Goal: Task Accomplishment & Management: Complete application form

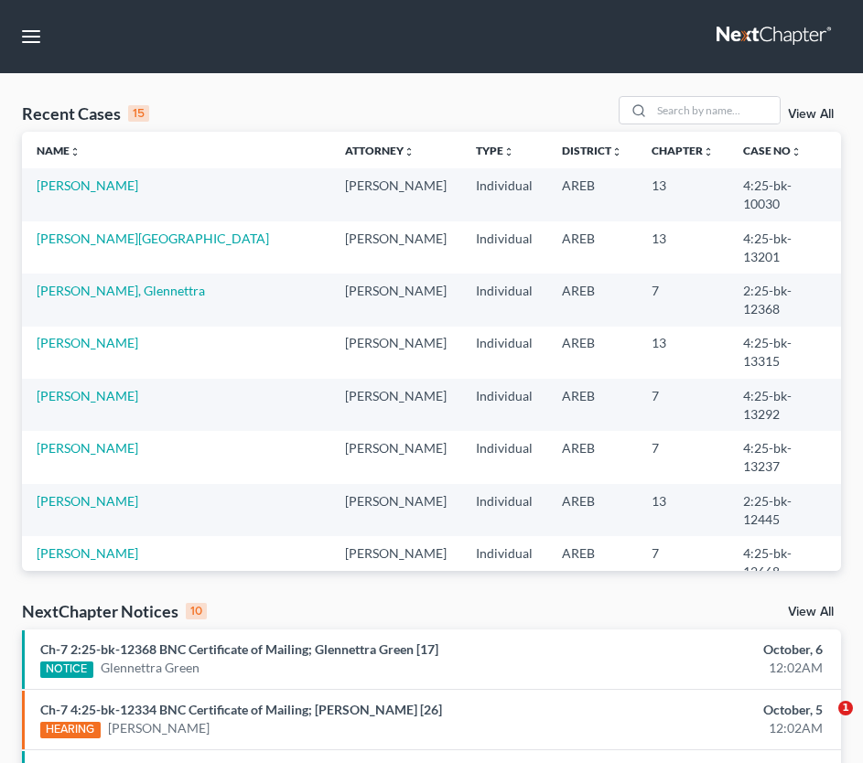
click at [86, 175] on td "[PERSON_NAME]" at bounding box center [176, 194] width 308 height 52
click at [86, 187] on link "[PERSON_NAME]" at bounding box center [88, 186] width 102 height 16
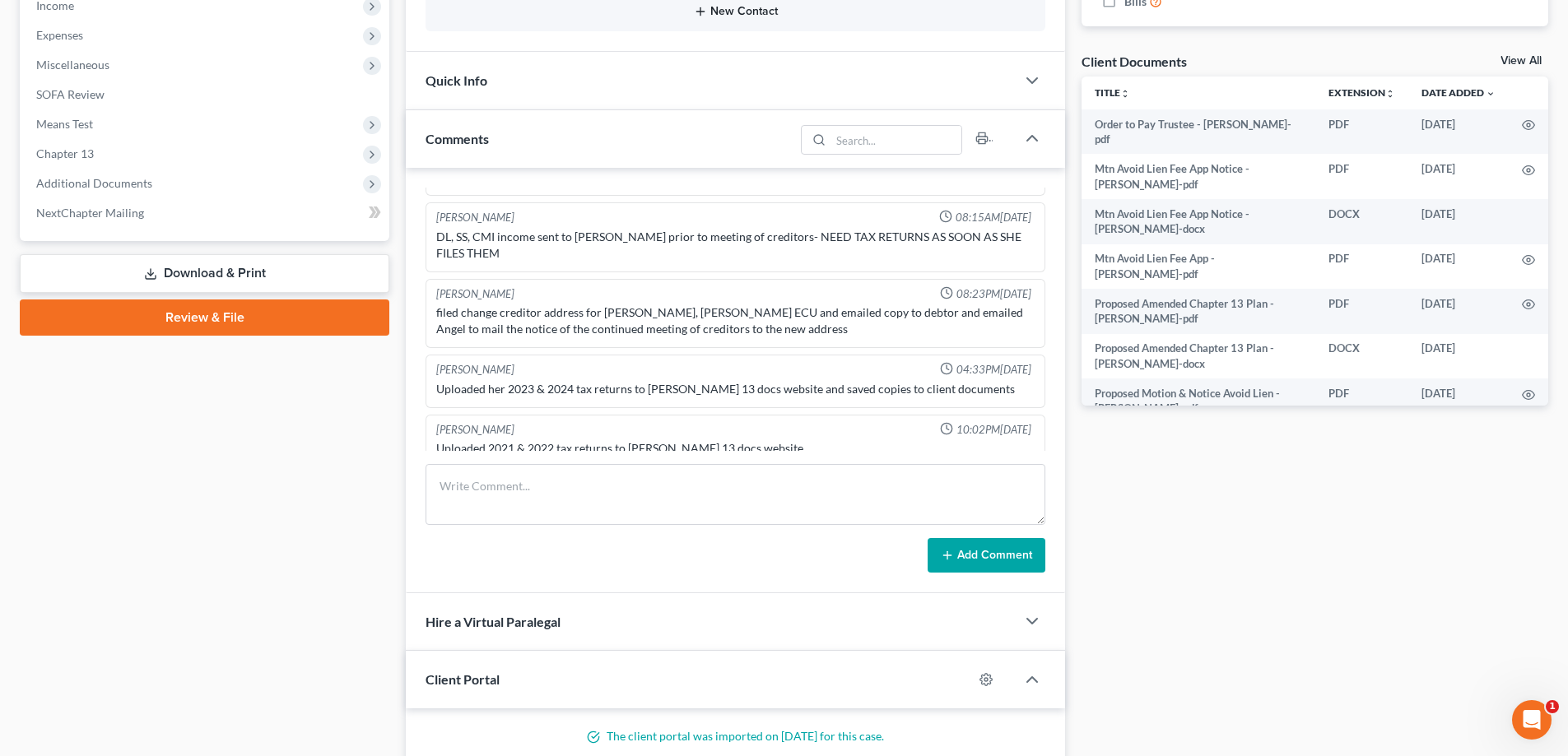
scroll to position [576, 0]
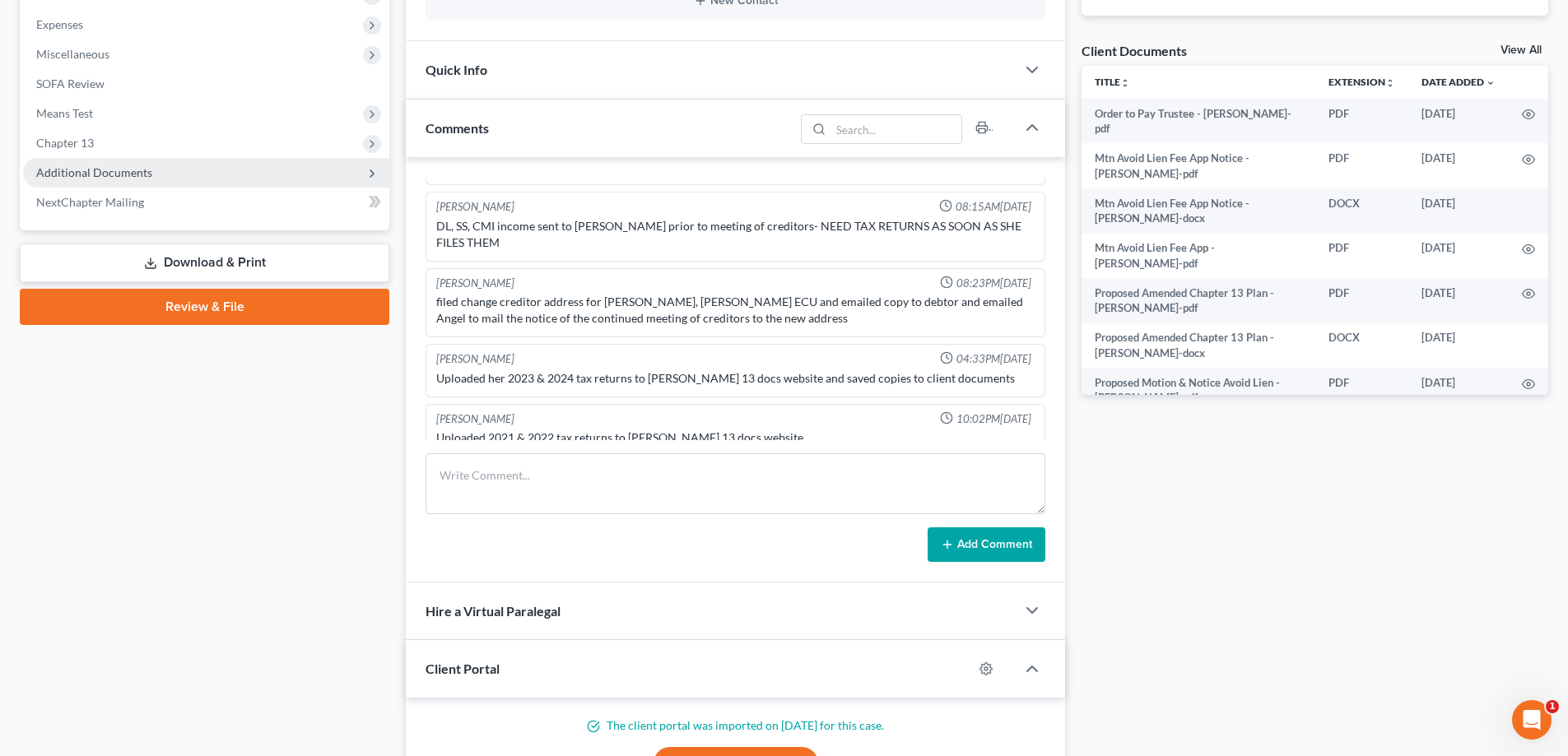
click at [124, 169] on span "Additional Documents" at bounding box center [94, 173] width 116 height 14
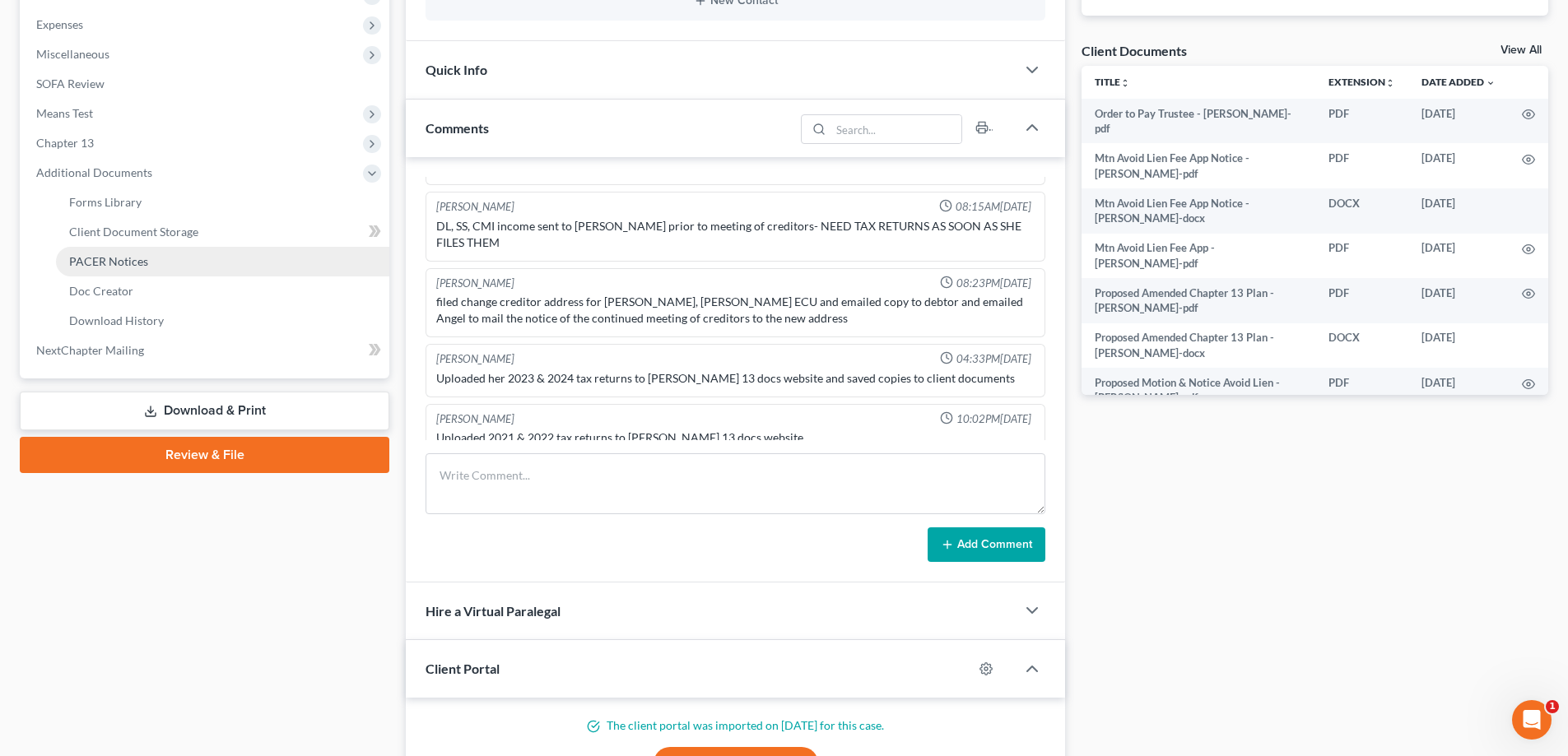
click at [136, 263] on span "PACER Notices" at bounding box center [109, 262] width 79 height 14
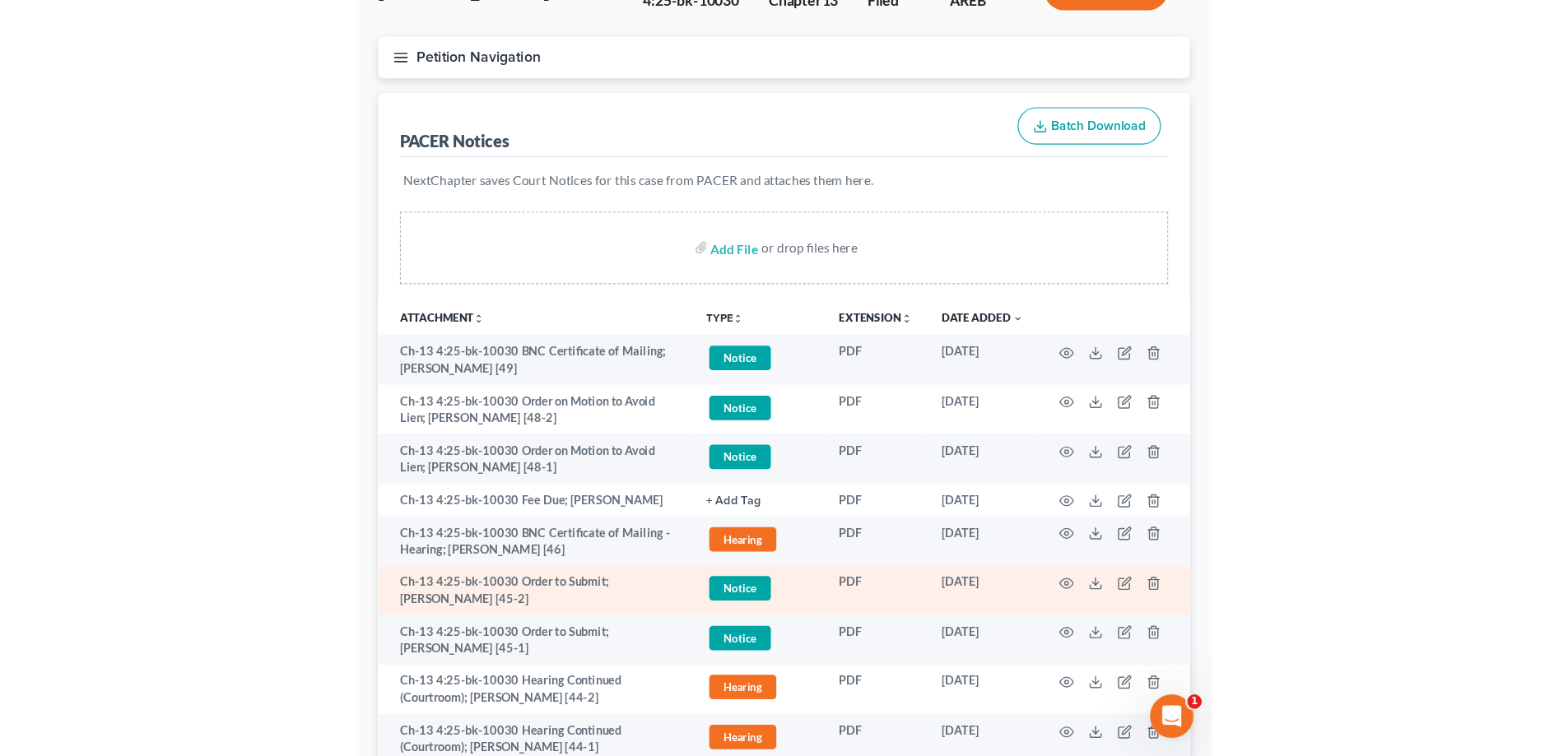
scroll to position [165, 0]
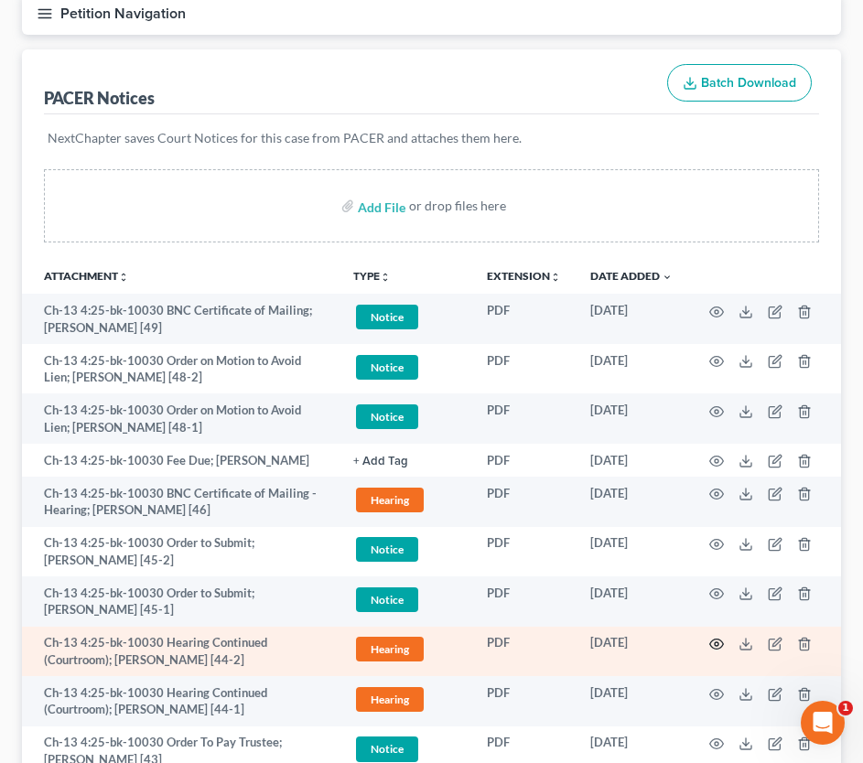
click at [711, 646] on icon "button" at bounding box center [717, 645] width 14 height 10
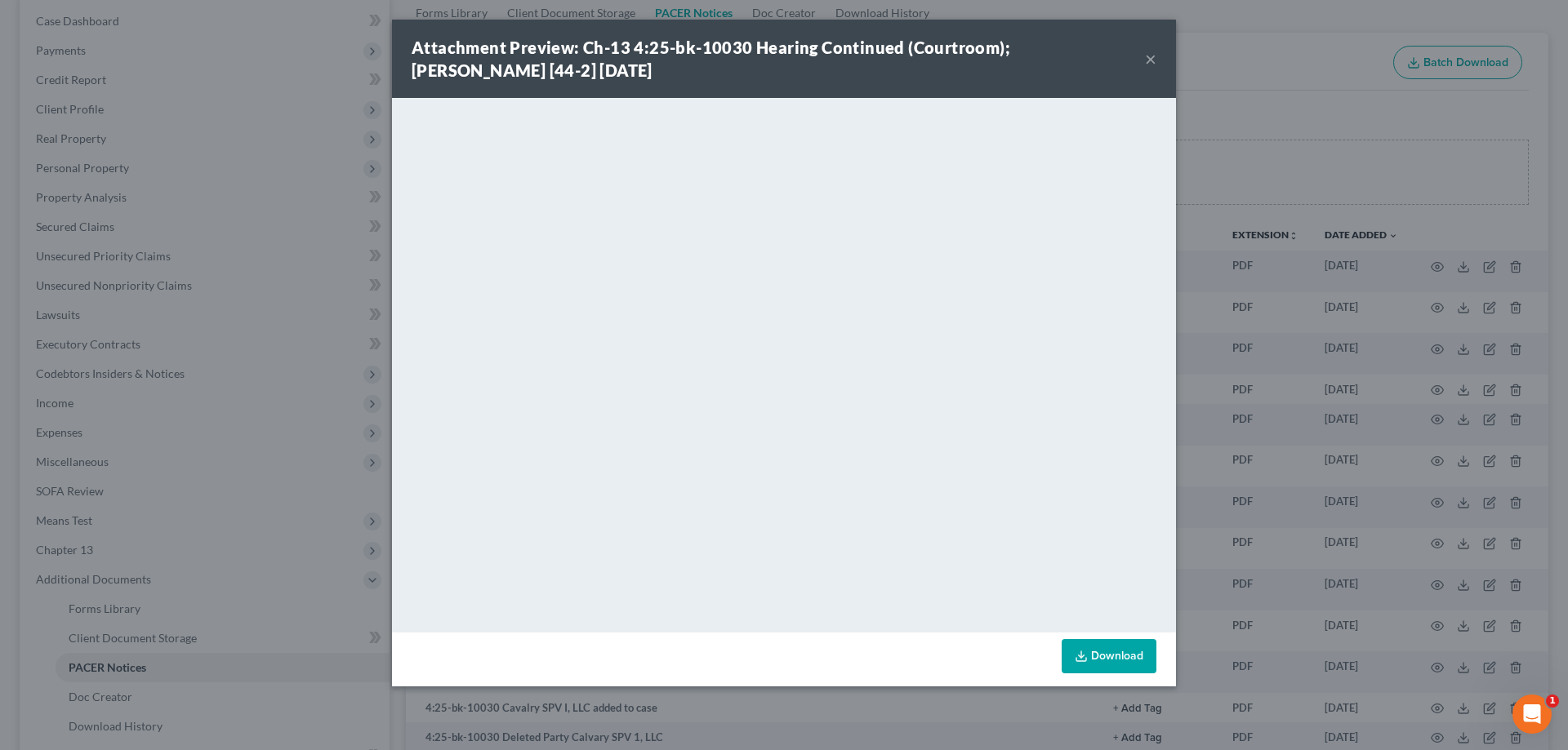
click at [781, 54] on button "×" at bounding box center [1150, 59] width 12 height 20
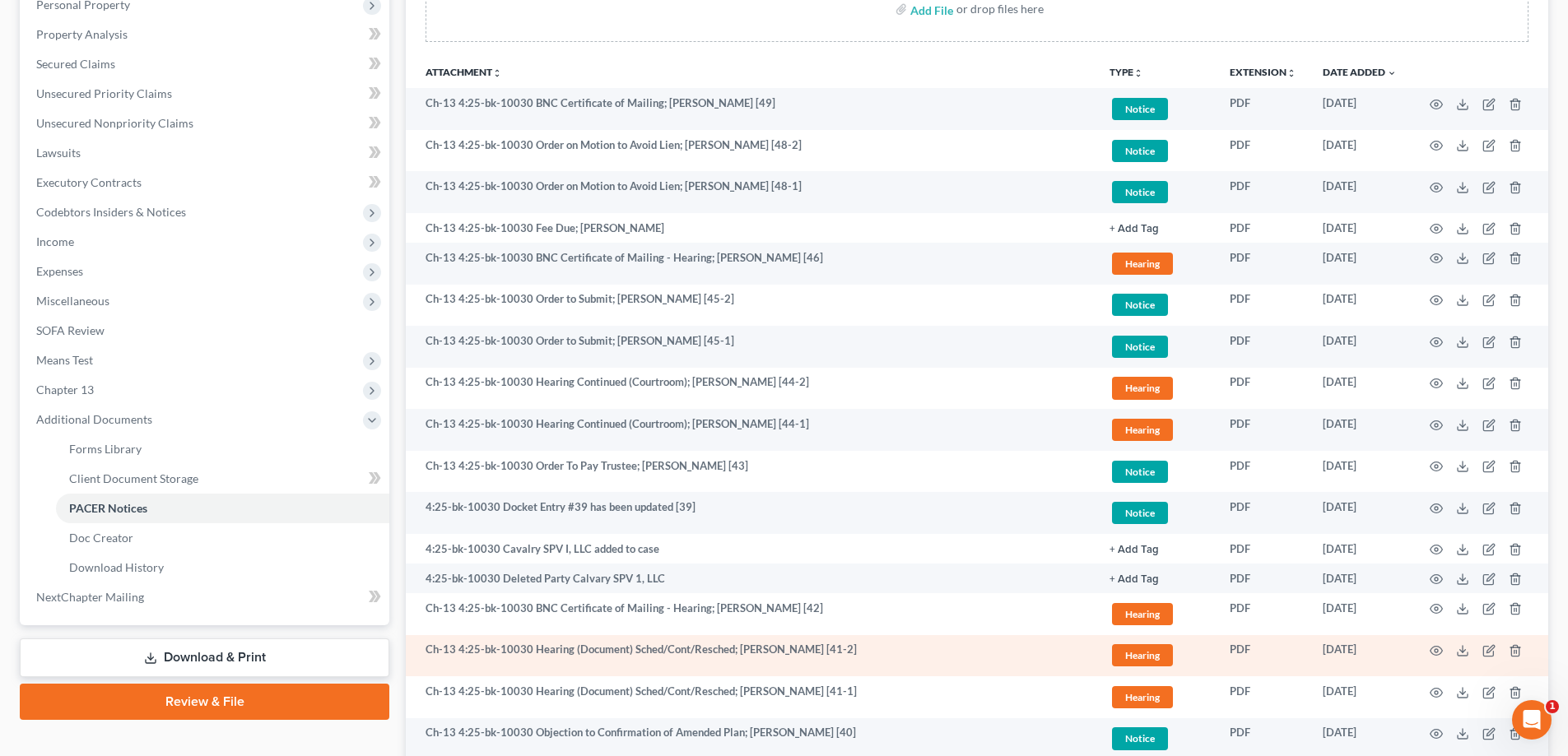
scroll to position [412, 0]
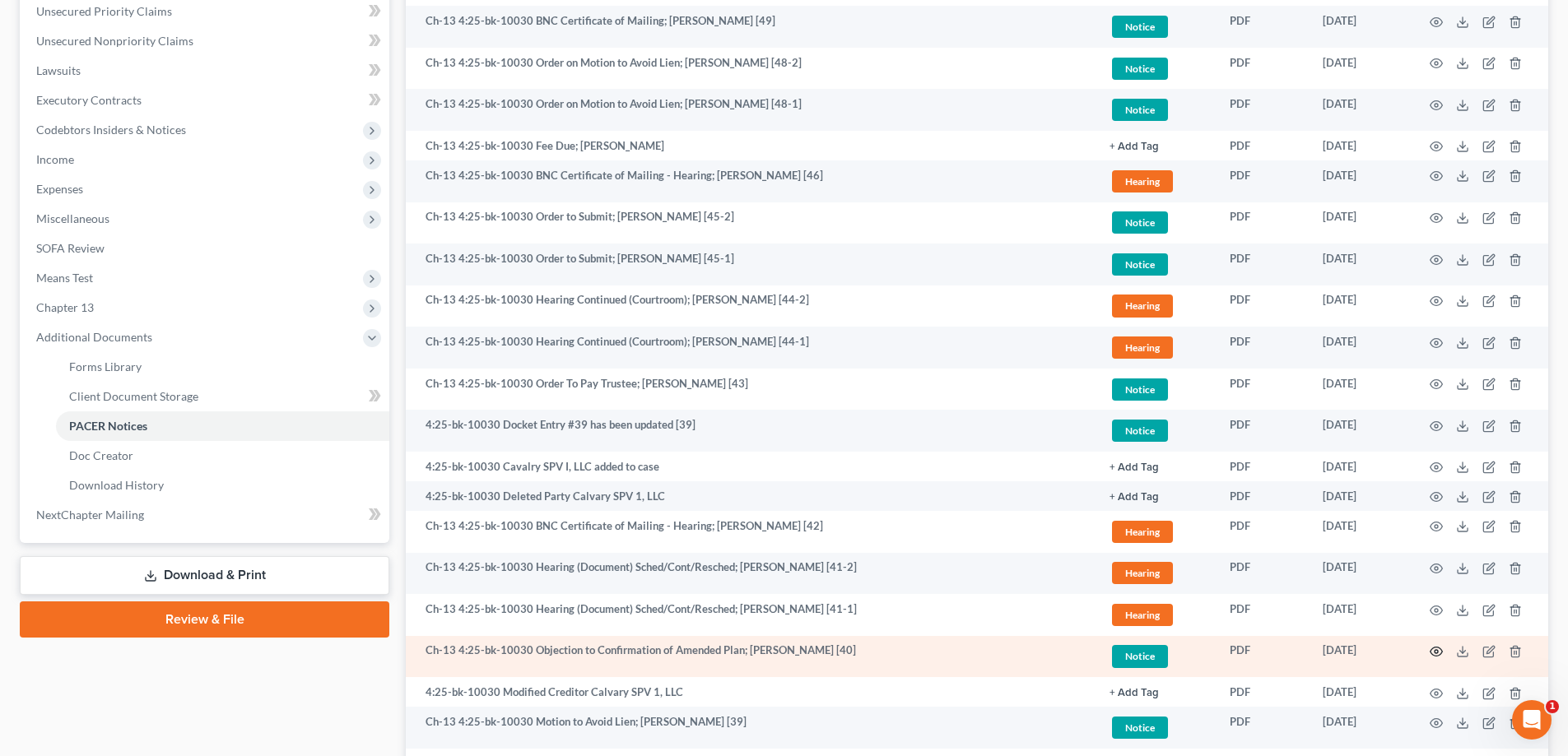
click at [788, 652] on icon "button" at bounding box center [1436, 652] width 13 height 13
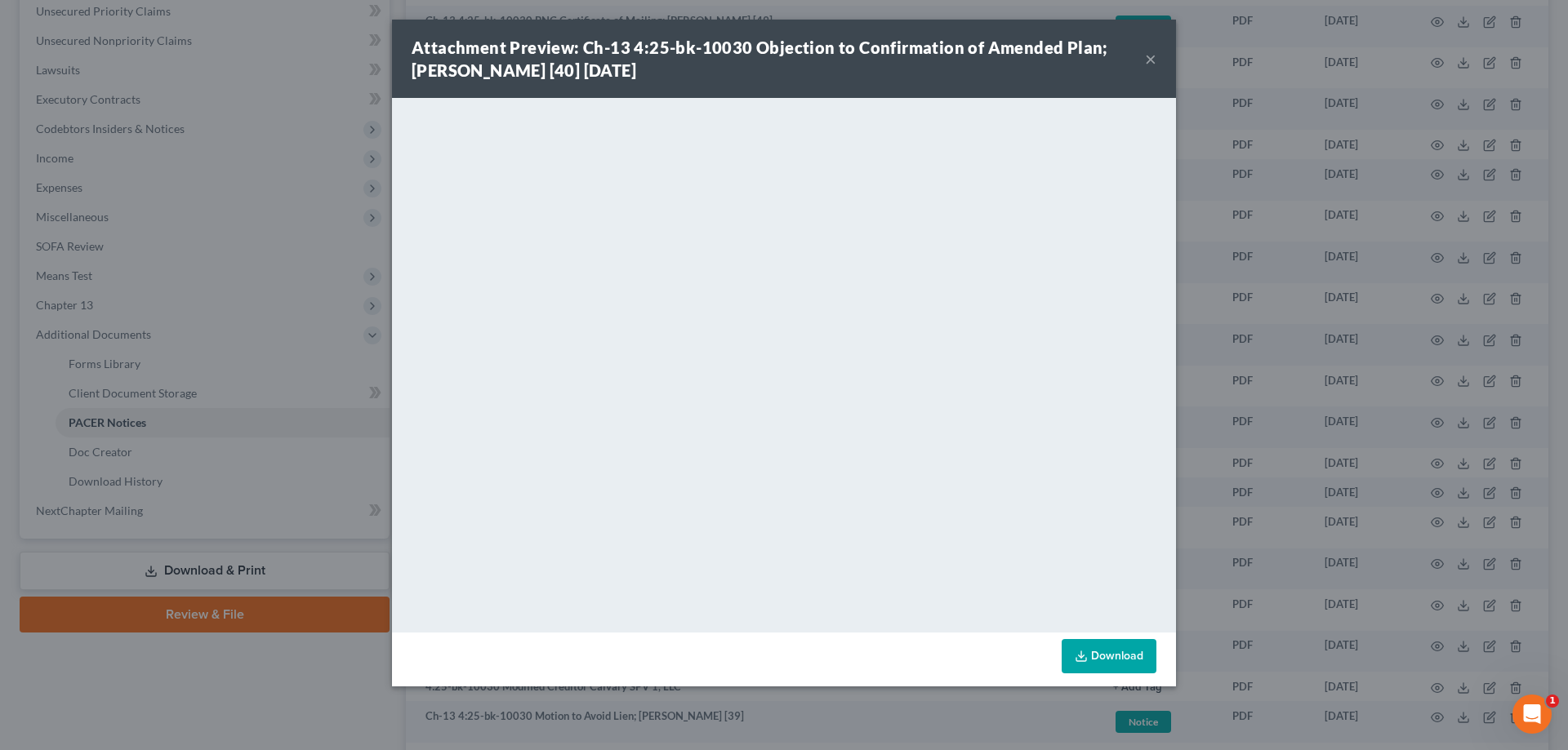
click at [781, 57] on button "×" at bounding box center [1150, 59] width 12 height 20
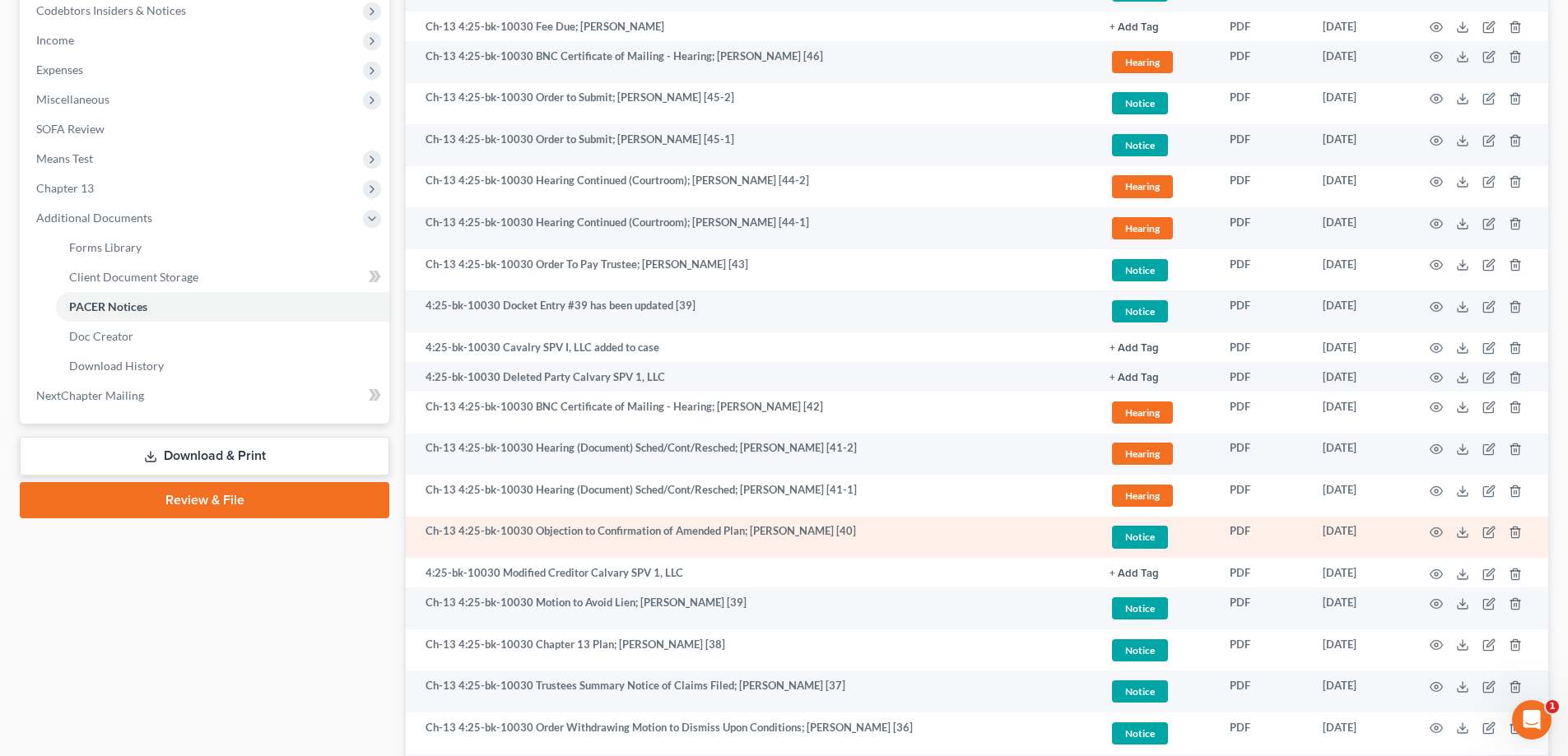
scroll to position [494, 0]
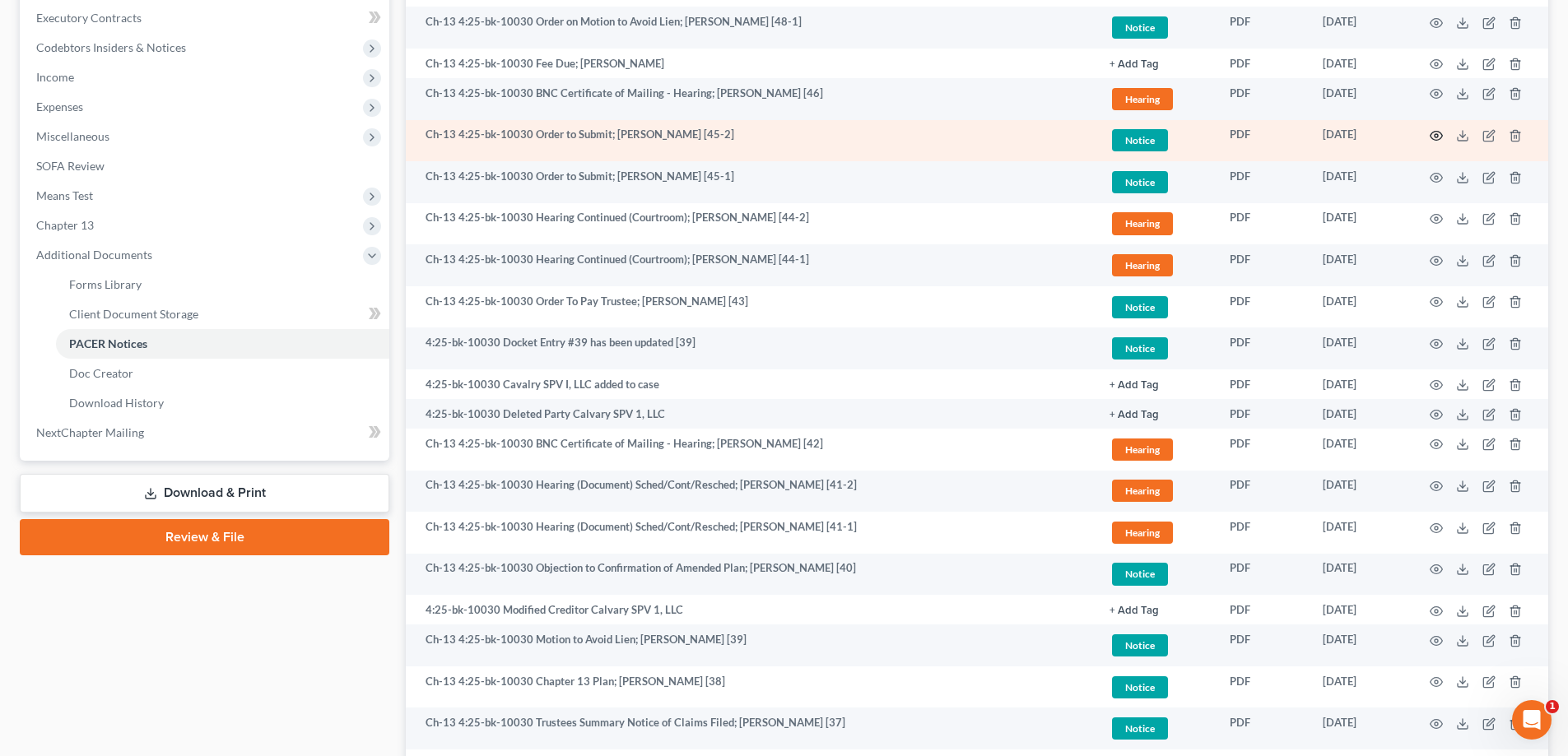
click at [788, 134] on icon "button" at bounding box center [1437, 136] width 13 height 9
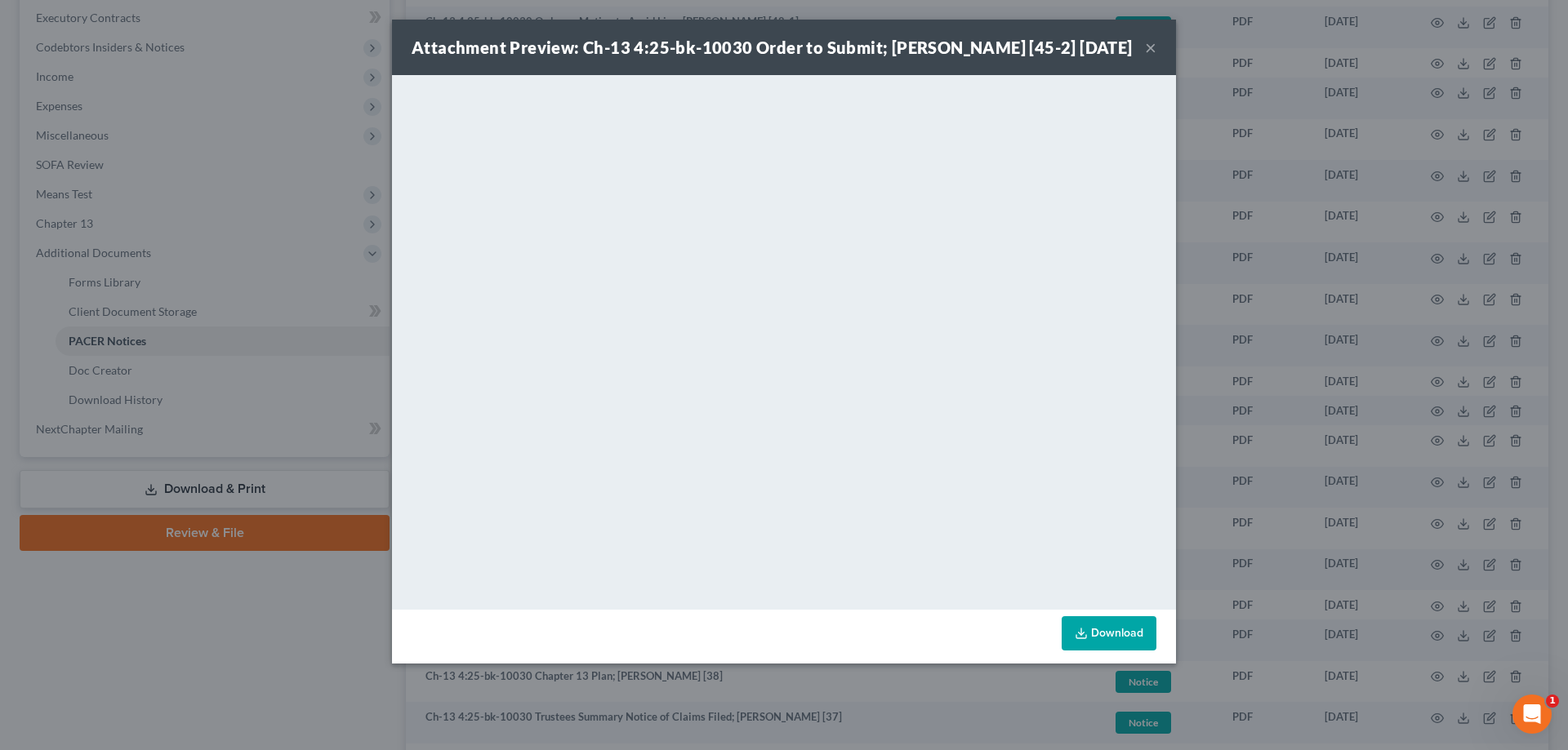
click at [781, 46] on button "×" at bounding box center [1150, 47] width 12 height 20
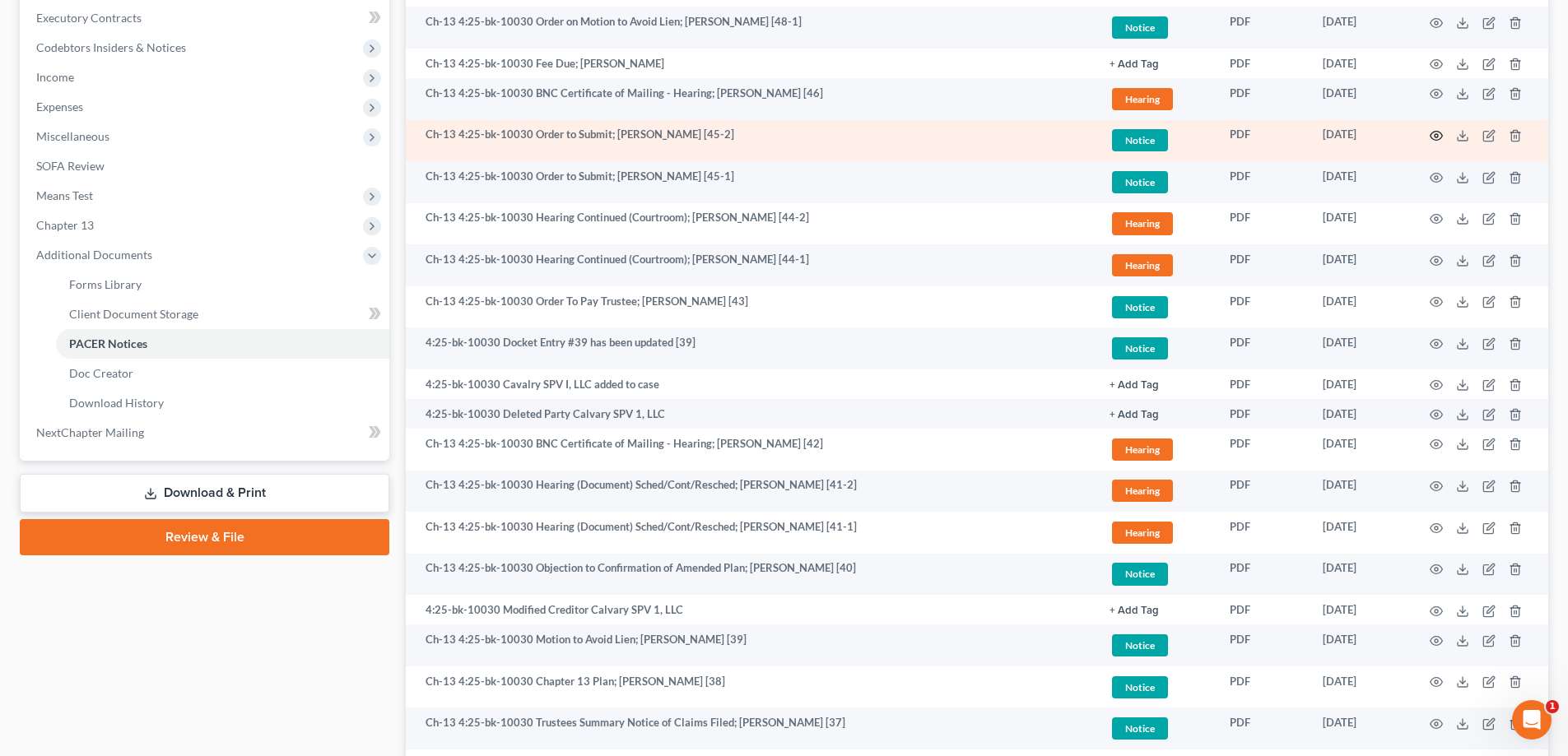
click at [788, 136] on icon "button" at bounding box center [1436, 136] width 13 height 13
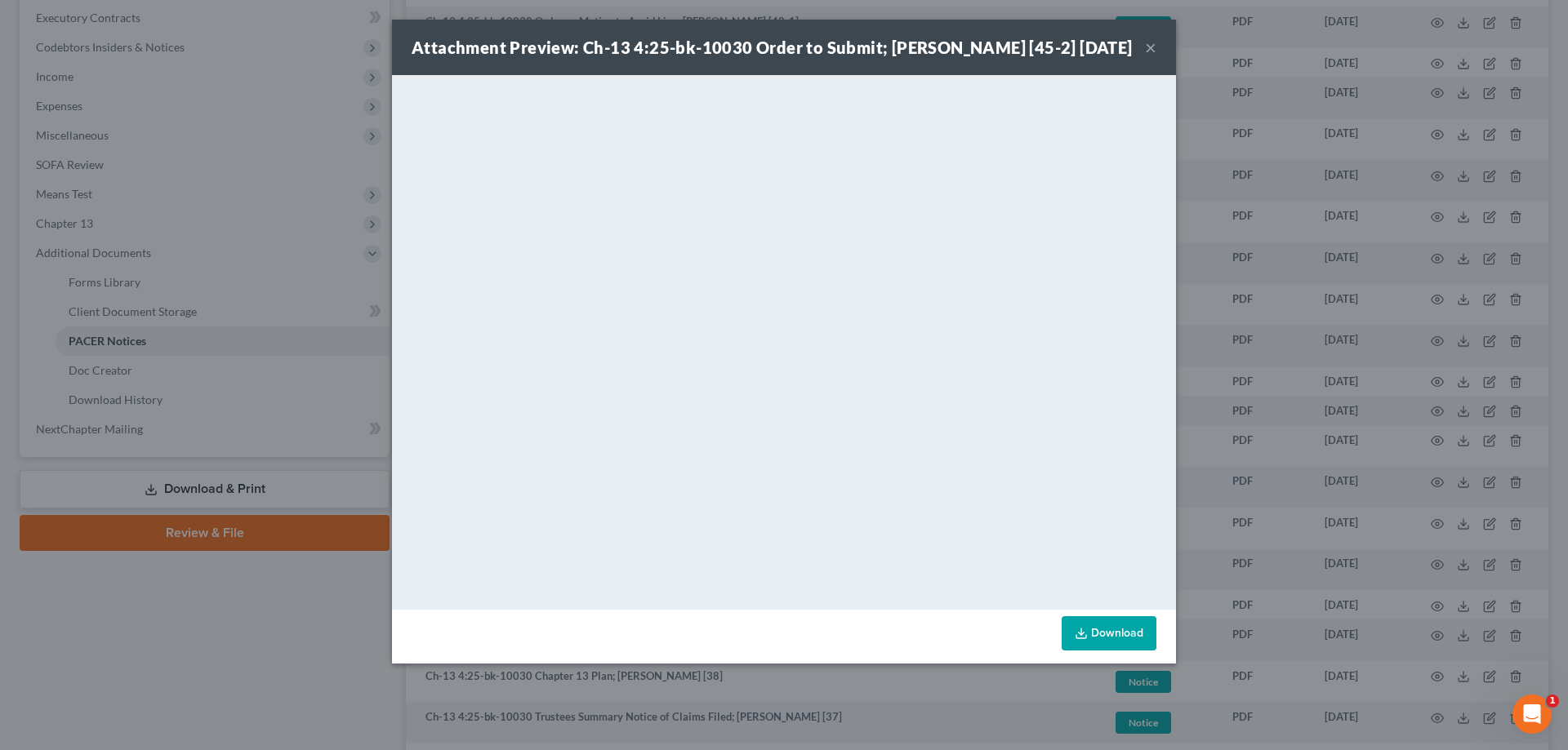
click at [781, 57] on button "×" at bounding box center [1150, 47] width 12 height 20
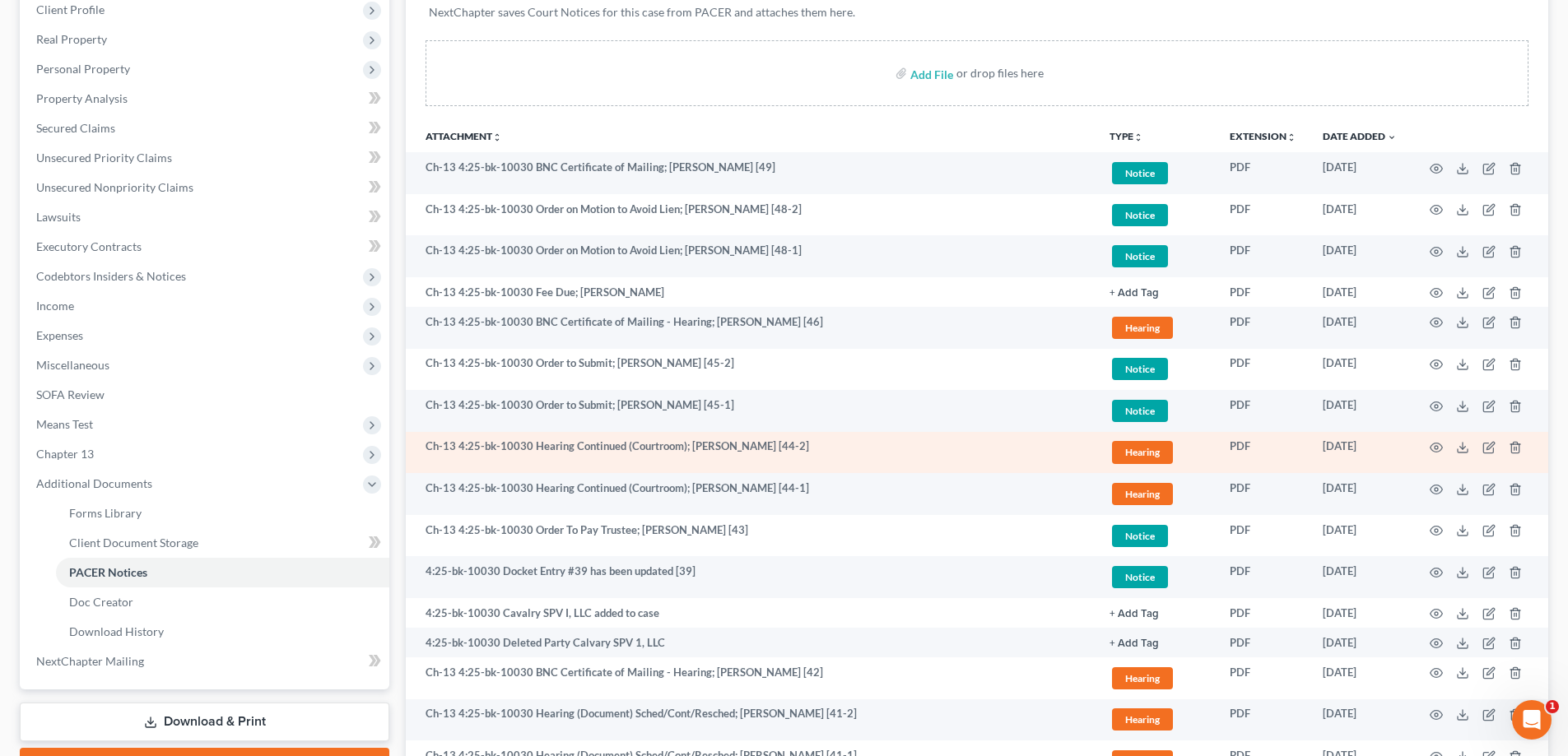
scroll to position [329, 0]
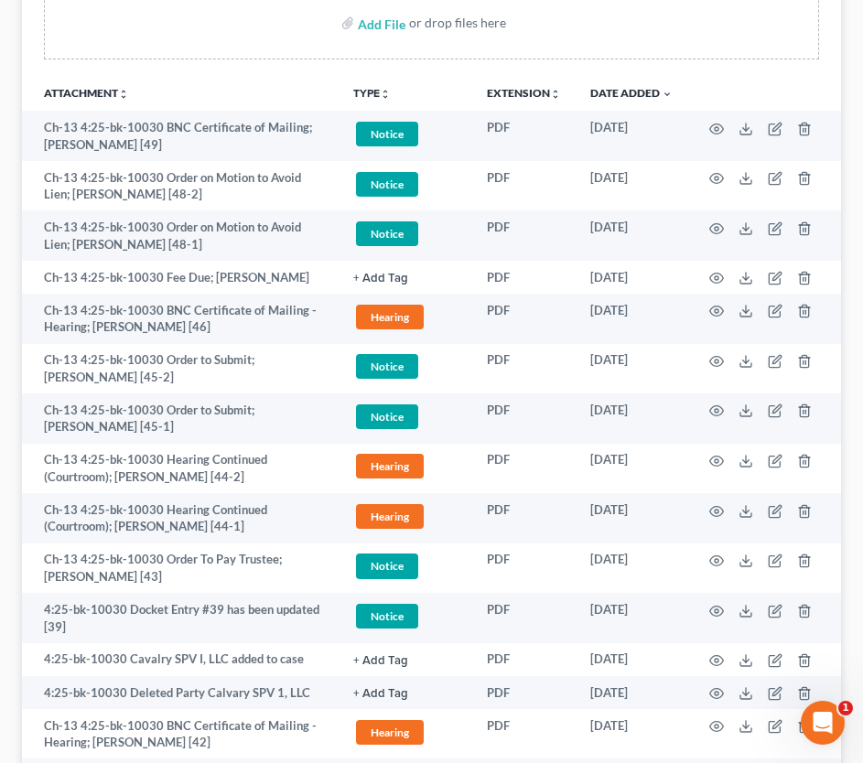
click at [85, 56] on div "Add File or drop files here" at bounding box center [431, 22] width 775 height 73
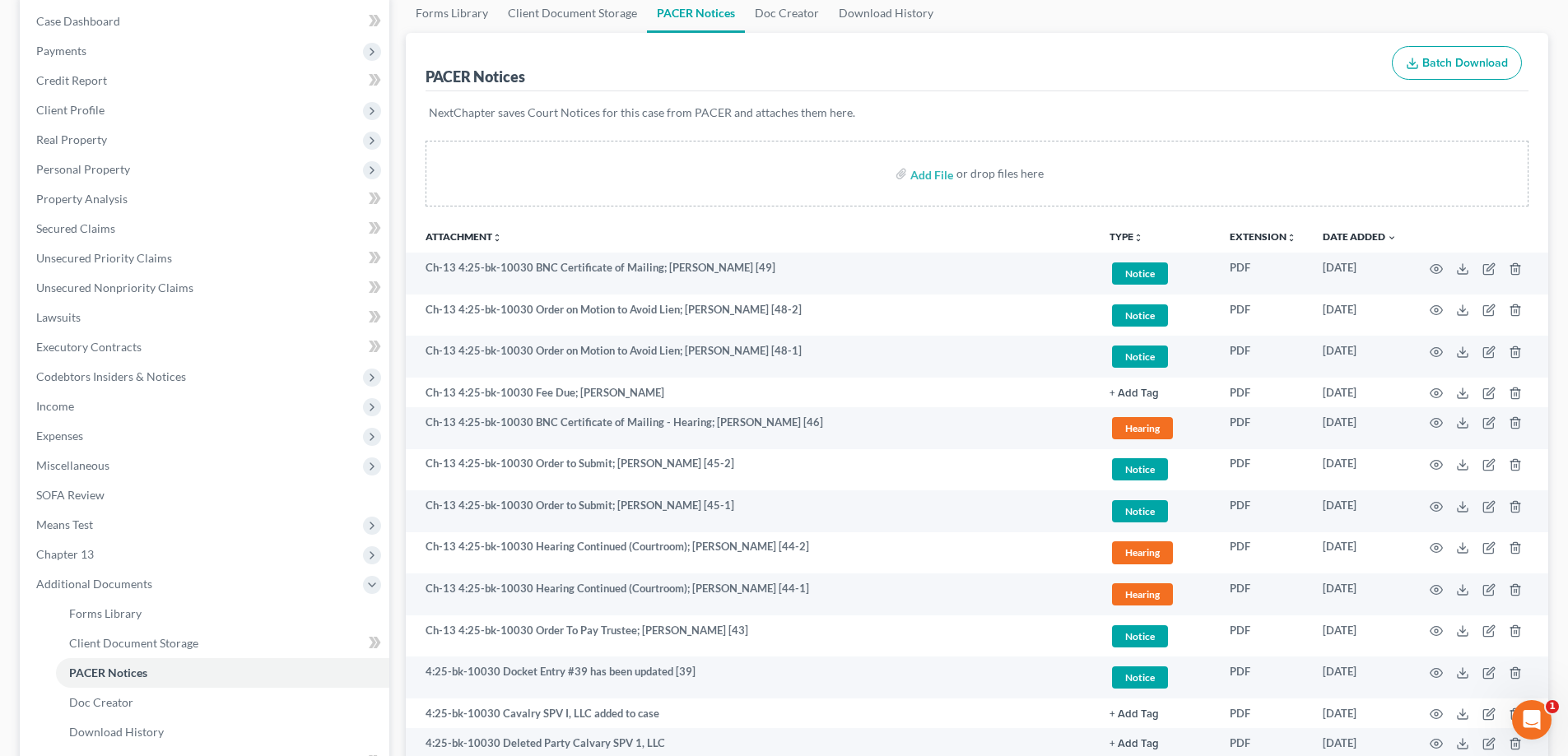
scroll to position [0, 0]
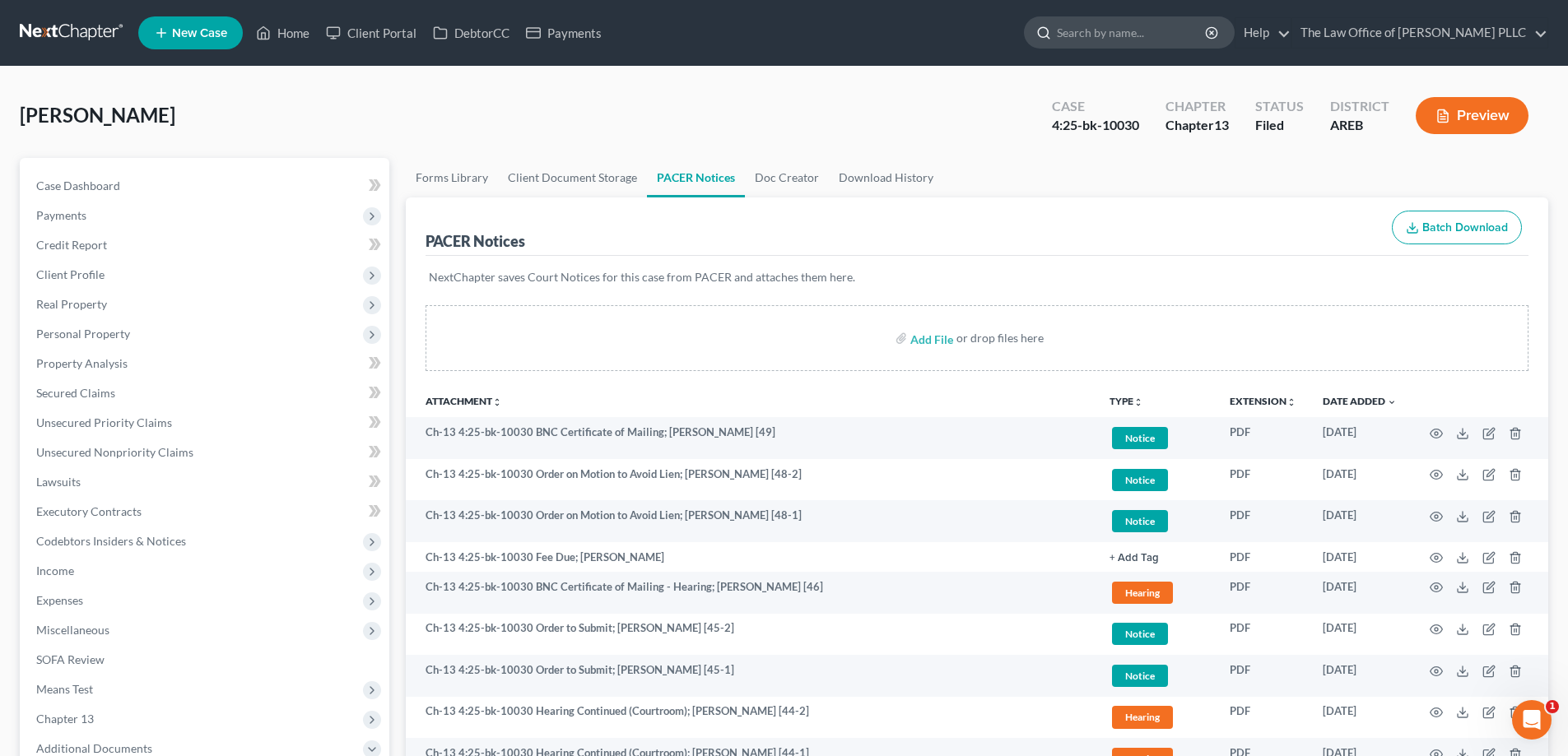
click at [788, 32] on input "search" at bounding box center [1132, 32] width 151 height 31
type input "[PERSON_NAME]"
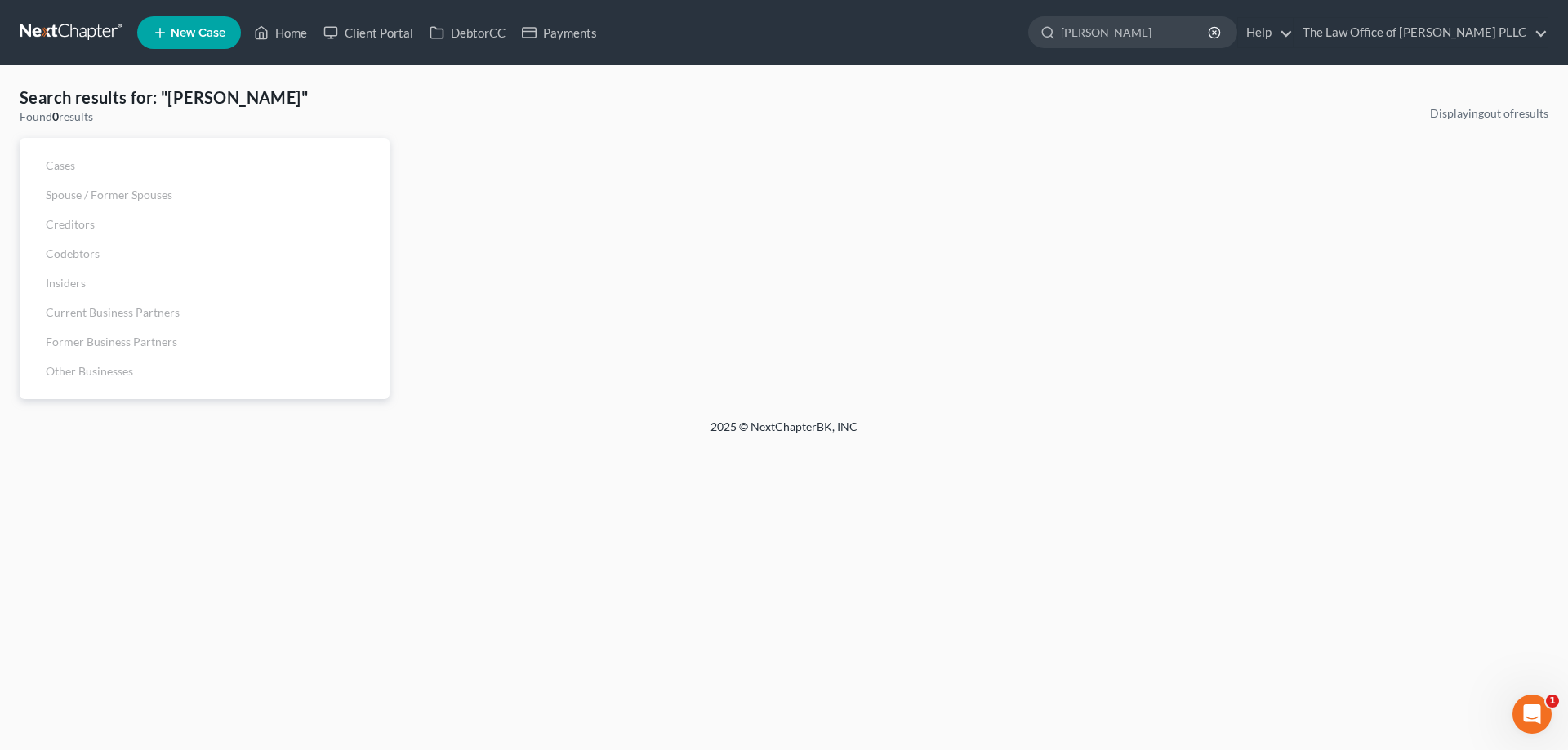
drag, startPoint x: 1130, startPoint y: 33, endPoint x: 997, endPoint y: 26, distance: 133.2
click at [781, 25] on ul "New Case Home Client Portal DebtorCC Payments [PERSON_NAME] - No Result - See a…" at bounding box center [843, 33] width 1411 height 43
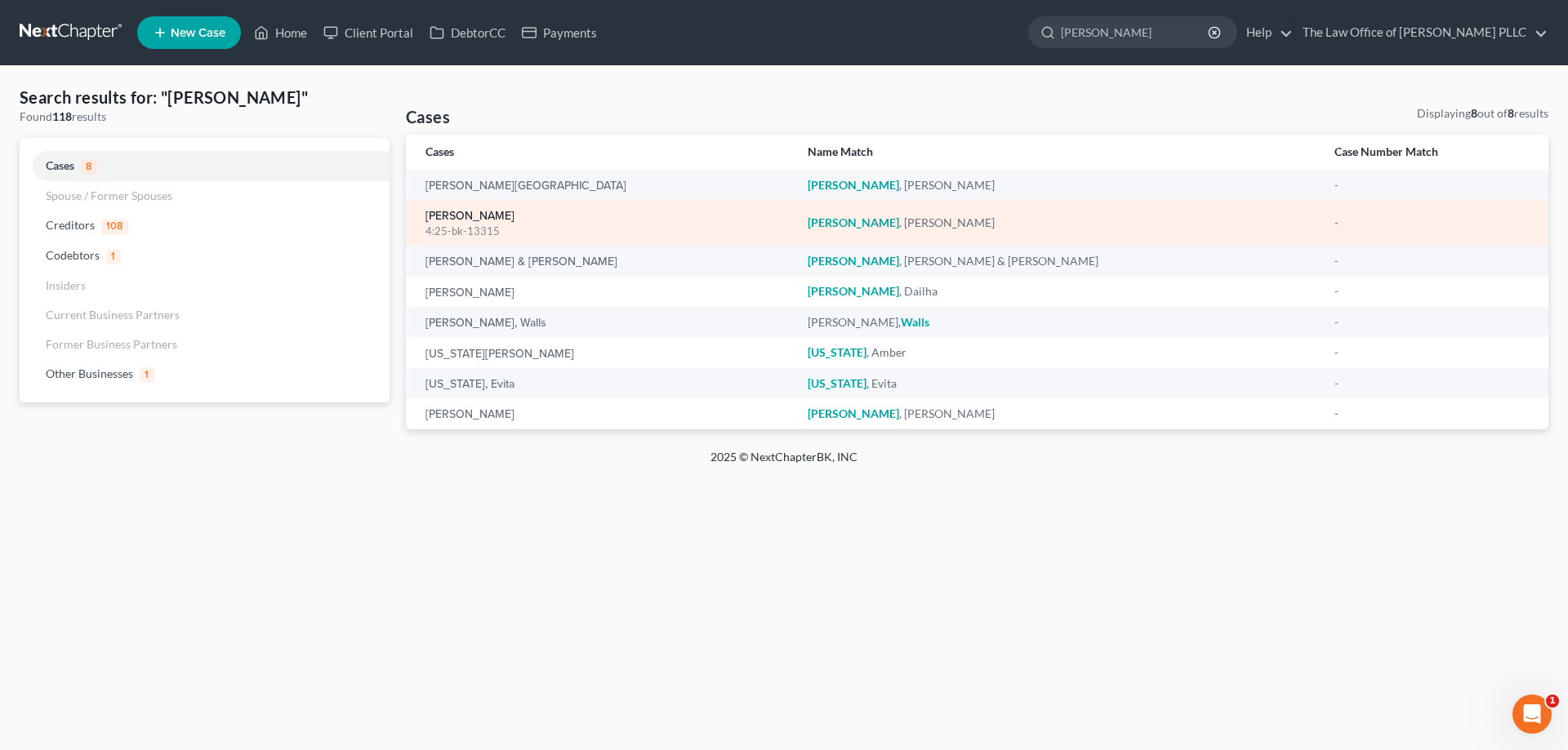
type input "[PERSON_NAME]"
click at [480, 218] on link "[PERSON_NAME]" at bounding box center [470, 216] width 89 height 12
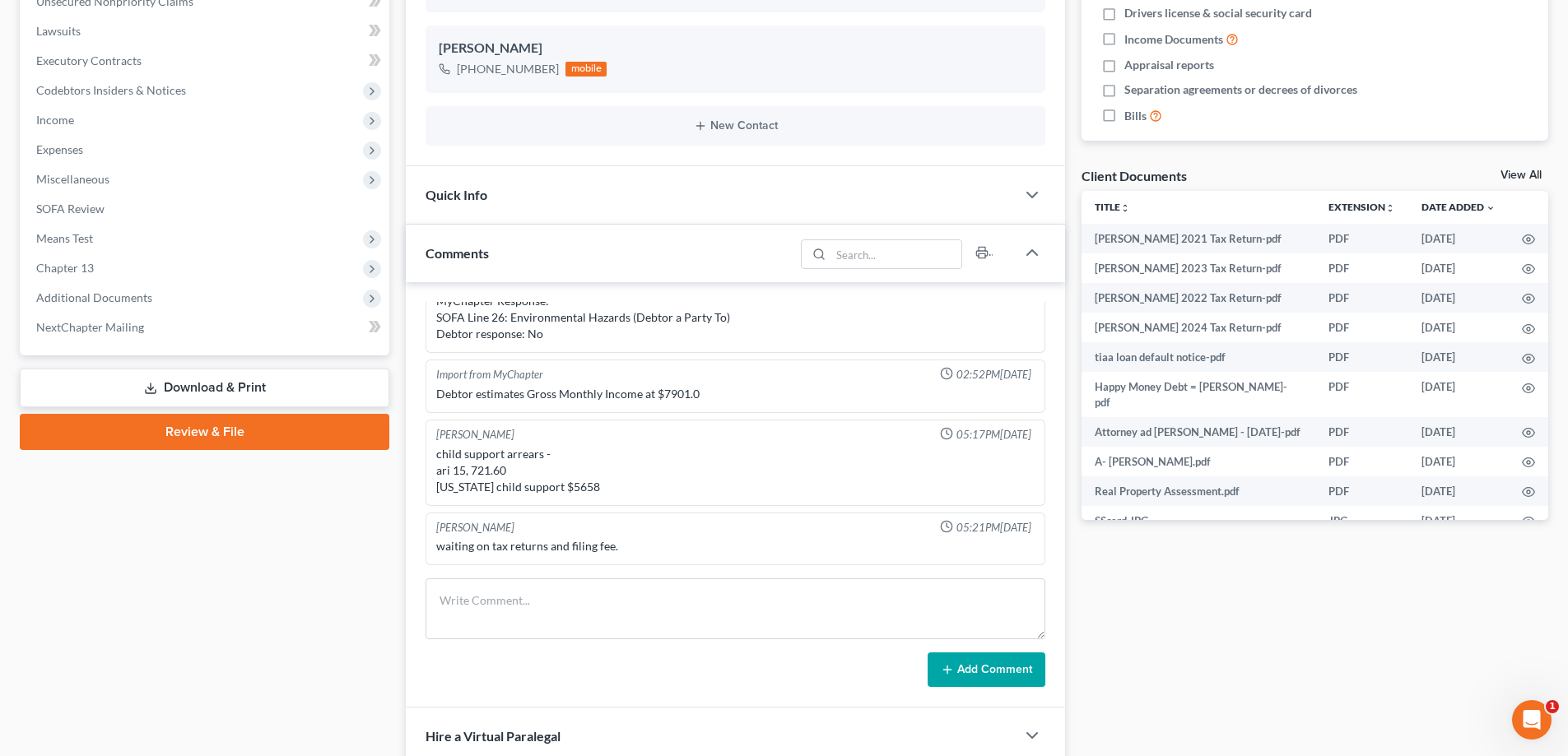
scroll to position [494, 0]
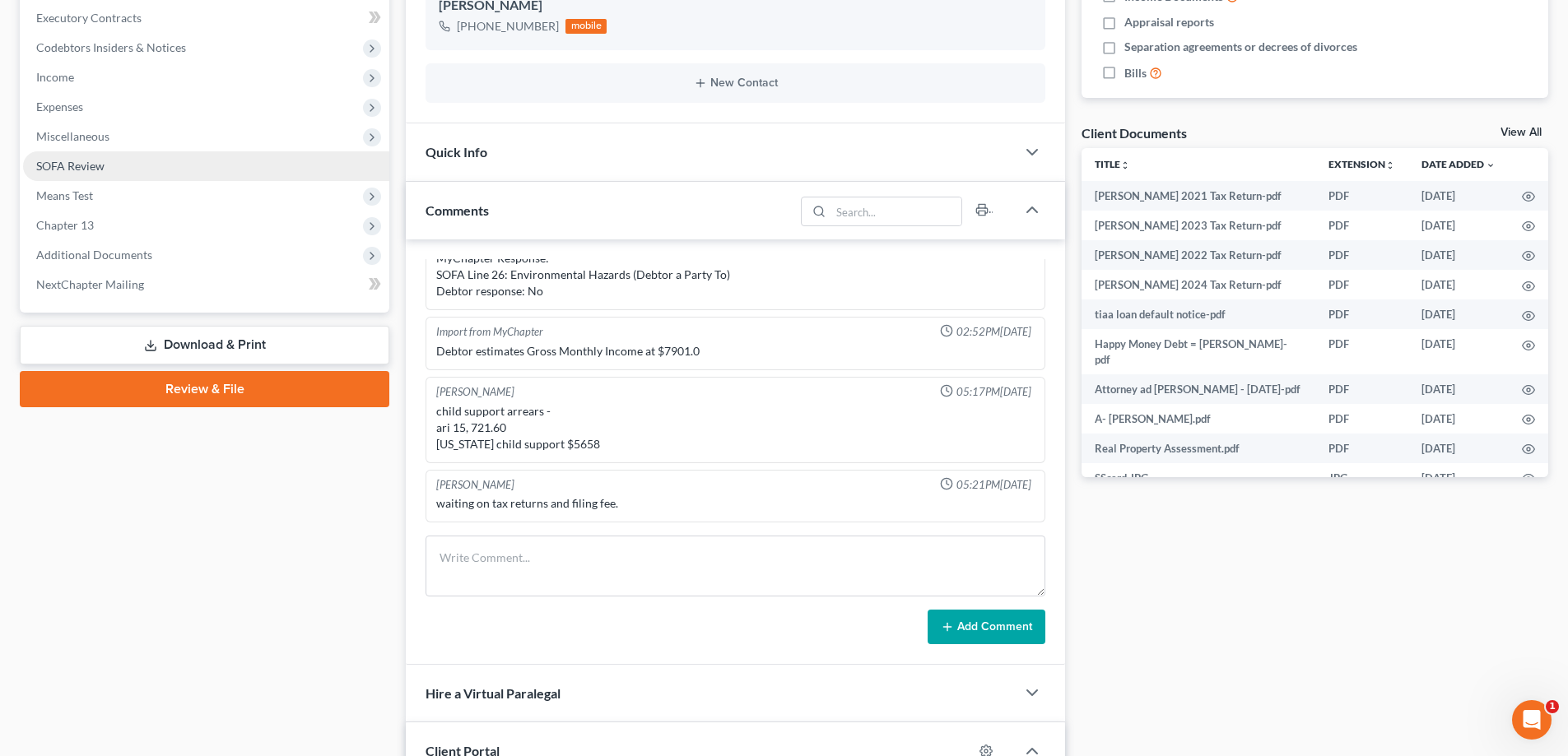
click at [76, 174] on link "SOFA Review" at bounding box center [206, 165] width 366 height 30
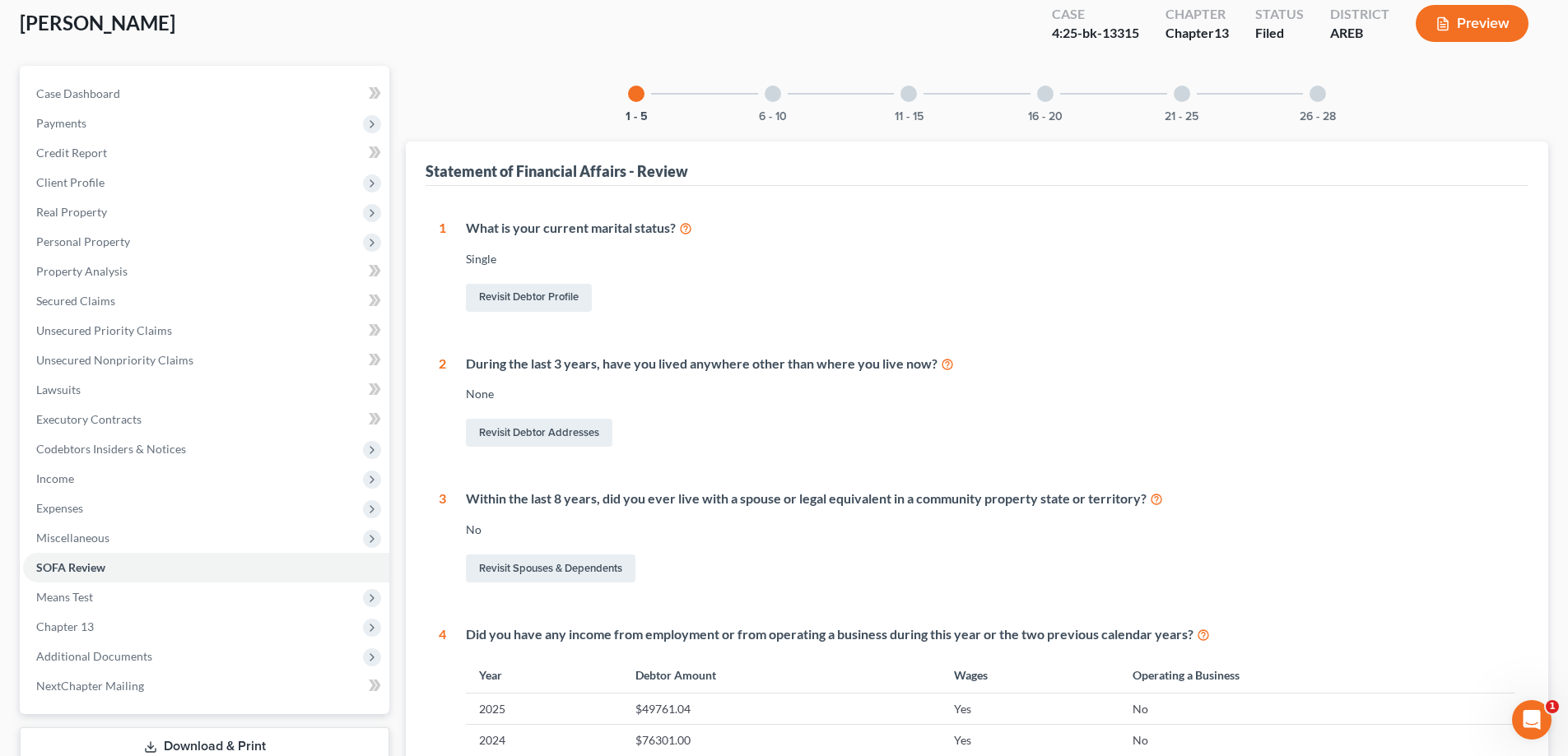
scroll to position [329, 0]
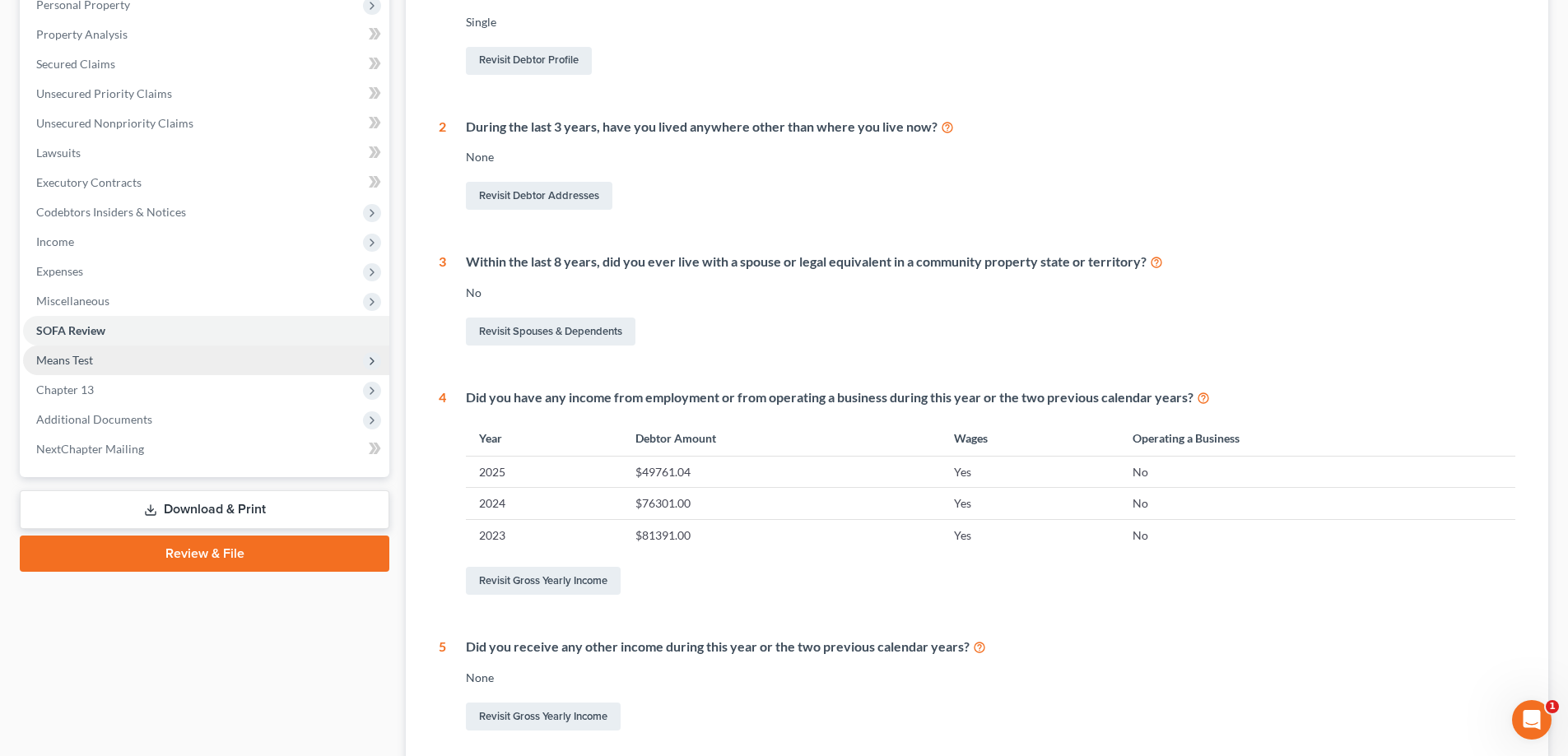
click at [86, 362] on span "Means Test" at bounding box center [64, 360] width 57 height 14
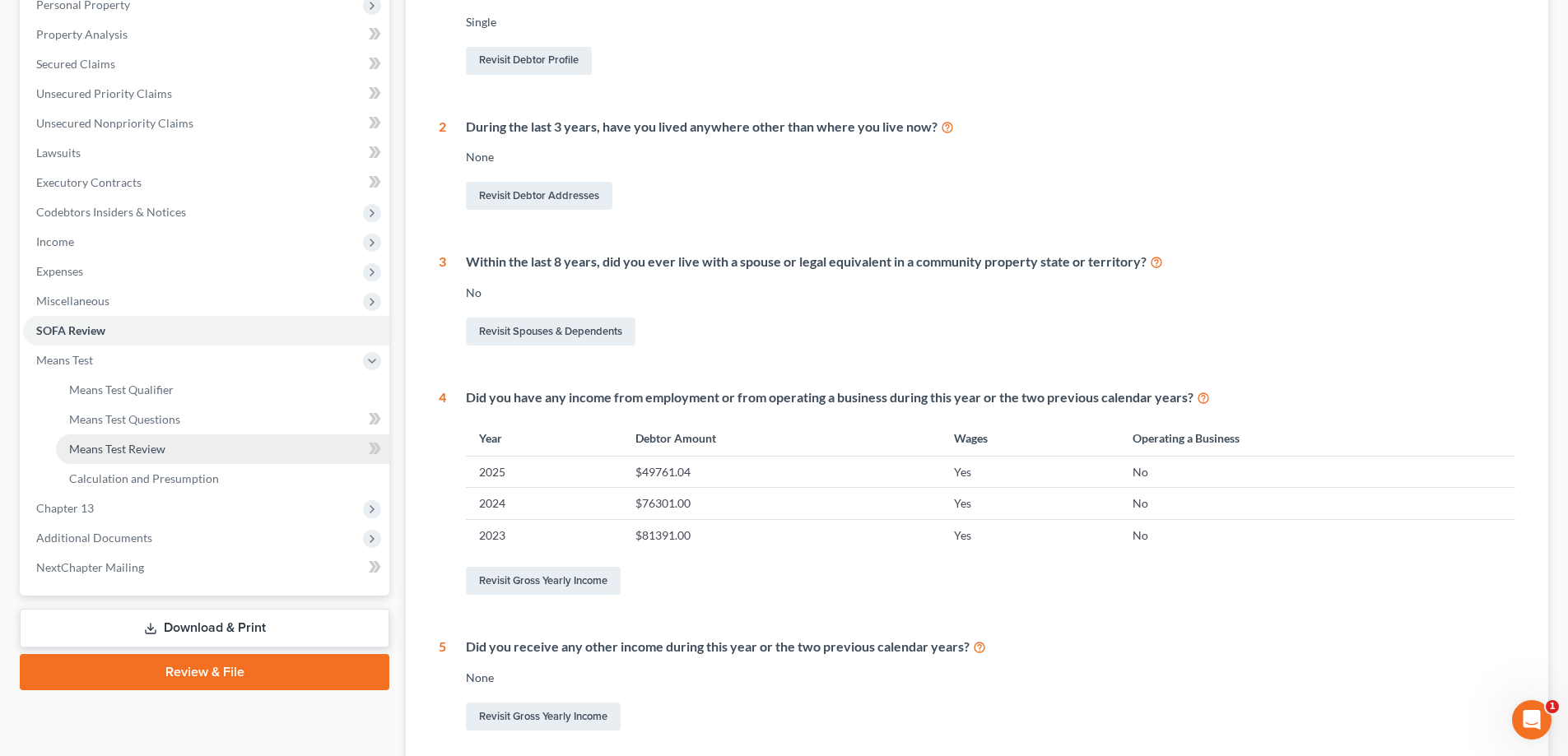
click at [121, 449] on span "Means Test Review" at bounding box center [117, 449] width 96 height 14
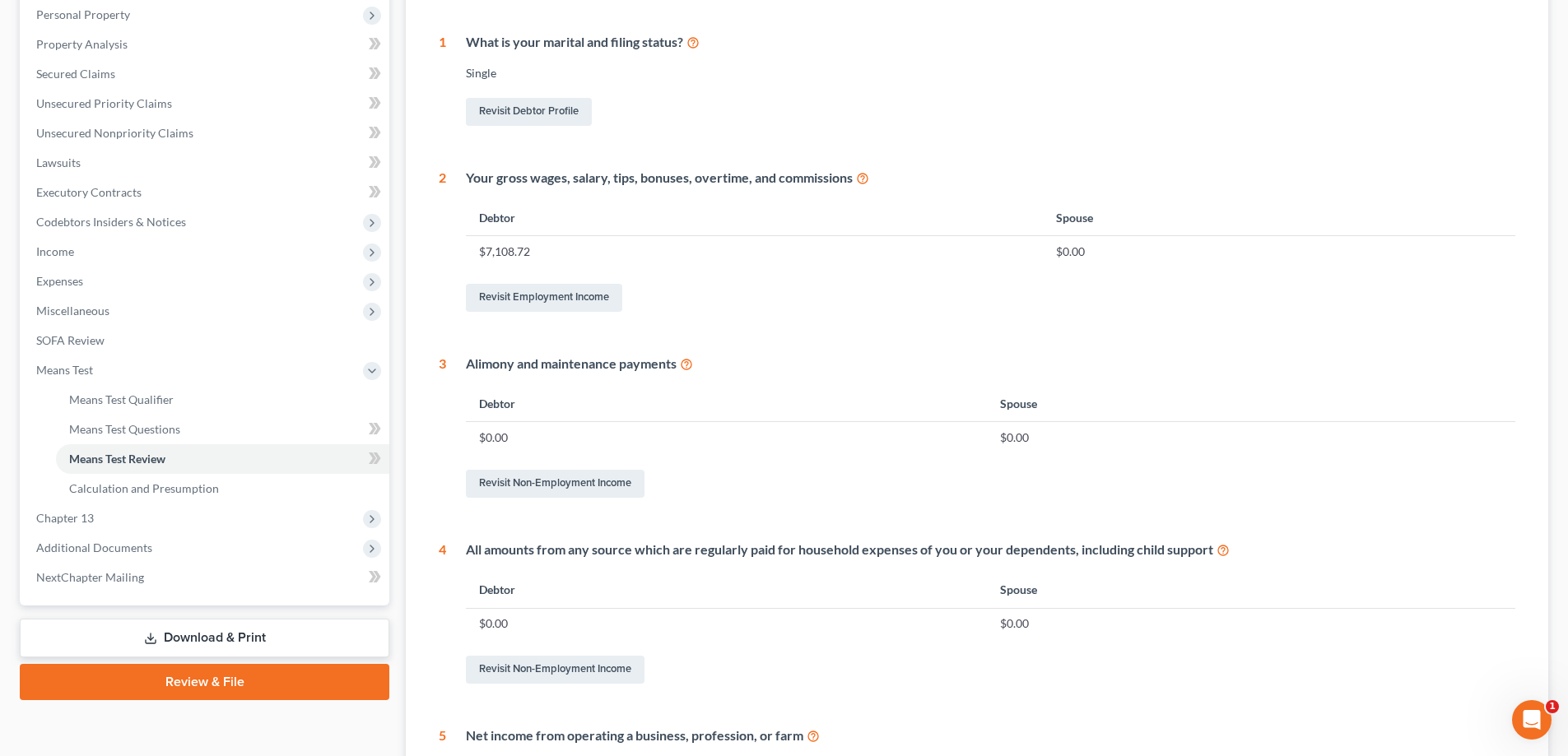
scroll to position [329, 0]
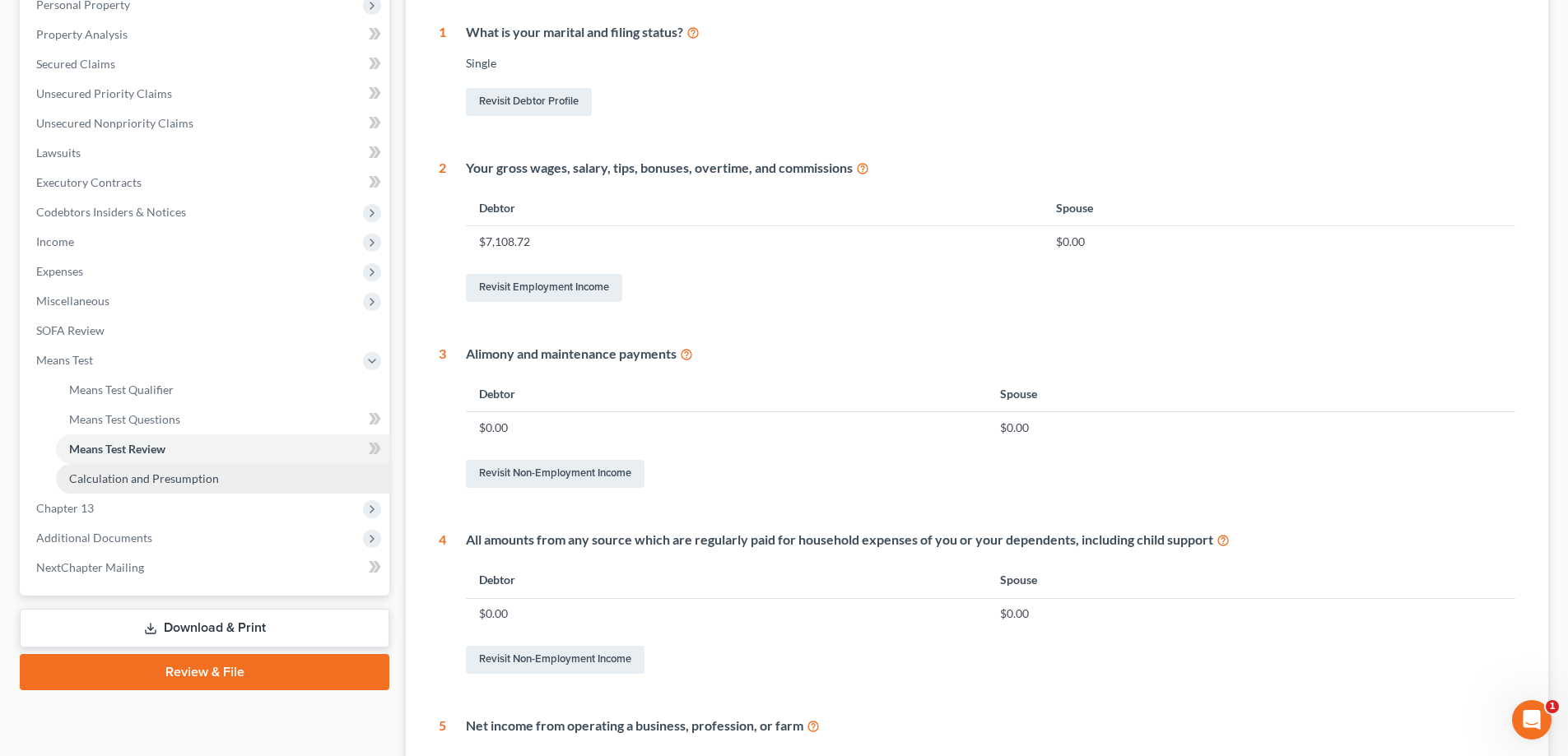
click at [104, 476] on span "Calculation and Presumption" at bounding box center [144, 479] width 150 height 14
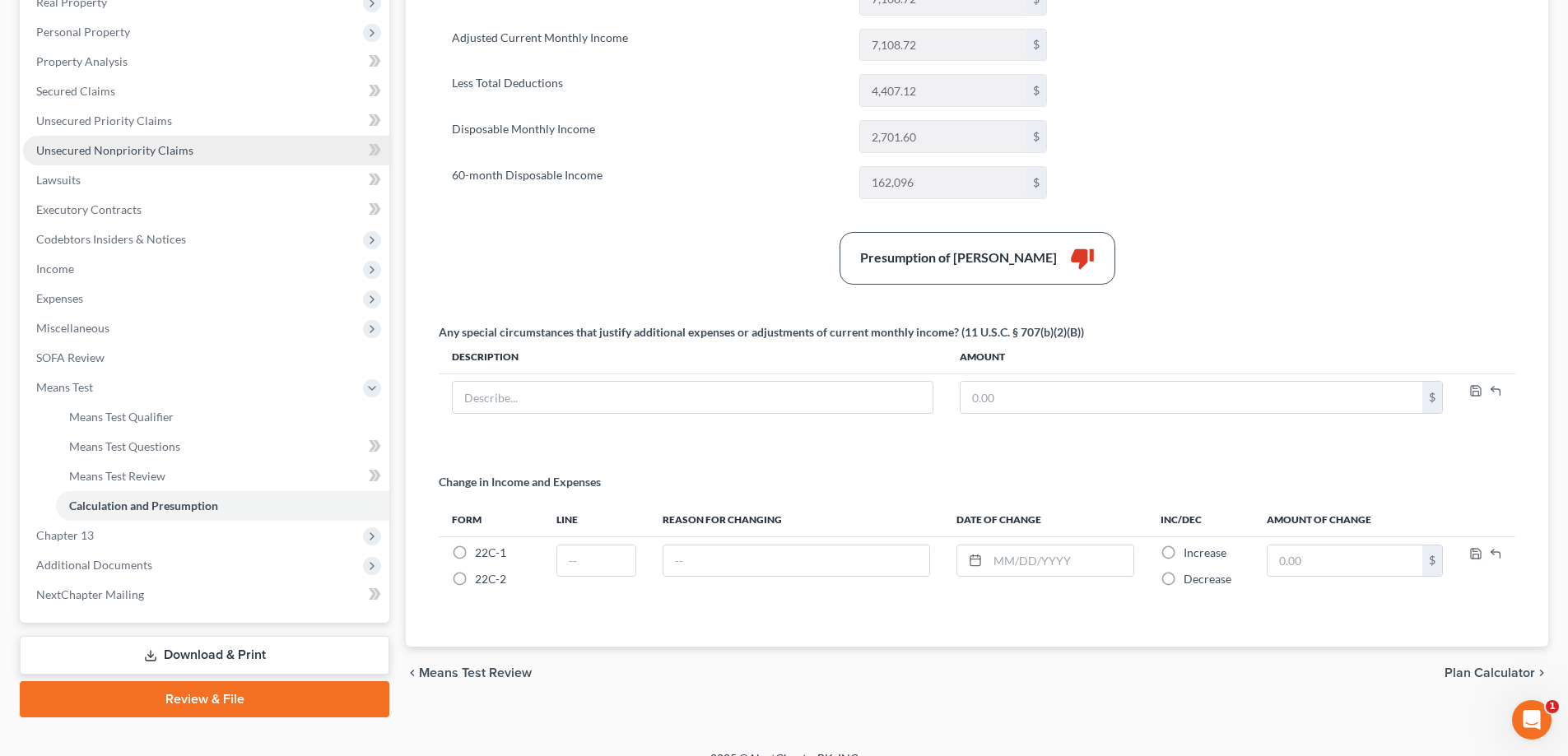
scroll to position [325, 0]
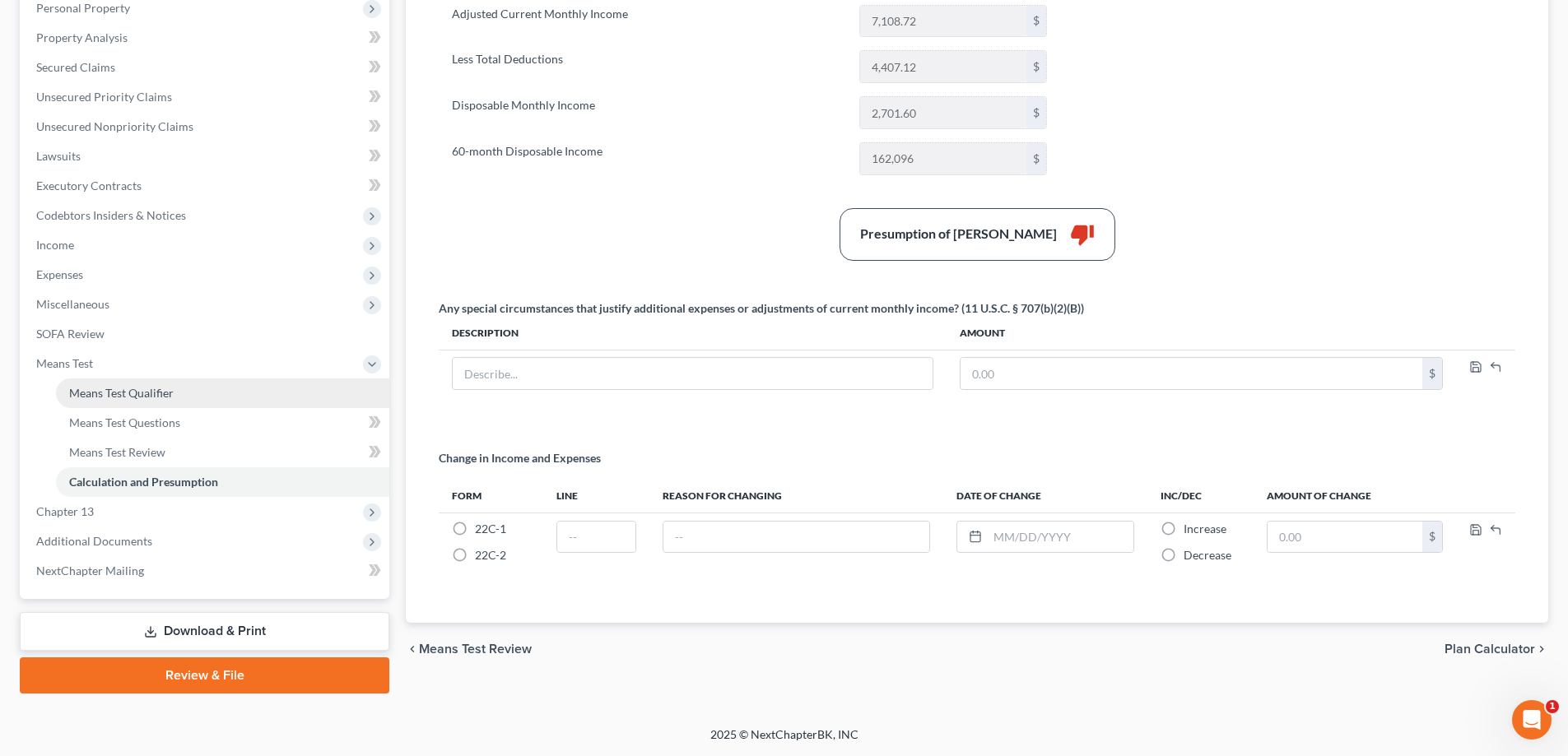
click at [82, 390] on span "Means Test Qualifier" at bounding box center [121, 393] width 104 height 14
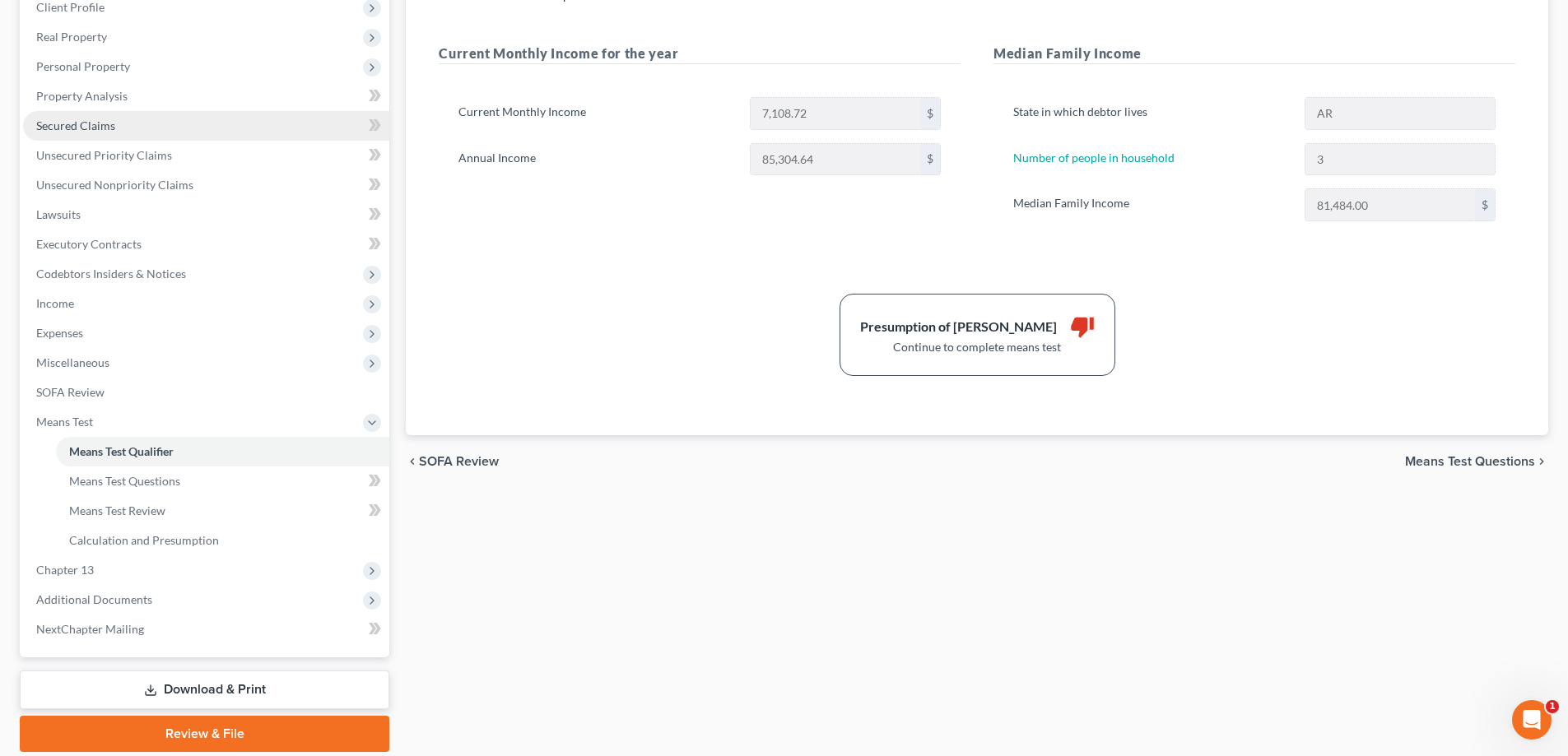
scroll to position [325, 0]
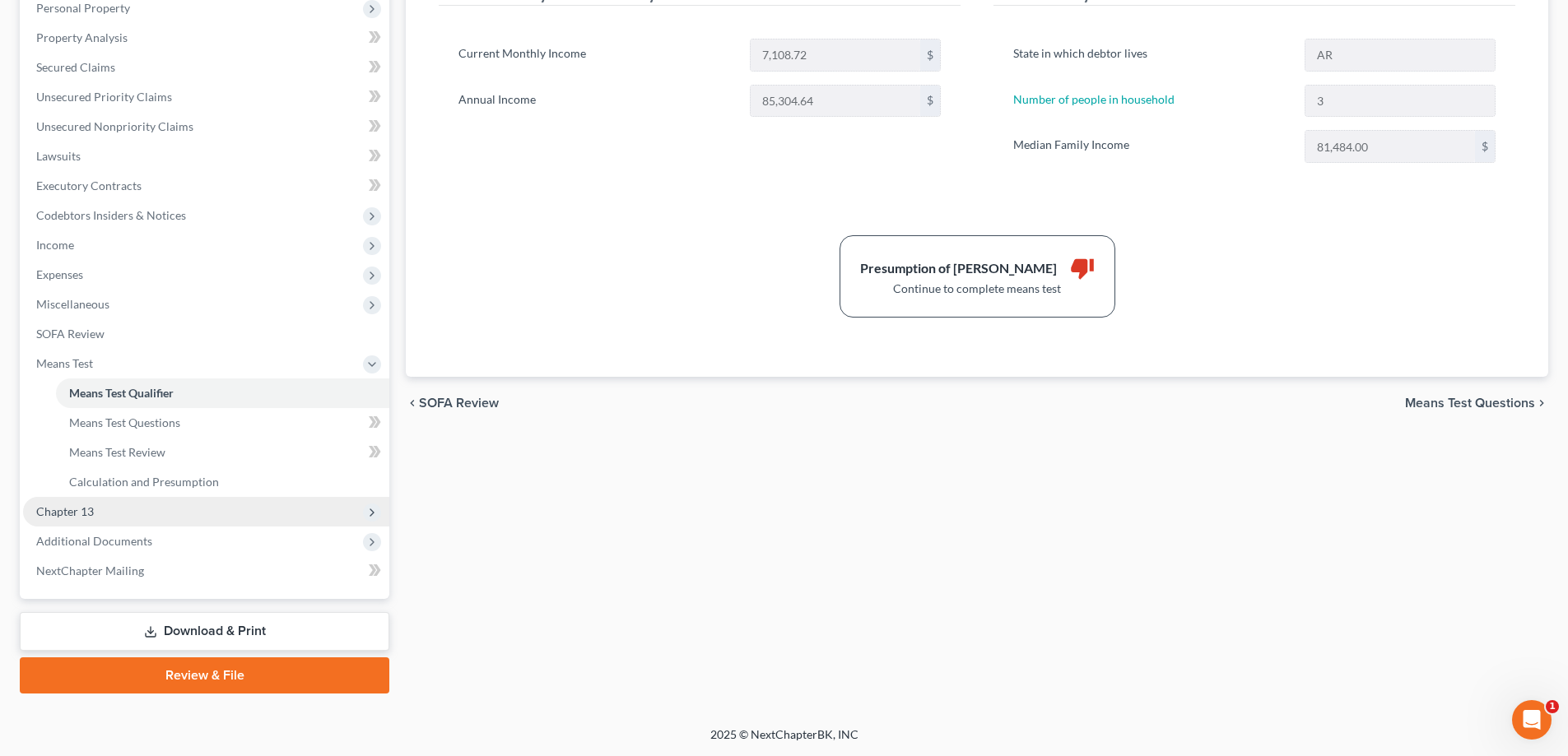
click at [69, 503] on span "Chapter 13" at bounding box center [206, 511] width 366 height 30
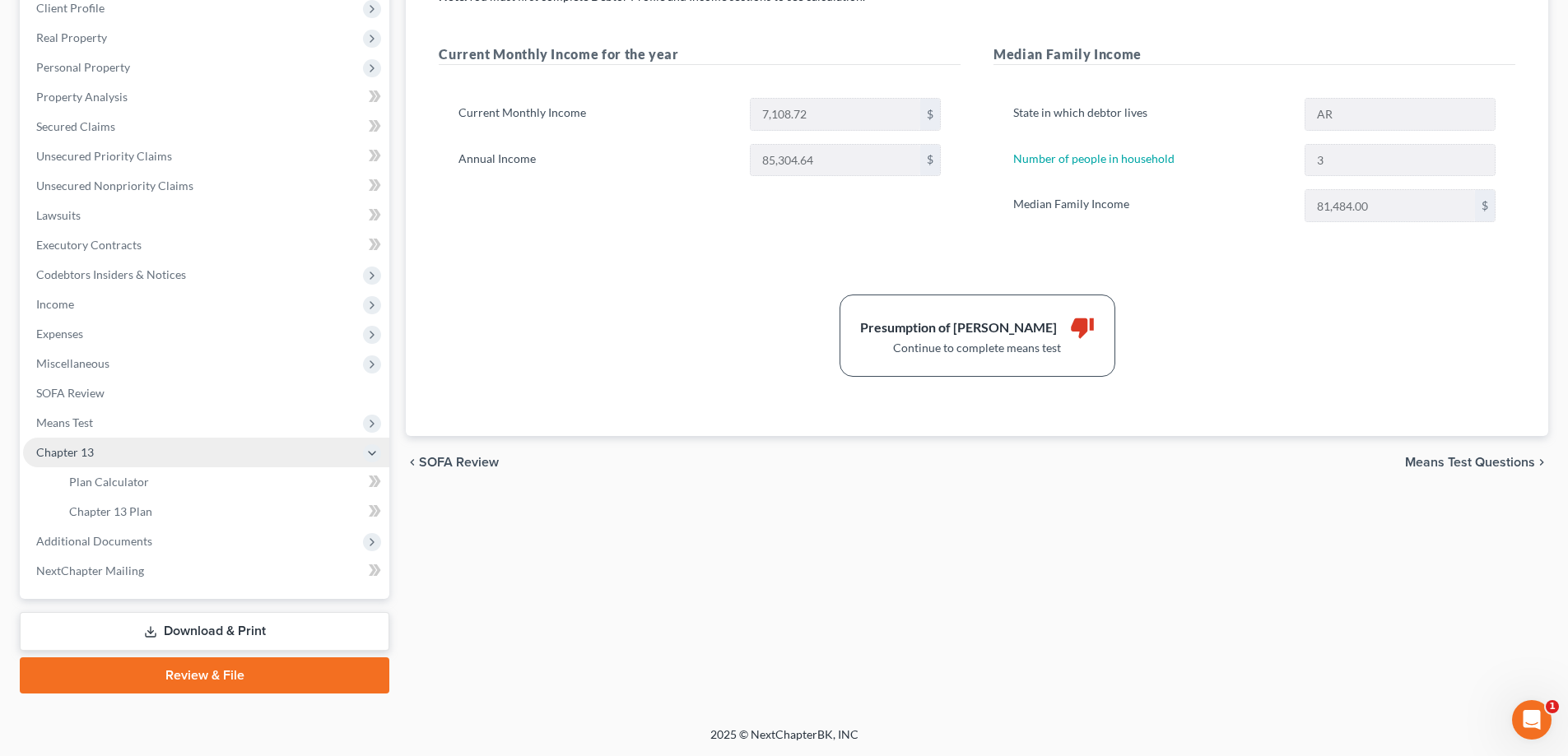
scroll to position [267, 0]
click at [64, 364] on span "Miscellaneous" at bounding box center [72, 363] width 73 height 14
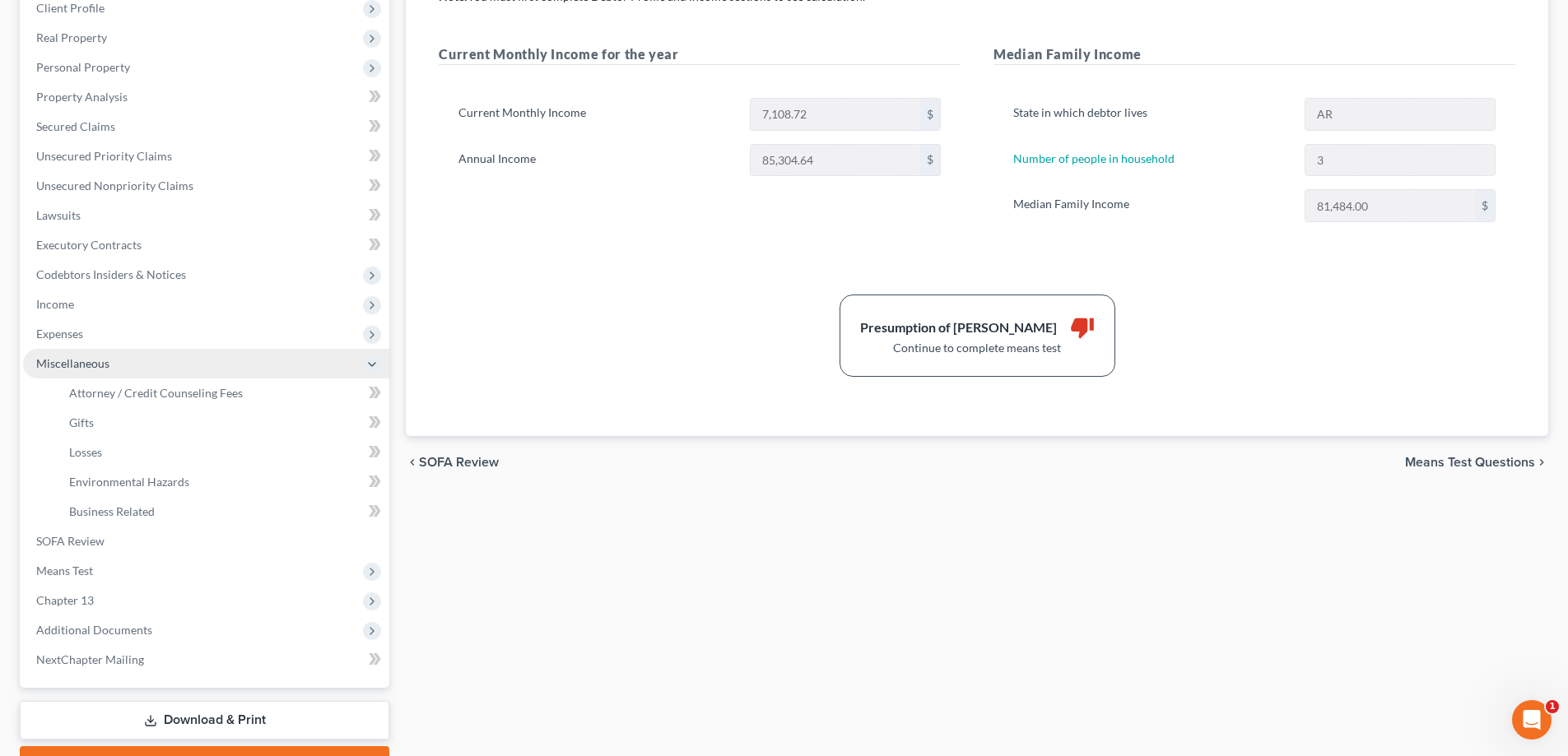
scroll to position [325, 0]
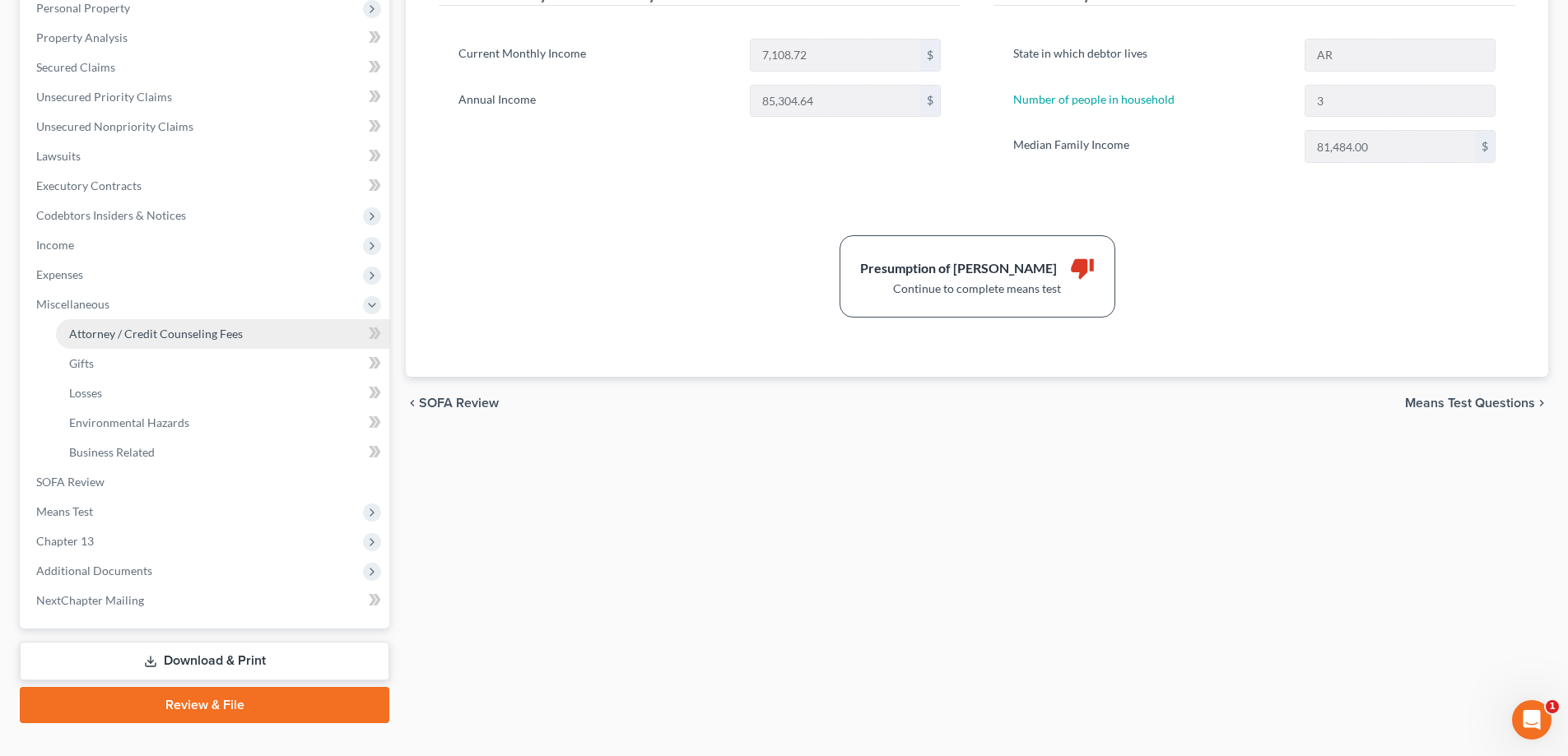
click at [156, 326] on span "Attorney / Credit Counseling Fees" at bounding box center [156, 334] width 174 height 14
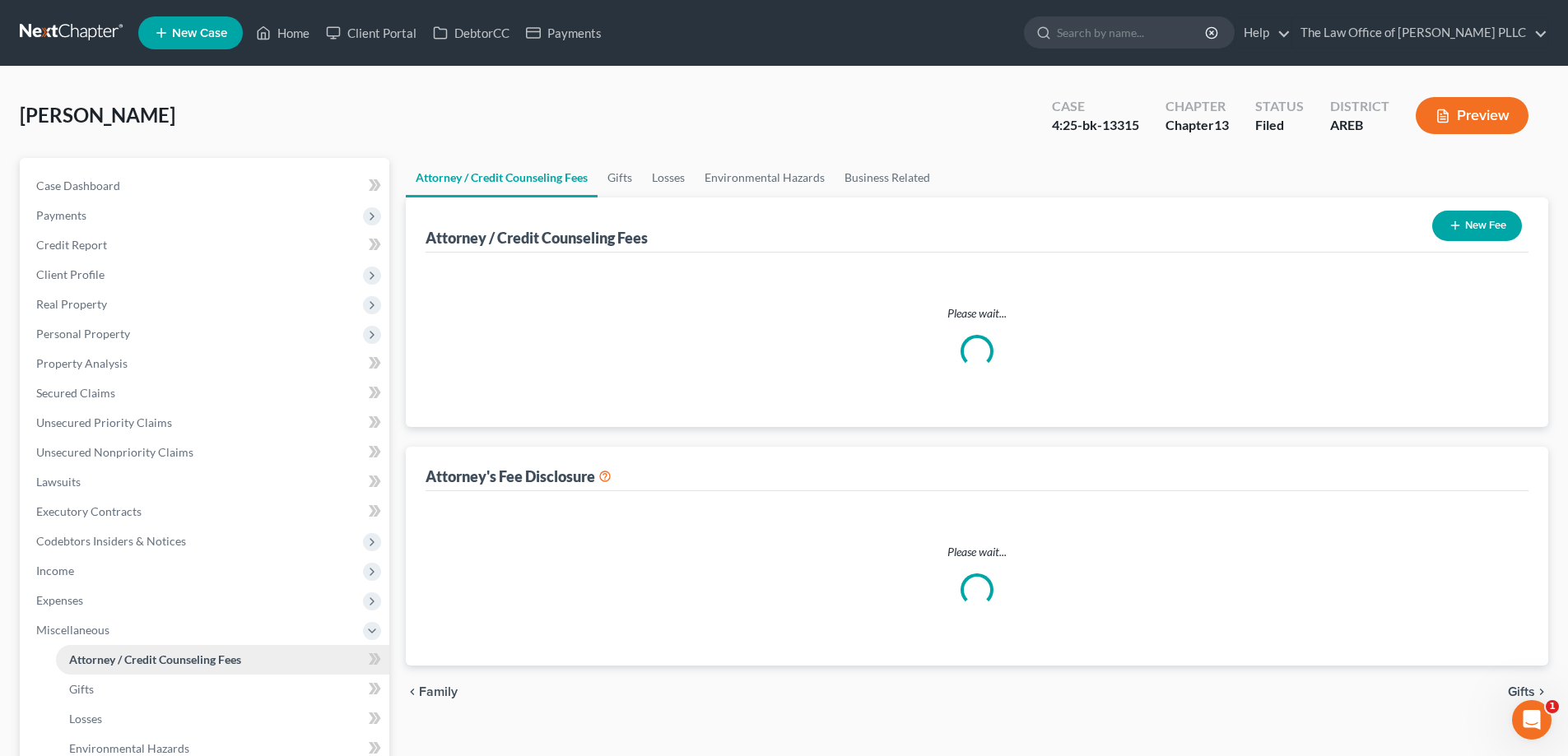
select select "1"
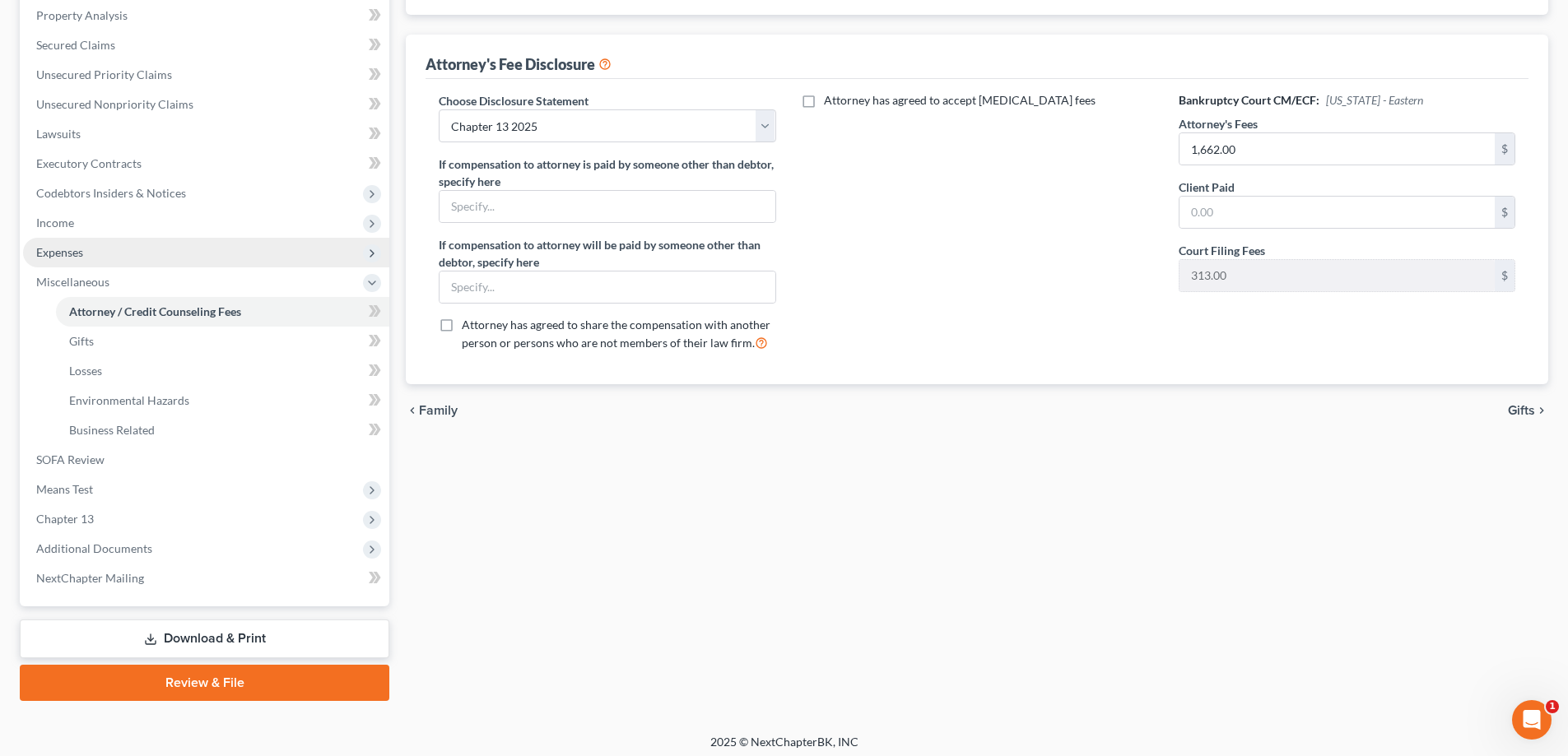
scroll to position [355, 0]
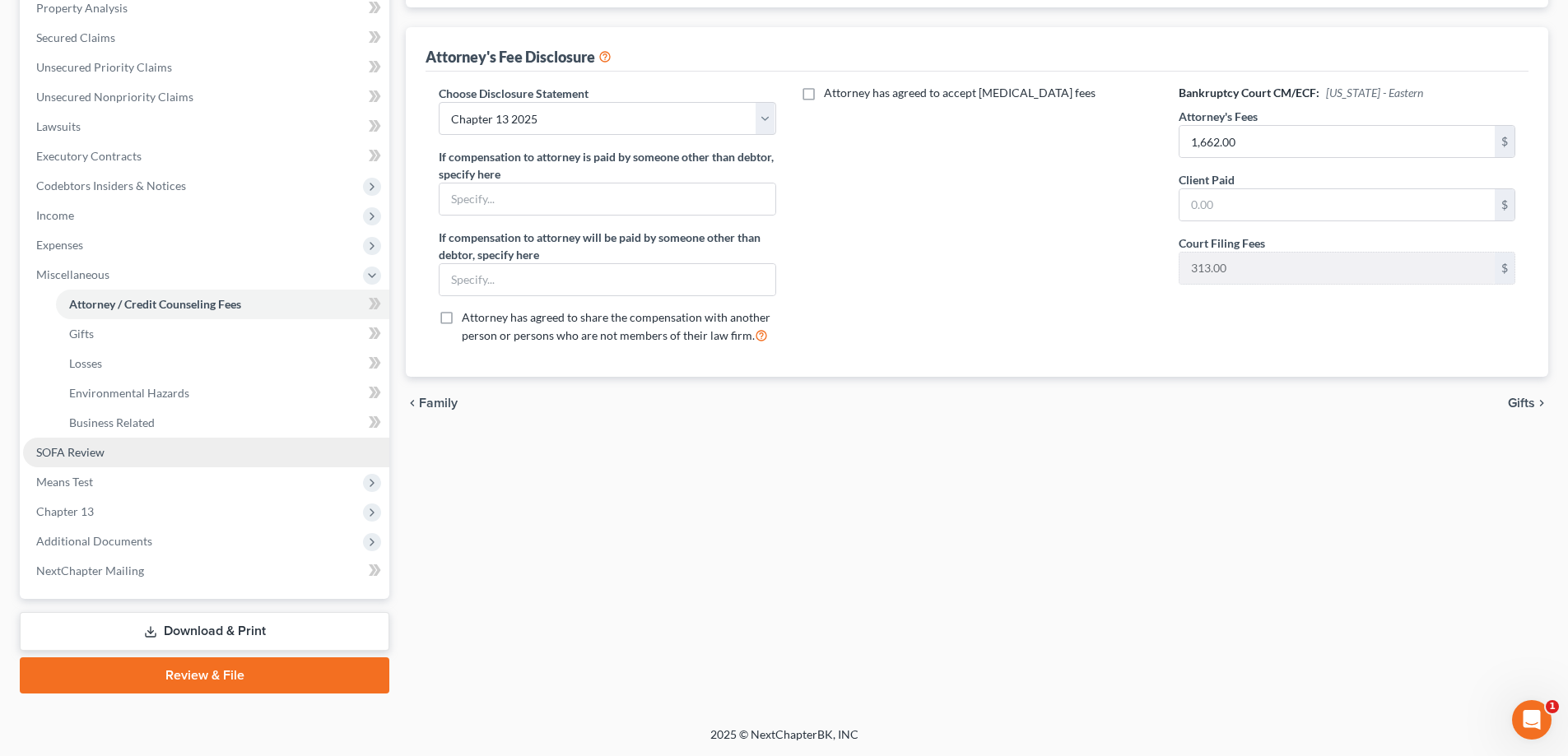
click at [89, 449] on span "SOFA Review" at bounding box center [70, 452] width 68 height 14
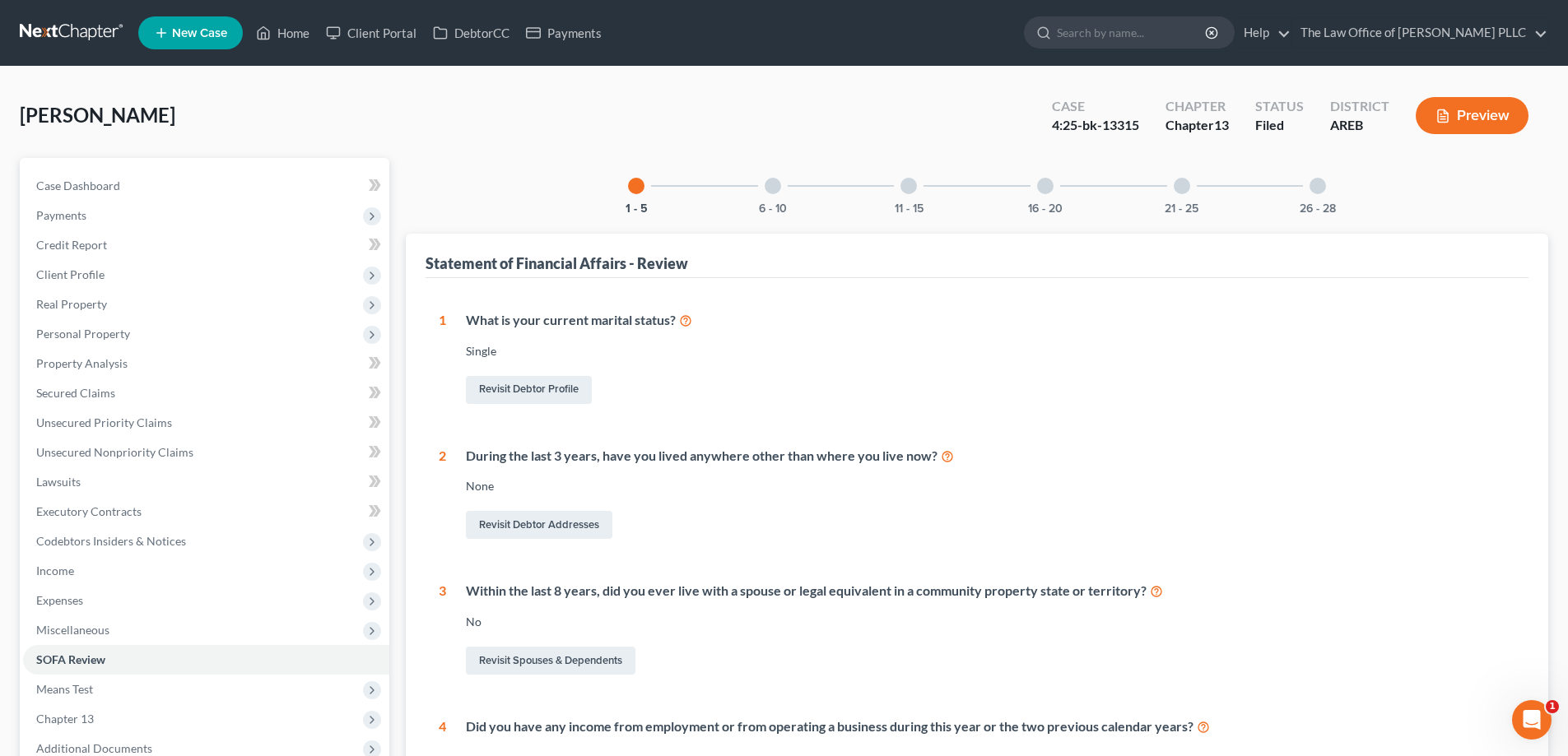
scroll to position [329, 0]
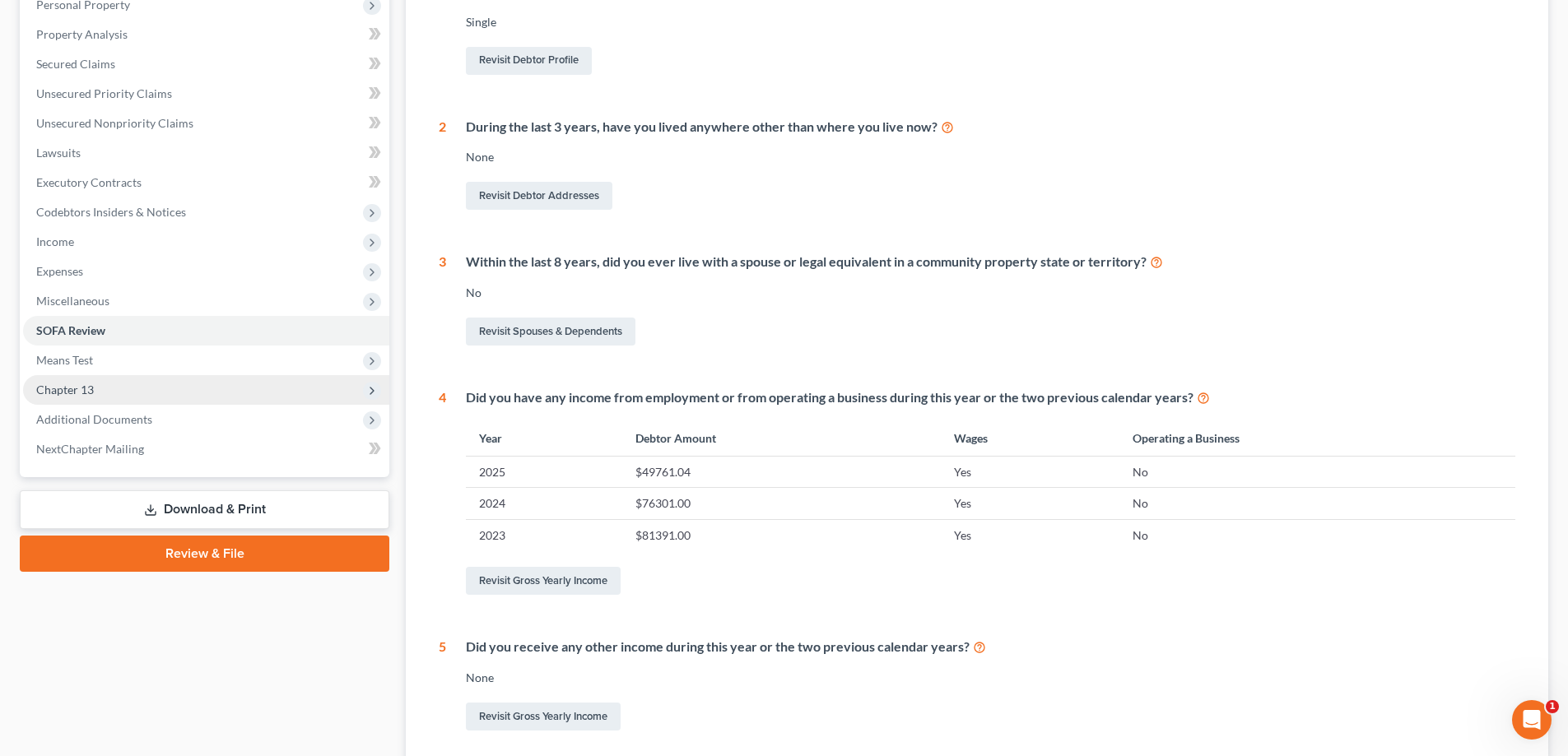
click at [76, 394] on span "Chapter 13" at bounding box center [65, 390] width 58 height 14
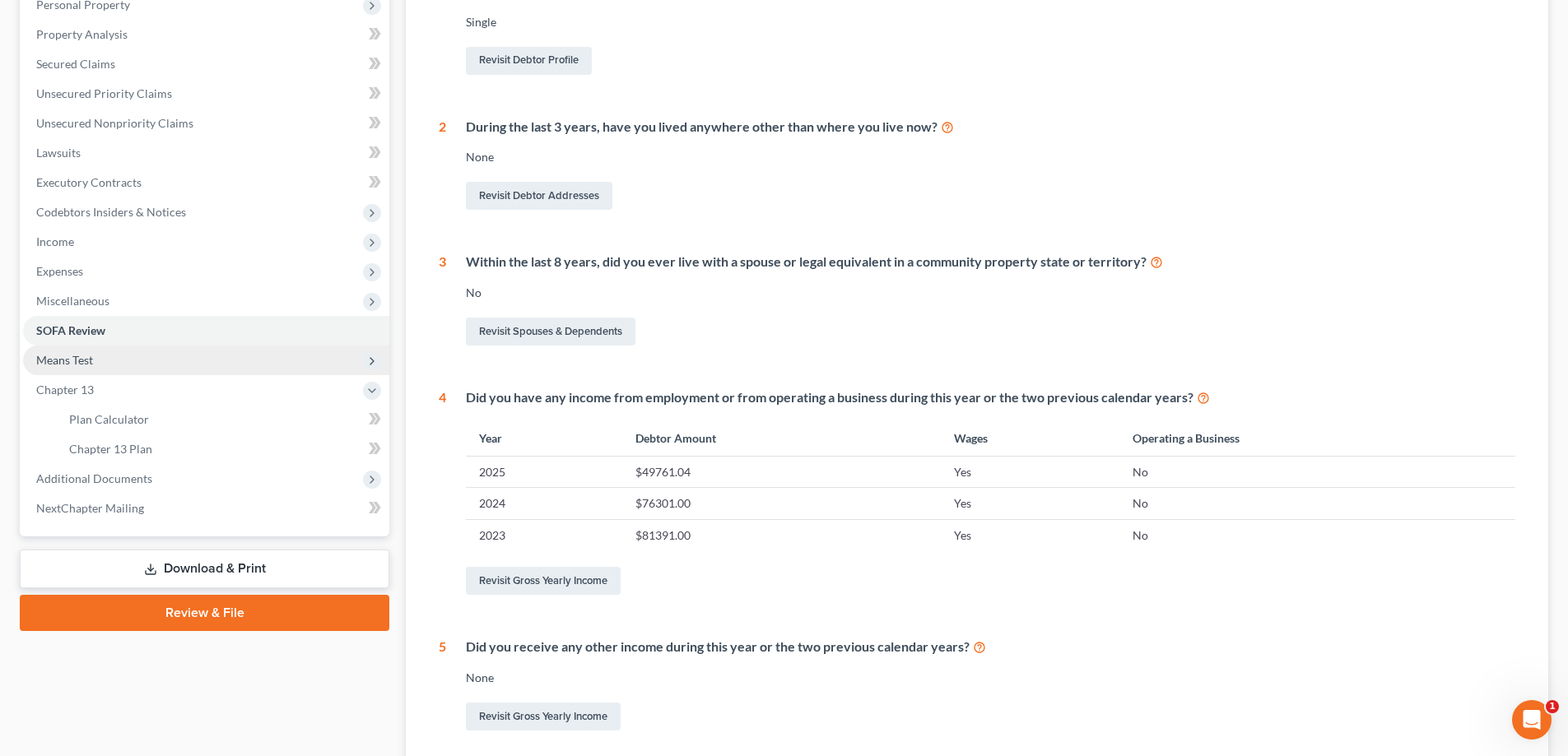
click at [78, 365] on span "Means Test" at bounding box center [64, 360] width 57 height 14
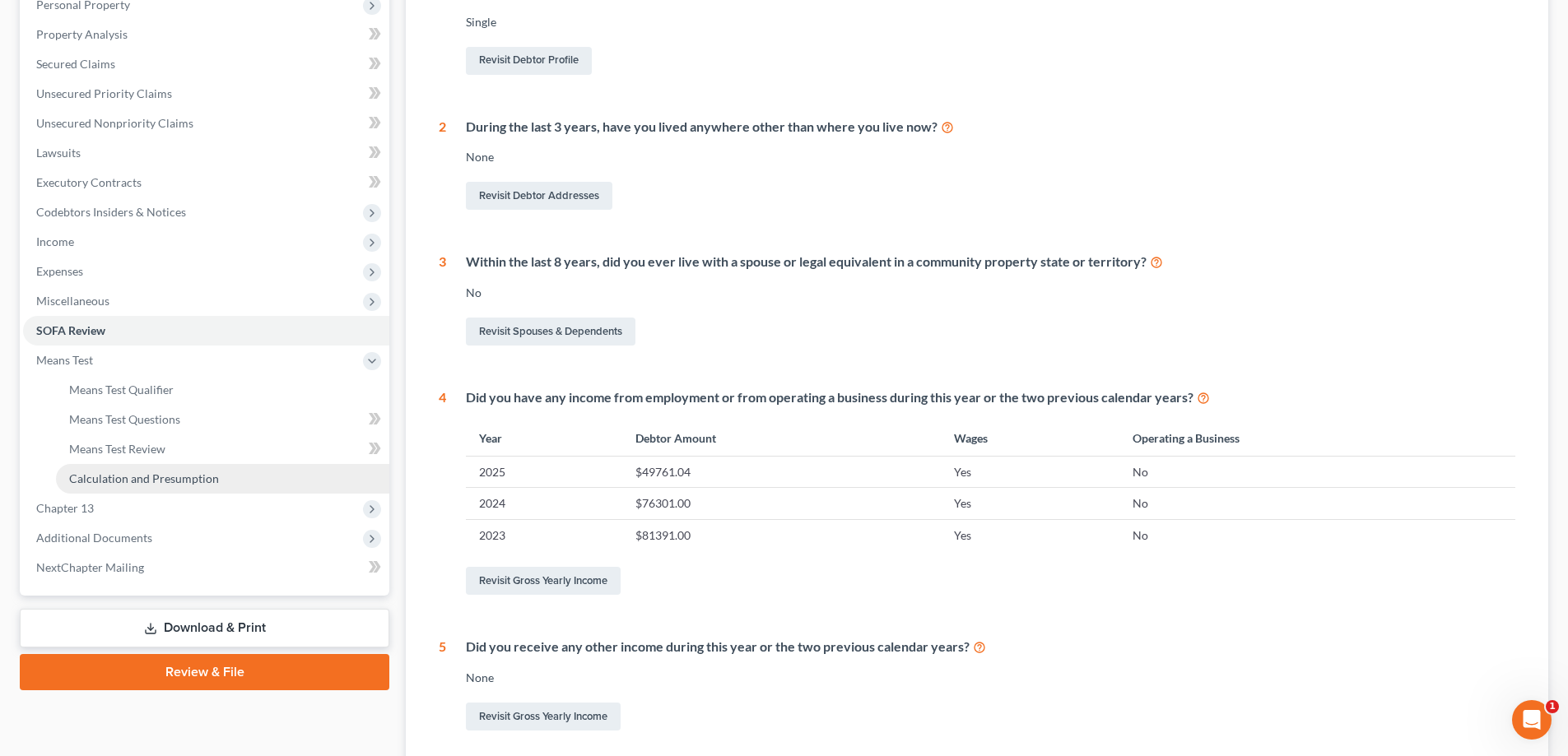
click at [111, 485] on span "Calculation and Presumption" at bounding box center [144, 479] width 150 height 14
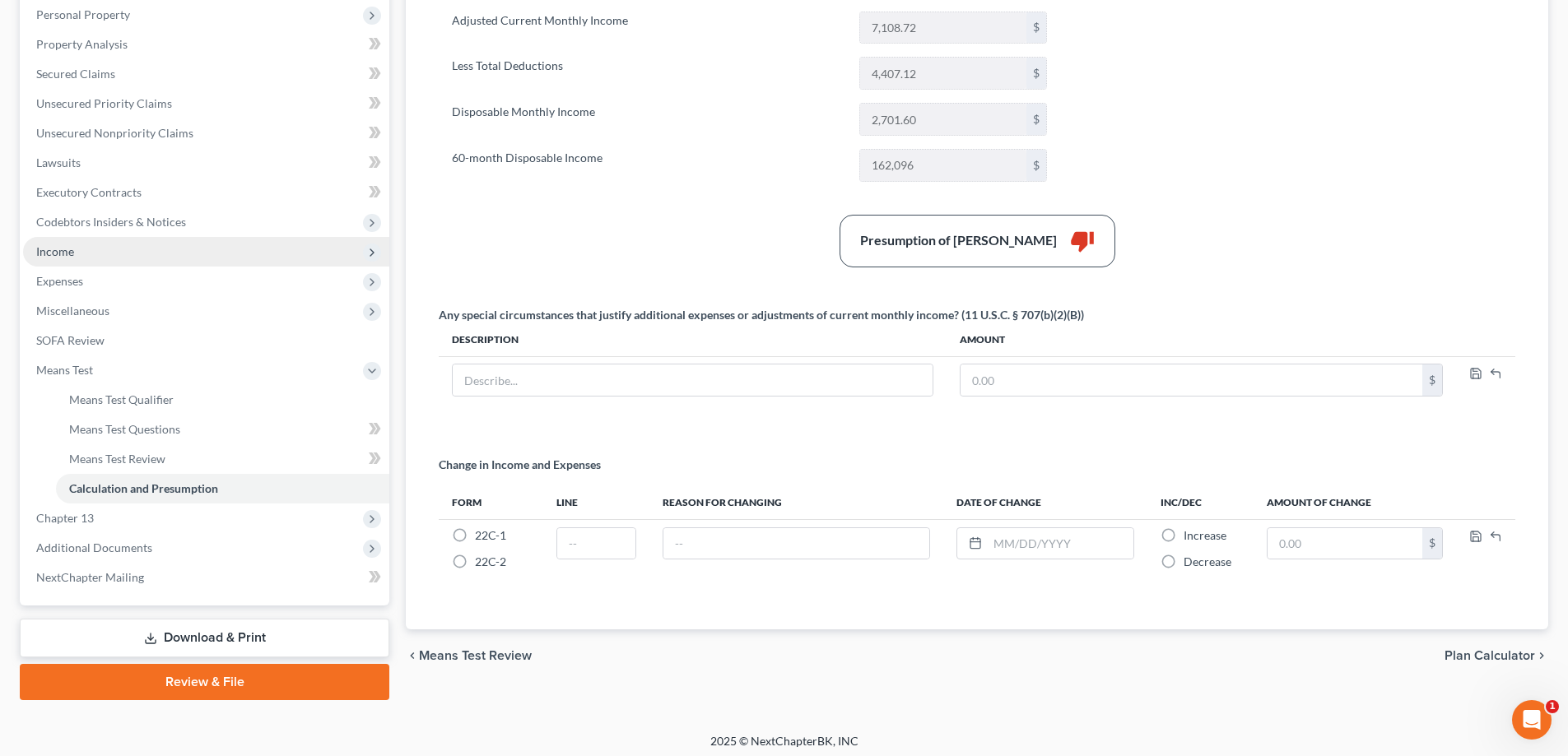
scroll to position [325, 0]
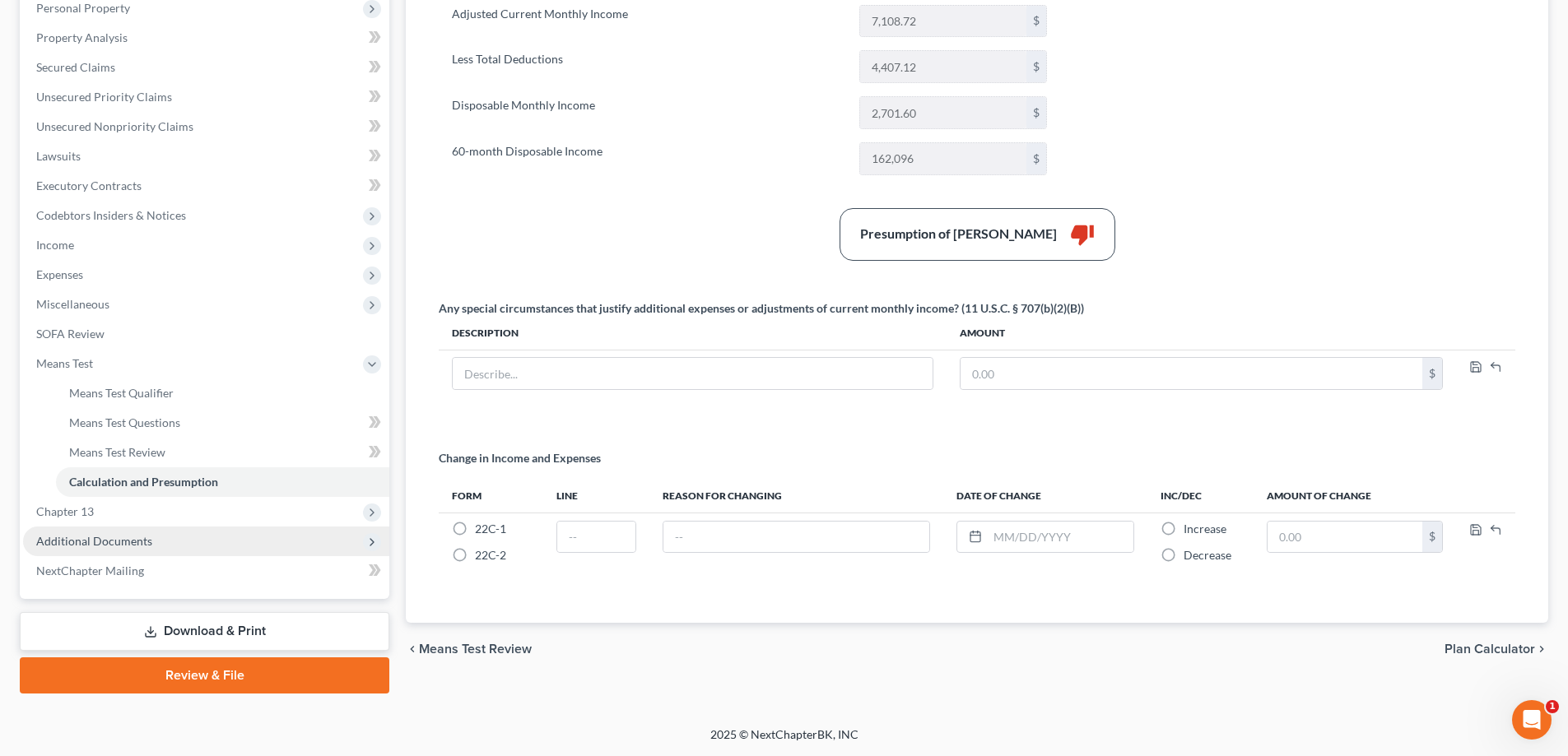
click at [138, 538] on span "Additional Documents" at bounding box center [94, 541] width 116 height 14
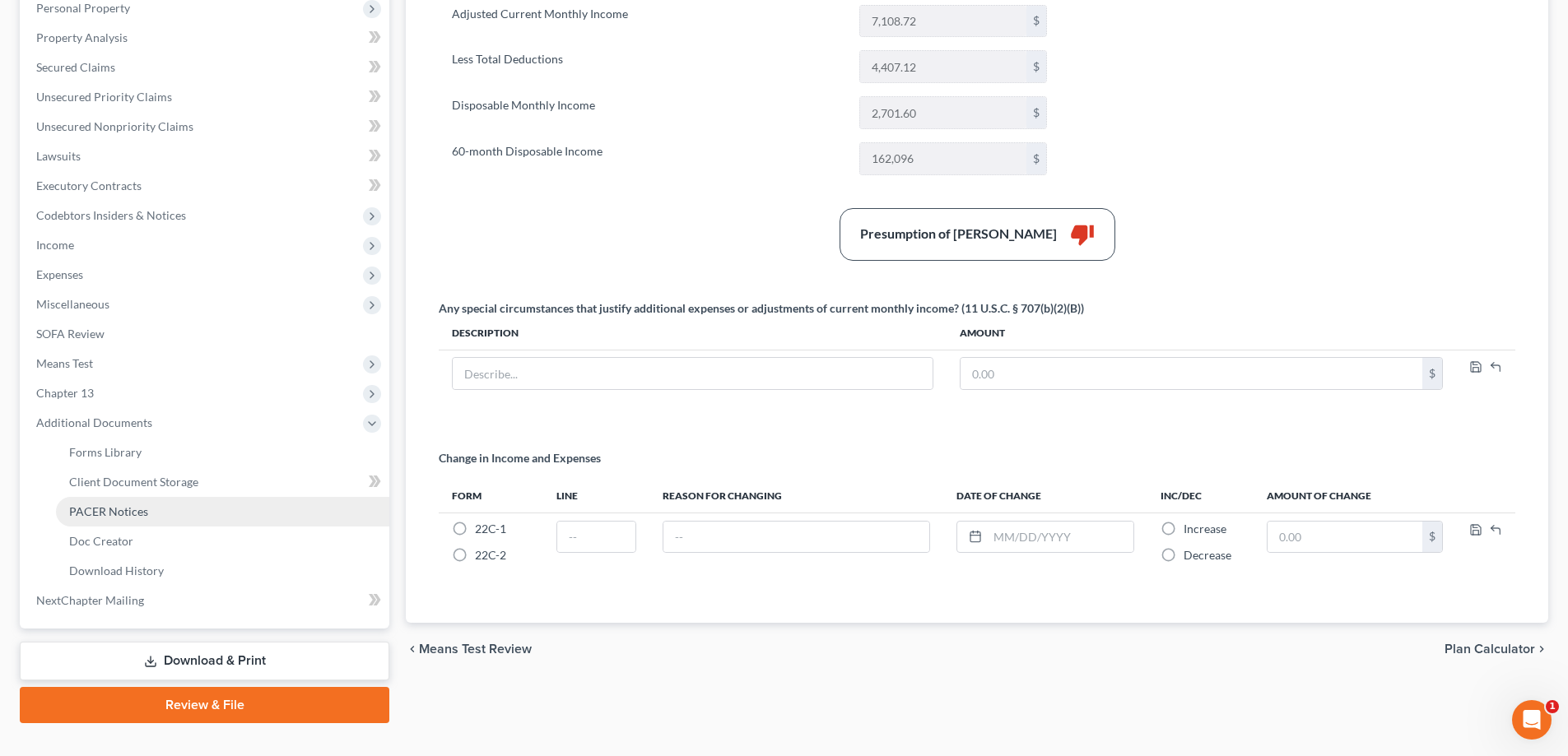
click at [96, 508] on span "PACER Notices" at bounding box center [109, 511] width 79 height 14
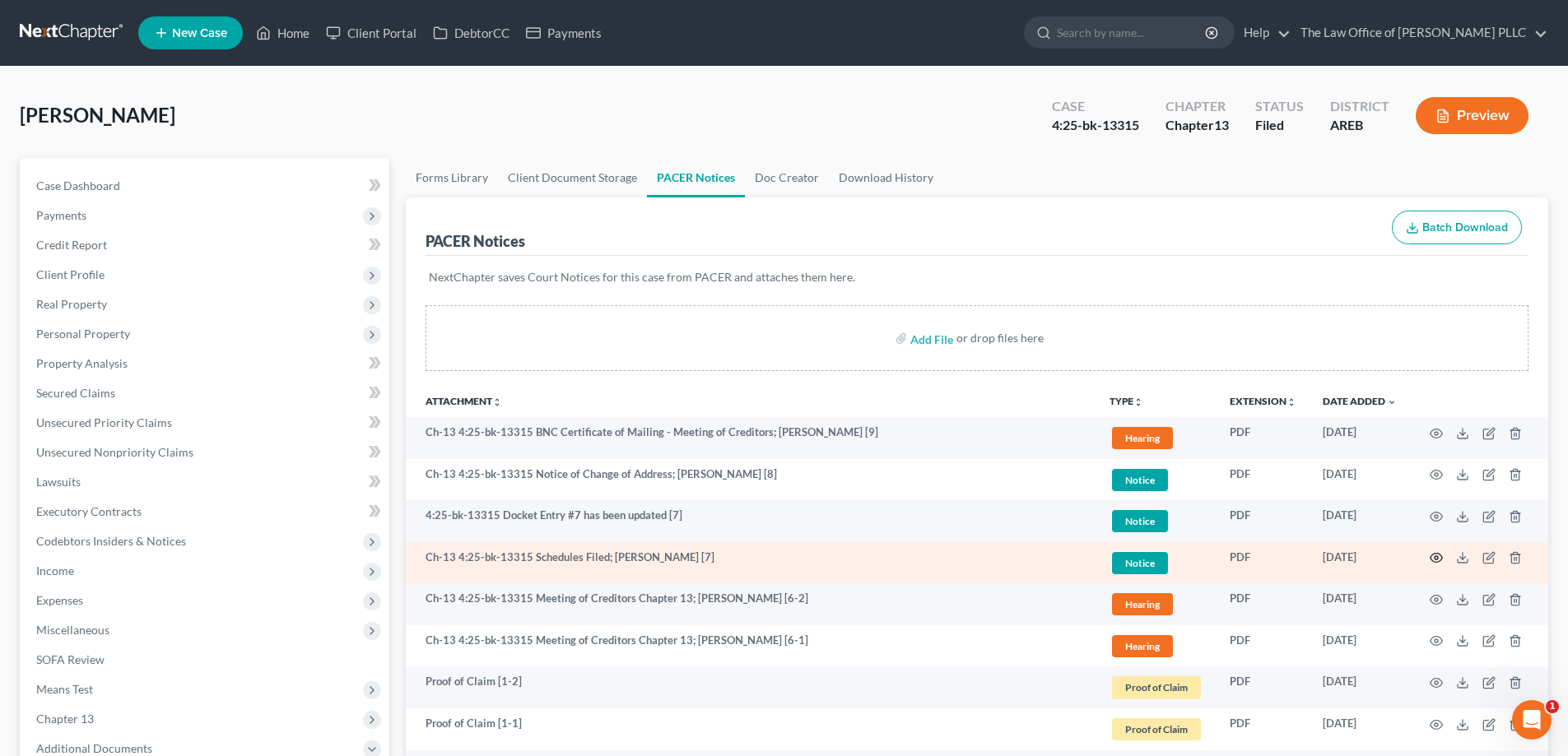
click at [788, 556] on icon "button" at bounding box center [1436, 557] width 13 height 13
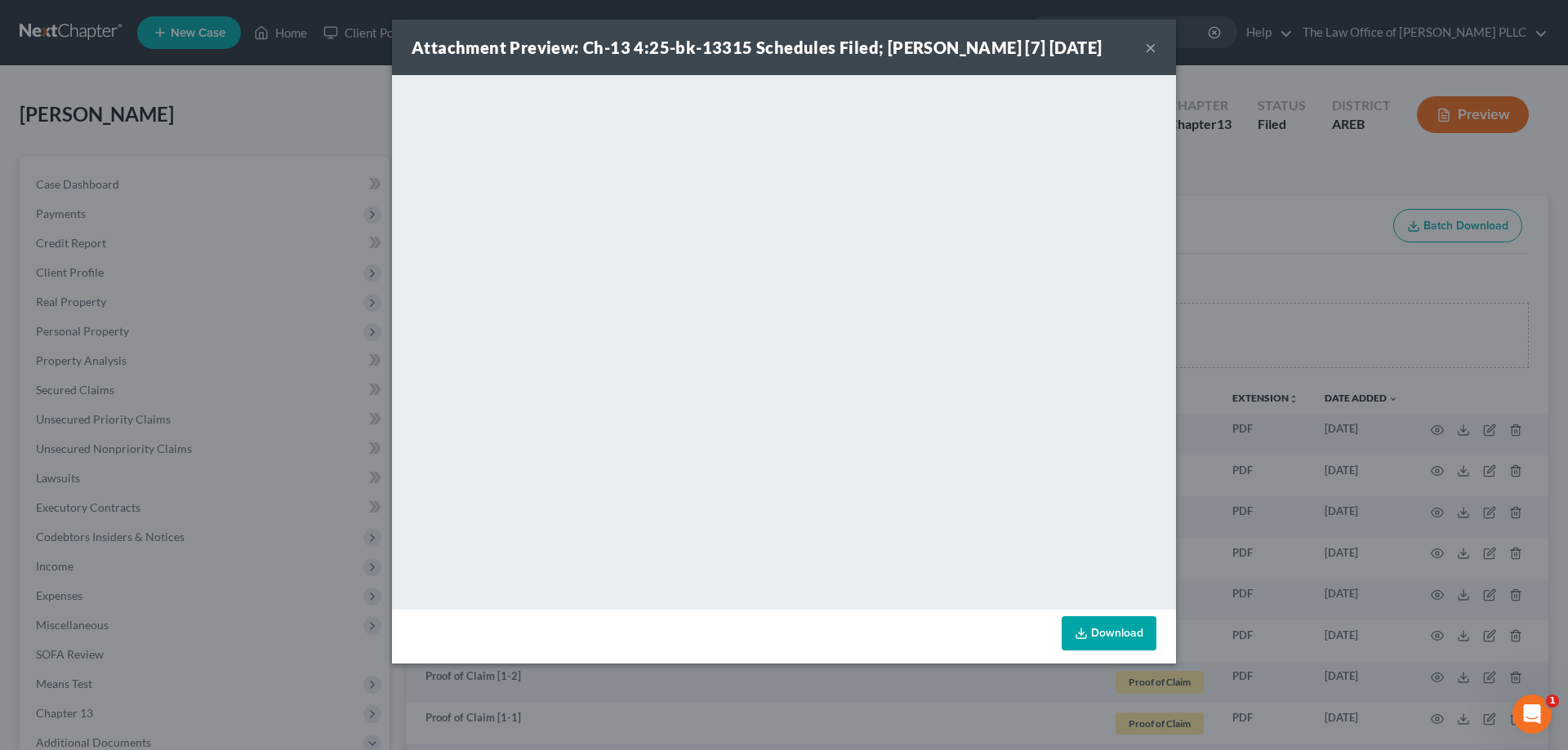
click at [781, 53] on button "×" at bounding box center [1150, 47] width 12 height 20
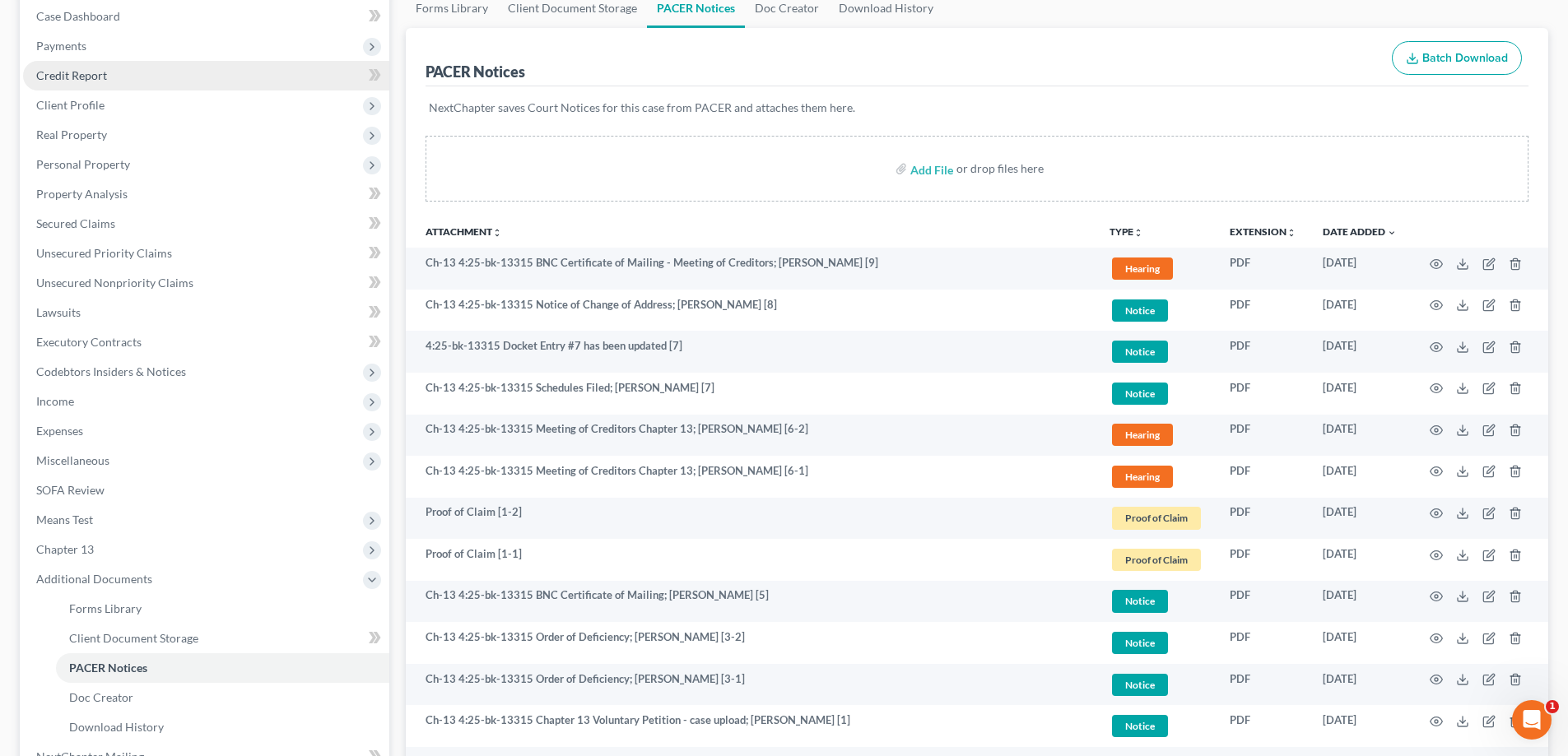
scroll to position [247, 0]
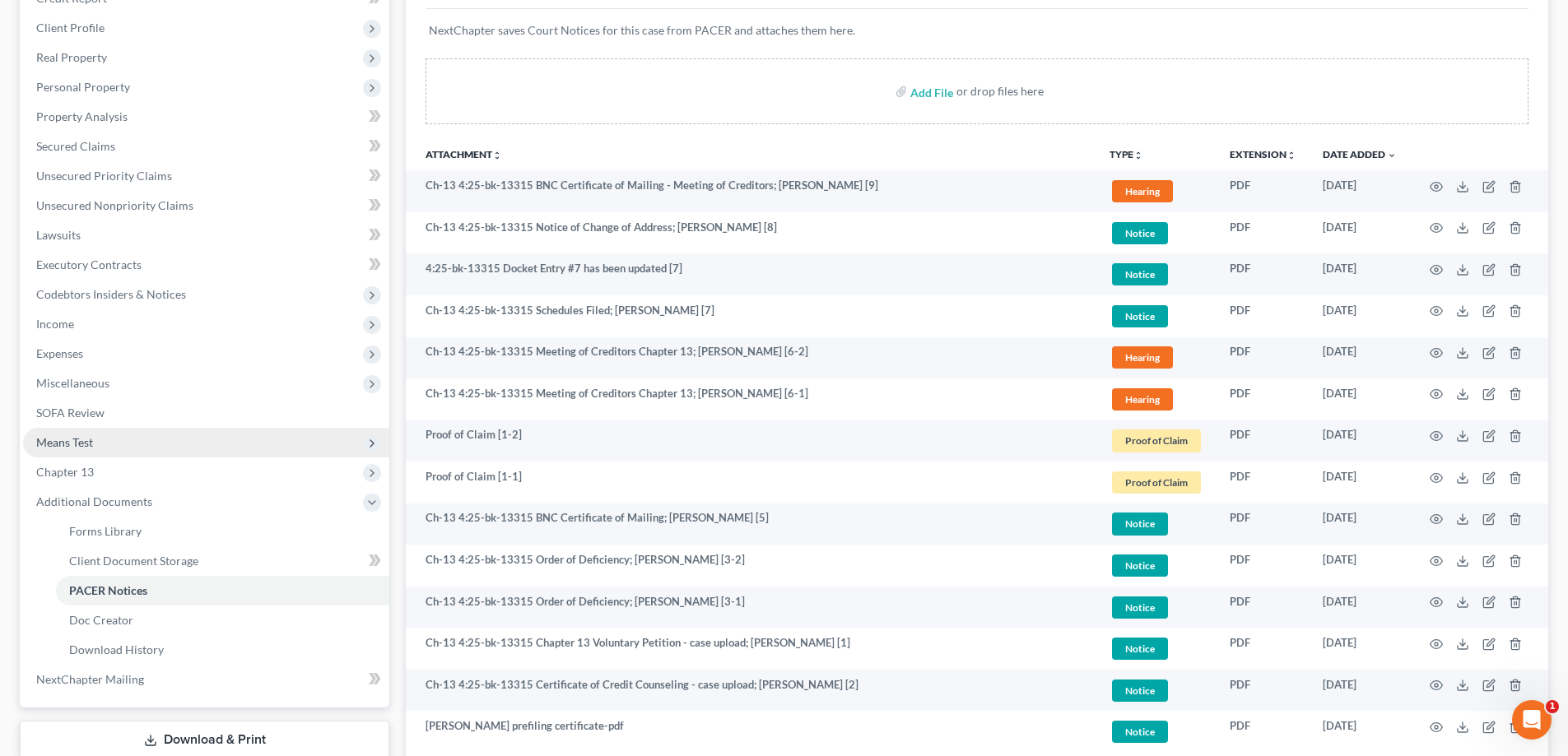
click at [83, 445] on span "Means Test" at bounding box center [64, 442] width 57 height 14
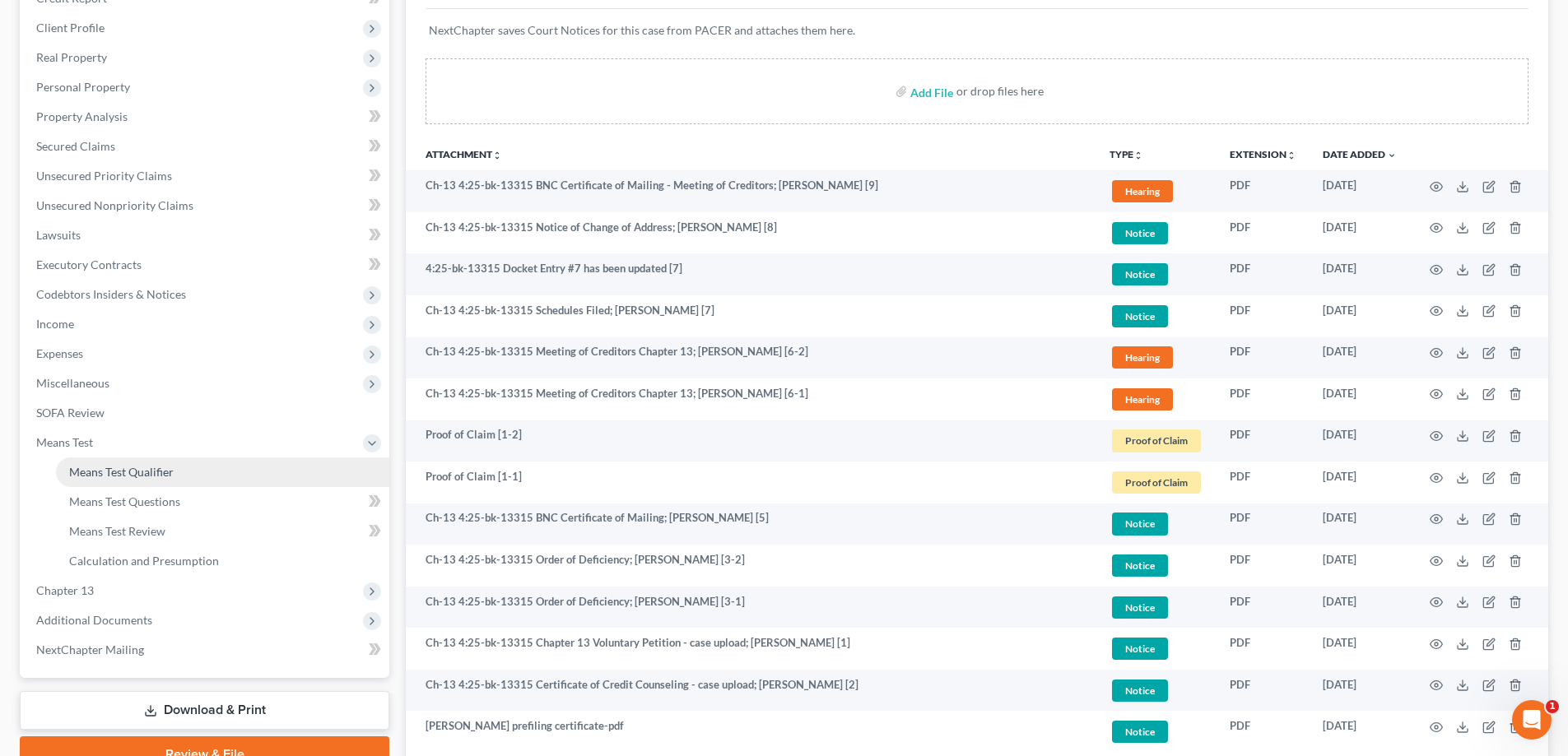
click at [127, 462] on link "Means Test Qualifier" at bounding box center [222, 472] width 334 height 30
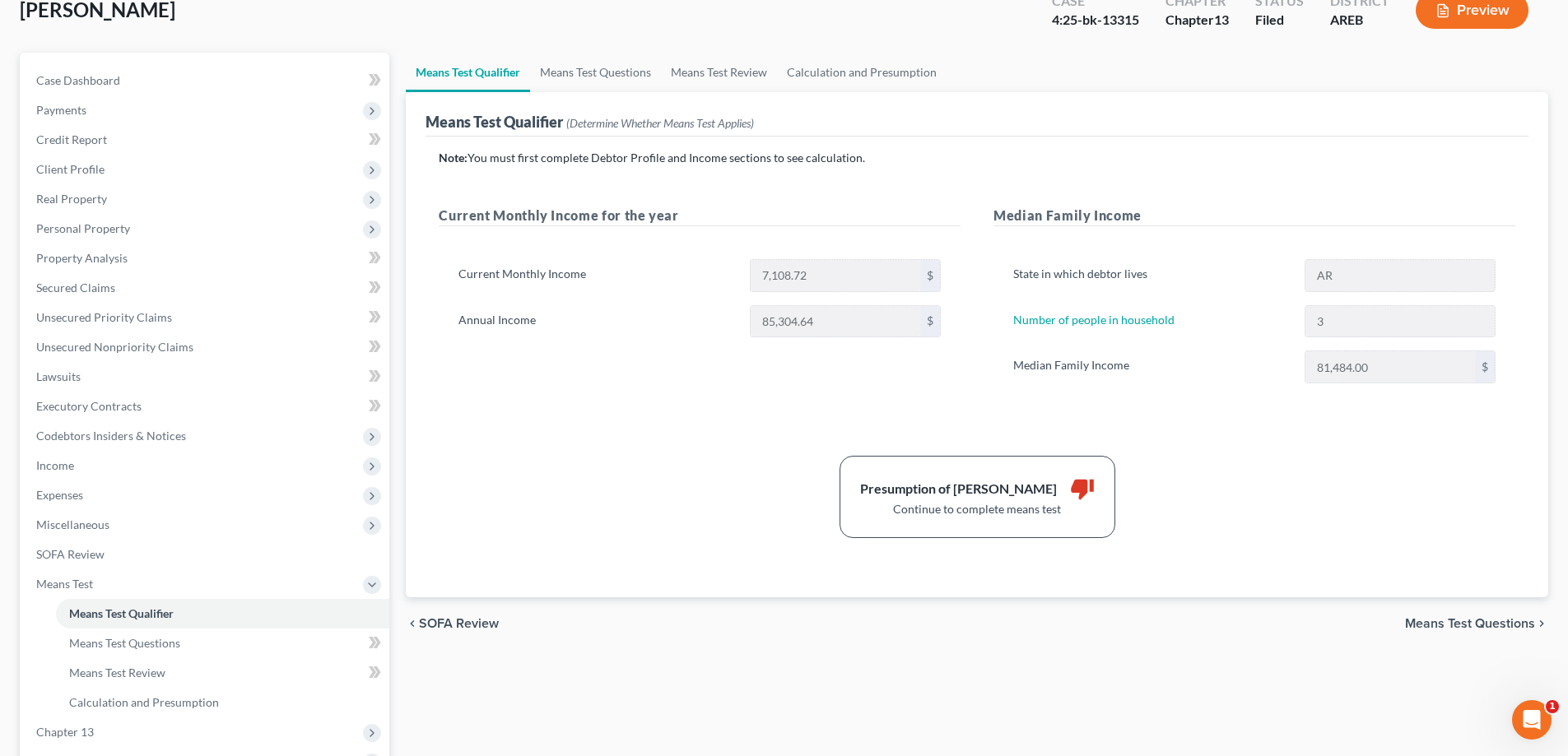
scroll to position [165, 0]
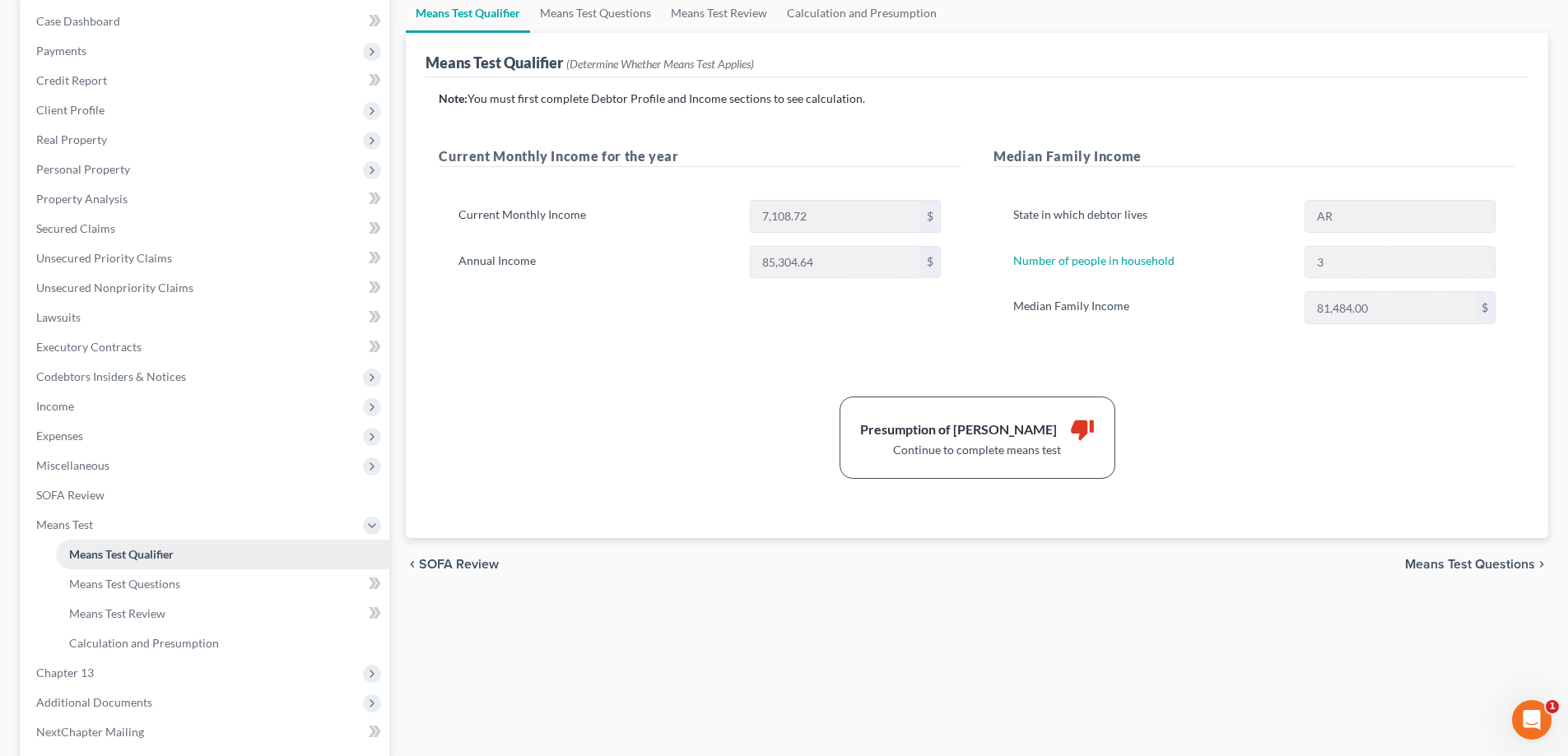
click at [157, 567] on link "Means Test Qualifier" at bounding box center [222, 555] width 334 height 30
click at [161, 577] on span "Means Test Questions" at bounding box center [125, 584] width 111 height 14
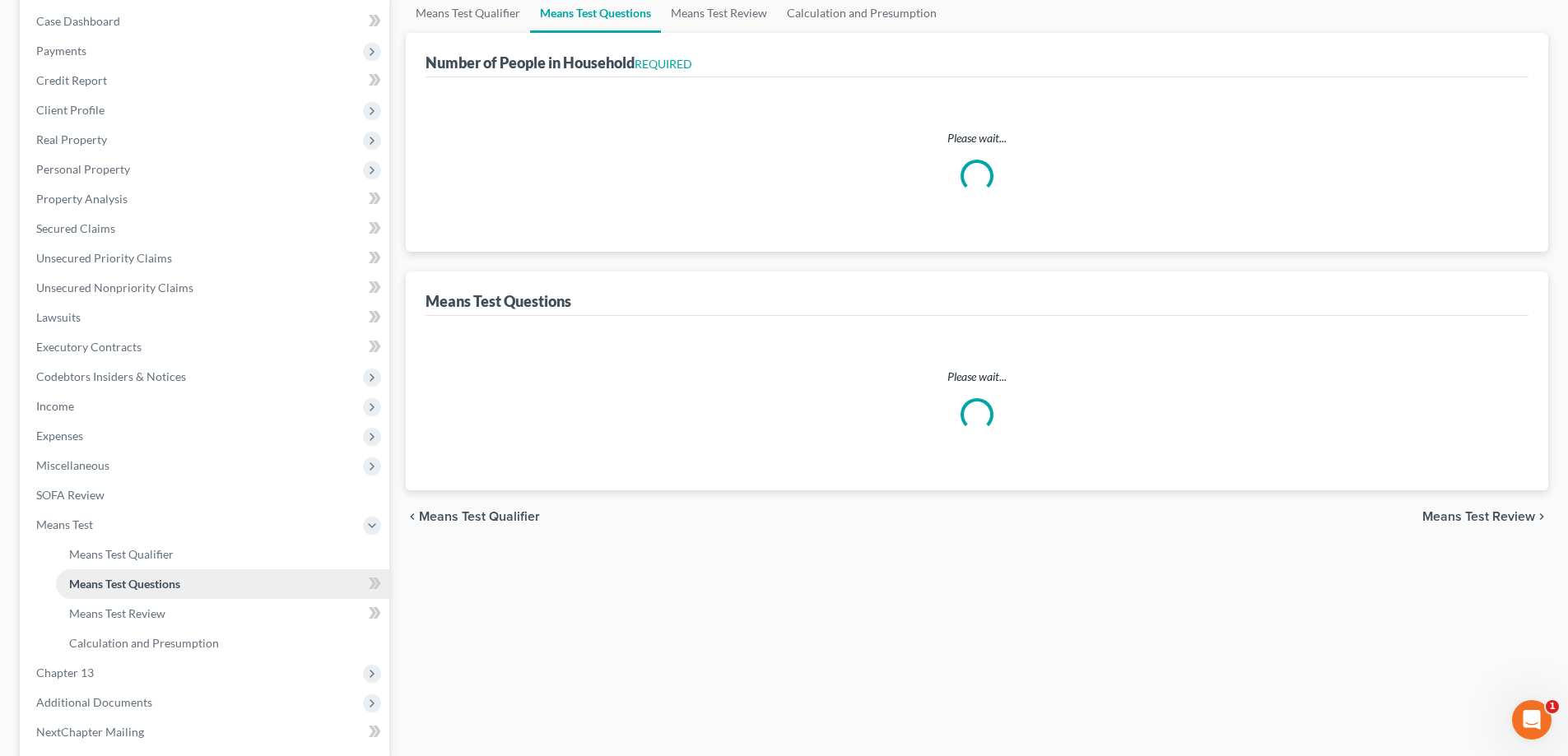
scroll to position [10, 0]
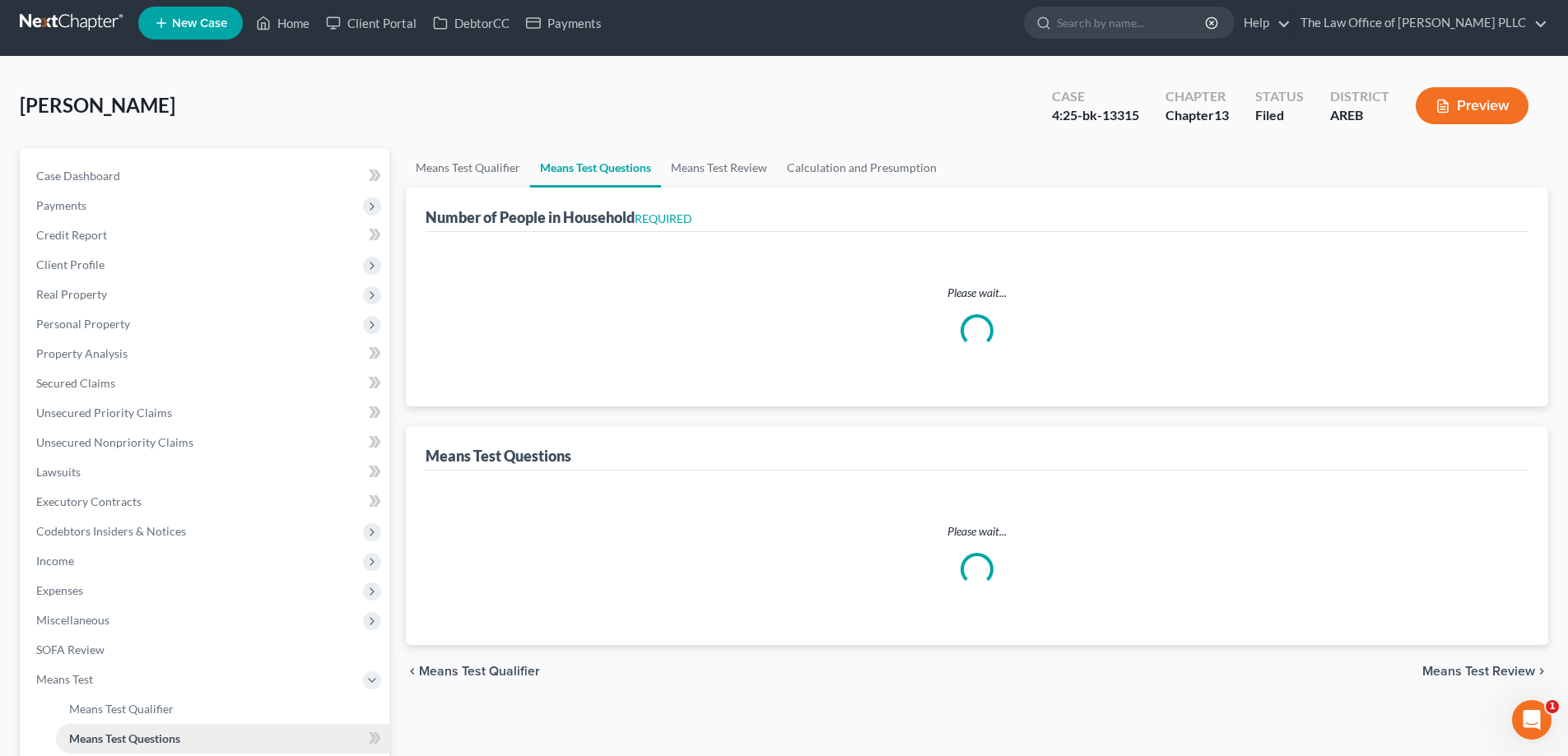
select select "60"
select select "1"
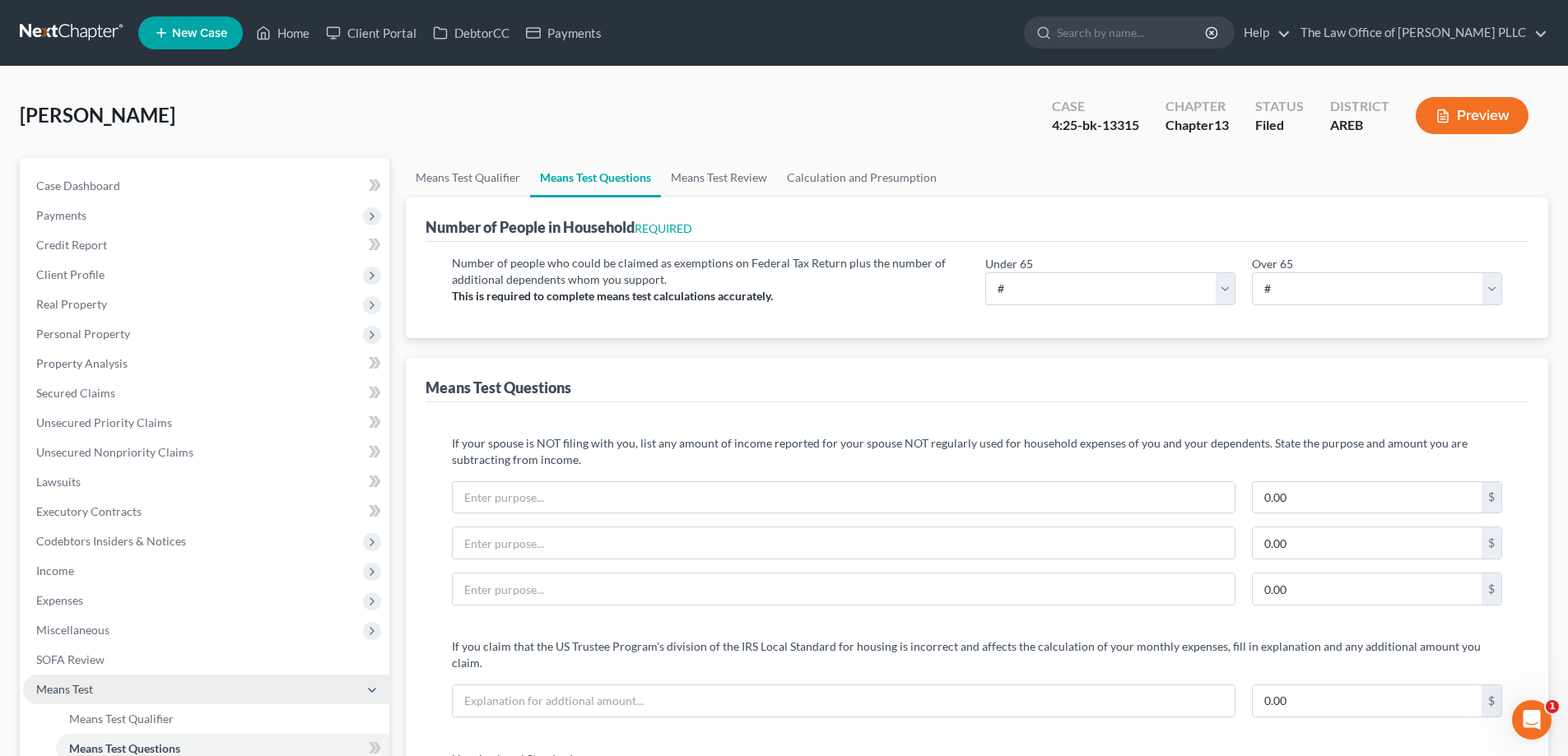
scroll to position [83, 0]
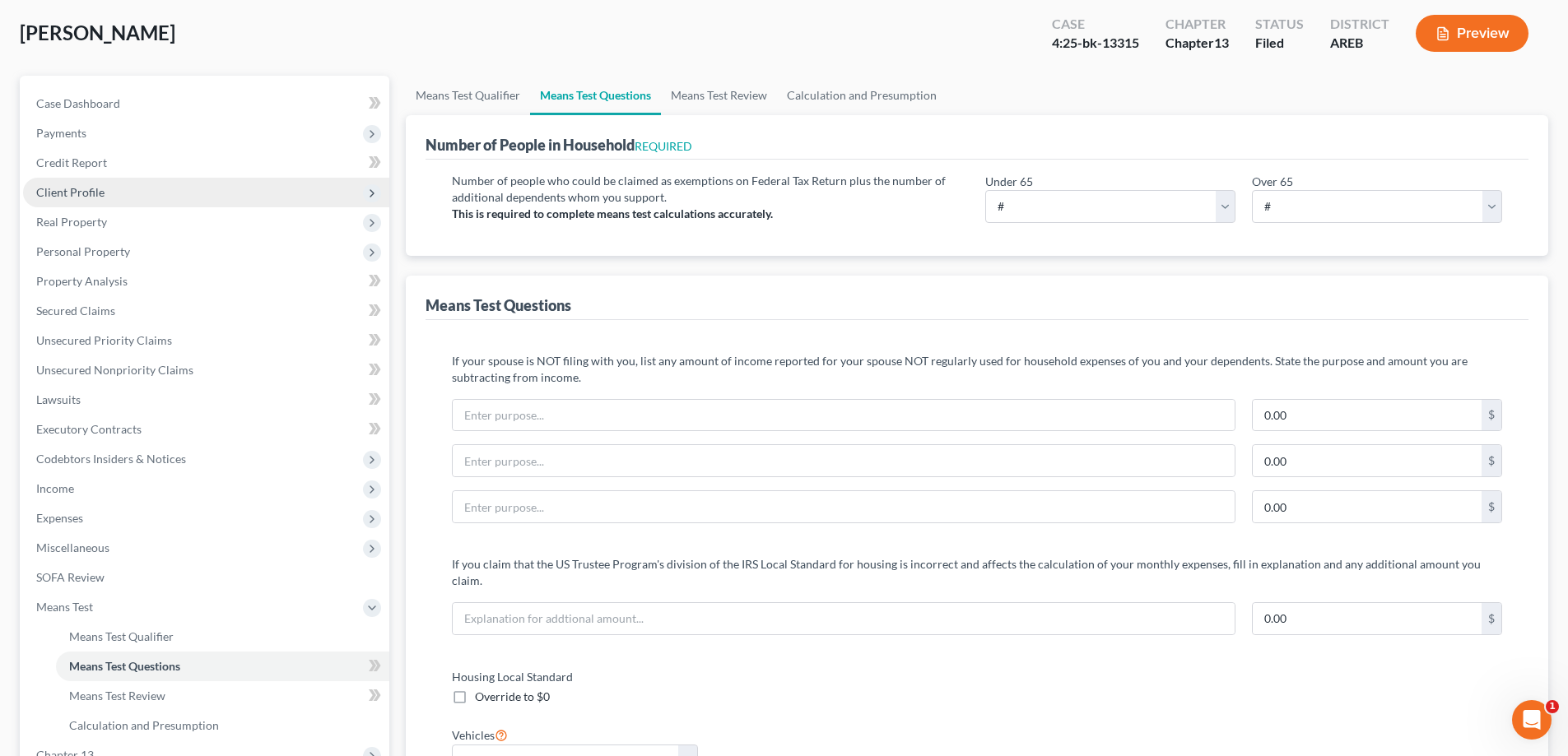
click at [87, 185] on span "Client Profile" at bounding box center [70, 192] width 68 height 14
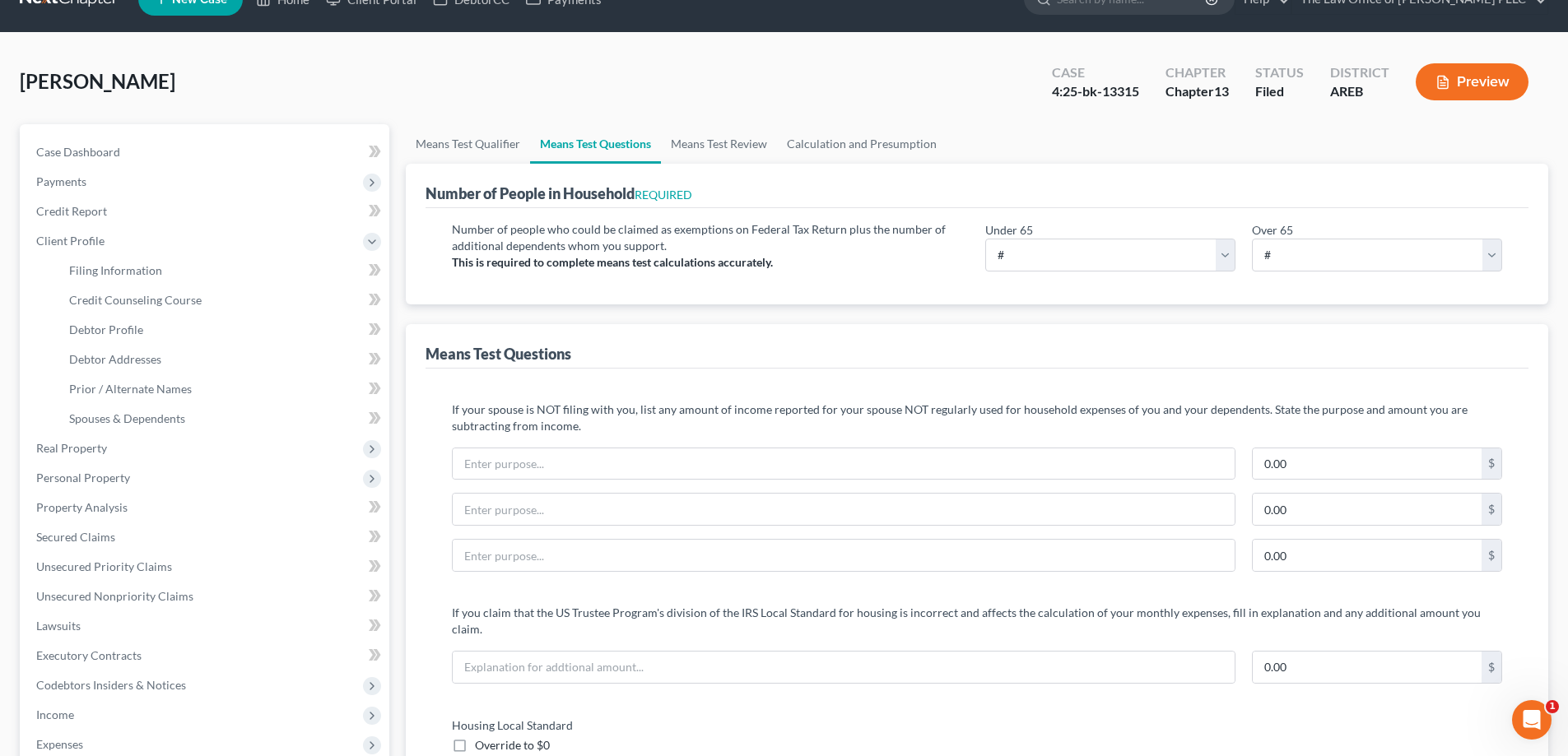
scroll to position [0, 0]
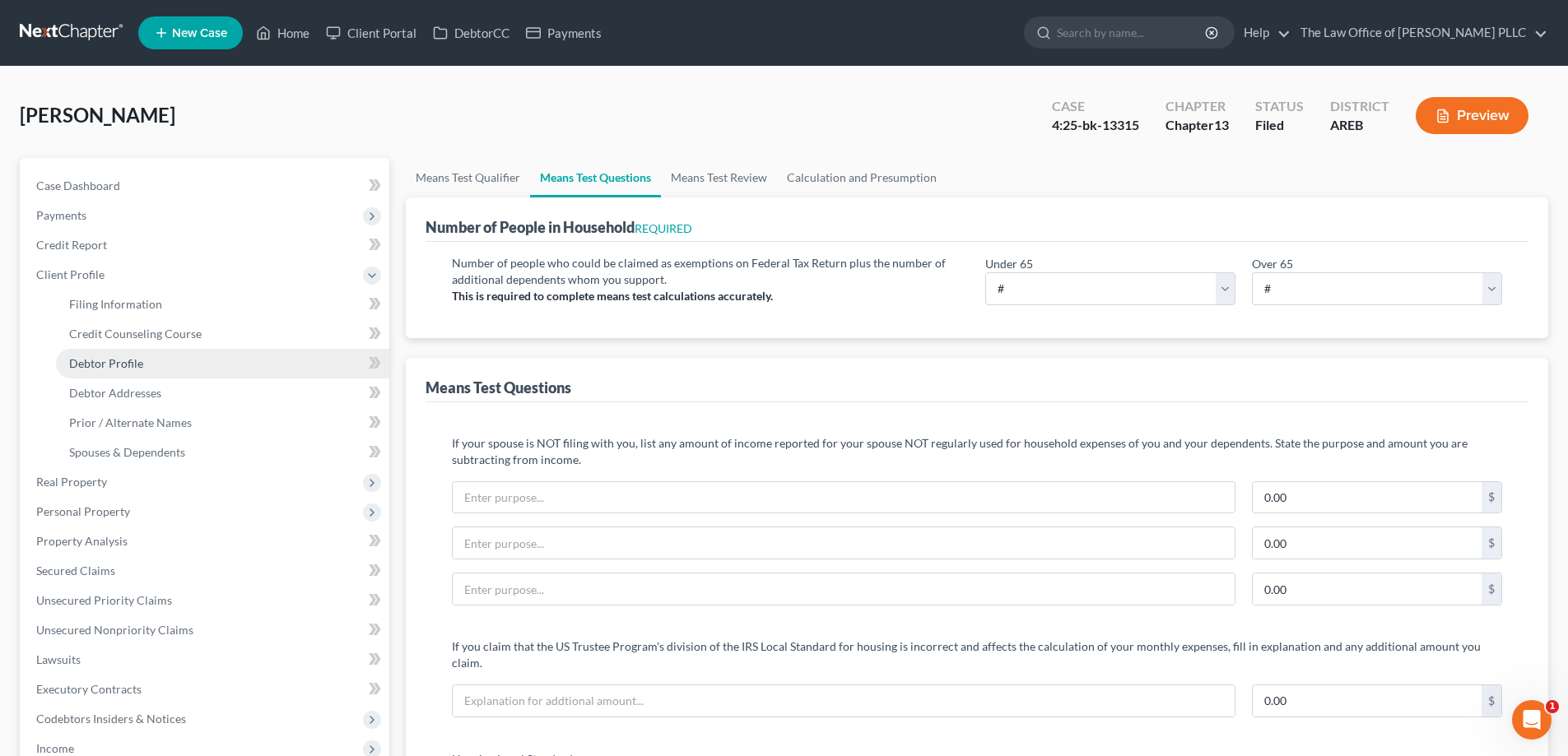
click at [124, 366] on span "Debtor Profile" at bounding box center [106, 363] width 74 height 14
select select "0"
select select "2"
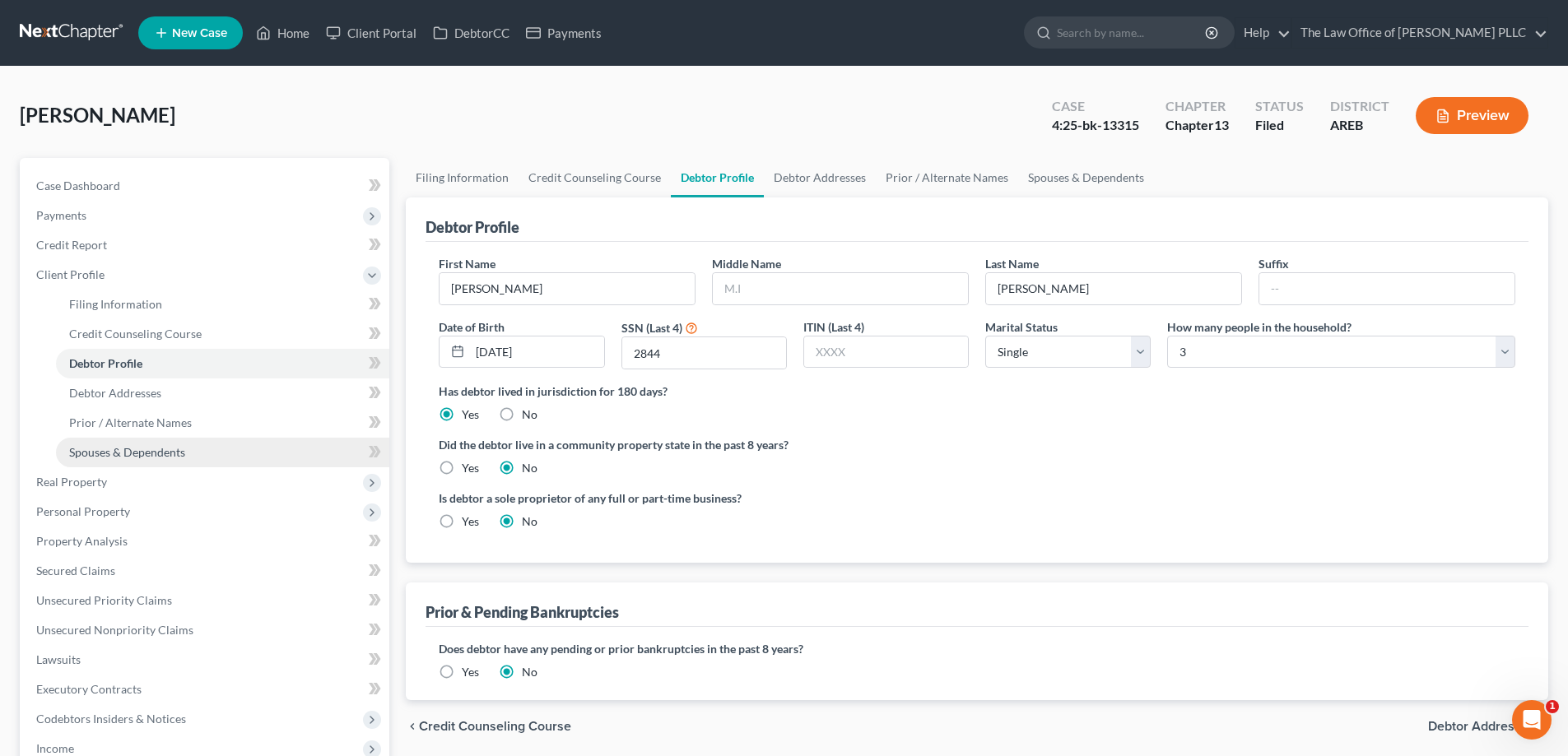
click at [165, 456] on span "Spouses & Dependents" at bounding box center [127, 452] width 116 height 14
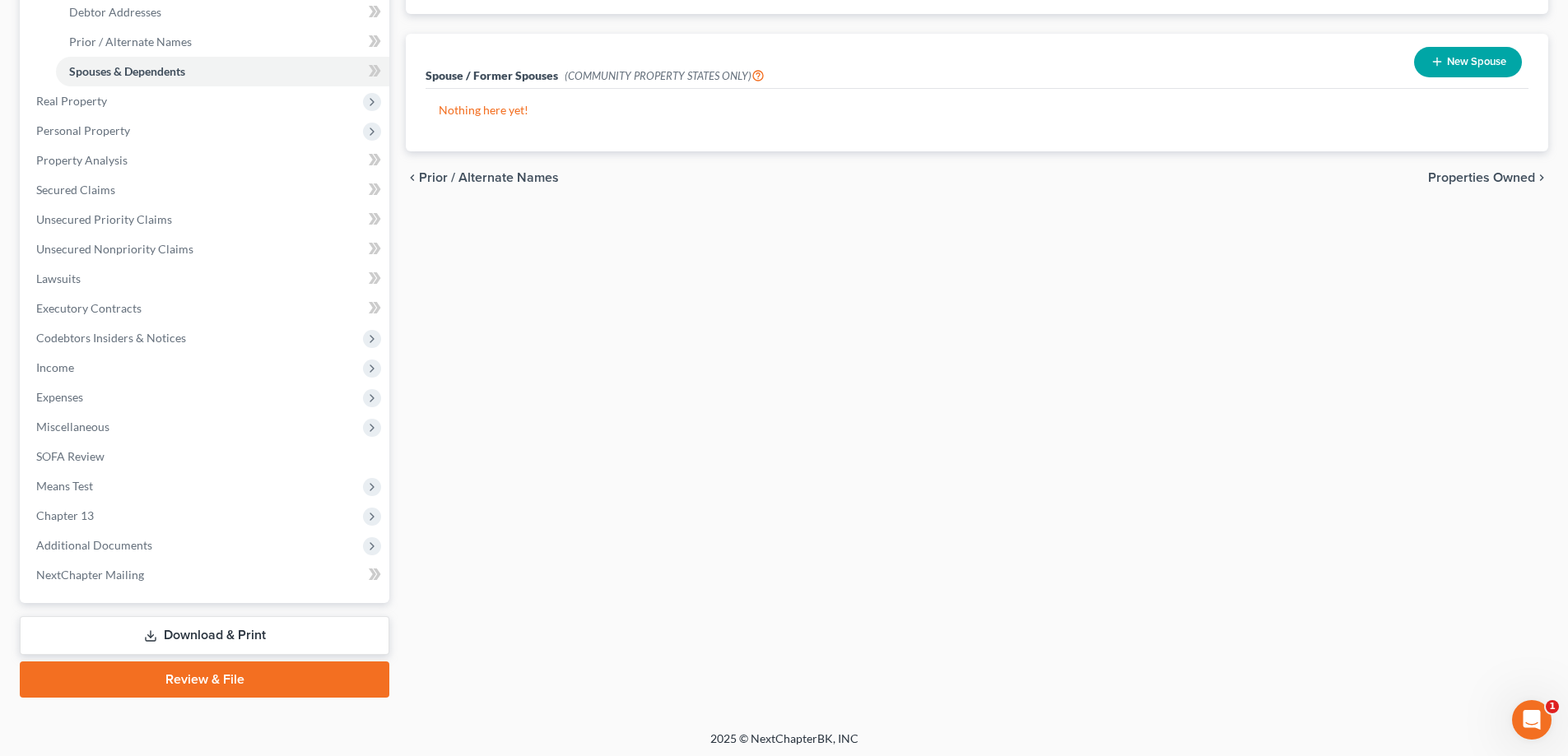
scroll to position [385, 0]
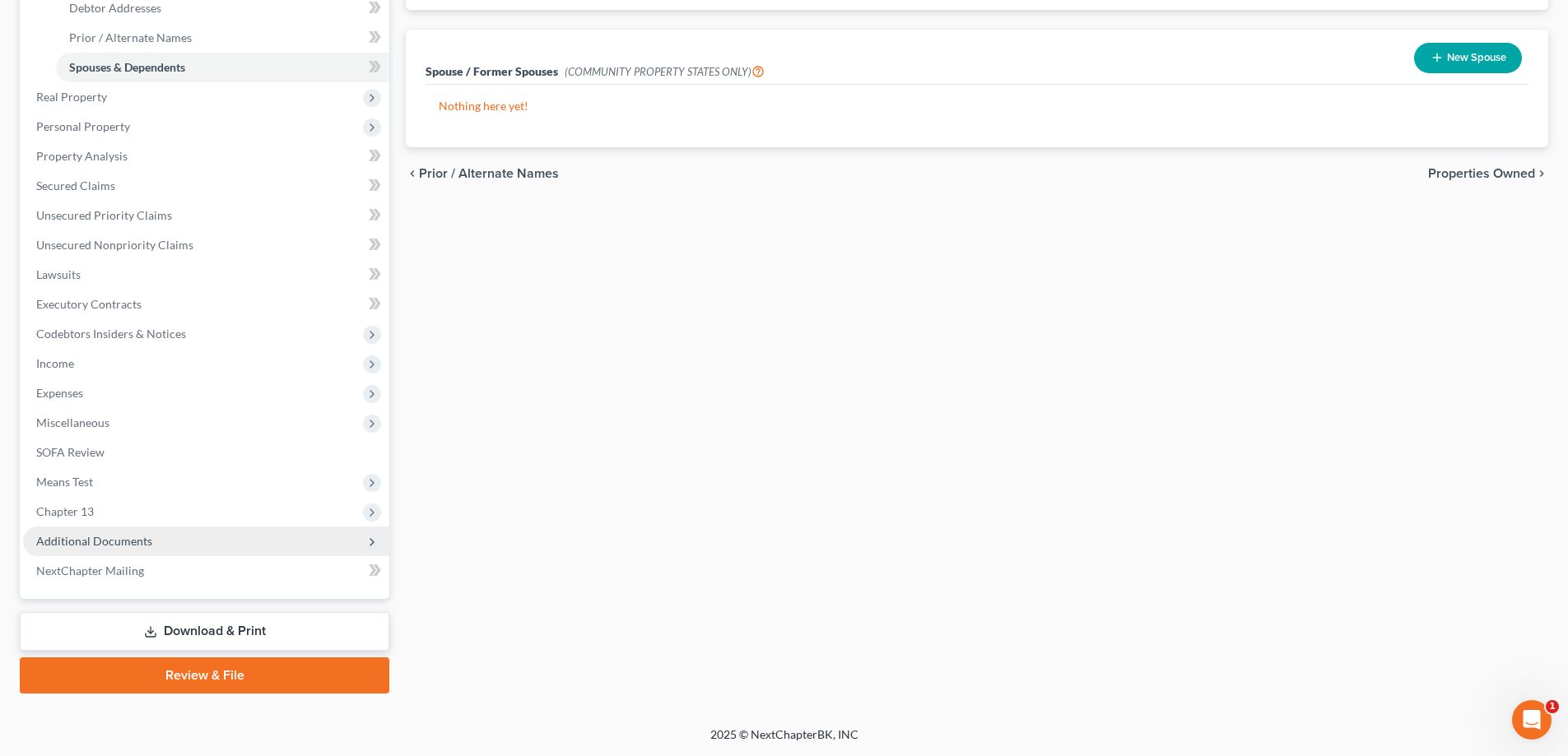
click at [136, 540] on span "Additional Documents" at bounding box center [94, 541] width 116 height 14
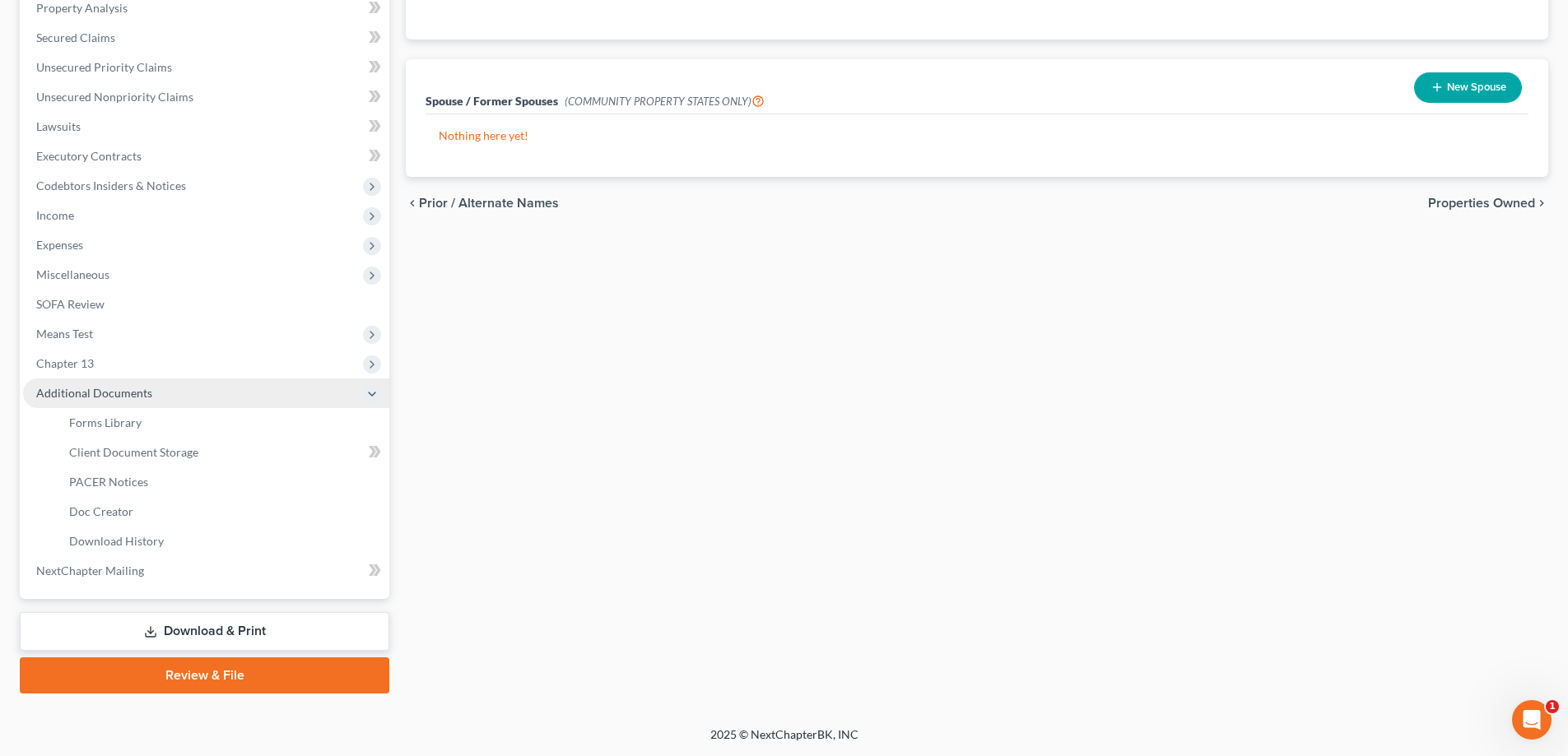
scroll to position [355, 0]
click at [141, 447] on span "Client Document Storage" at bounding box center [134, 452] width 129 height 14
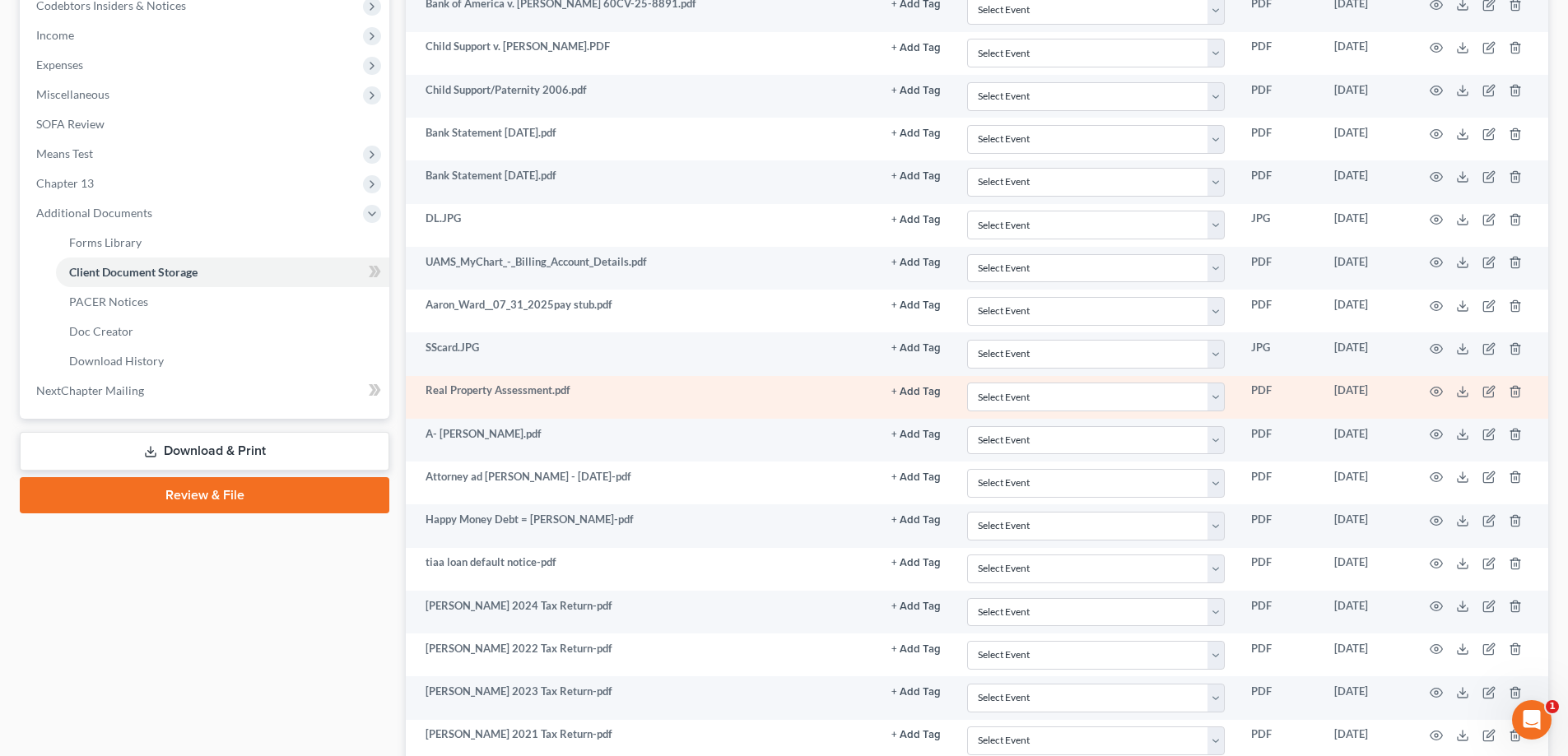
scroll to position [576, 0]
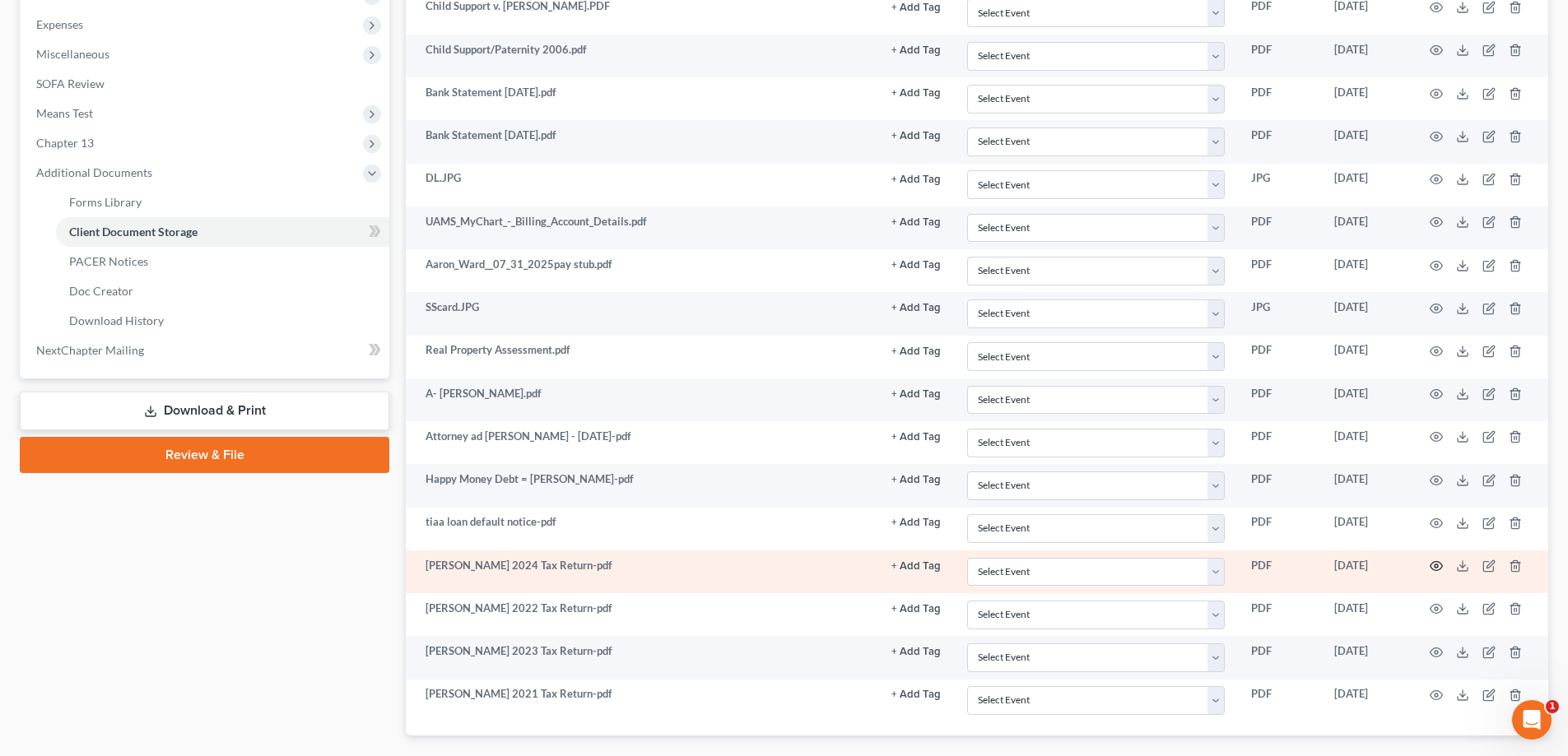
click at [788, 562] on icon "button" at bounding box center [1437, 566] width 13 height 9
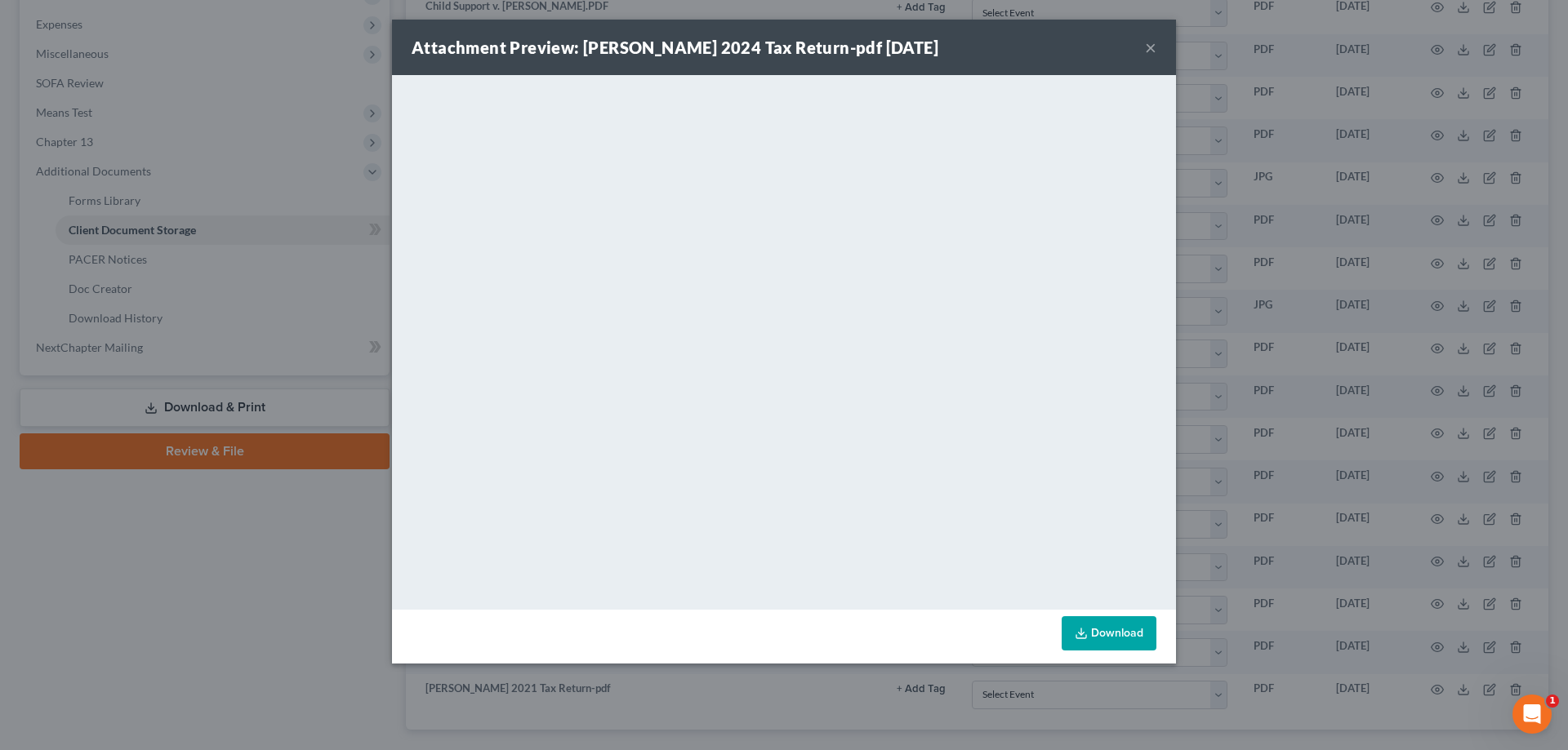
click at [781, 47] on button "×" at bounding box center [1150, 47] width 12 height 20
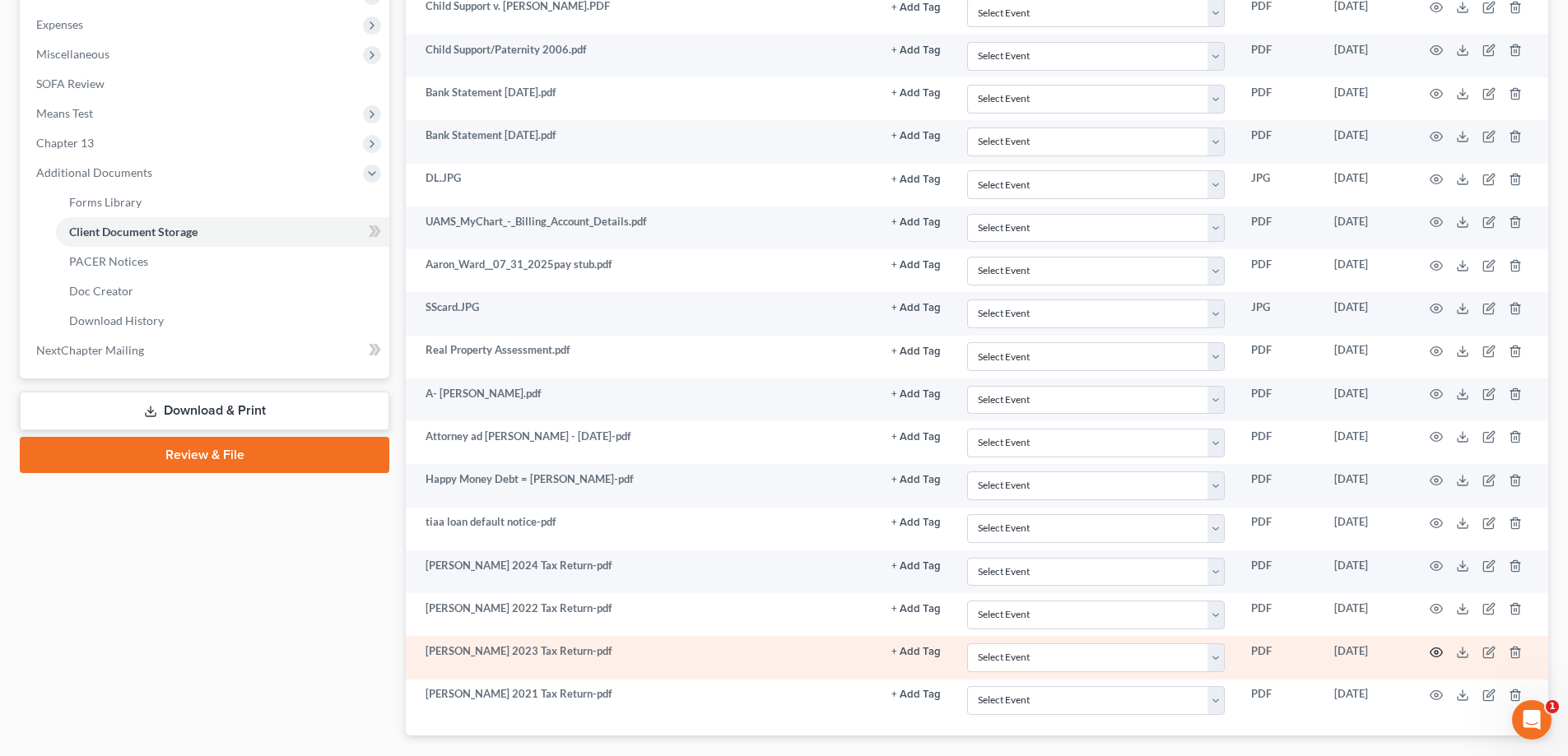
click at [788, 653] on circle "button" at bounding box center [1437, 653] width 4 height 4
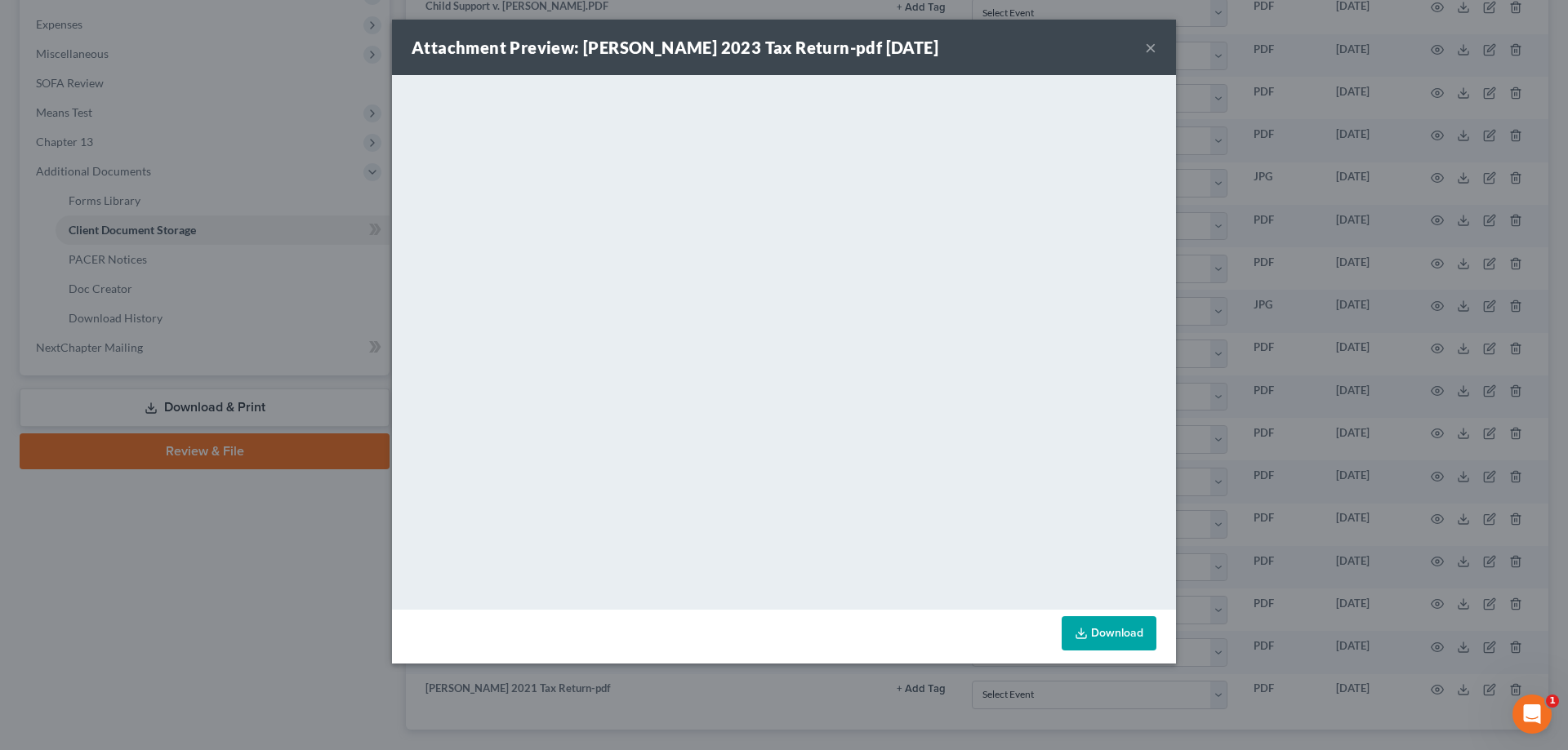
click at [781, 45] on button "×" at bounding box center [1150, 47] width 12 height 20
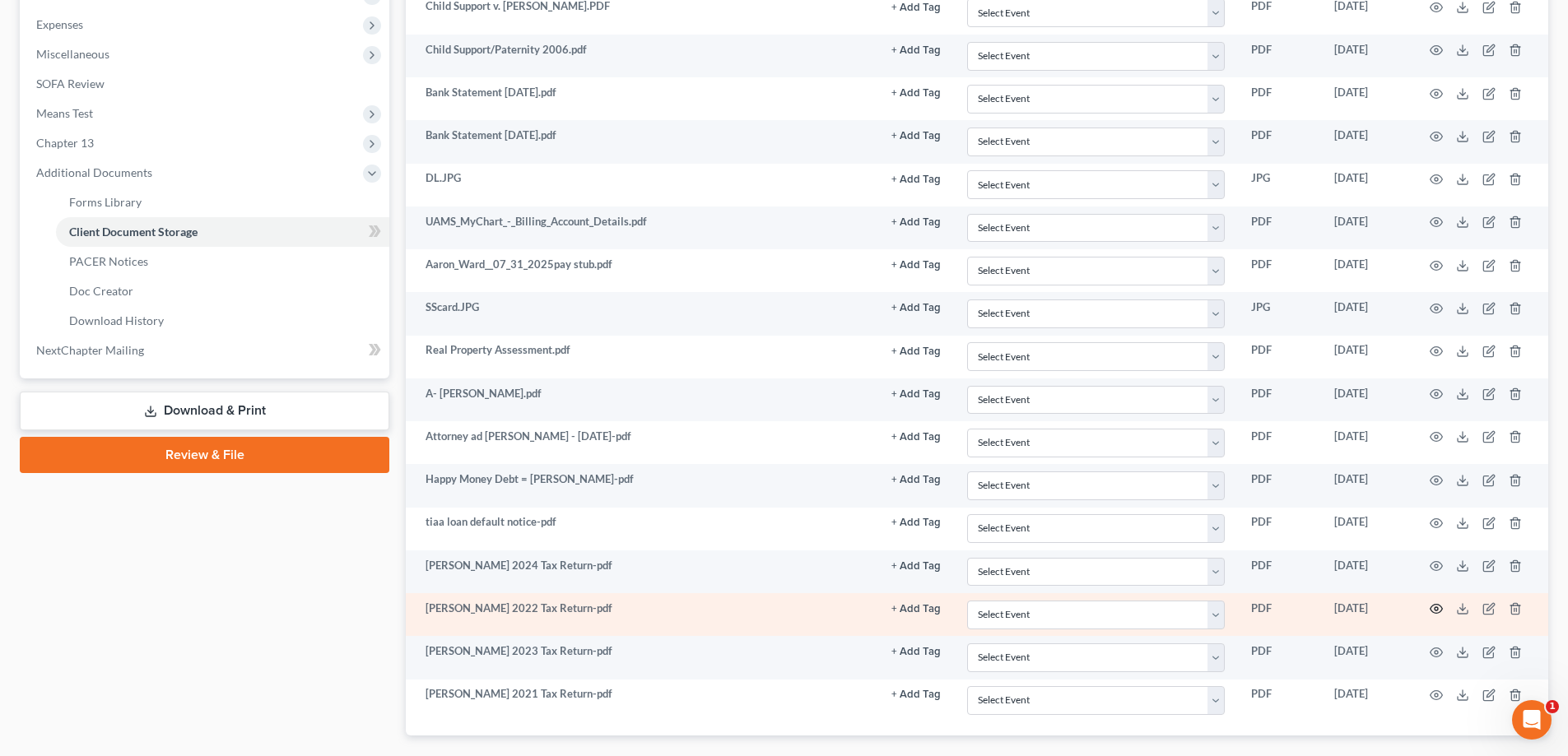
click at [788, 608] on icon "button" at bounding box center [1436, 609] width 13 height 13
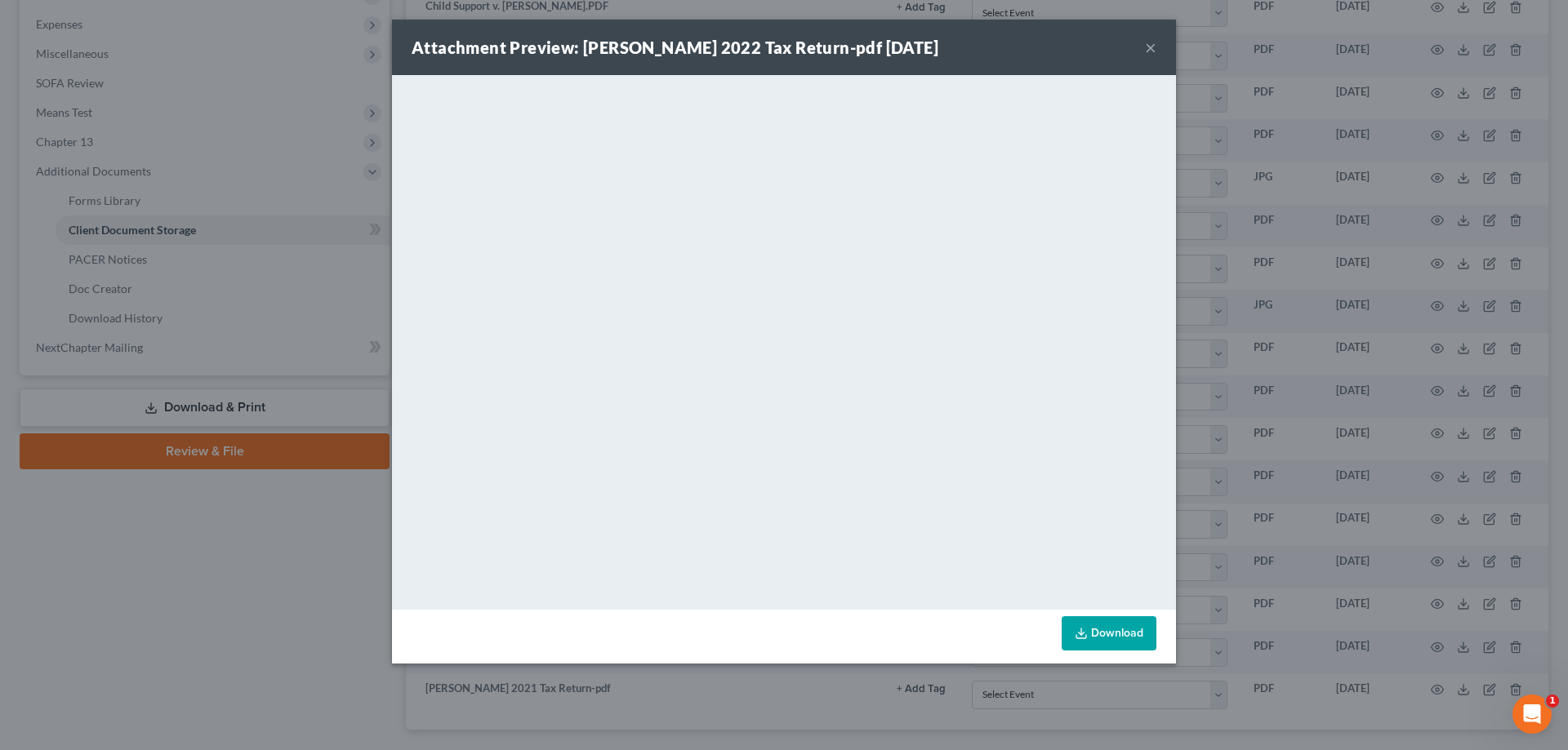
click at [781, 46] on button "×" at bounding box center [1150, 47] width 12 height 20
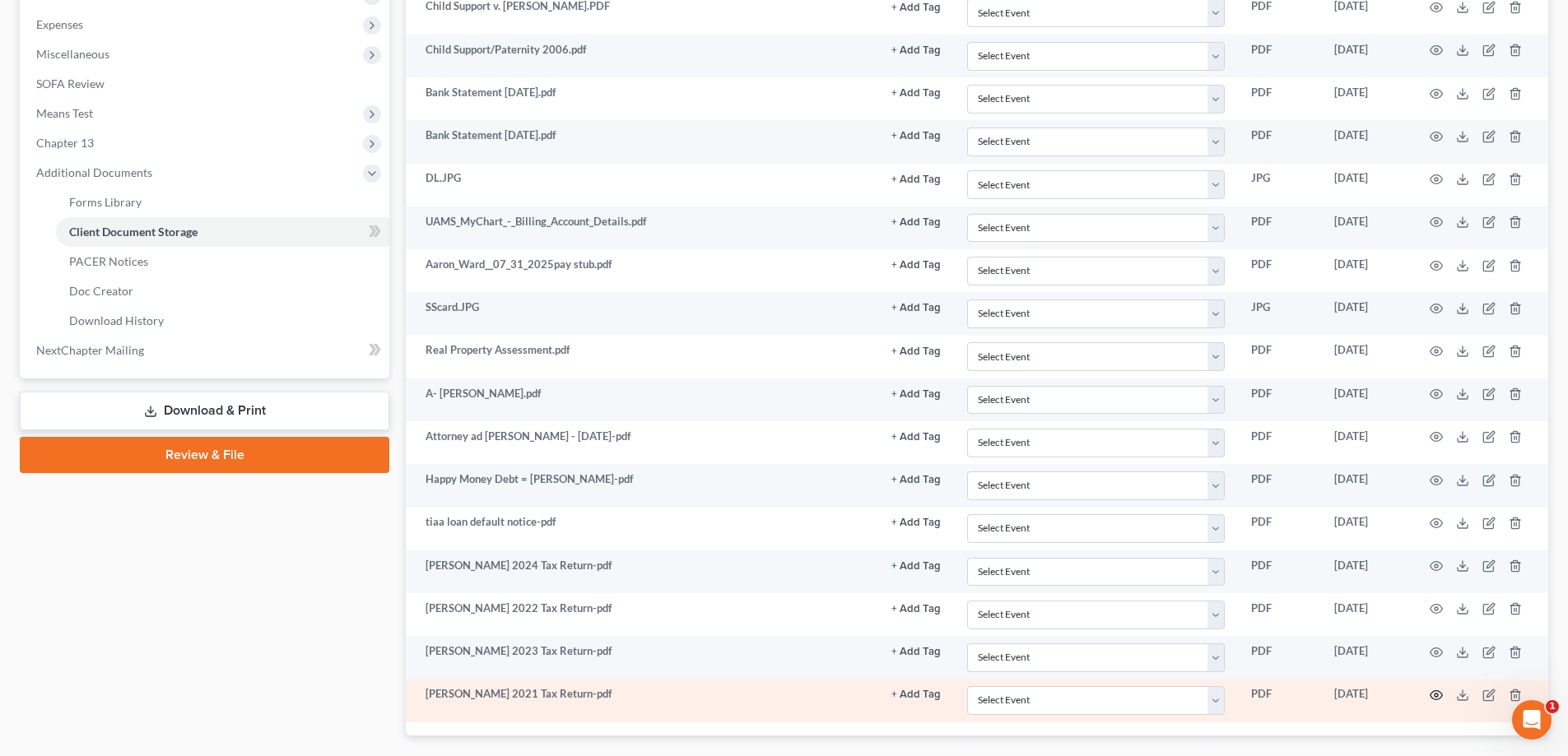
click at [788, 686] on icon "button" at bounding box center [1436, 695] width 13 height 13
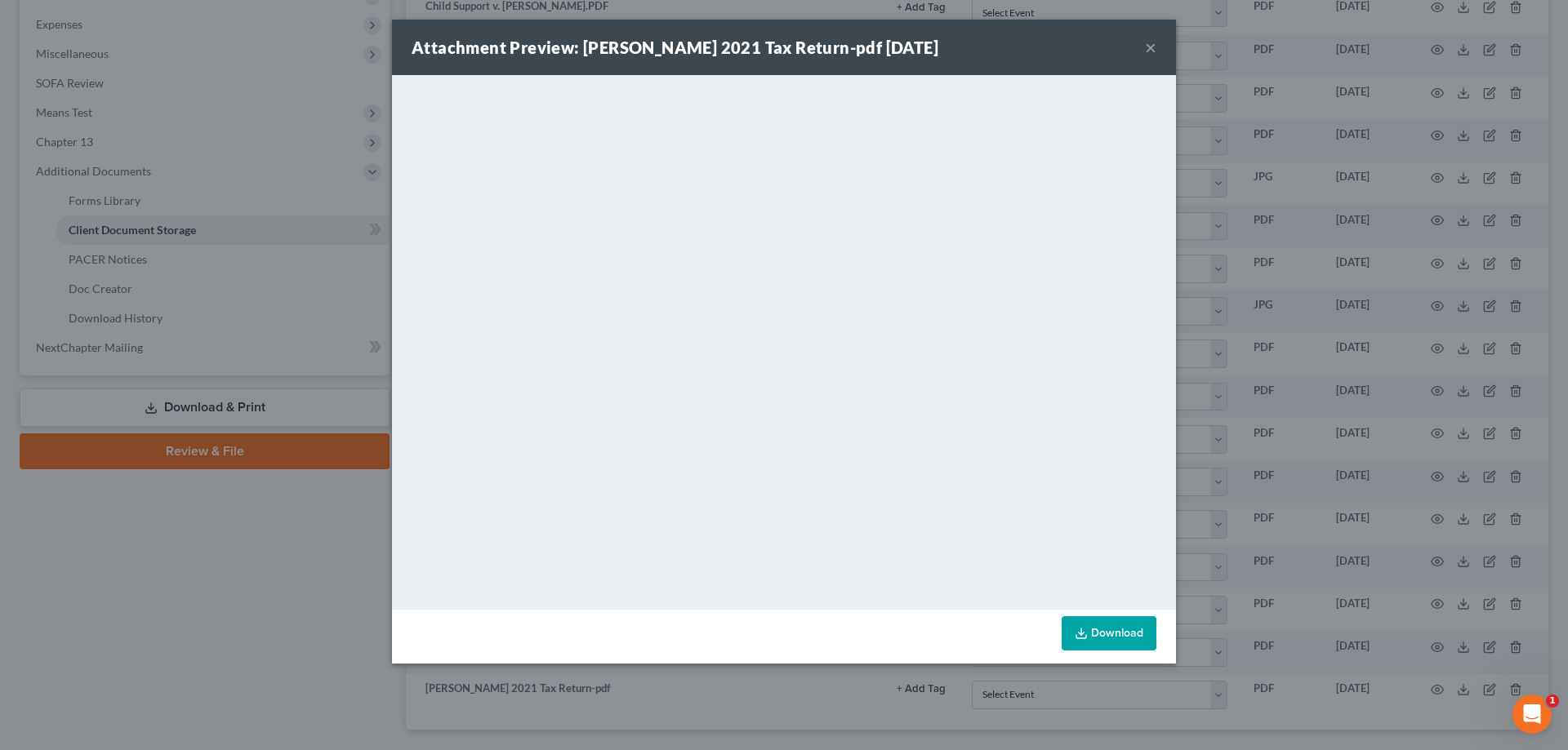
click at [781, 45] on button "×" at bounding box center [1150, 47] width 12 height 20
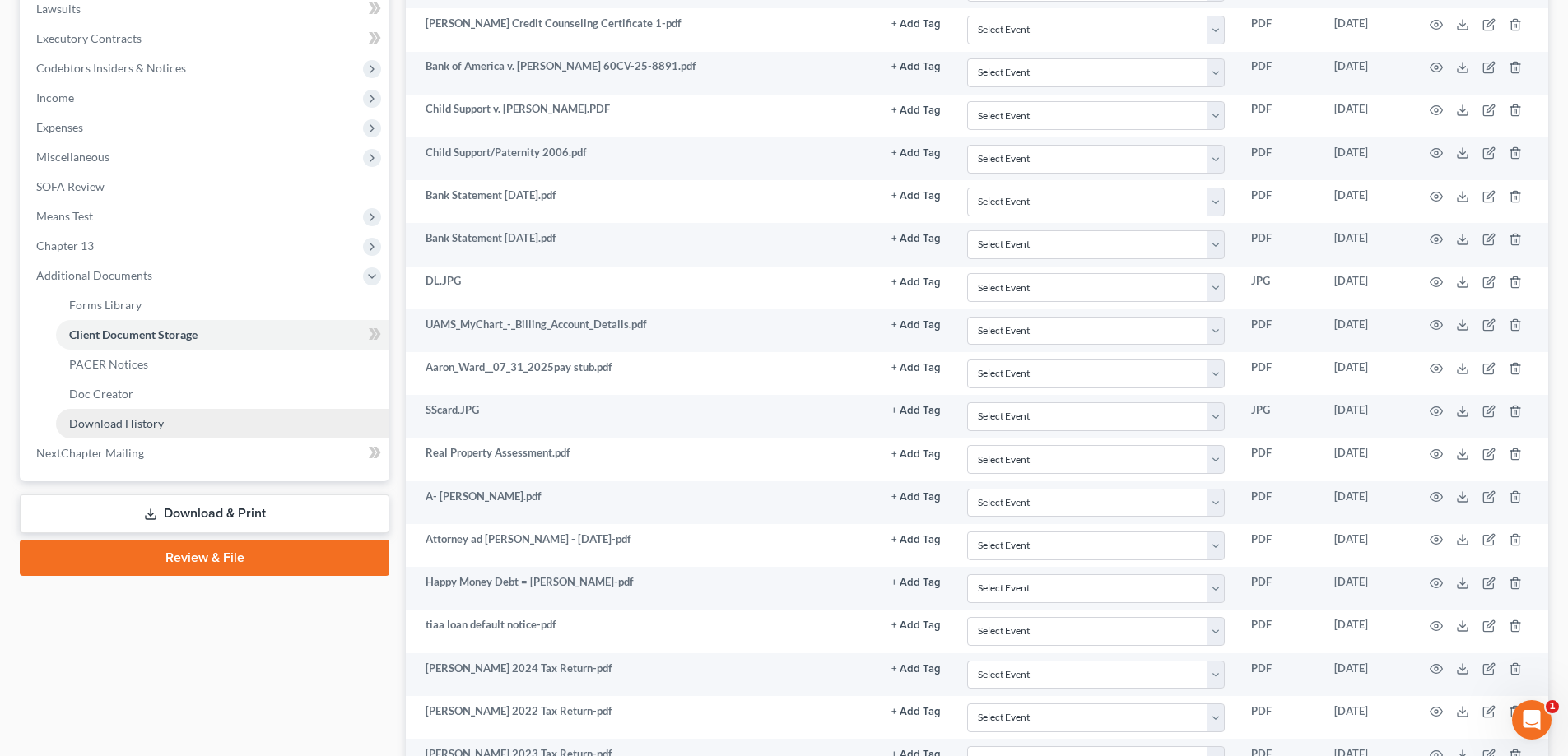
scroll to position [494, 0]
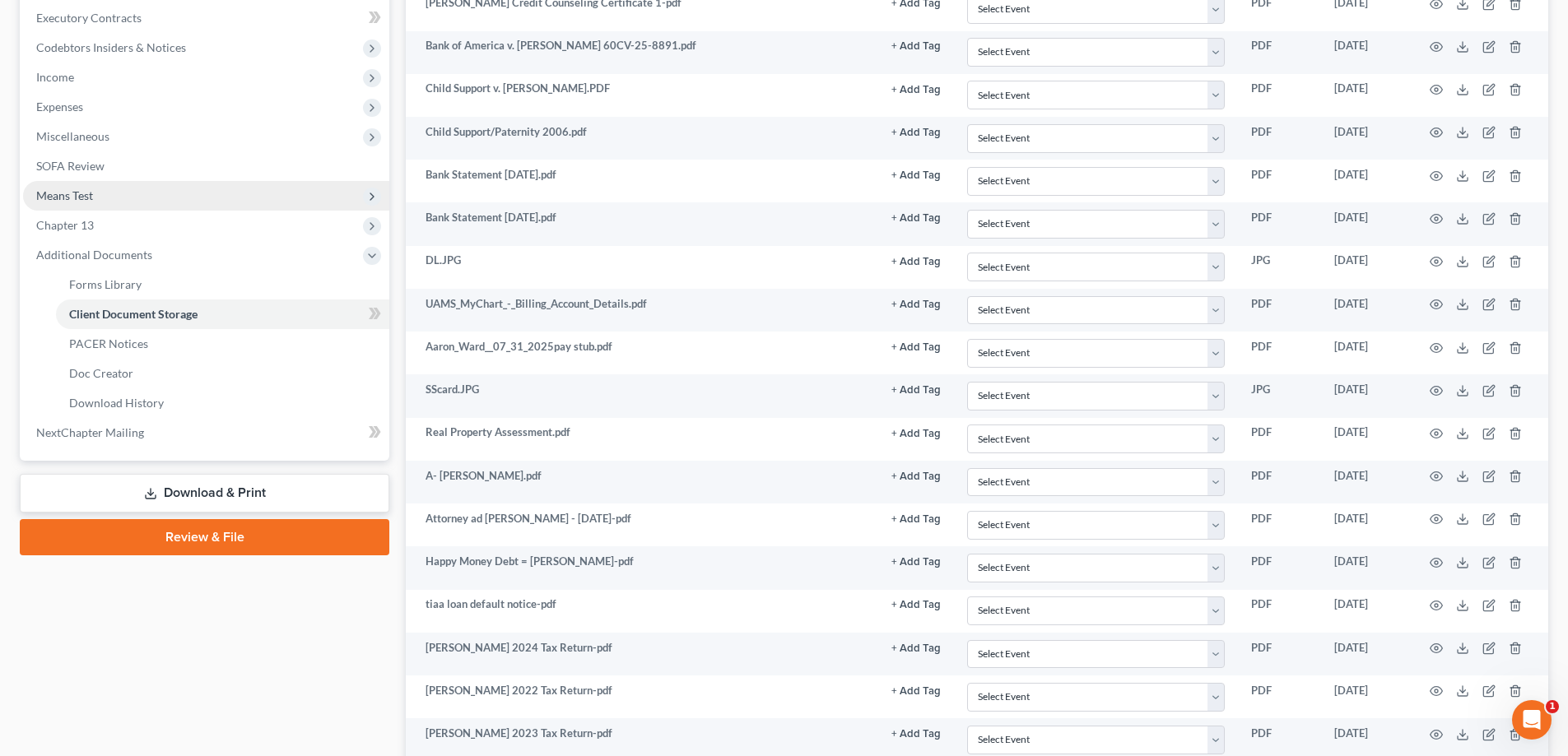
click at [56, 200] on span "Means Test" at bounding box center [64, 196] width 57 height 14
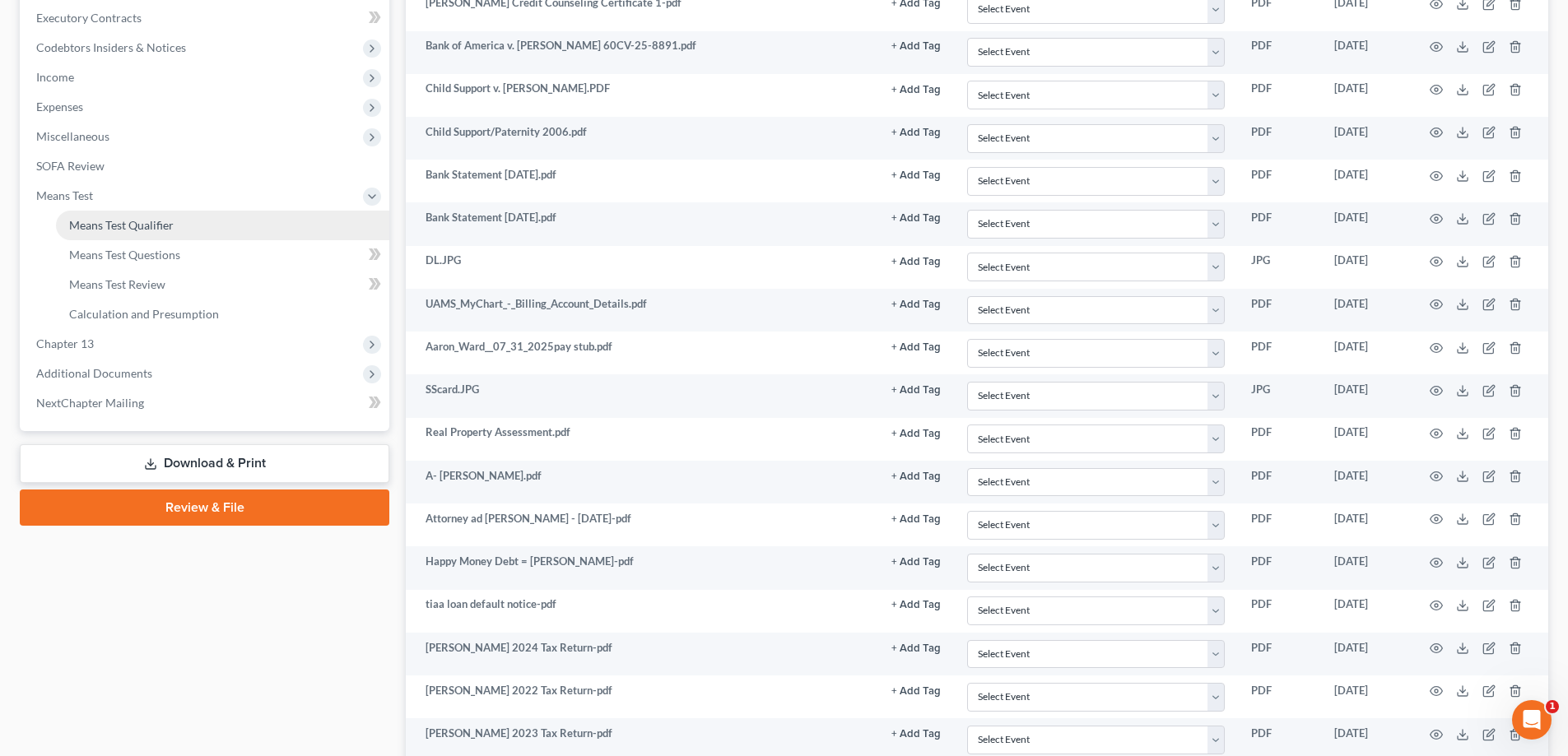
click at [89, 227] on span "Means Test Qualifier" at bounding box center [121, 226] width 104 height 14
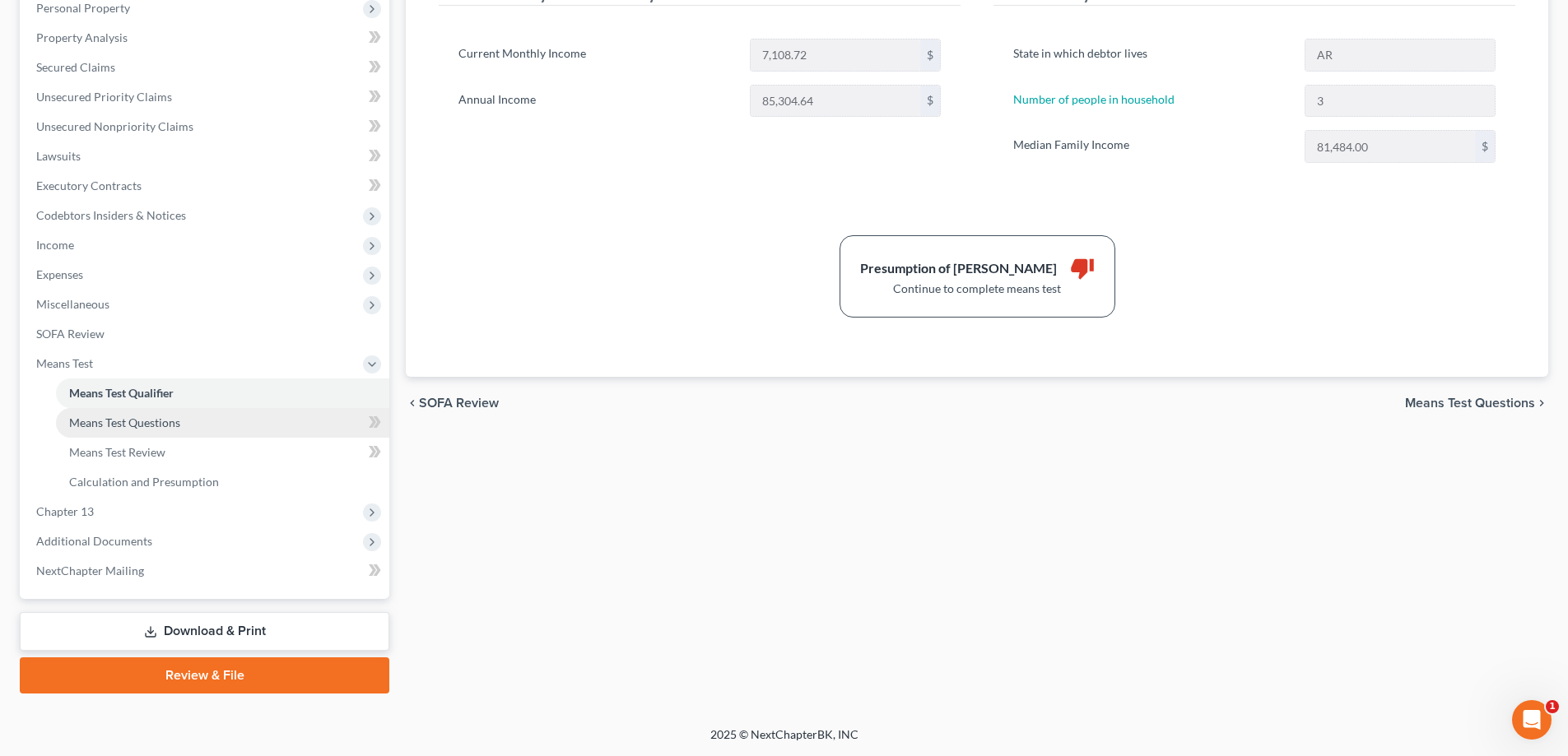
click at [144, 420] on span "Means Test Questions" at bounding box center [125, 422] width 111 height 14
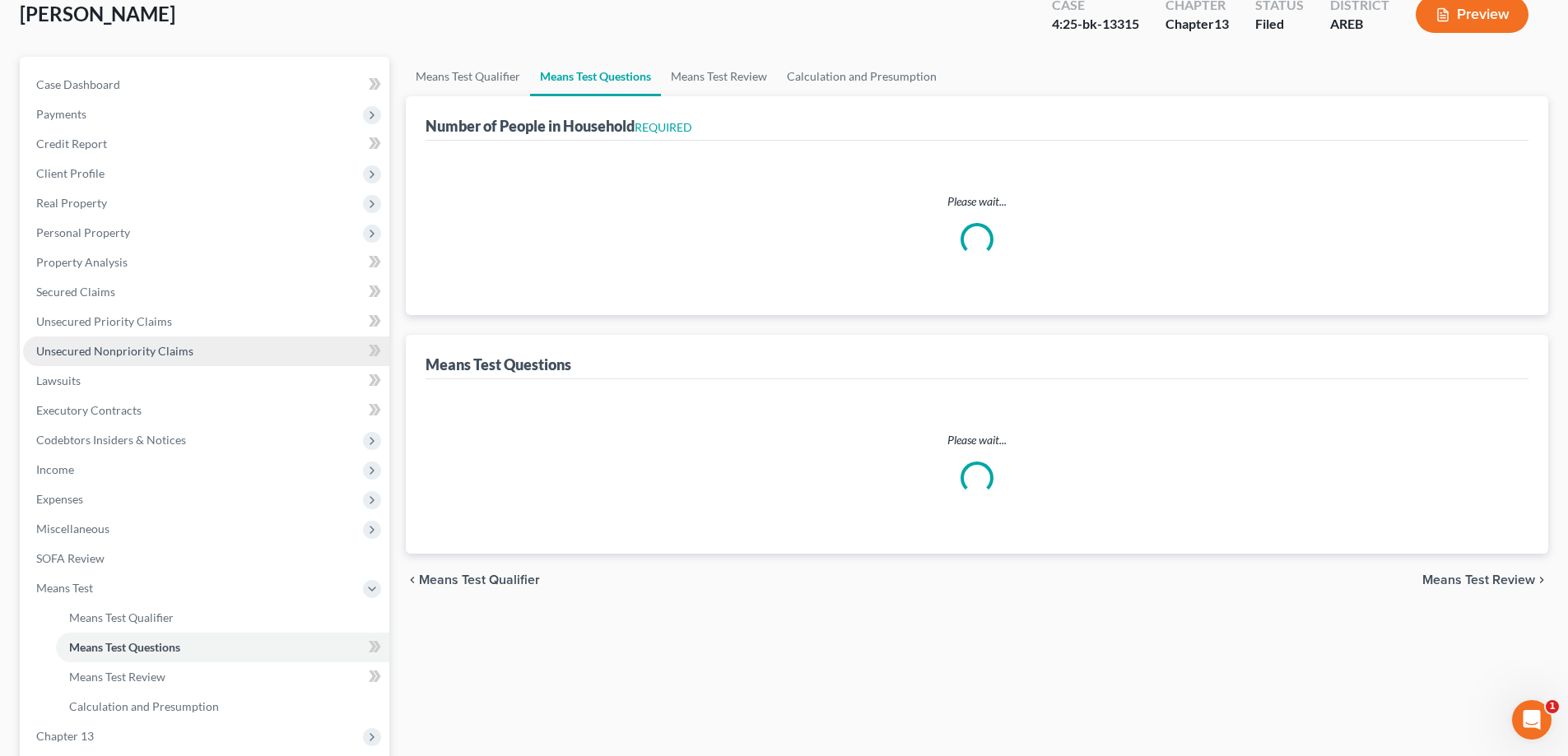
scroll to position [24, 0]
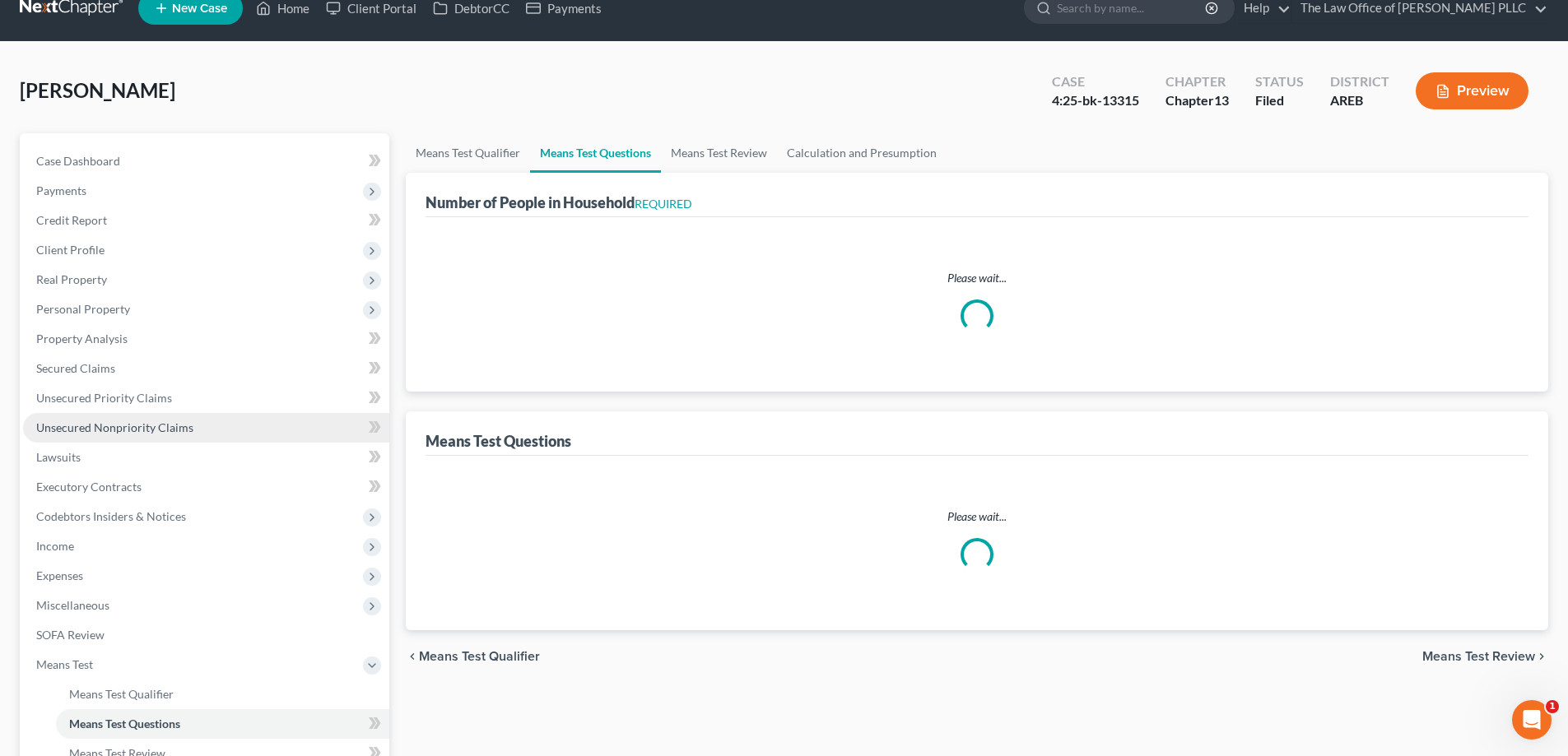
select select "60"
select select "1"
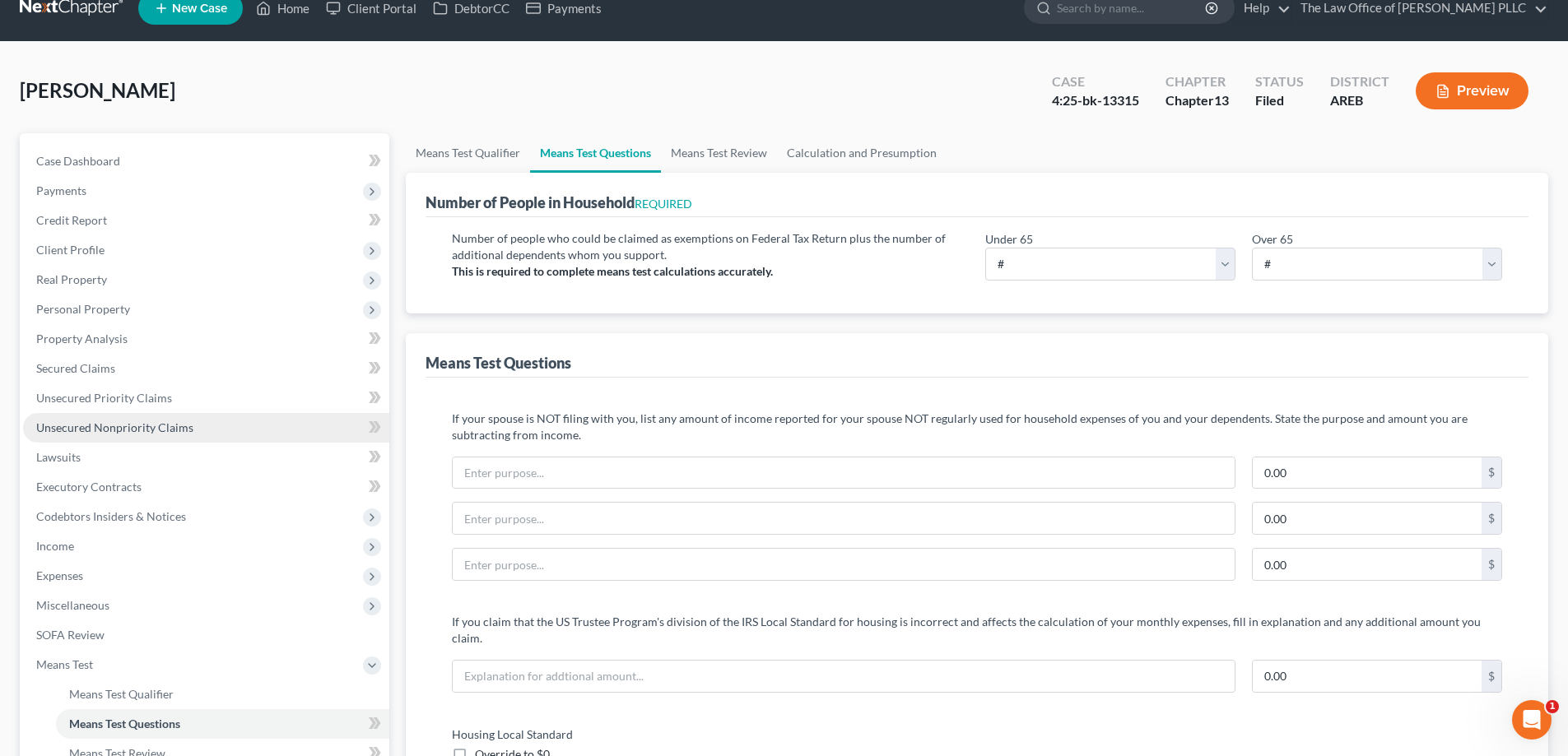
scroll to position [0, 0]
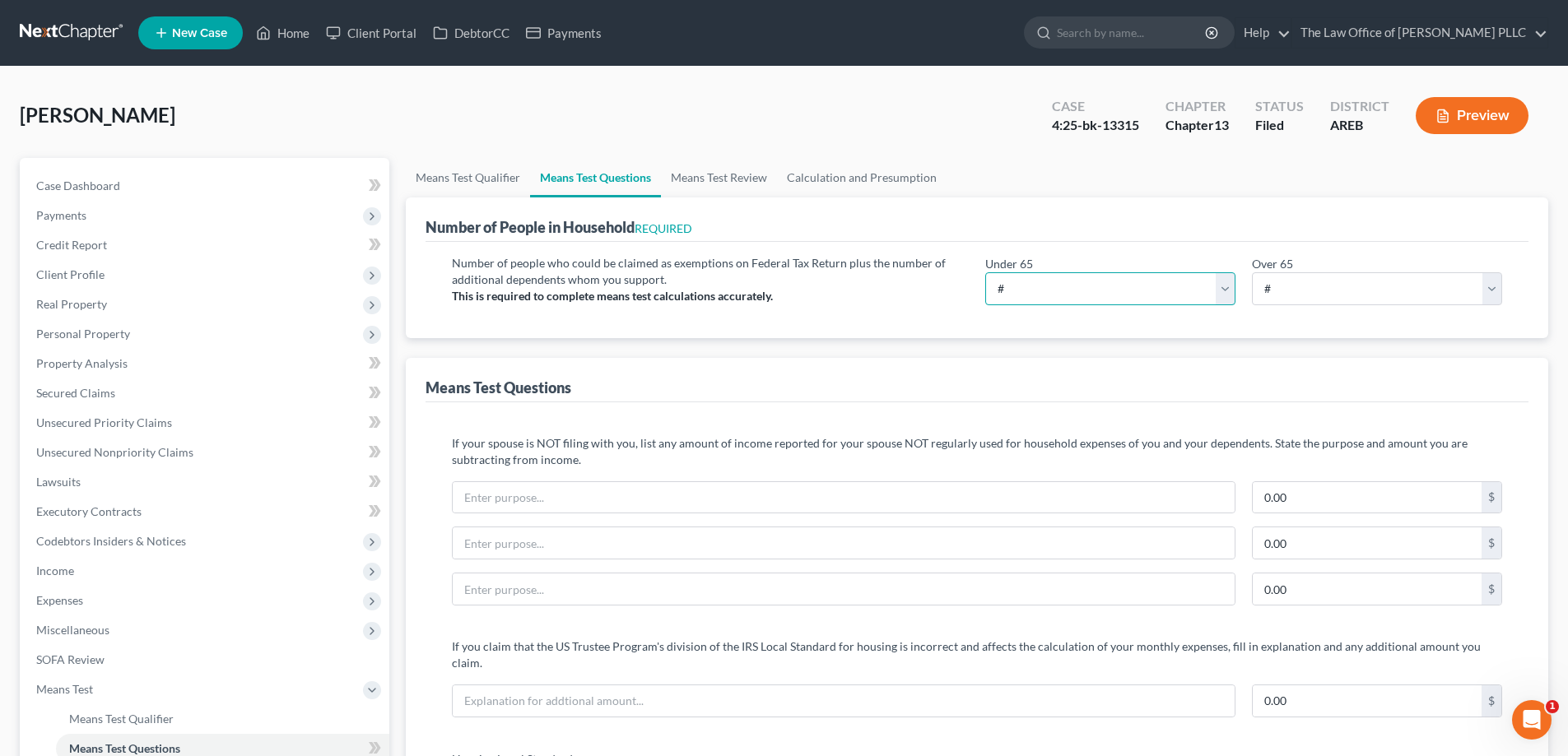
click at [788, 289] on select "# 0 1 2 3 4 5 6 7 8 9 10" at bounding box center [1110, 289] width 250 height 33
select select "2"
click at [788, 272] on select "# 0 1 2 3 4 5 6 7 8 9 10" at bounding box center [1110, 289] width 250 height 33
click at [54, 597] on span "Expenses" at bounding box center [59, 600] width 47 height 14
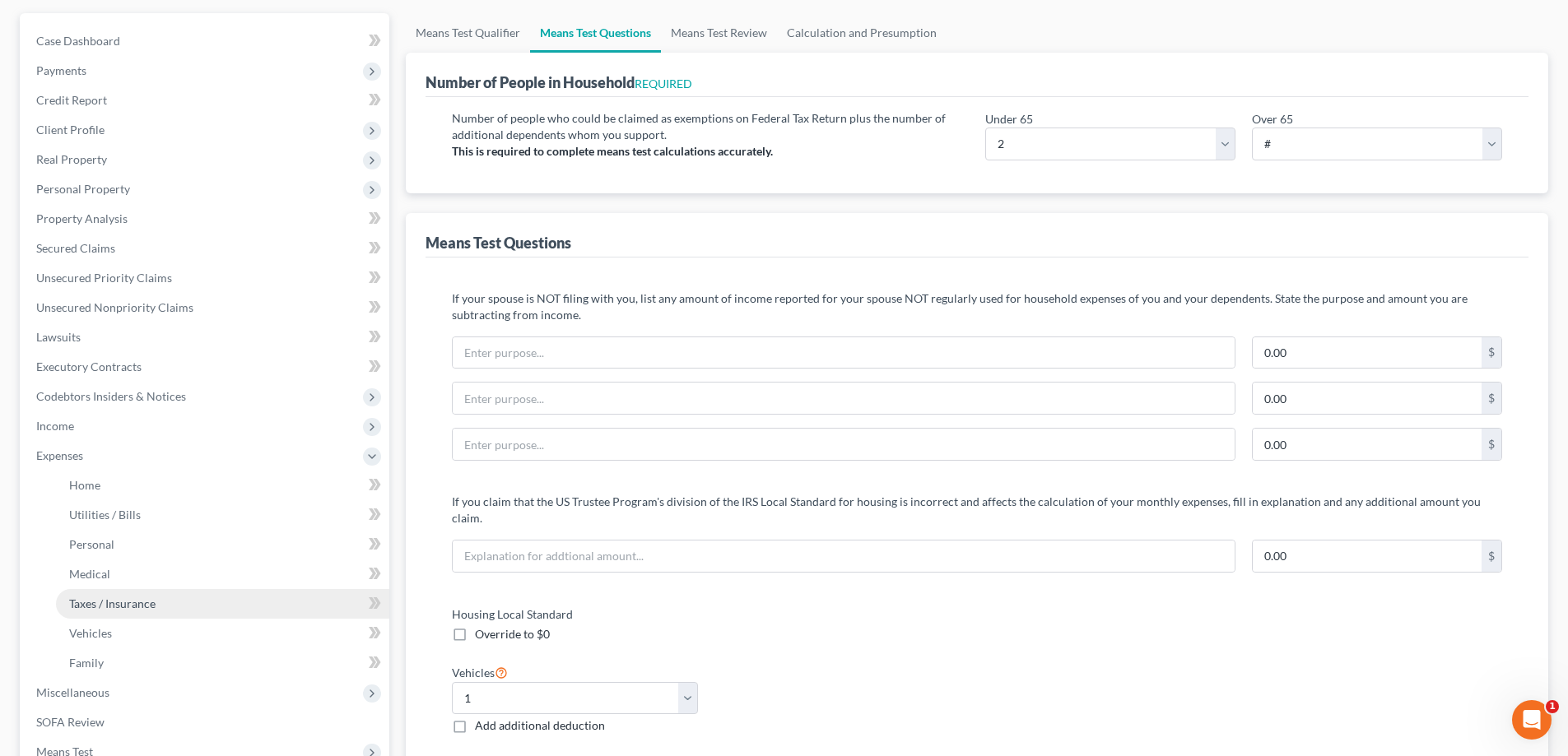
scroll to position [165, 0]
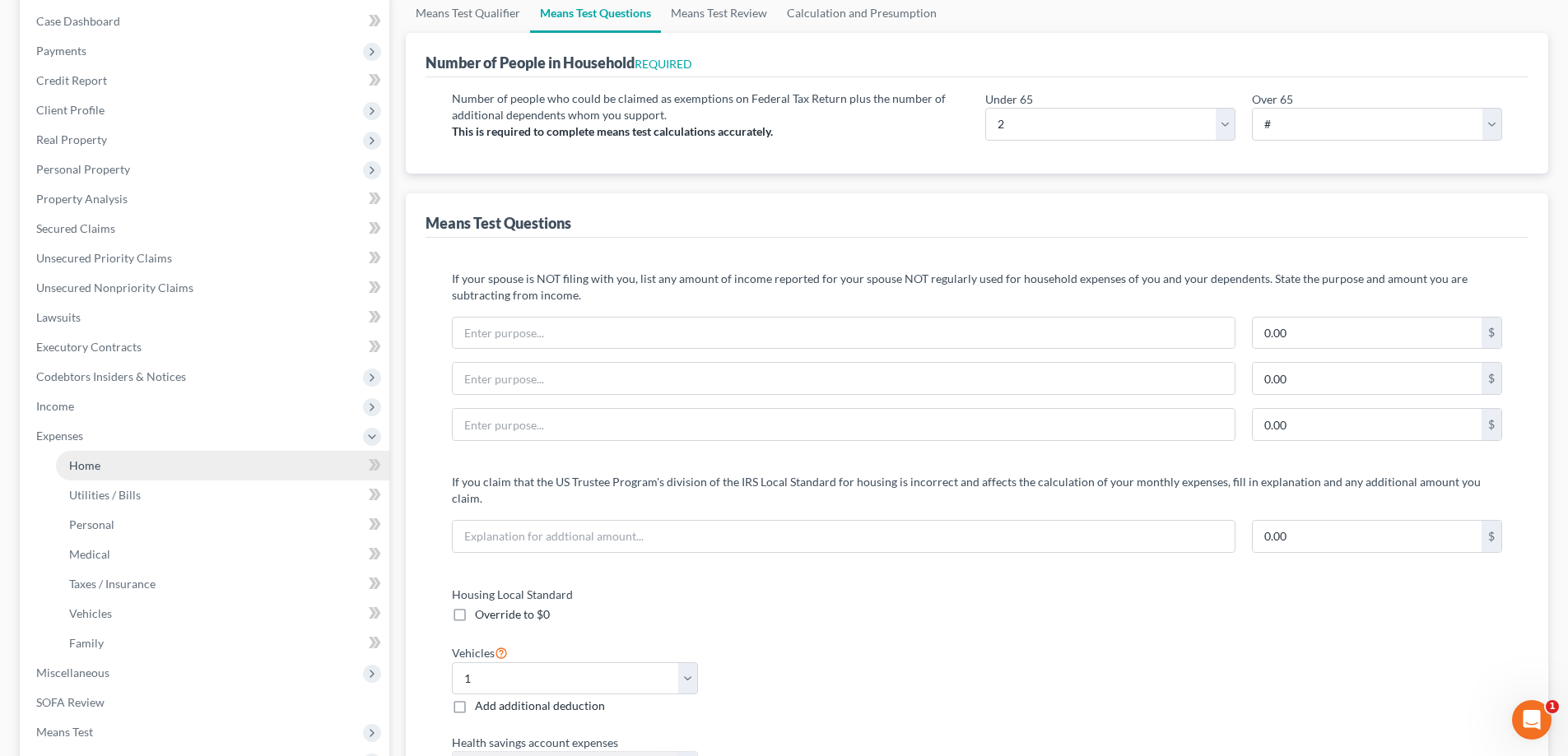
click at [91, 462] on span "Home" at bounding box center [85, 466] width 31 height 14
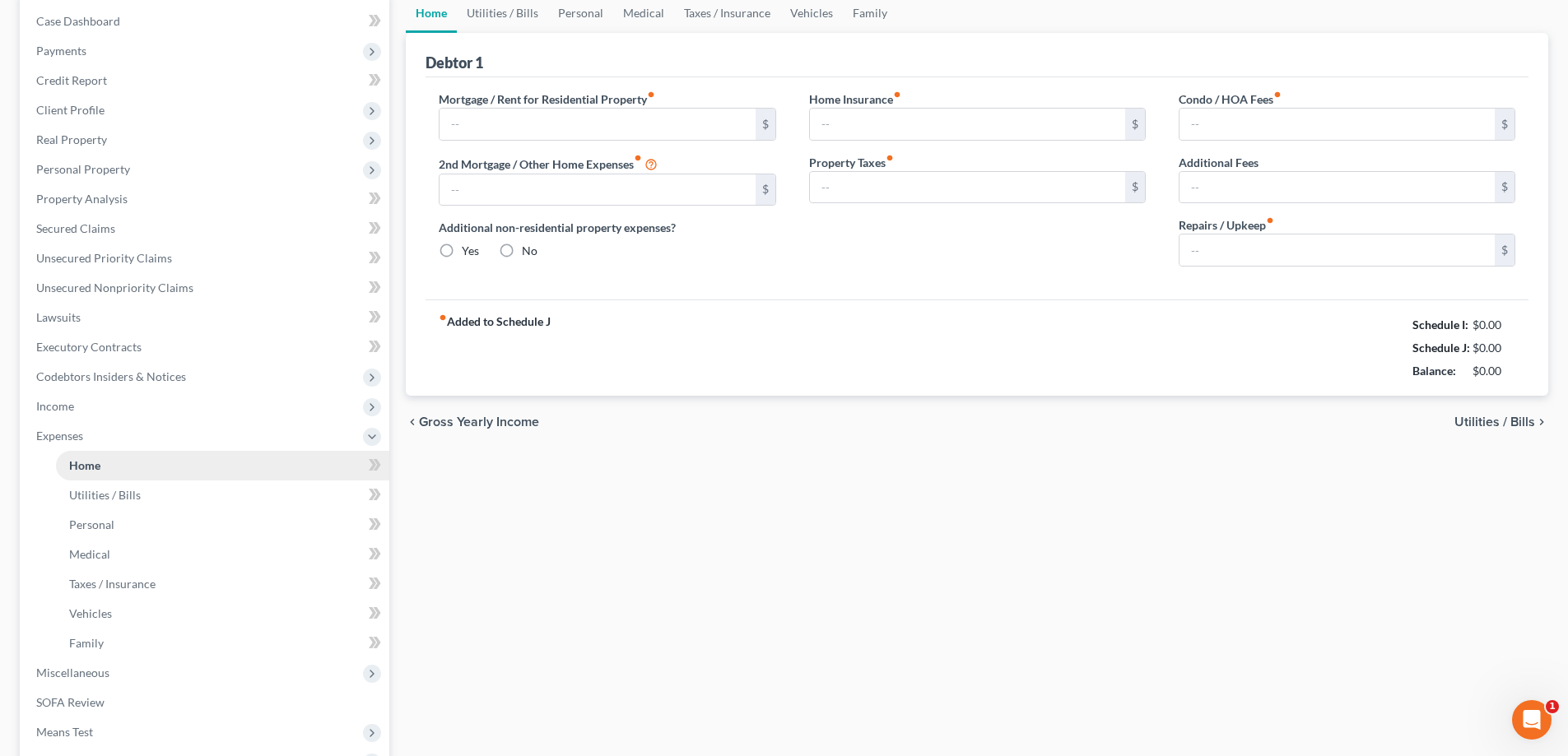
scroll to position [5, 0]
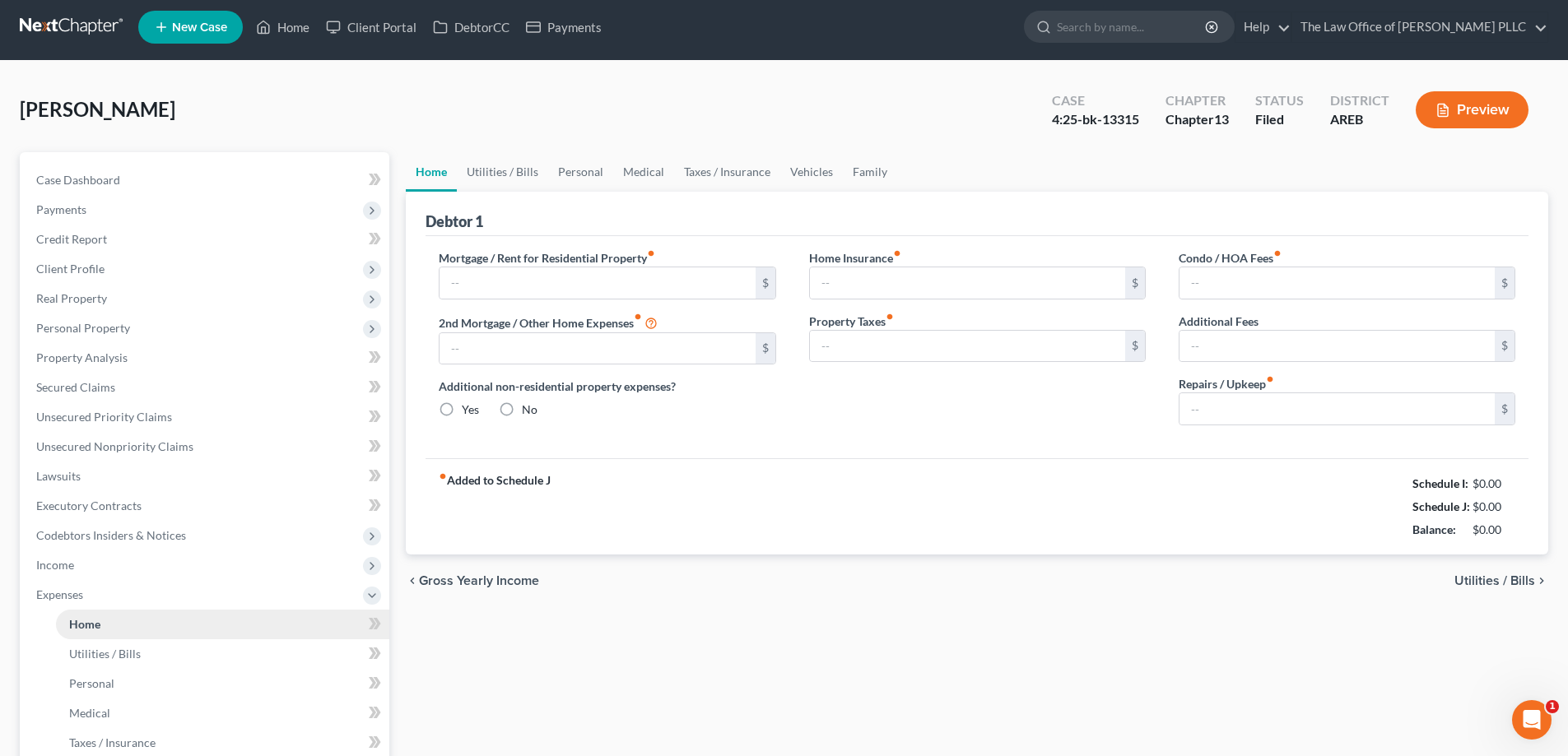
type input "815.00"
type input "0.00"
radio input "true"
type input "39.00"
type input "0.00"
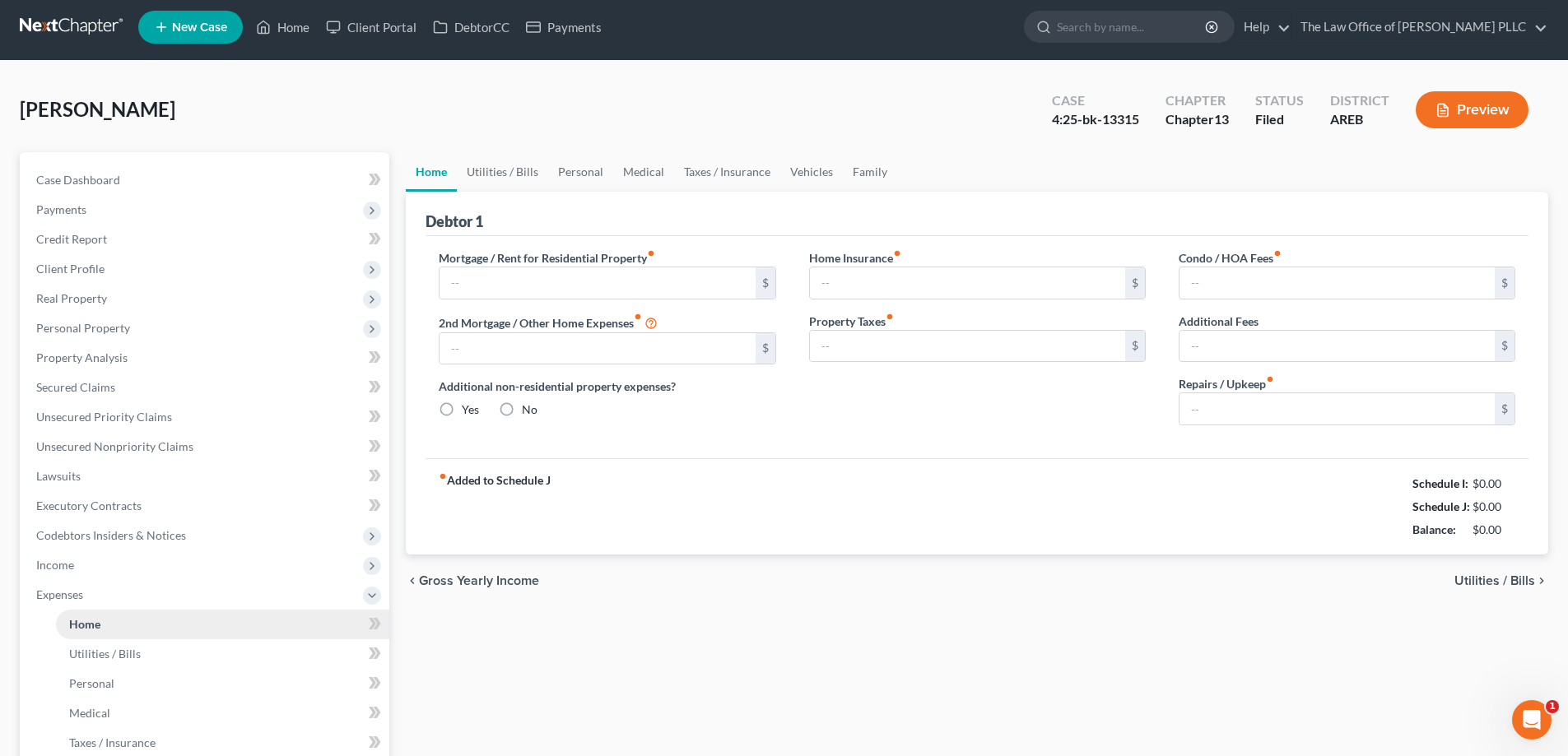
type input "0.00"
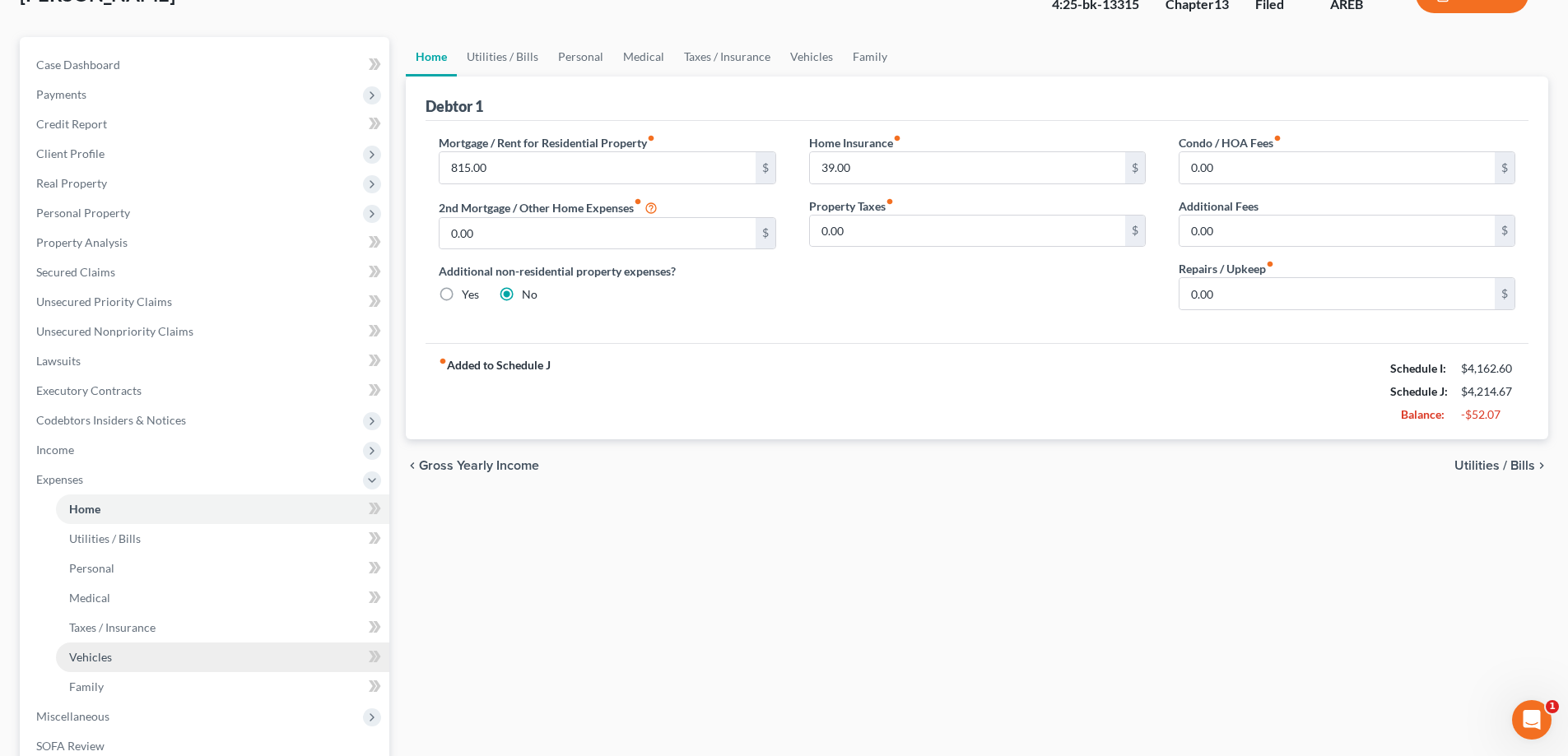
scroll to position [165, 0]
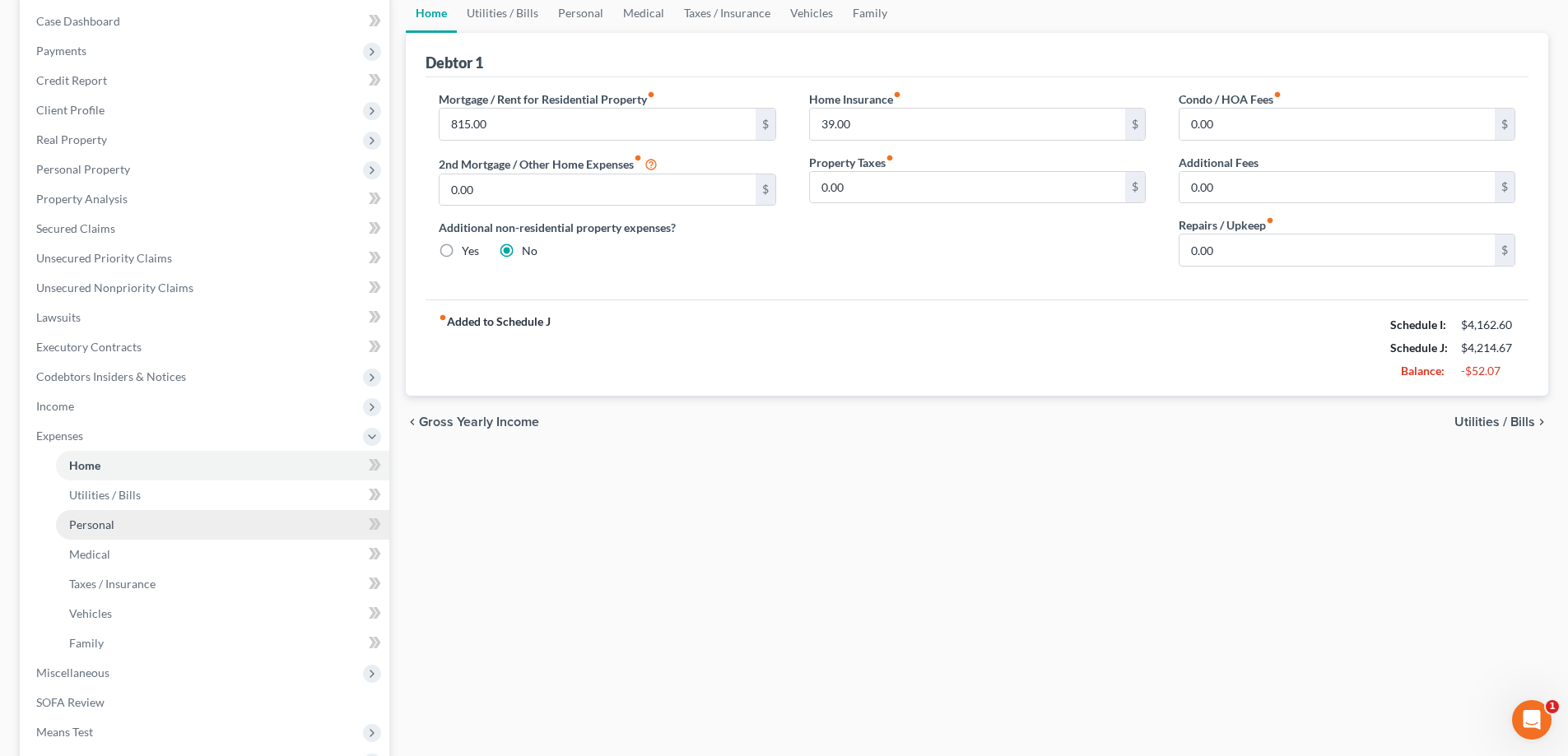
click at [100, 526] on span "Personal" at bounding box center [92, 525] width 45 height 14
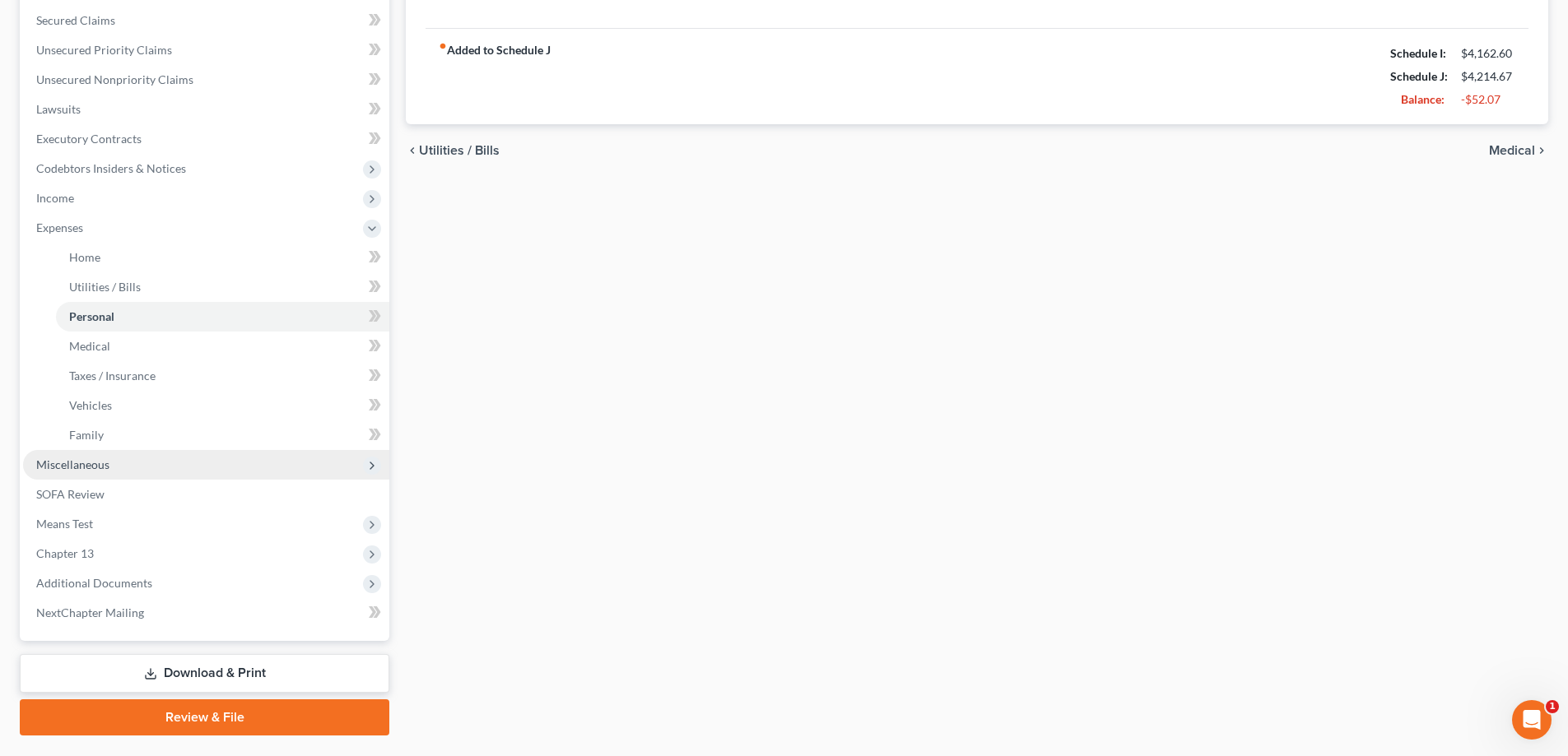
scroll to position [414, 0]
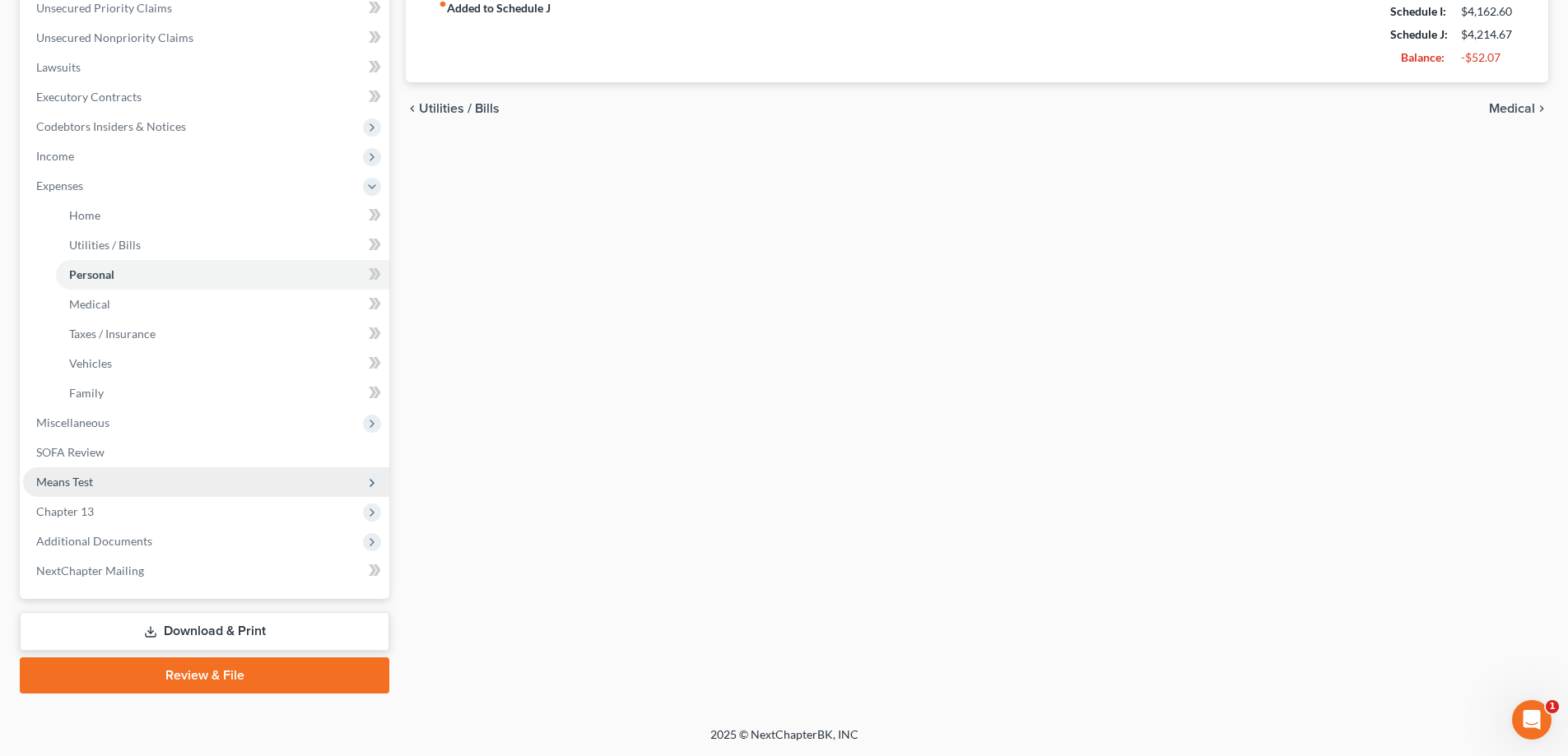
click at [90, 485] on span "Means Test" at bounding box center [64, 482] width 57 height 14
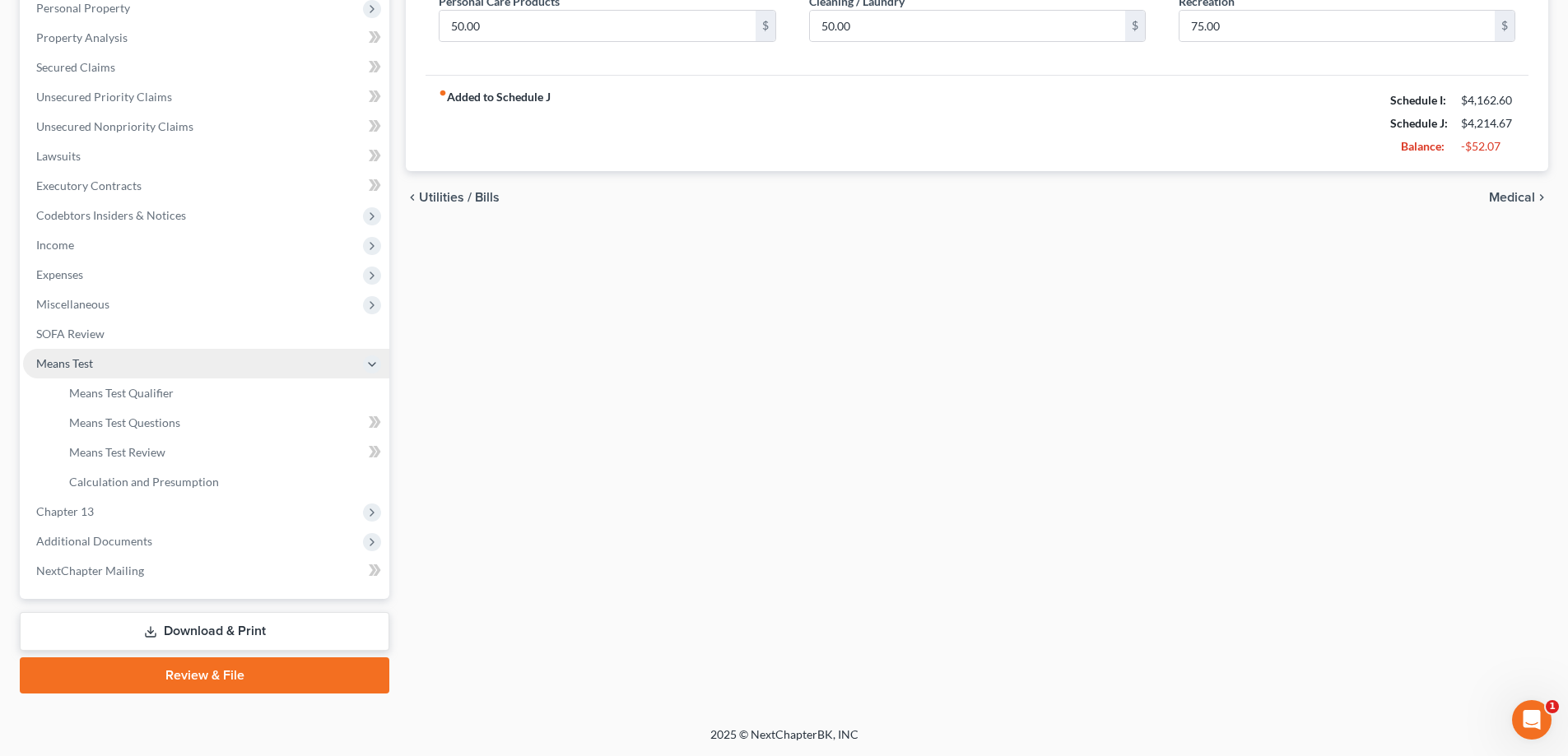
scroll to position [325, 0]
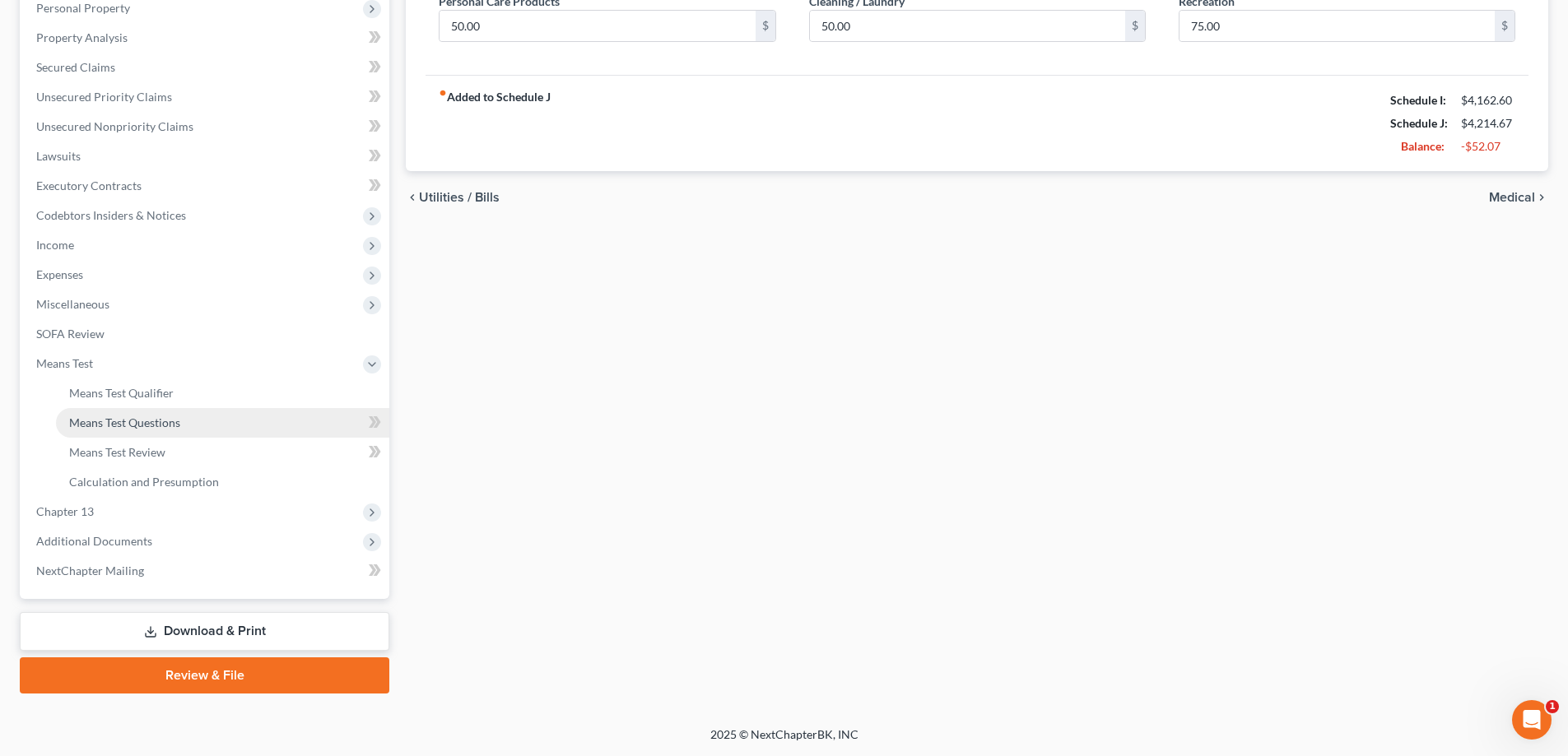
click at [108, 426] on span "Means Test Questions" at bounding box center [125, 422] width 111 height 14
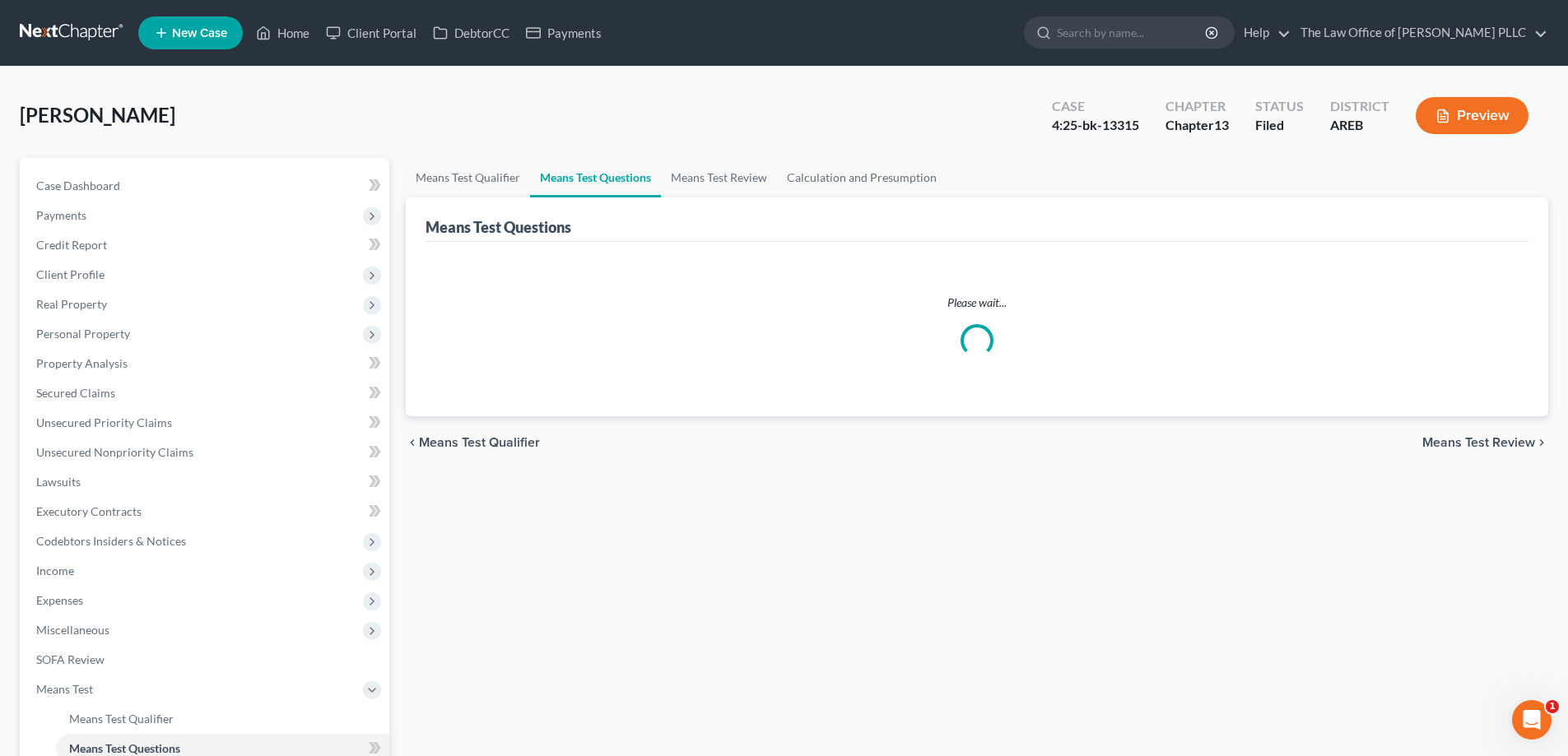
select select "2"
select select "60"
select select "1"
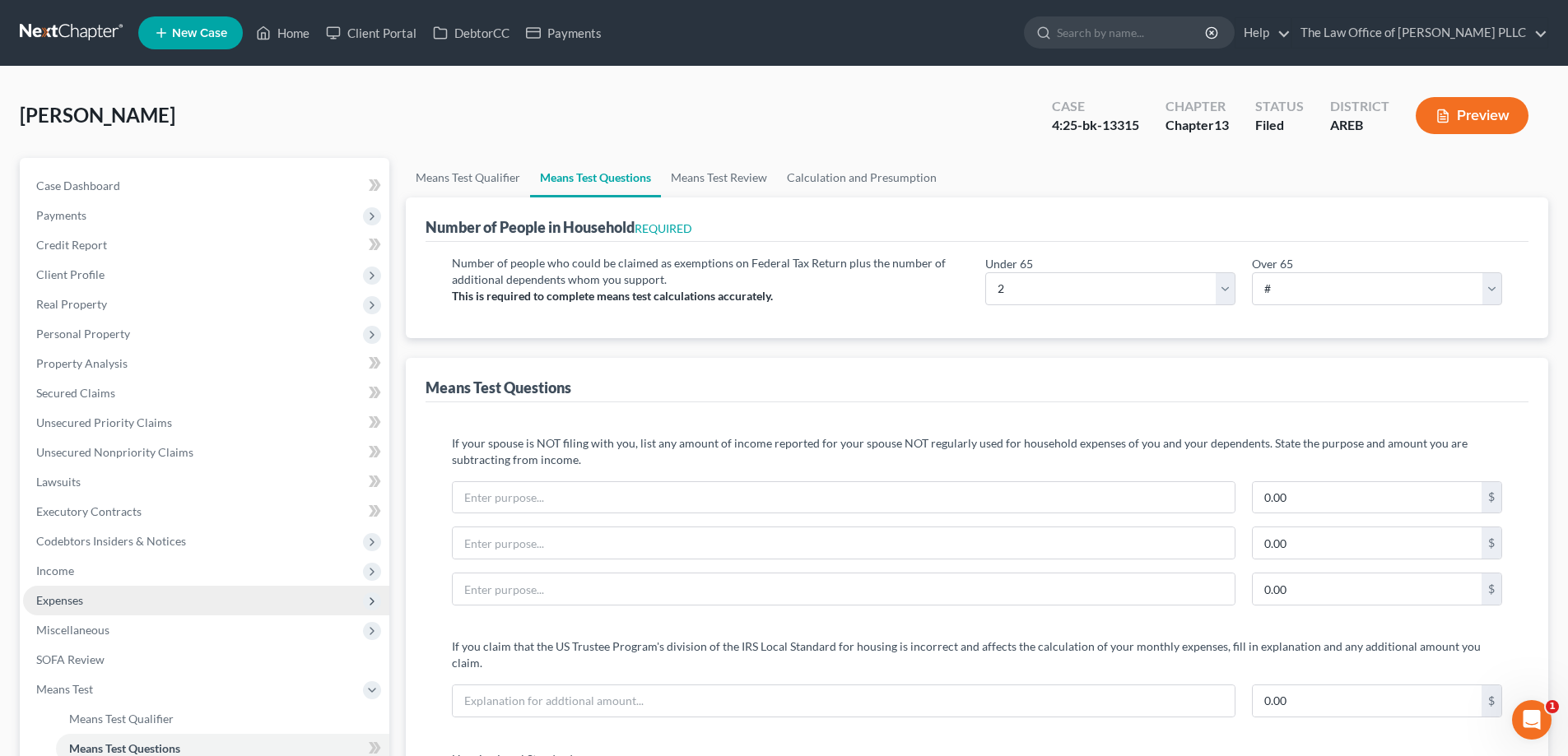
click at [93, 600] on span "Expenses" at bounding box center [206, 600] width 366 height 30
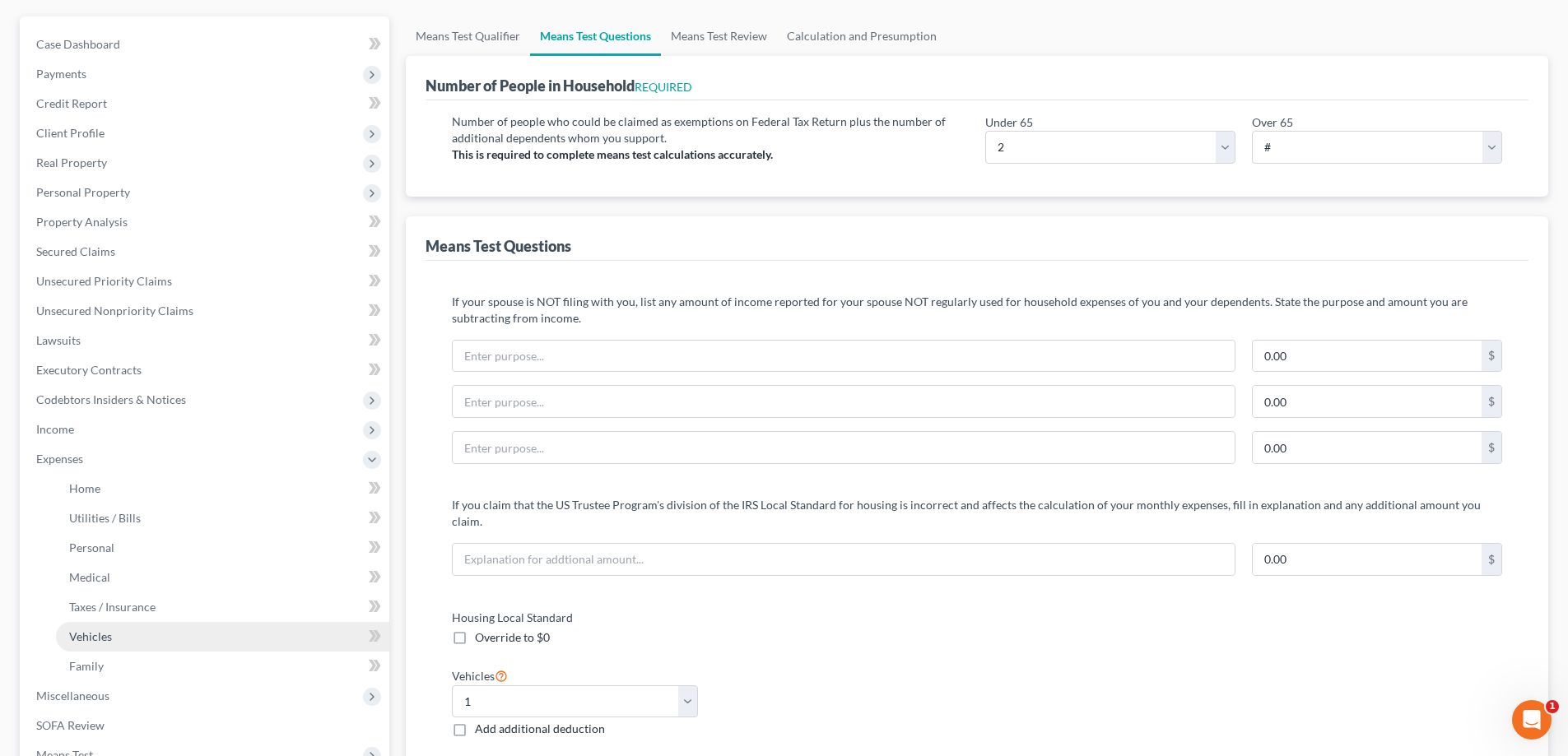
scroll to position [165, 0]
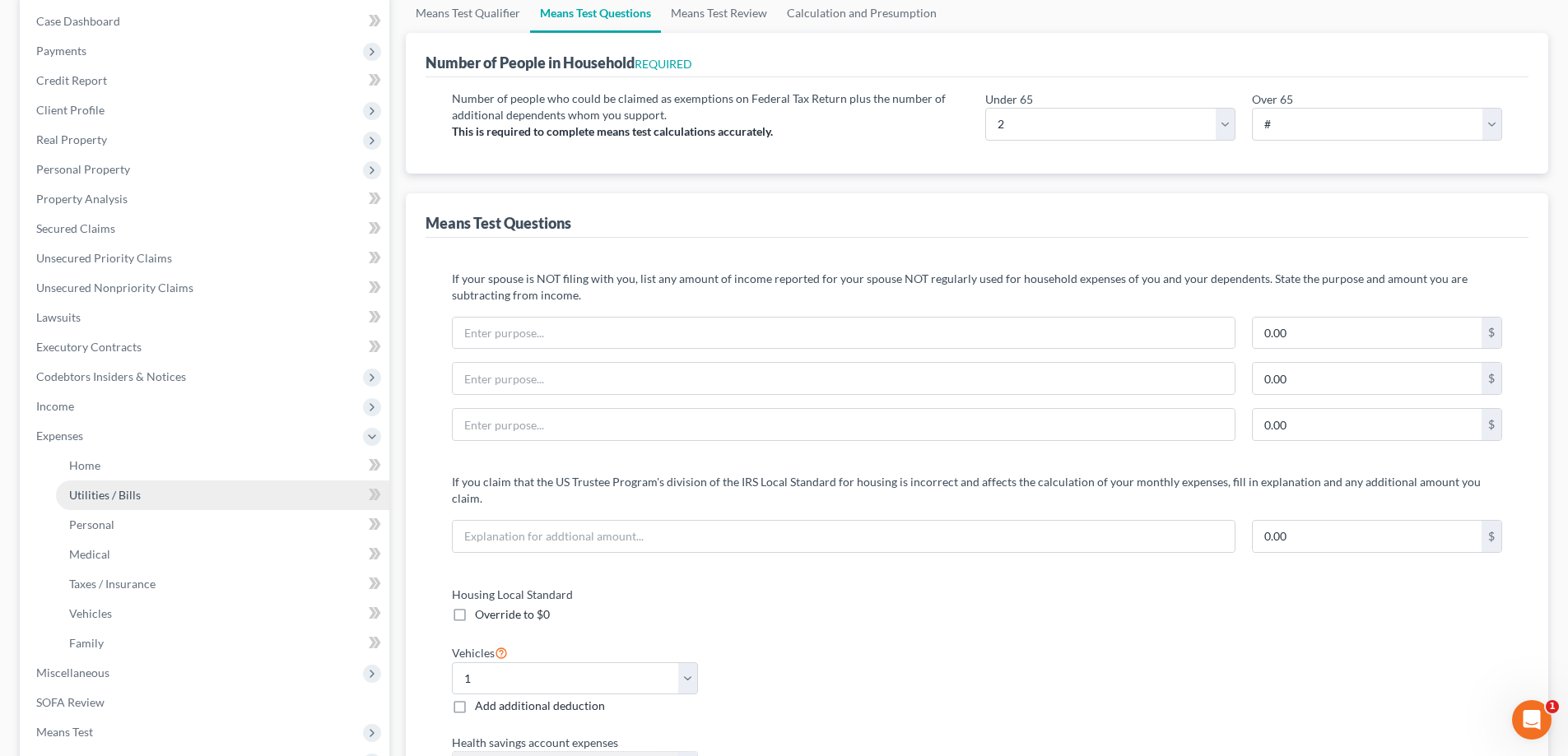
click at [114, 502] on link "Utilities / Bills" at bounding box center [222, 495] width 334 height 30
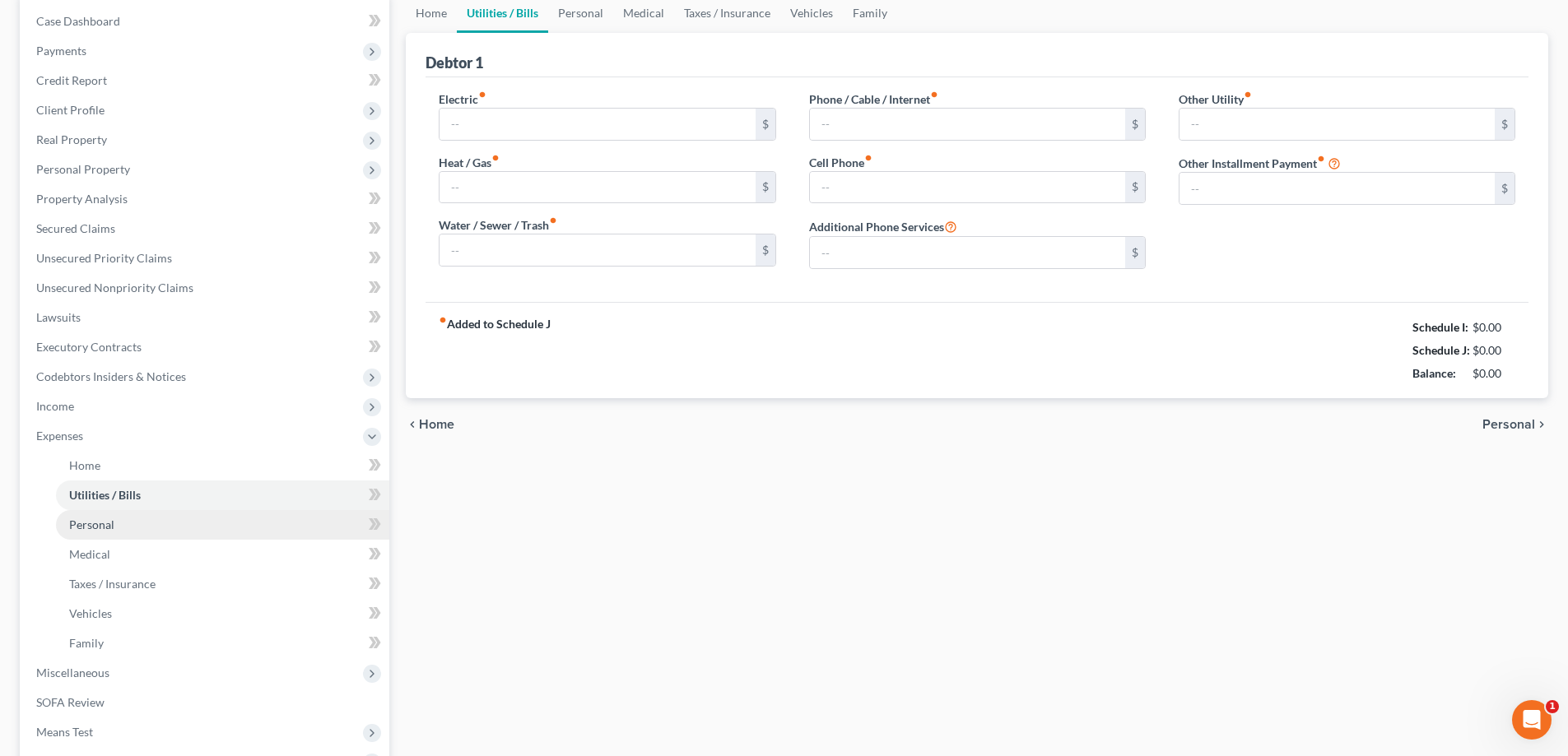
scroll to position [4, 0]
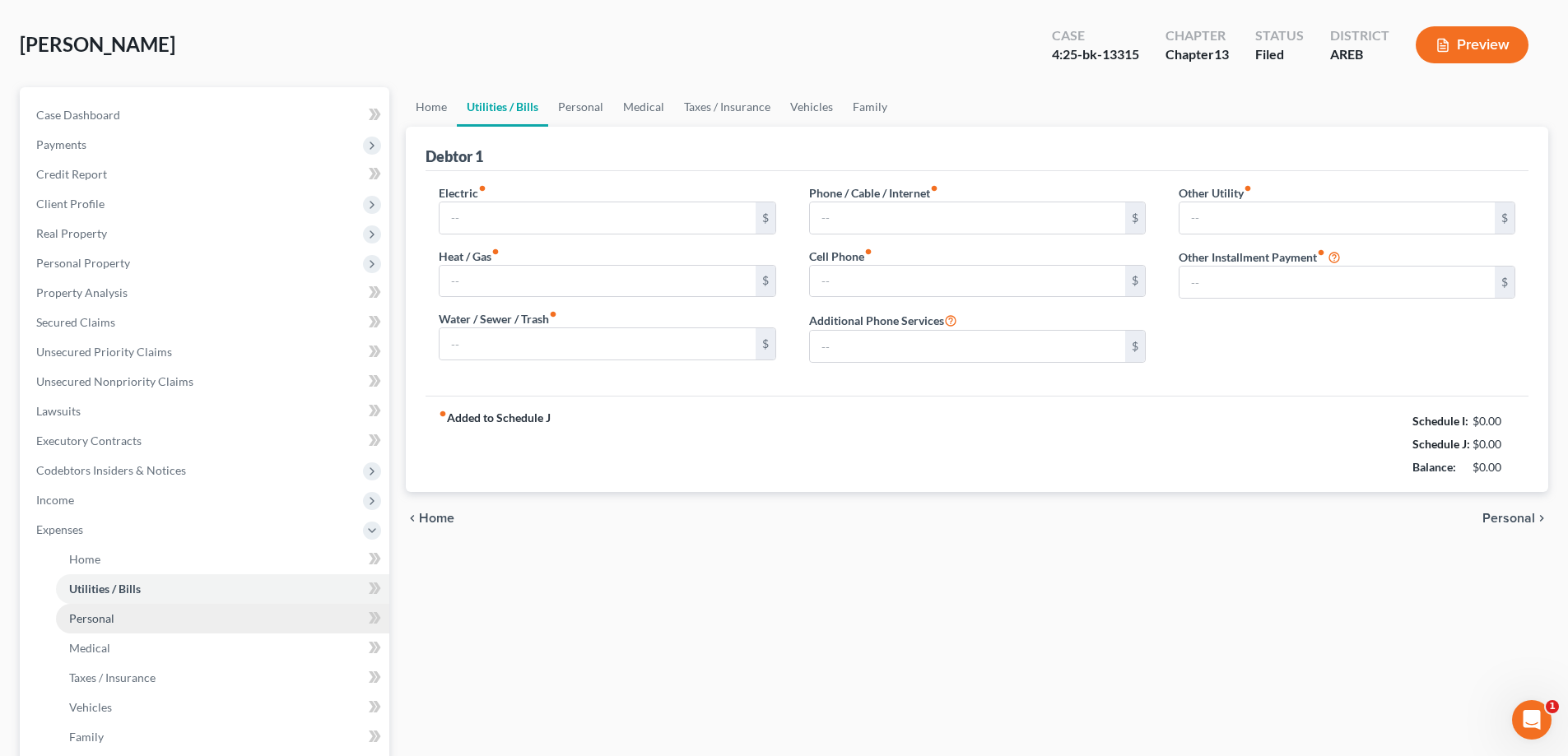
type input "300.00"
type input "100.00"
type input "90.00"
type input "100.00"
type input "0.00"
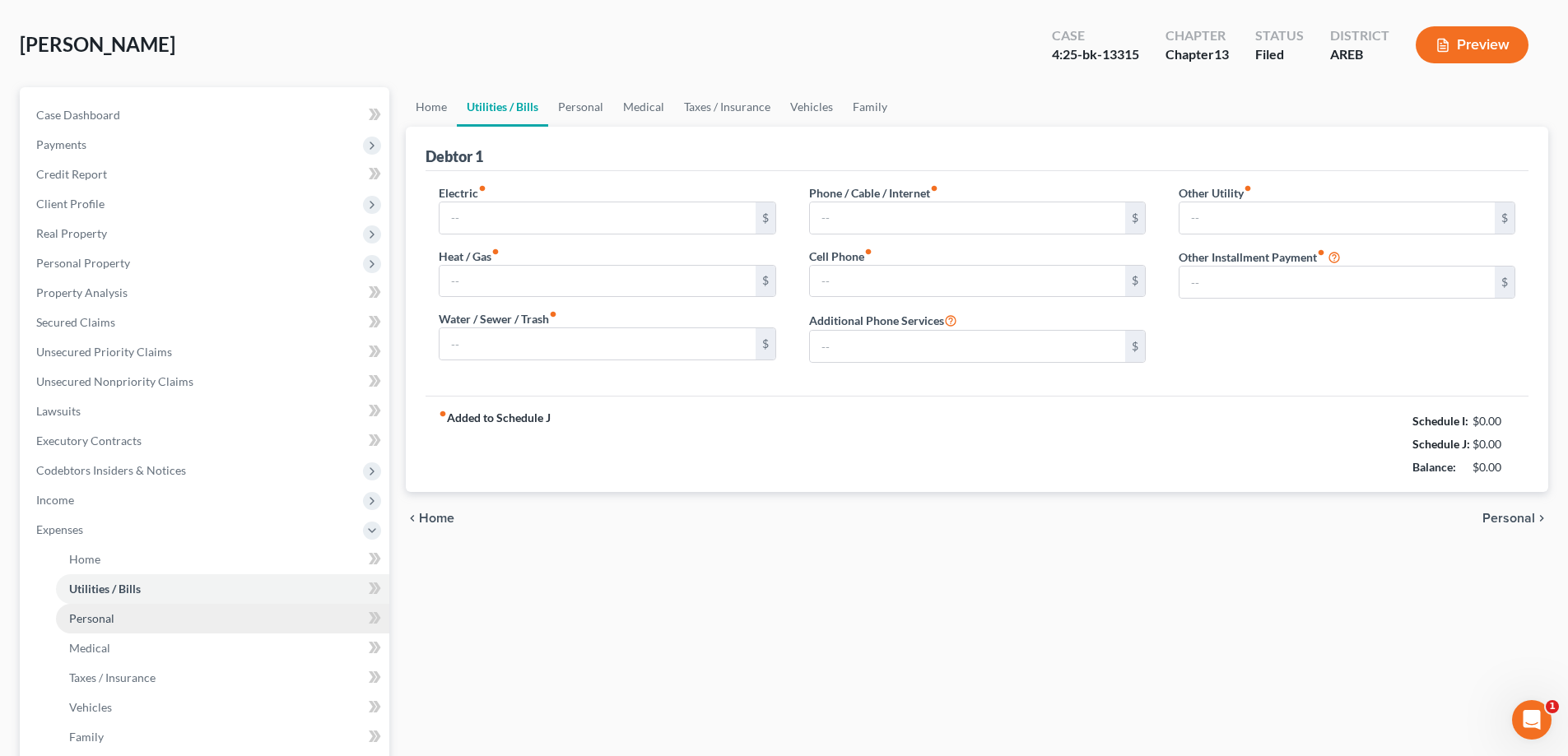
type input "0.00"
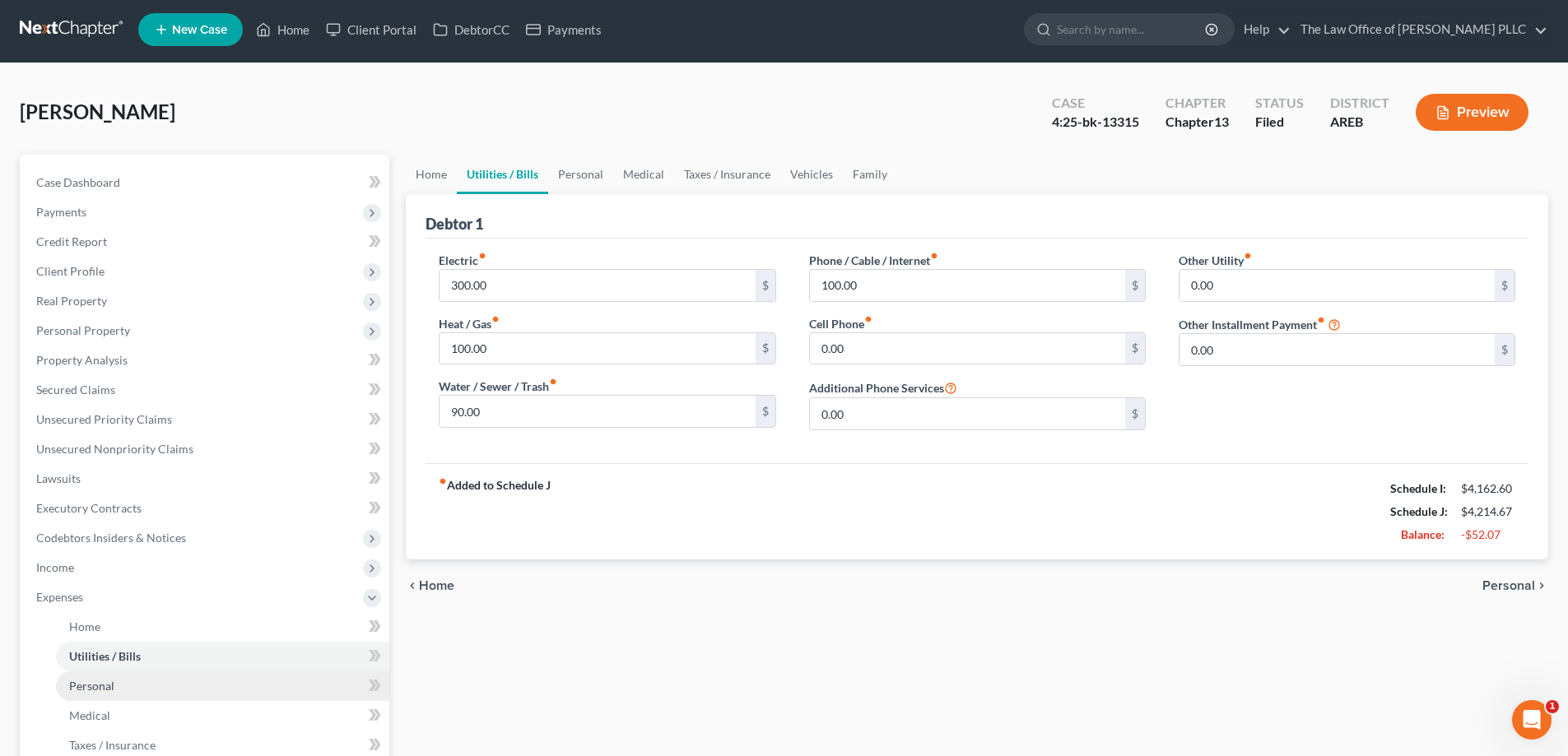
click at [119, 529] on ul "Case Dashboard Payments Invoices Payments Payments Credit Report Client Profile" at bounding box center [206, 583] width 366 height 830
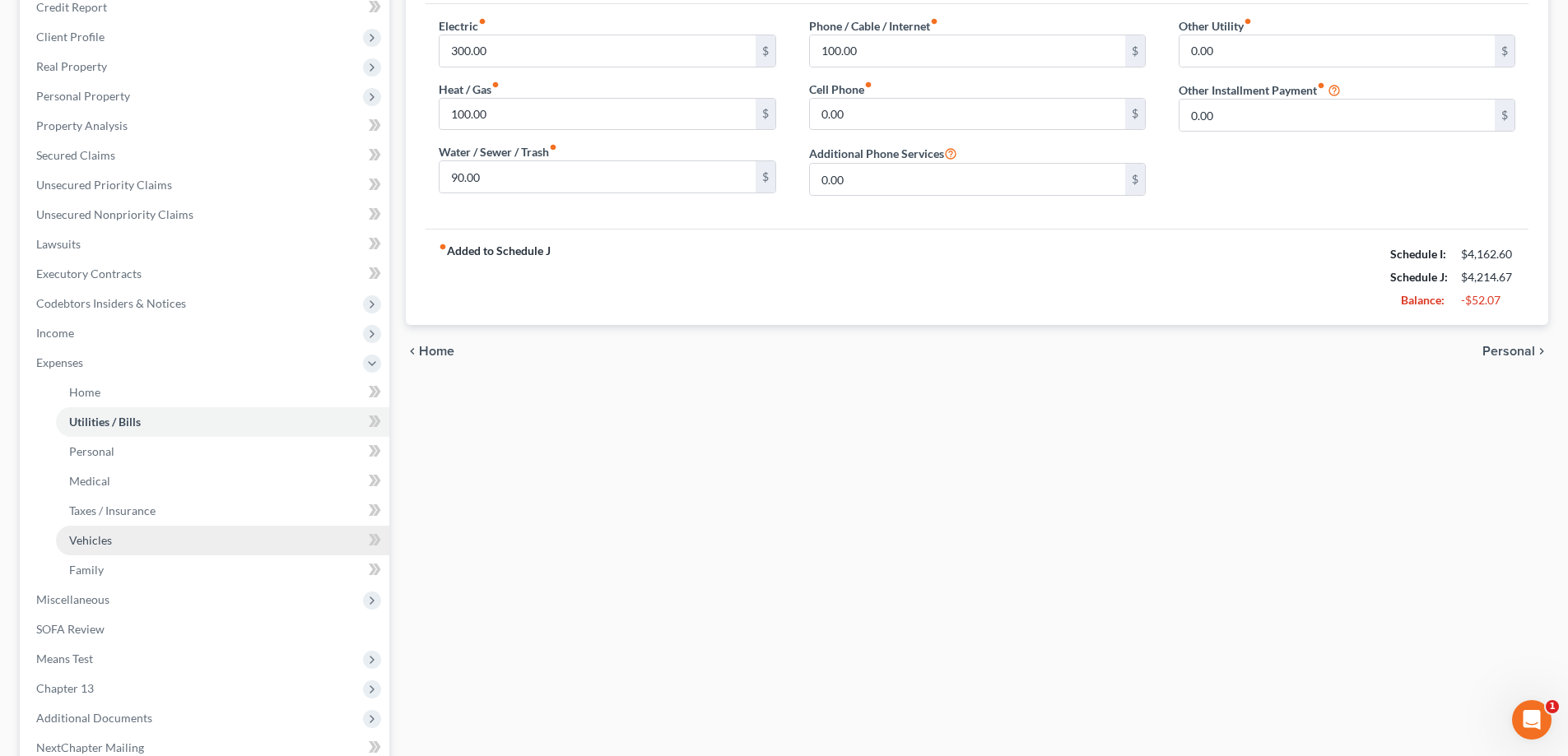
scroll to position [247, 0]
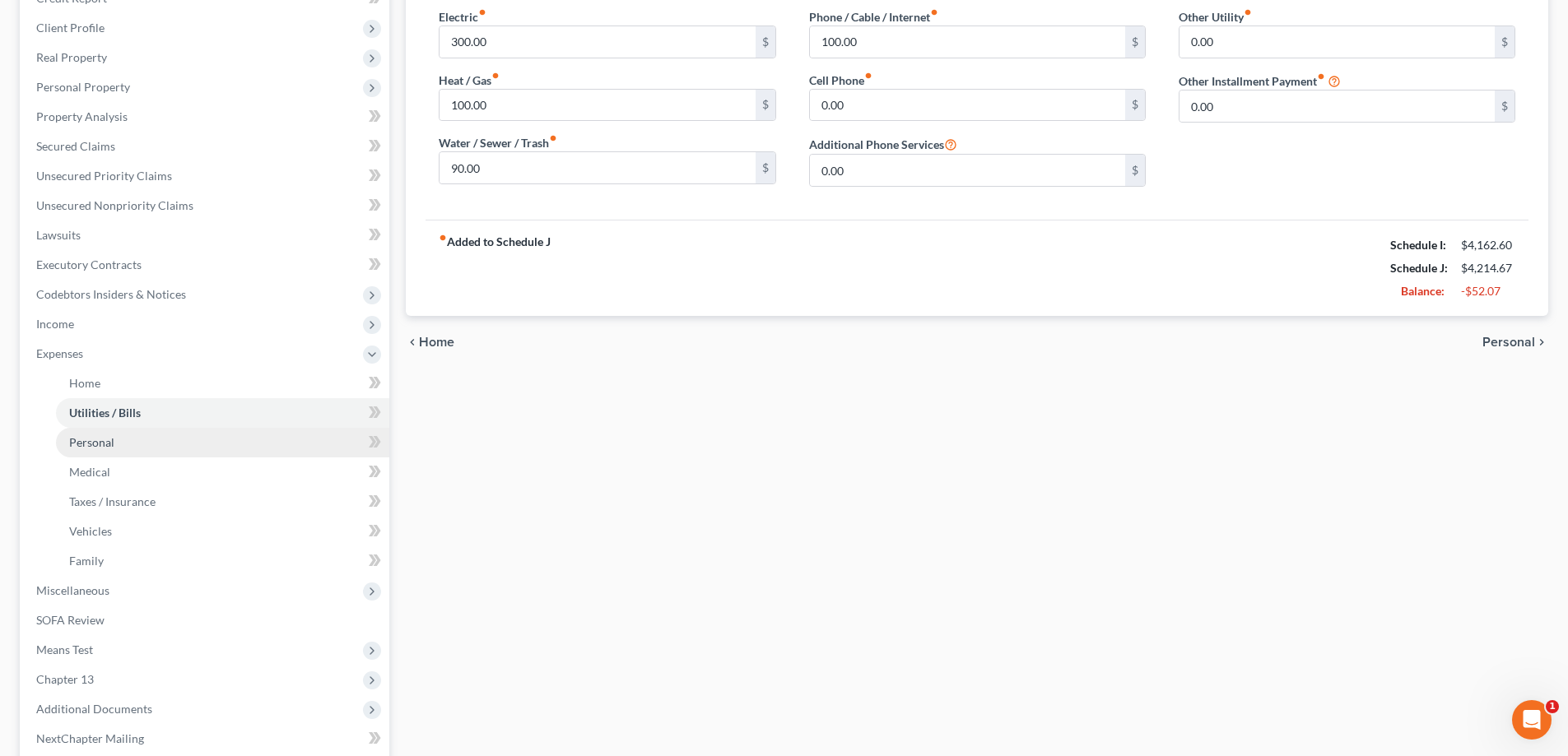
click at [97, 444] on span "Personal" at bounding box center [92, 442] width 45 height 14
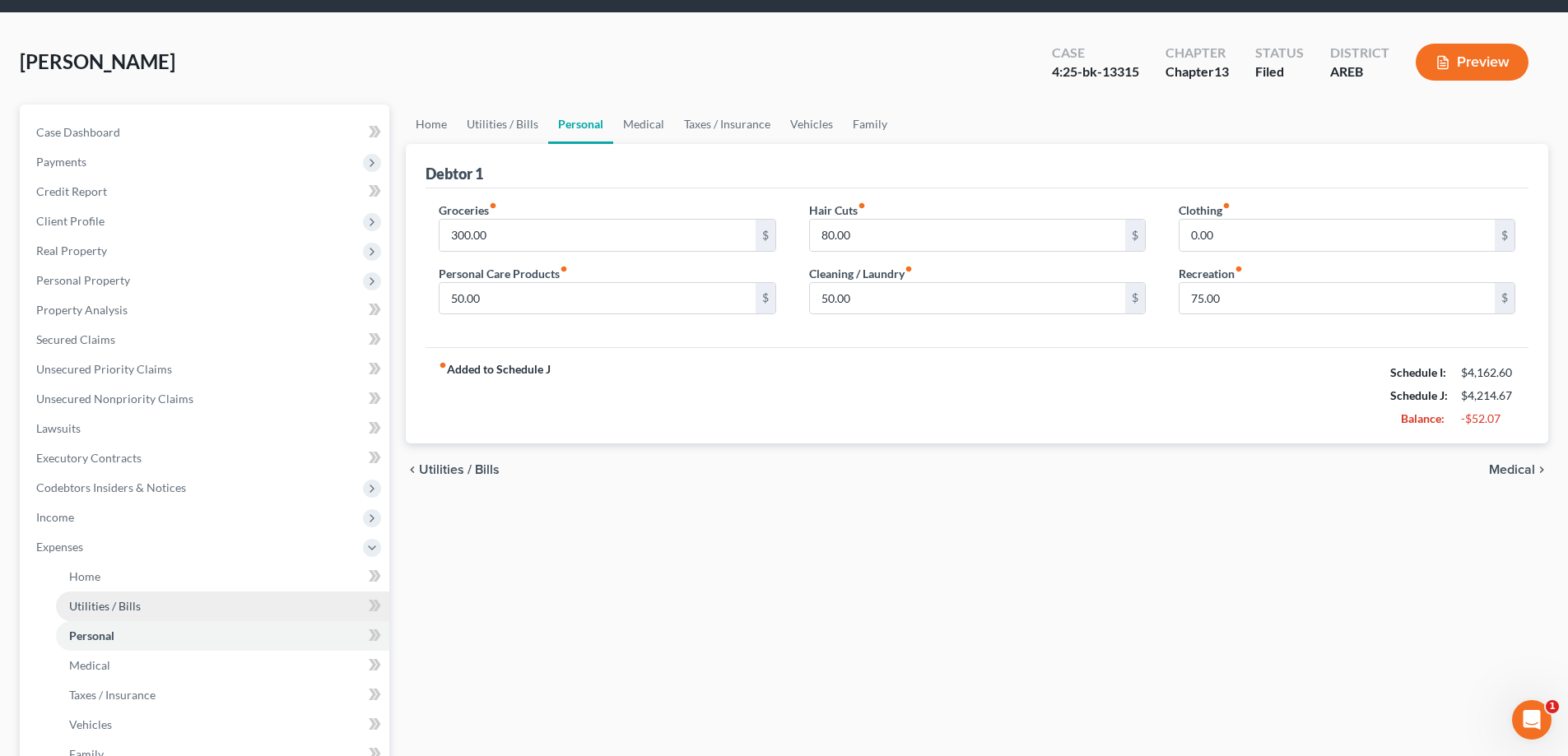
scroll to position [83, 0]
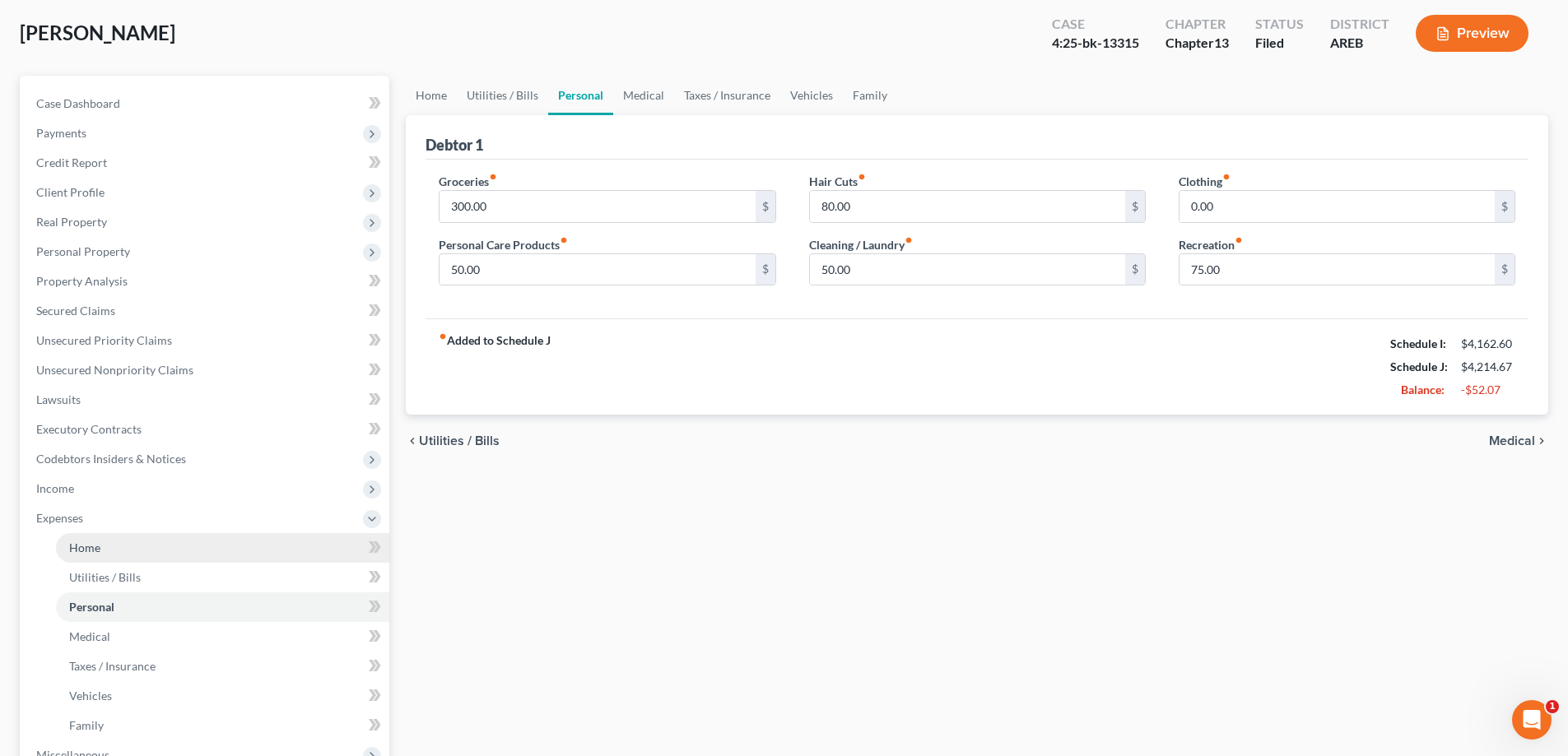
click at [83, 538] on link "Home" at bounding box center [222, 547] width 334 height 30
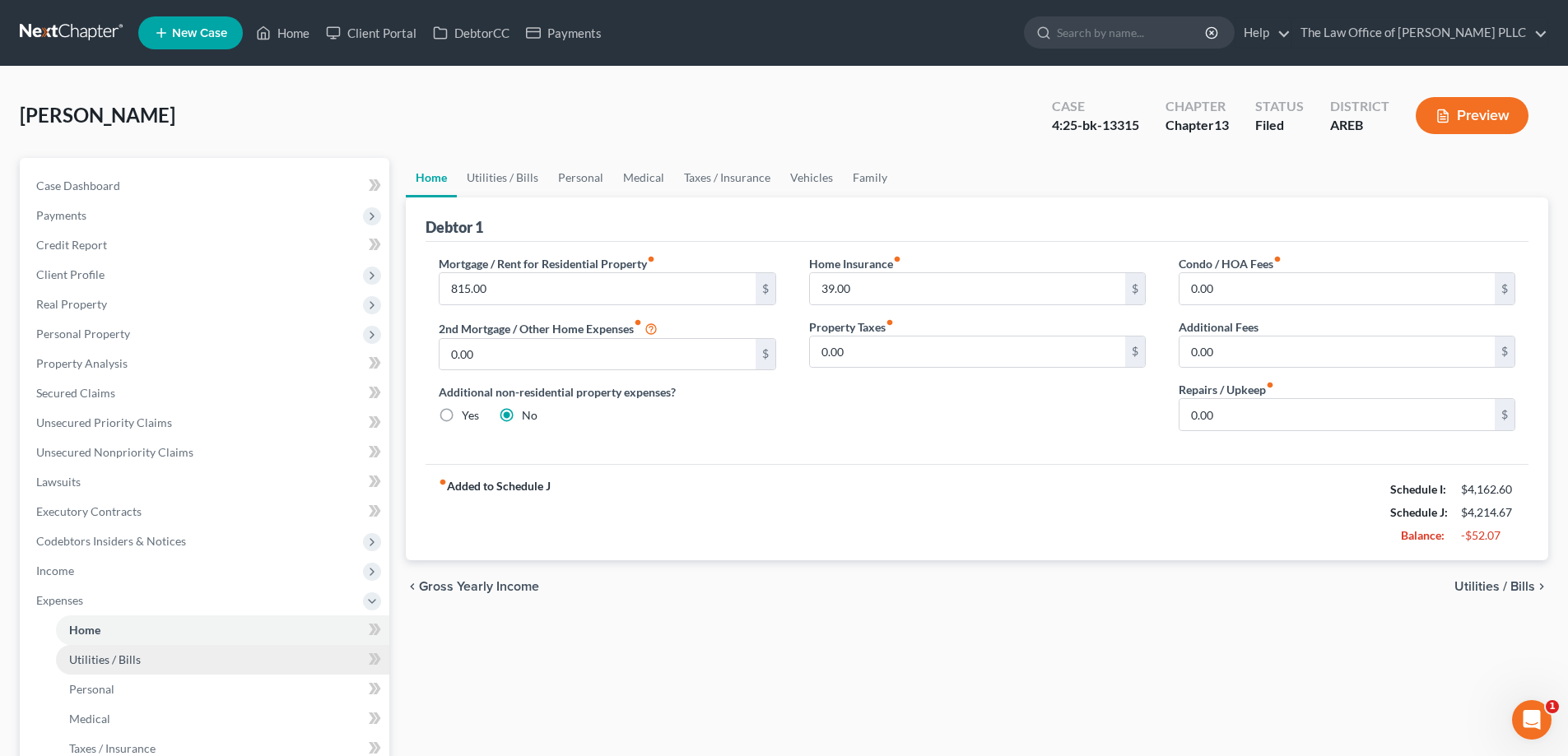
click at [111, 661] on span "Utilities / Bills" at bounding box center [105, 660] width 72 height 14
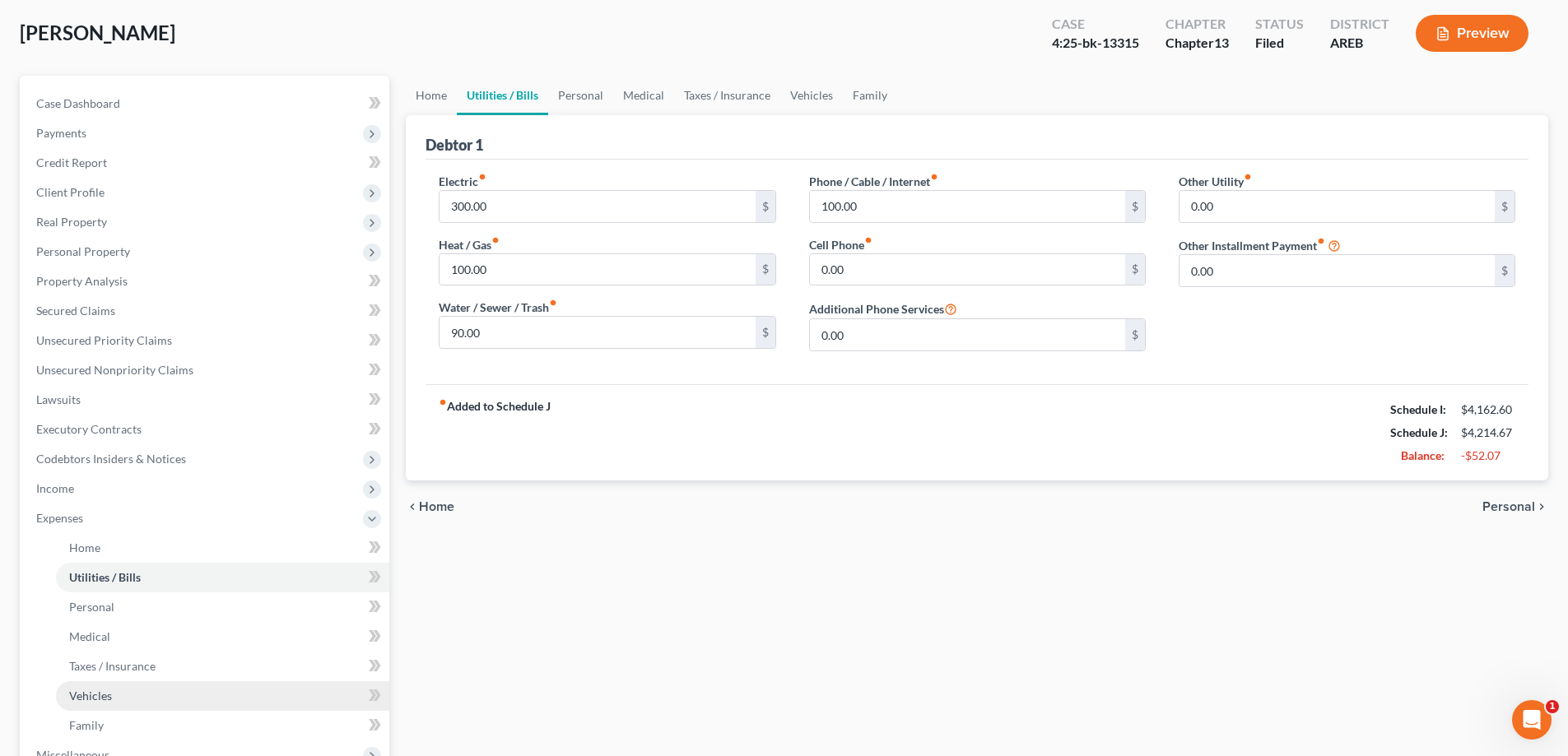
scroll to position [165, 0]
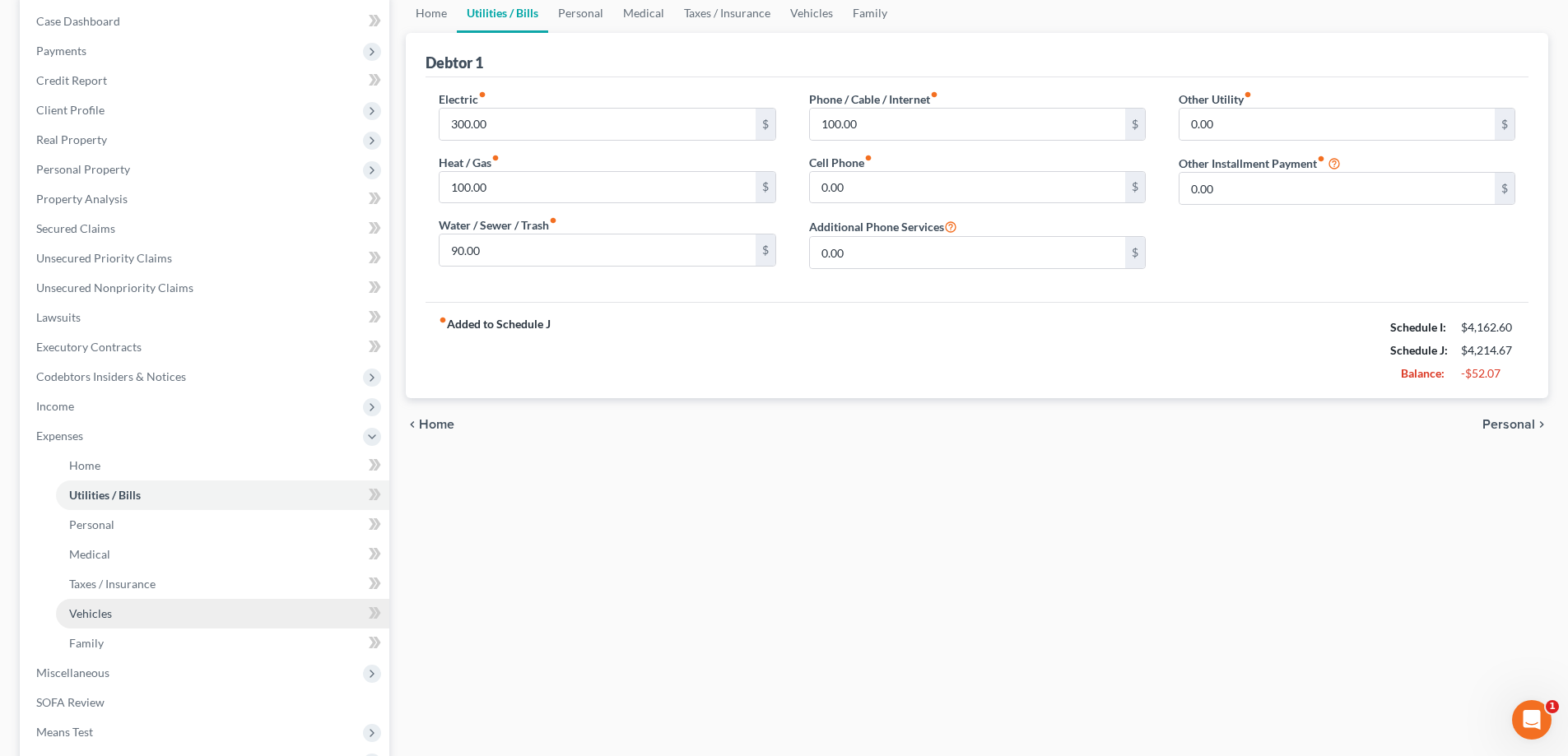
click at [94, 618] on span "Vehicles" at bounding box center [91, 614] width 43 height 14
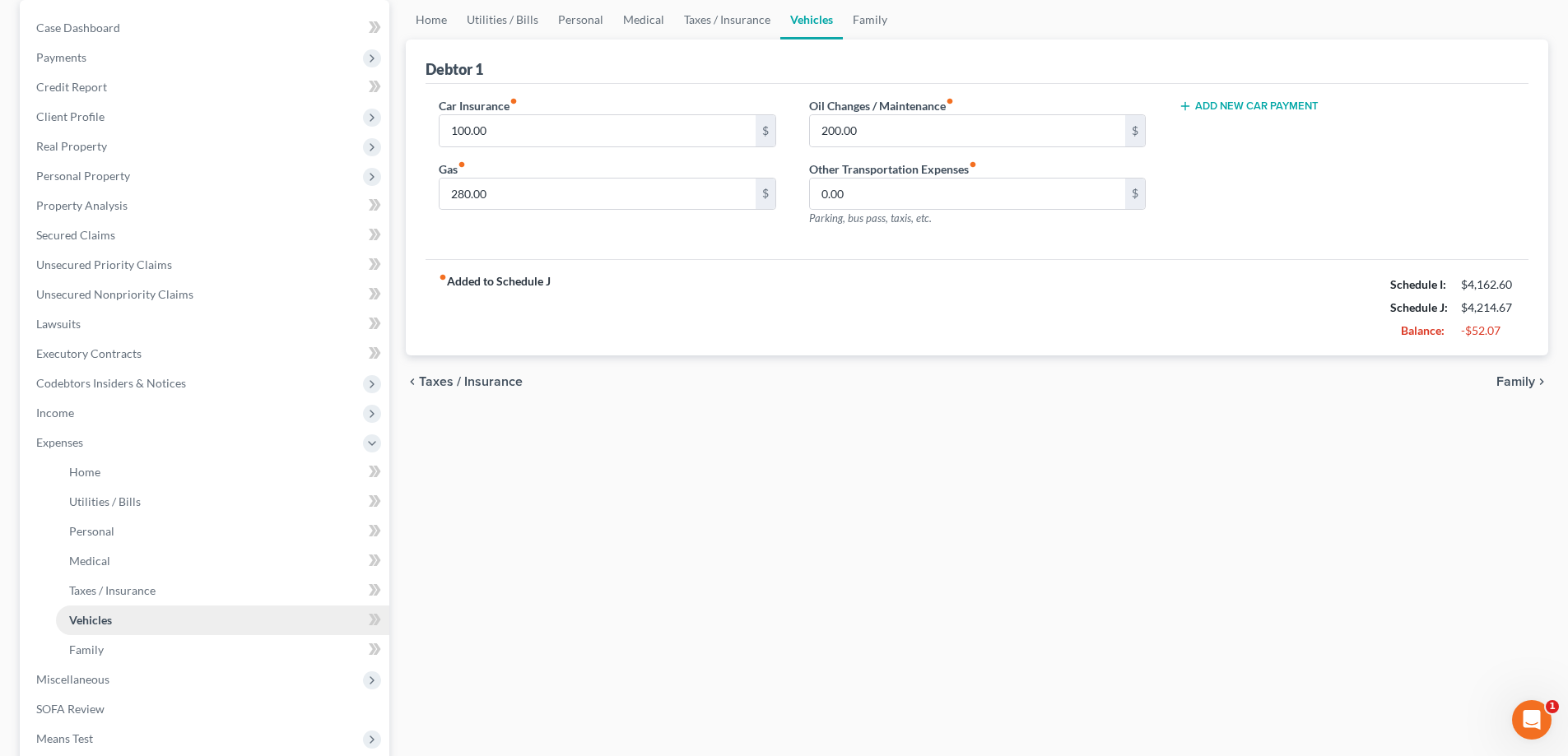
scroll to position [165, 0]
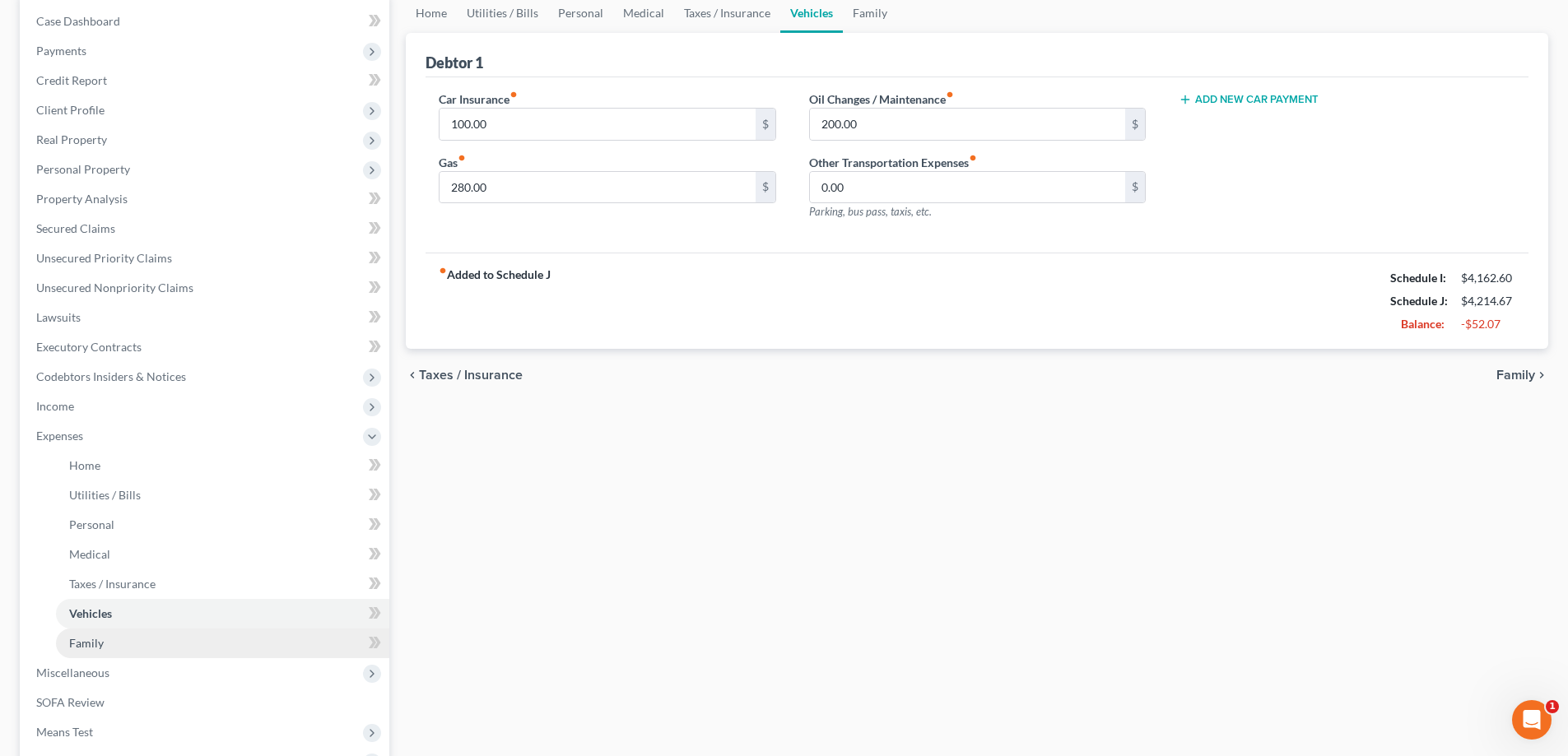
click at [91, 647] on span "Family" at bounding box center [86, 644] width 34 height 14
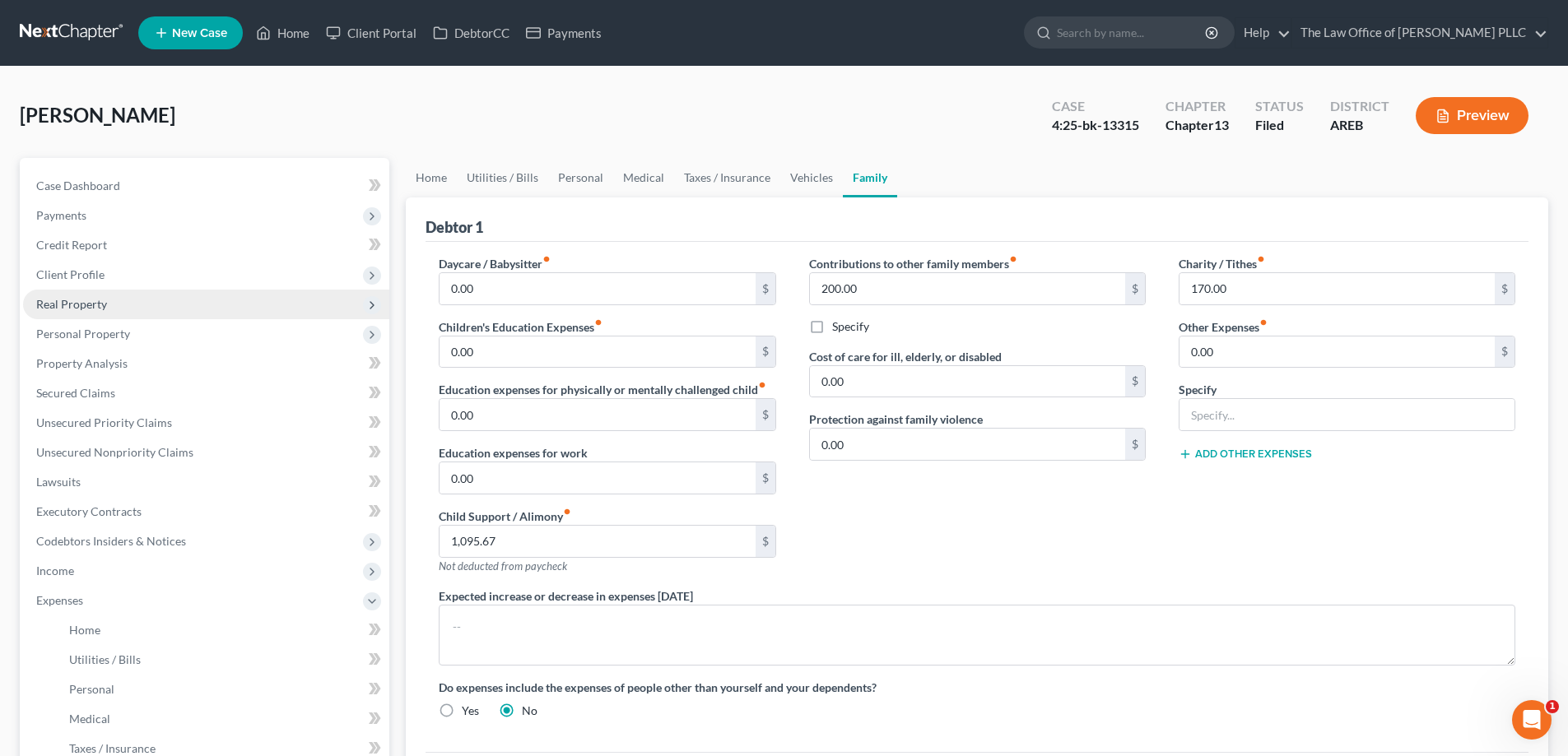
click at [94, 307] on span "Real Property" at bounding box center [71, 304] width 71 height 14
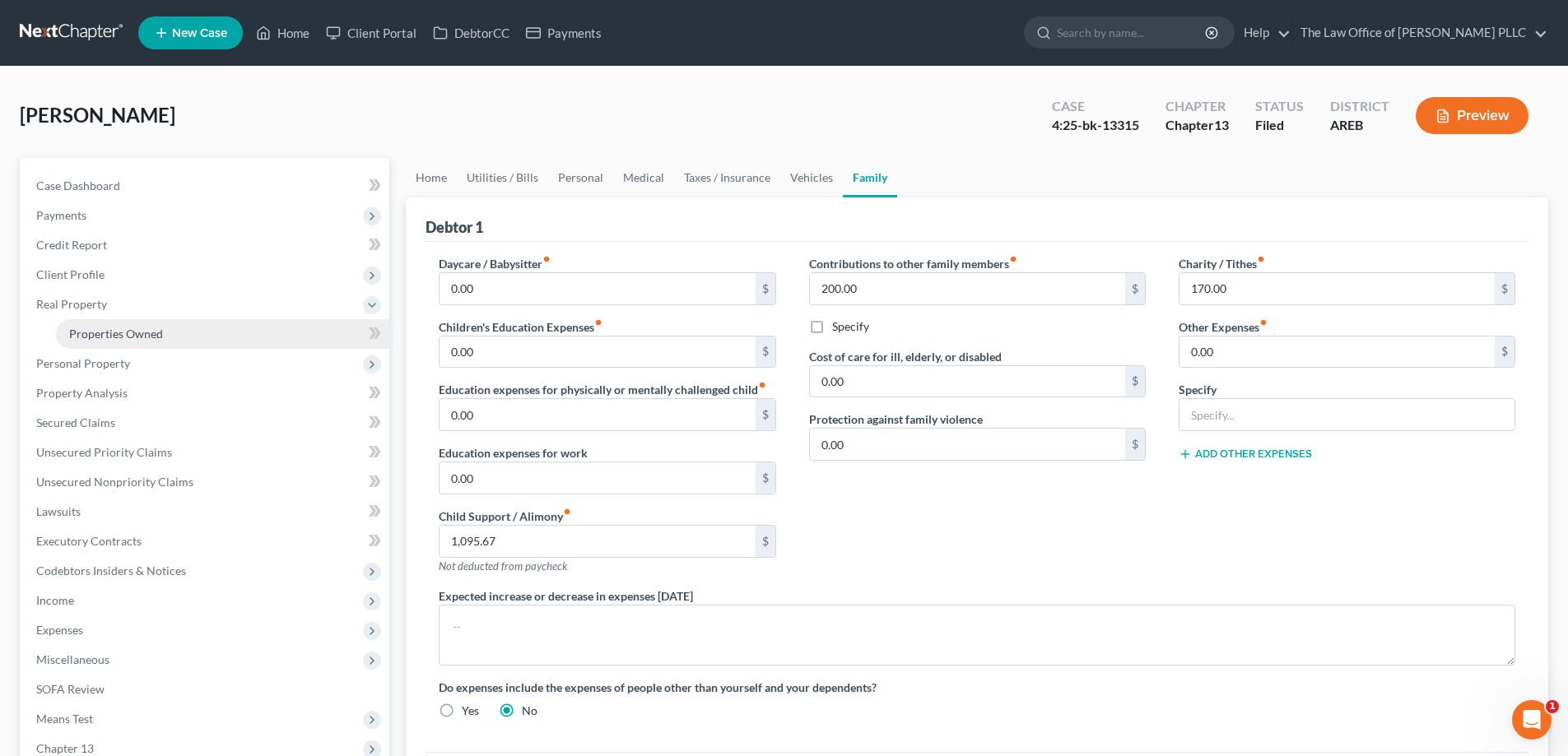
click at [102, 341] on link "Properties Owned" at bounding box center [222, 334] width 334 height 30
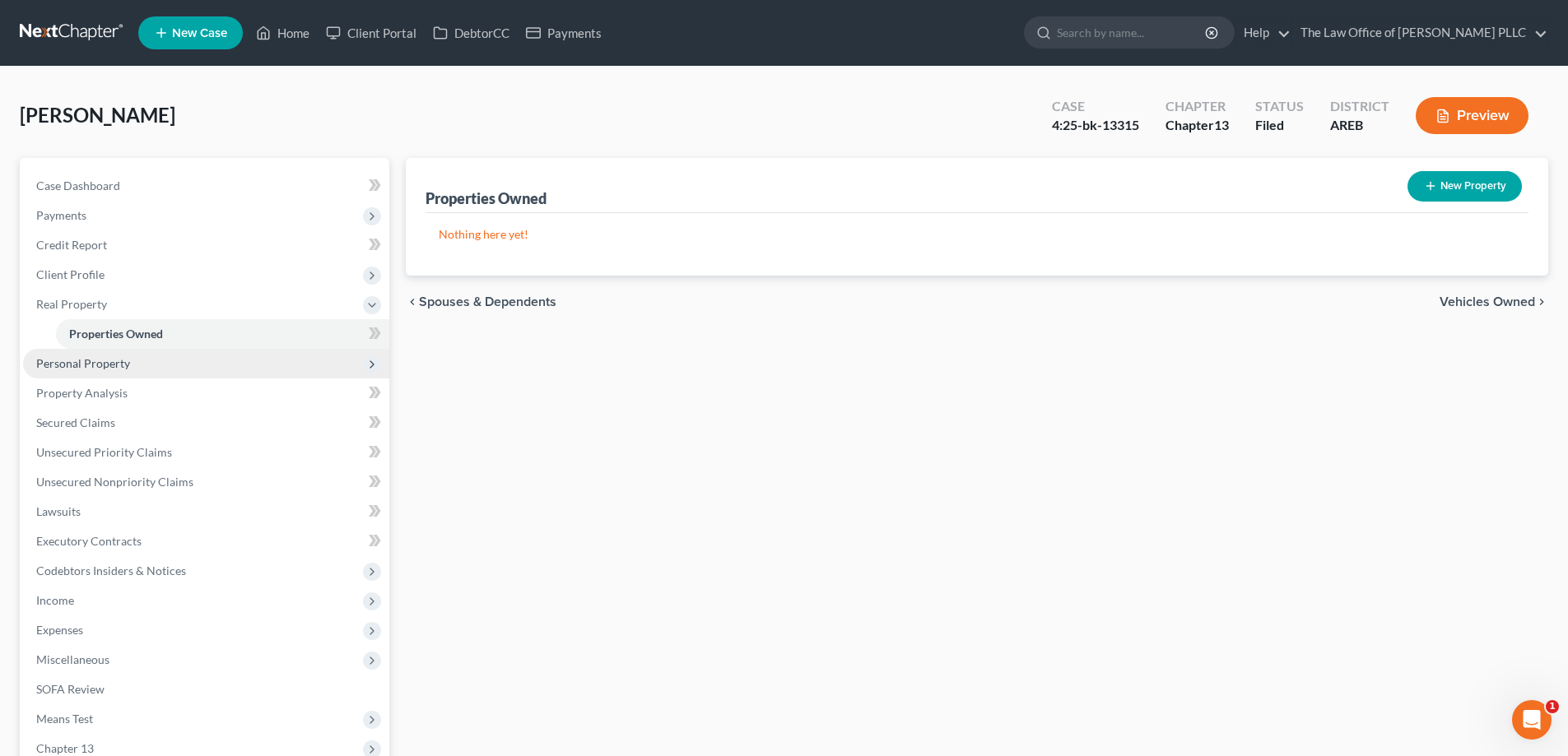
click at [91, 360] on span "Personal Property" at bounding box center [83, 363] width 94 height 14
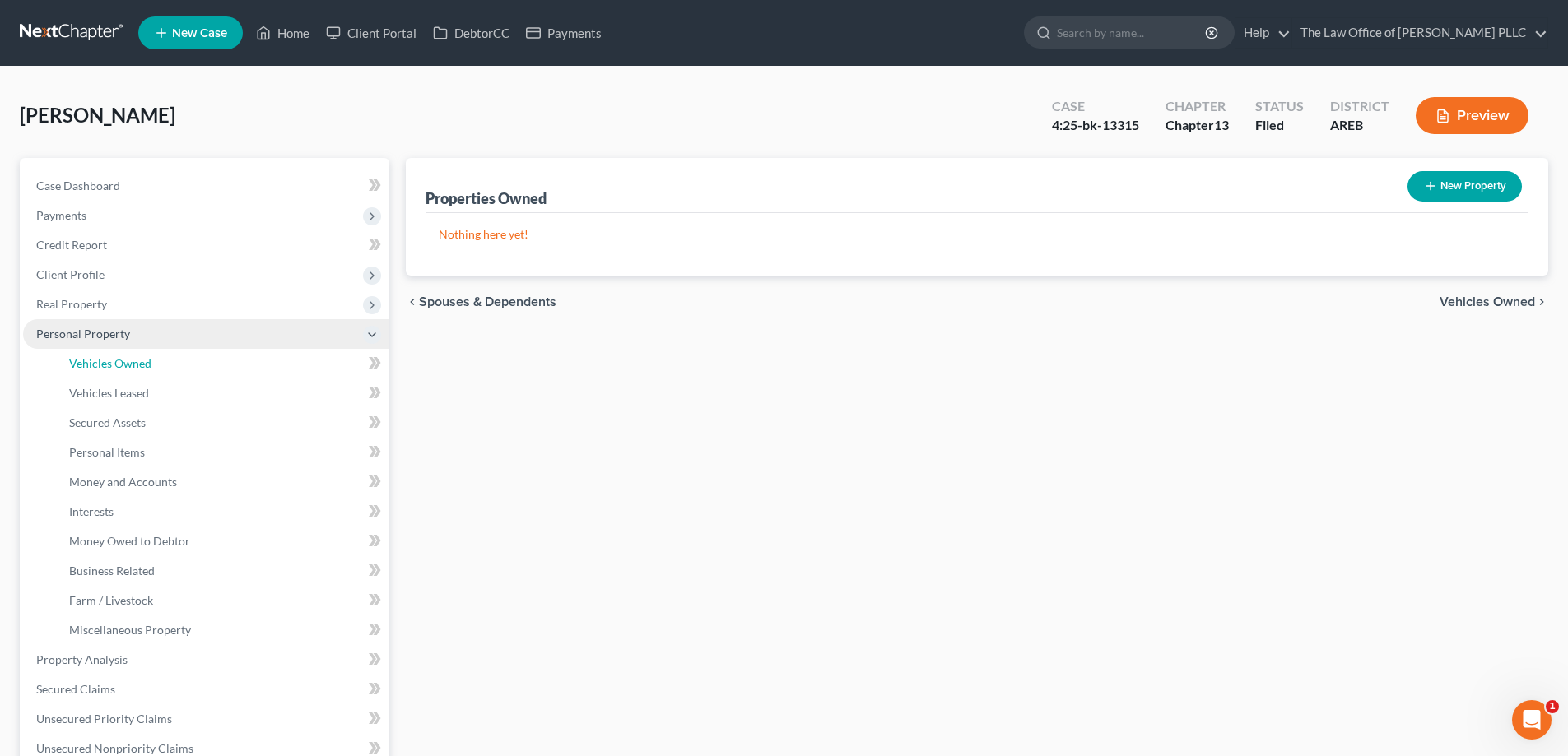
click at [91, 360] on span "Vehicles Owned" at bounding box center [111, 363] width 83 height 14
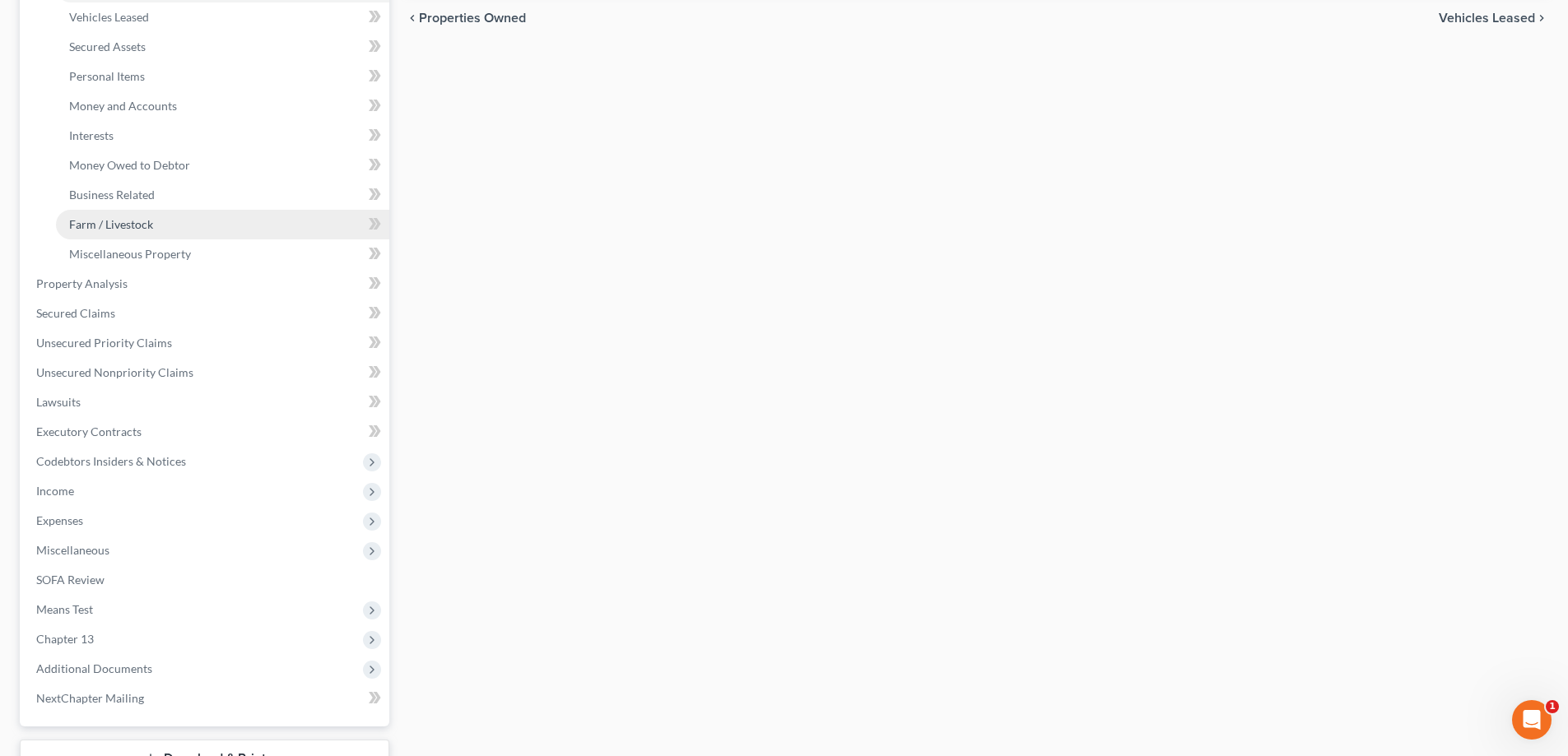
scroll to position [412, 0]
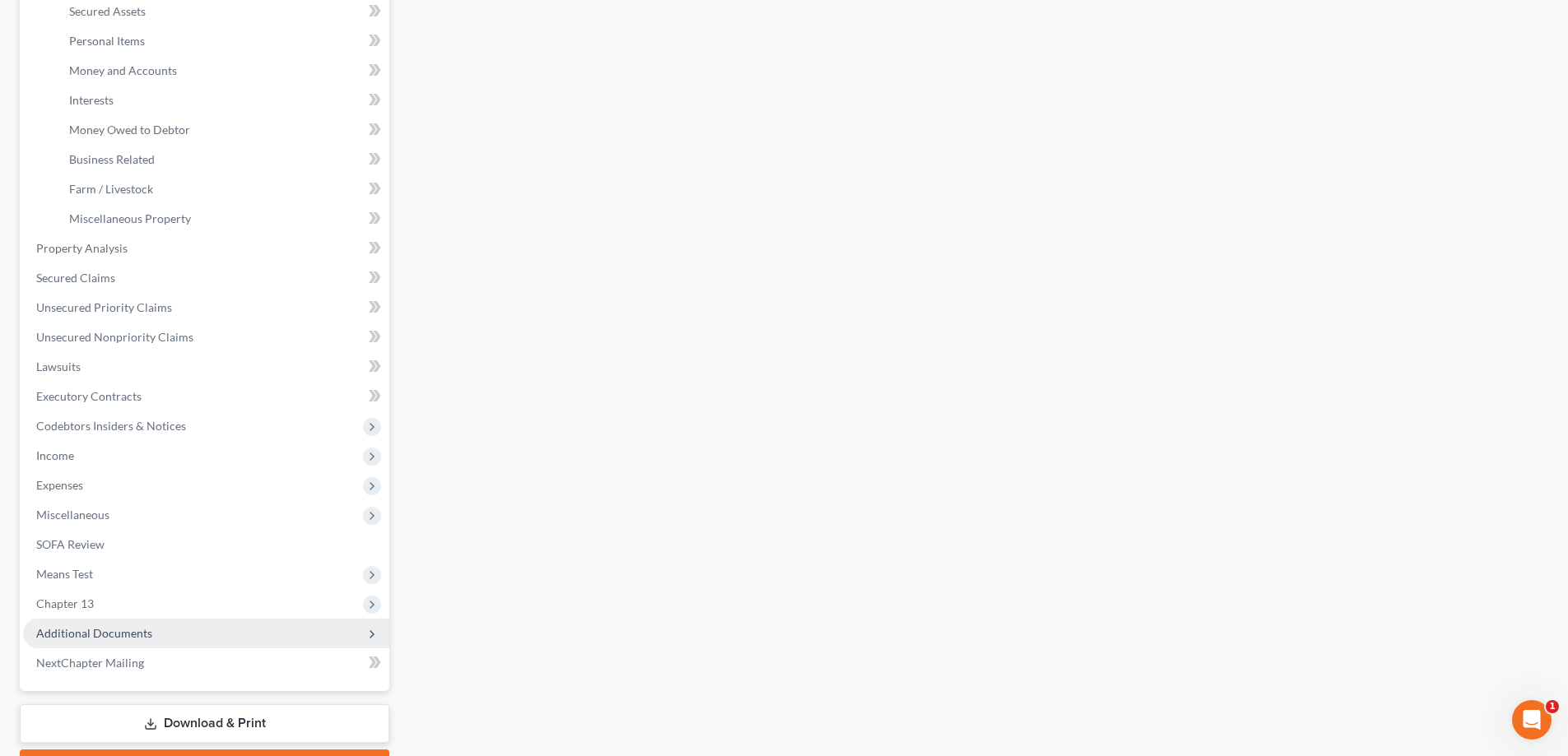
click at [122, 637] on span "Additional Documents" at bounding box center [94, 634] width 116 height 14
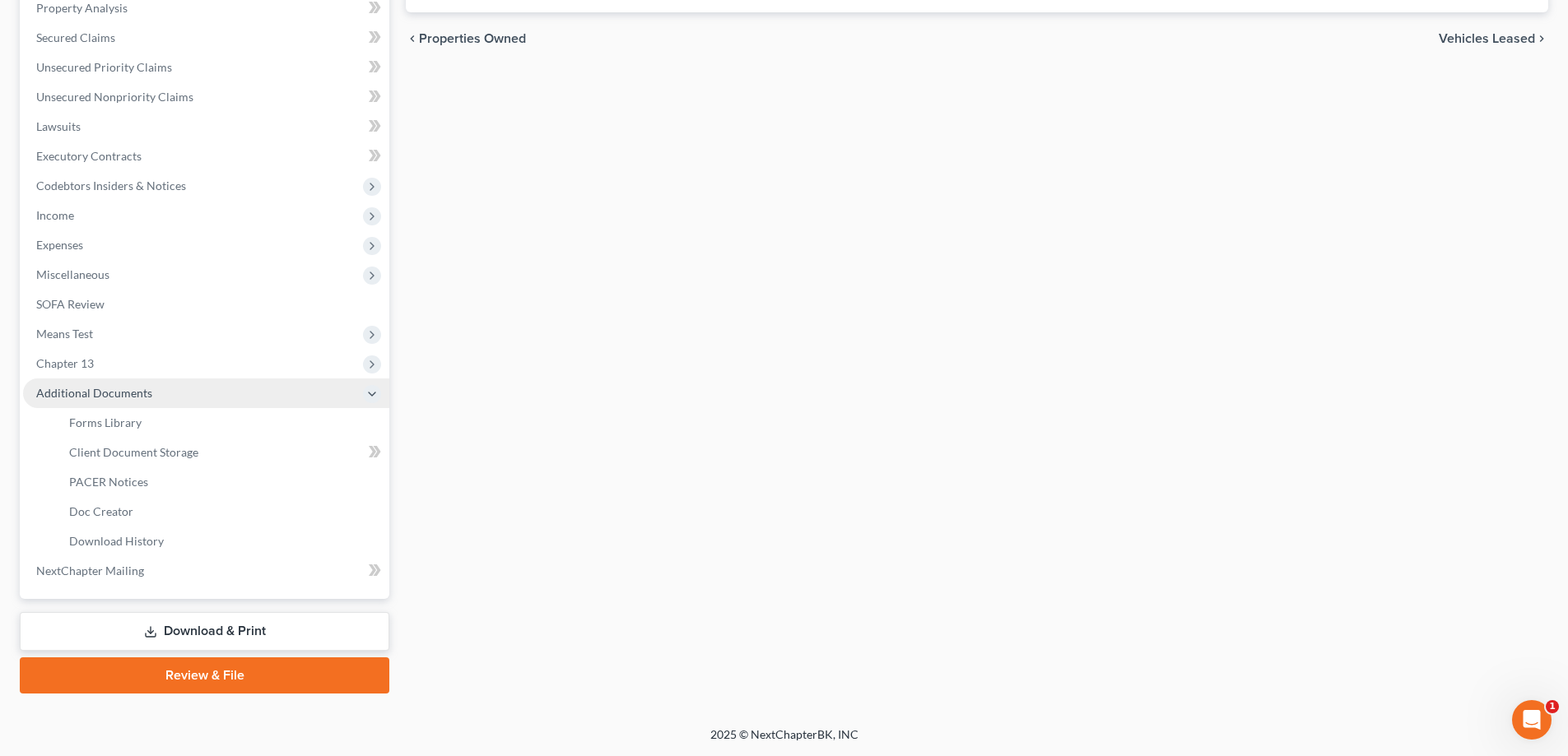
scroll to position [355, 0]
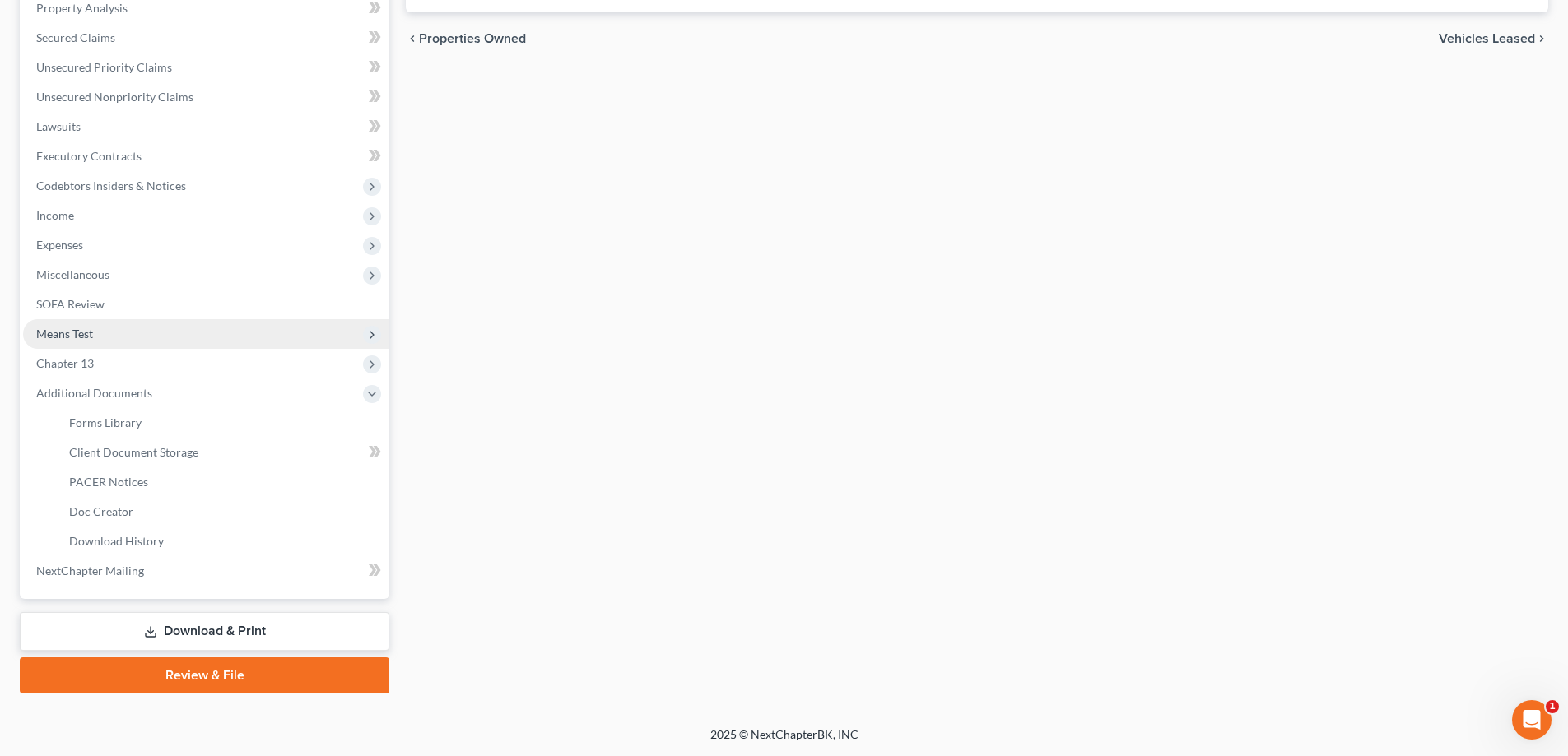
click at [90, 337] on span "Means Test" at bounding box center [64, 334] width 57 height 14
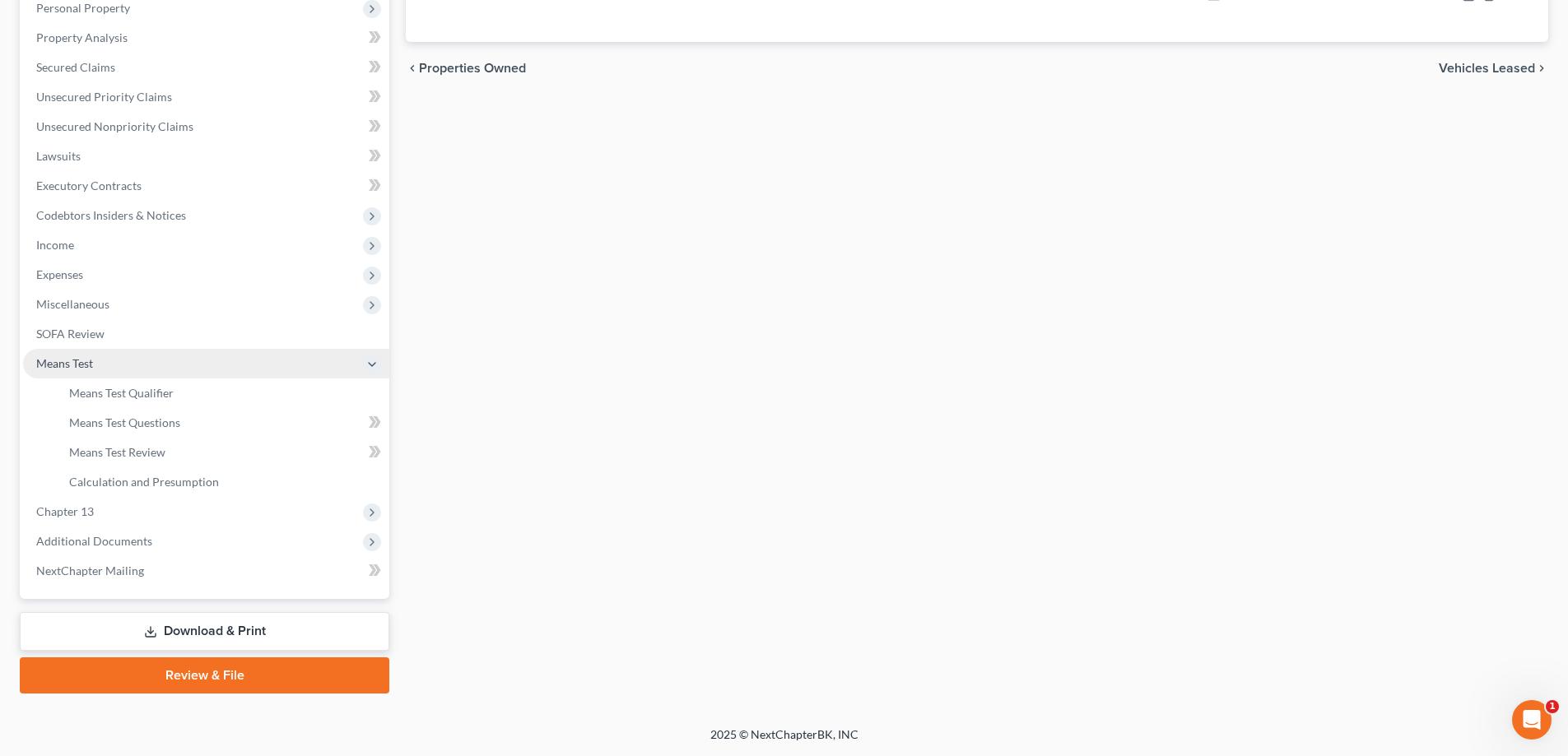
scroll to position [325, 0]
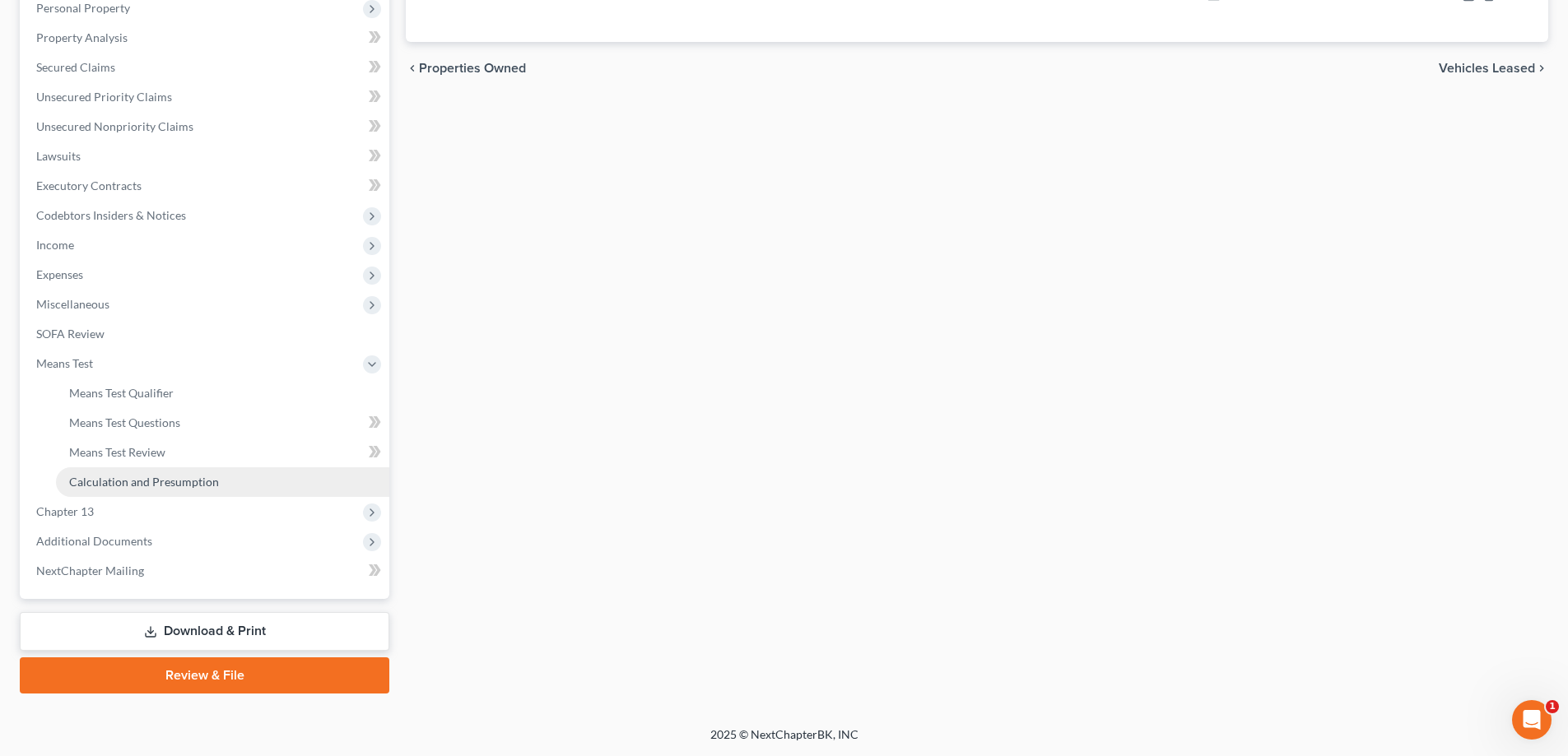
click at [166, 484] on span "Calculation and Presumption" at bounding box center [144, 482] width 150 height 14
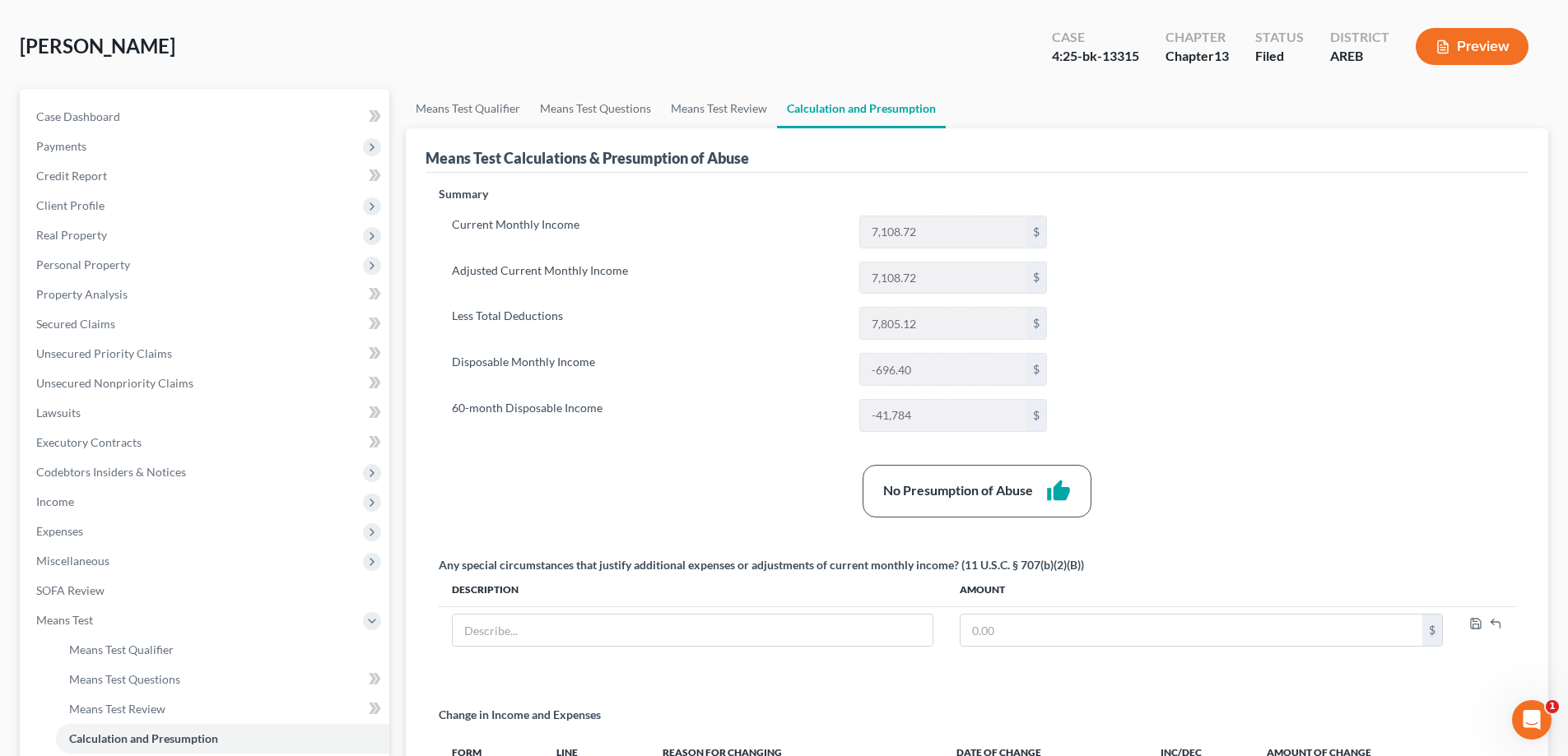
scroll to position [325, 0]
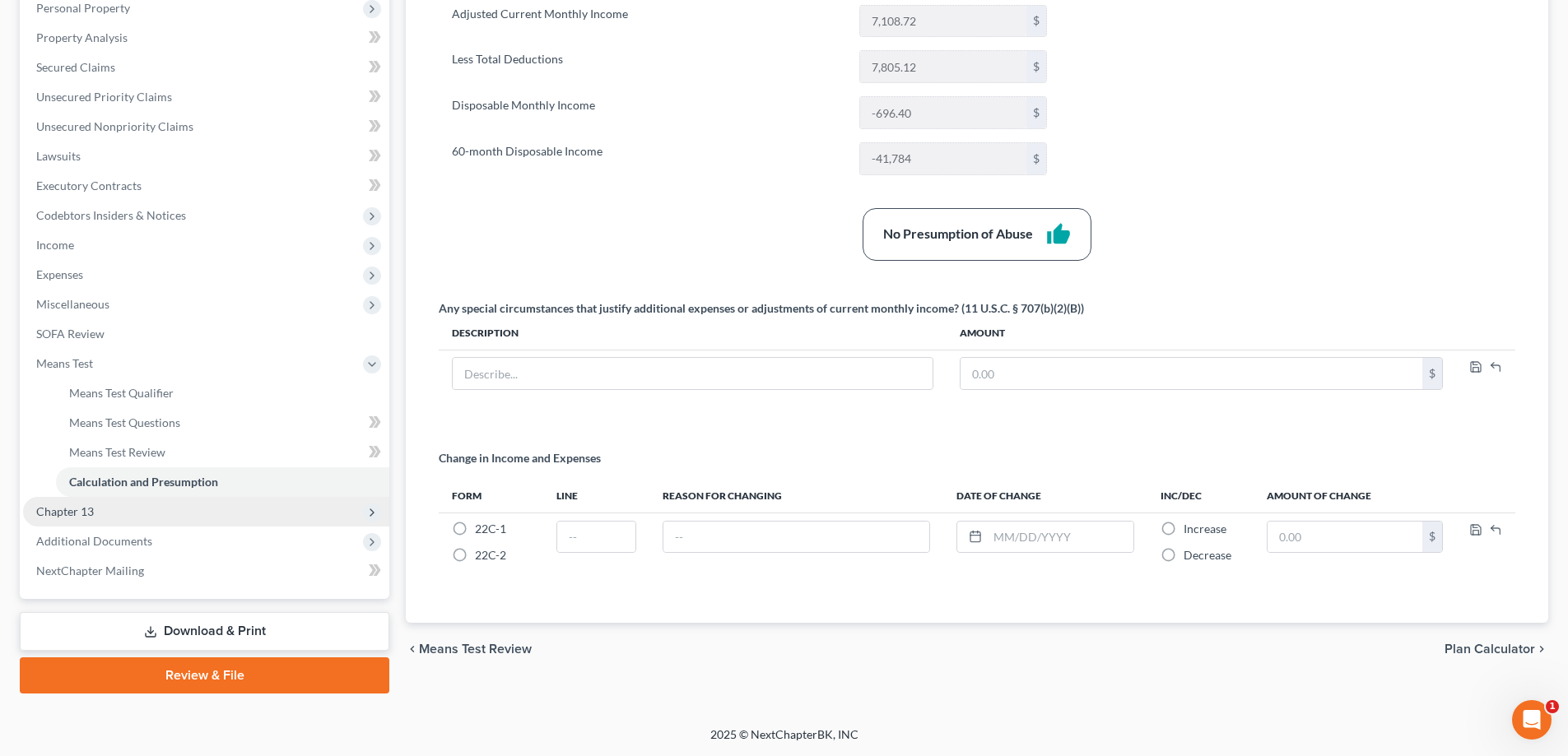
click at [87, 511] on span "Chapter 13" at bounding box center [65, 511] width 58 height 14
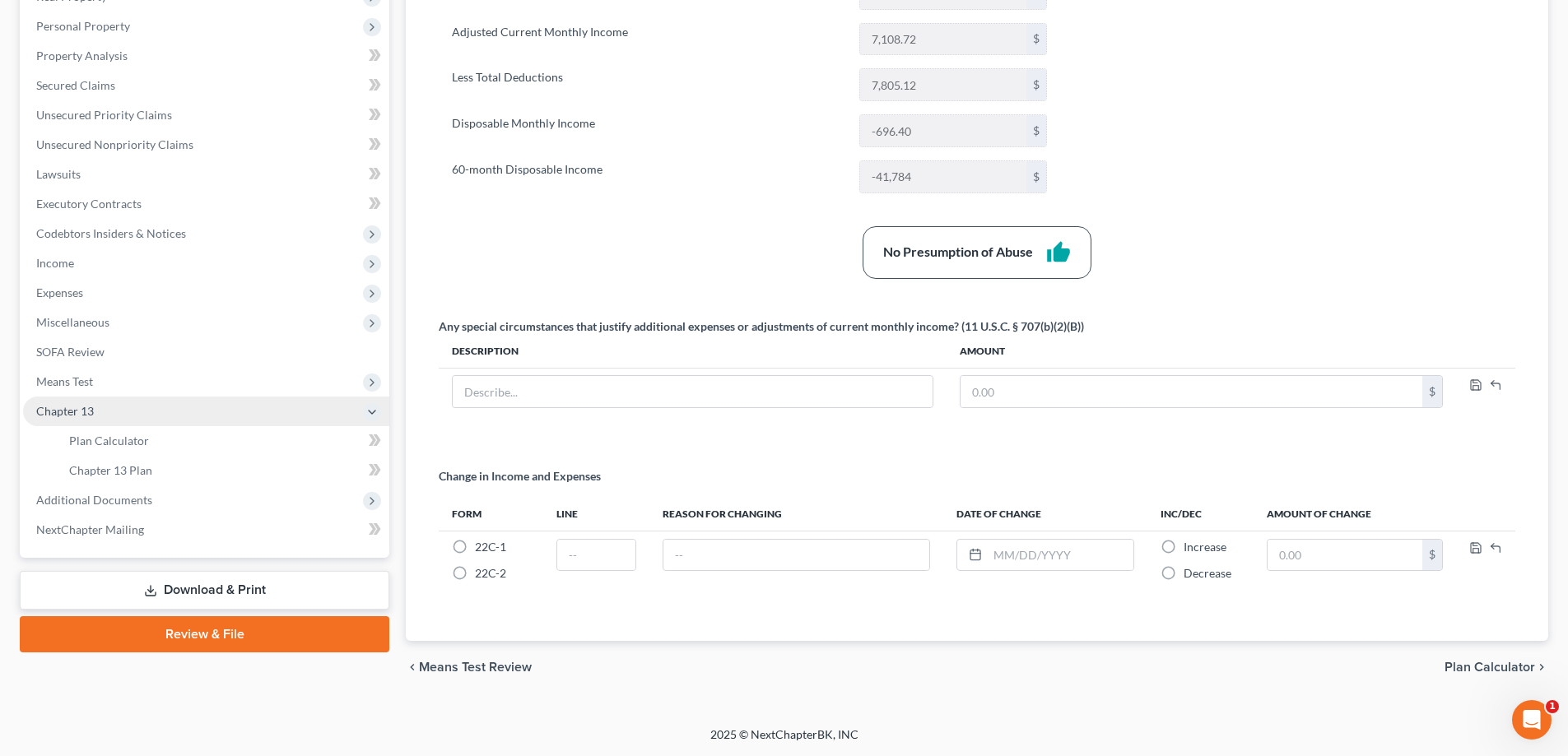
scroll to position [307, 0]
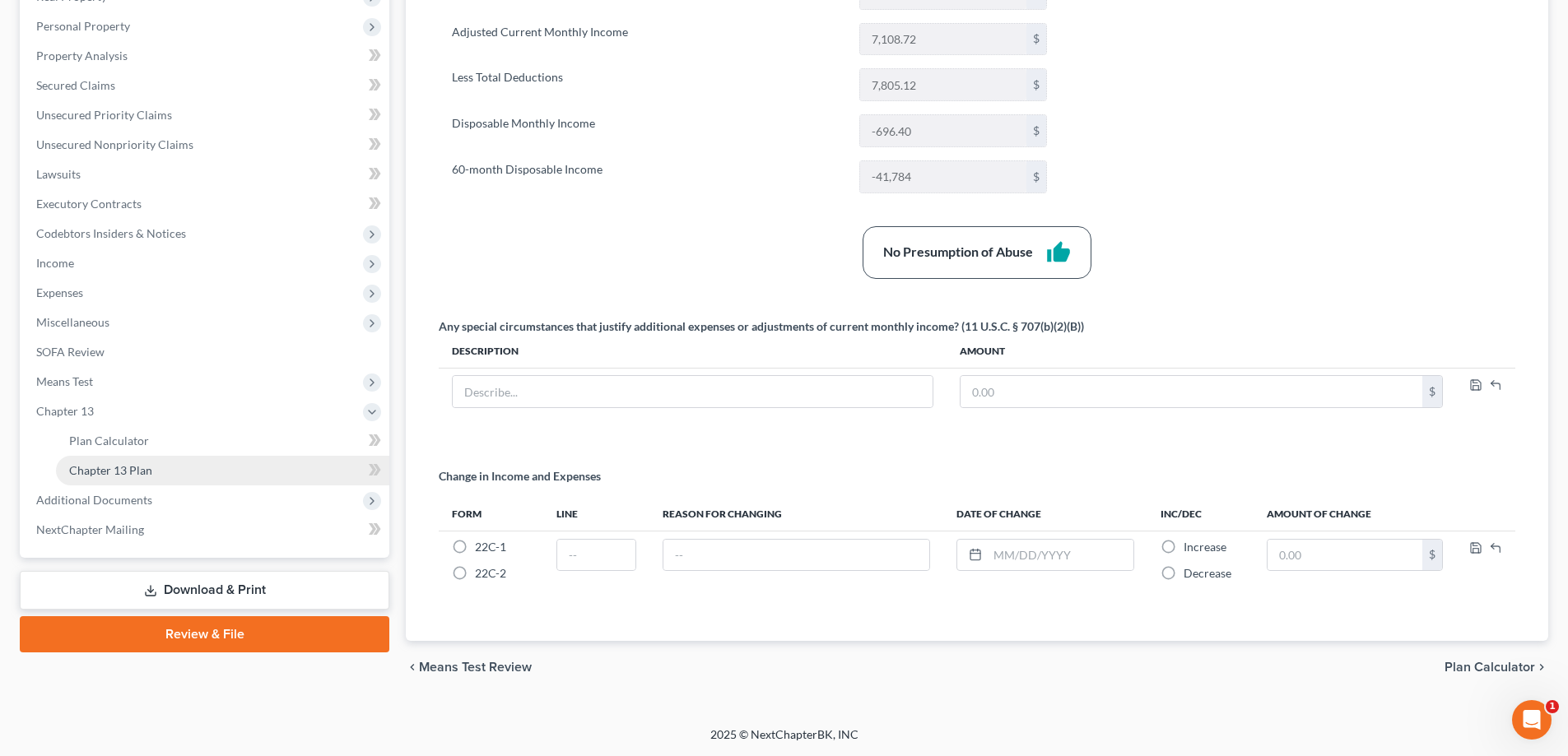
click at [144, 469] on span "Chapter 13 Plan" at bounding box center [111, 470] width 83 height 14
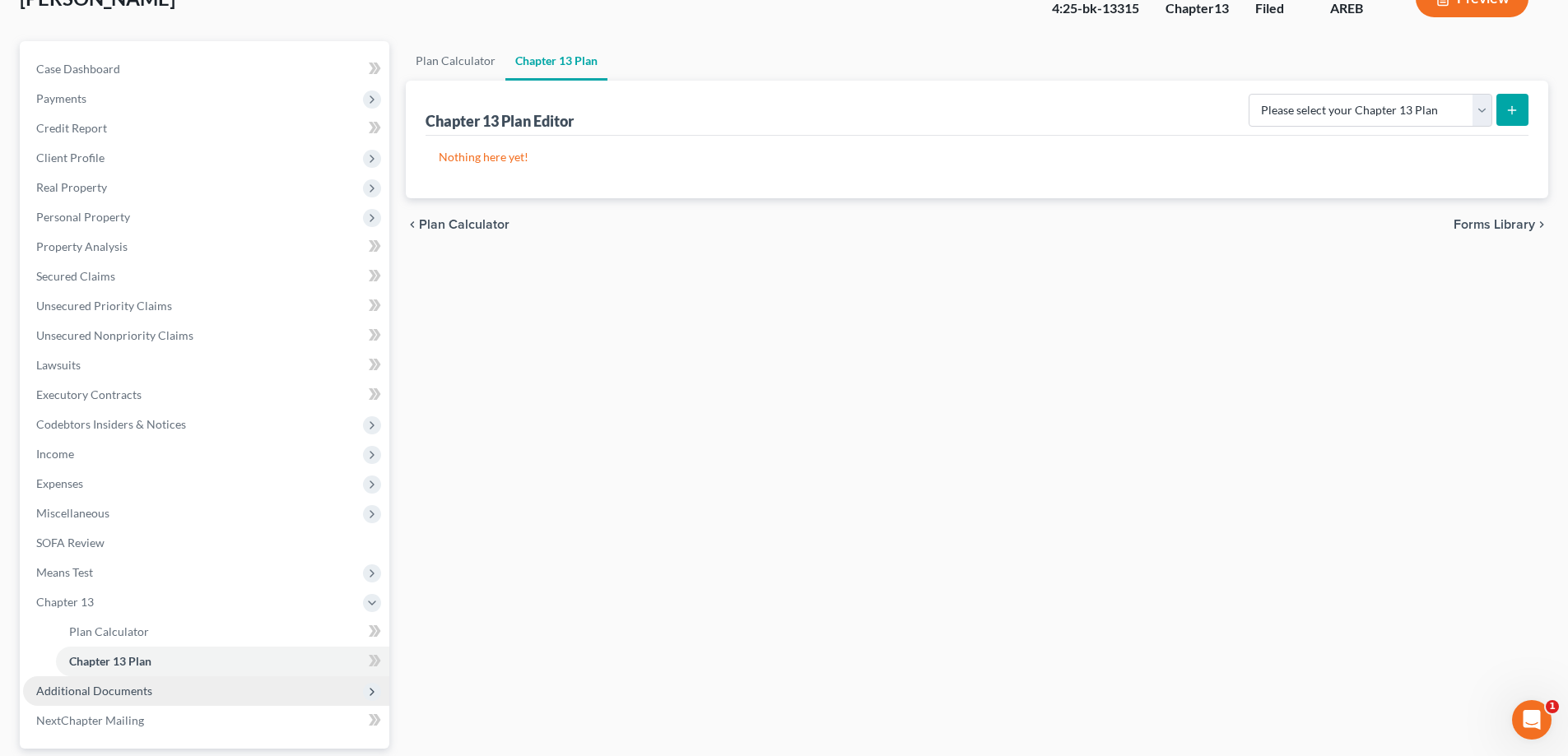
scroll to position [267, 0]
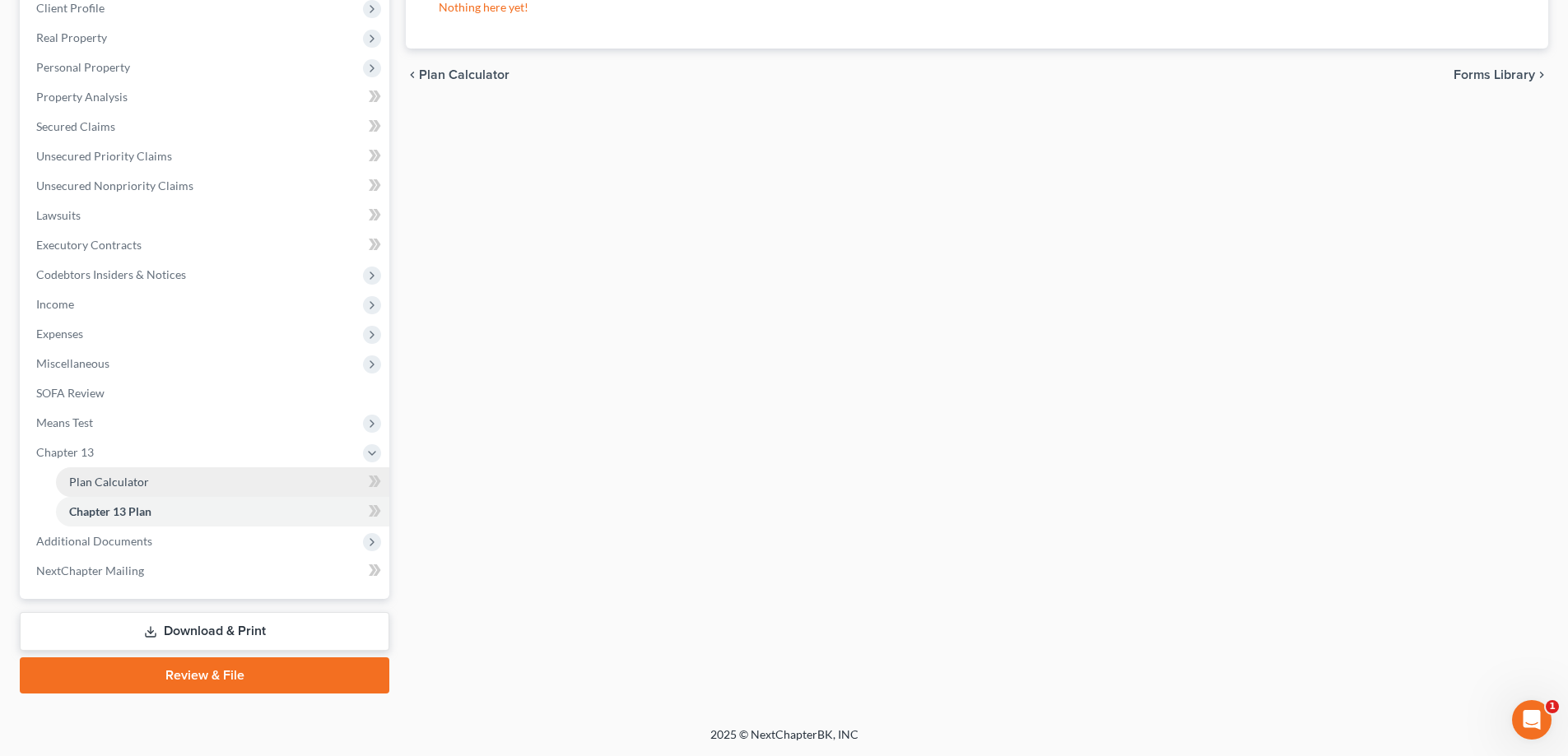
click at [123, 485] on span "Plan Calculator" at bounding box center [109, 482] width 80 height 14
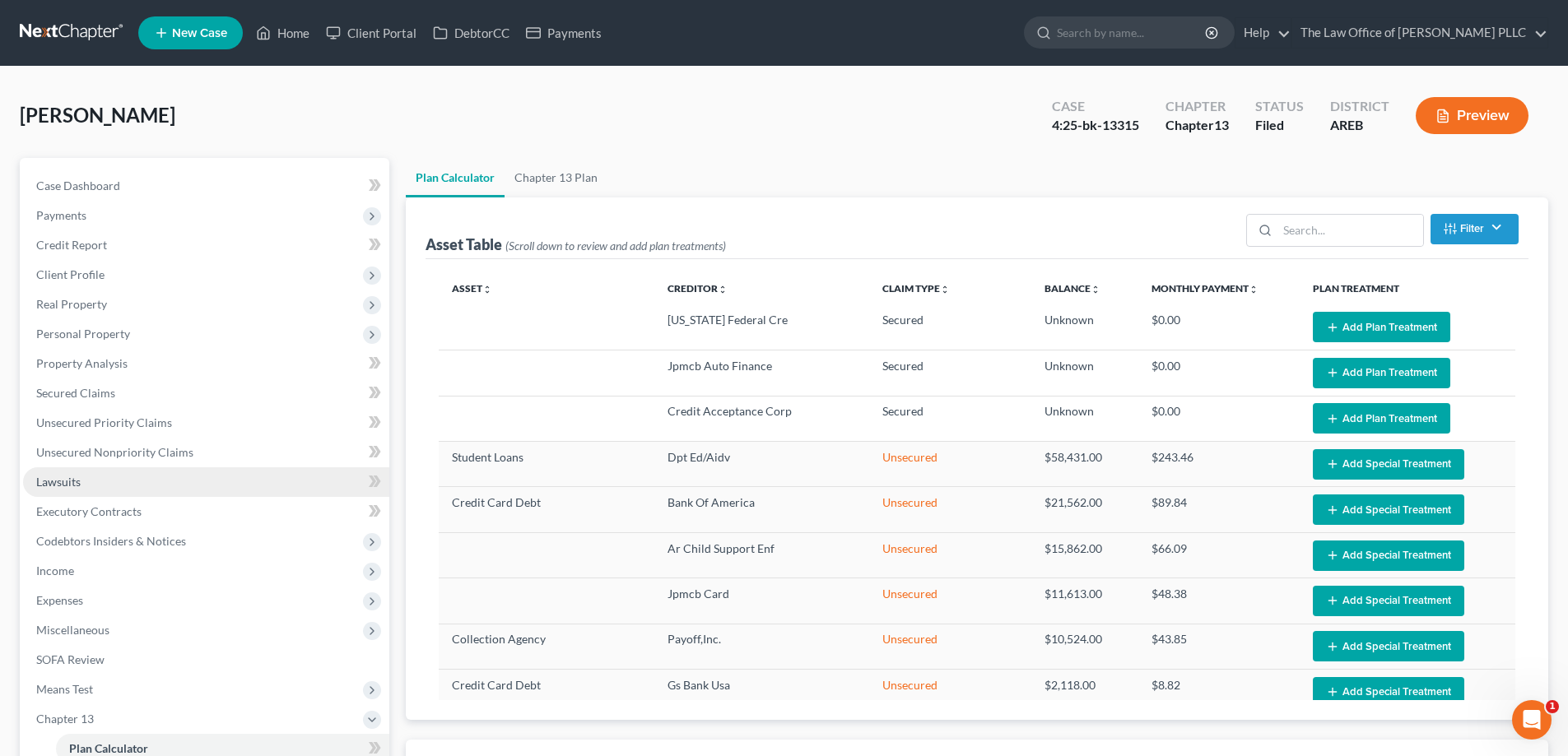
select select "59"
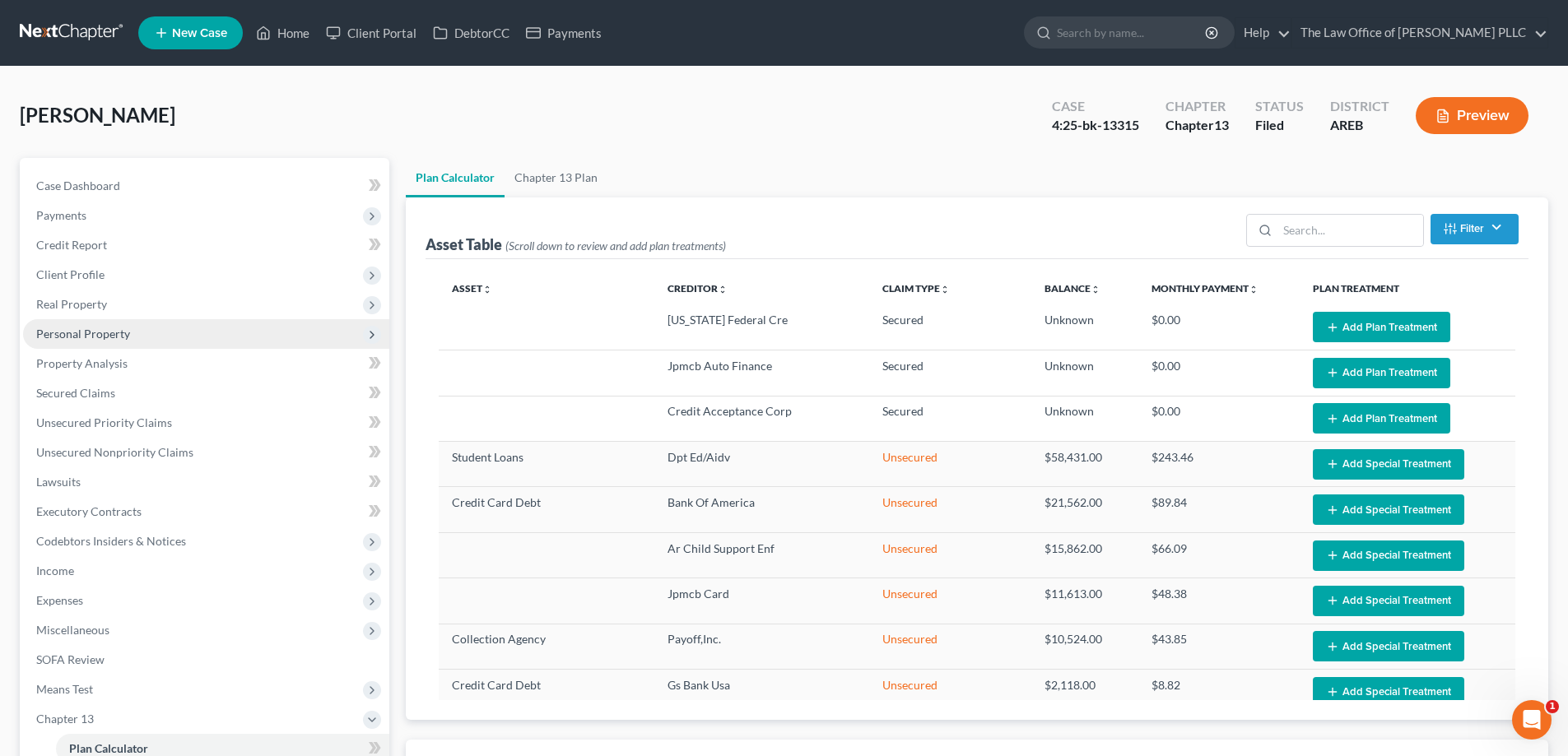
click at [111, 333] on span "Personal Property" at bounding box center [83, 334] width 94 height 14
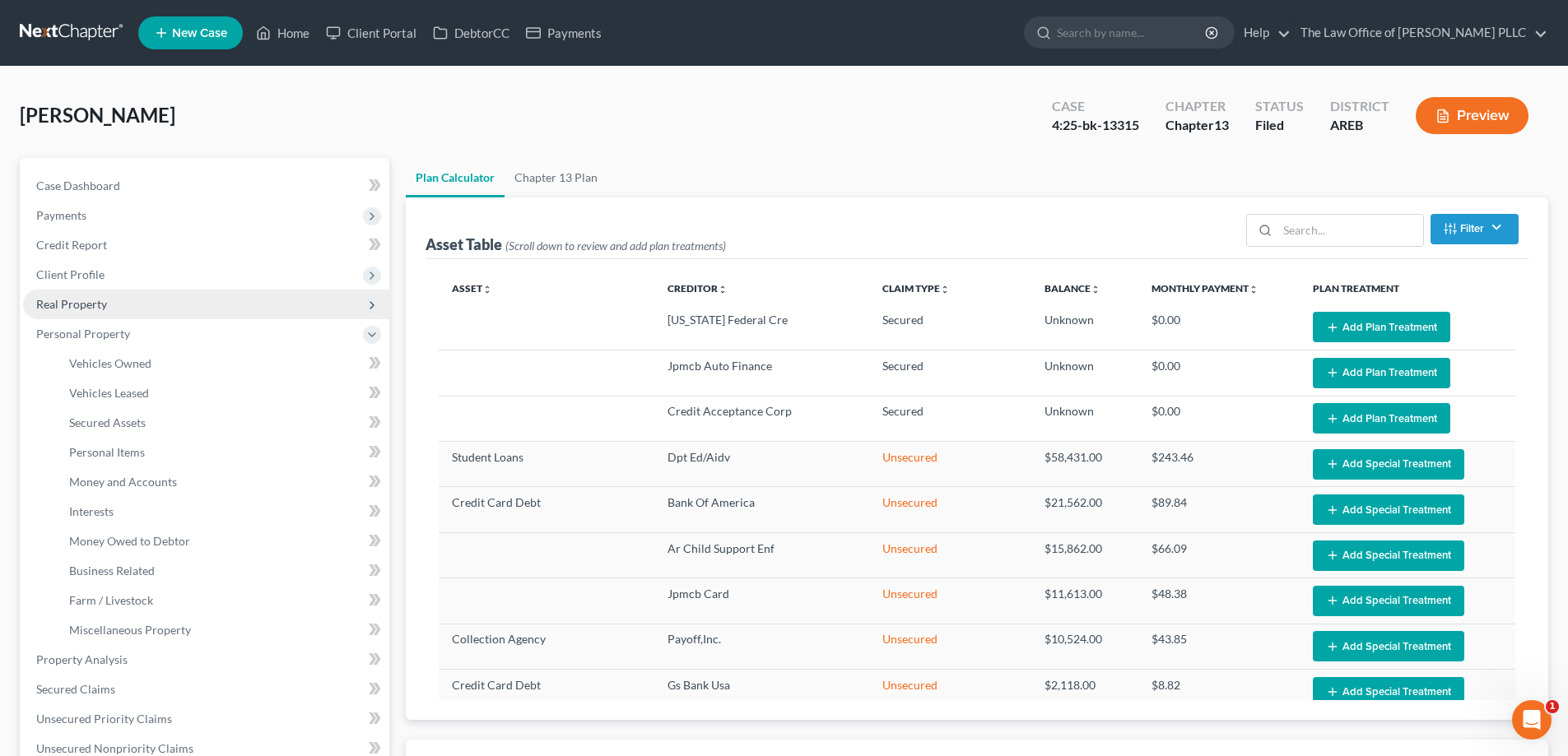
click at [88, 304] on span "Real Property" at bounding box center [71, 304] width 71 height 14
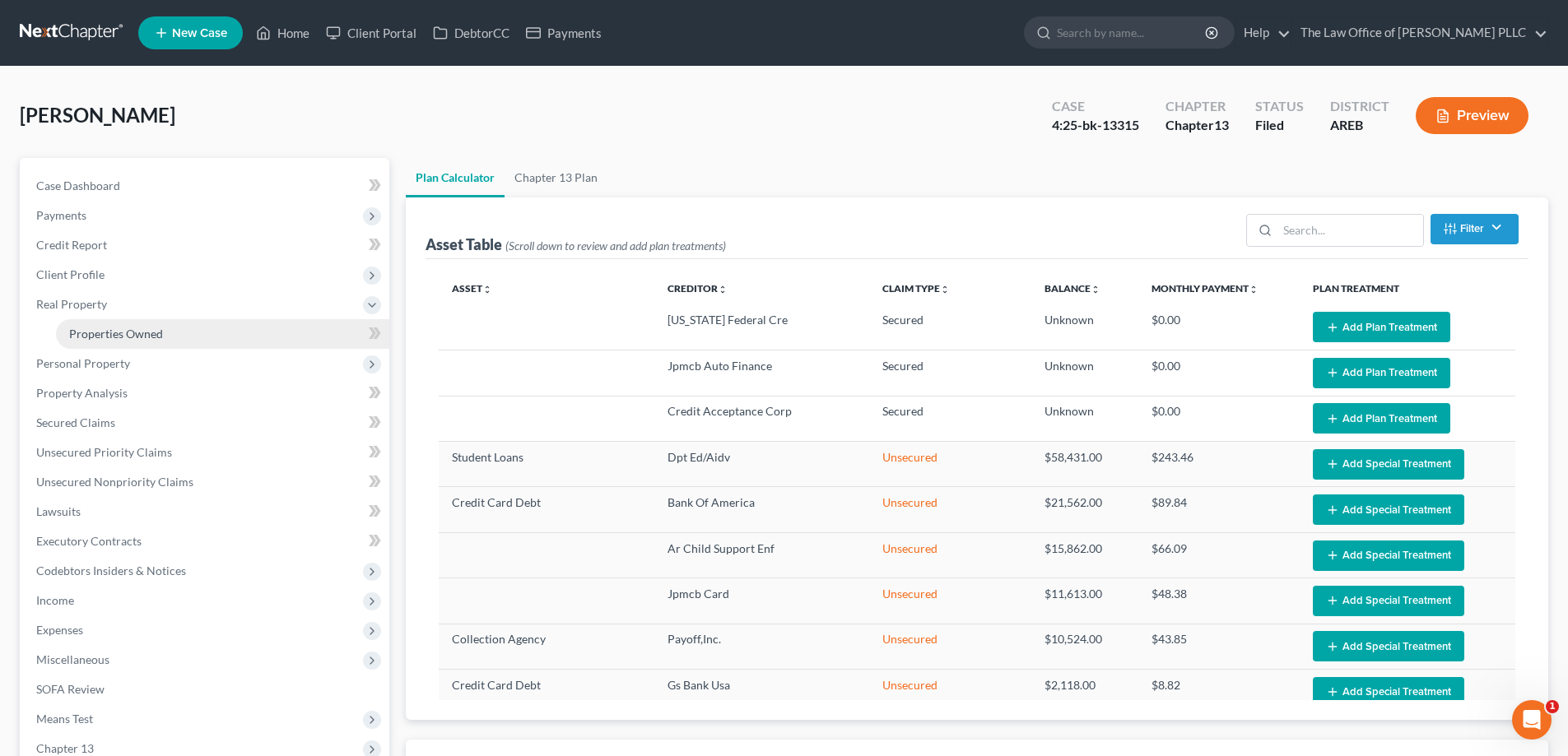
click at [107, 341] on link "Properties Owned" at bounding box center [222, 334] width 334 height 30
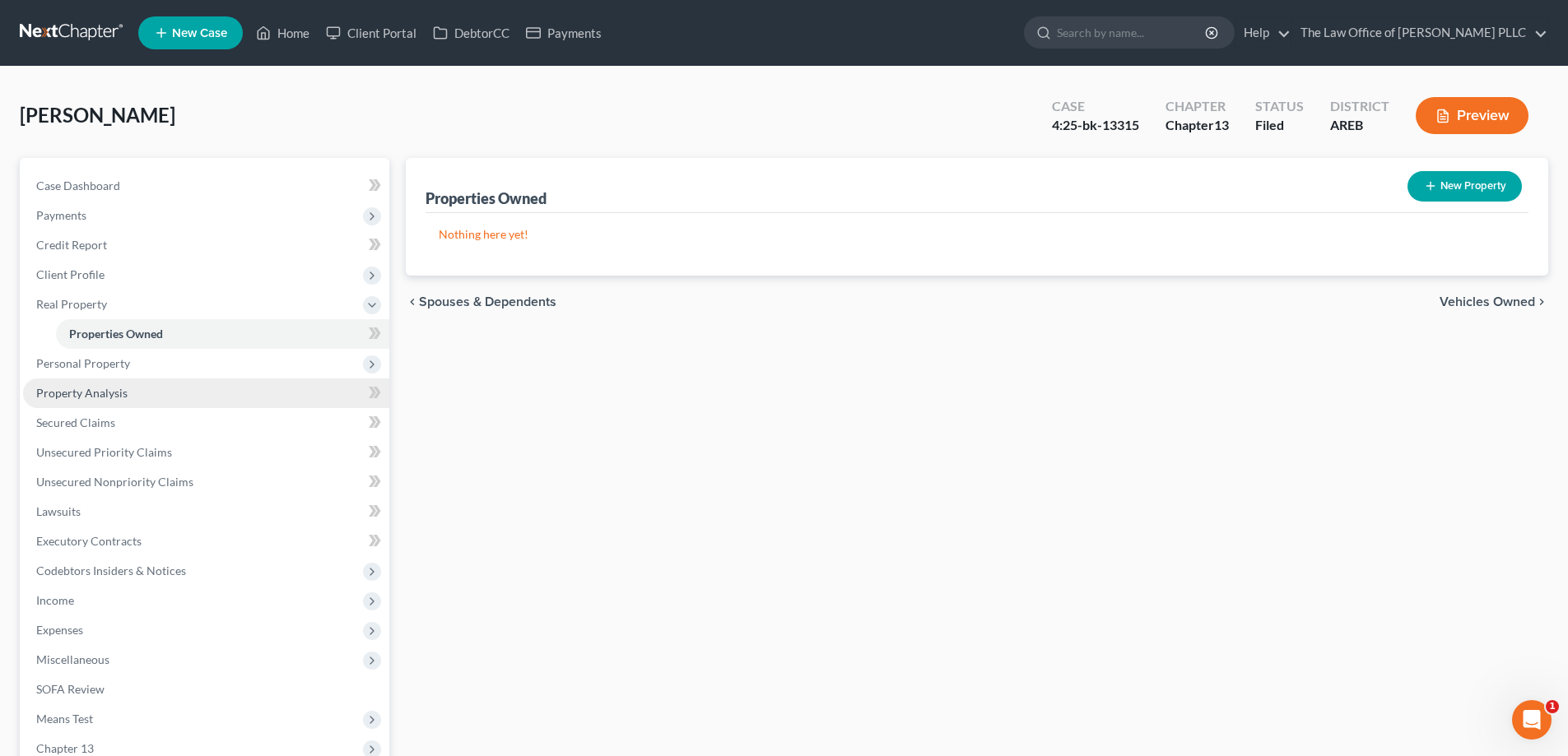
click at [102, 379] on link "Property Analysis" at bounding box center [206, 393] width 366 height 30
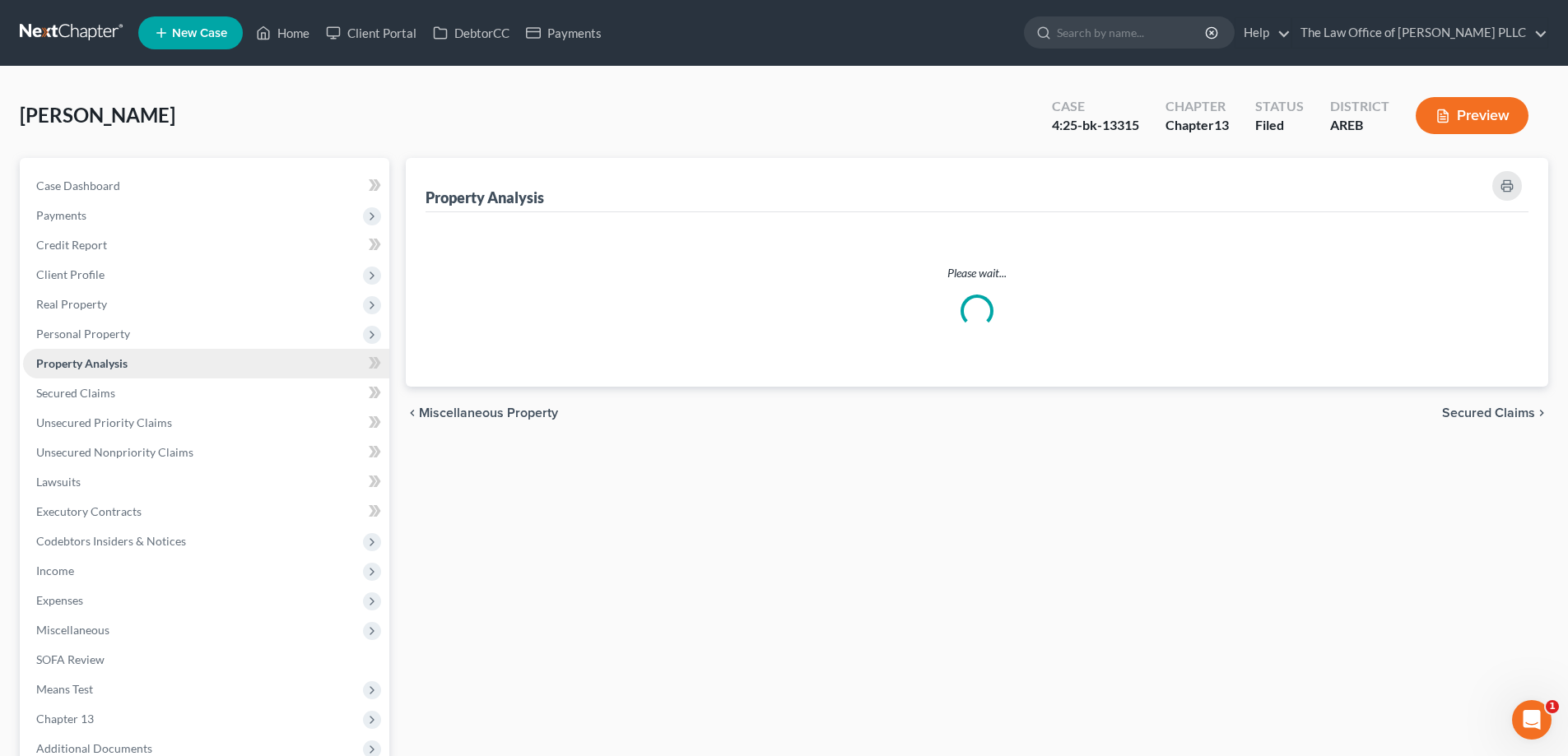
click at [108, 364] on ul "Case Dashboard Payments Invoices Payments Payments Credit Report Client Profile" at bounding box center [206, 482] width 366 height 622
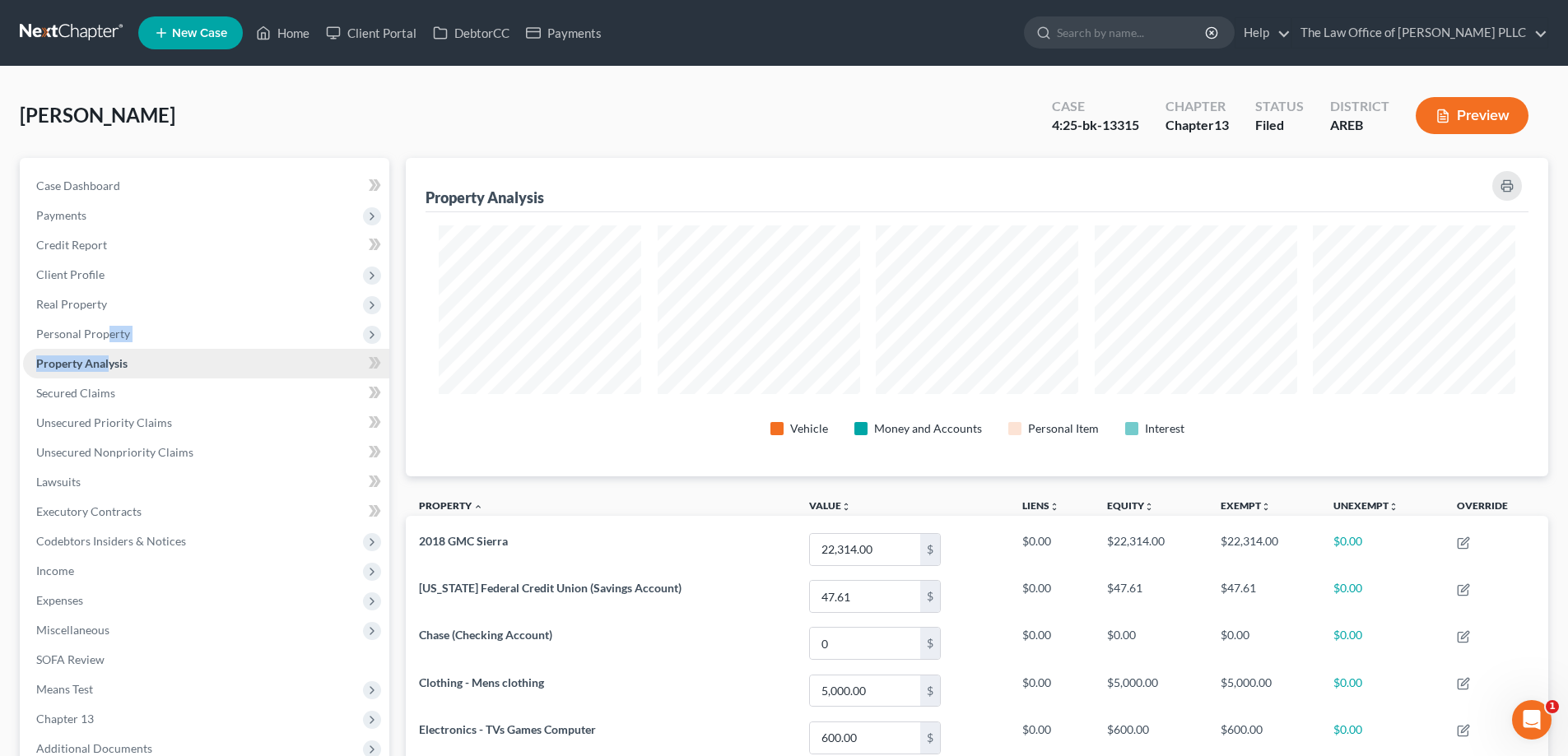
scroll to position [318, 1143]
click at [136, 374] on link "Property Analysis" at bounding box center [206, 363] width 366 height 30
click at [58, 323] on span "Personal Property" at bounding box center [206, 334] width 366 height 30
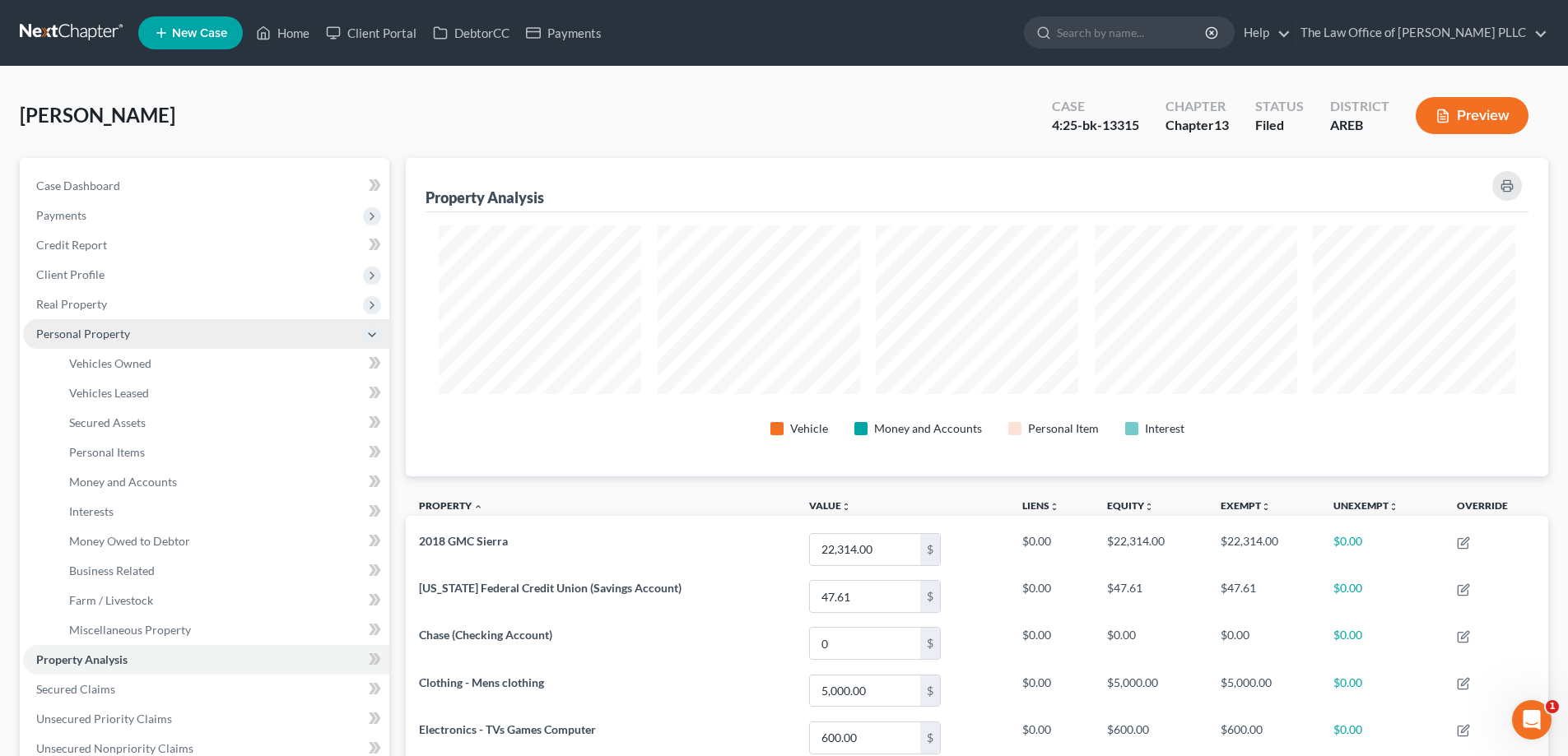
click at [67, 335] on span "Personal Property" at bounding box center [83, 334] width 94 height 14
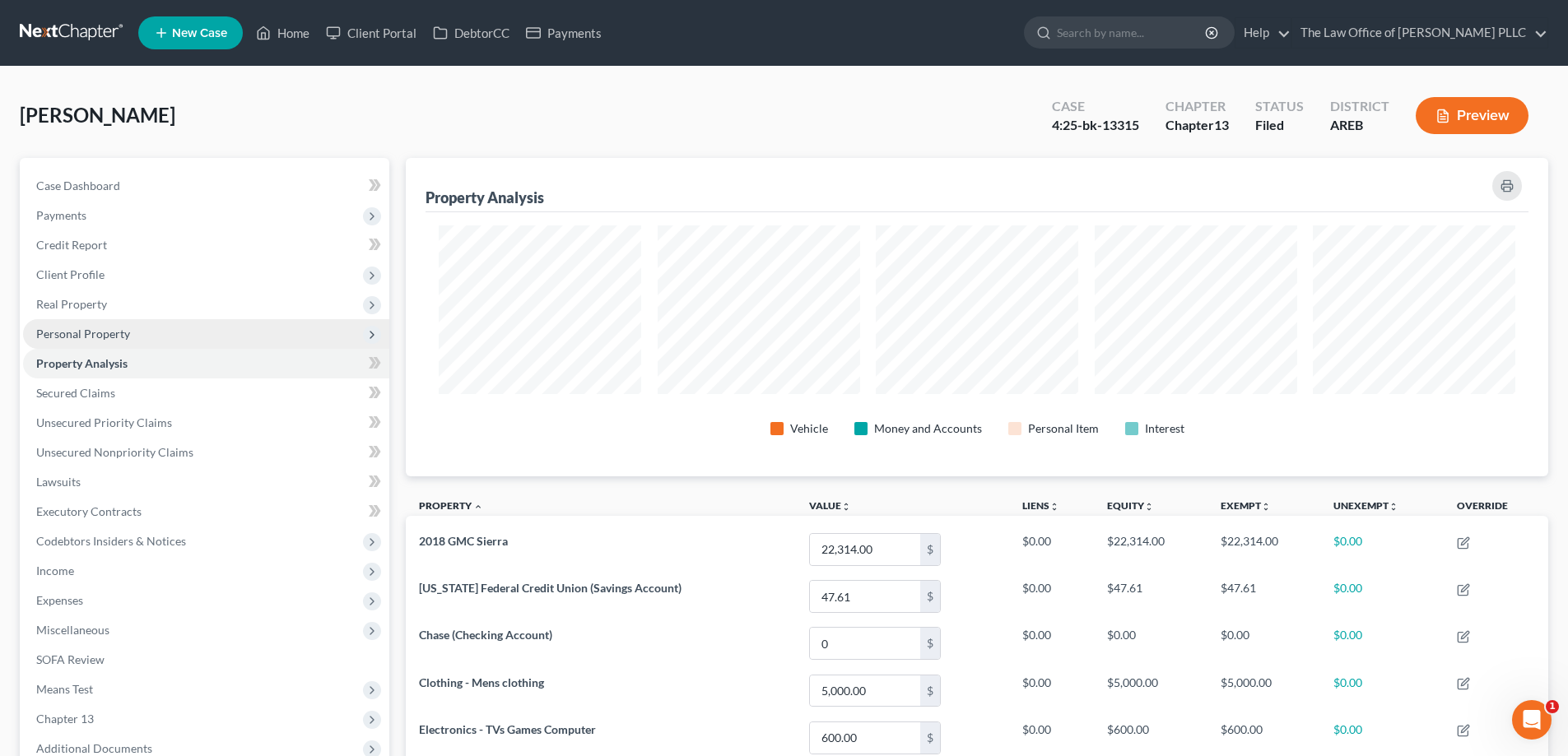
click at [90, 336] on span "Personal Property" at bounding box center [83, 334] width 94 height 14
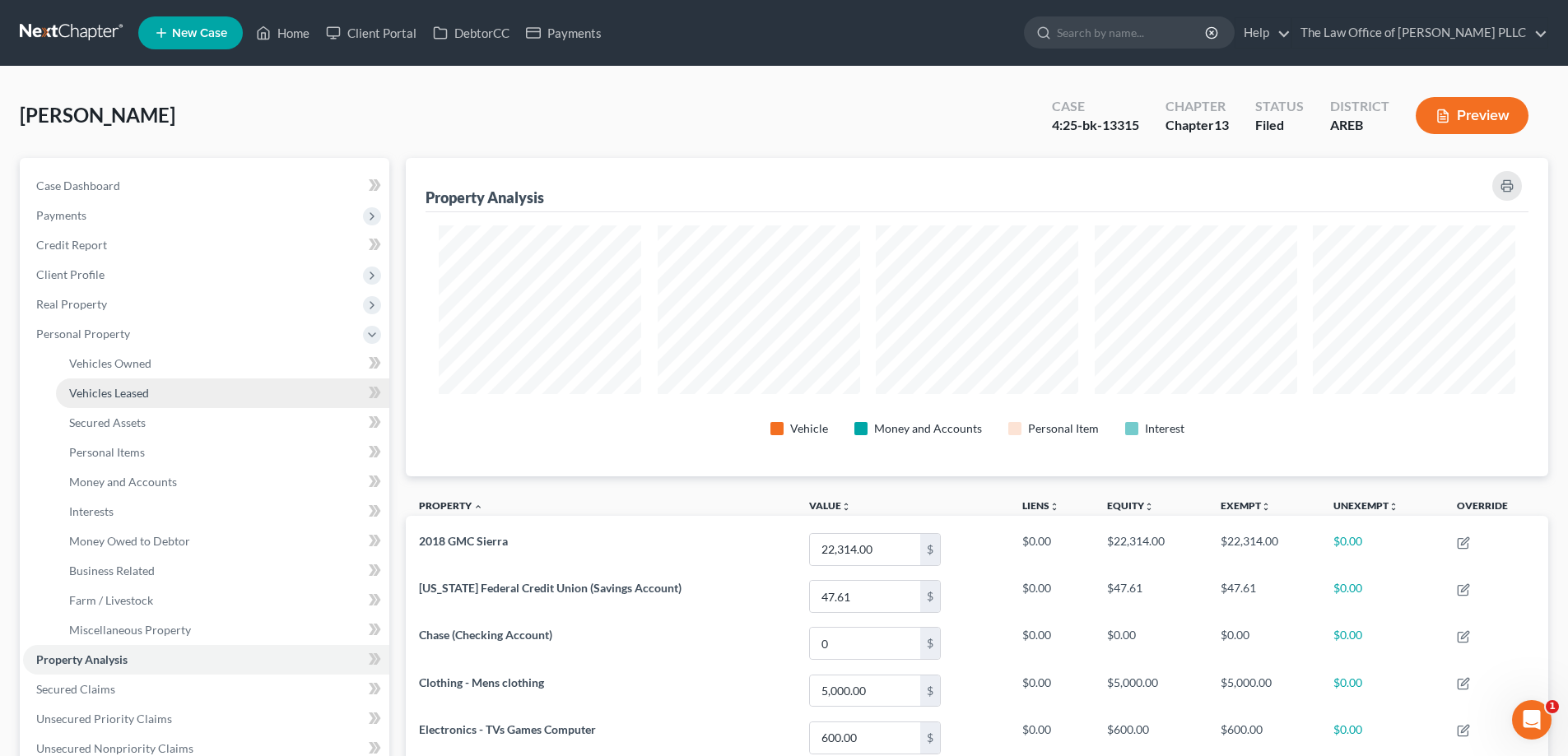
click at [111, 392] on span "Vehicles Leased" at bounding box center [109, 393] width 80 height 14
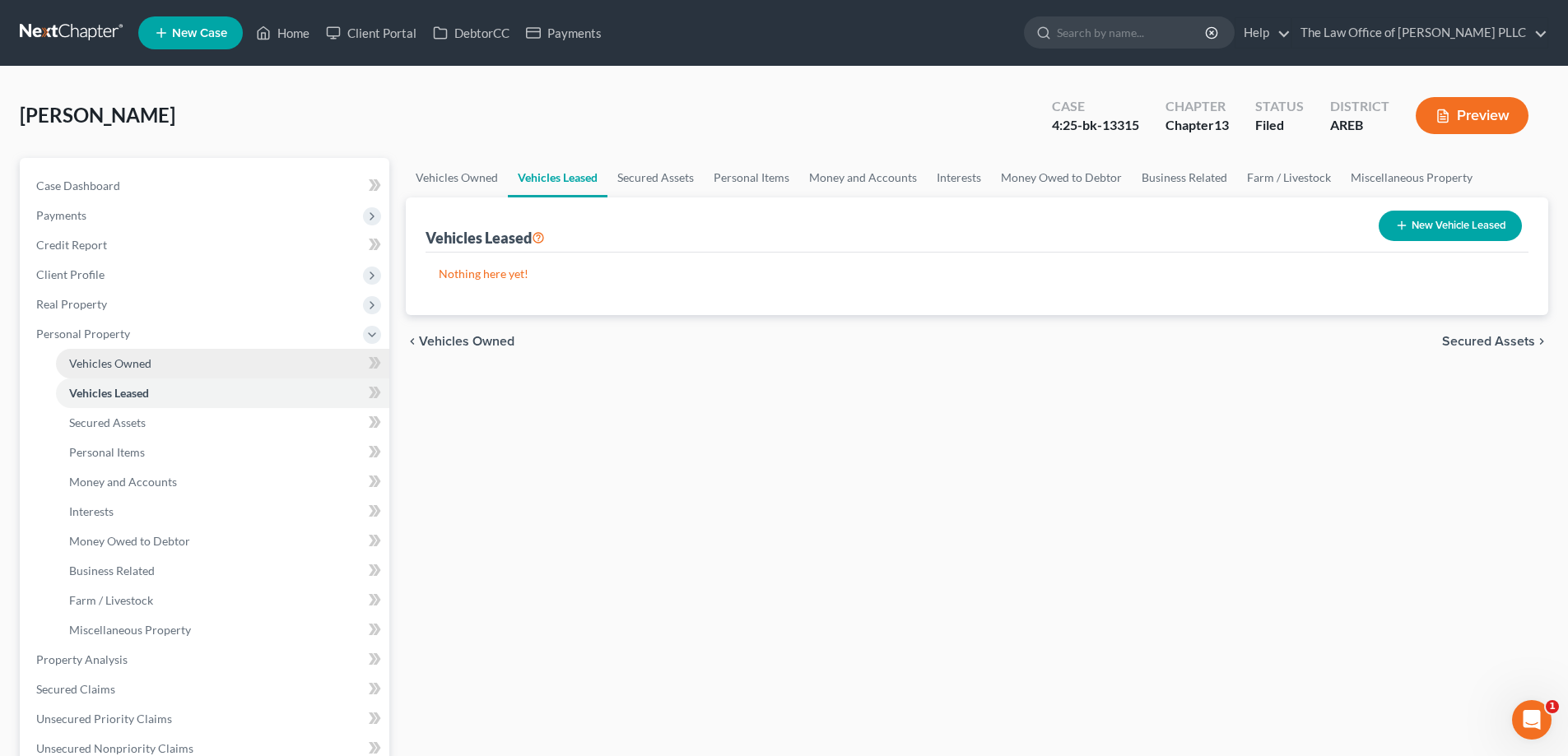
click at [115, 368] on span "Vehicles Owned" at bounding box center [111, 363] width 83 height 14
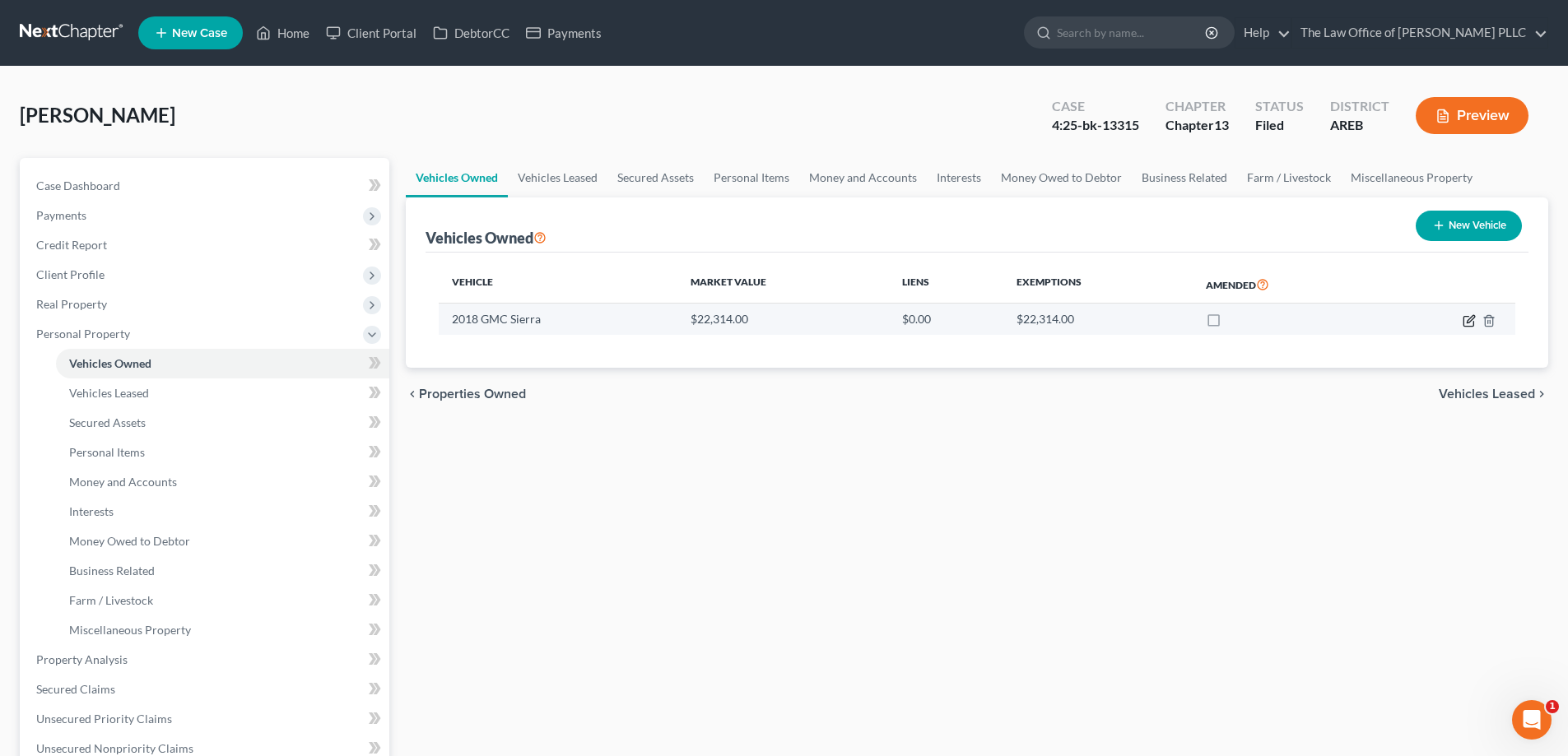
click at [788, 322] on icon "button" at bounding box center [1470, 319] width 7 height 7
select select "0"
select select "8"
select select "3"
select select "0"
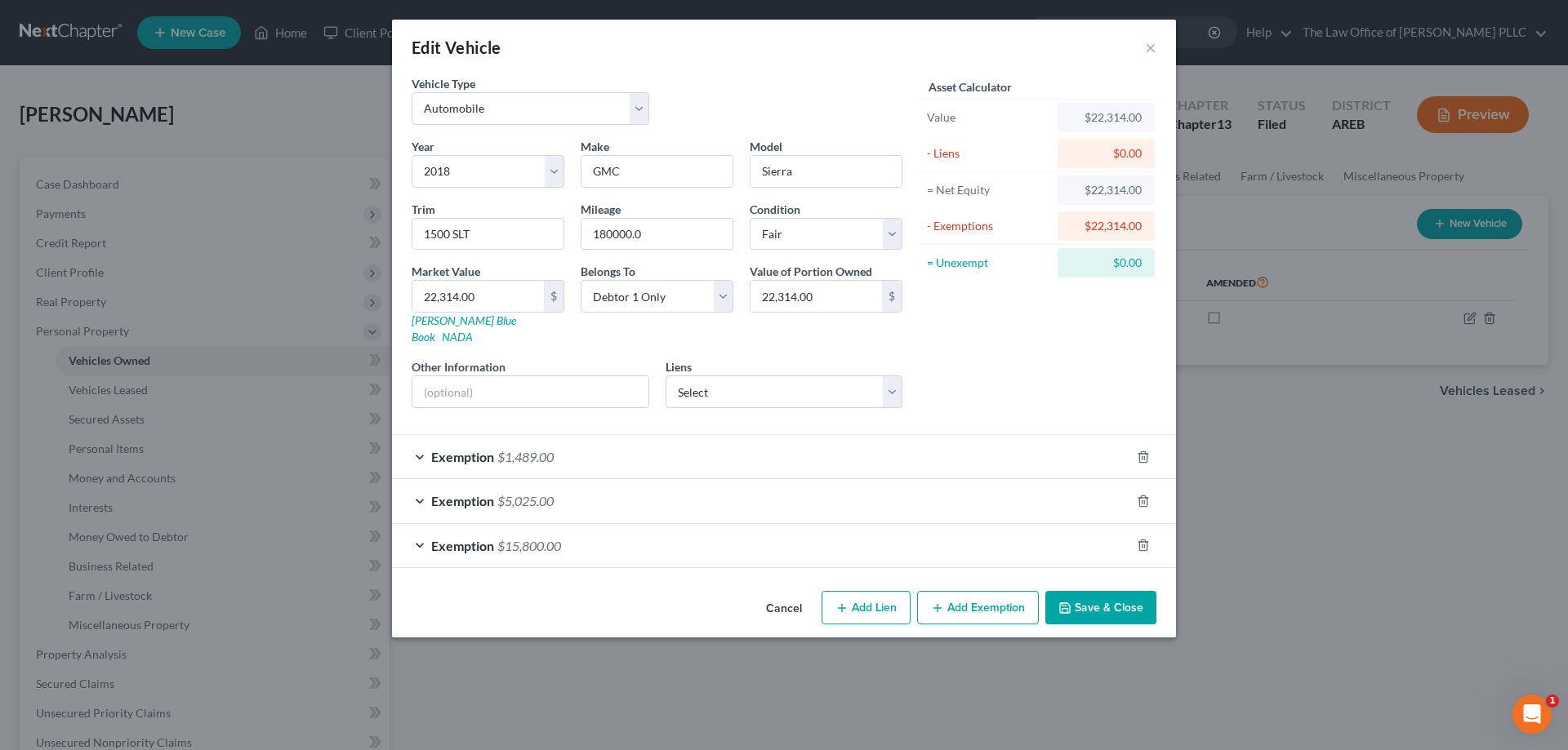
click at [781, 46] on div "Edit Vehicle ×" at bounding box center [783, 47] width 784 height 55
click at [781, 51] on button "×" at bounding box center [1150, 47] width 12 height 20
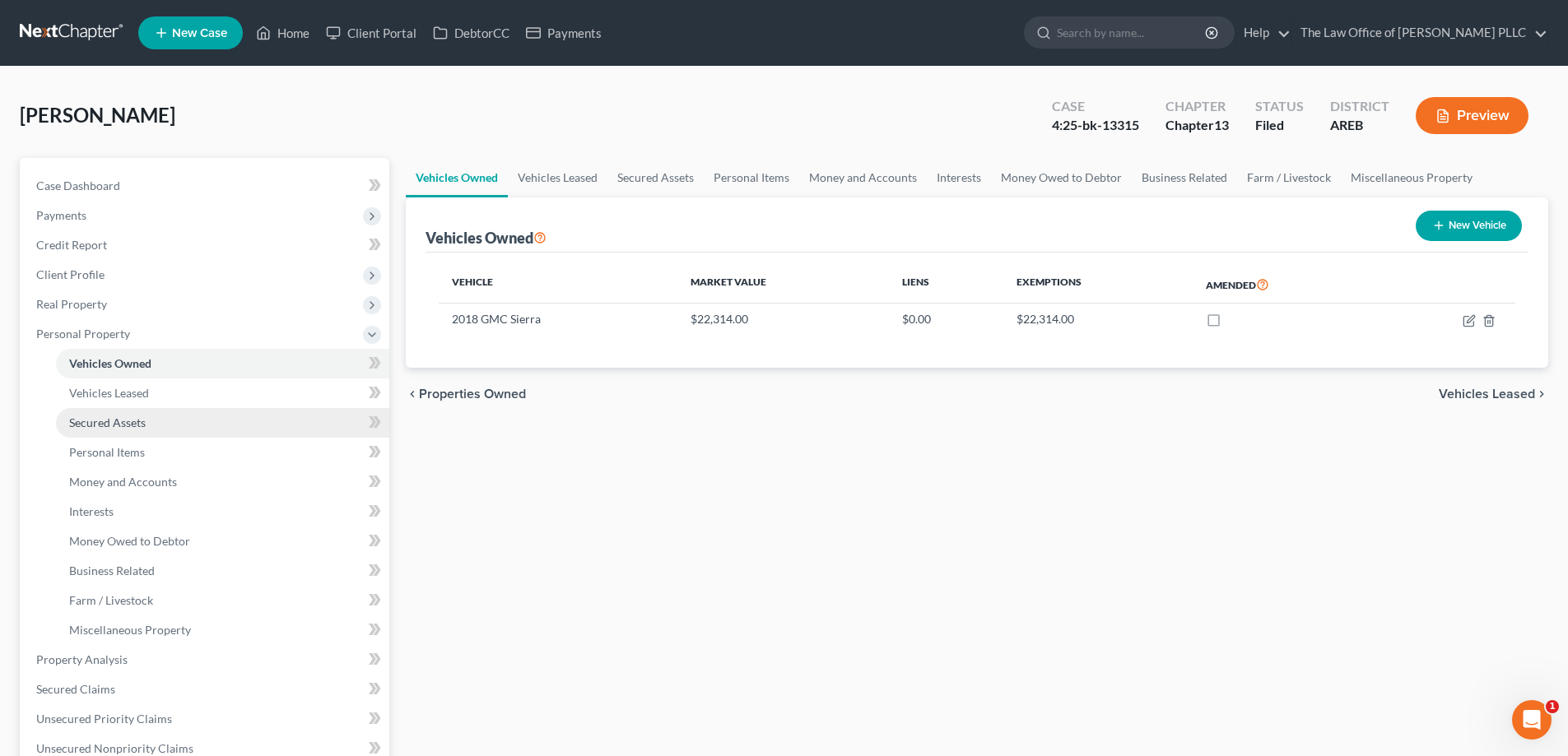
click at [83, 430] on link "Secured Assets" at bounding box center [222, 422] width 334 height 30
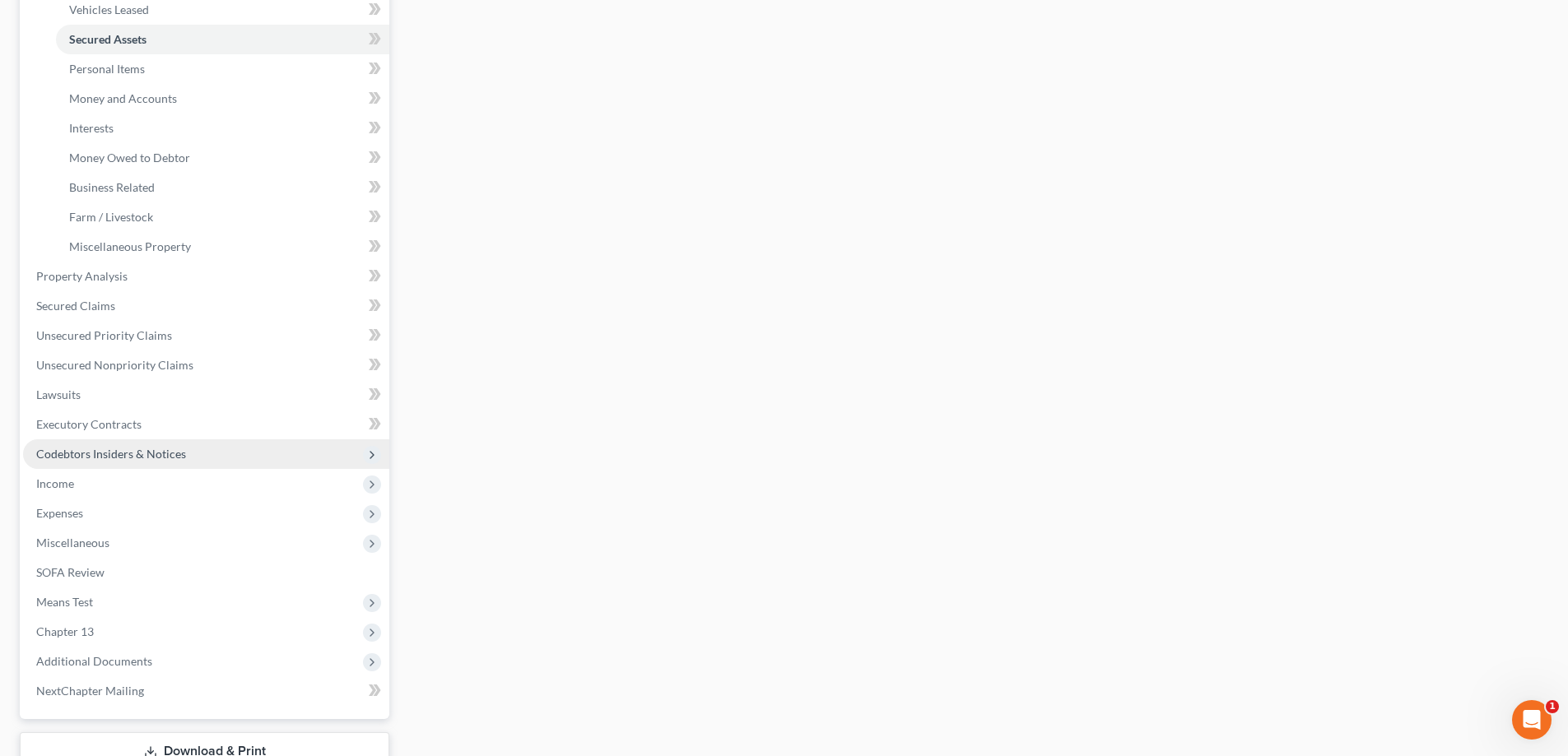
scroll to position [503, 0]
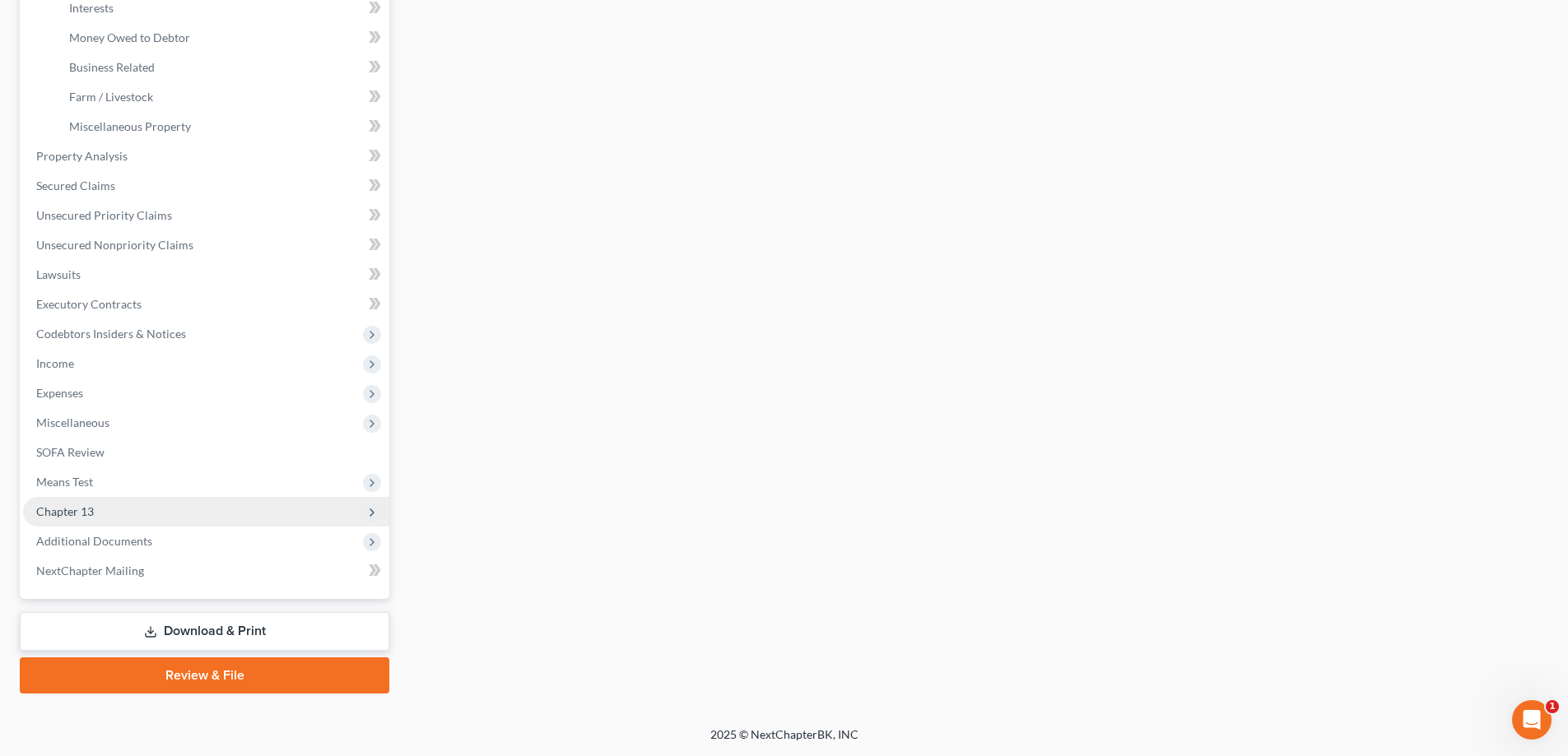
click at [91, 515] on span "Chapter 13" at bounding box center [65, 511] width 58 height 14
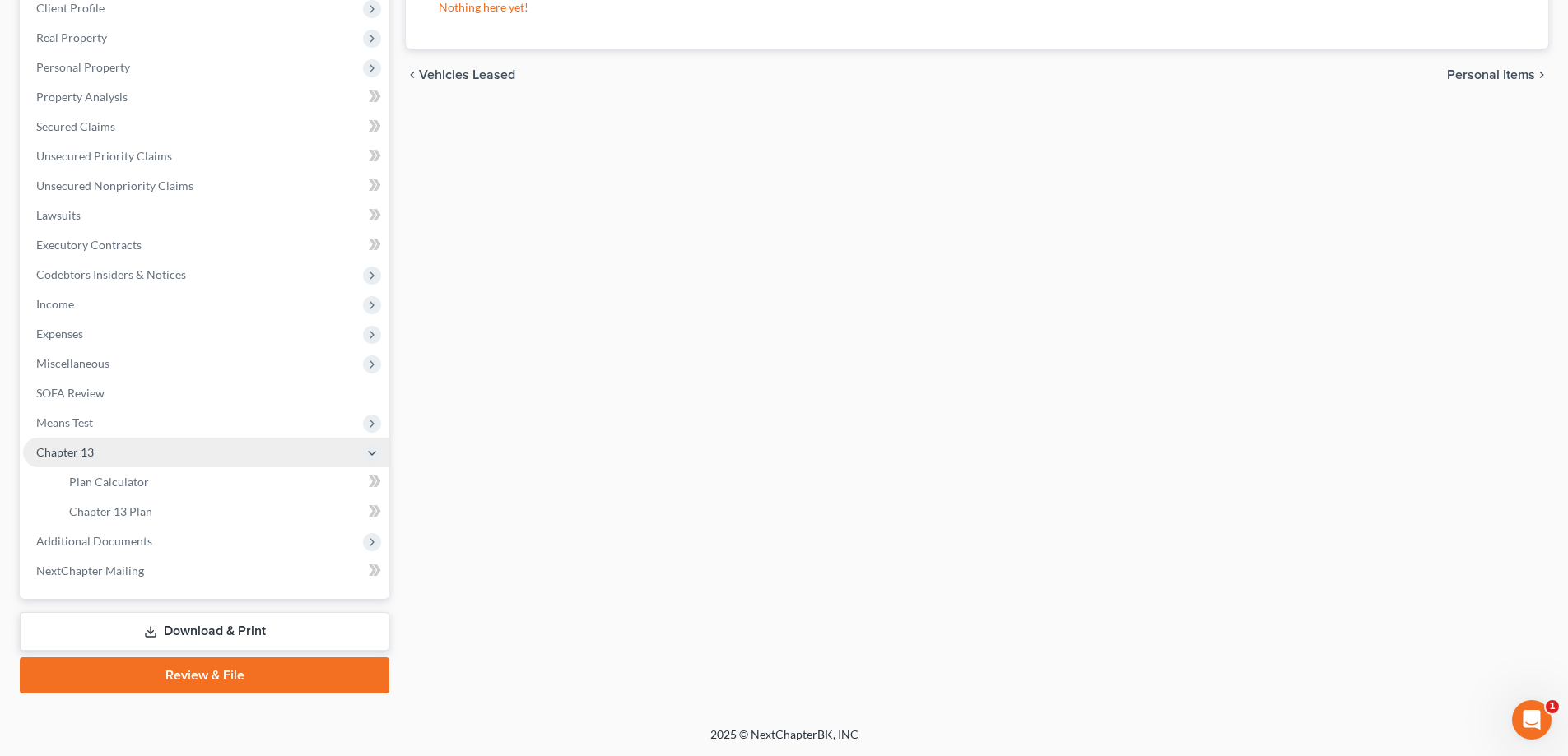
scroll to position [267, 0]
click at [90, 485] on span "Plan Calculator" at bounding box center [109, 482] width 80 height 14
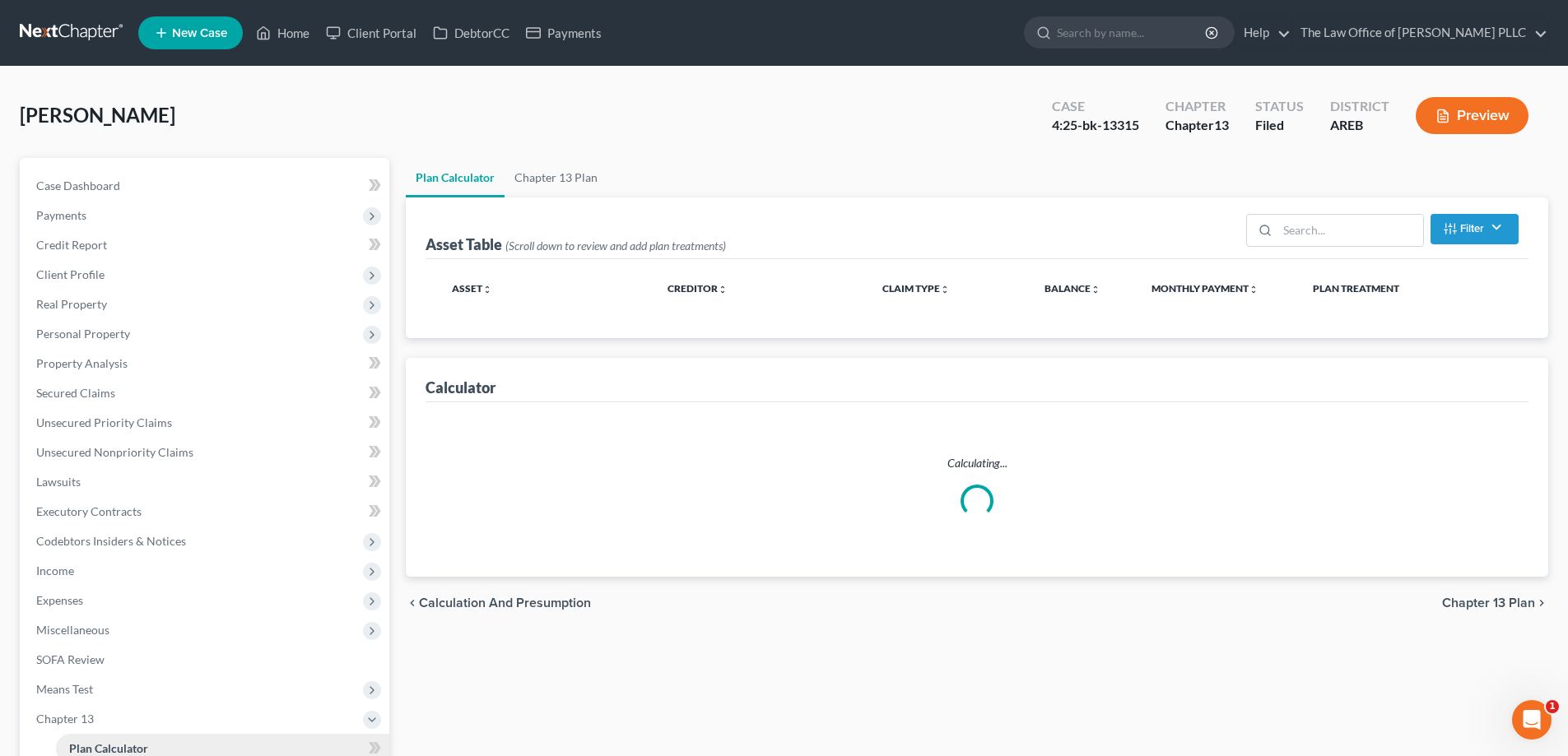
select select "59"
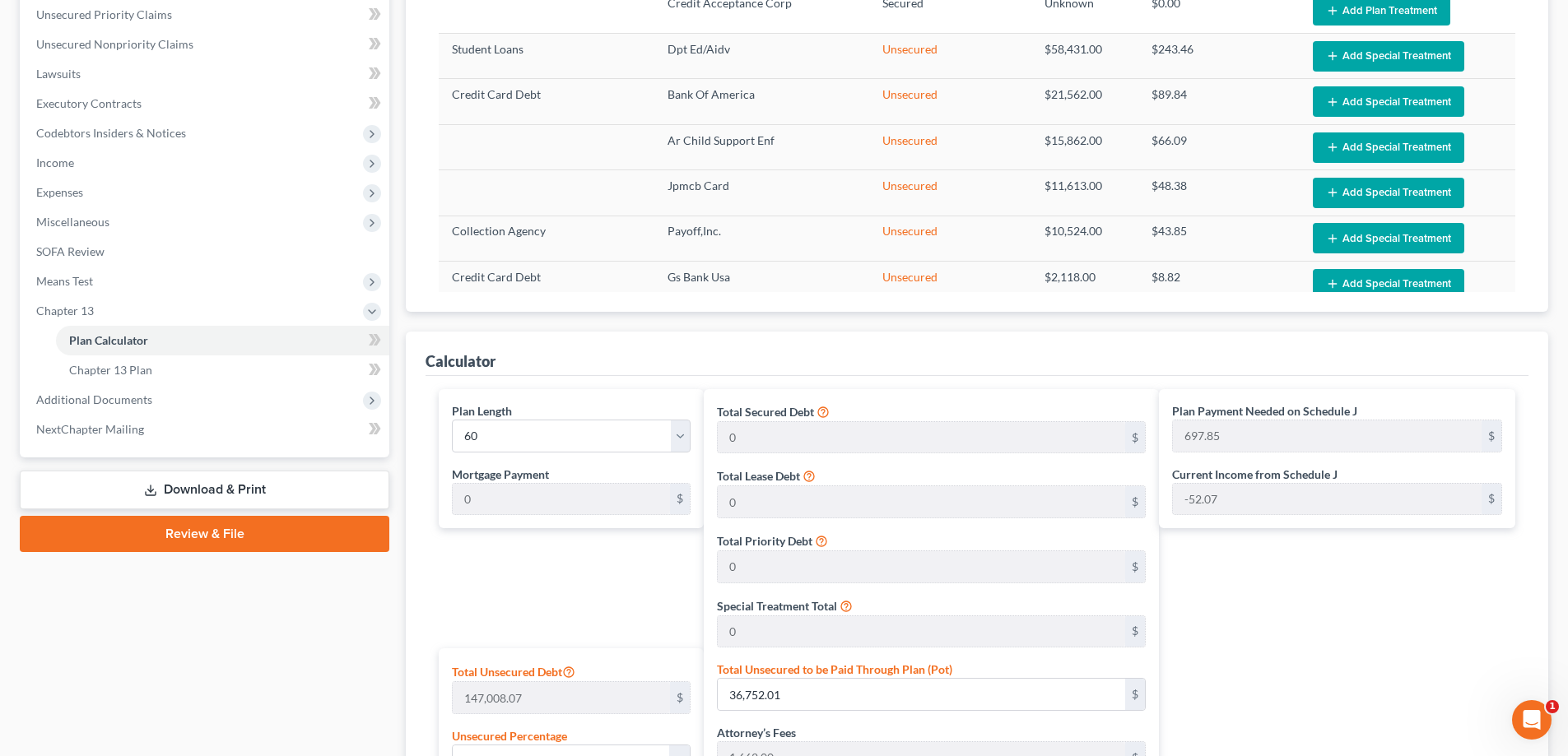
scroll to position [412, 0]
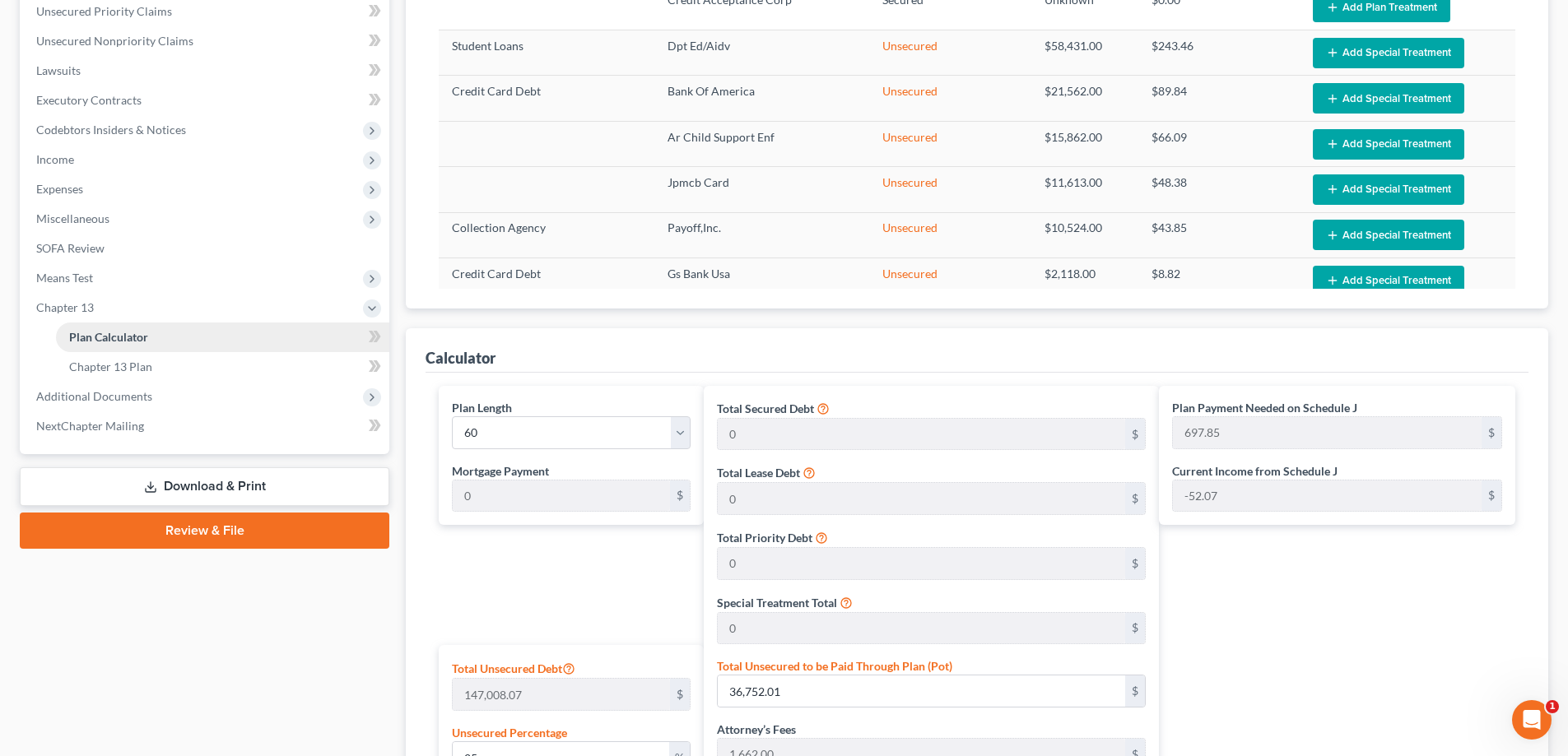
click at [153, 342] on link "Plan Calculator" at bounding box center [222, 337] width 334 height 30
click at [230, 343] on link "Plan Calculator" at bounding box center [222, 337] width 334 height 30
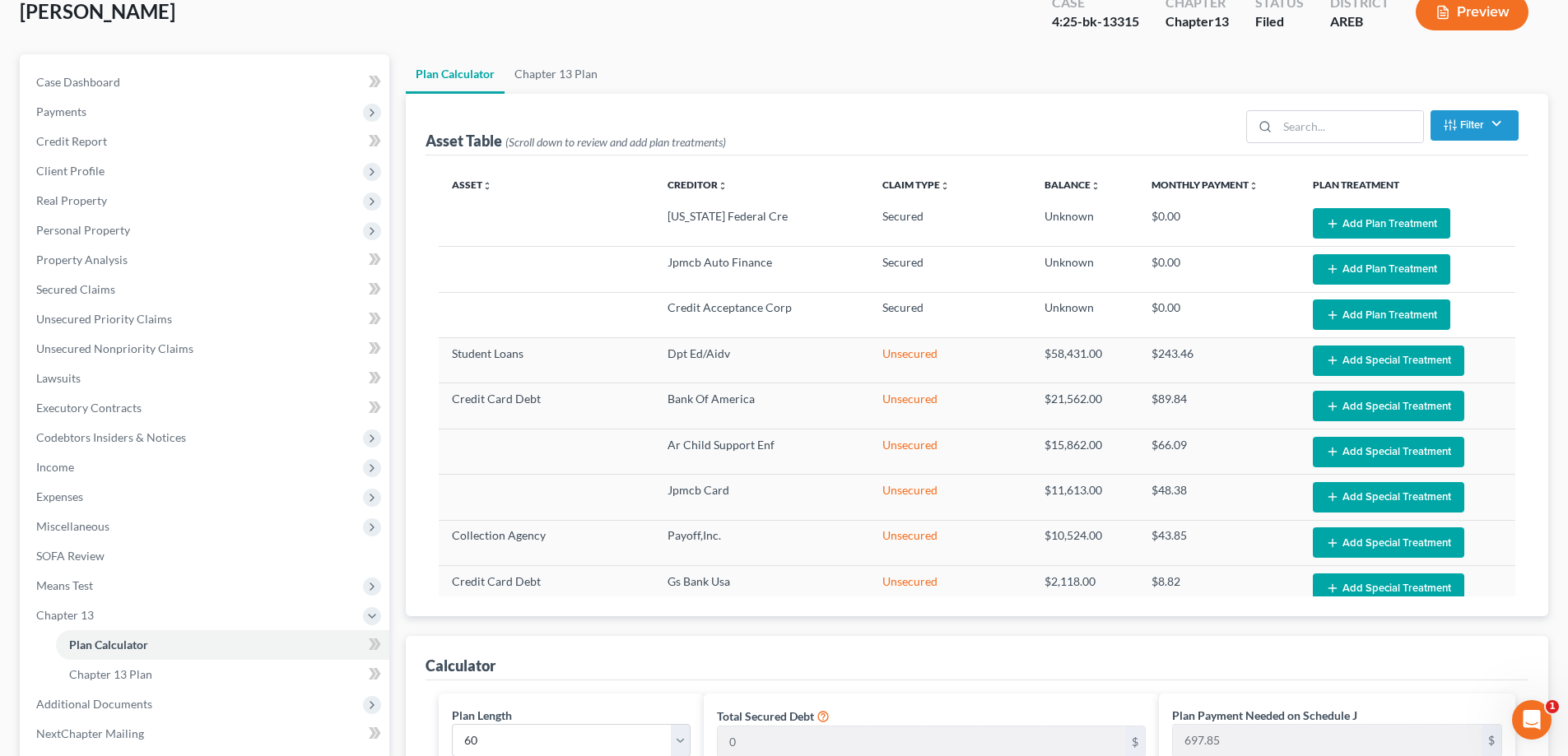
scroll to position [83, 0]
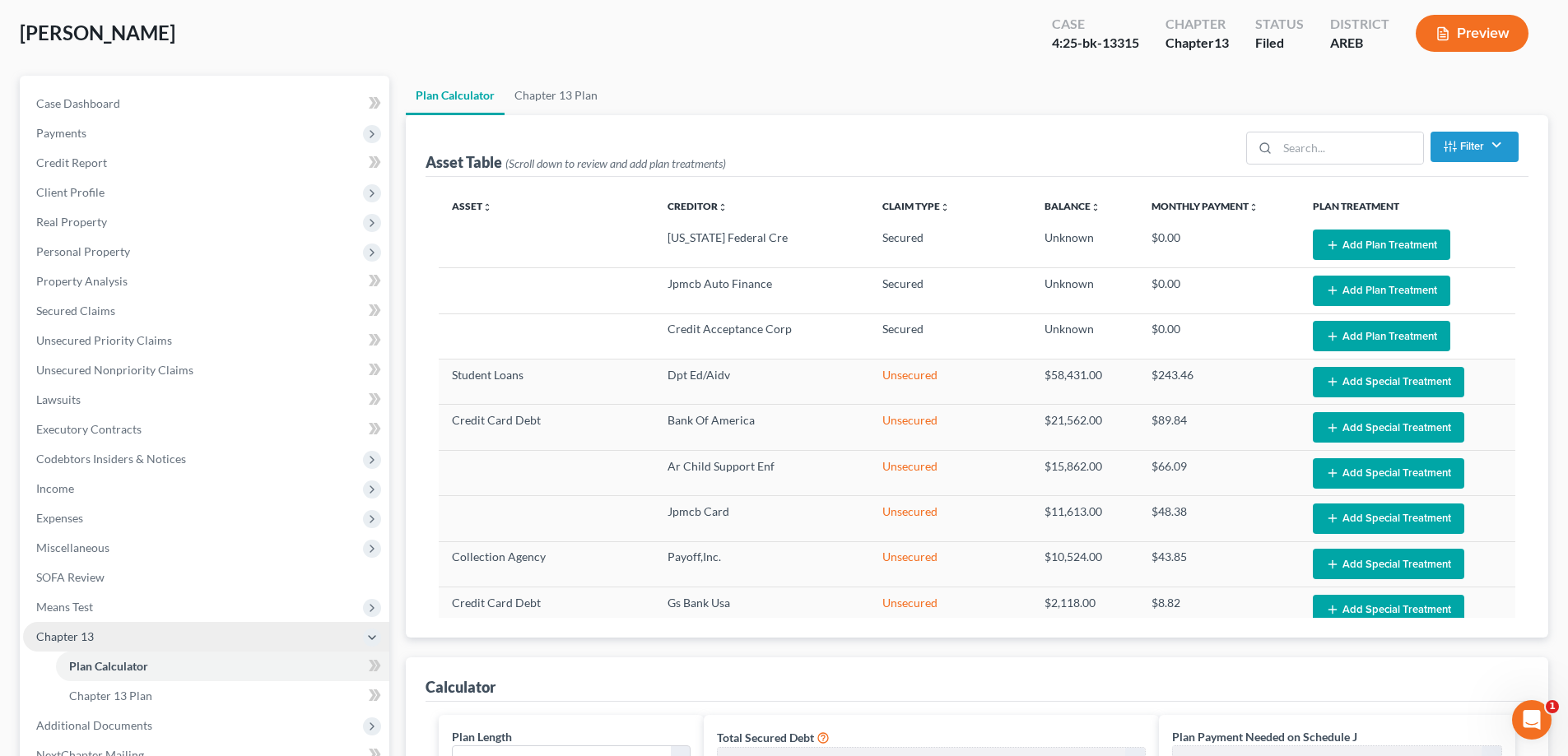
click at [56, 627] on span "Chapter 13" at bounding box center [206, 636] width 366 height 30
click at [91, 636] on span "Chapter 13" at bounding box center [65, 636] width 58 height 14
click at [102, 666] on span "Plan Calculator" at bounding box center [109, 666] width 79 height 14
click at [102, 666] on span "Plan Calculator" at bounding box center [109, 666] width 79 height 14
click at [567, 97] on link "Chapter 13 Plan" at bounding box center [556, 95] width 102 height 40
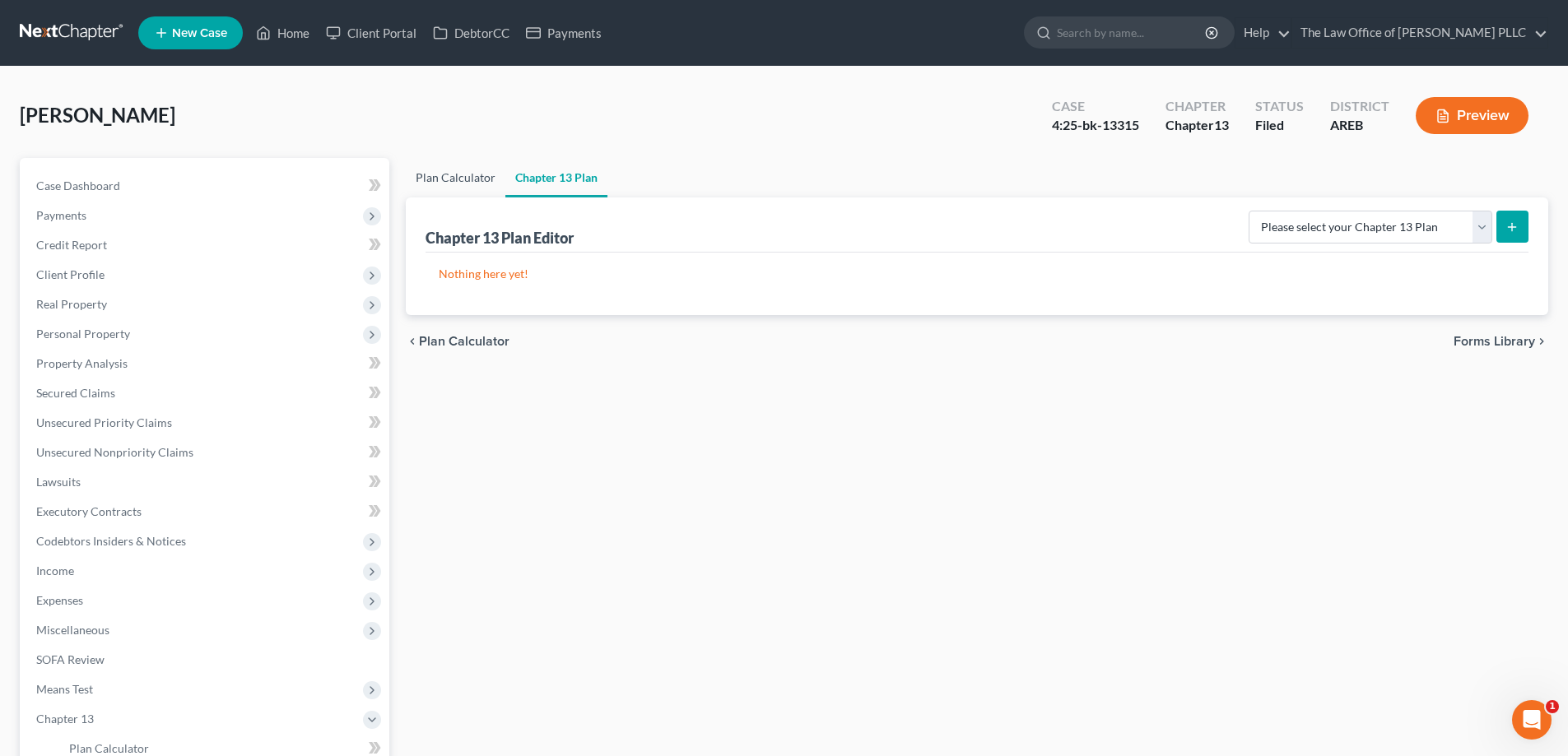
click at [435, 180] on link "Plan Calculator" at bounding box center [455, 178] width 100 height 40
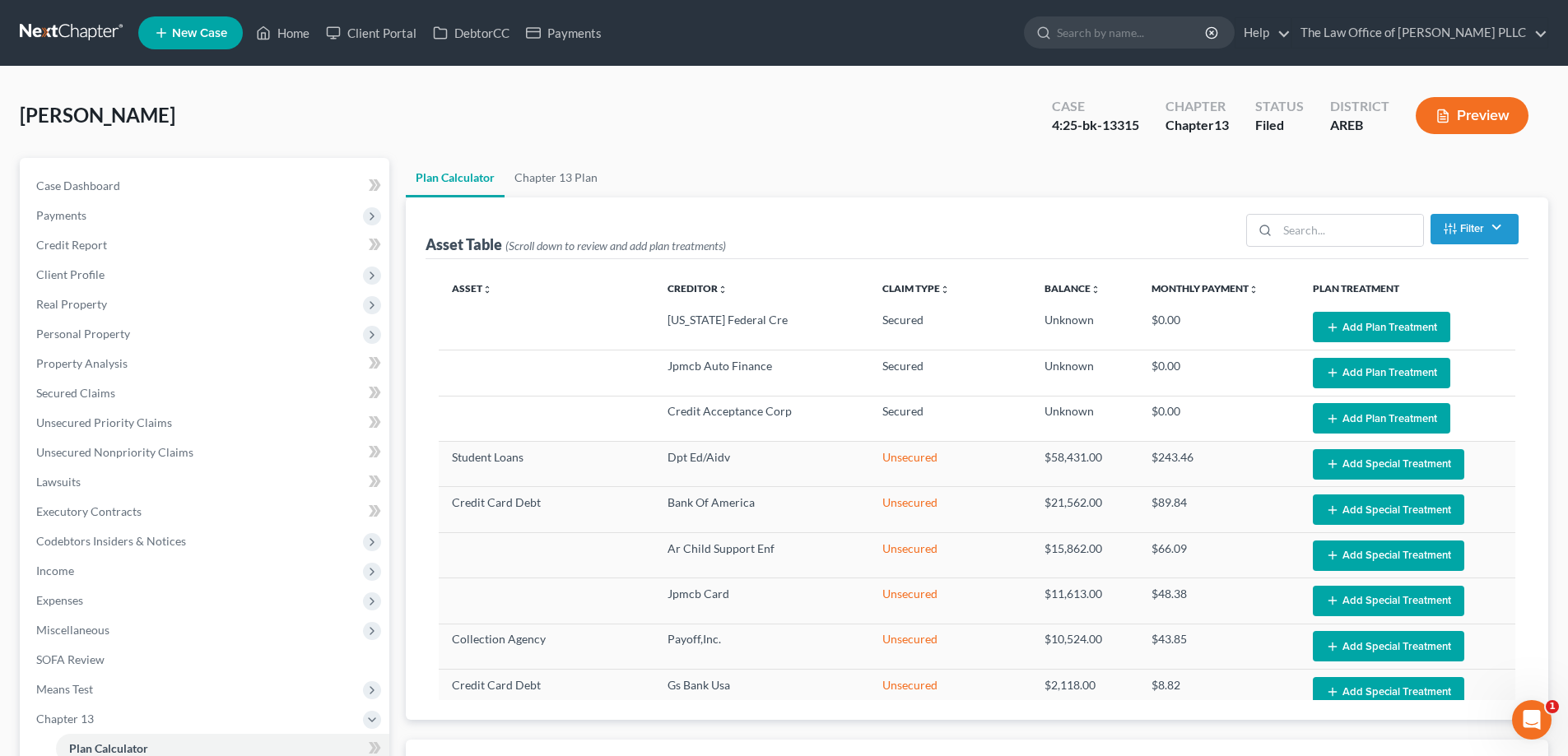
select select "59"
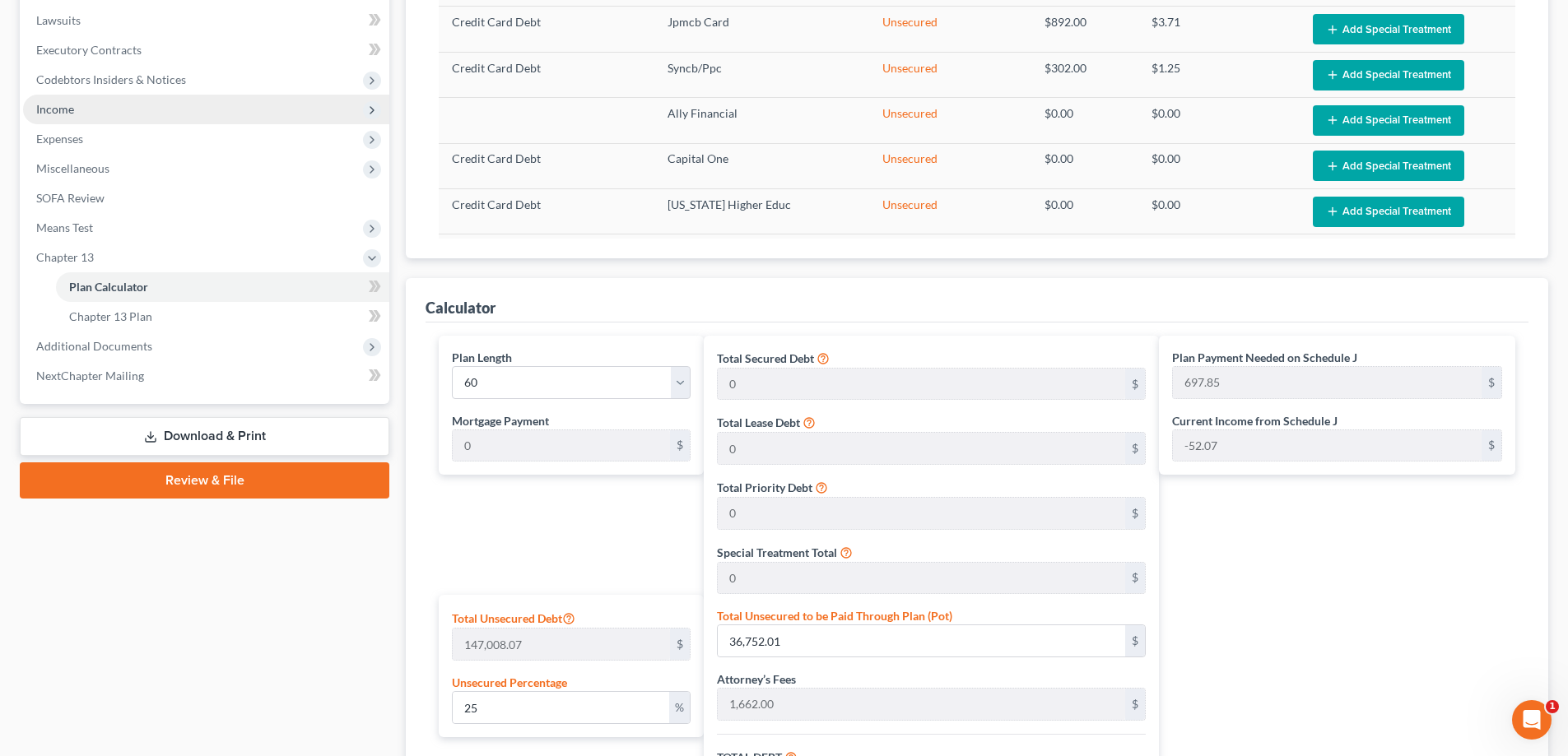
scroll to position [515, 0]
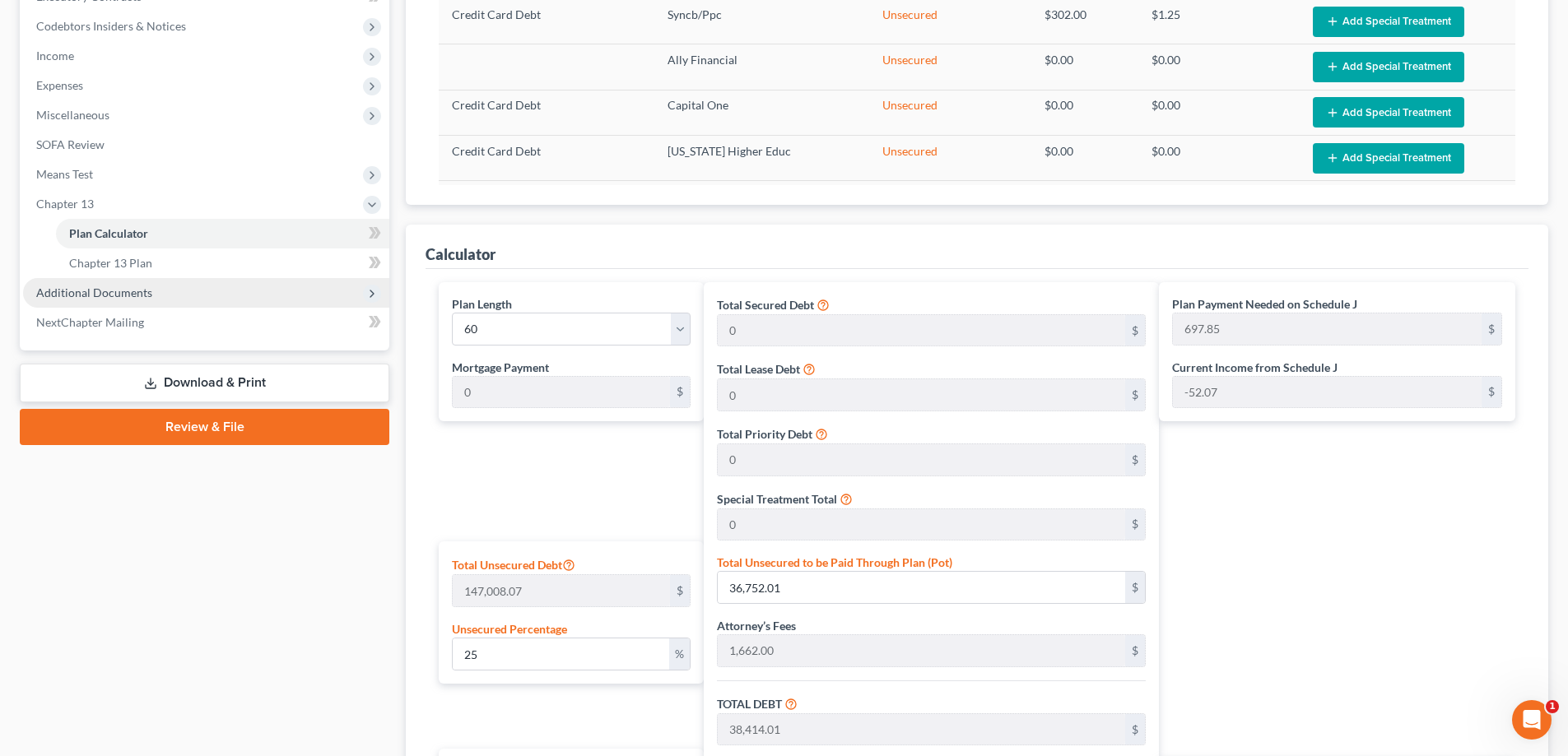
click at [67, 295] on span "Additional Documents" at bounding box center [94, 293] width 116 height 14
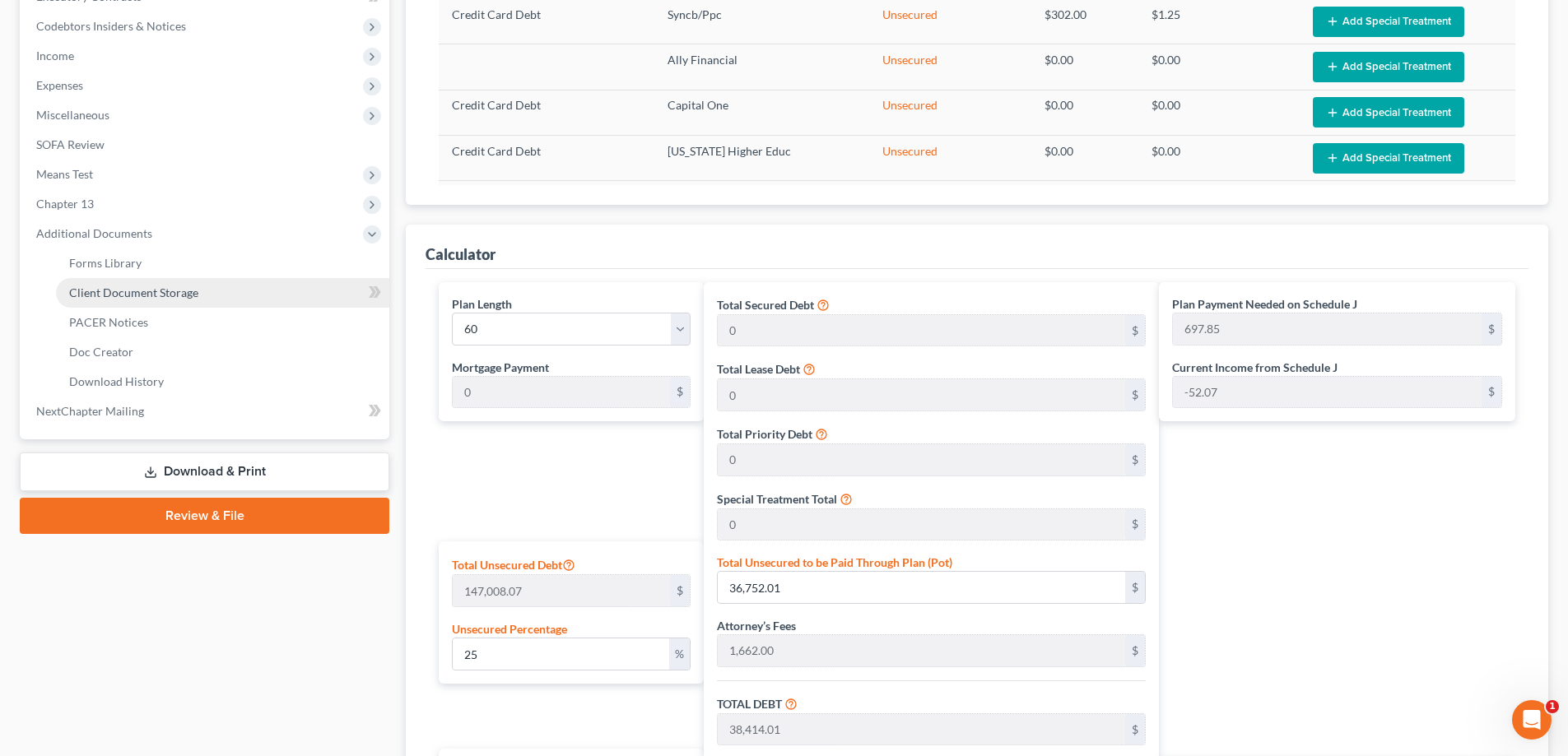
click at [102, 287] on span "Client Document Storage" at bounding box center [134, 293] width 129 height 14
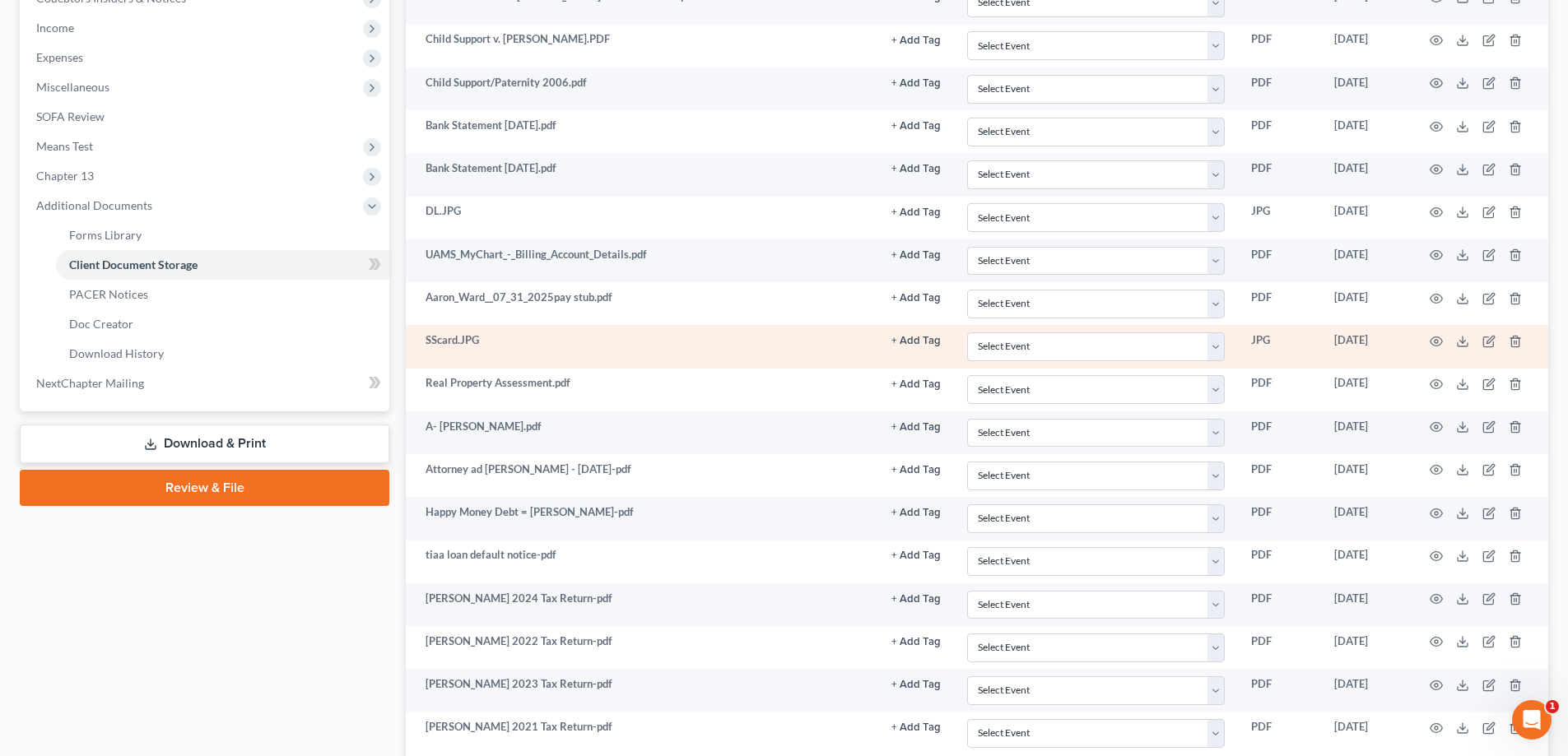
scroll to position [506, 0]
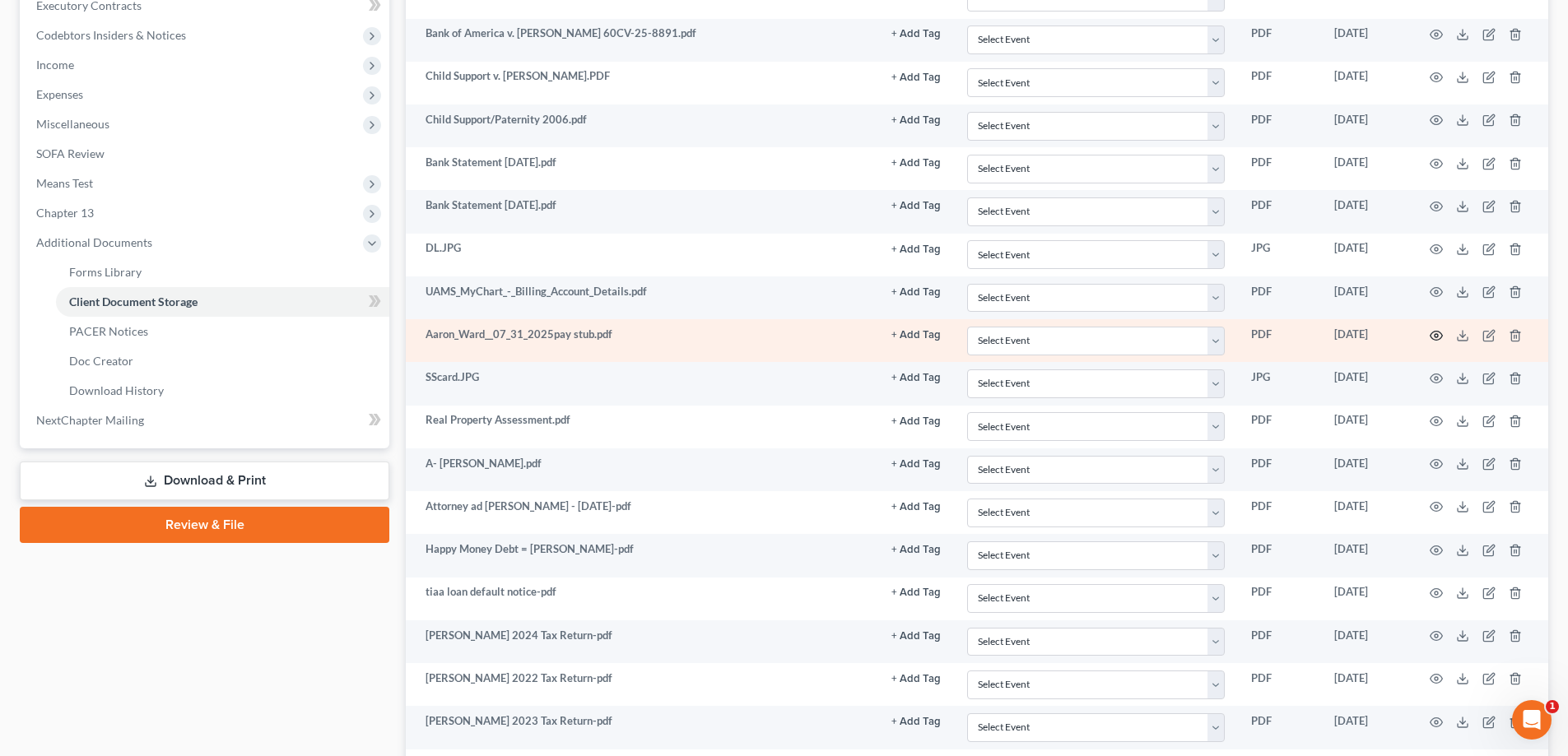
click at [788, 333] on icon "button" at bounding box center [1436, 335] width 13 height 13
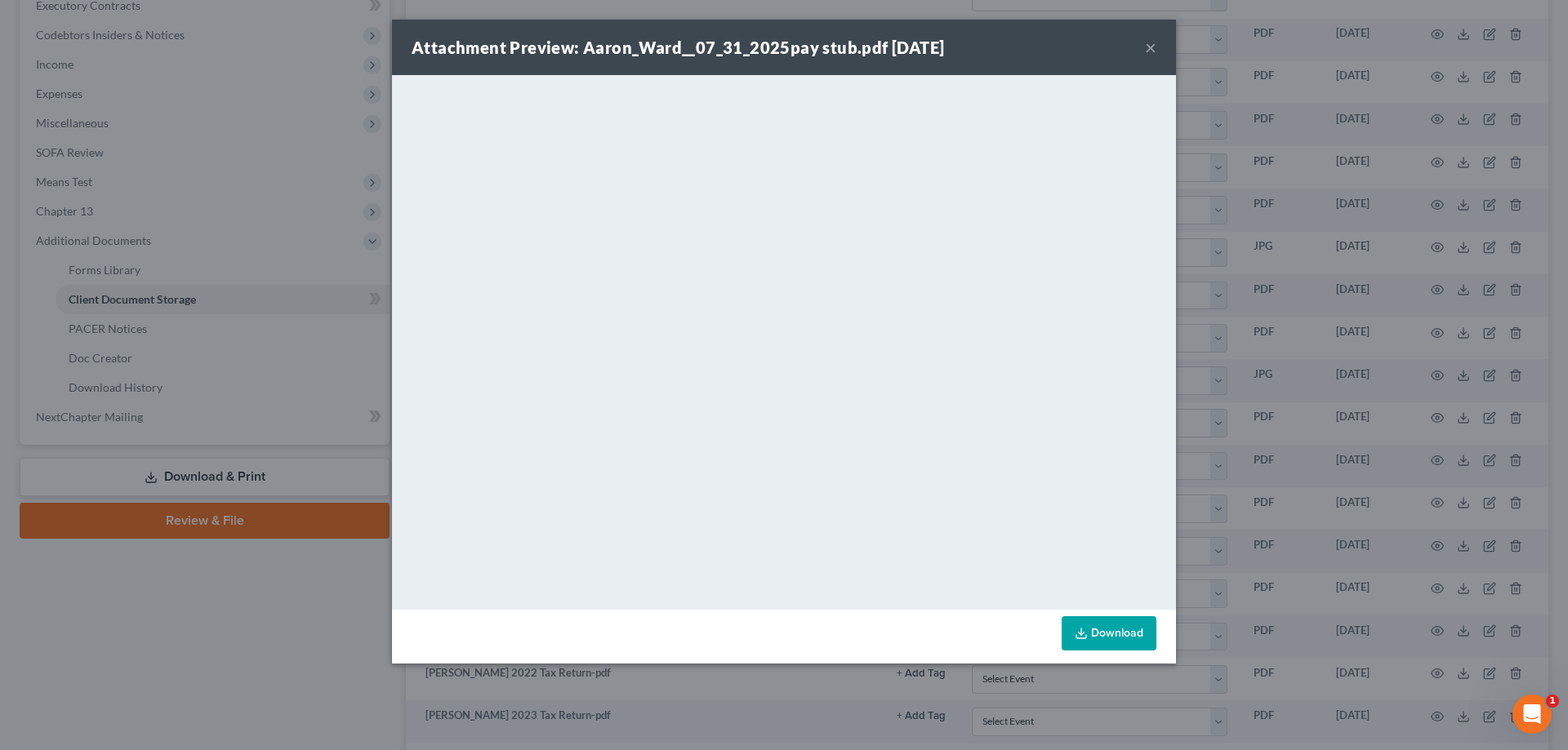
click at [68, 64] on div "Attachment Preview: Aaron_Ward__07_31_2025pay stub.pdf [DATE] × <object ng-attr…" at bounding box center [784, 375] width 1568 height 750
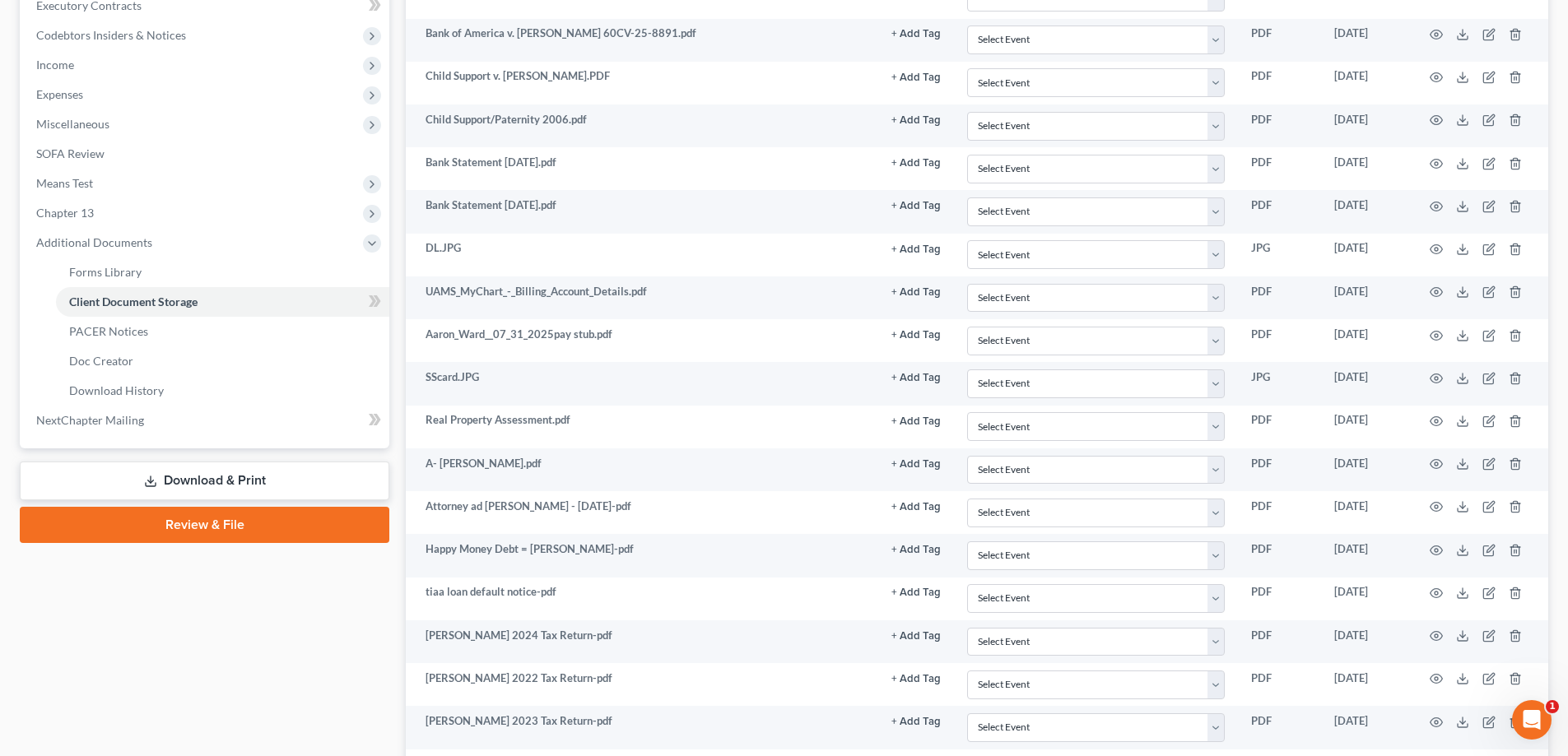
click at [68, 65] on span "Income" at bounding box center [55, 65] width 38 height 14
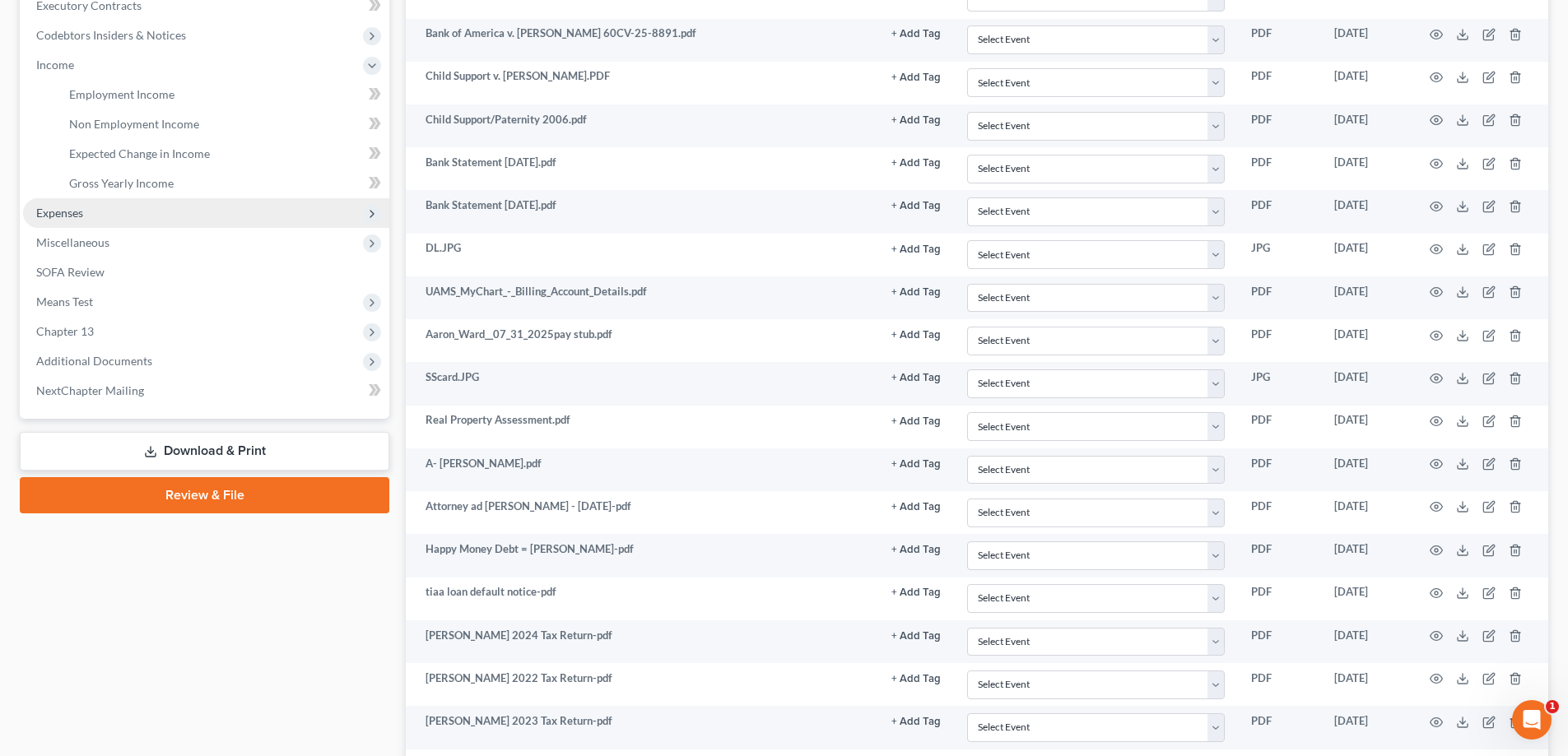
click at [63, 217] on span "Expenses" at bounding box center [59, 213] width 47 height 14
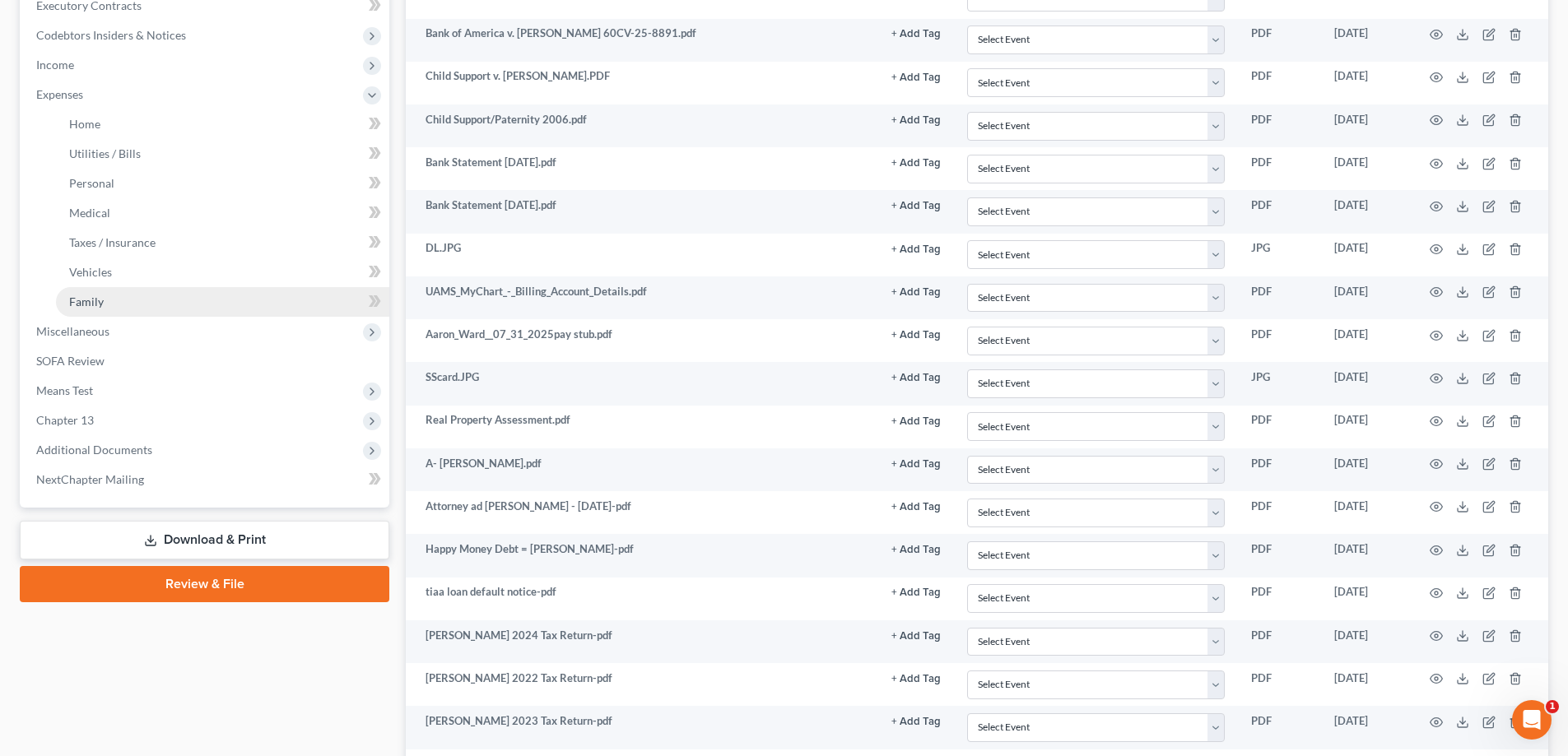
click at [85, 306] on span "Family" at bounding box center [86, 302] width 34 height 14
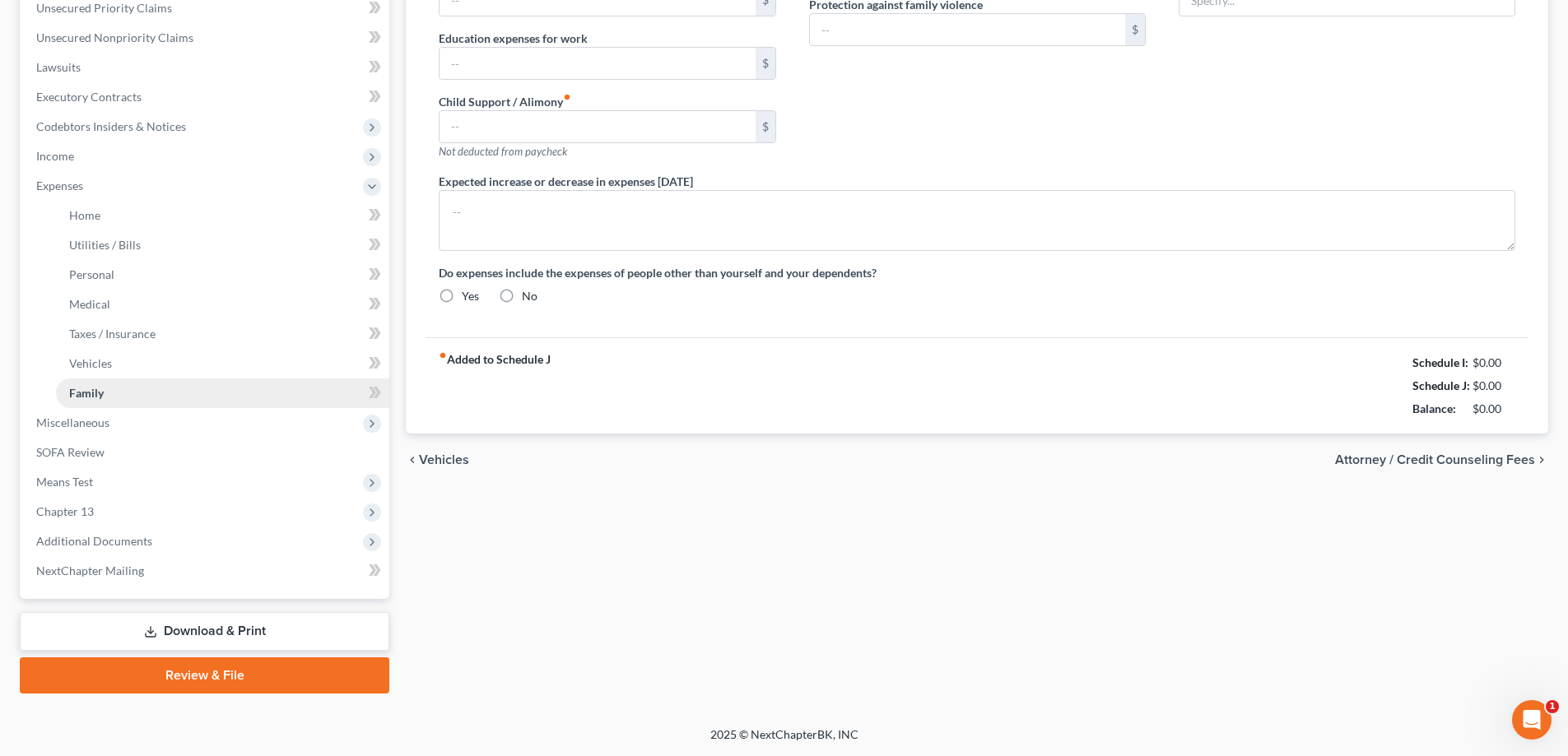
type input "0.00"
type input "1,095.67"
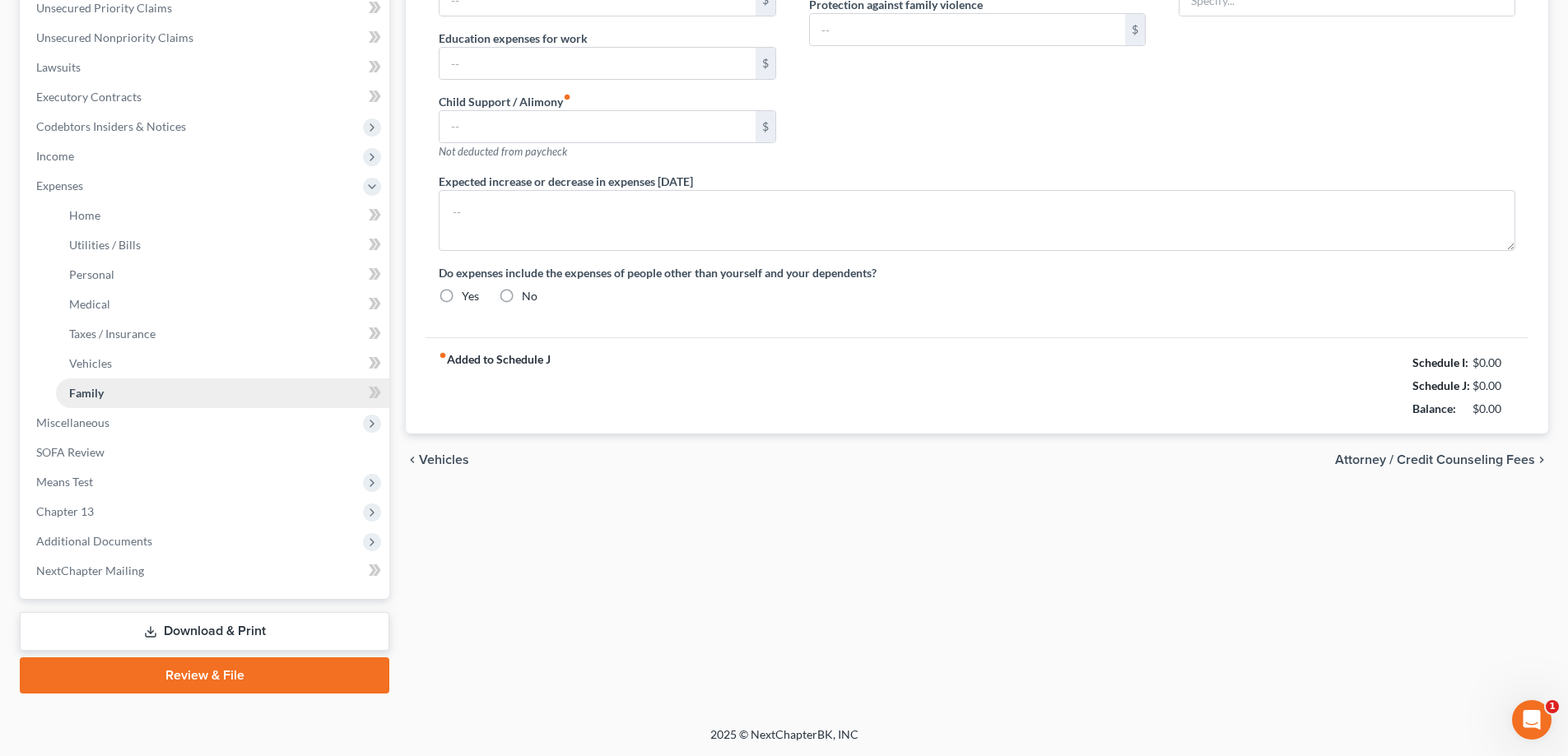
type input "200.00"
type input "0.00"
type input "170.00"
type input "0.00"
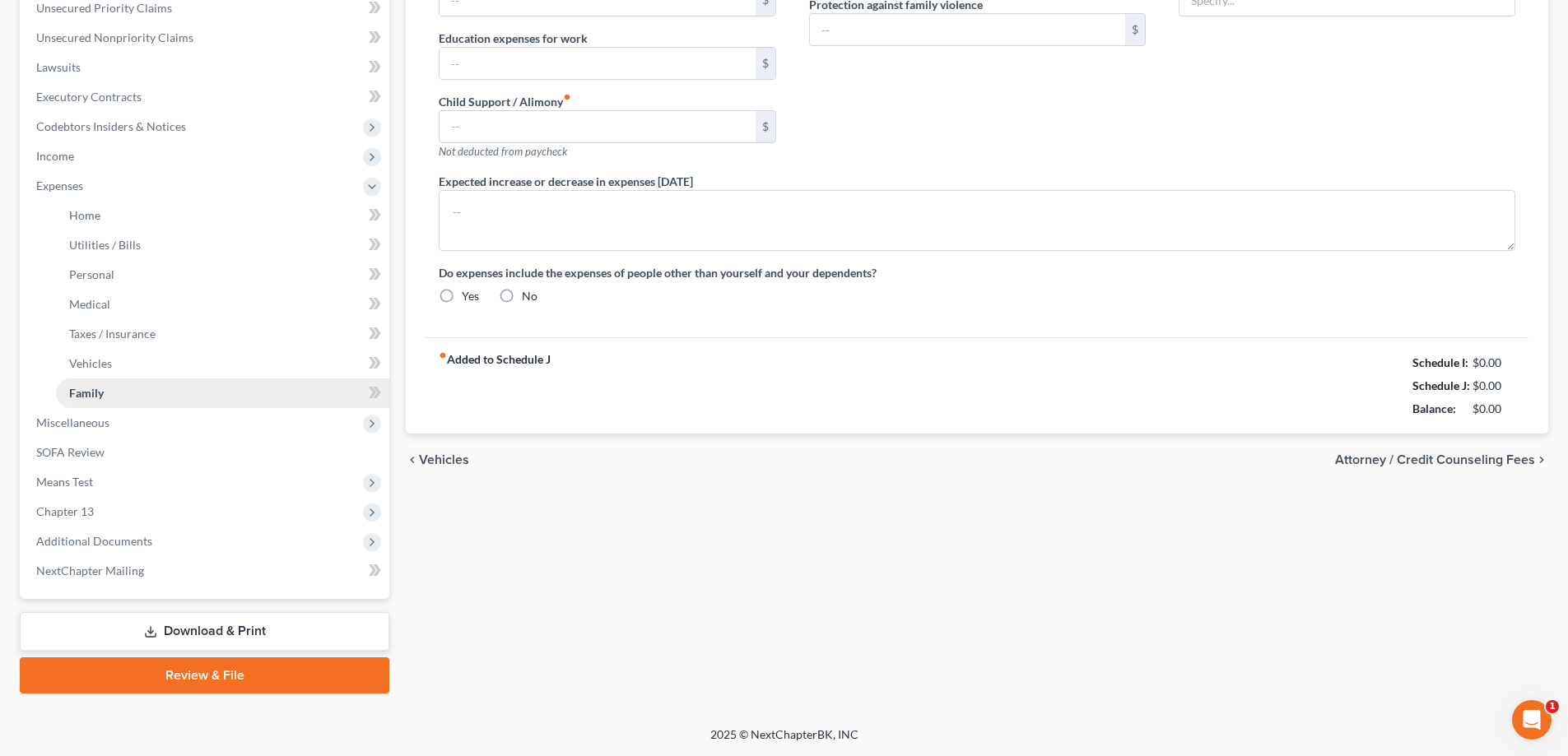
radio input "true"
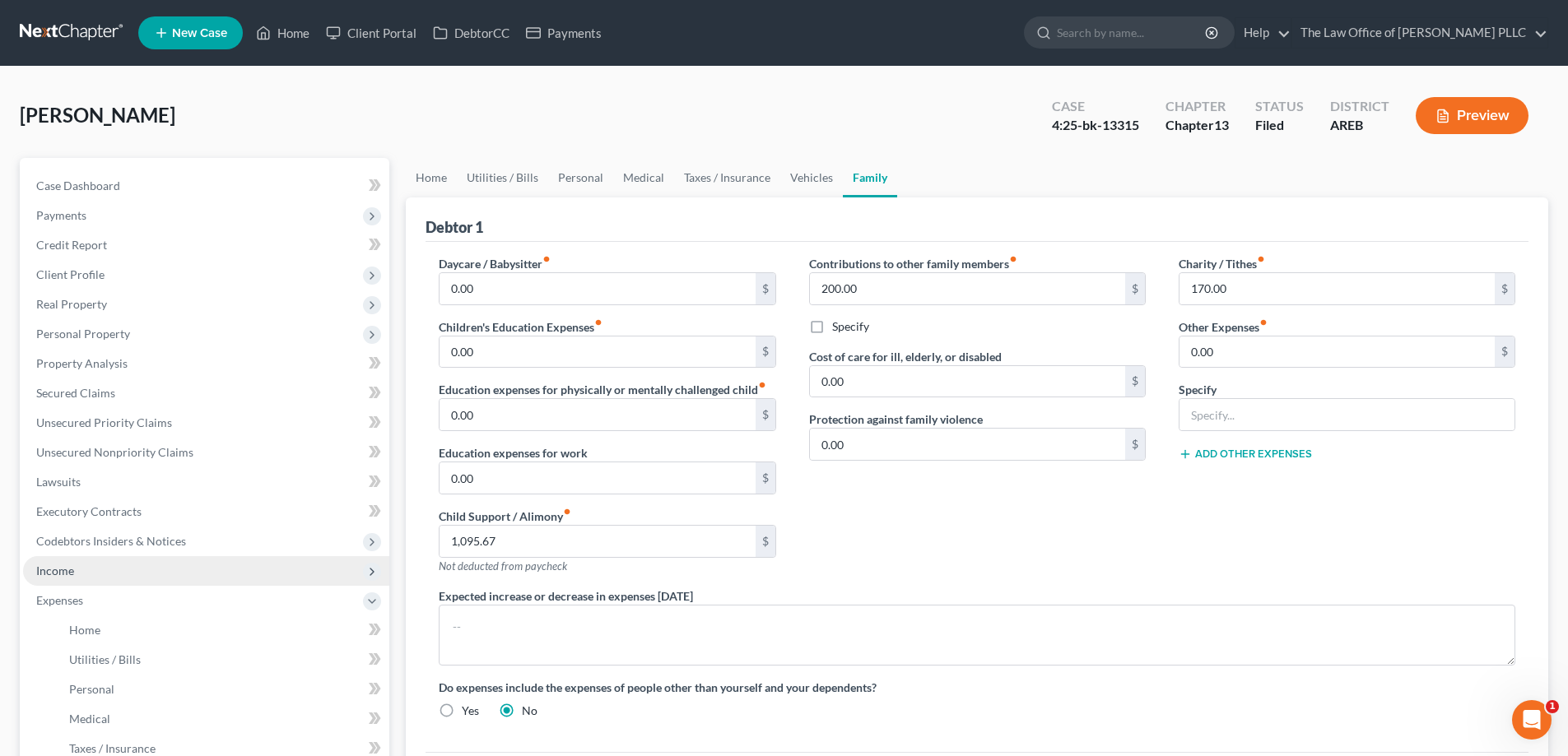
click at [57, 573] on span "Income" at bounding box center [55, 571] width 38 height 14
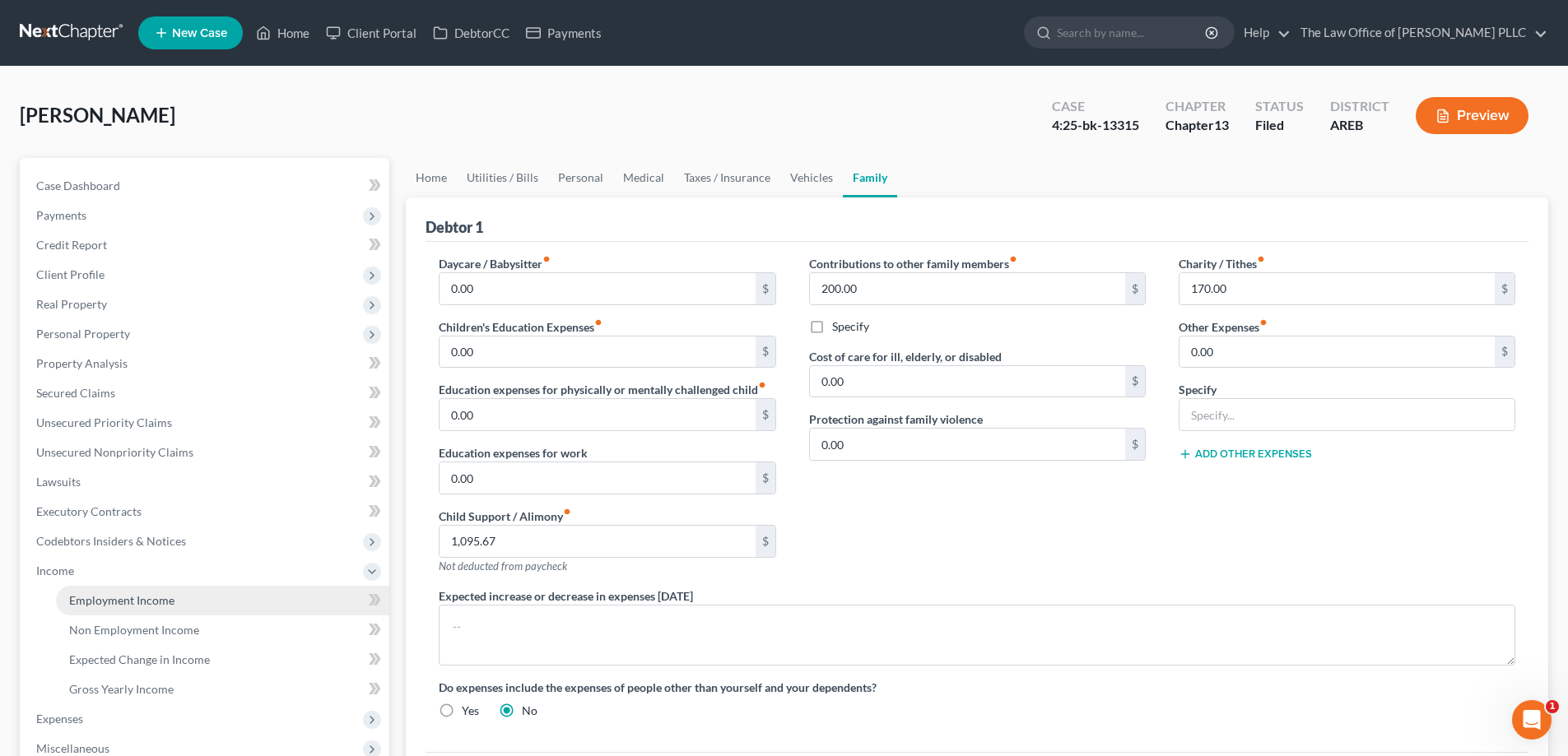
click at [103, 601] on span "Employment Income" at bounding box center [121, 600] width 105 height 14
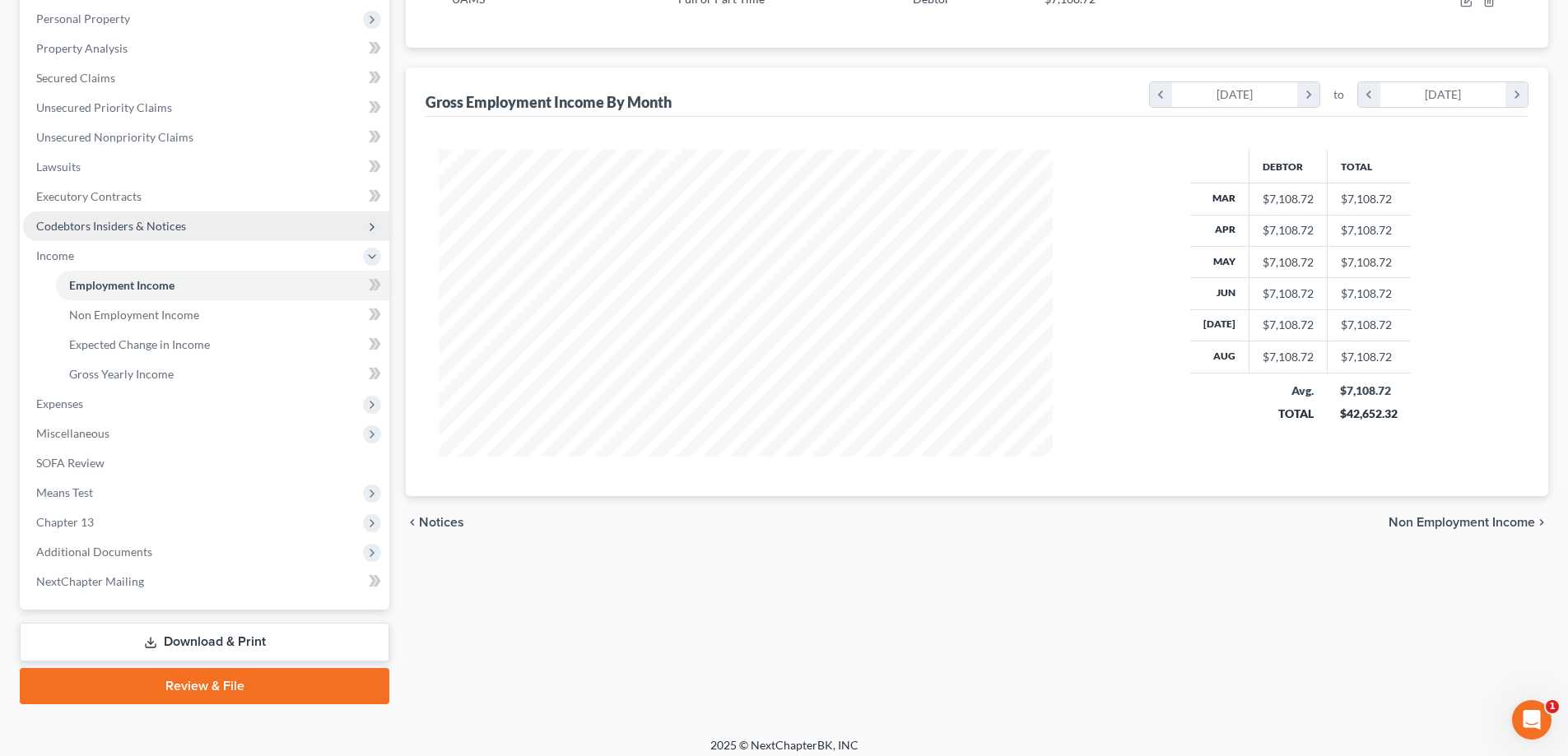
scroll to position [325, 0]
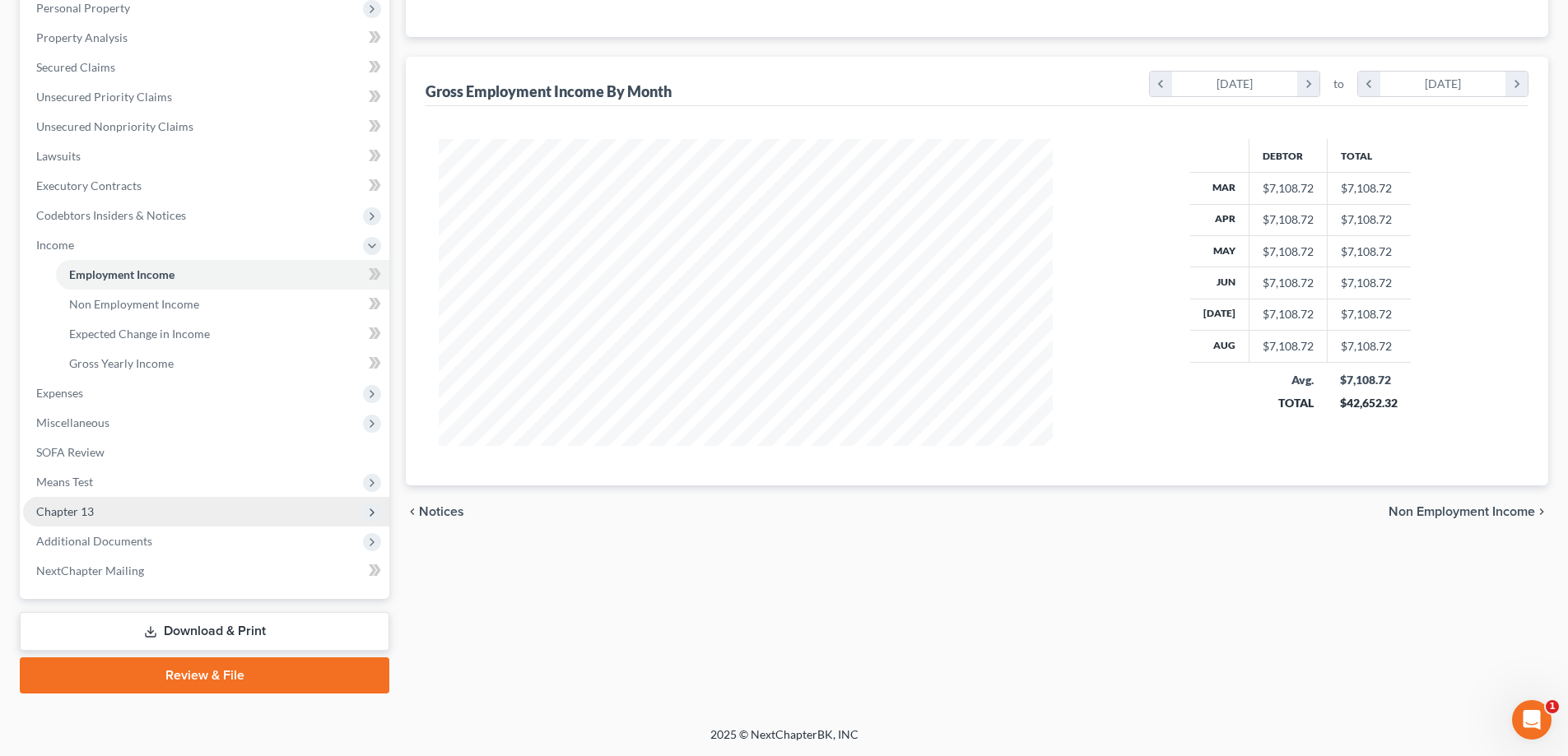
click at [88, 517] on span "Chapter 13" at bounding box center [65, 511] width 58 height 14
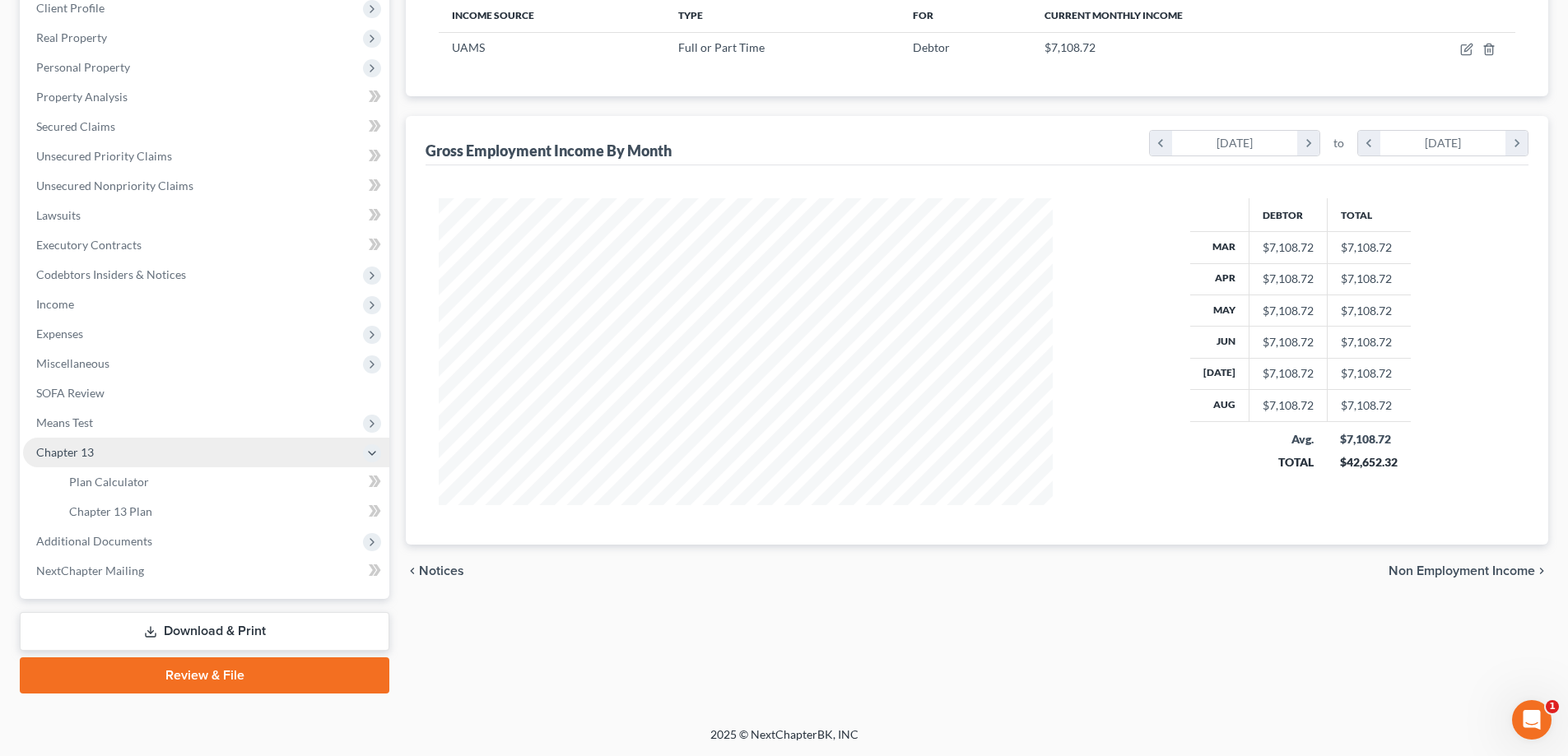
scroll to position [267, 0]
click at [105, 482] on span "Plan Calculator" at bounding box center [109, 482] width 80 height 14
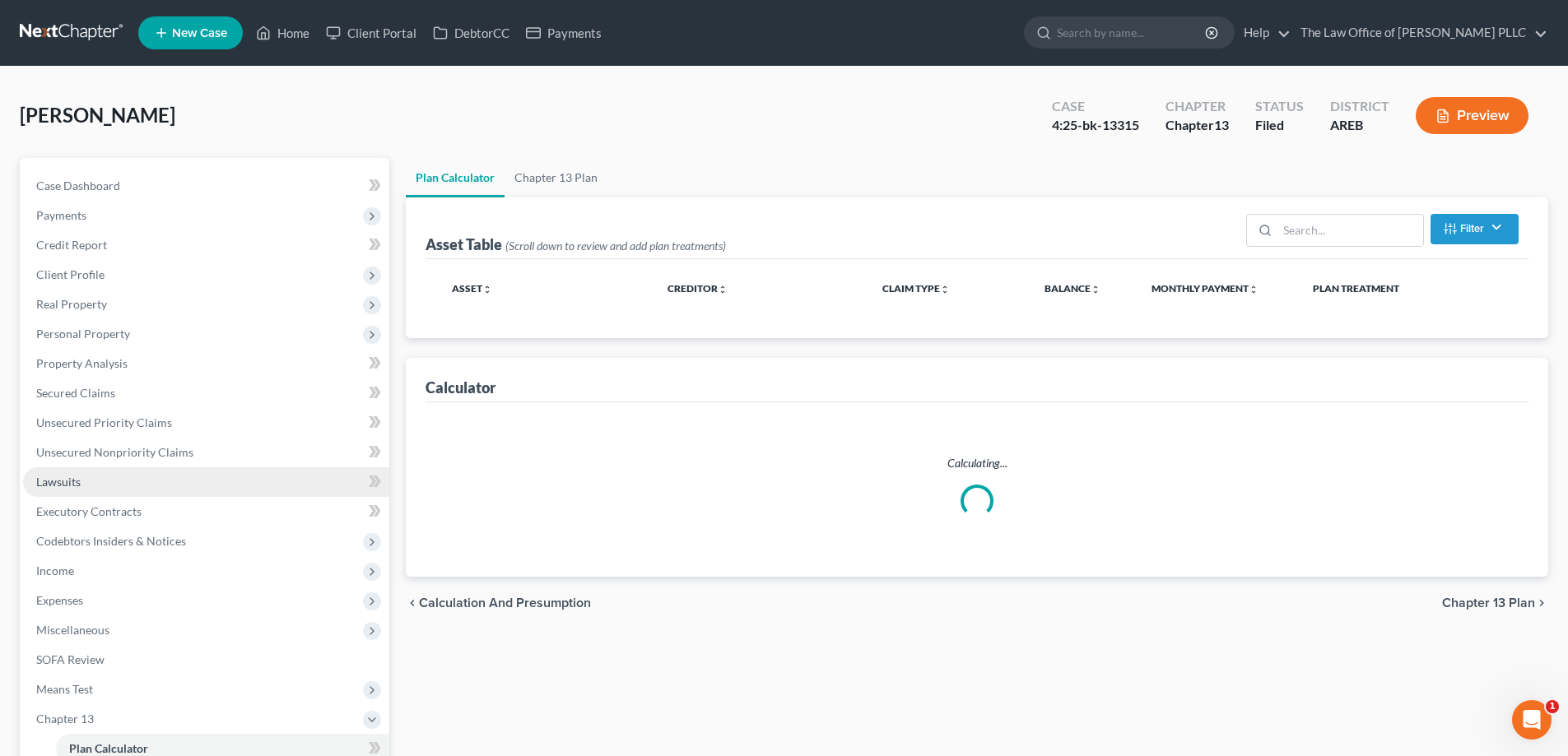
select select "59"
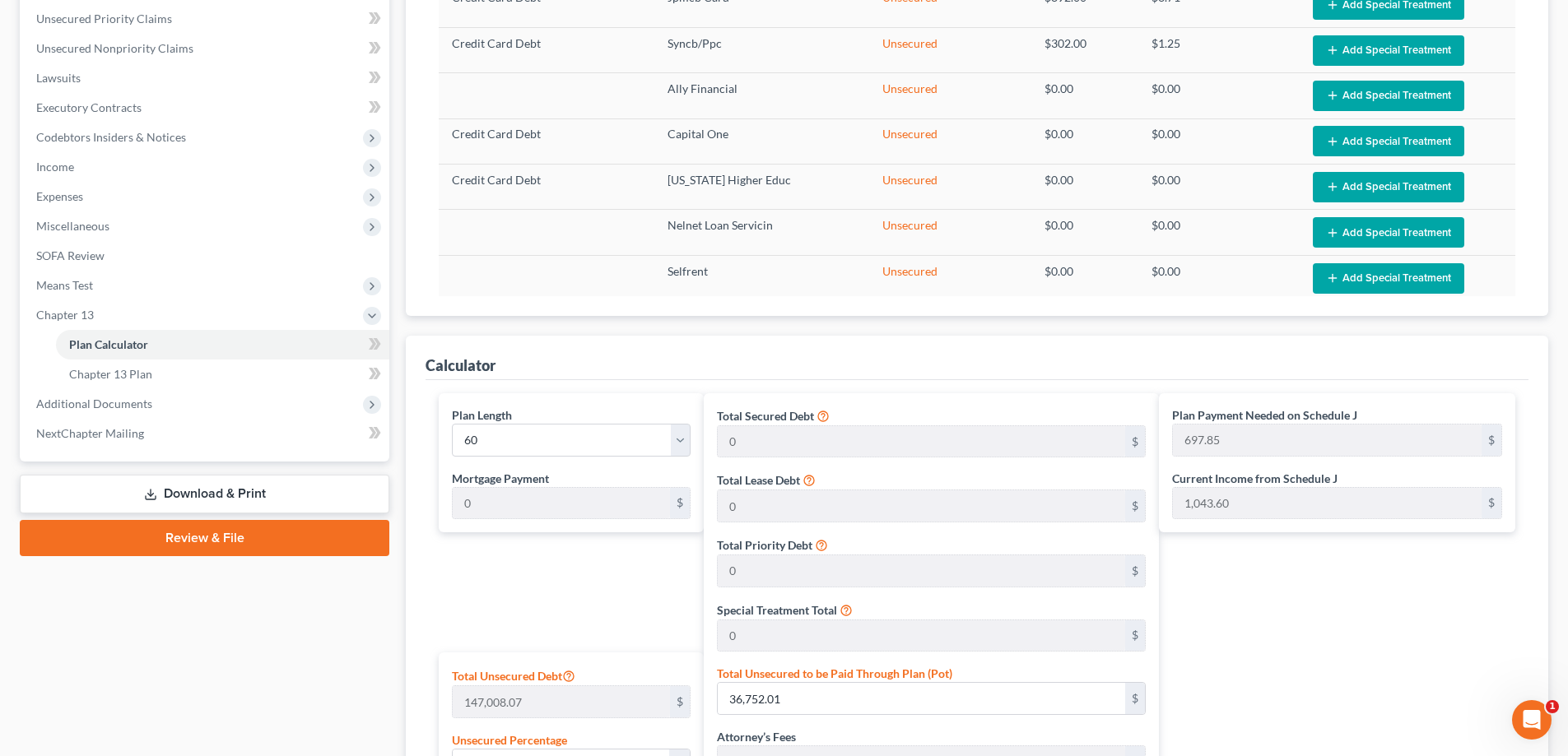
scroll to position [412, 0]
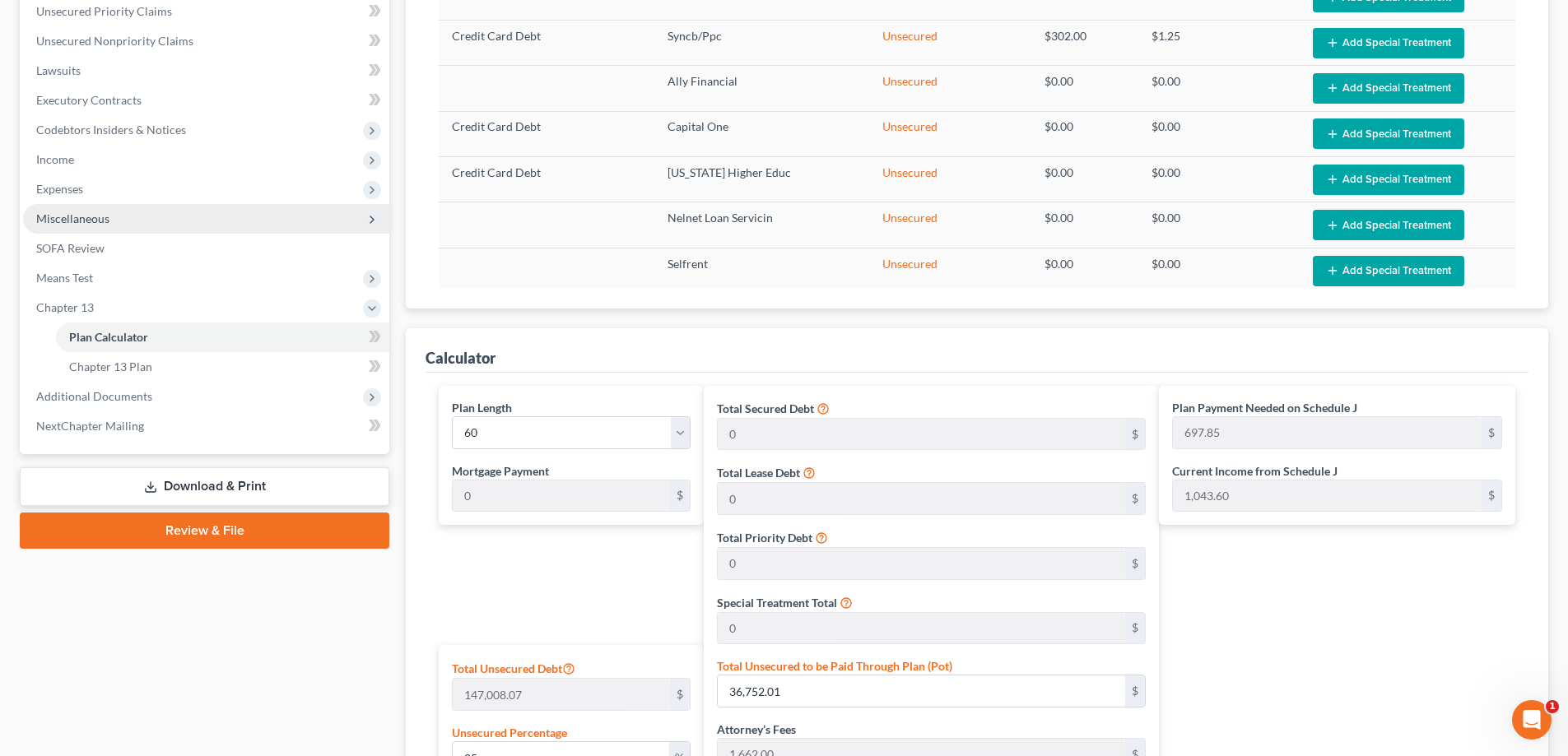
click at [64, 213] on span "Miscellaneous" at bounding box center [72, 218] width 73 height 14
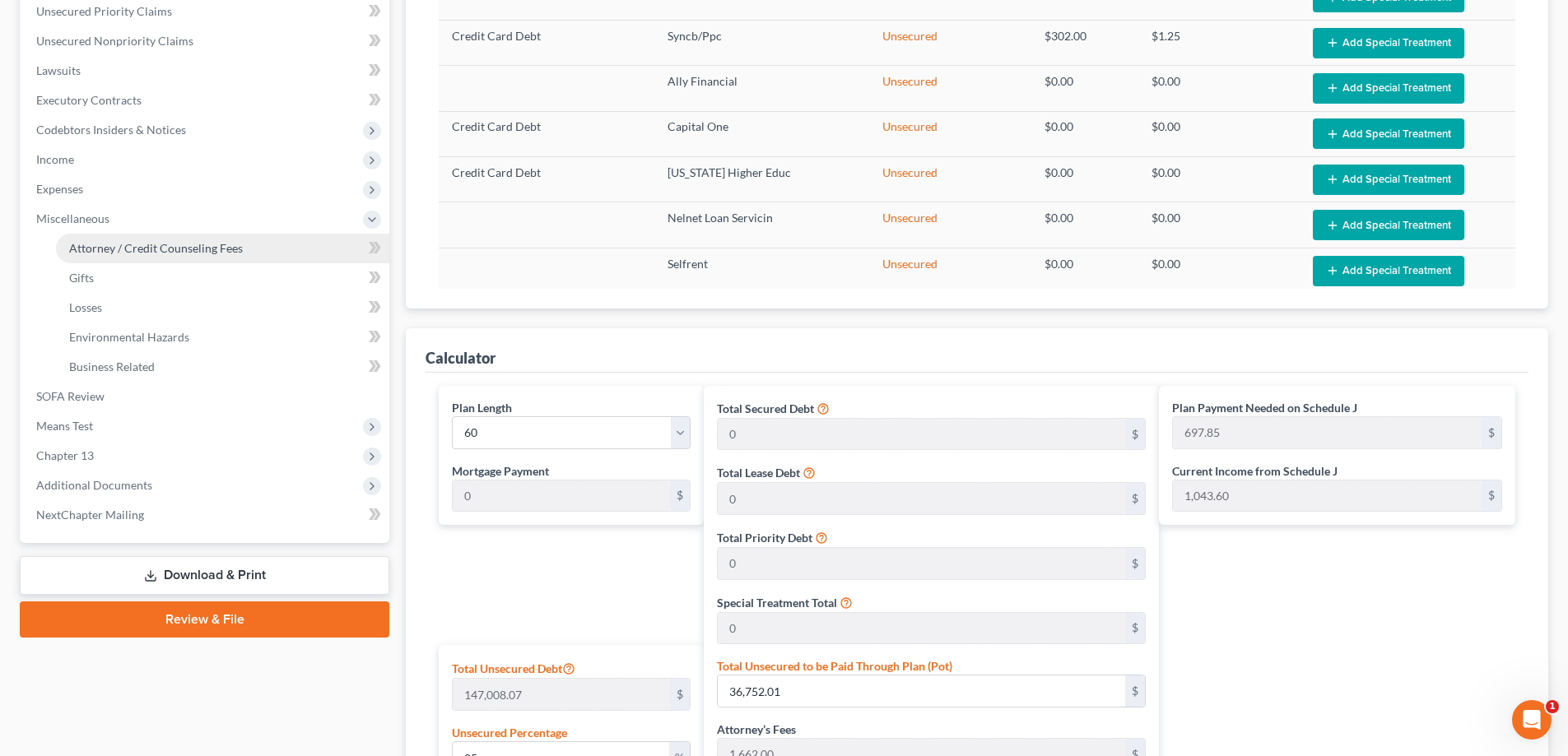
click at [113, 251] on span "Attorney / Credit Counseling Fees" at bounding box center [156, 248] width 174 height 14
select select "1"
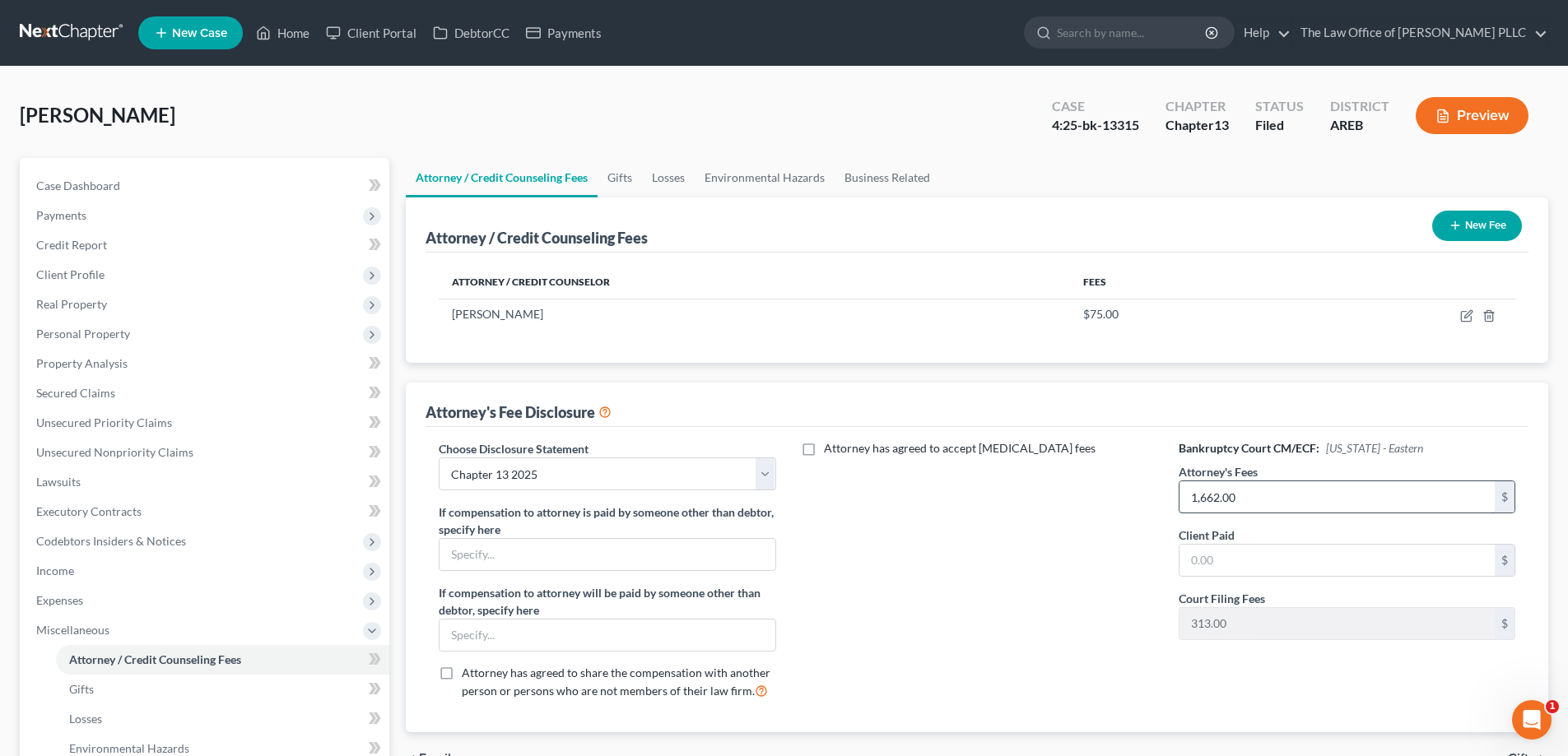
click at [788, 494] on input "1,662.00" at bounding box center [1337, 497] width 316 height 31
drag, startPoint x: 1292, startPoint y: 496, endPoint x: 1053, endPoint y: 504, distance: 239.1
click at [788, 504] on div "Choose Disclosure Statement Select Chapter 13 - Above Median $4750 Chapter 13 2…" at bounding box center [977, 576] width 1109 height 272
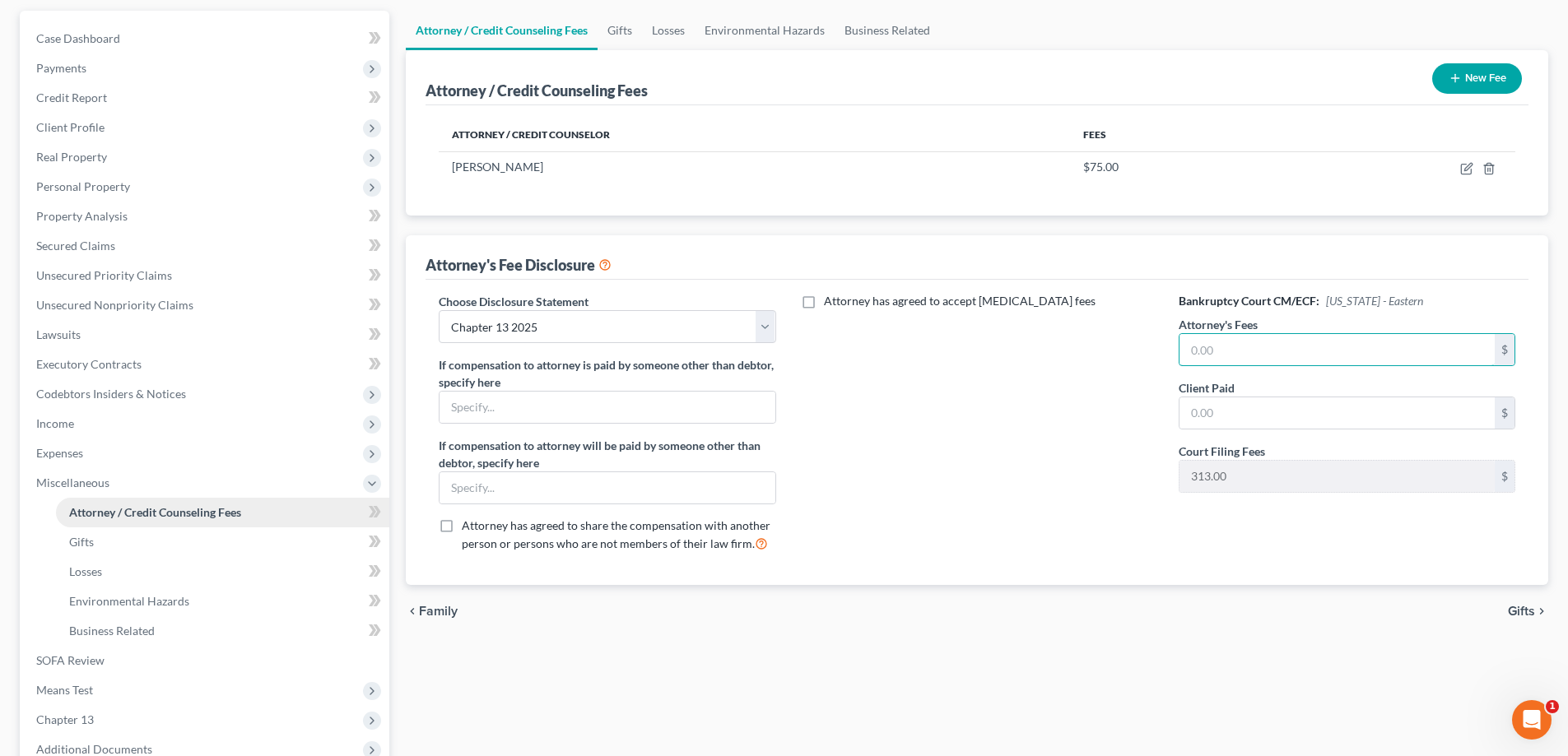
scroll to position [165, 0]
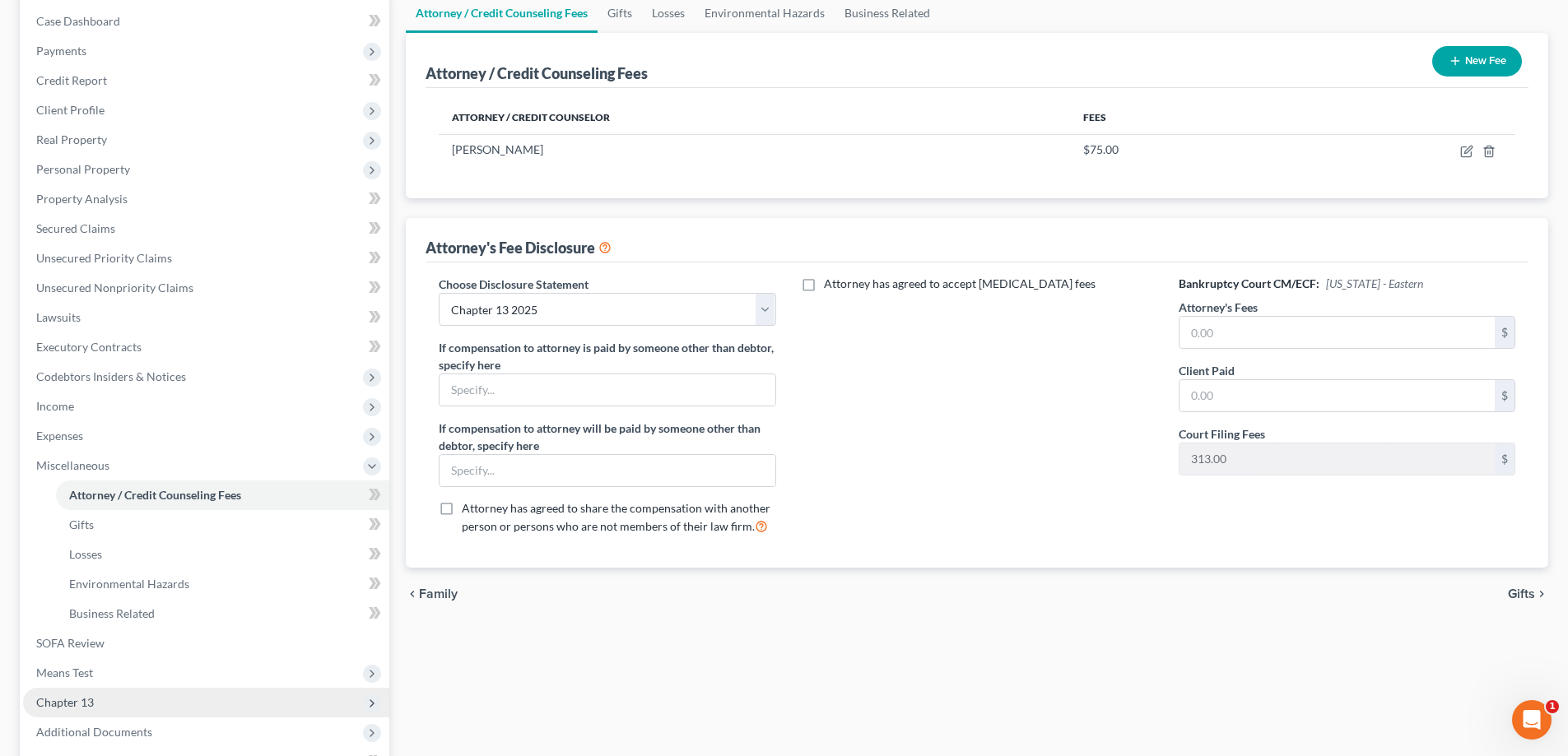
click at [90, 686] on span "Chapter 13" at bounding box center [65, 703] width 58 height 14
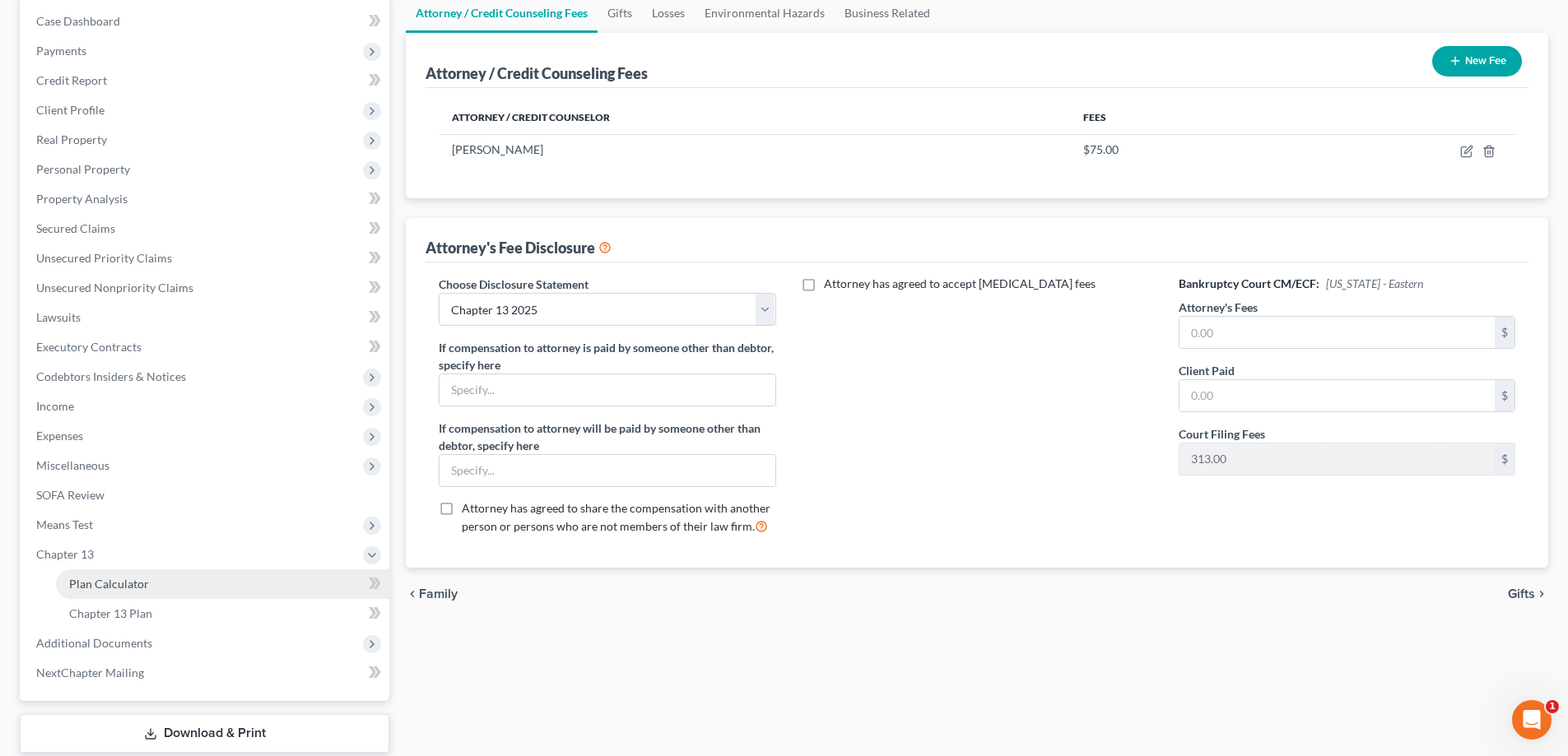
click at [120, 583] on span "Plan Calculator" at bounding box center [109, 584] width 80 height 14
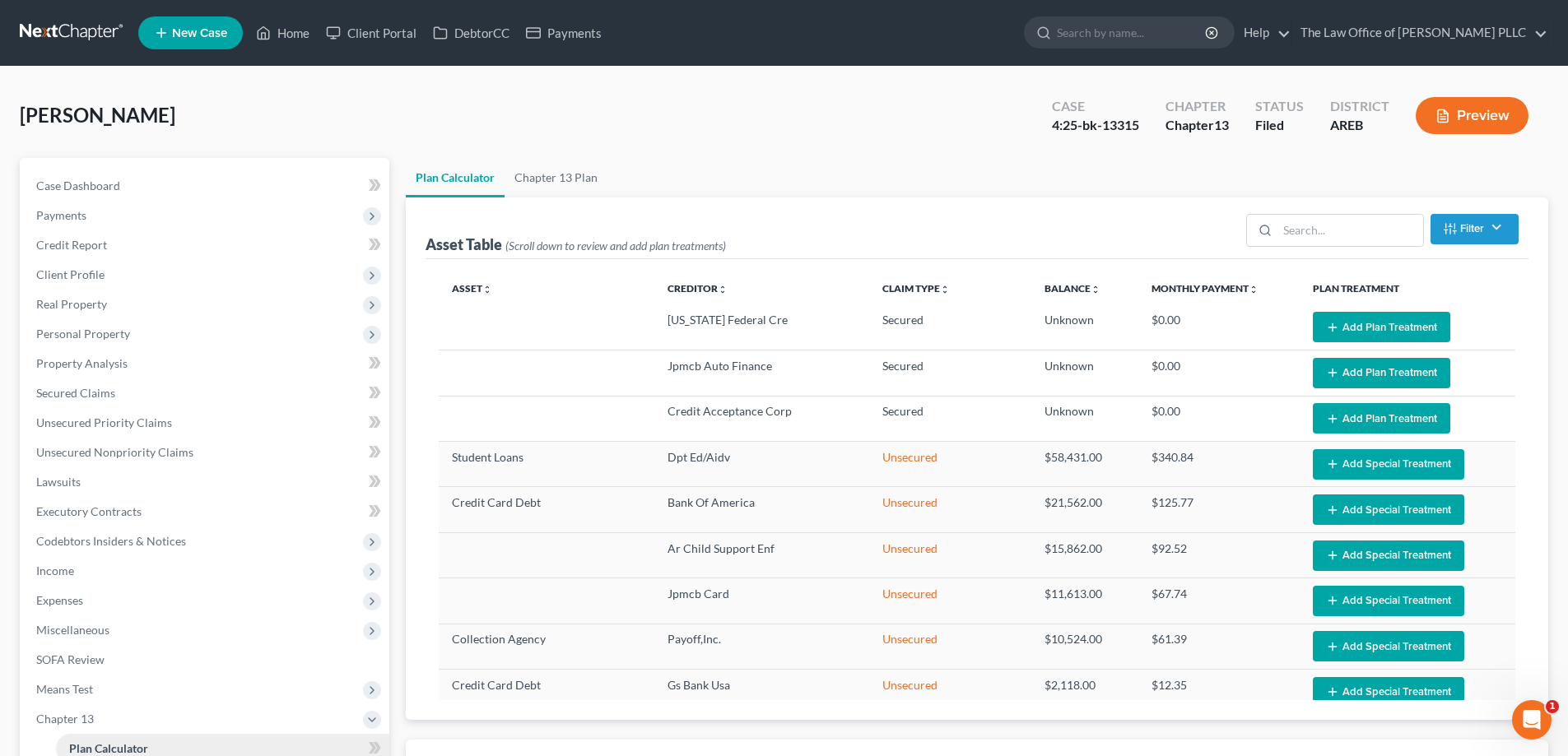
select select "59"
click at [788, 41] on input "search" at bounding box center [1132, 32] width 151 height 31
click at [788, 35] on input "search" at bounding box center [1132, 32] width 151 height 31
type input "[PERSON_NAME]"
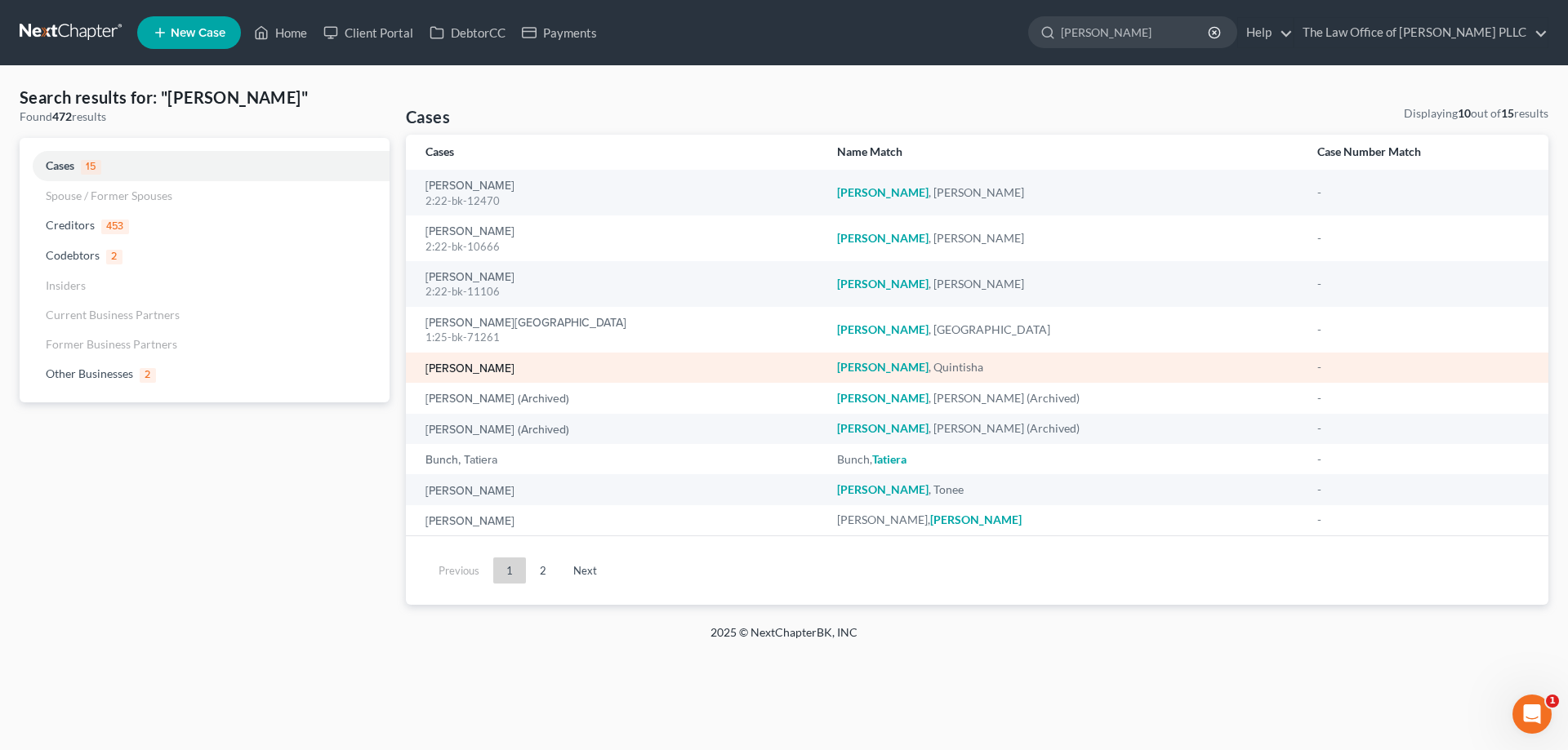
click at [479, 375] on link "[PERSON_NAME]" at bounding box center [470, 368] width 89 height 12
select select "0"
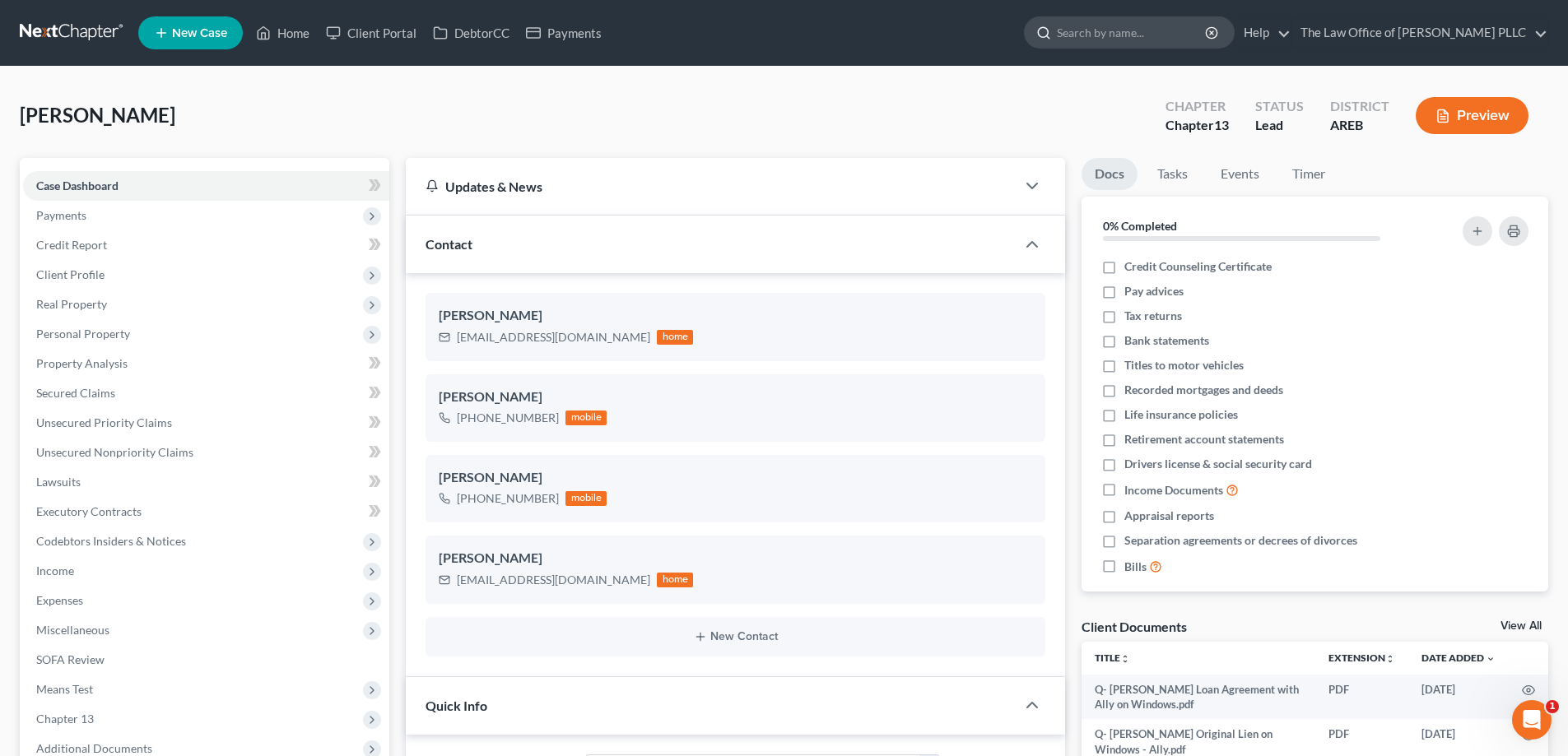
click at [788, 31] on input "search" at bounding box center [1132, 32] width 151 height 31
type input "[GEOGRAPHIC_DATA]"
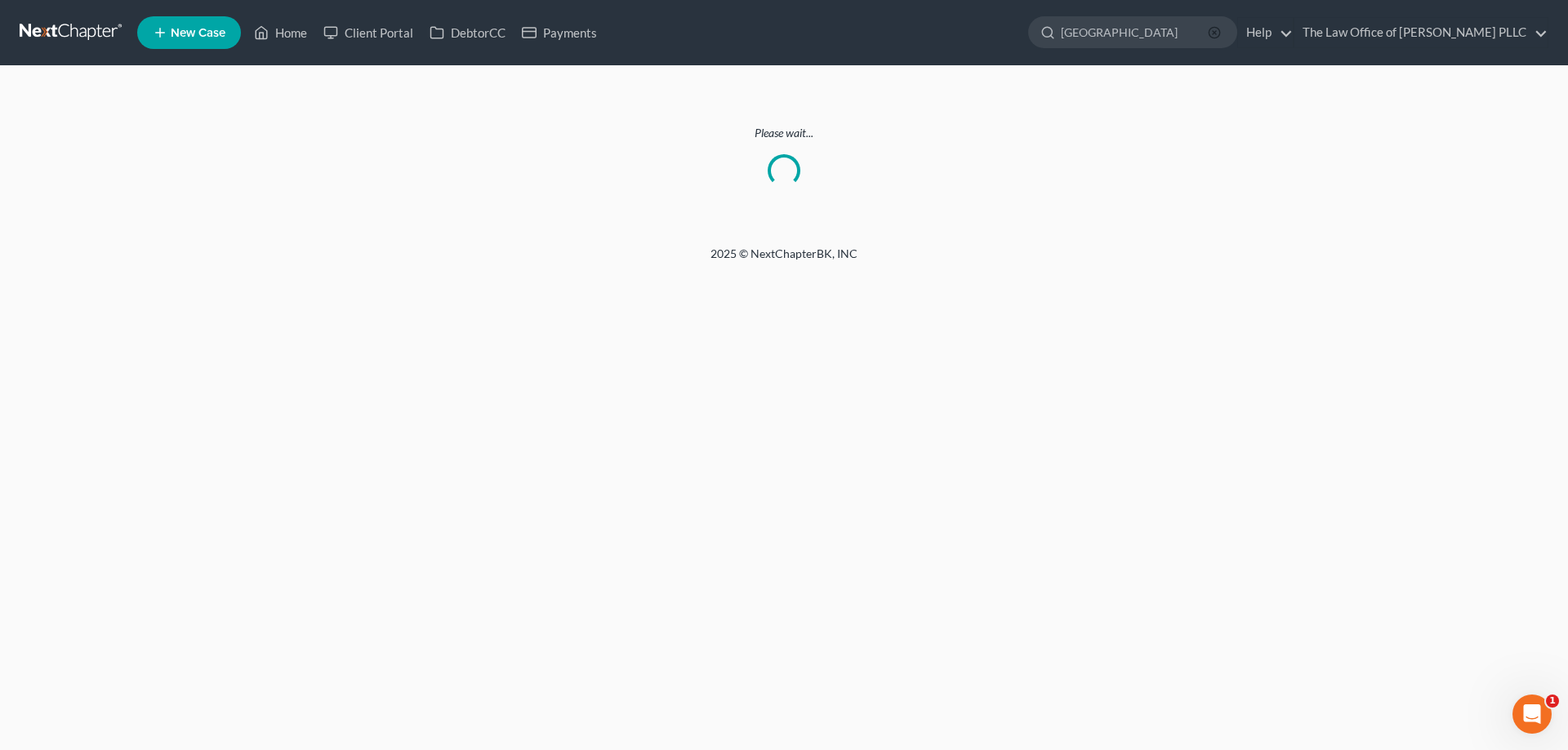
click at [781, 34] on line "button" at bounding box center [1214, 33] width 4 height 4
click at [781, 29] on icon at bounding box center [1047, 32] width 14 height 14
click at [781, 34] on input "search" at bounding box center [1135, 32] width 150 height 30
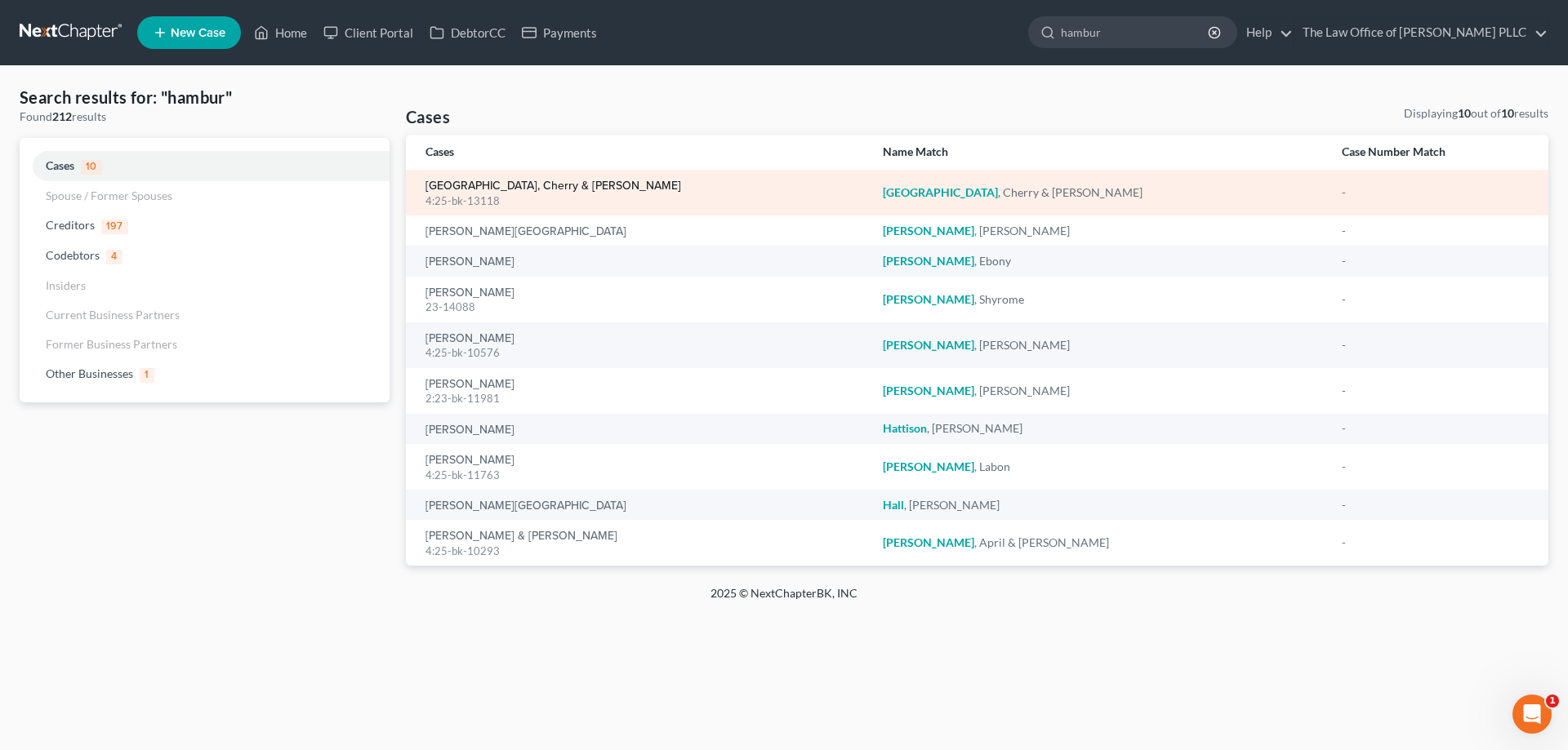
type input "hambur"
click at [522, 192] on link "[GEOGRAPHIC_DATA], Cherry & [PERSON_NAME]" at bounding box center [553, 185] width 256 height 12
select select "0"
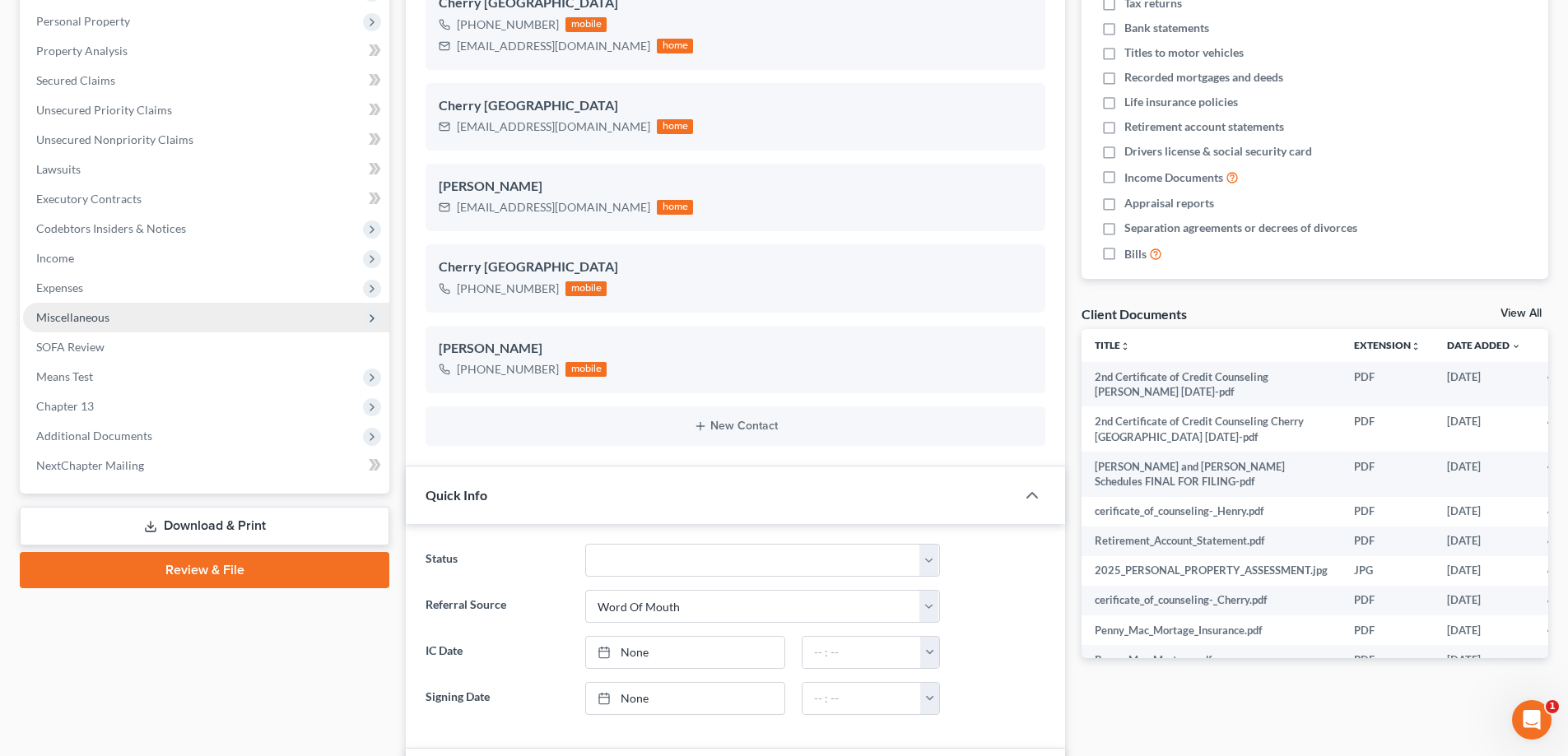
scroll to position [329, 0]
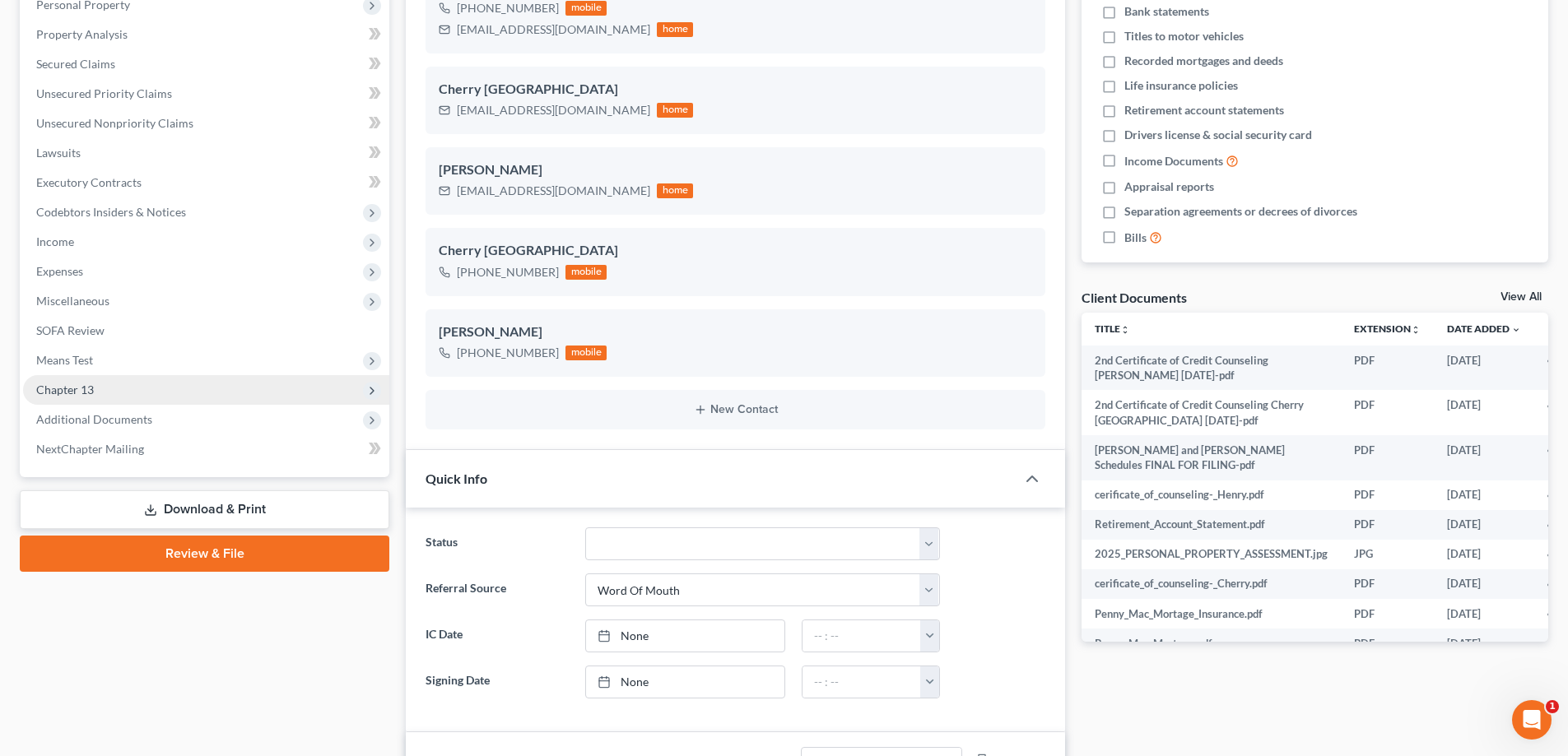
click at [91, 393] on span "Chapter 13" at bounding box center [65, 390] width 58 height 14
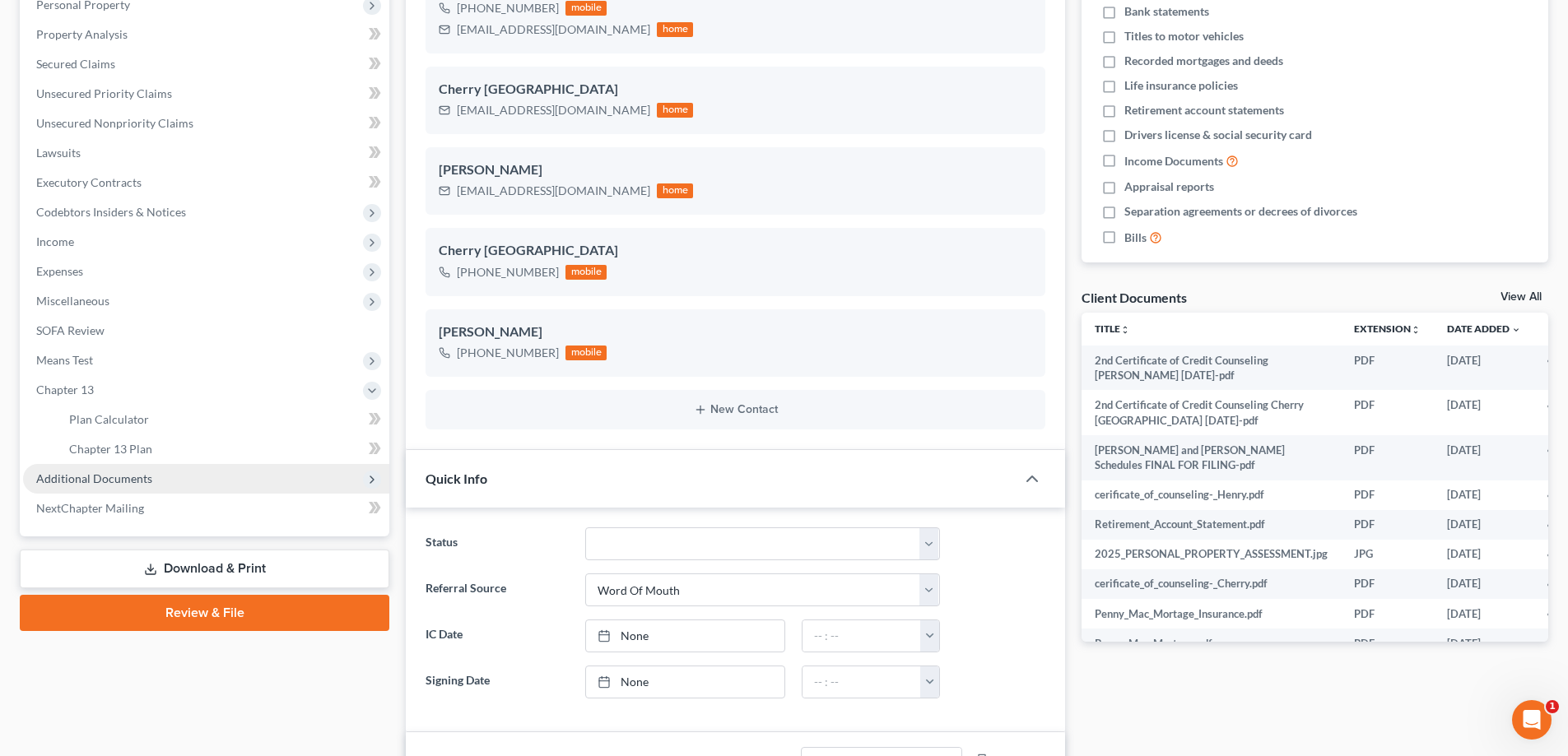
click at [135, 470] on span "Additional Documents" at bounding box center [206, 478] width 366 height 30
click at [138, 452] on span "Chapter 13 Plan" at bounding box center [111, 449] width 83 height 14
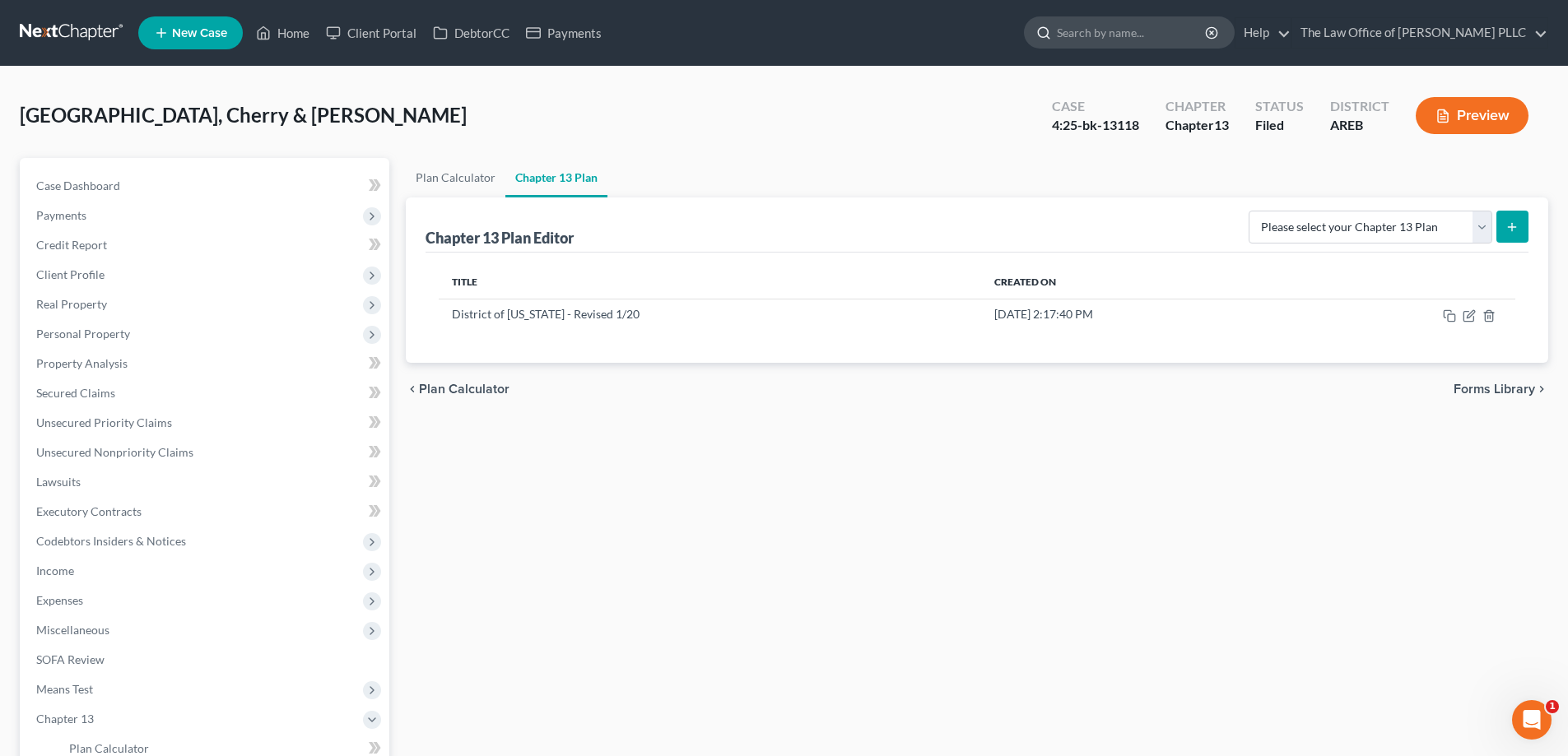
click at [788, 36] on input "search" at bounding box center [1132, 32] width 151 height 31
type input "[PERSON_NAME]"
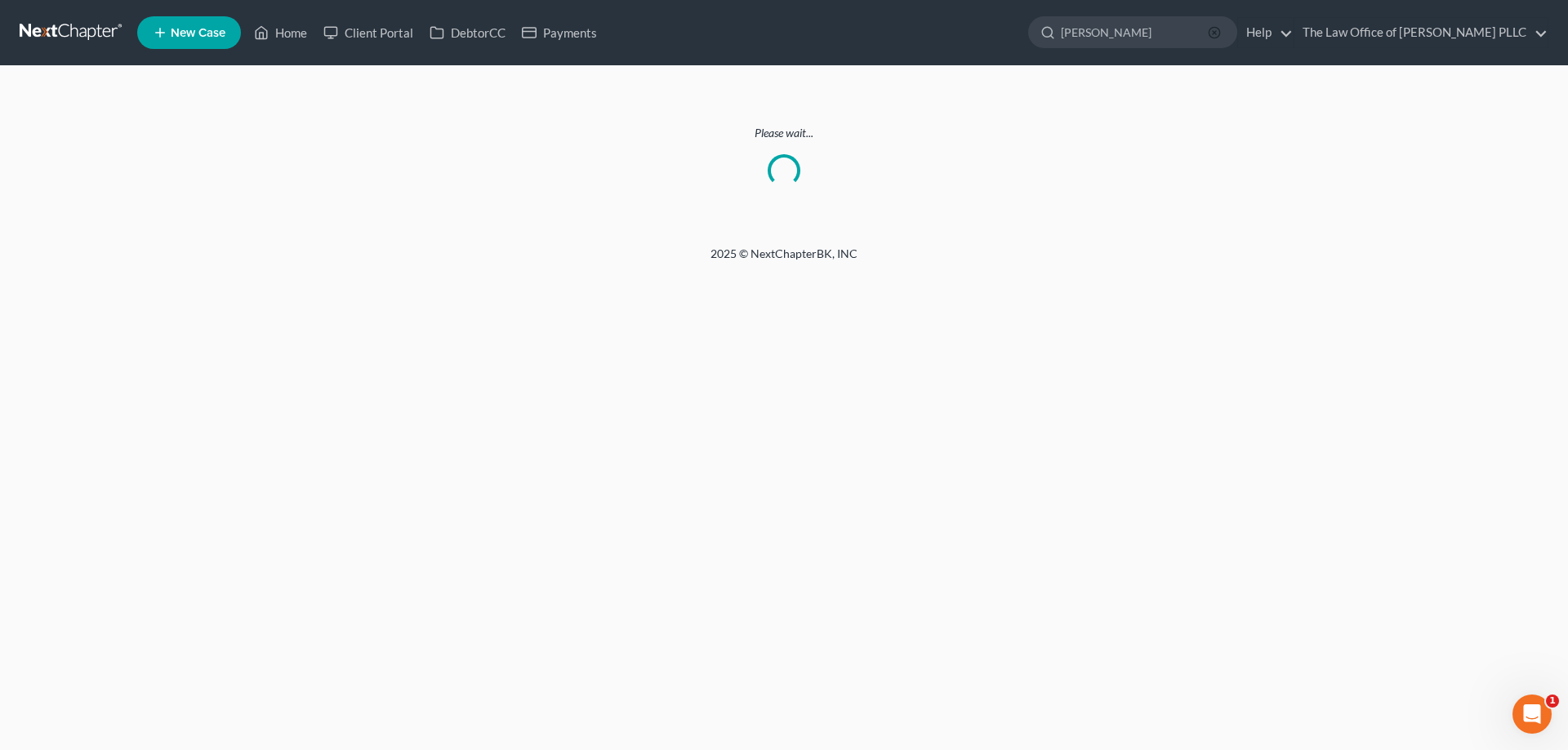
click at [781, 32] on line "button" at bounding box center [1214, 33] width 4 height 4
click at [781, 34] on input "search" at bounding box center [1135, 32] width 150 height 30
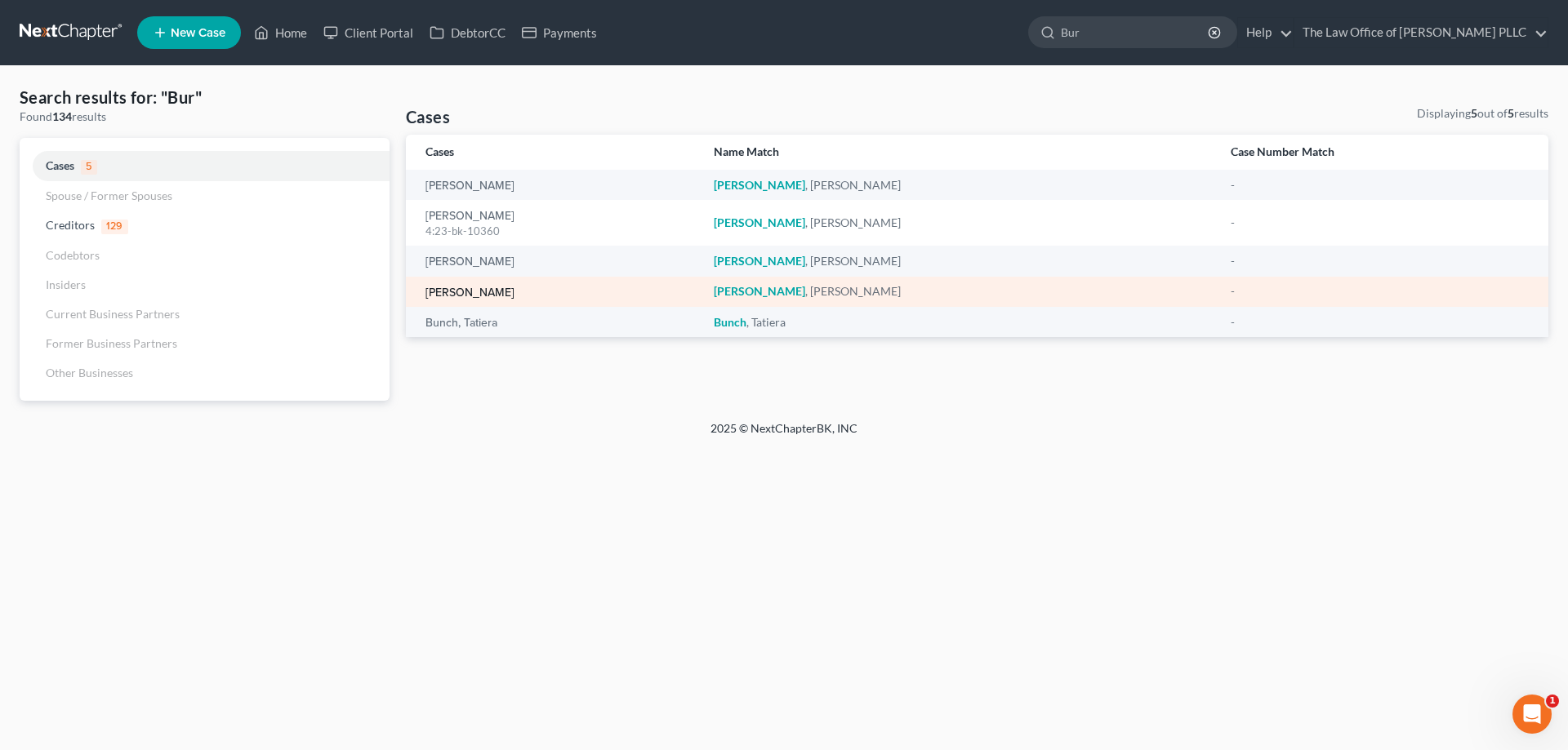
type input "Bur"
click at [482, 298] on link "[PERSON_NAME]" at bounding box center [470, 293] width 89 height 12
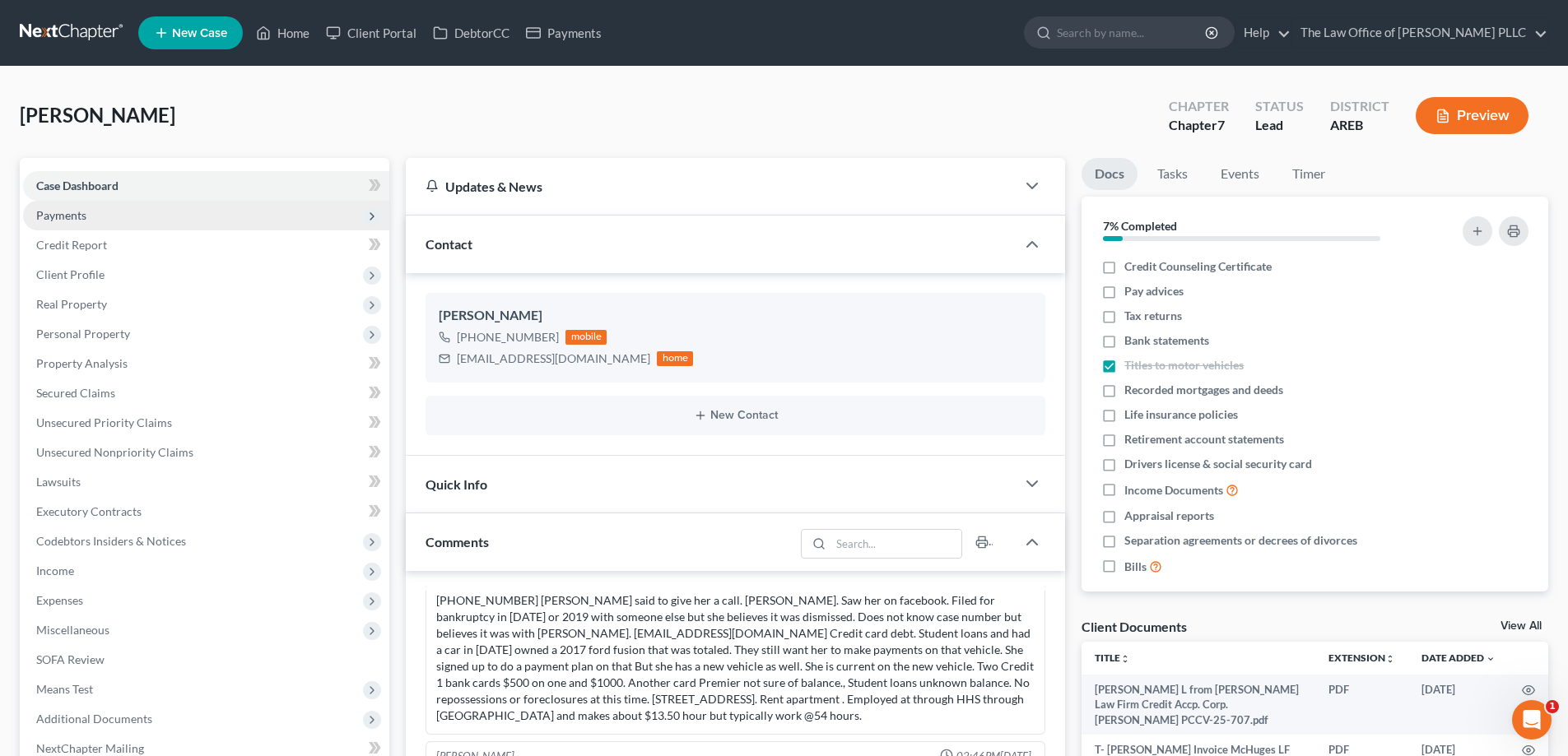
click at [86, 218] on span "Payments" at bounding box center [206, 215] width 366 height 30
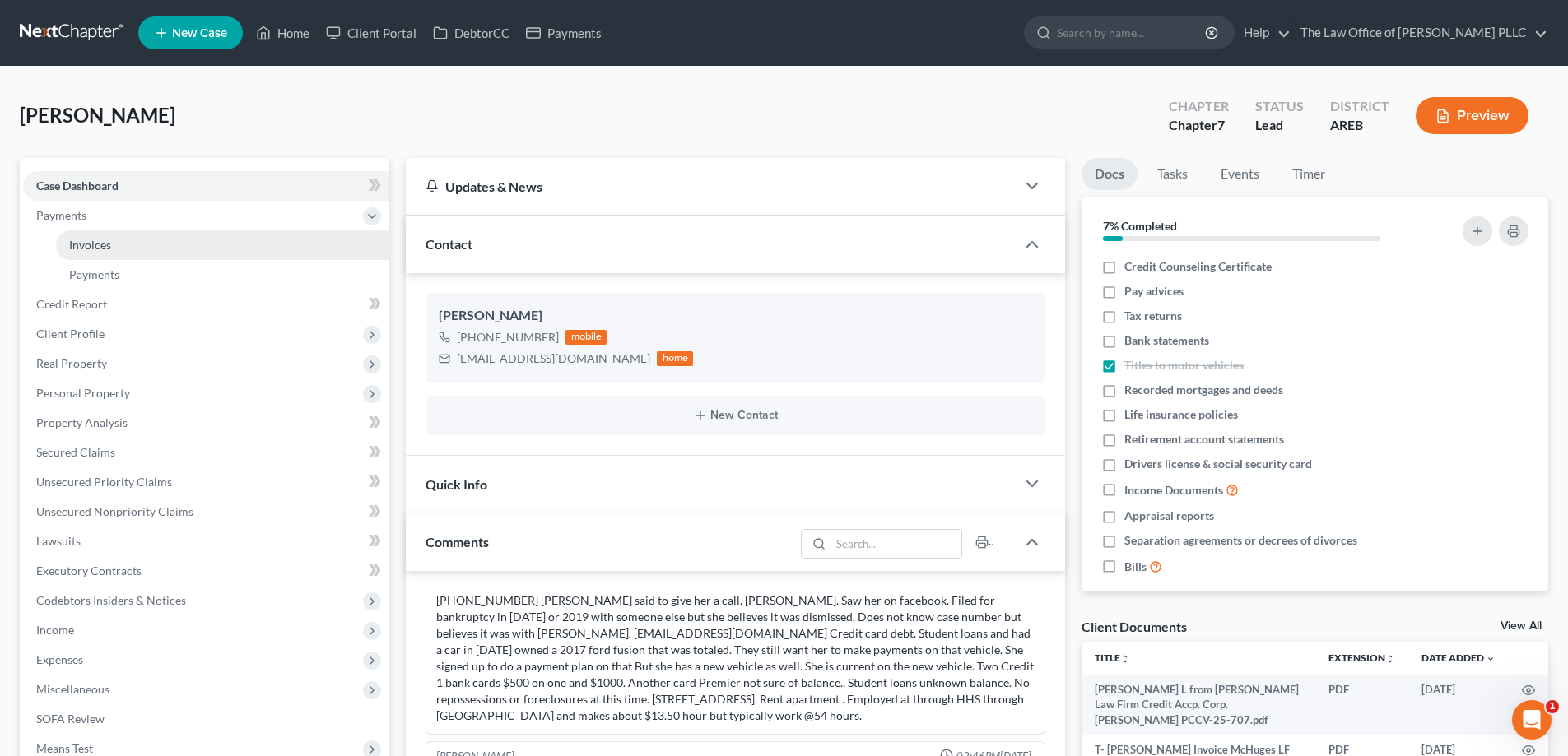
click at [102, 245] on span "Invoices" at bounding box center [90, 245] width 42 height 14
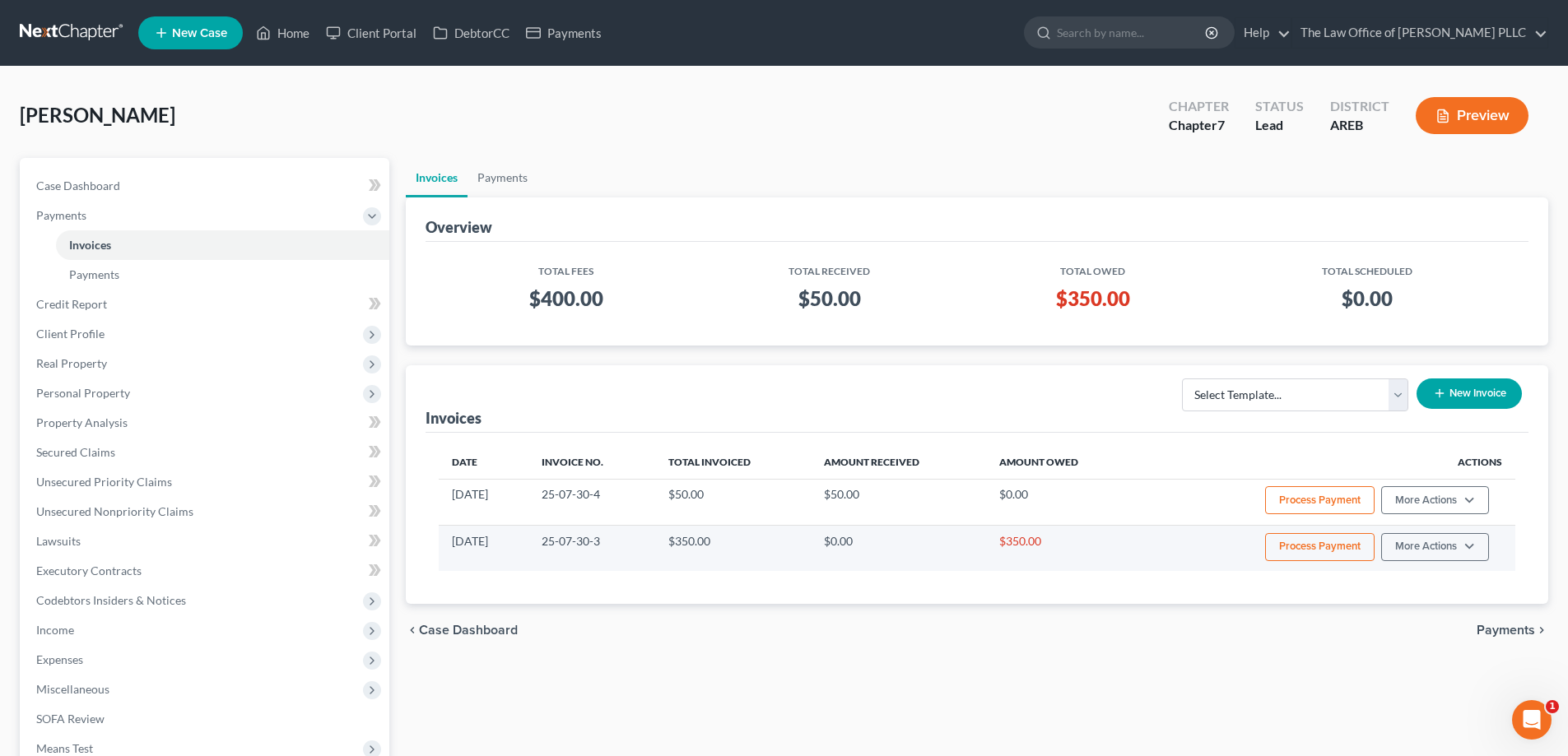
click at [788, 546] on button "Process Payment" at bounding box center [1320, 547] width 110 height 28
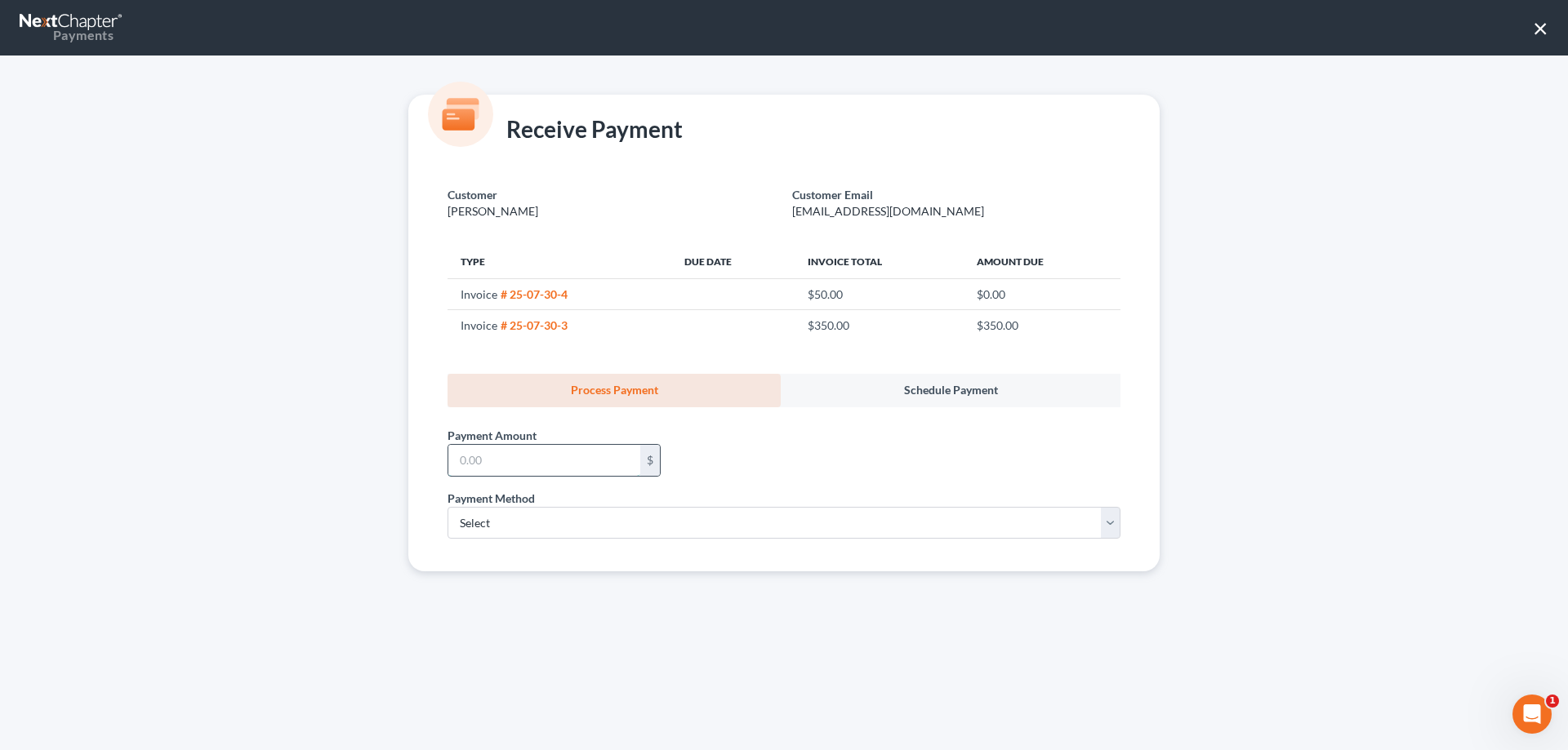
drag, startPoint x: 566, startPoint y: 466, endPoint x: 589, endPoint y: 452, distance: 26.9
click at [566, 466] on input "text" at bounding box center [544, 460] width 192 height 31
type input "350.00"
click at [602, 521] on select "Select ACH Credit Card" at bounding box center [784, 523] width 673 height 33
select select "1"
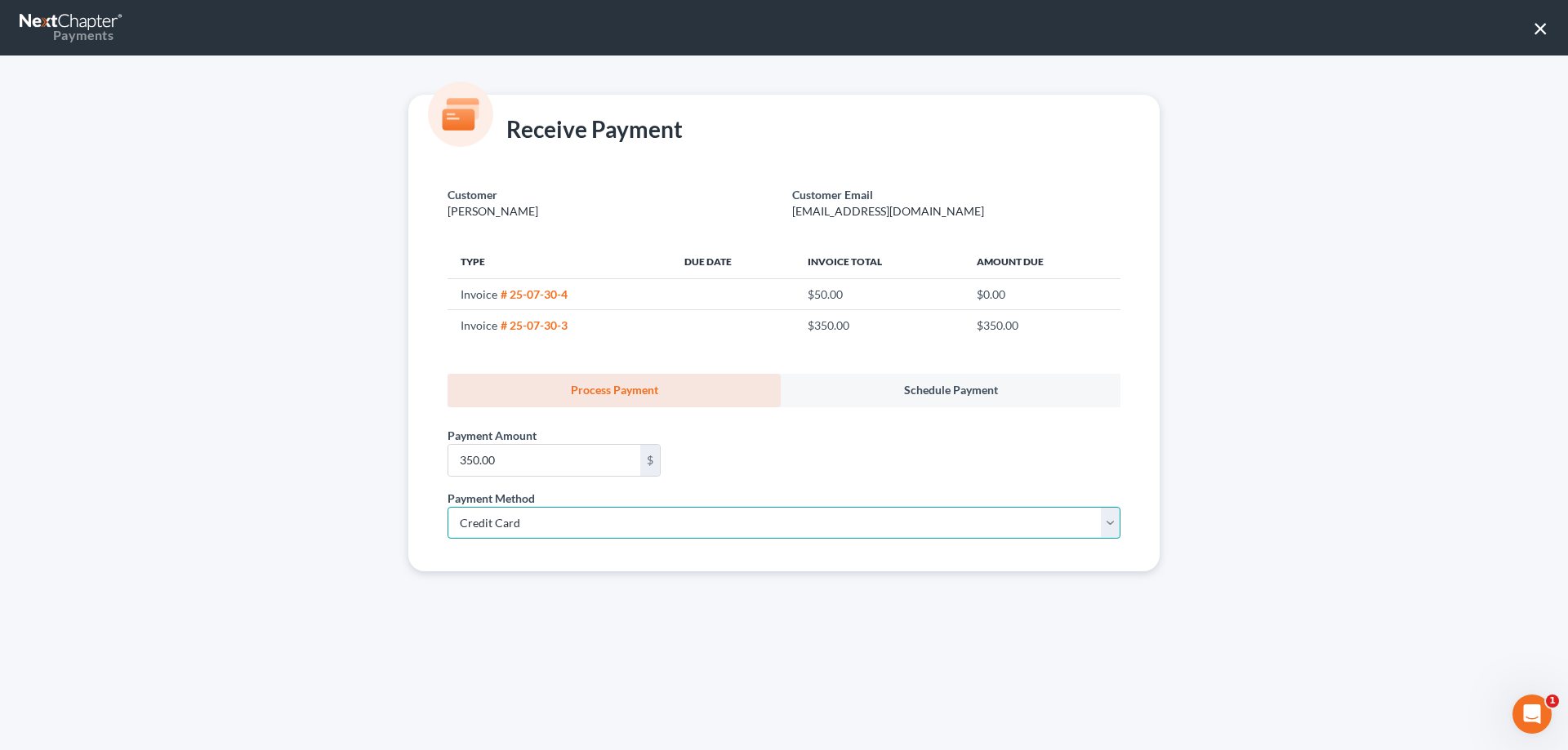
click at [448, 507] on select "Select ACH Credit Card" at bounding box center [784, 523] width 673 height 33
select select "2"
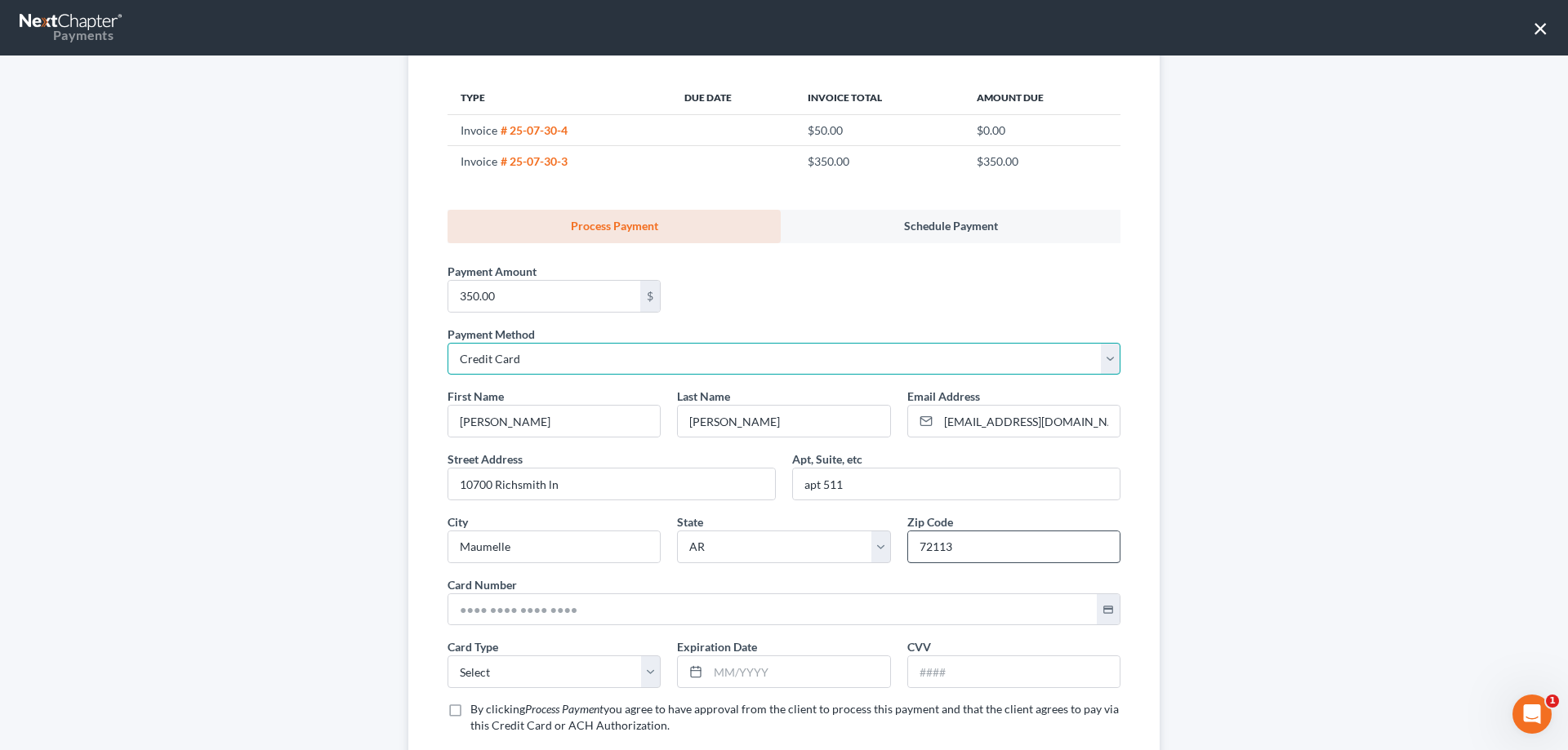
scroll to position [245, 0]
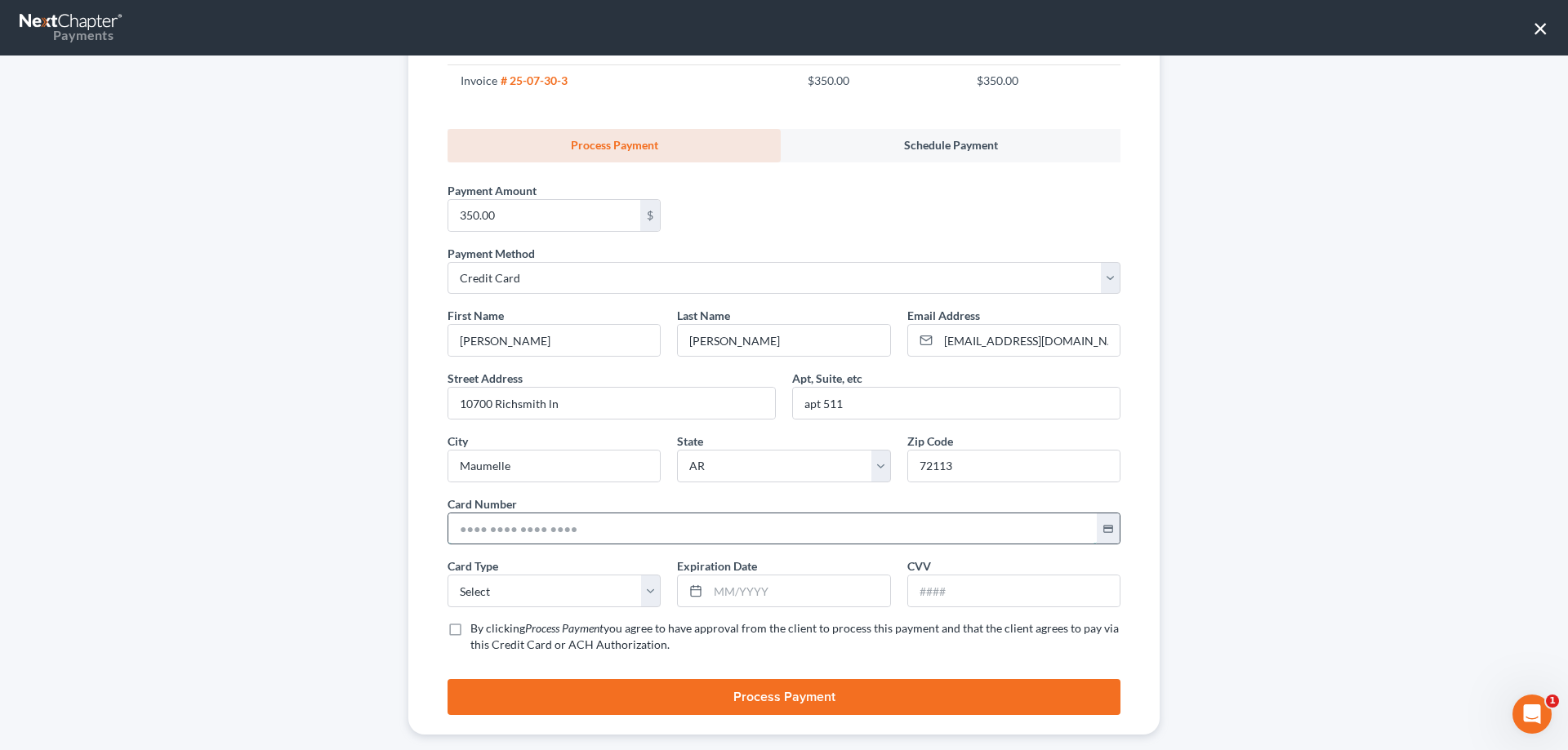
click at [593, 533] on input "text" at bounding box center [772, 529] width 648 height 31
drag, startPoint x: 591, startPoint y: 533, endPoint x: 361, endPoint y: 515, distance: 230.7
click at [361, 515] on div "Receive Payment Customer [PERSON_NAME] Customer Email [EMAIL_ADDRESS][DOMAIN_NA…" at bounding box center [784, 402] width 1568 height 695
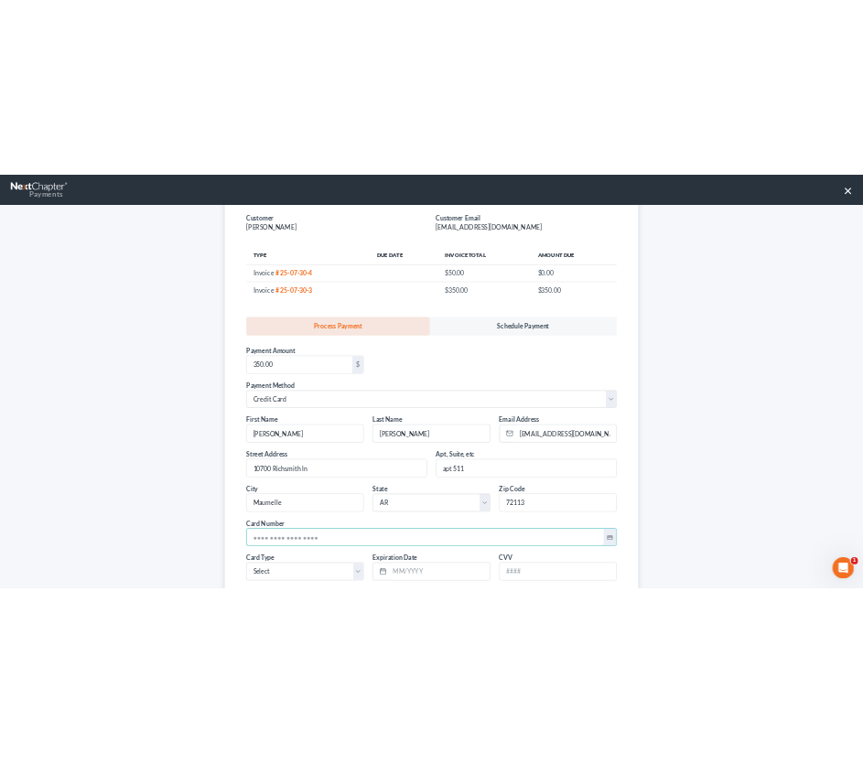
scroll to position [0, 0]
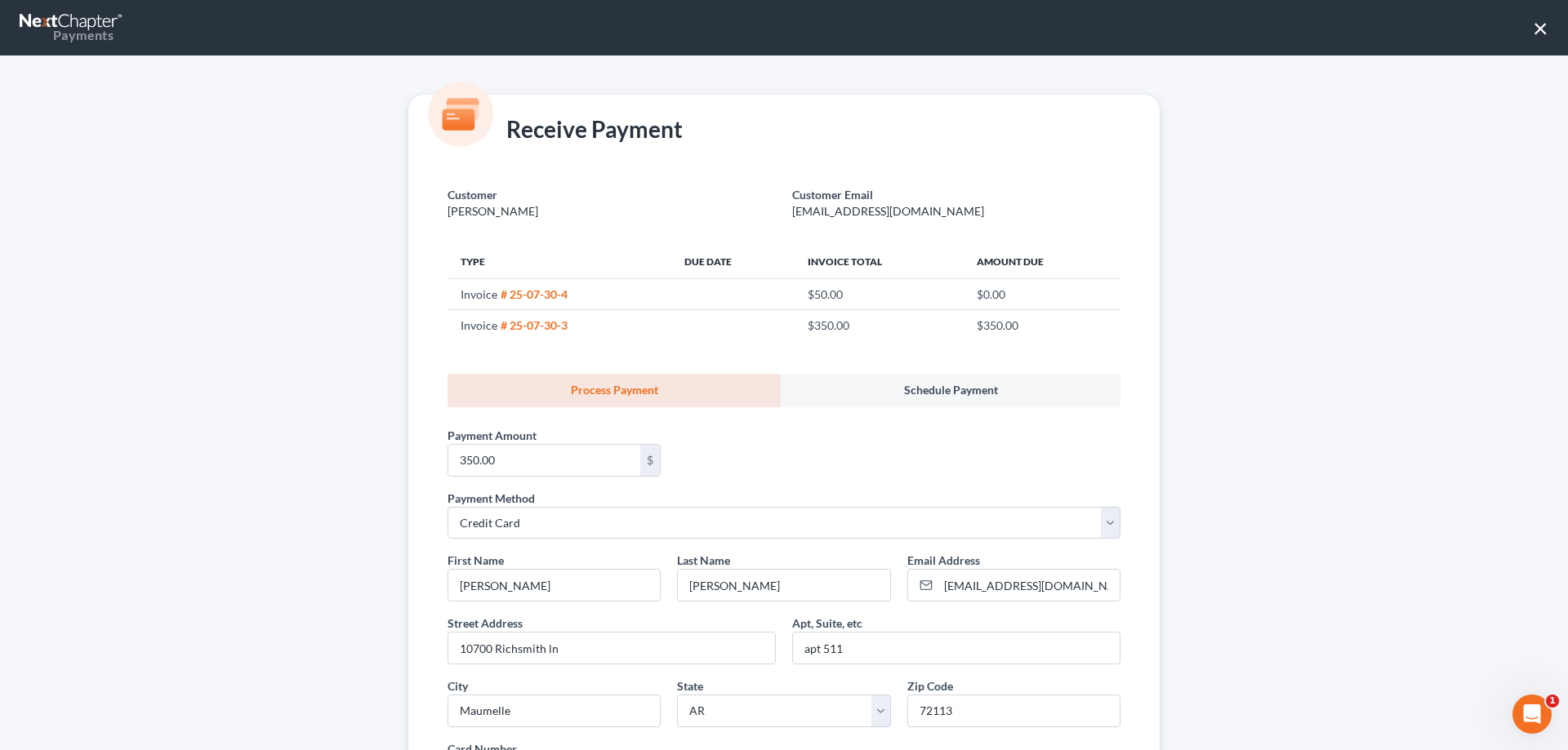
click at [781, 26] on button "×" at bounding box center [1539, 27] width 15 height 26
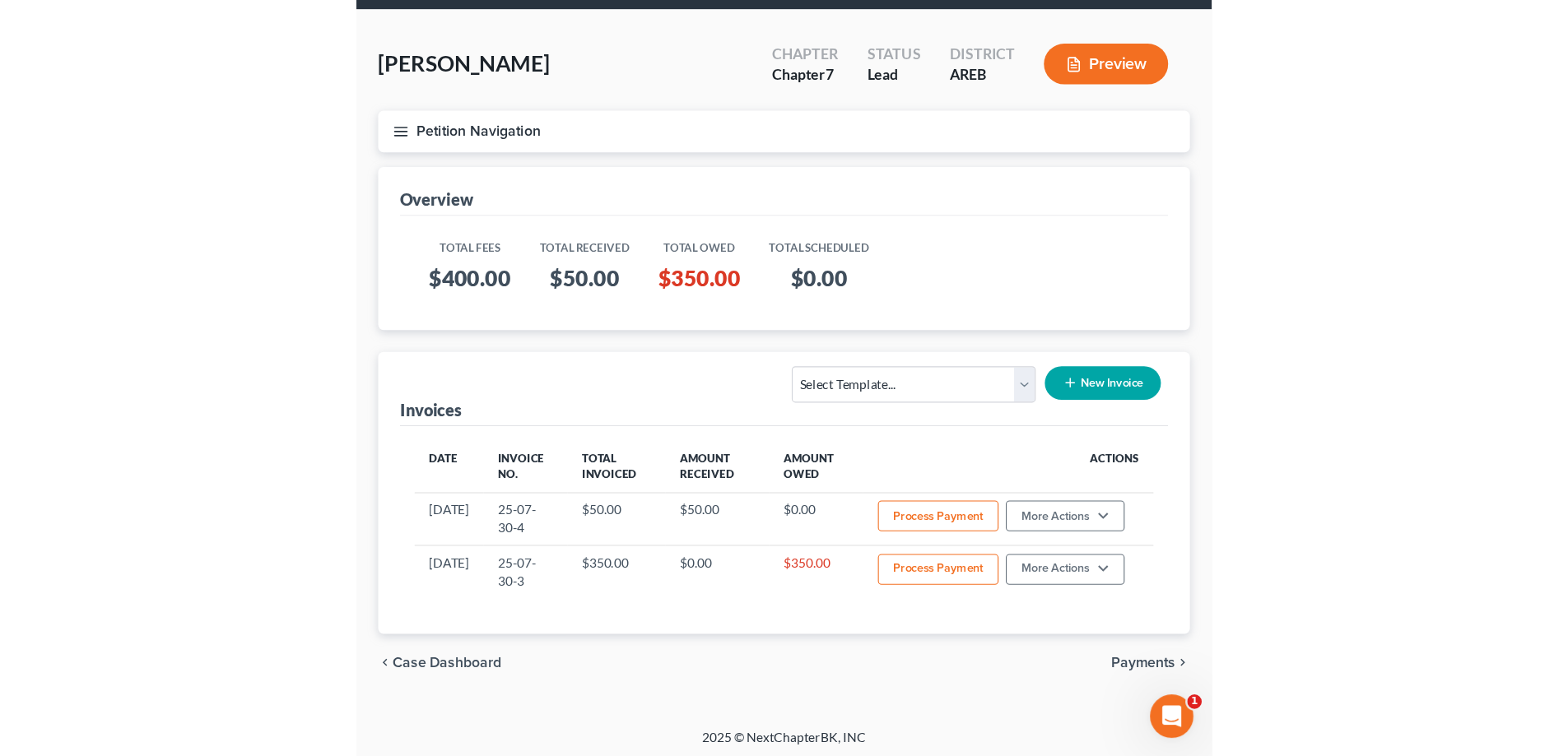
scroll to position [62, 0]
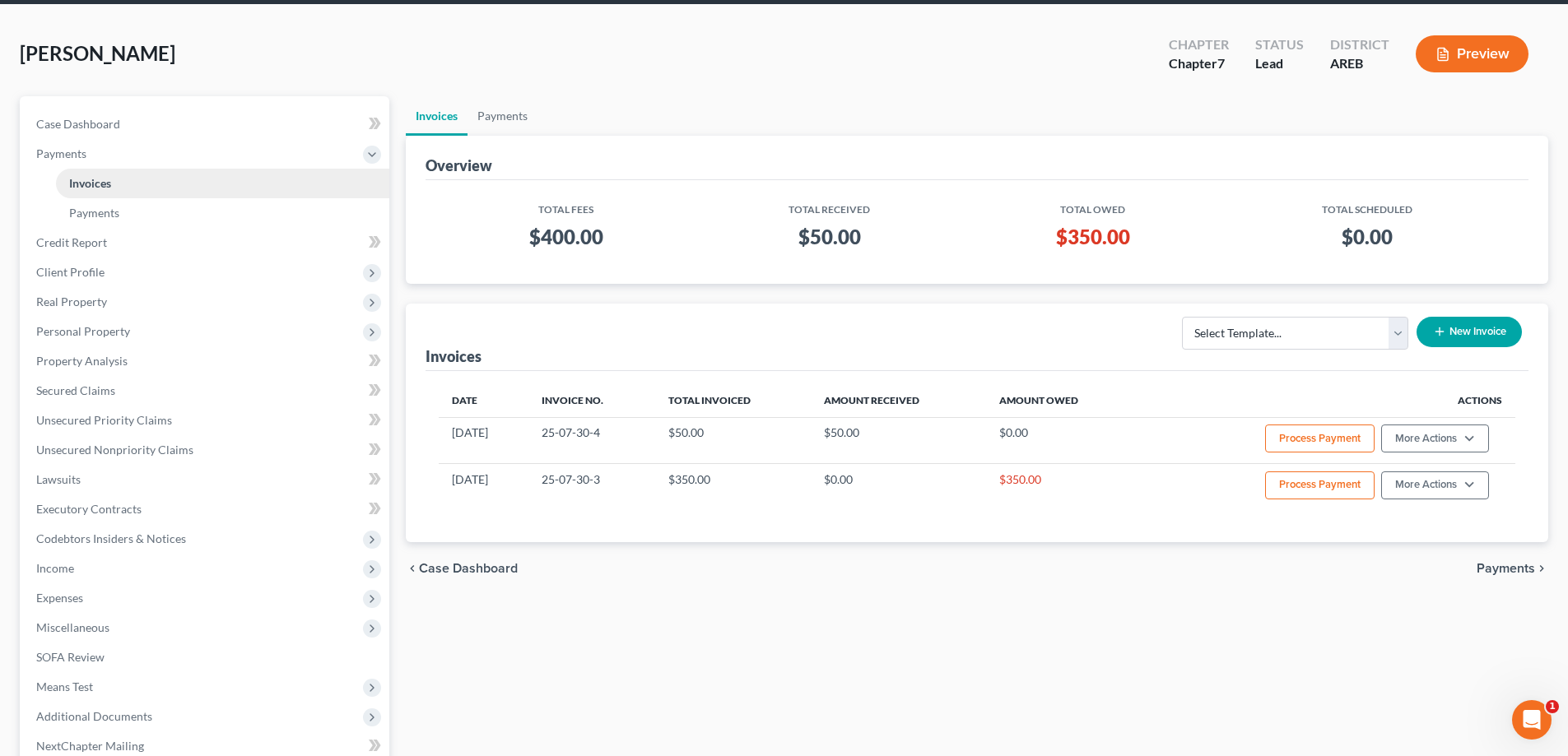
drag, startPoint x: 95, startPoint y: 273, endPoint x: 93, endPoint y: 168, distance: 105.0
click at [95, 273] on span "Client Profile" at bounding box center [70, 272] width 68 height 14
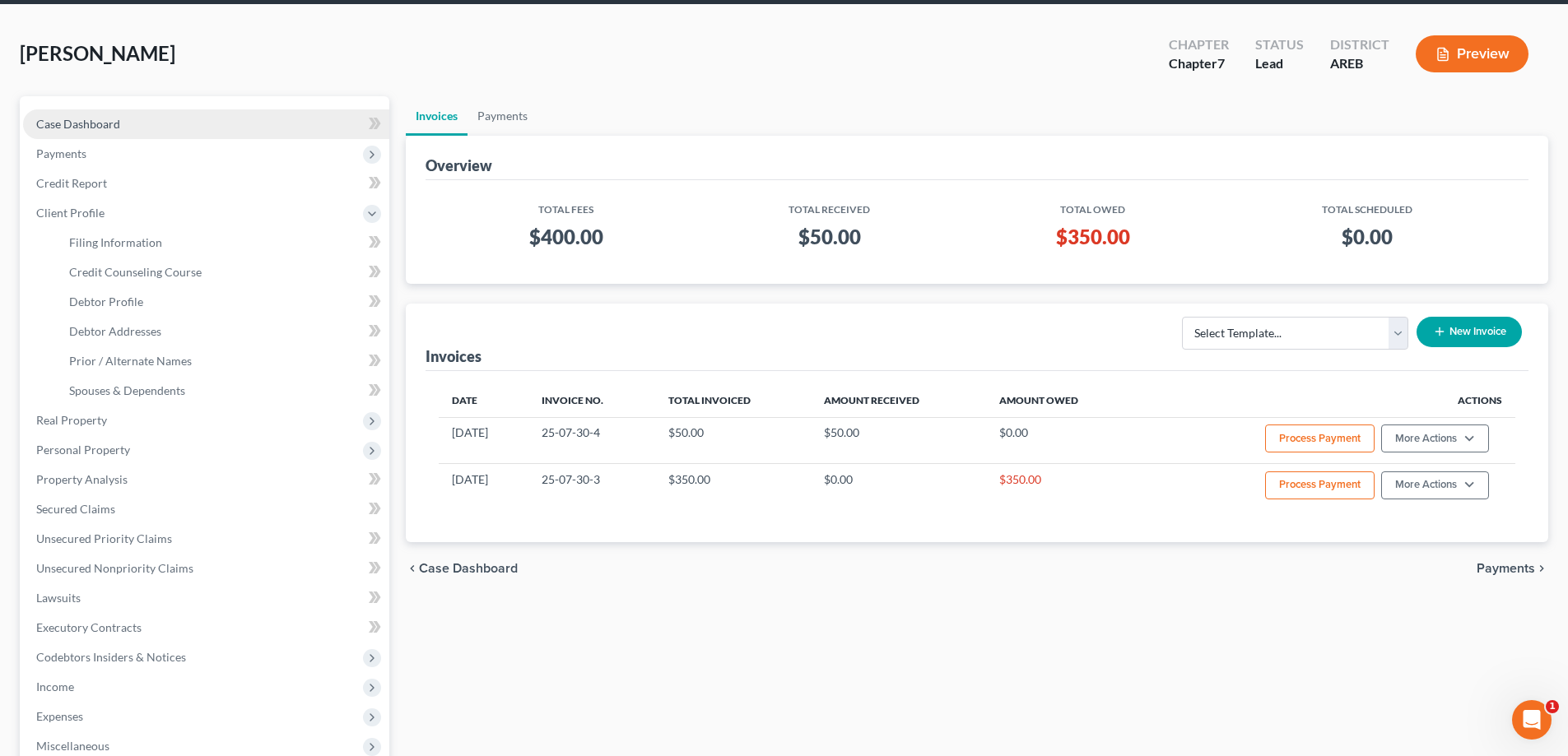
click at [85, 121] on span "Case Dashboard" at bounding box center [77, 124] width 84 height 14
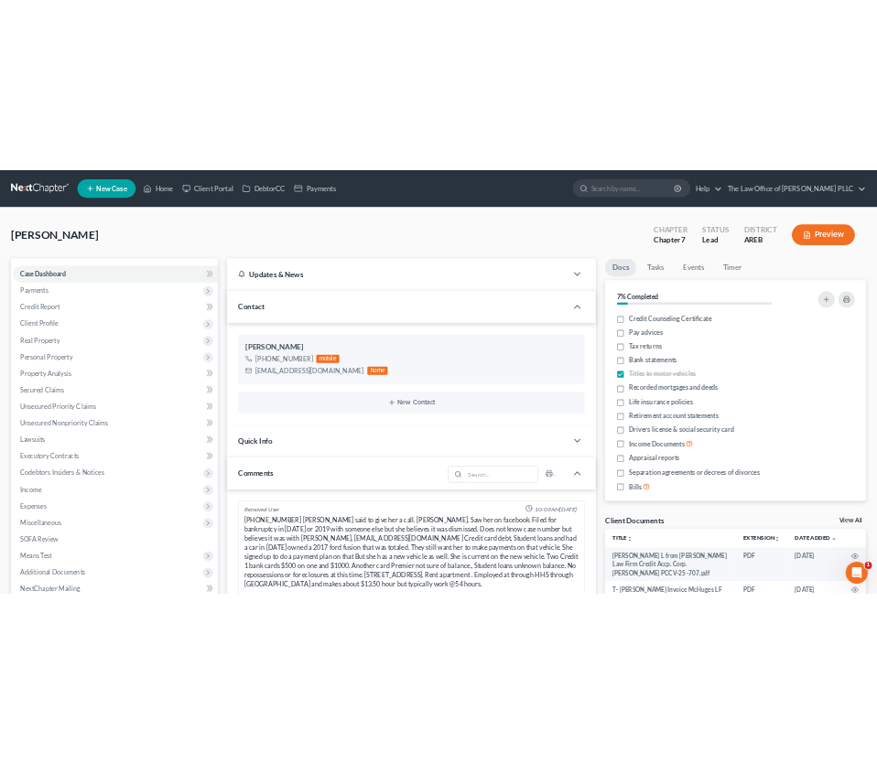
scroll to position [566, 0]
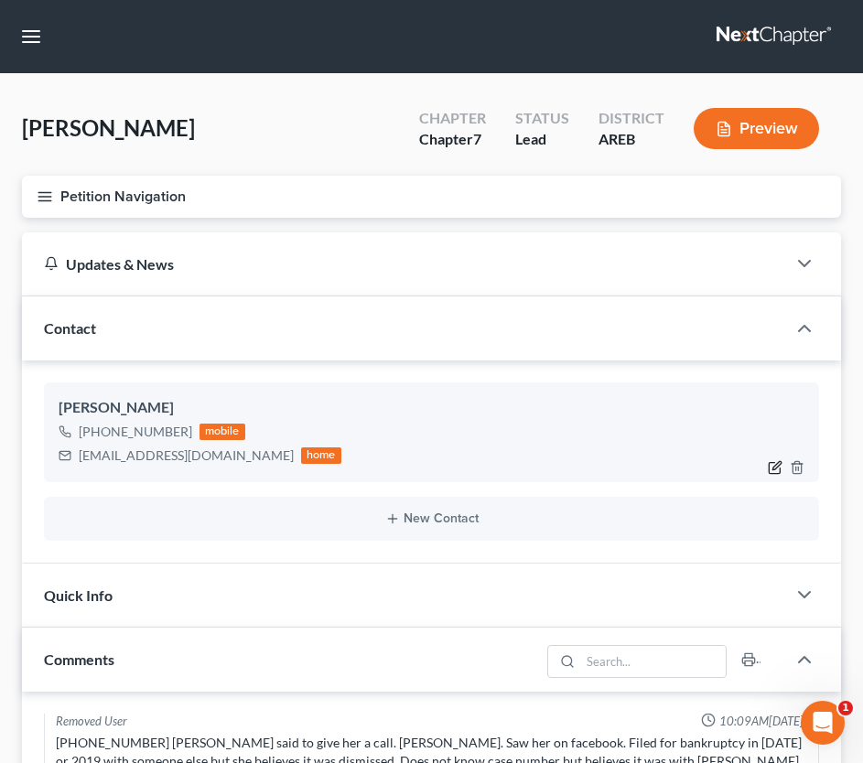
click at [775, 470] on icon "button" at bounding box center [777, 465] width 8 height 8
select select "0"
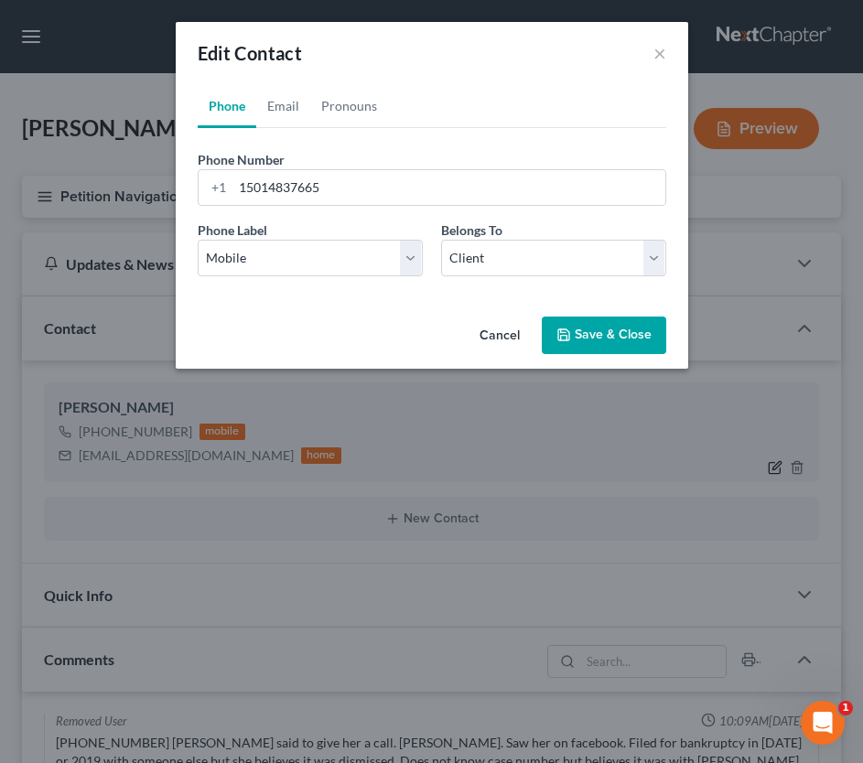
scroll to position [9, 0]
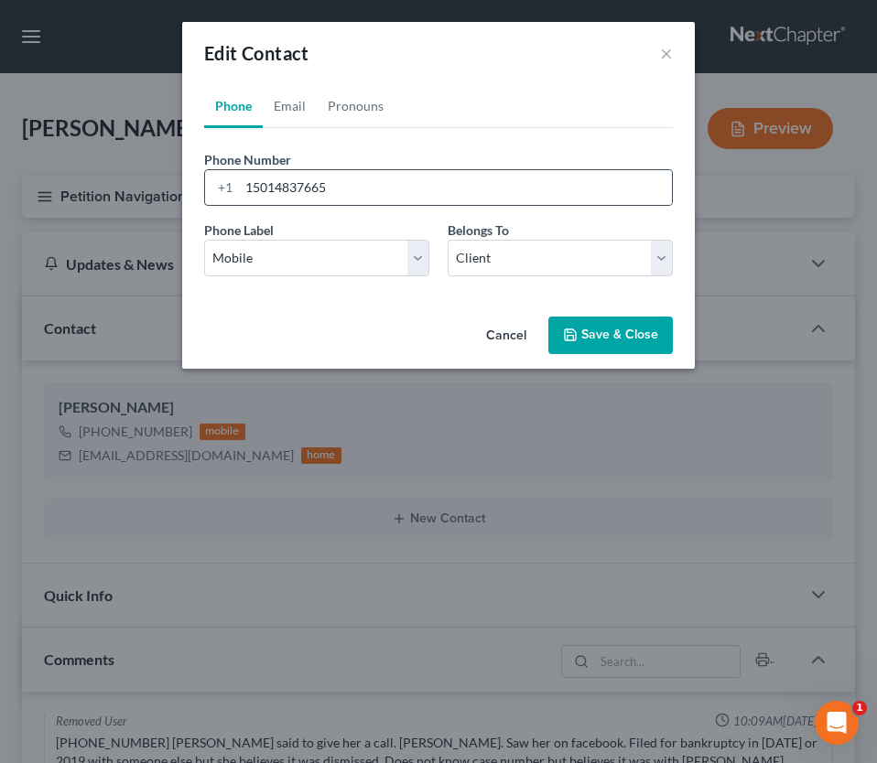
click at [237, 178] on div "+1" at bounding box center [222, 187] width 34 height 35
click at [343, 194] on input "15014837665" at bounding box center [455, 187] width 433 height 35
drag, startPoint x: 291, startPoint y: 190, endPoint x: 229, endPoint y: 191, distance: 62.3
click at [229, 191] on div "[PHONE_NUMBER]" at bounding box center [438, 187] width 469 height 37
type input "[PHONE_NUMBER]"
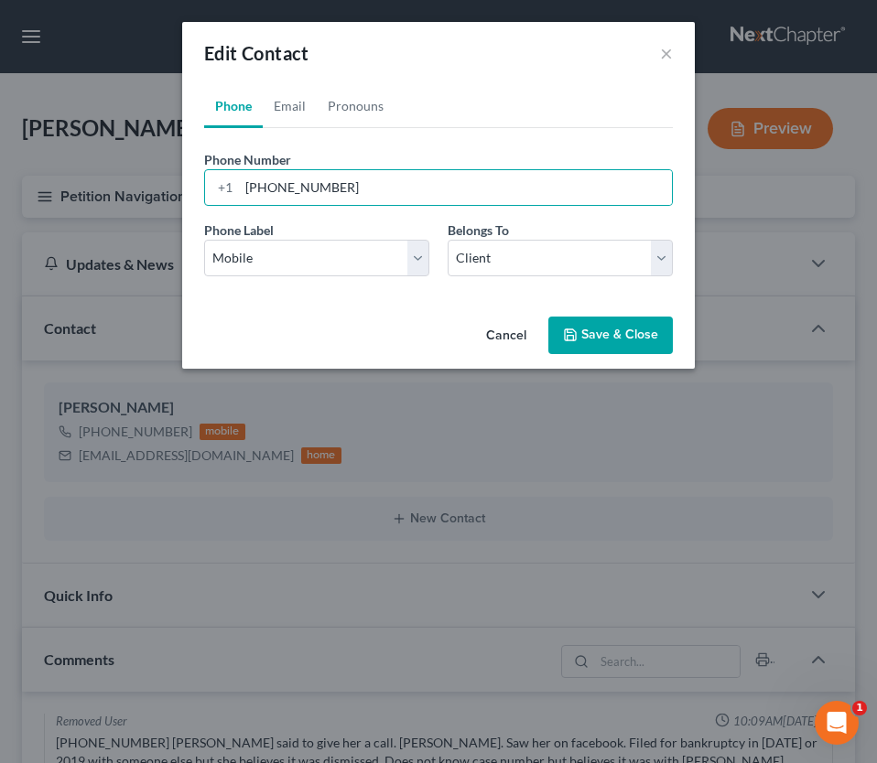
click at [598, 329] on button "Save & Close" at bounding box center [610, 336] width 124 height 38
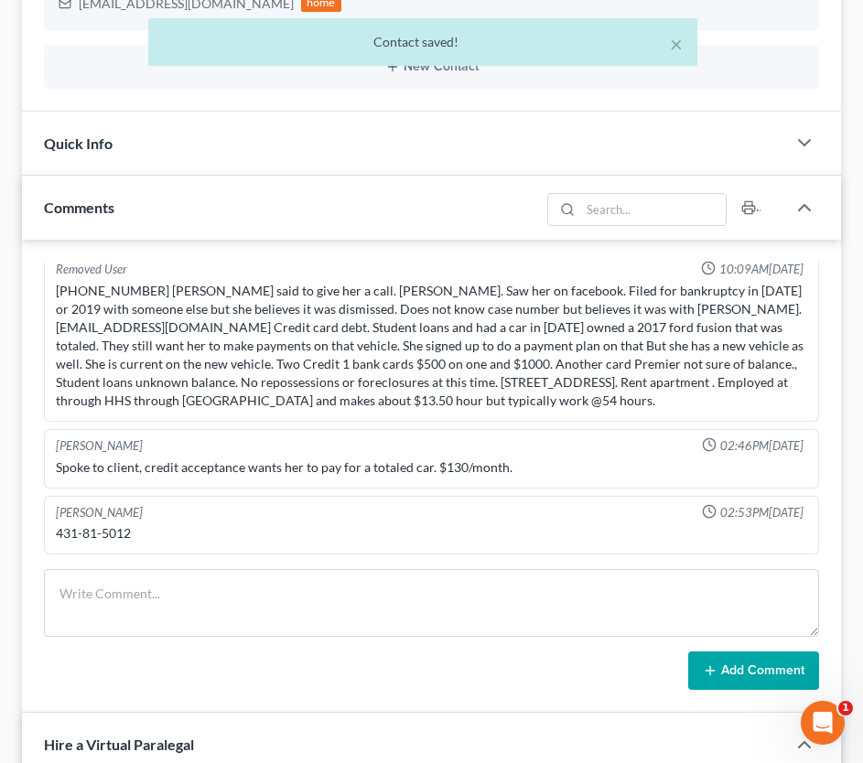
scroll to position [458, 0]
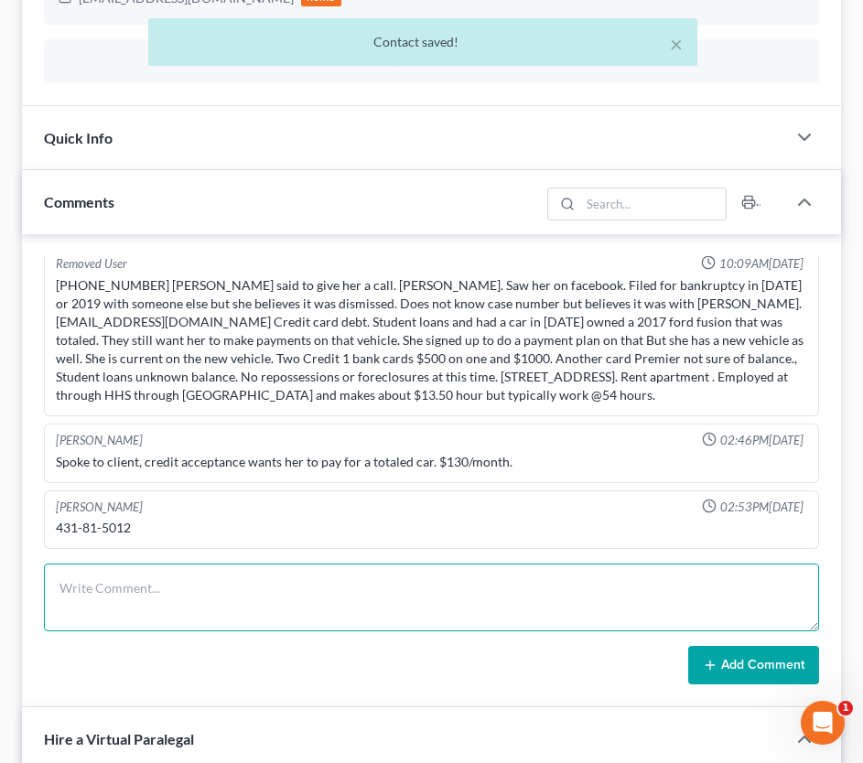
click at [111, 606] on textarea at bounding box center [431, 598] width 775 height 68
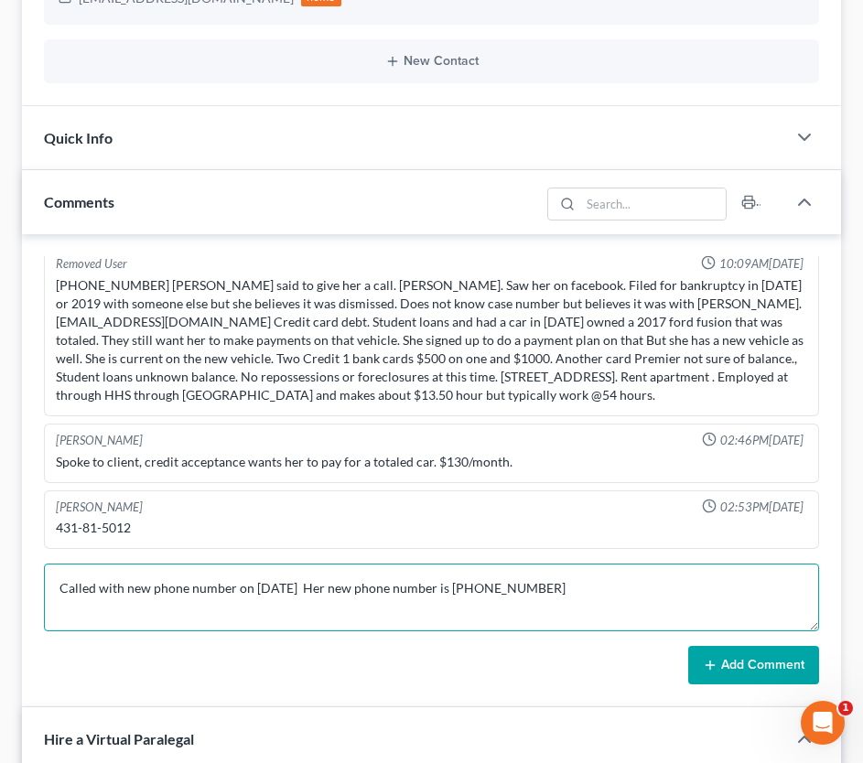
type textarea "Called with new phone number on [DATE] Her new phone number is [PHONE_NUMBER]"
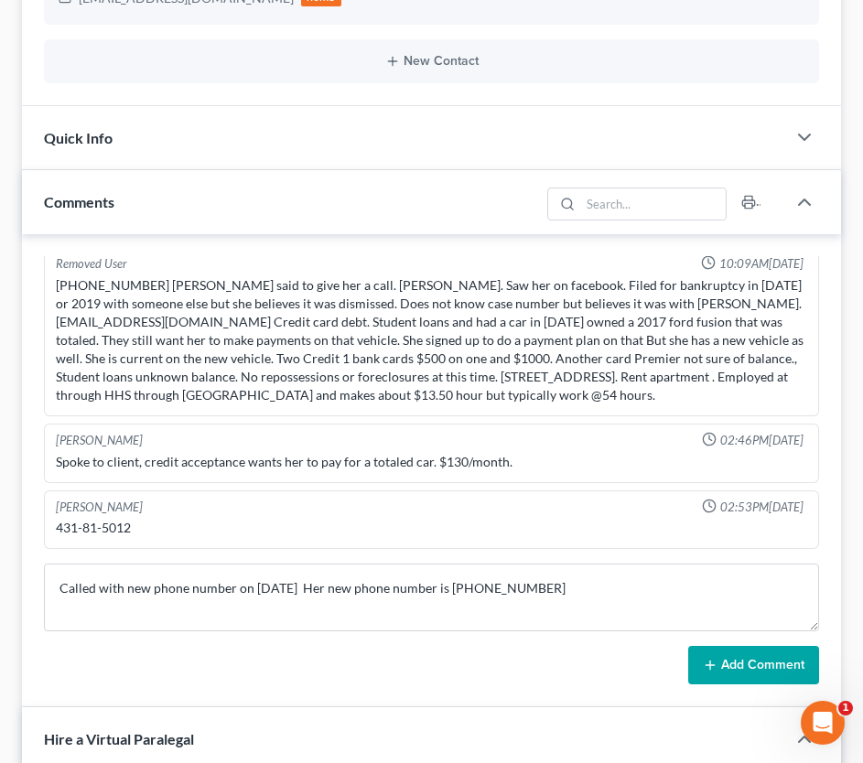
click at [746, 656] on button "Add Comment" at bounding box center [753, 665] width 131 height 38
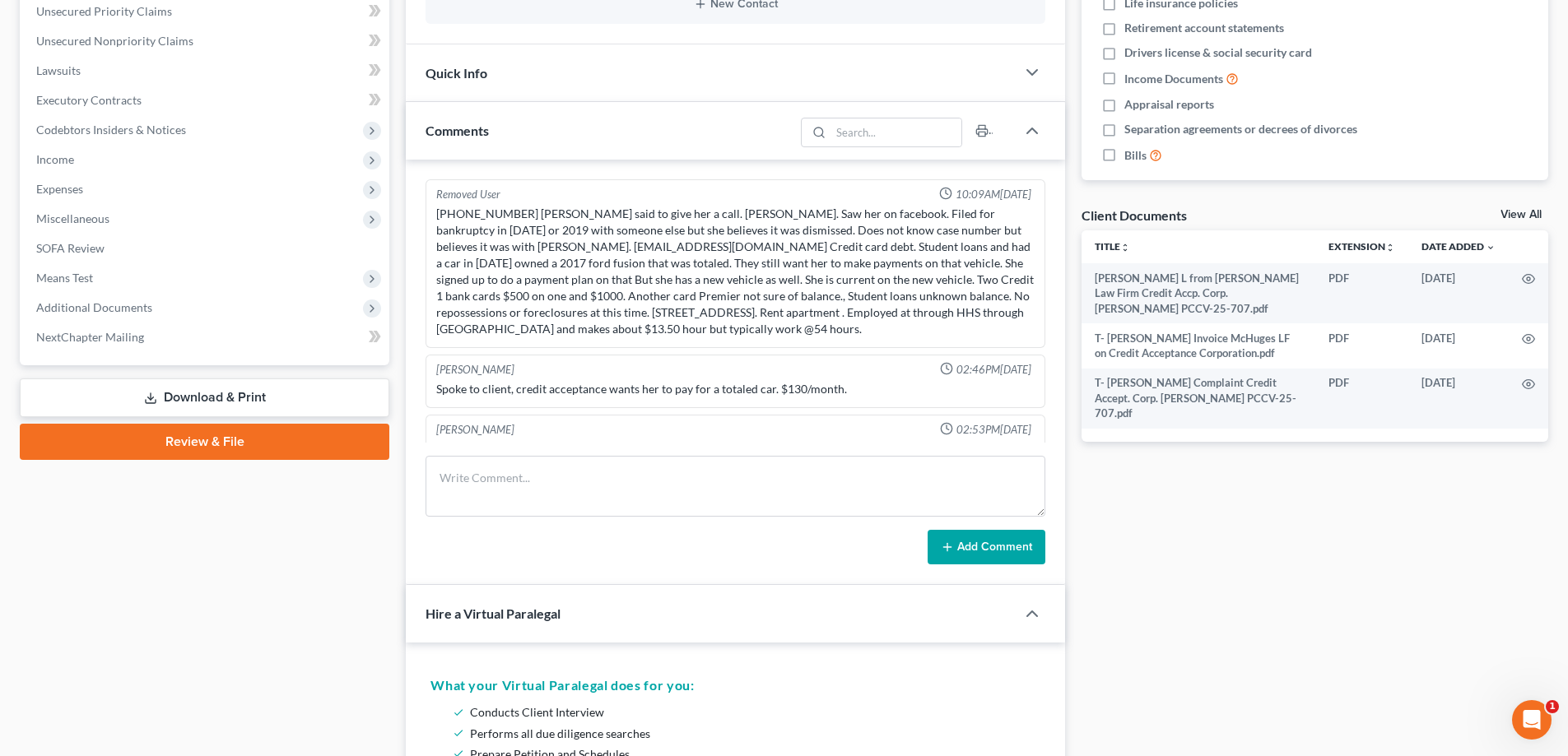
scroll to position [0, 0]
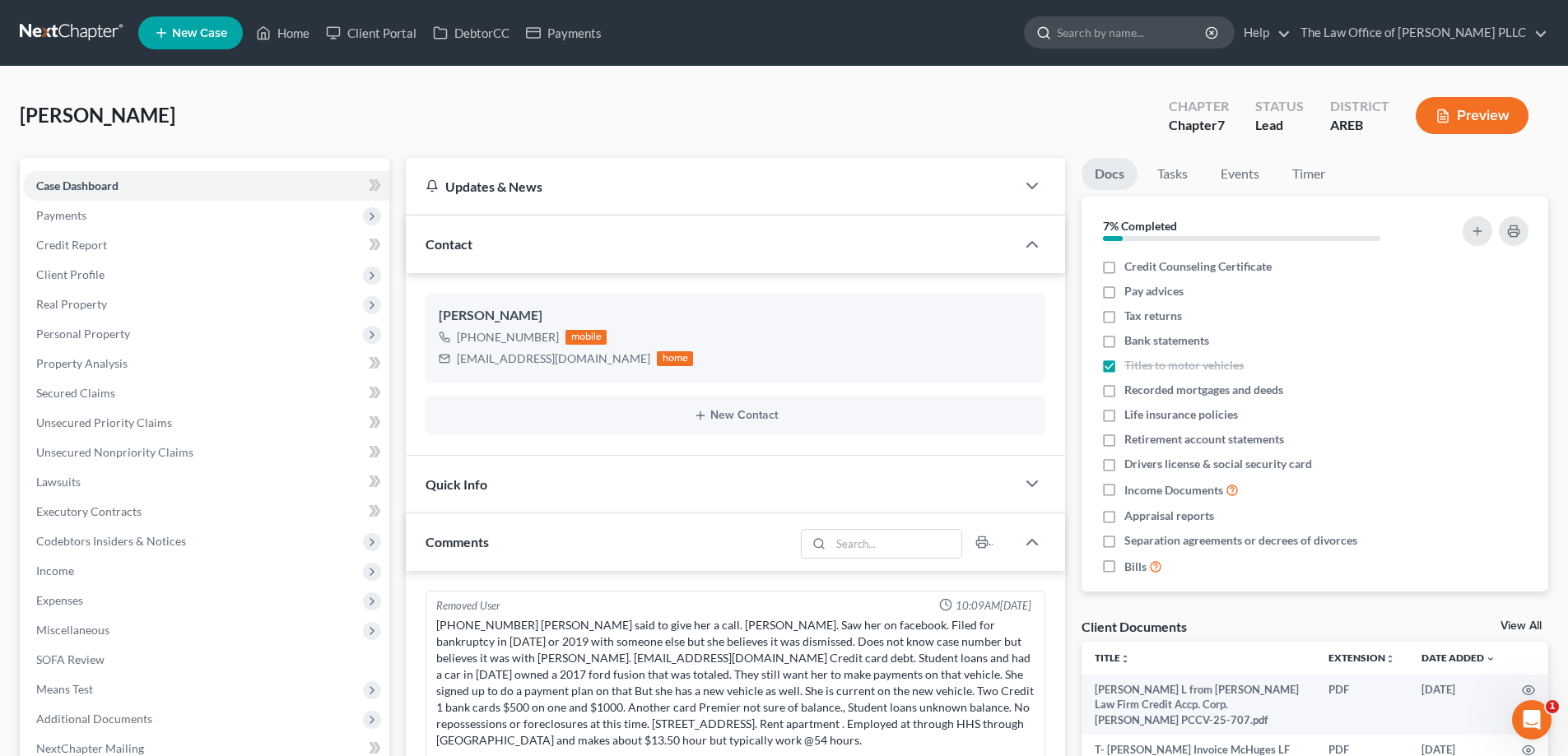
click at [788, 31] on input "search" at bounding box center [1132, 32] width 151 height 31
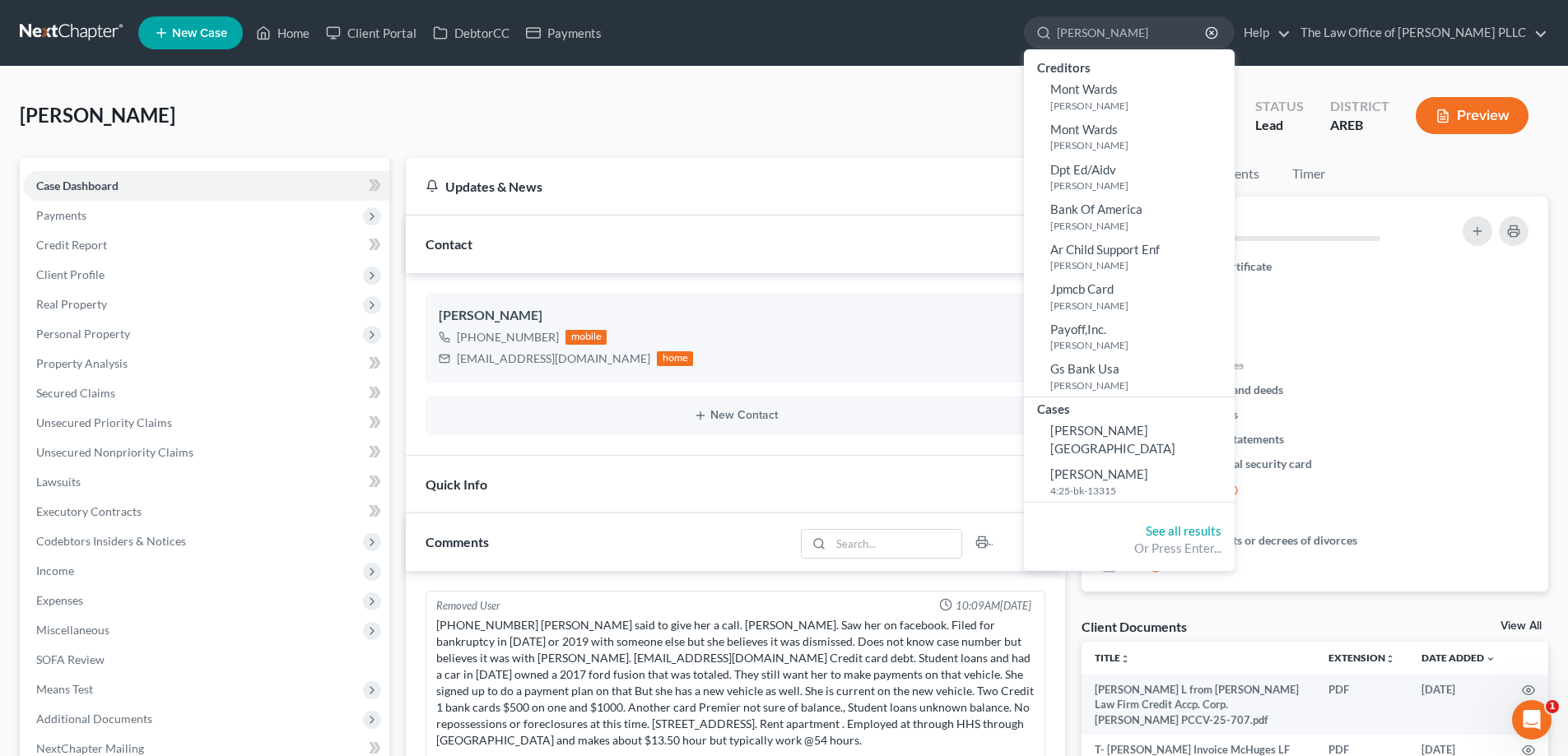
type input "[PERSON_NAME]"
click at [788, 467] on span "[PERSON_NAME]" at bounding box center [1099, 474] width 98 height 14
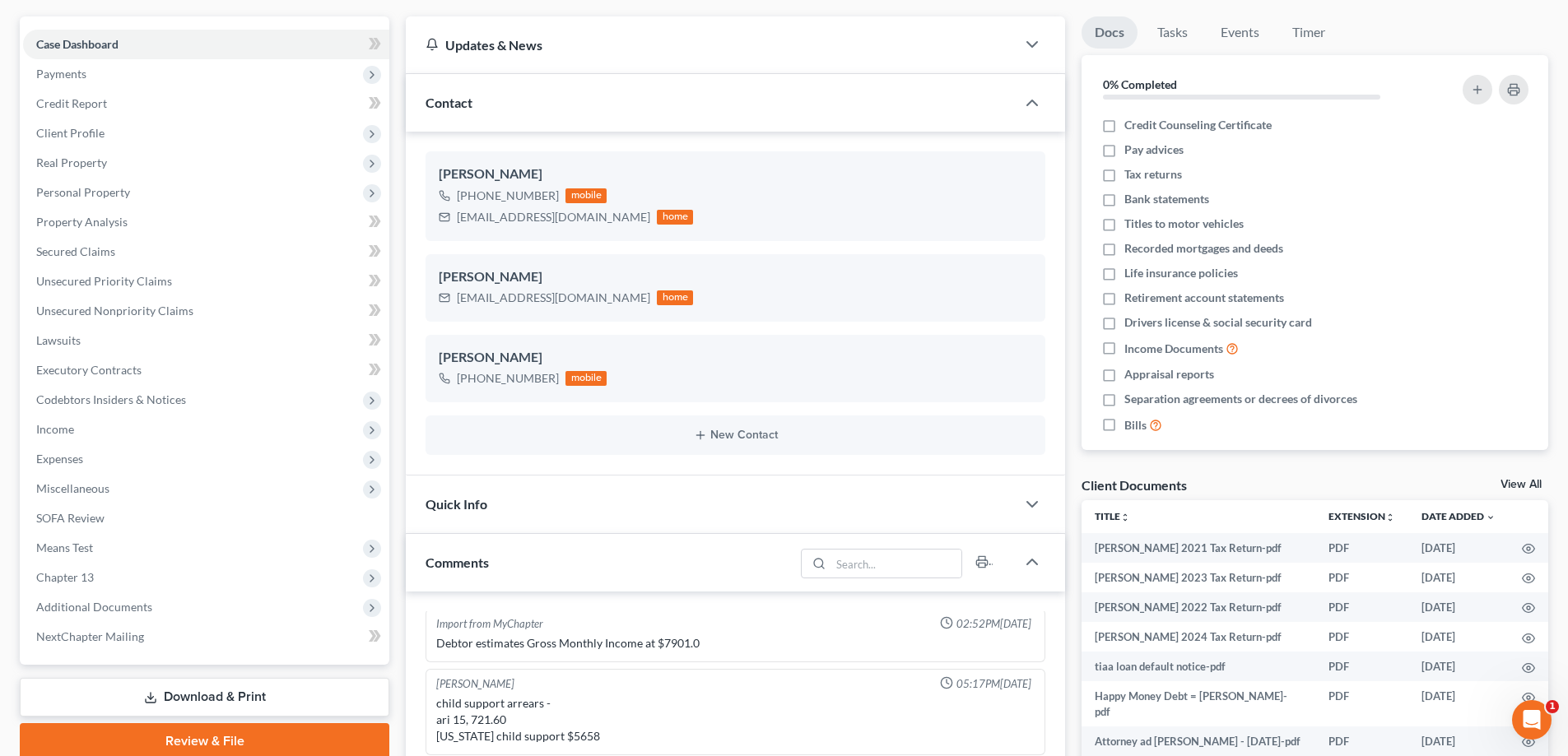
scroll to position [494, 0]
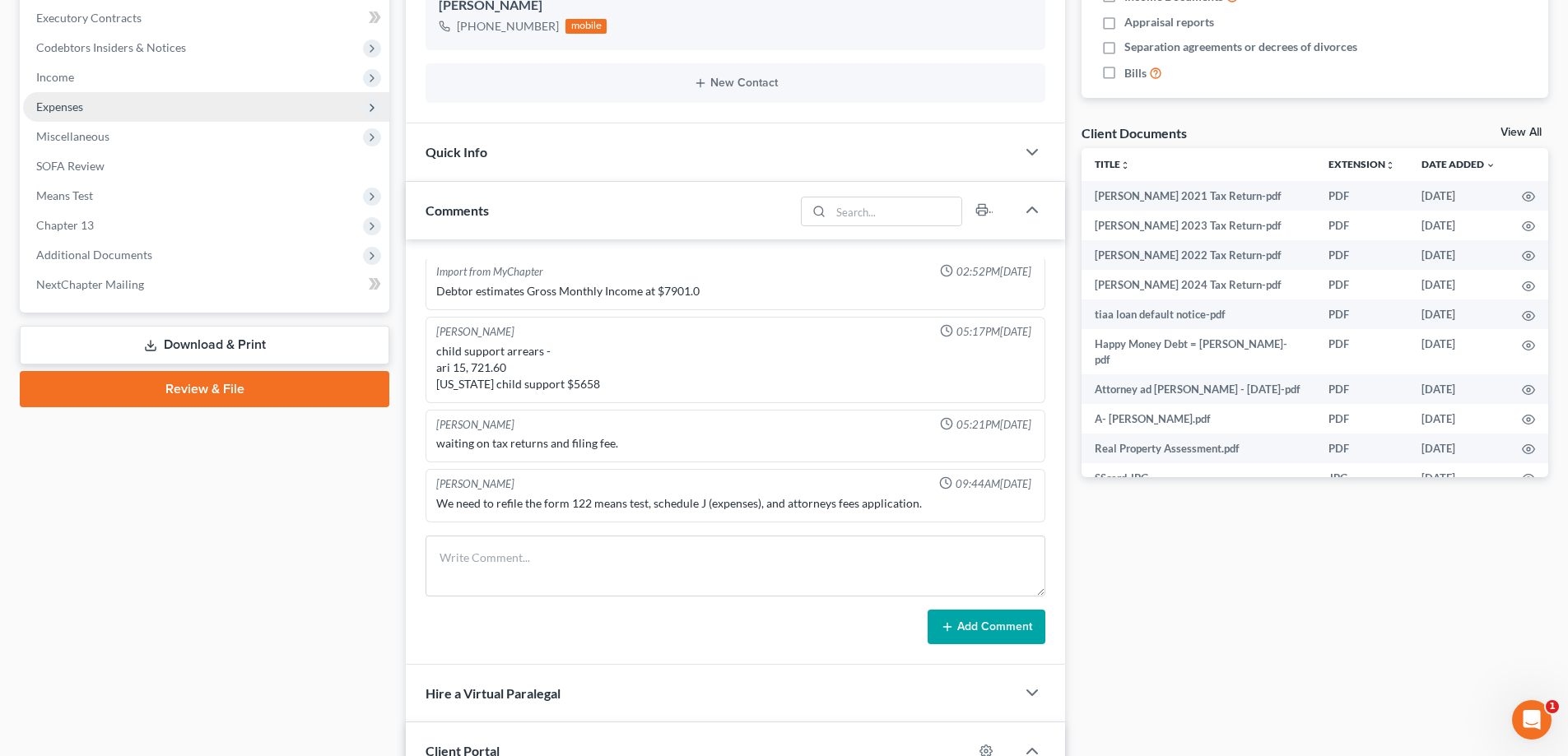
click at [93, 109] on span "Expenses" at bounding box center [206, 107] width 366 height 30
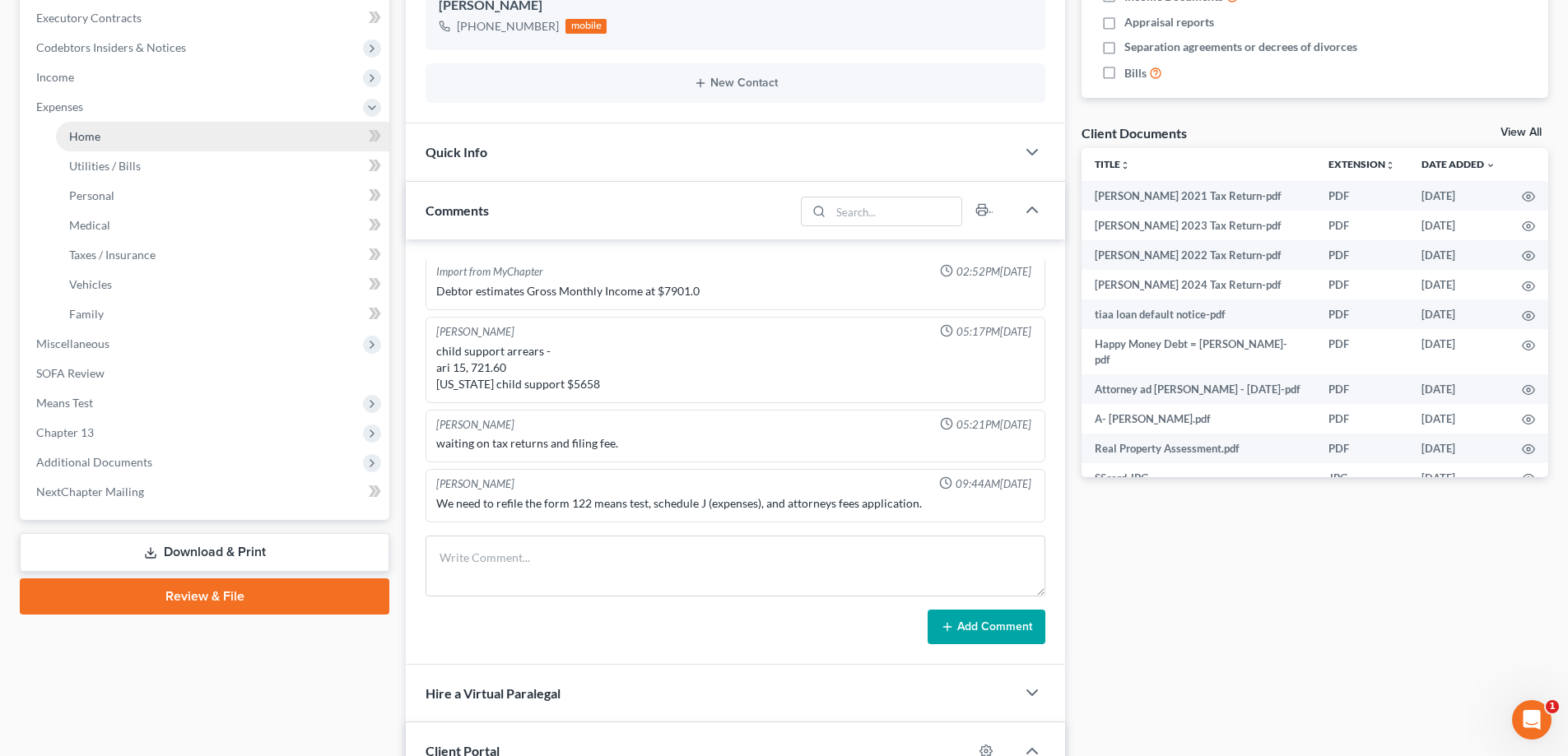
click at [103, 136] on link "Home" at bounding box center [222, 136] width 334 height 30
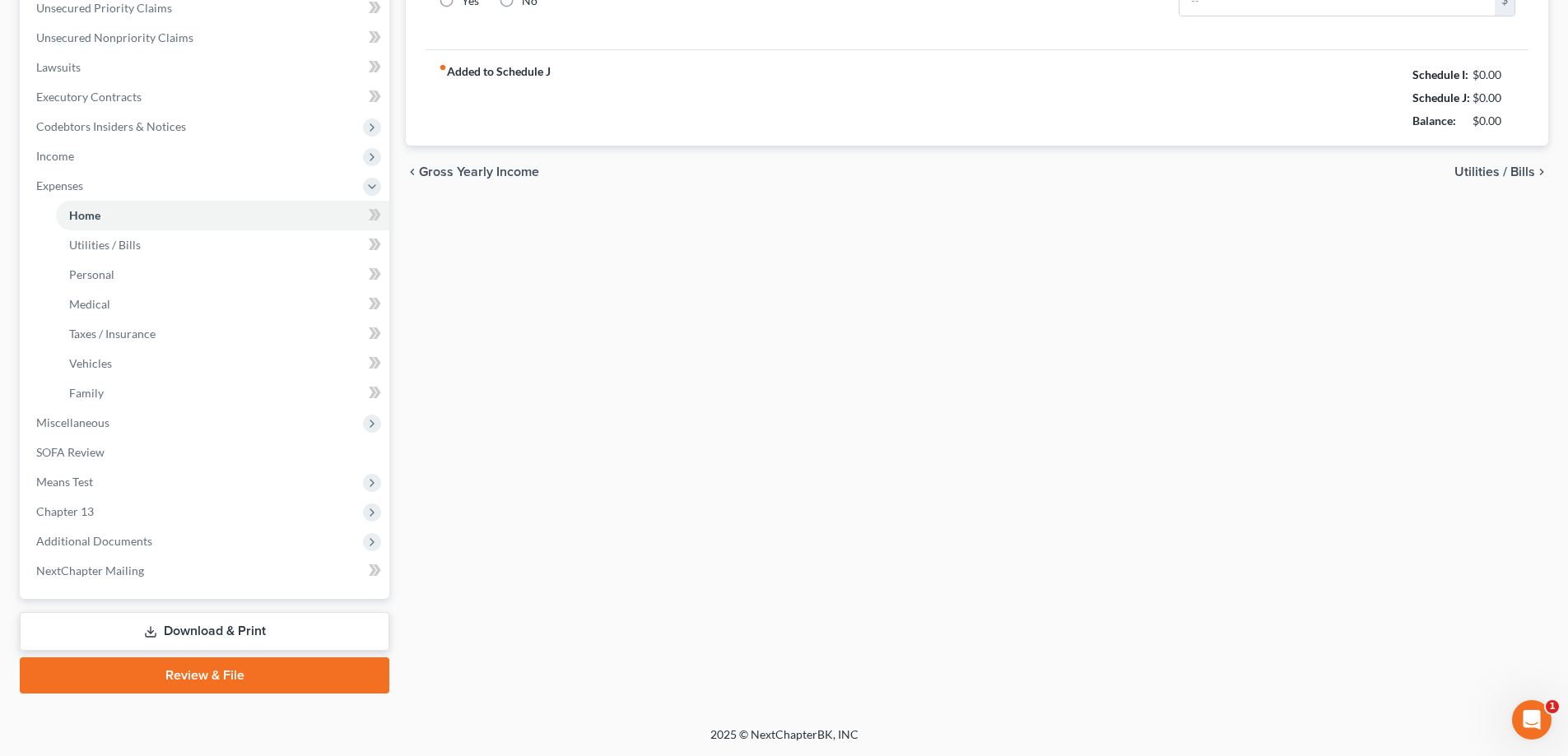
type input "815.00"
type input "0.00"
radio input "true"
type input "39.00"
type input "0.00"
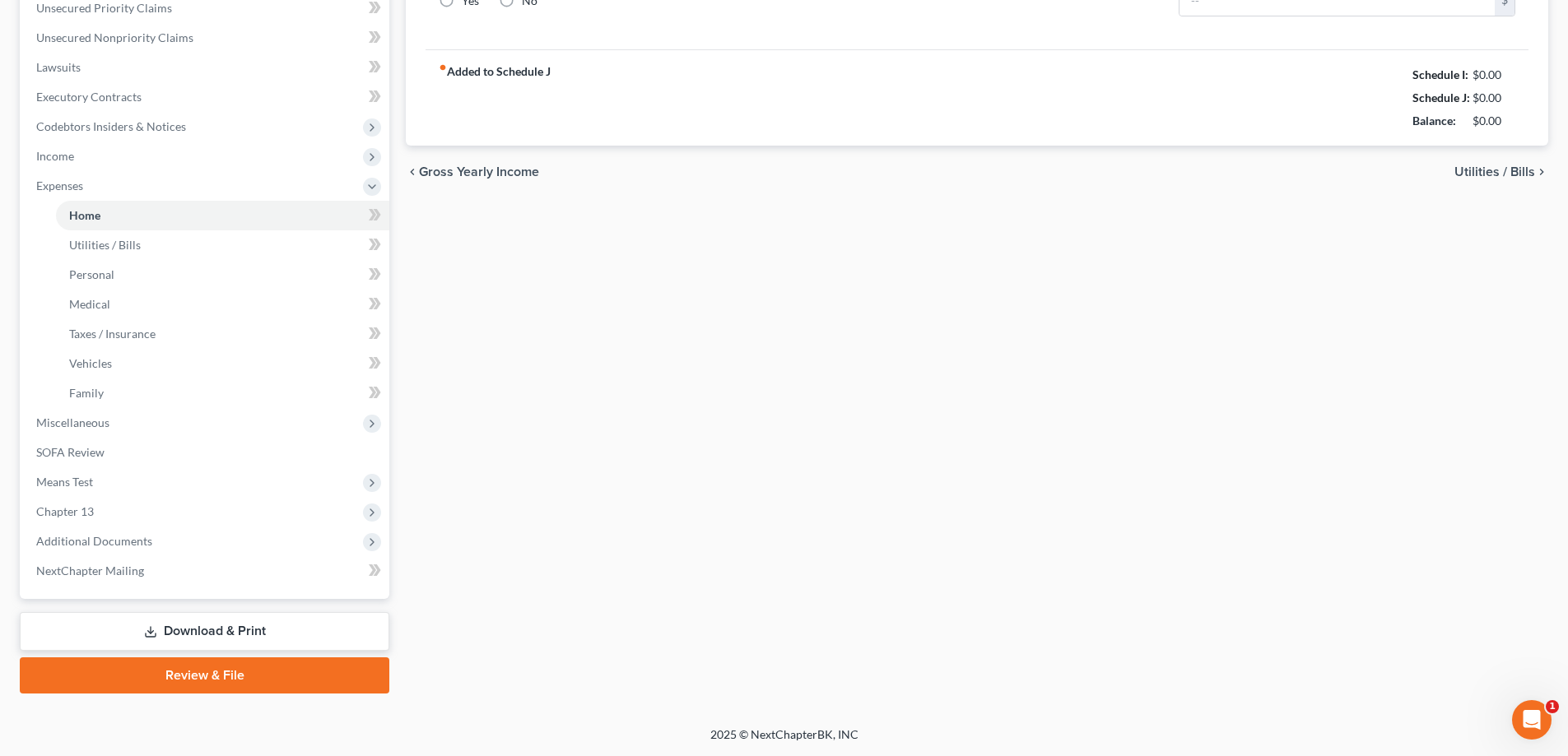
type input "0.00"
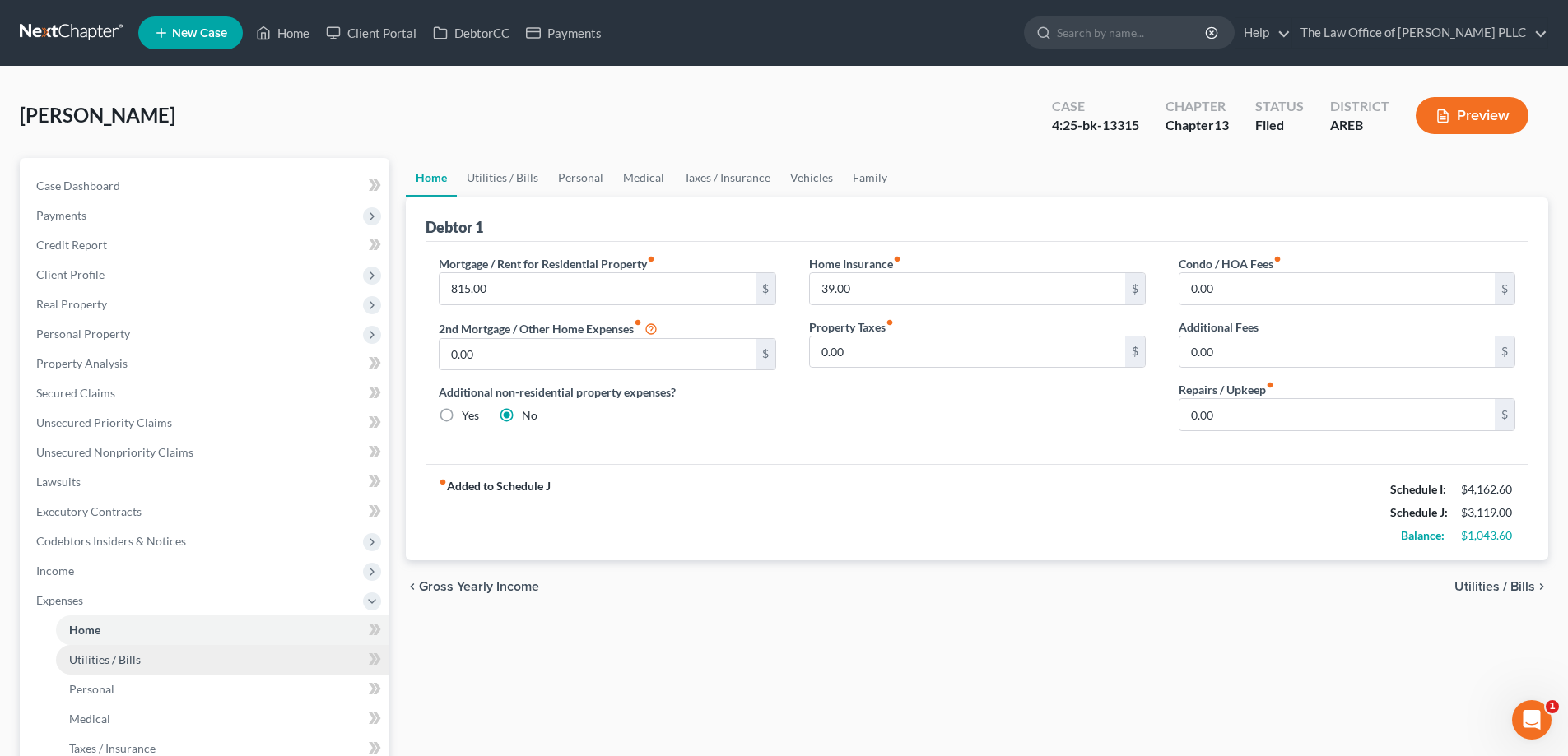
click at [129, 663] on span "Utilities / Bills" at bounding box center [105, 660] width 72 height 14
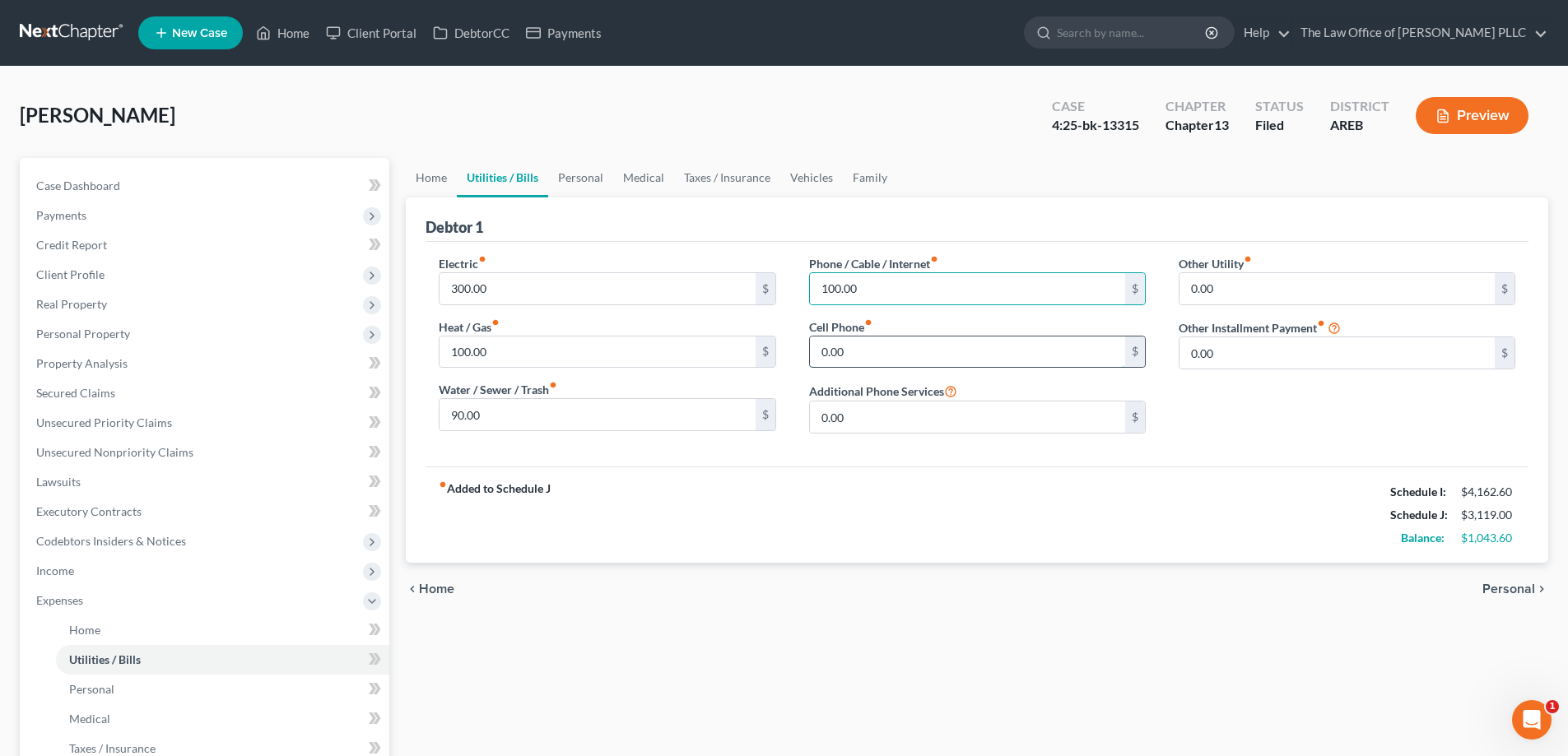
click at [788, 354] on input "0.00" at bounding box center [967, 351] width 316 height 31
type input "65.00"
click at [503, 359] on input "100.00" at bounding box center [597, 351] width 316 height 31
type input "250.00"
click at [536, 467] on div "fiber_manual_record Added to Schedule J Schedule I: $4,162.60 Schedule J: $3,33…" at bounding box center [976, 514] width 1103 height 96
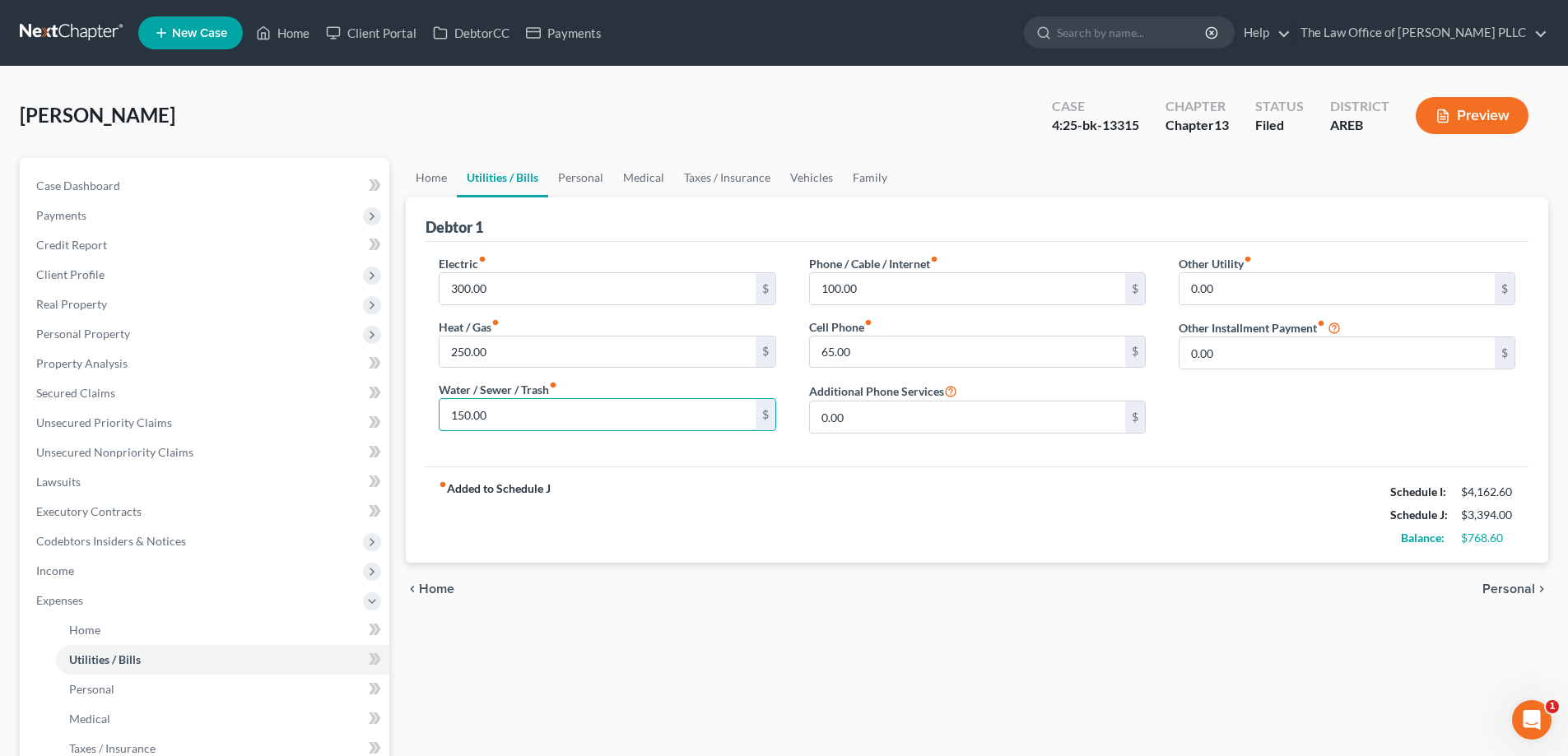
type input "150.00"
click at [773, 250] on div "Electric fiber_manual_record 300.00 $ Heat / Gas fiber_manual_record 250.00 $ W…" at bounding box center [976, 354] width 1103 height 225
click at [788, 291] on input "0.00" at bounding box center [1337, 289] width 316 height 31
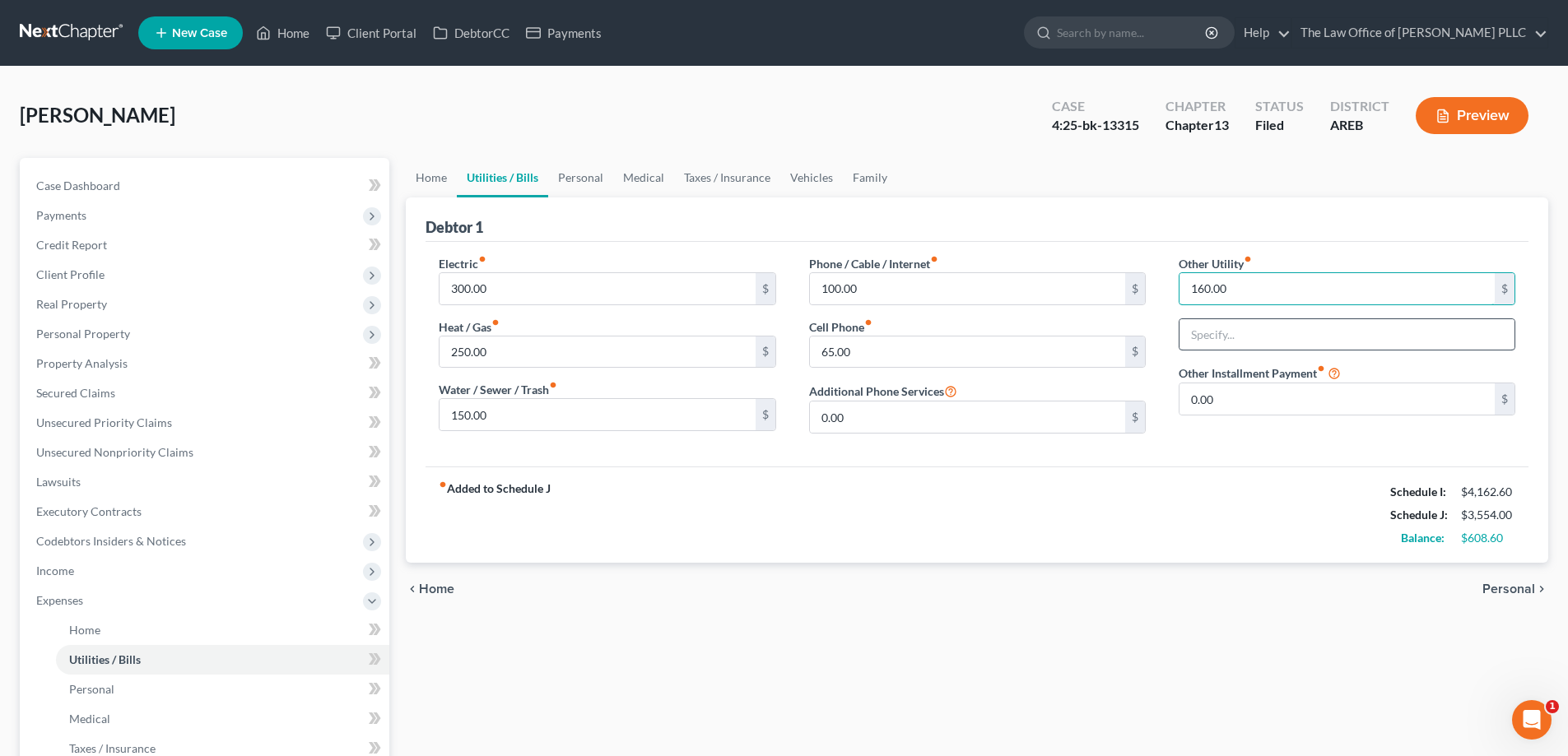
type input "160.00"
click at [788, 343] on input "text" at bounding box center [1347, 334] width 335 height 31
type input "Storage Unit Monthly Payment"
click at [788, 233] on div "Debtor 1" at bounding box center [976, 219] width 1103 height 44
click at [788, 550] on div "fiber_manual_record Added to Schedule J Schedule I: $4,162.60 Schedule J: $3,55…" at bounding box center [976, 514] width 1103 height 96
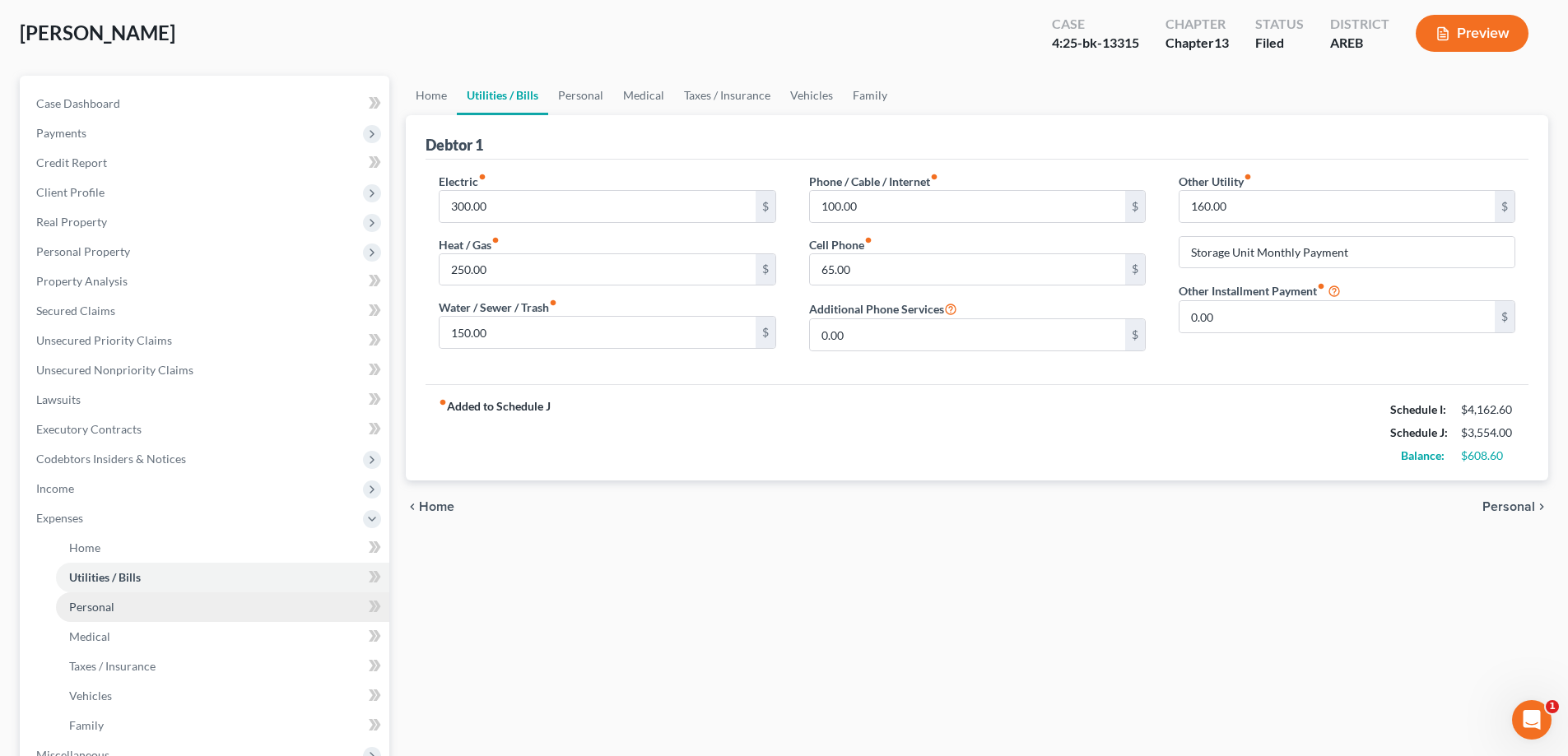
click at [100, 609] on span "Personal" at bounding box center [92, 607] width 45 height 14
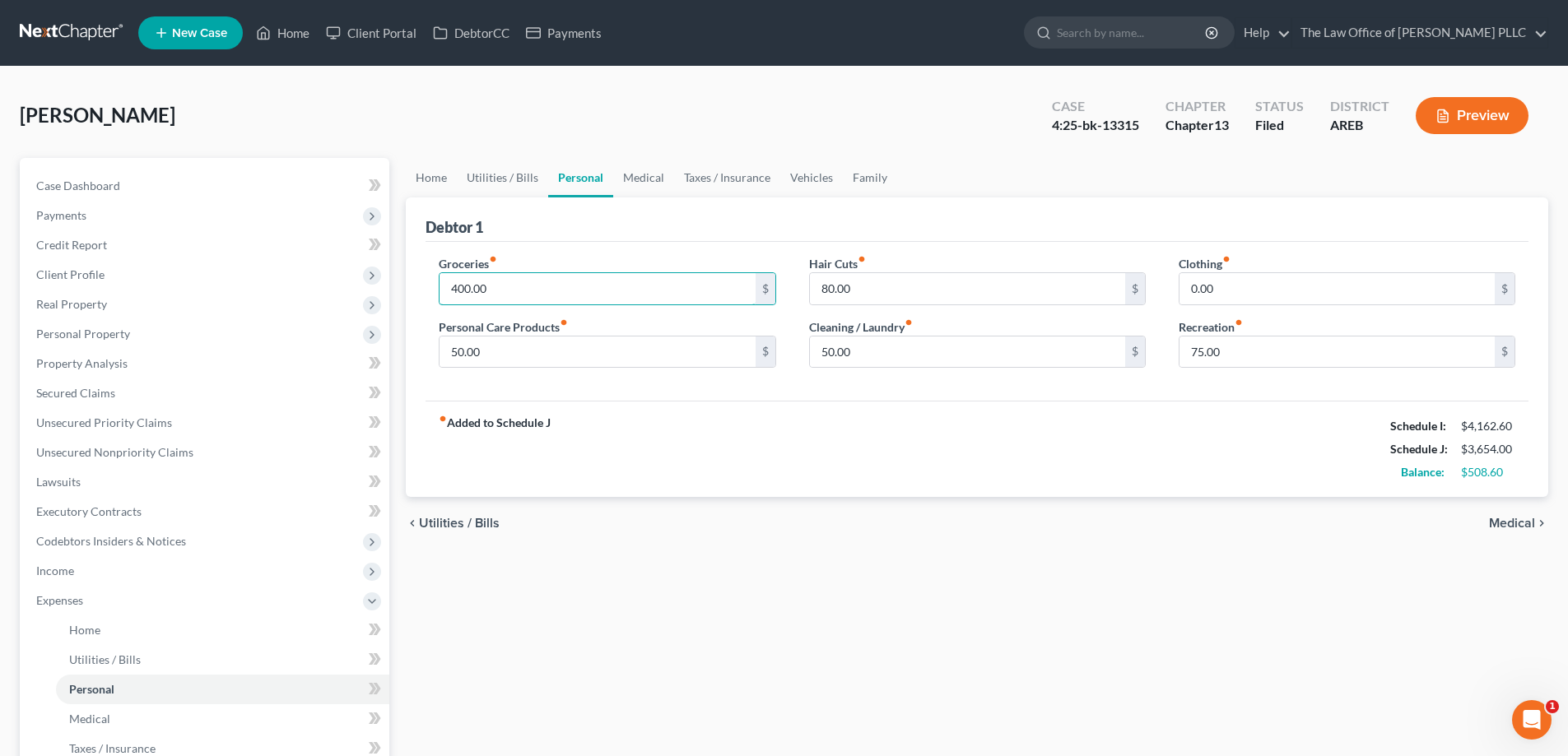
type input "400.00"
click at [534, 249] on div "Groceries fiber_manual_record 400.00 $ Personal Care Products fiber_manual_reco…" at bounding box center [976, 322] width 1103 height 160
click at [788, 292] on input "80.00" at bounding box center [967, 289] width 316 height 31
click at [788, 233] on div "Debtor 1" at bounding box center [976, 219] width 1103 height 44
click at [788, 284] on input "190" at bounding box center [967, 289] width 316 height 31
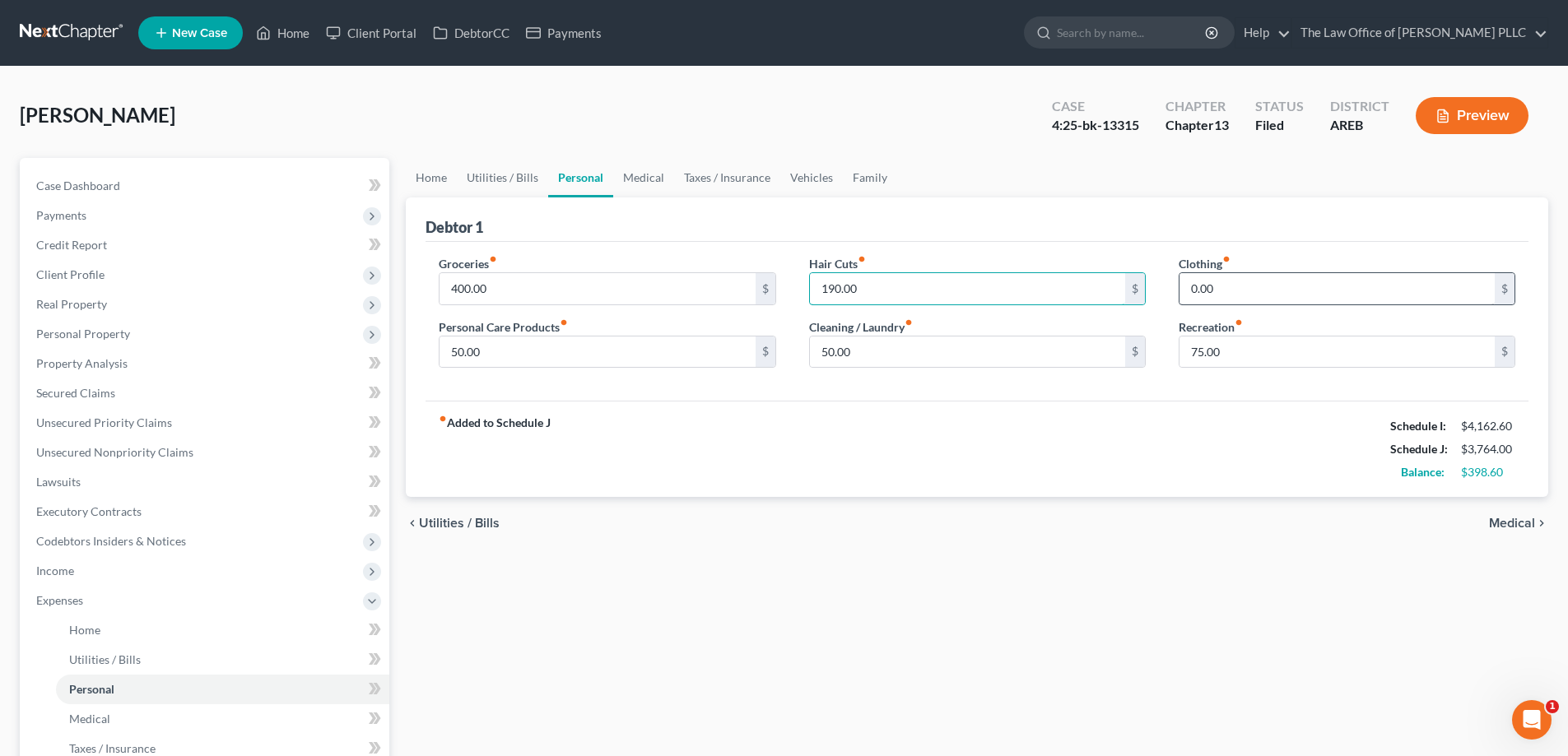
type input "190.00"
click at [788, 279] on input "0.00" at bounding box center [1337, 289] width 316 height 31
click at [788, 395] on div "Groceries fiber_manual_record 400.00 $ Personal Care Products fiber_manual_reco…" at bounding box center [976, 322] width 1103 height 160
click at [788, 287] on input "100" at bounding box center [1337, 289] width 316 height 31
type input "100.00"
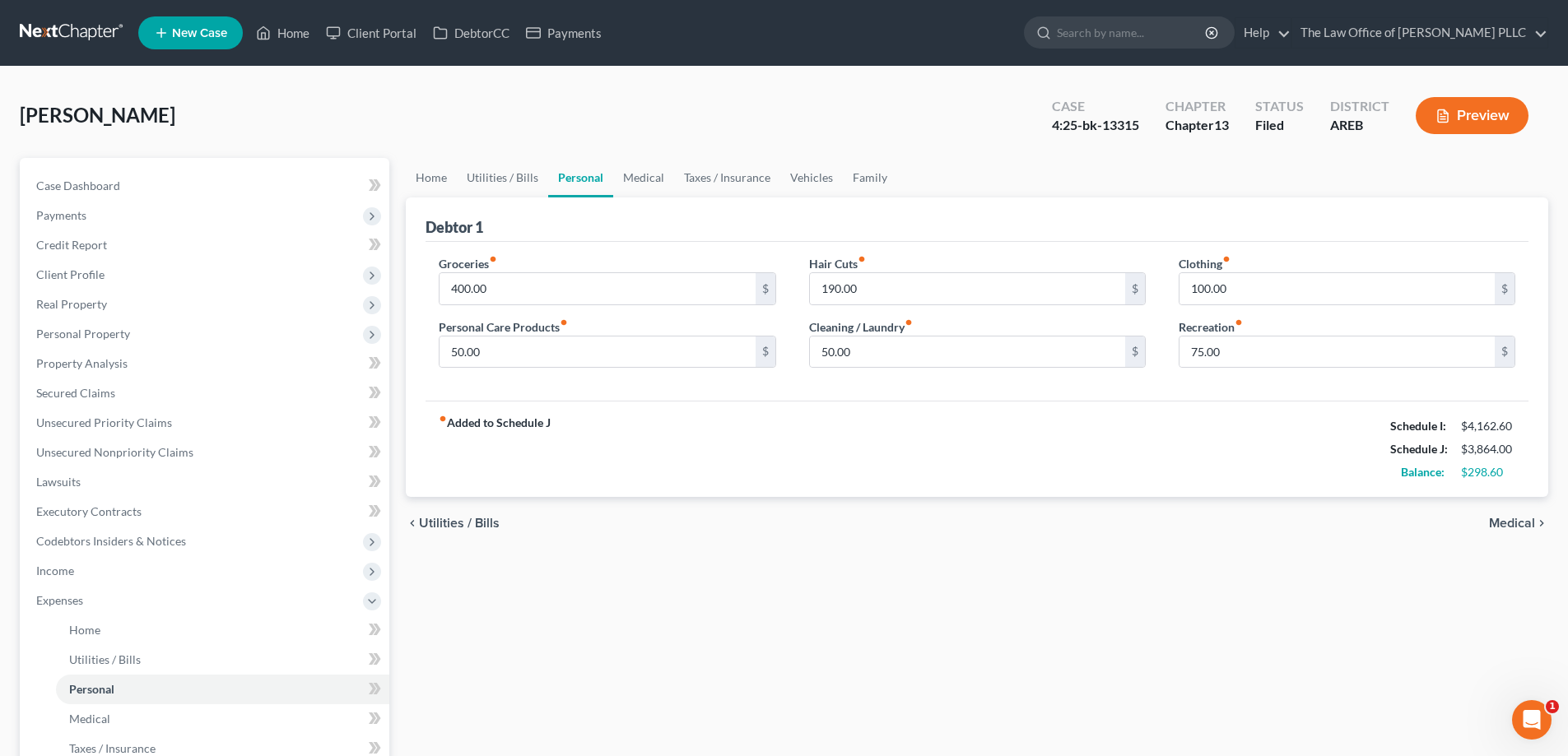
click at [788, 383] on div "Groceries fiber_manual_record 400.00 $ Personal Care Products fiber_manual_reco…" at bounding box center [976, 322] width 1103 height 160
click at [491, 354] on input "50.00" at bounding box center [597, 351] width 316 height 31
type input "200.00"
click at [788, 359] on input "50.00" at bounding box center [967, 351] width 316 height 31
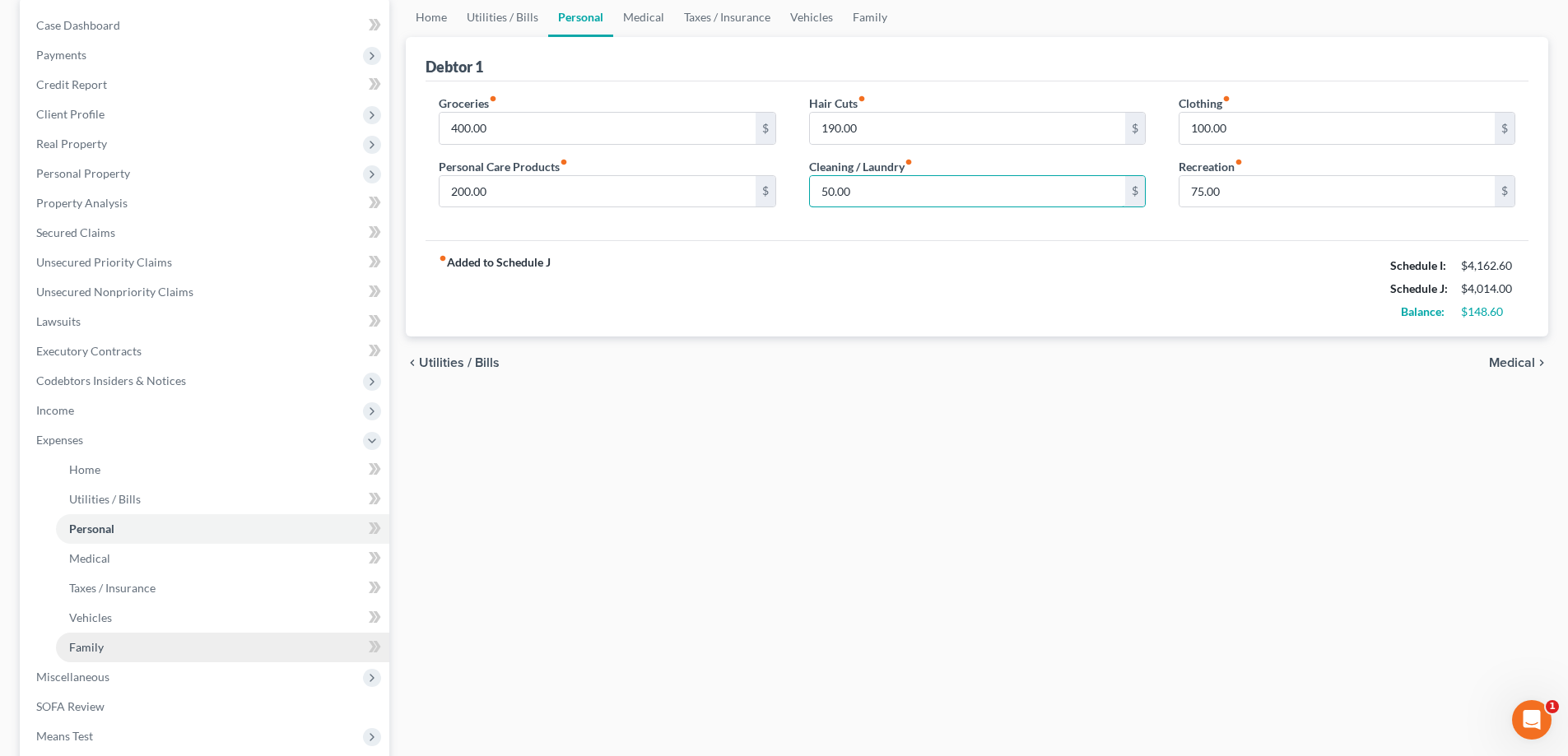
scroll to position [165, 0]
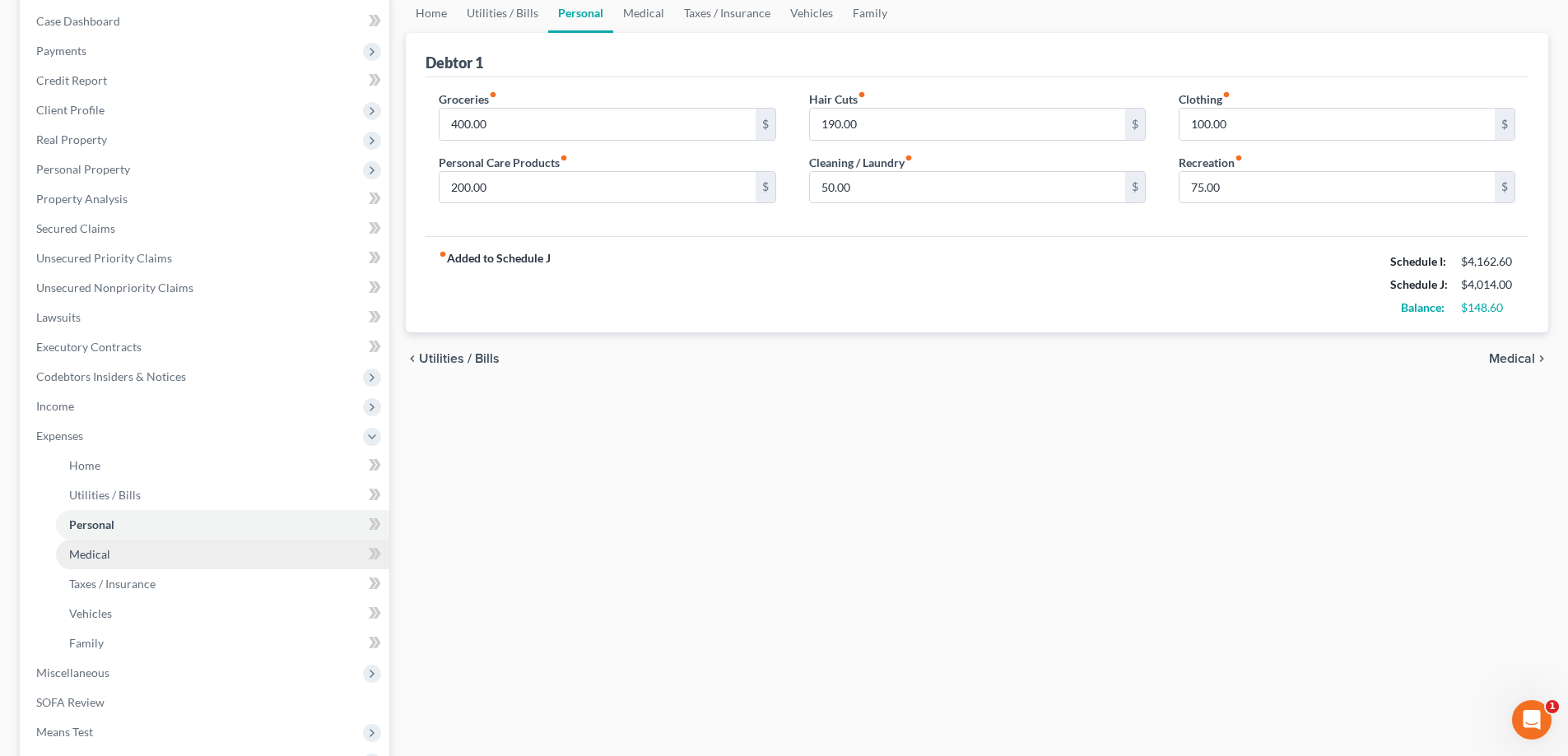
click at [91, 552] on span "Medical" at bounding box center [90, 555] width 41 height 14
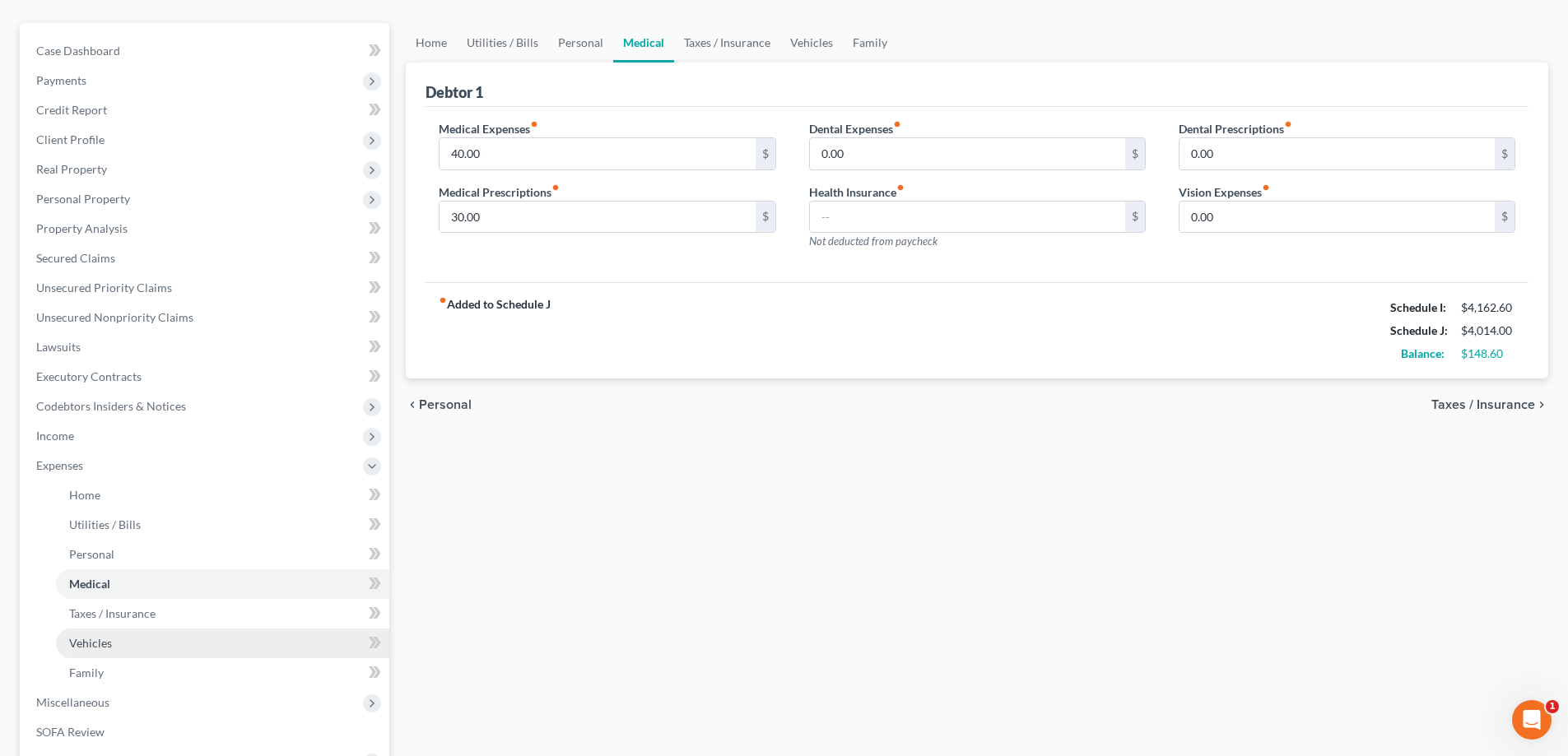
scroll to position [165, 0]
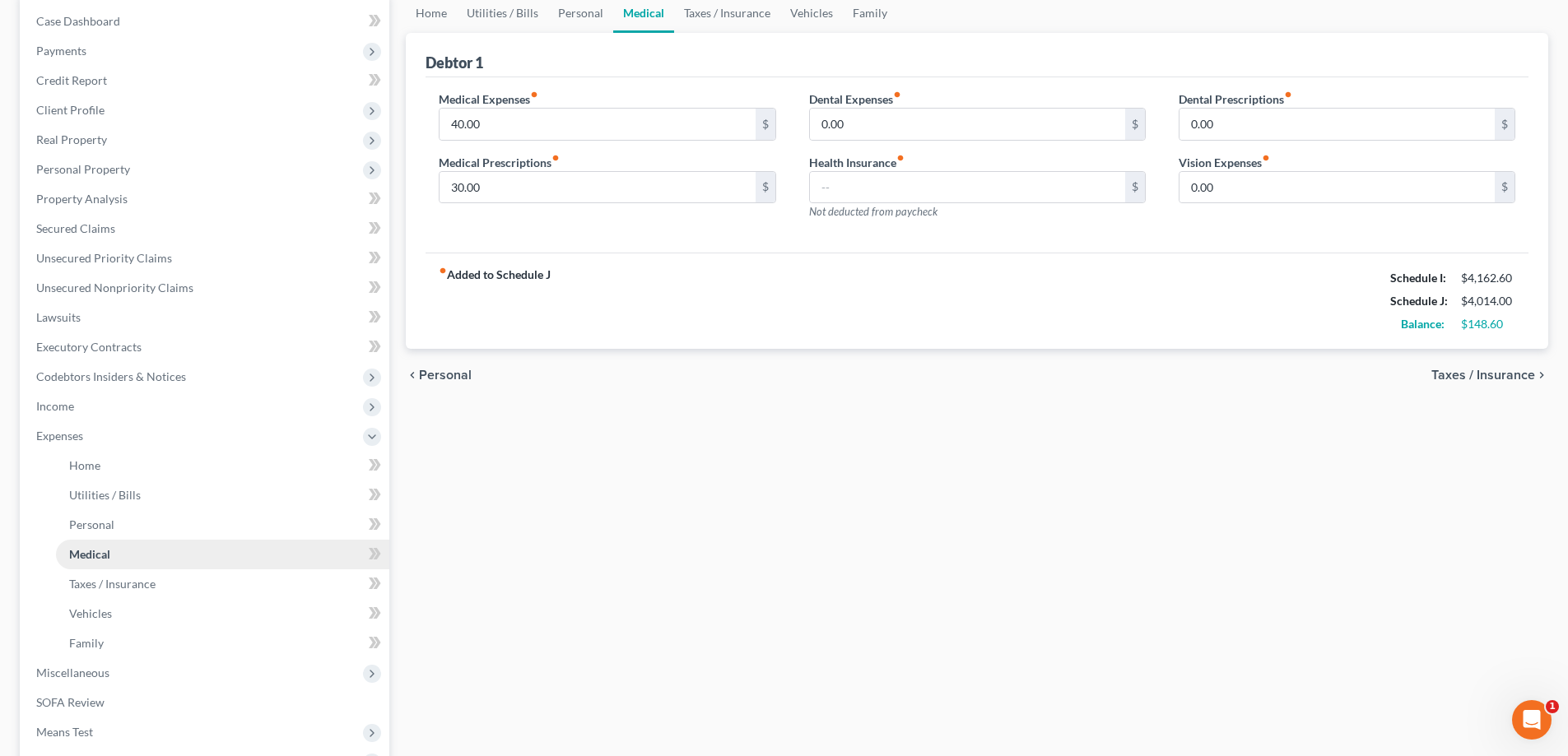
click at [85, 556] on span "Medical" at bounding box center [90, 555] width 41 height 14
type input "100.00"
click at [556, 232] on div "Medical Expenses fiber_manual_record 100.00 $ Medical Prescriptions fiber_manua…" at bounding box center [607, 162] width 370 height 143
click at [506, 189] on input "30.00" at bounding box center [597, 187] width 316 height 31
click at [425, 190] on div "Medical Expenses fiber_manual_record 100.00 $ Medical Prescriptions fiber_manua…" at bounding box center [607, 162] width 370 height 143
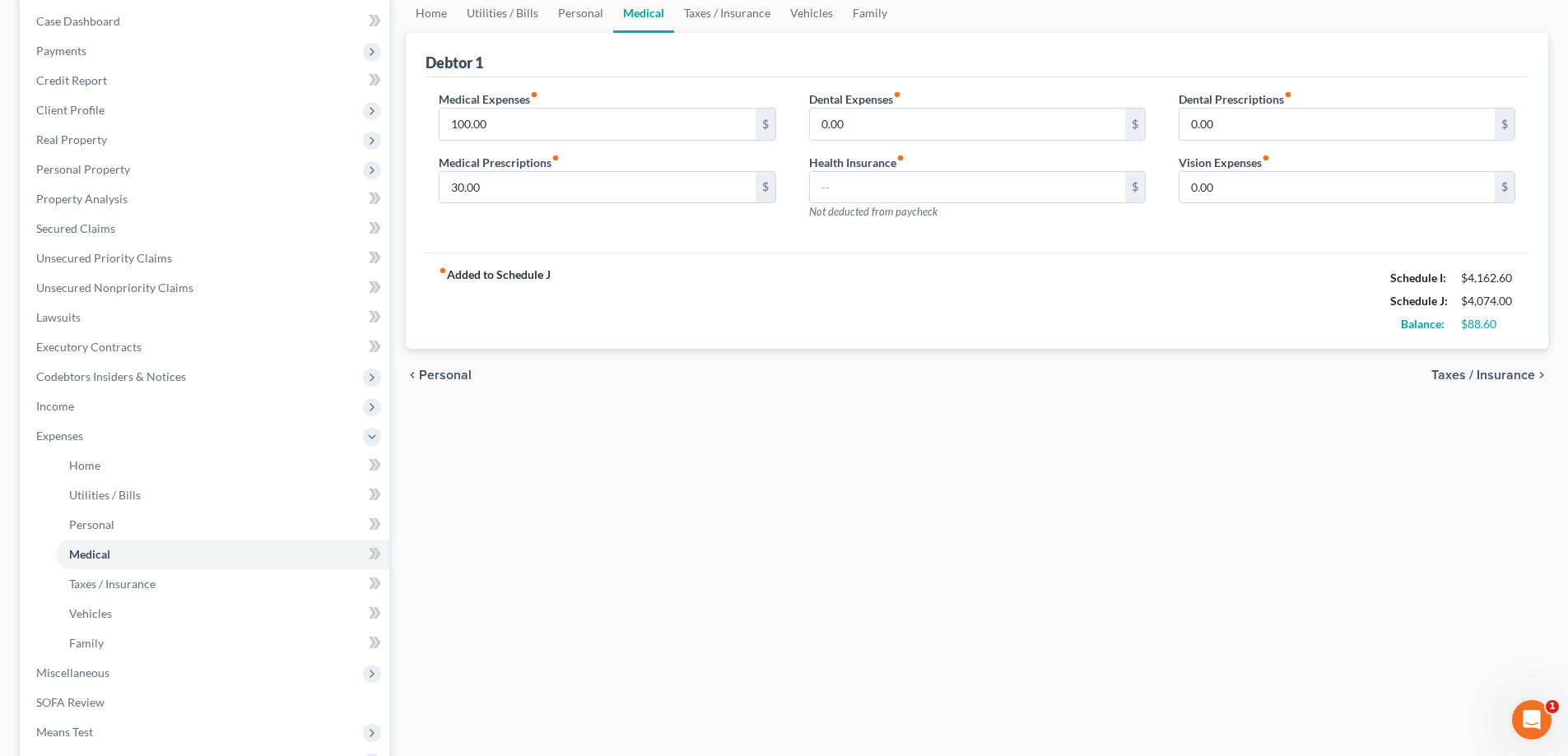
click at [788, 88] on div "Medical Expenses fiber_manual_record 100.00 $ Medical Prescriptions fiber_manua…" at bounding box center [976, 165] width 1103 height 176
click at [102, 591] on link "Taxes / Insurance" at bounding box center [222, 583] width 334 height 30
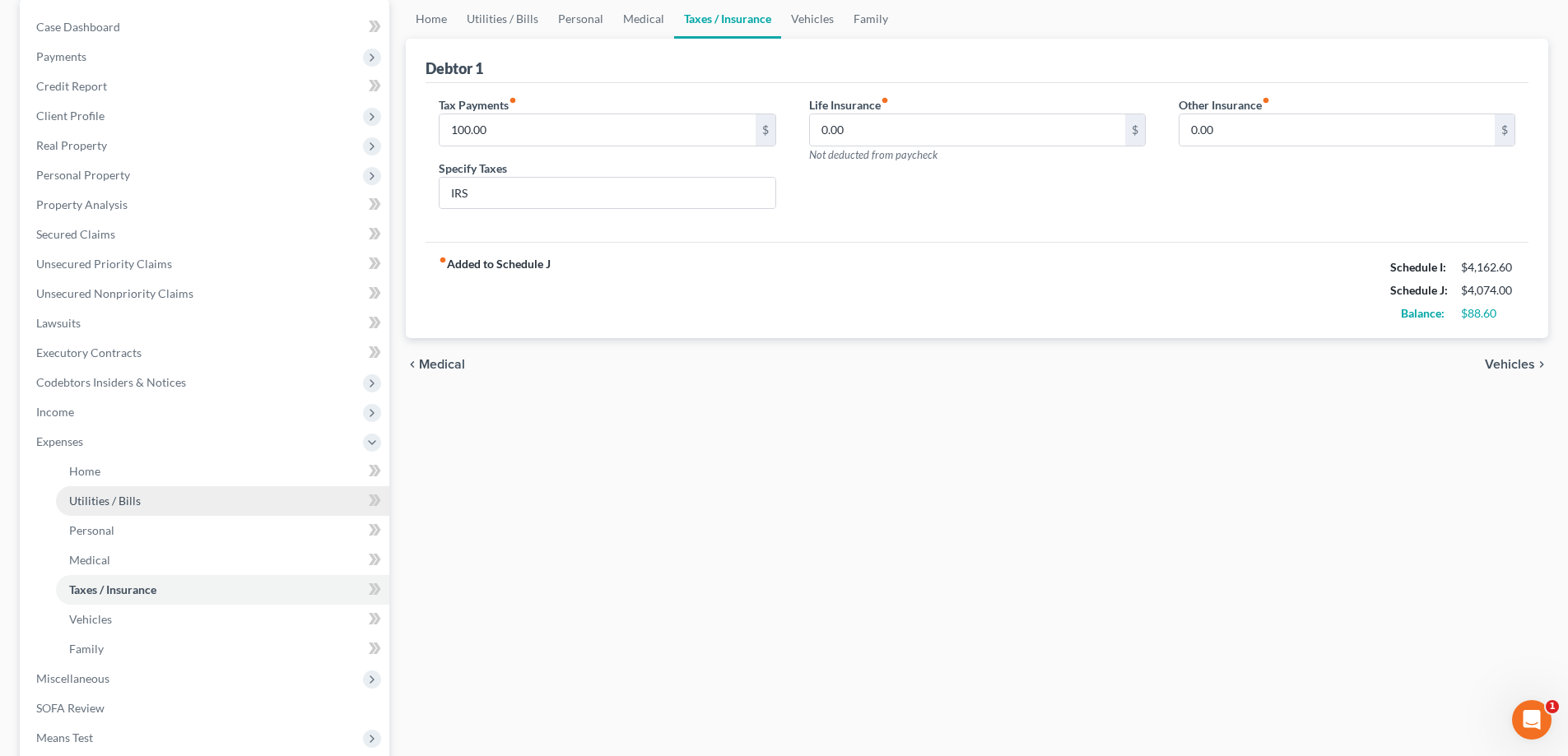
scroll to position [165, 0]
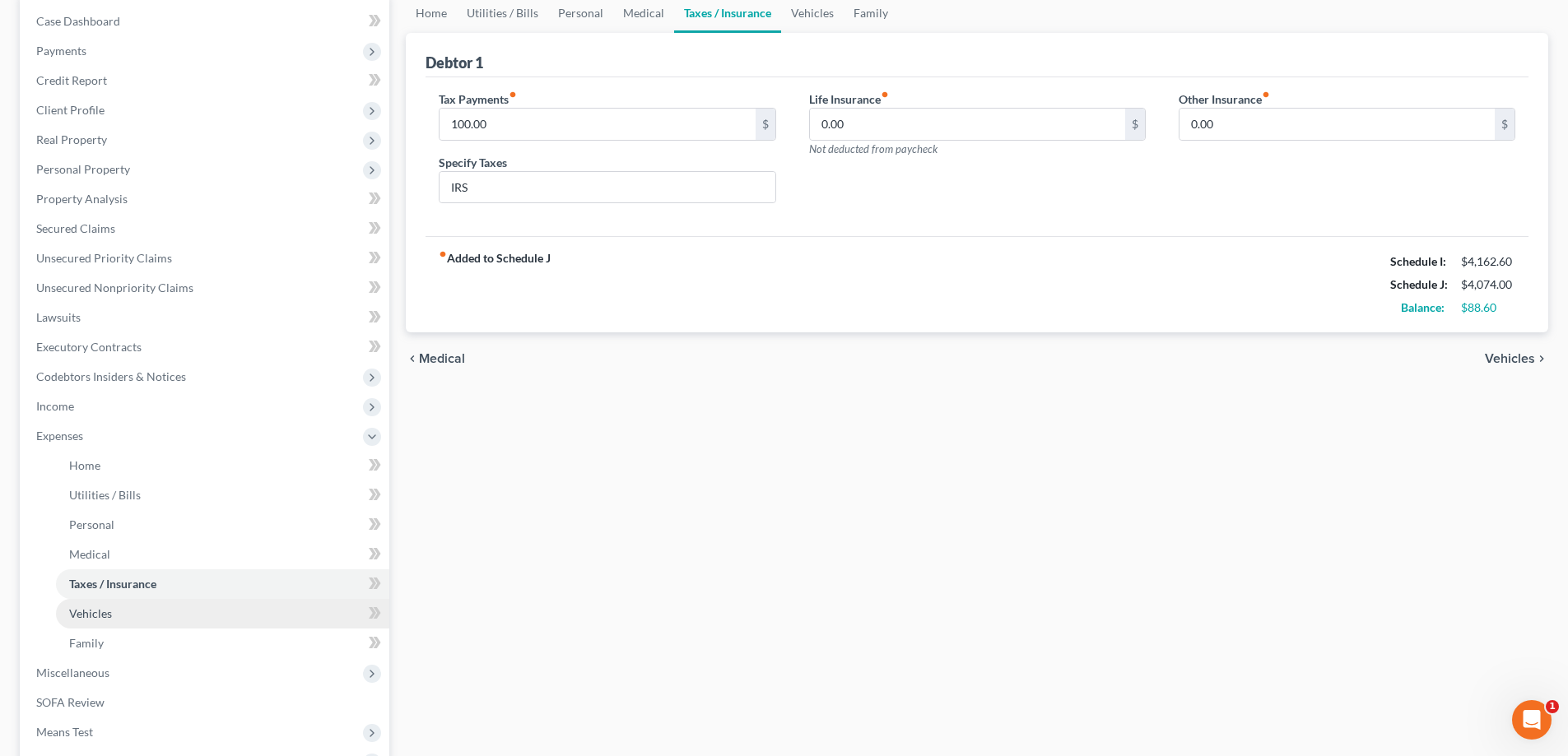
click at [83, 619] on span "Vehicles" at bounding box center [91, 614] width 43 height 14
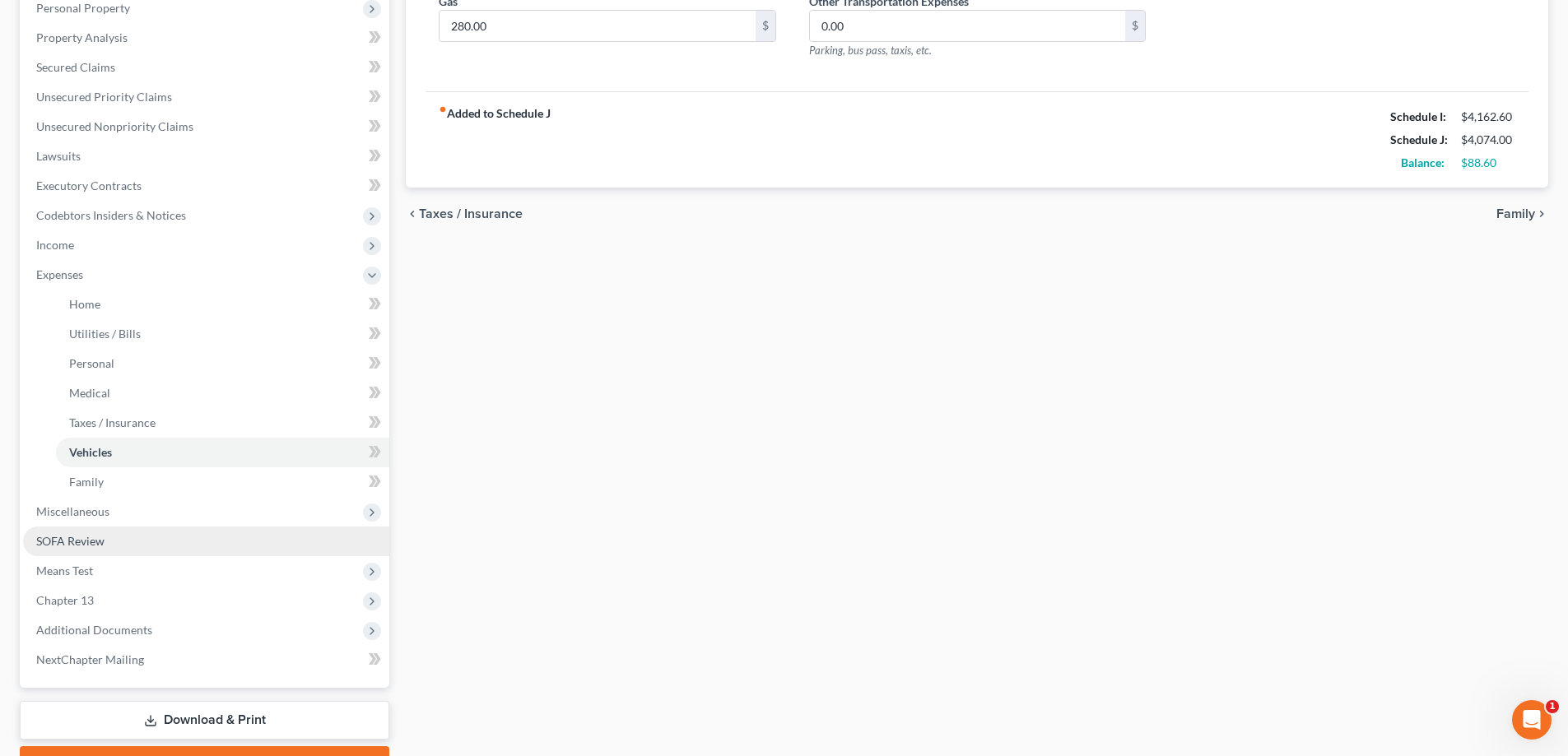
scroll to position [329, 0]
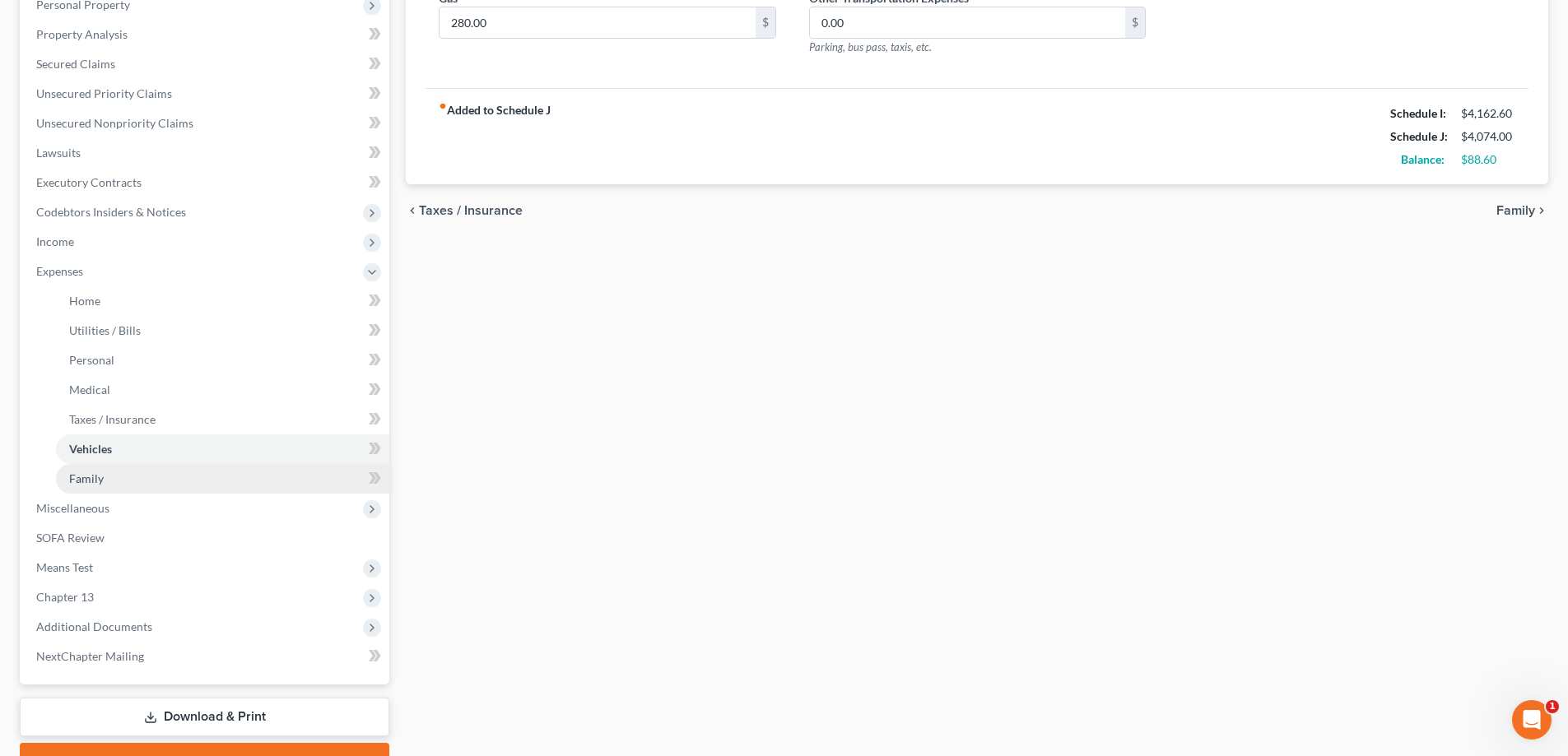
click at [97, 482] on span "Family" at bounding box center [86, 479] width 34 height 14
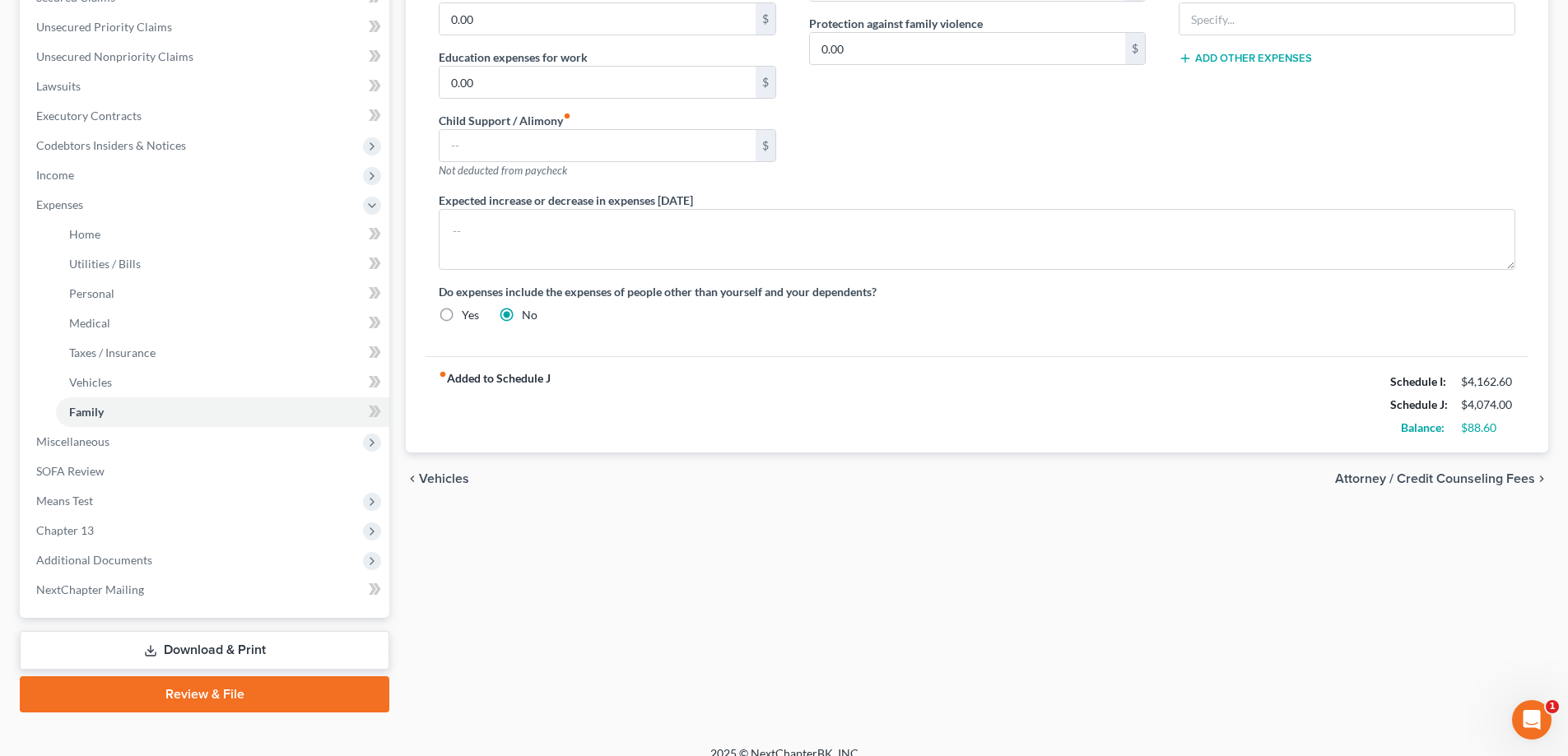
scroll to position [414, 0]
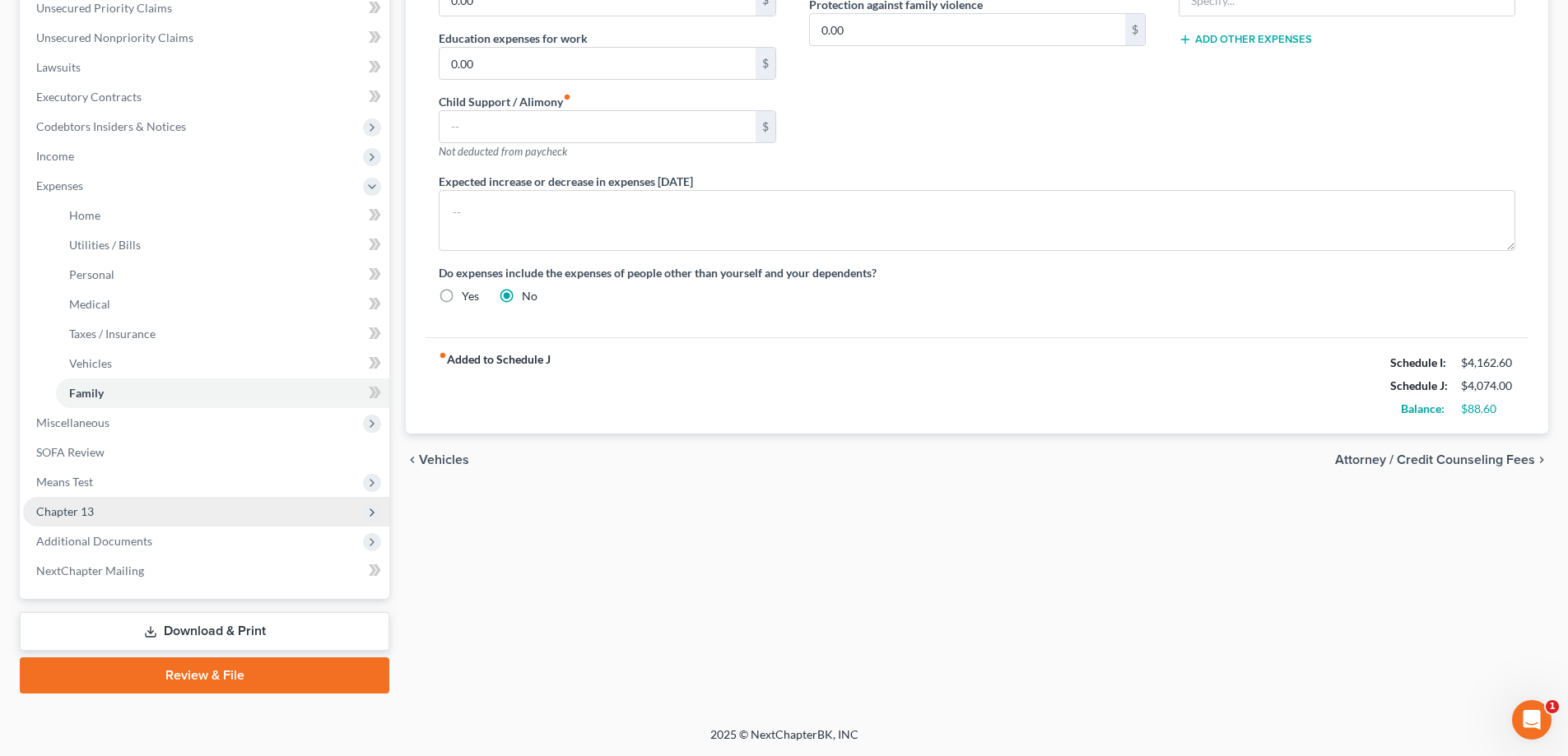
click at [80, 504] on span "Chapter 13" at bounding box center [65, 511] width 58 height 14
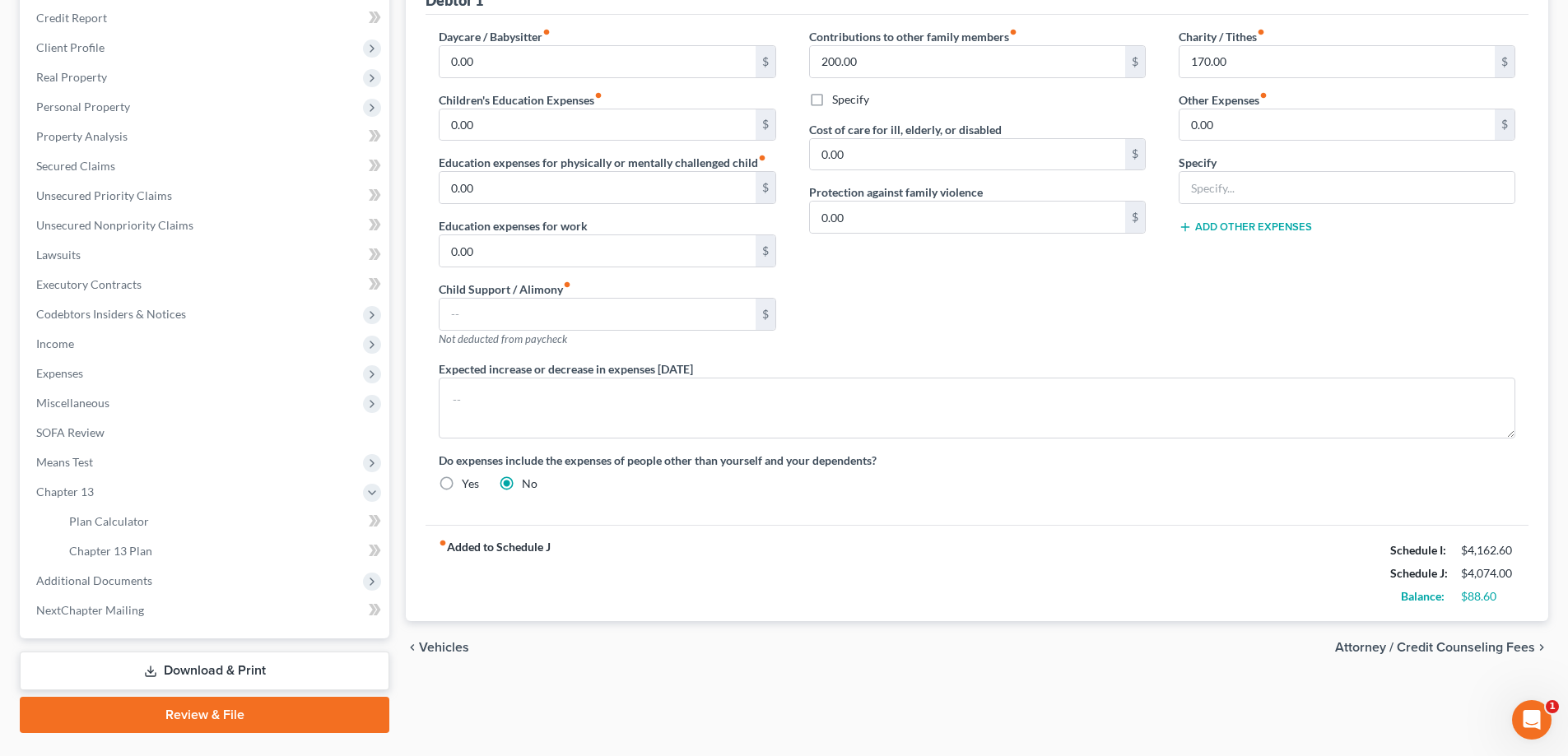
scroll to position [267, 0]
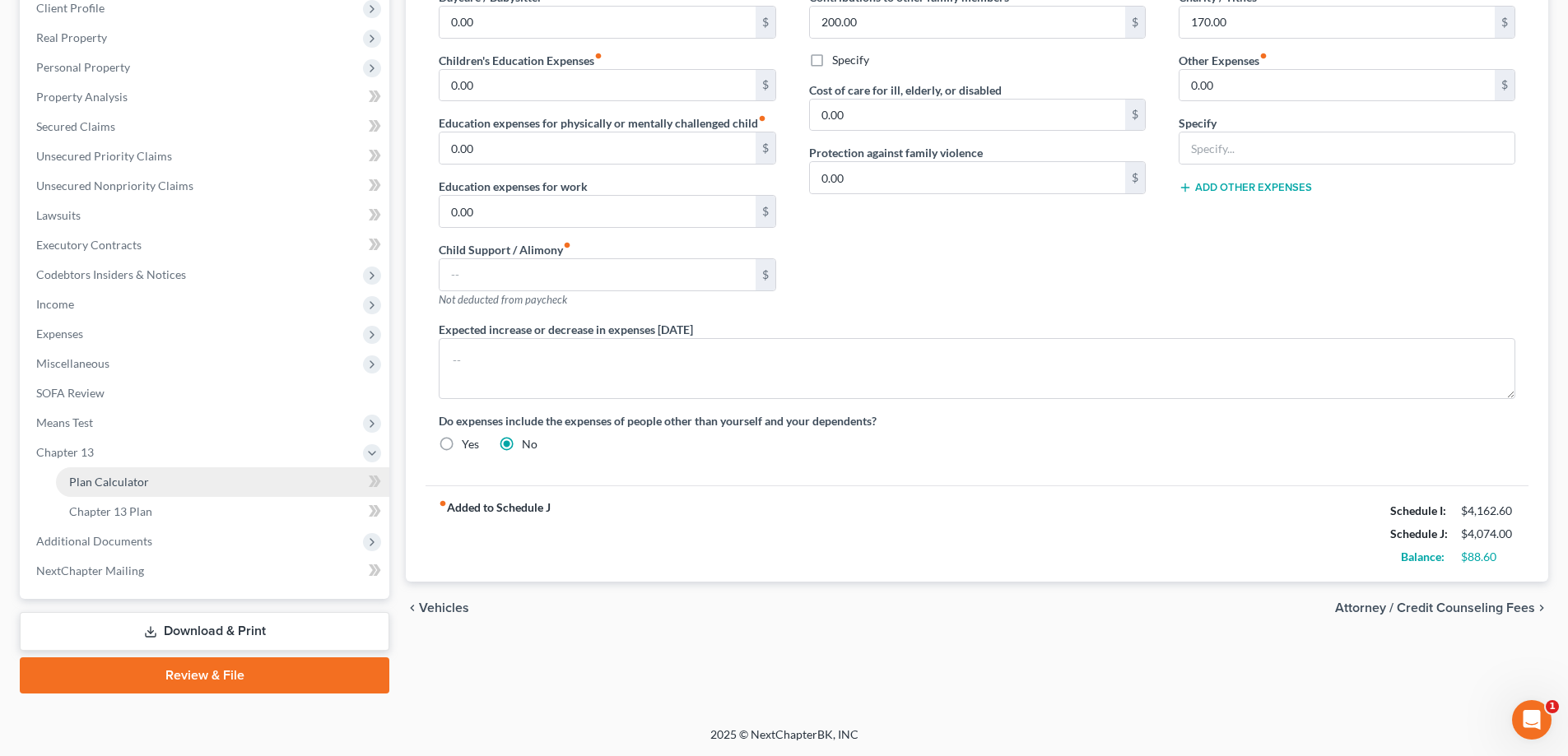
click at [94, 483] on span "Plan Calculator" at bounding box center [109, 482] width 80 height 14
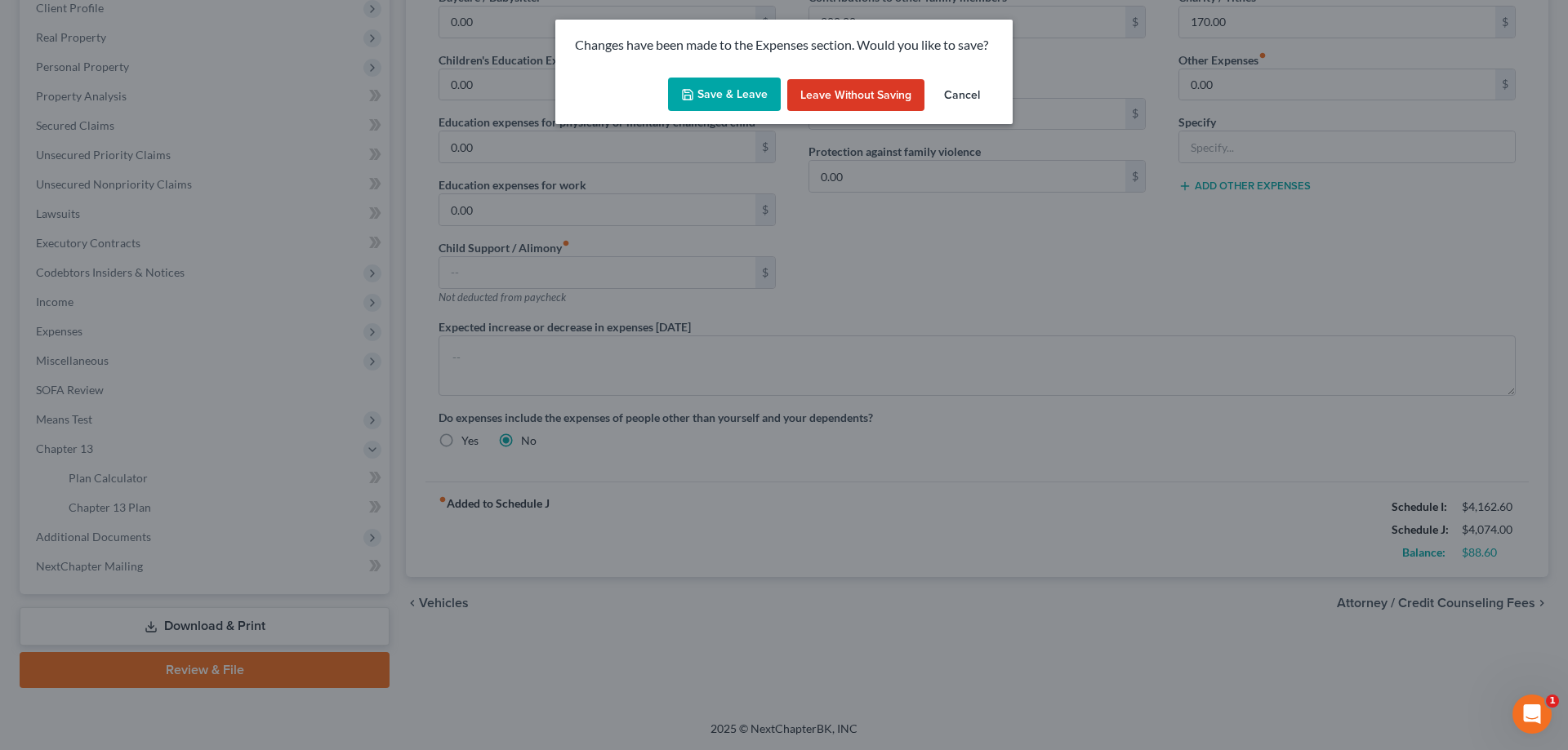
click at [739, 95] on button "Save & Leave" at bounding box center [724, 95] width 112 height 34
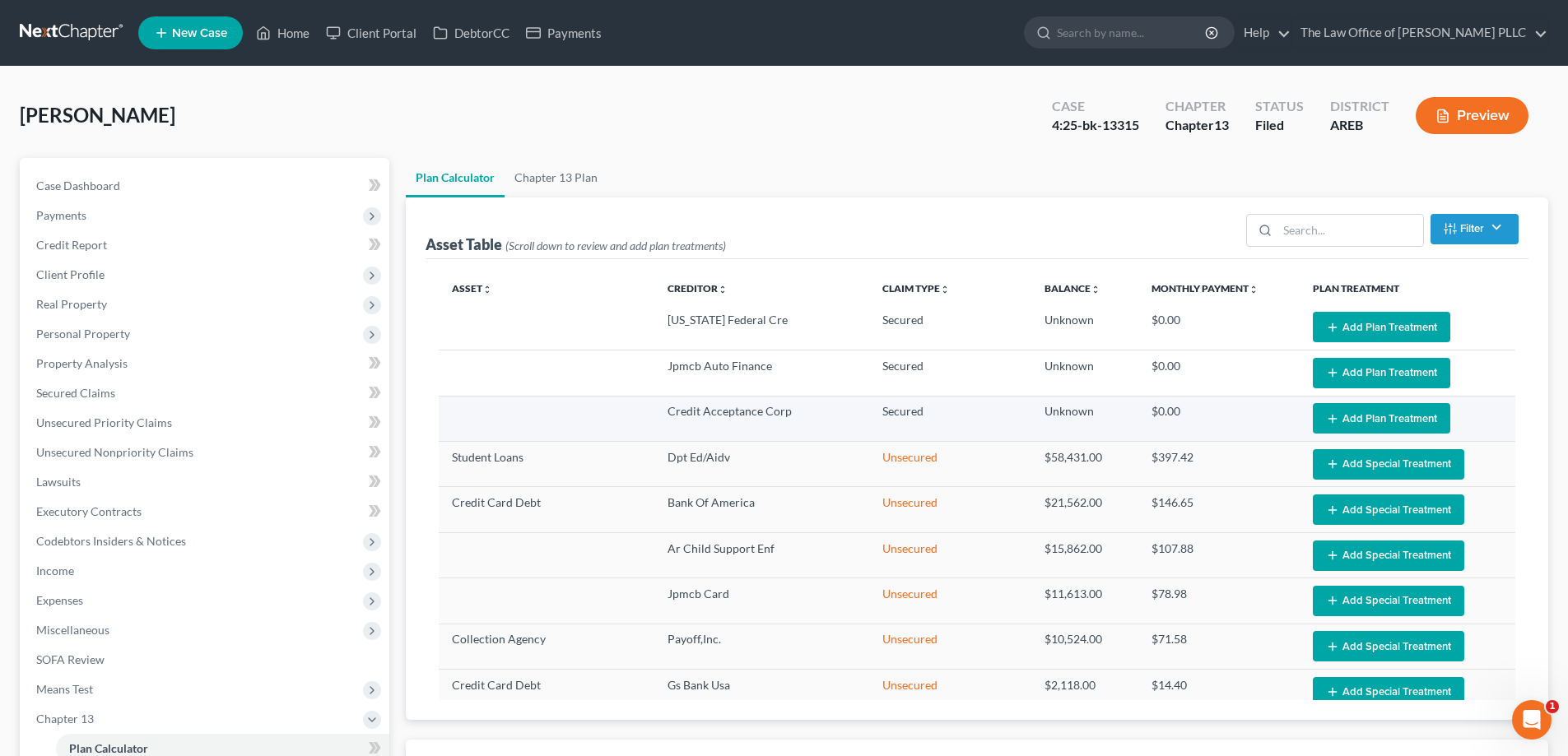
select select "59"
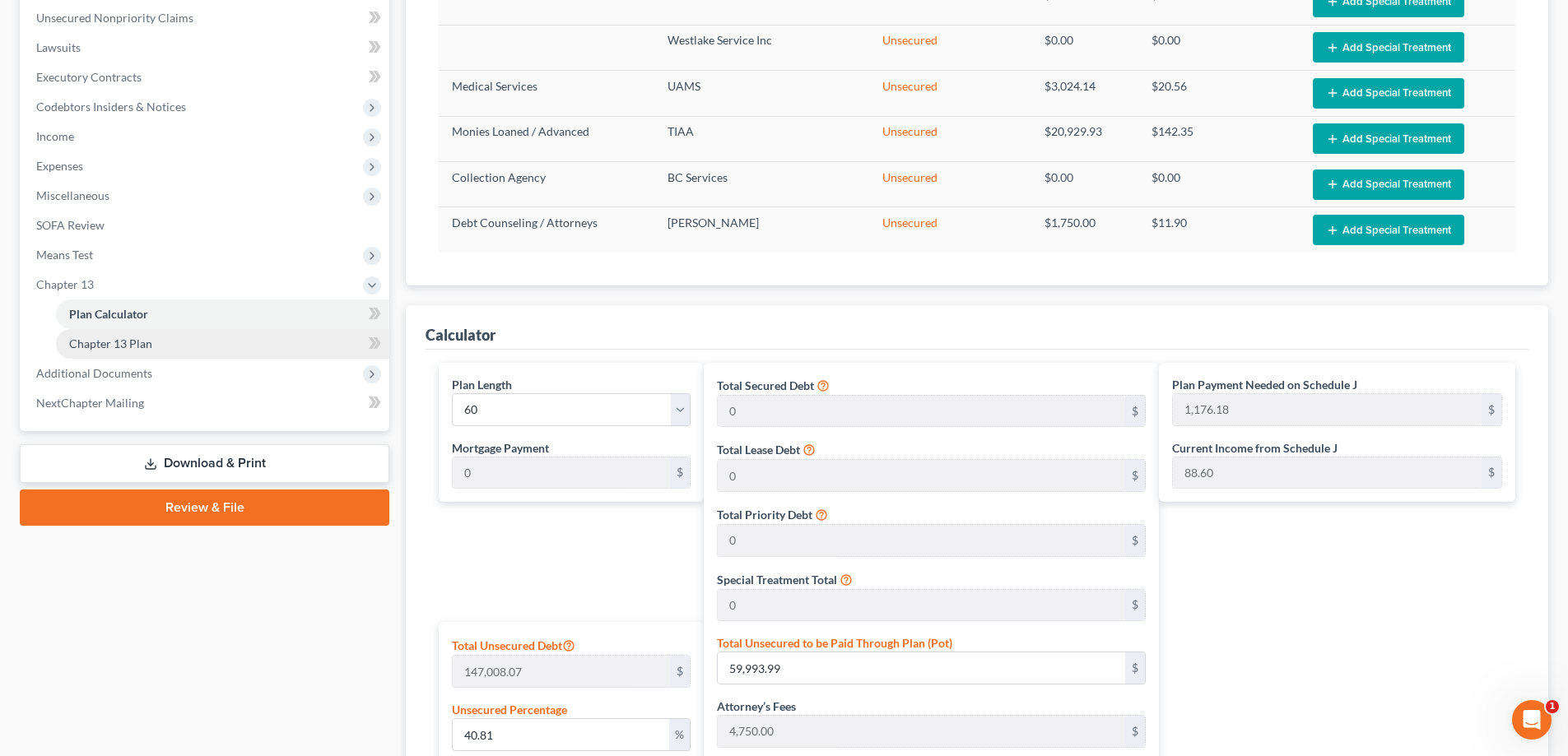
scroll to position [433, 0]
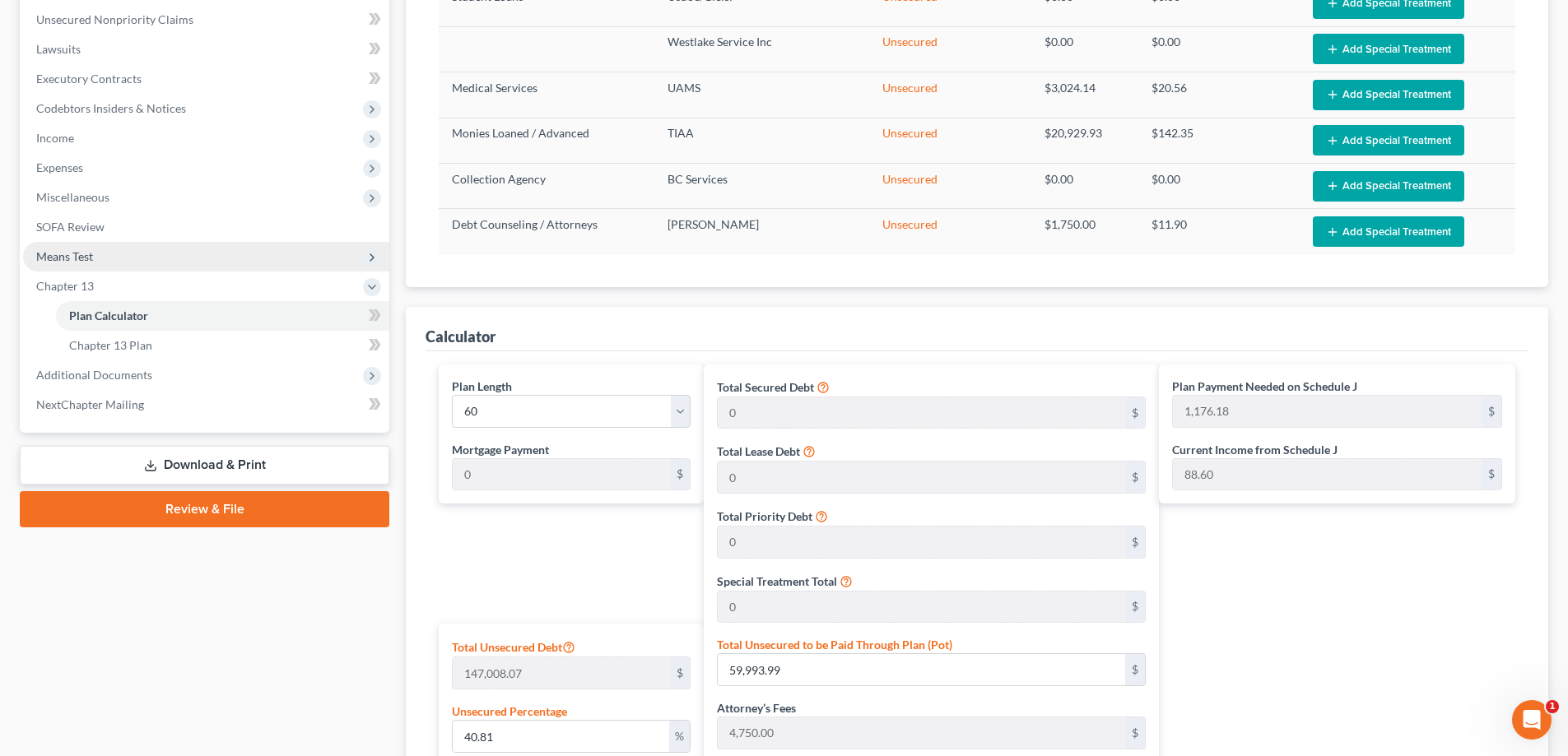
click at [79, 249] on span "Means Test" at bounding box center [64, 256] width 57 height 14
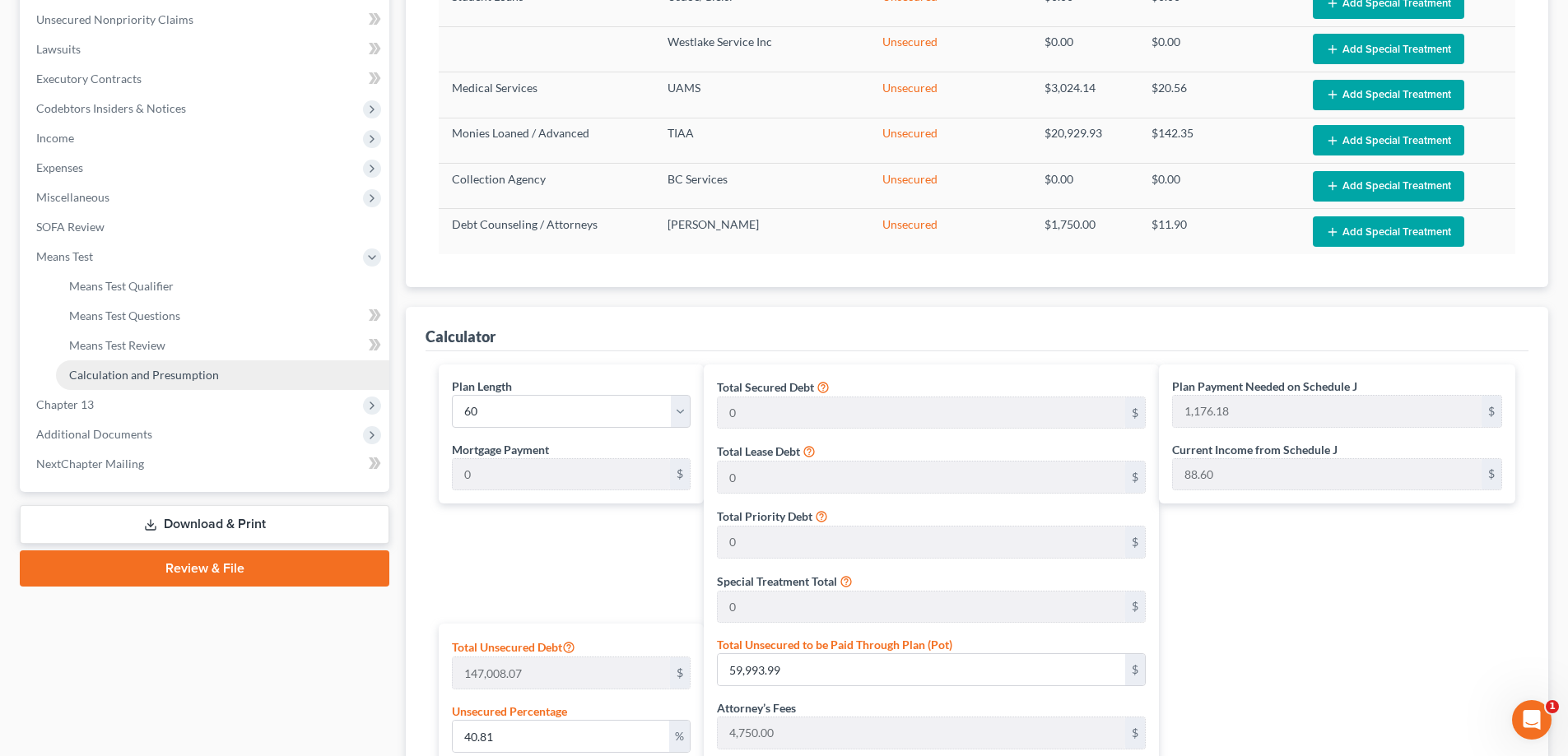
click at [114, 371] on span "Calculation and Presumption" at bounding box center [144, 375] width 150 height 14
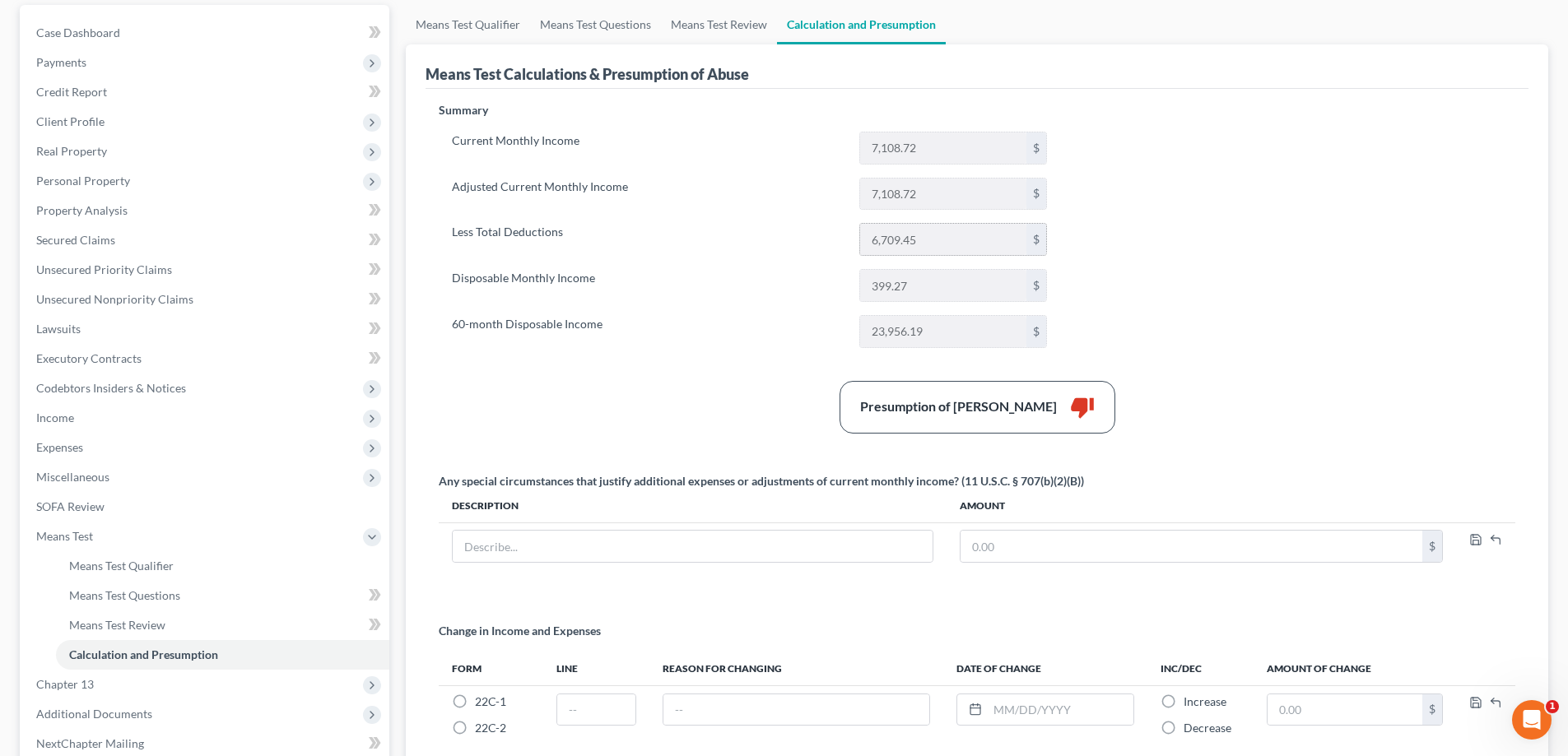
scroll to position [325, 0]
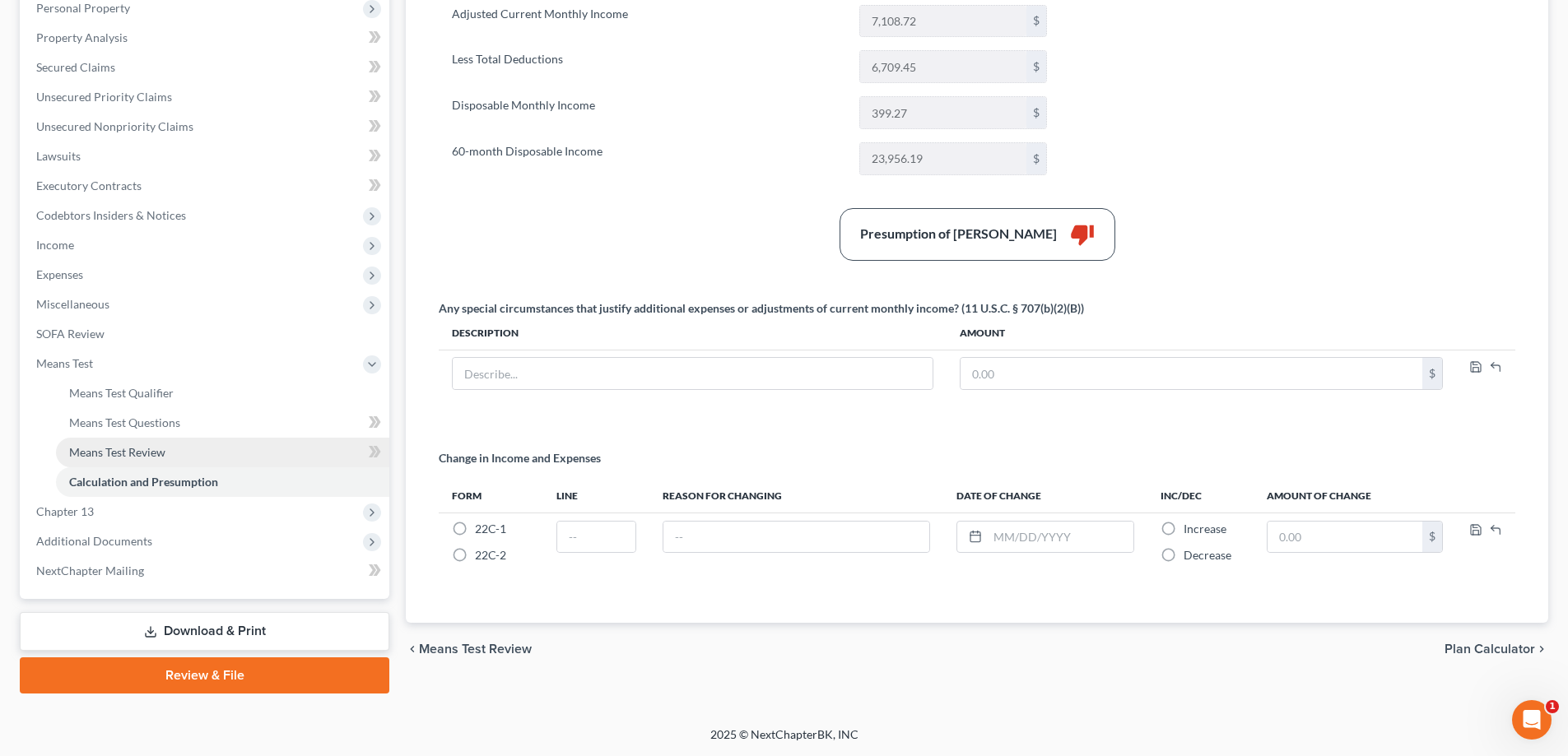
click at [119, 452] on span "Means Test Review" at bounding box center [117, 452] width 96 height 14
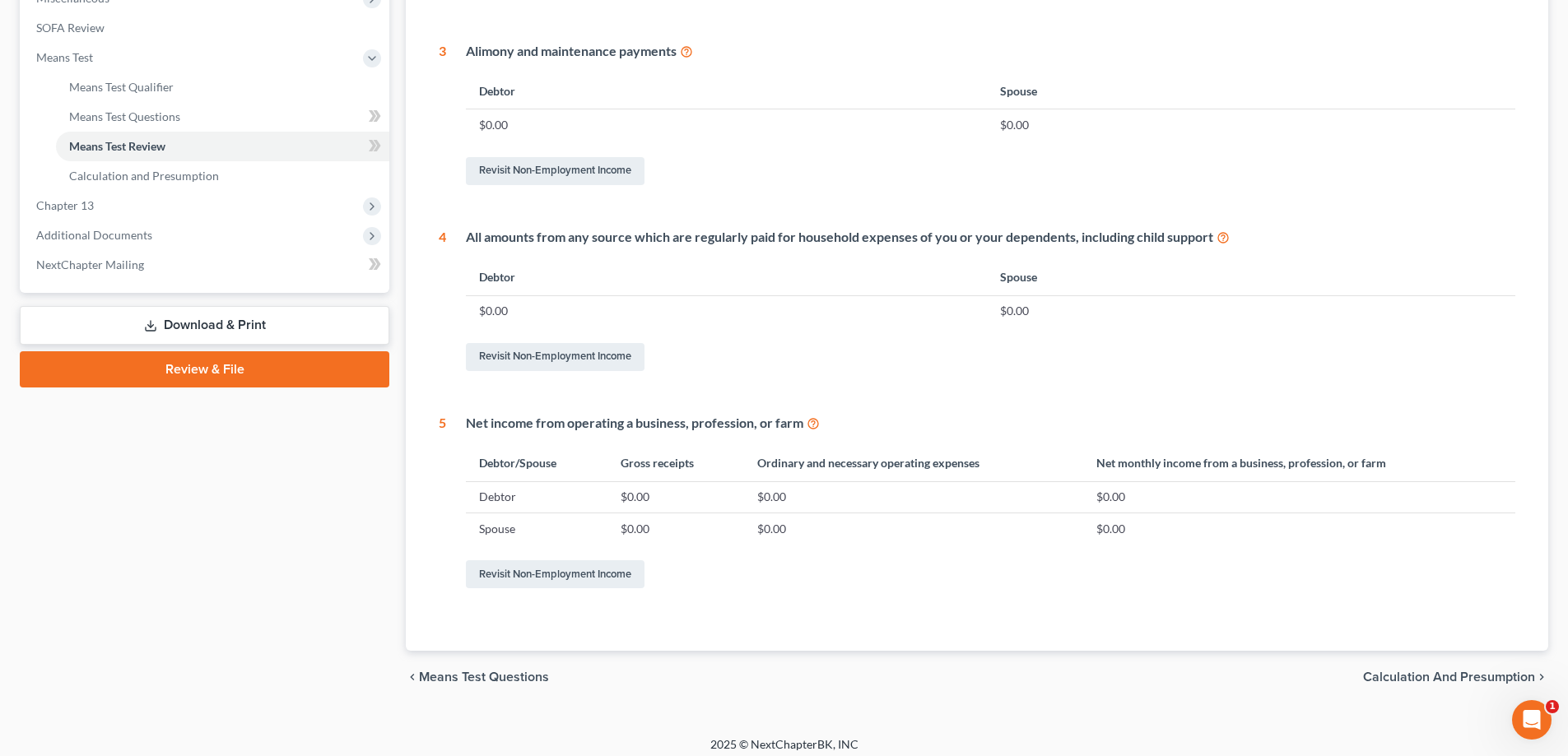
scroll to position [642, 0]
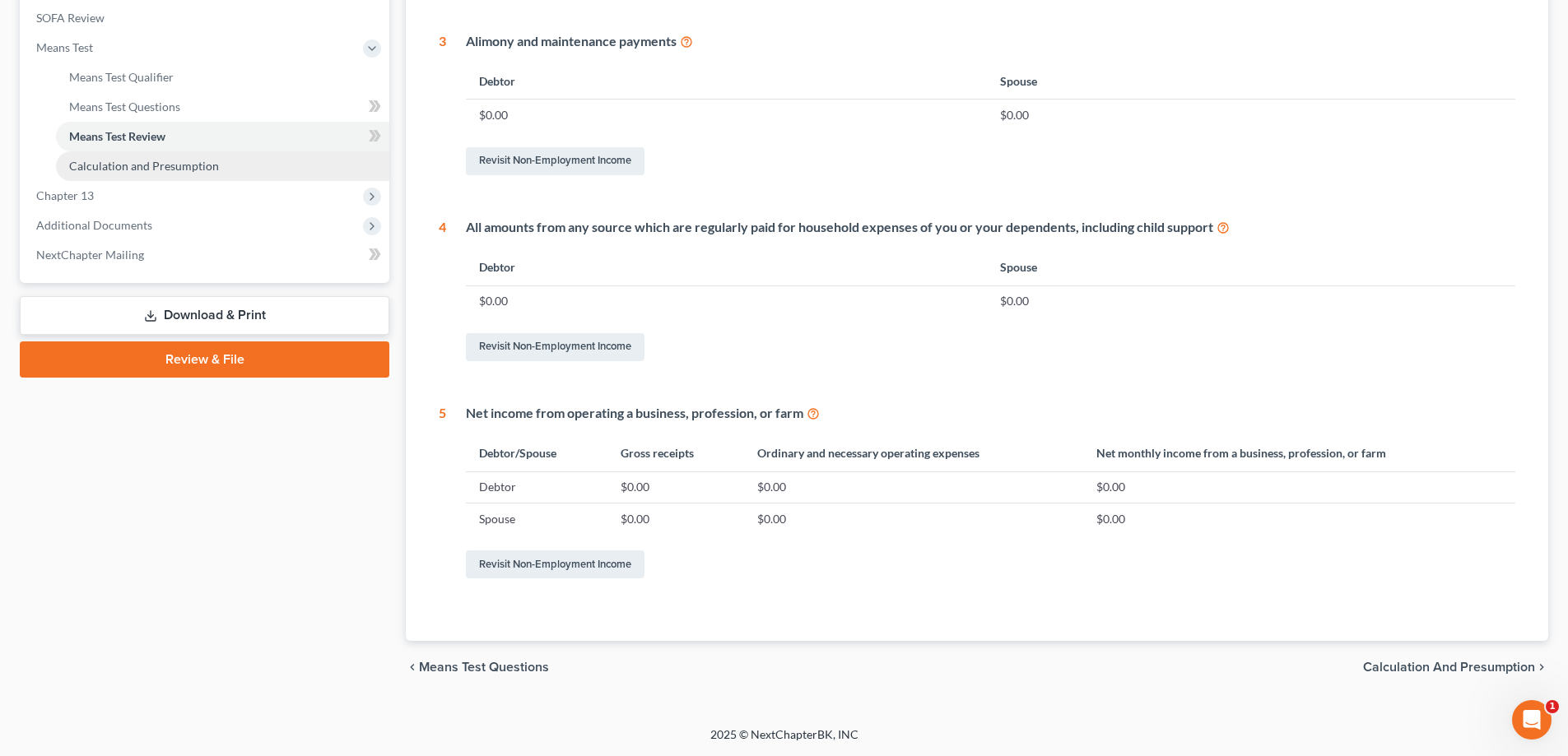
click at [160, 165] on span "Calculation and Presumption" at bounding box center [144, 166] width 150 height 14
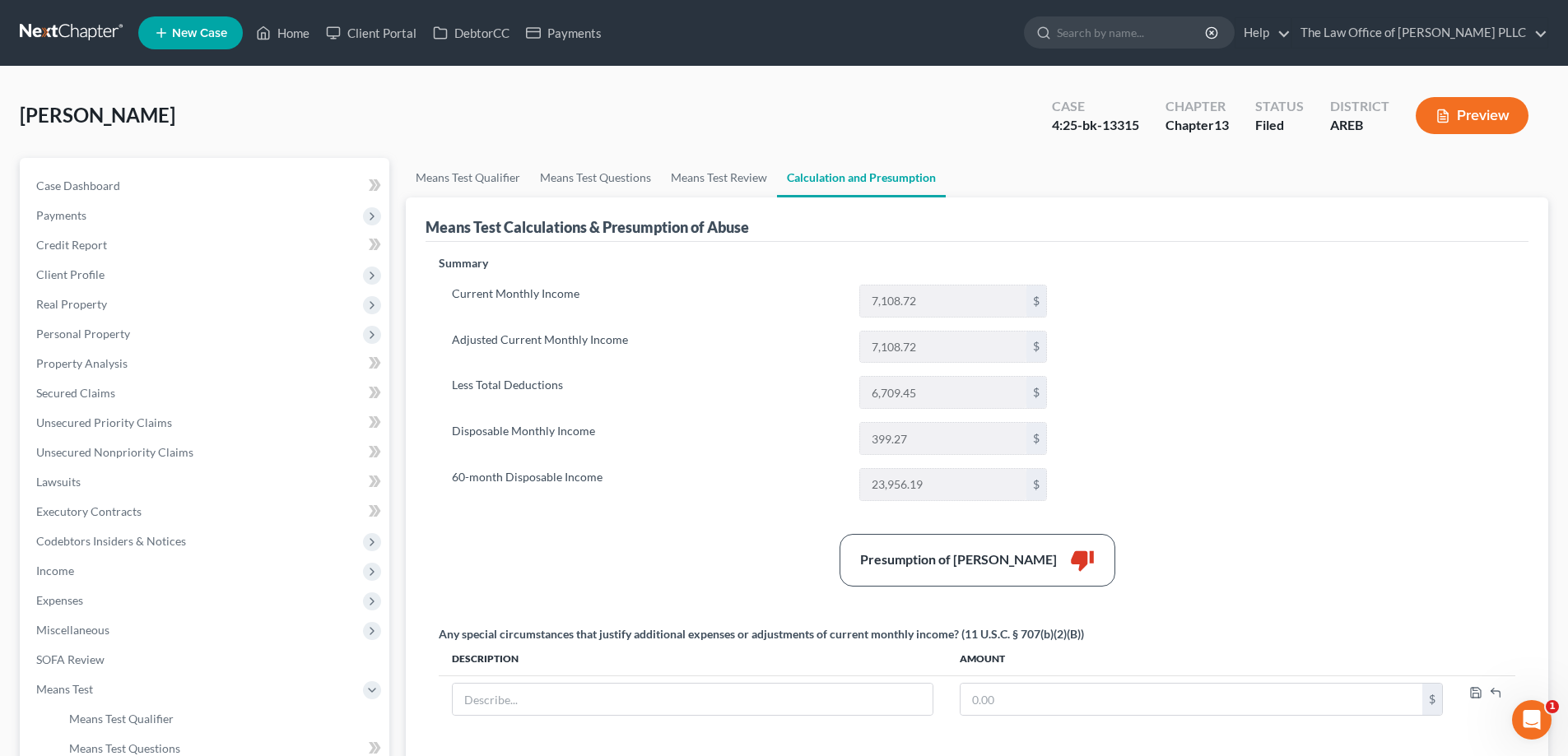
click at [788, 558] on icon "thumb_down" at bounding box center [1082, 560] width 24 height 24
click at [788, 557] on div "Presumption of [PERSON_NAME]" at bounding box center [958, 559] width 197 height 19
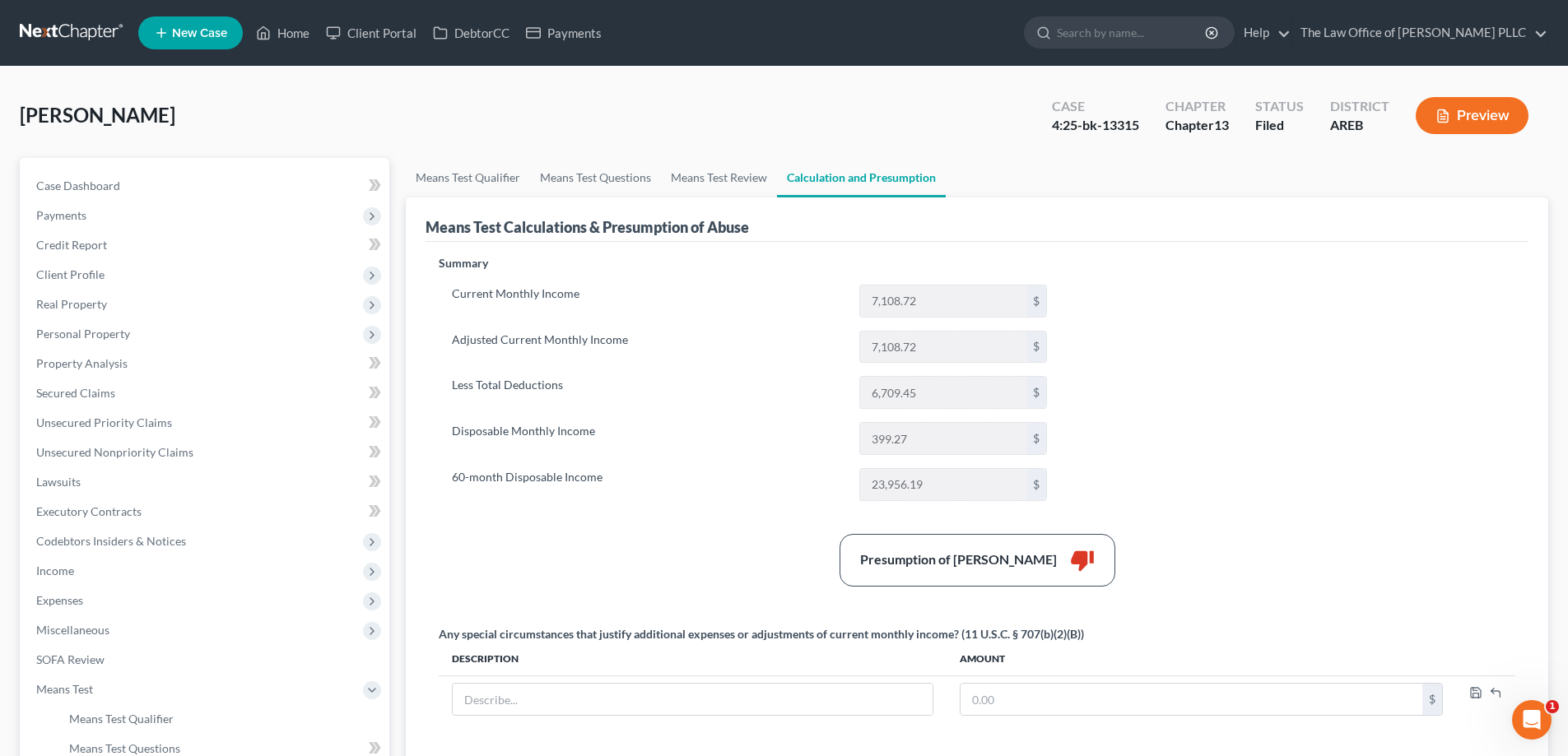
click at [788, 557] on div "Presumption of [PERSON_NAME]" at bounding box center [958, 559] width 197 height 19
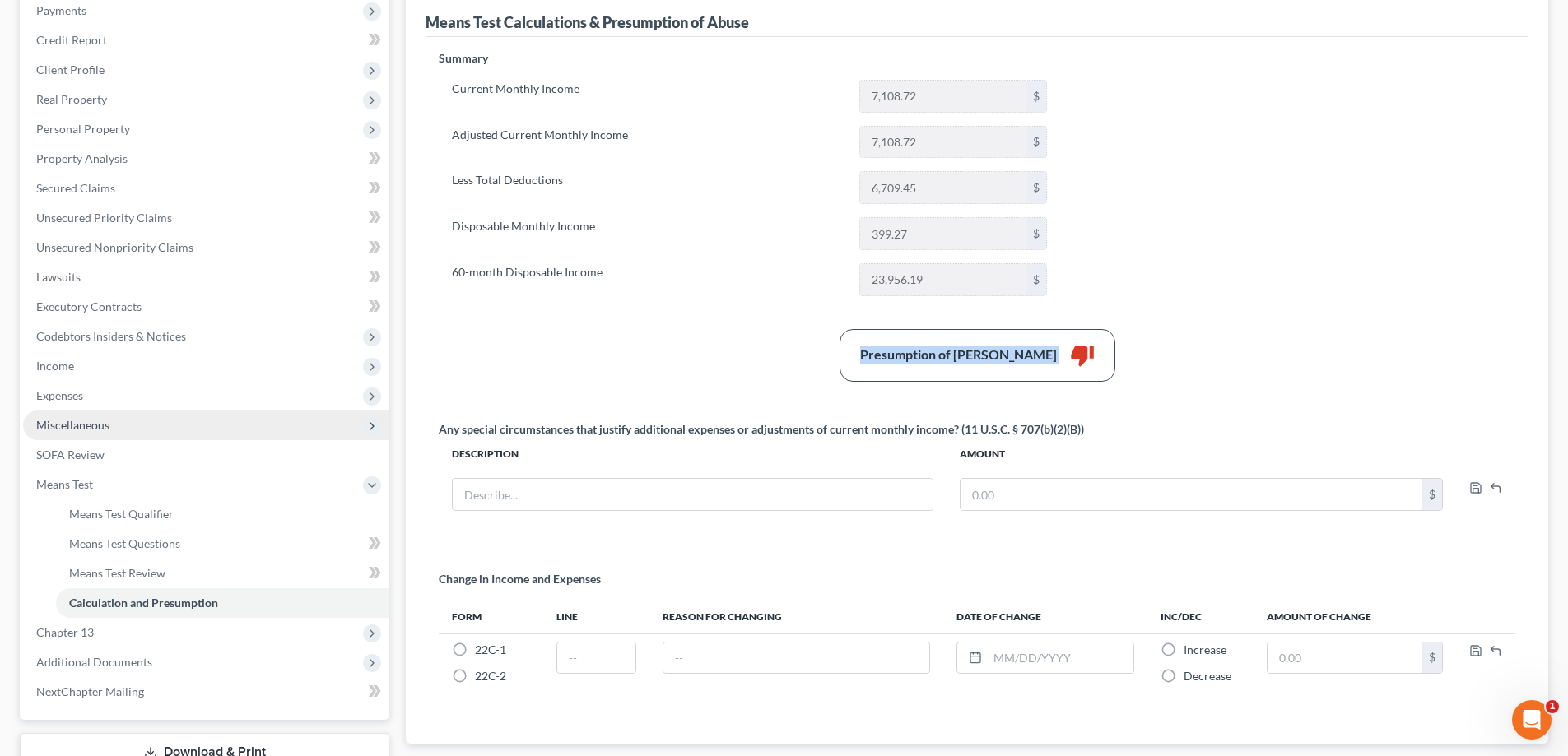
scroll to position [325, 0]
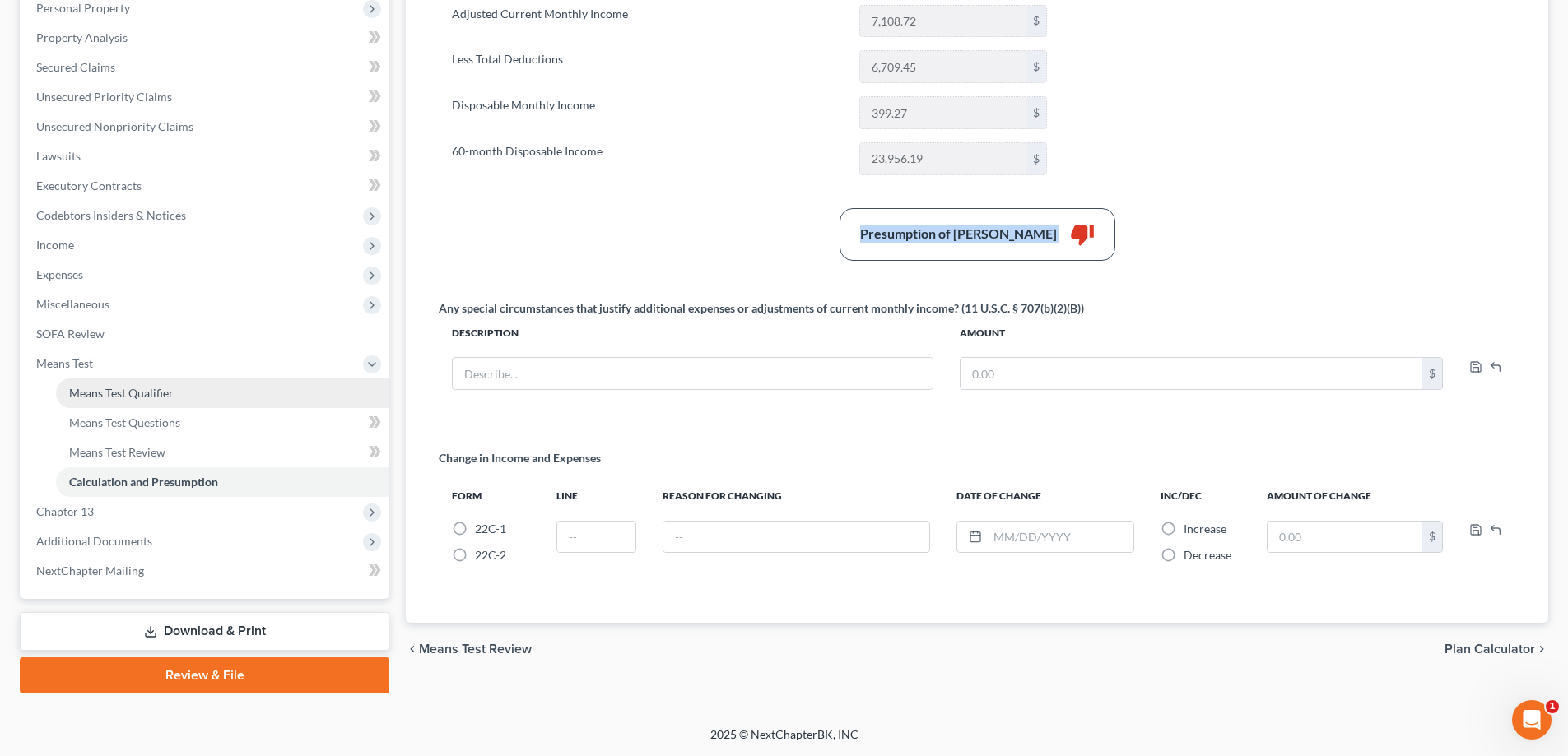
click at [104, 396] on span "Means Test Qualifier" at bounding box center [121, 393] width 104 height 14
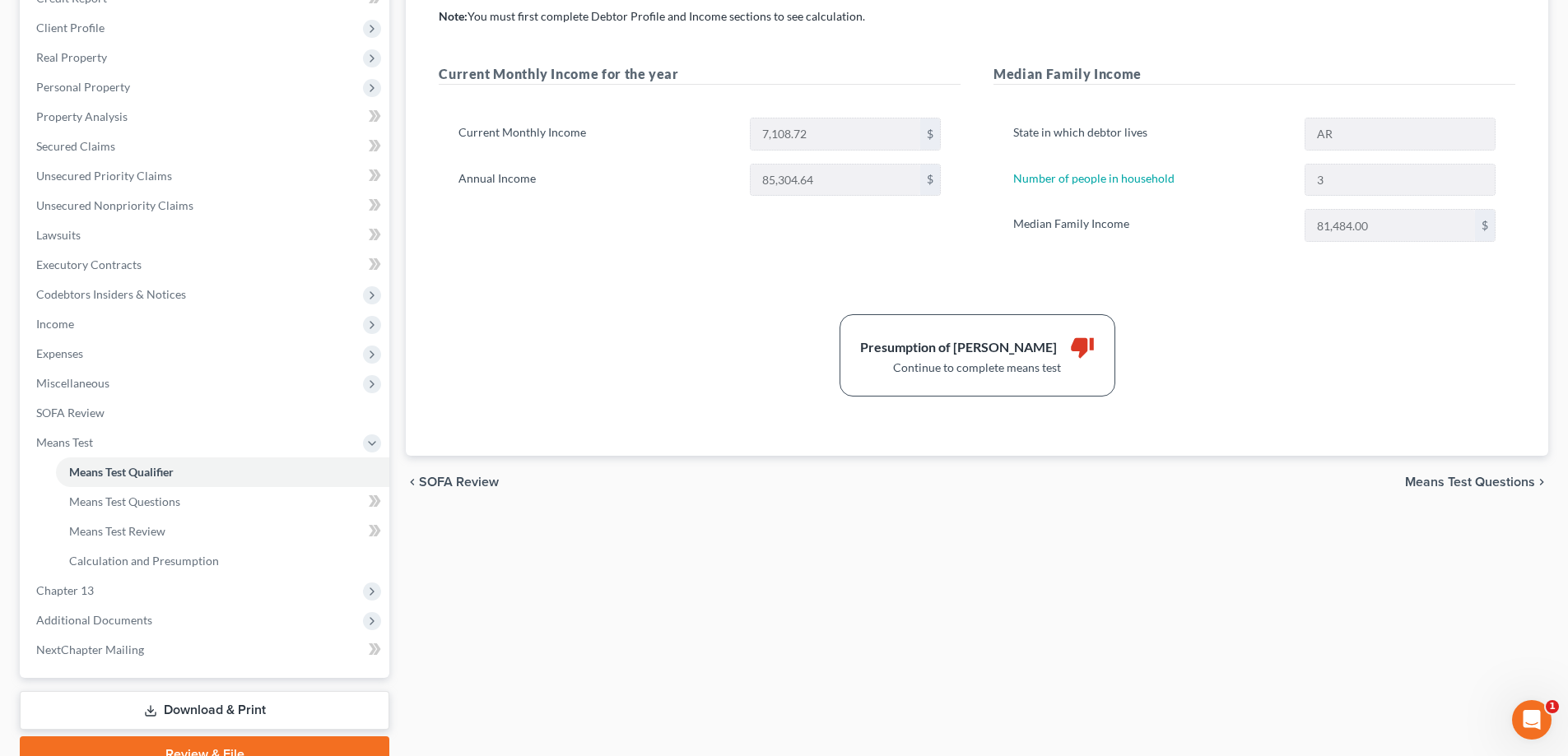
scroll to position [325, 0]
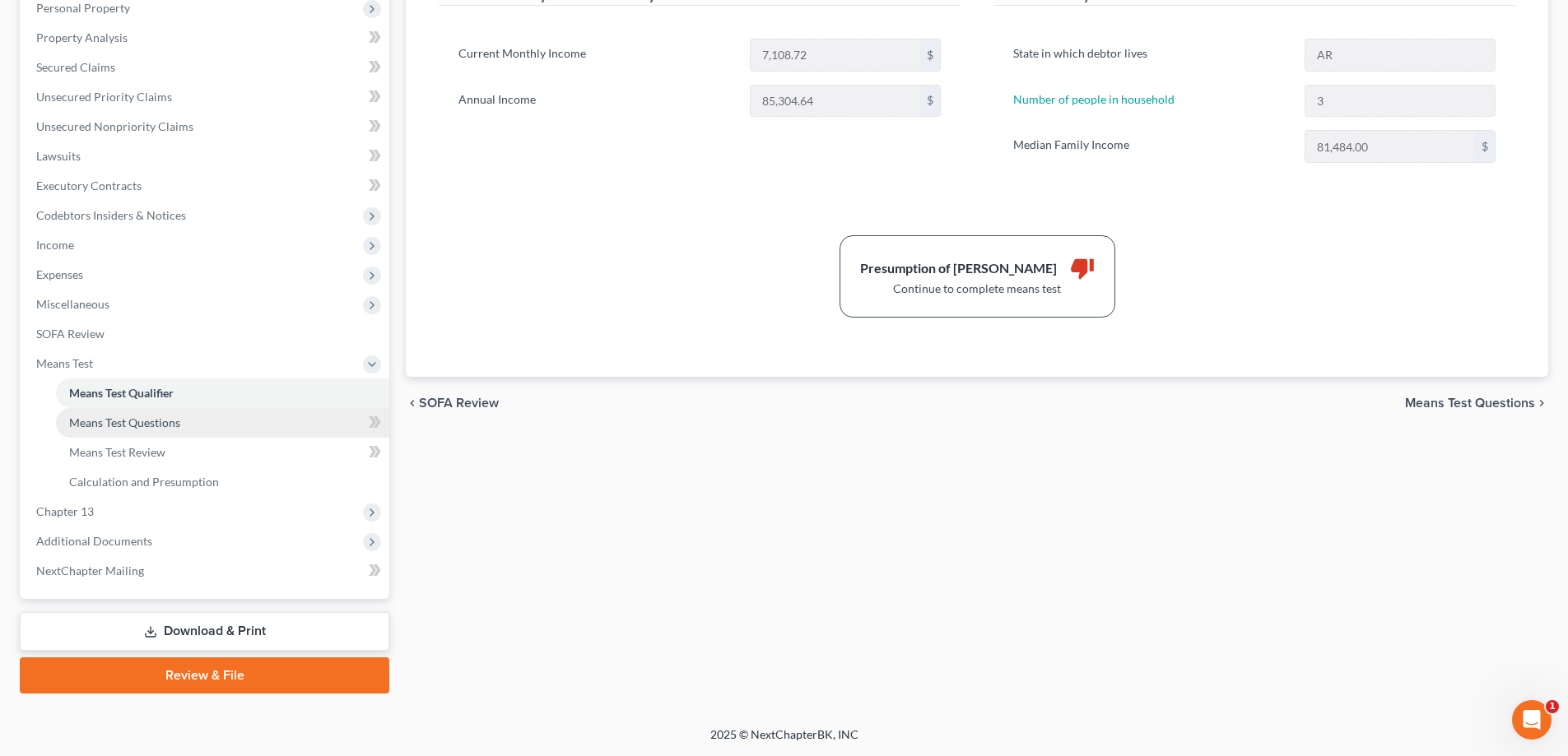
click at [170, 422] on span "Means Test Questions" at bounding box center [125, 422] width 111 height 14
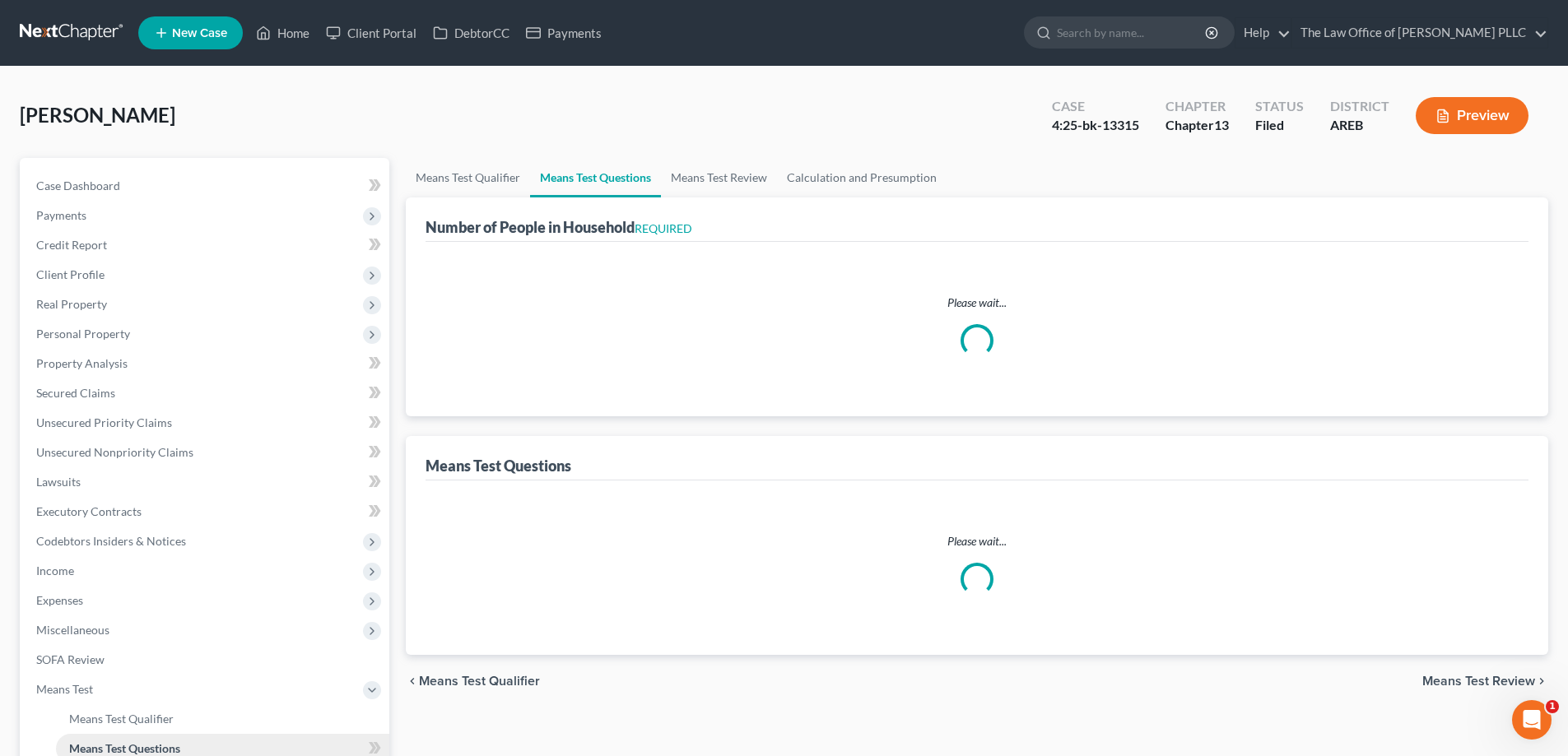
select select "60"
select select "2"
select select "1"
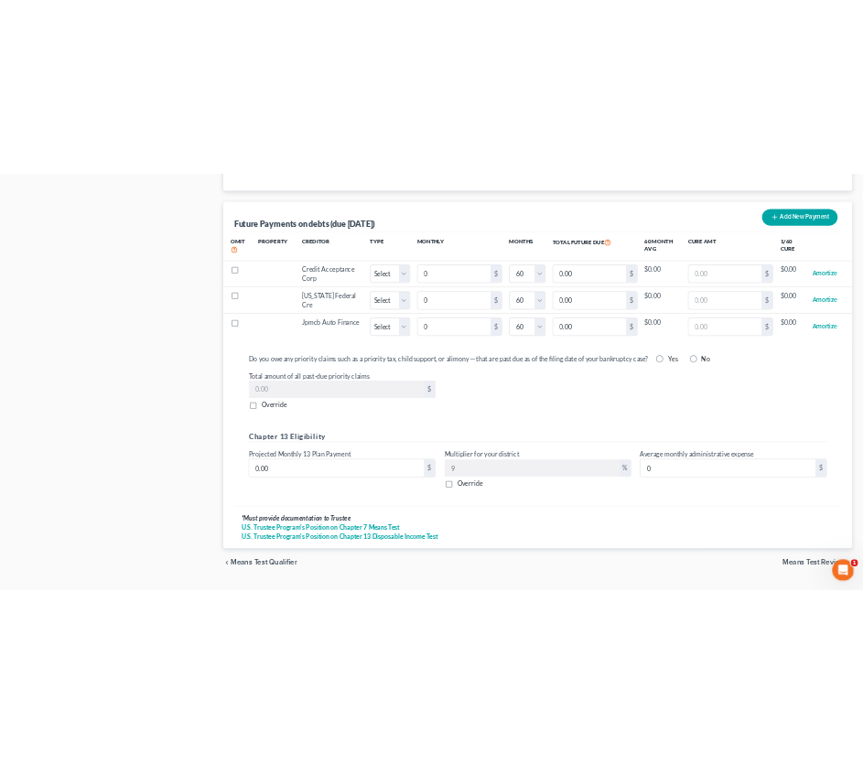
scroll to position [1810, 0]
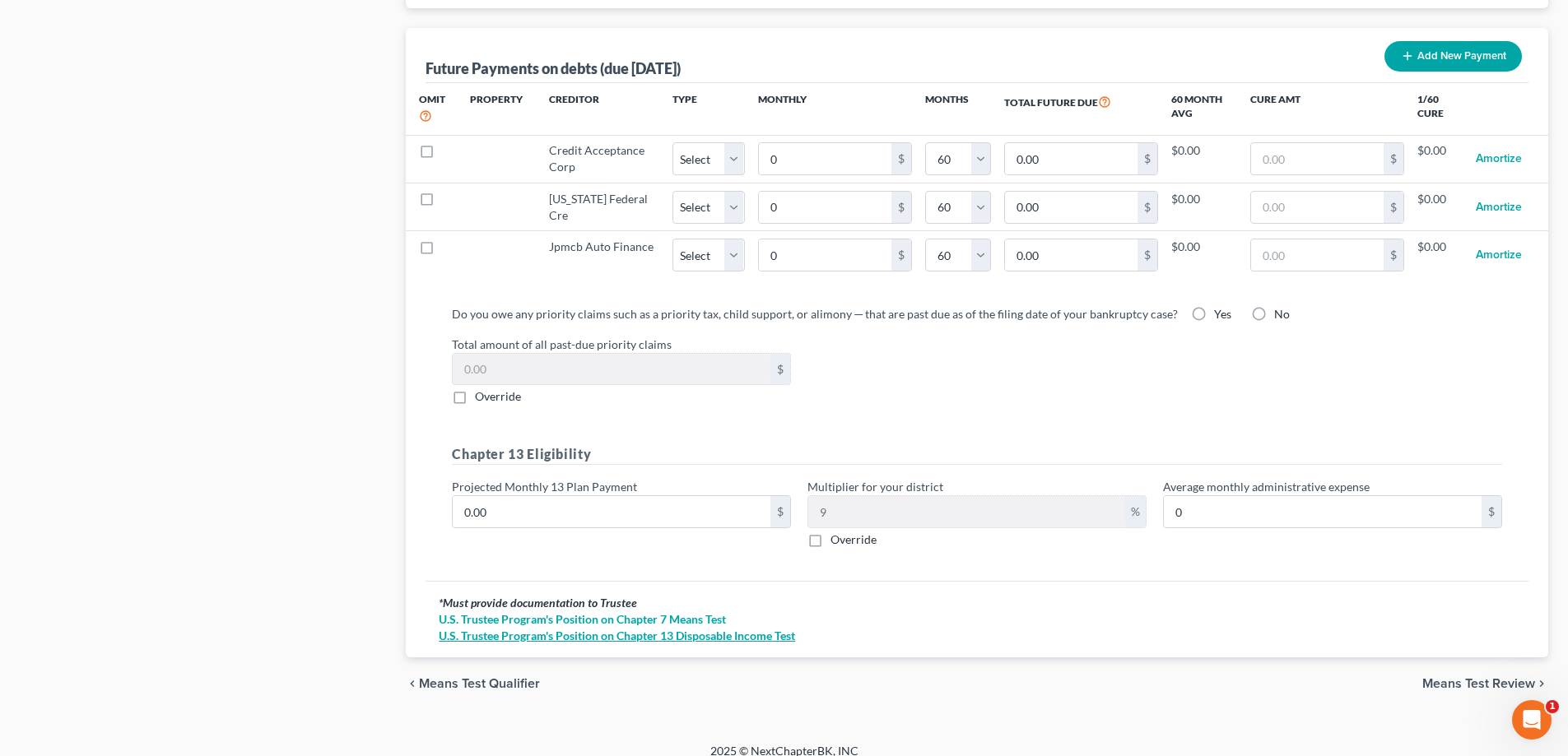
click at [773, 627] on link "U.S. Trustee Program's Position on Chapter 13 Disposable Income Test" at bounding box center [976, 636] width 1076 height 16
